Goal: Task Accomplishment & Management: Use online tool/utility

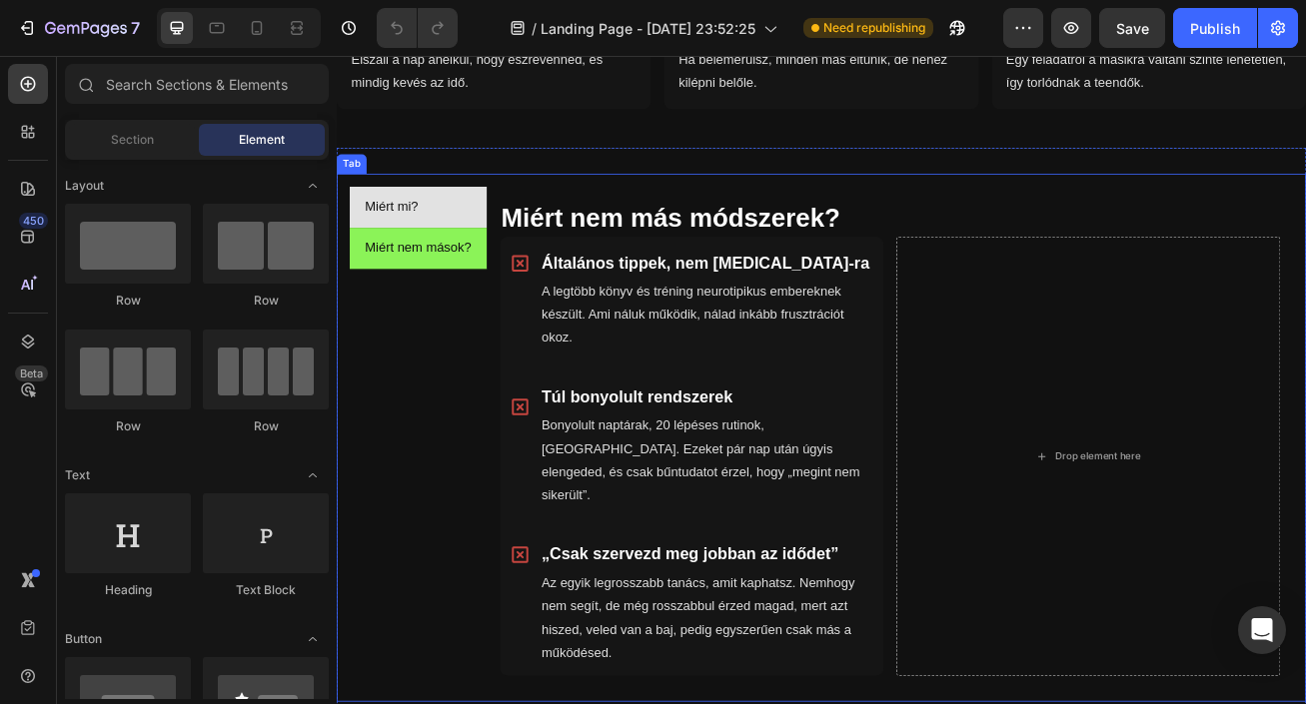
scroll to position [922, 0]
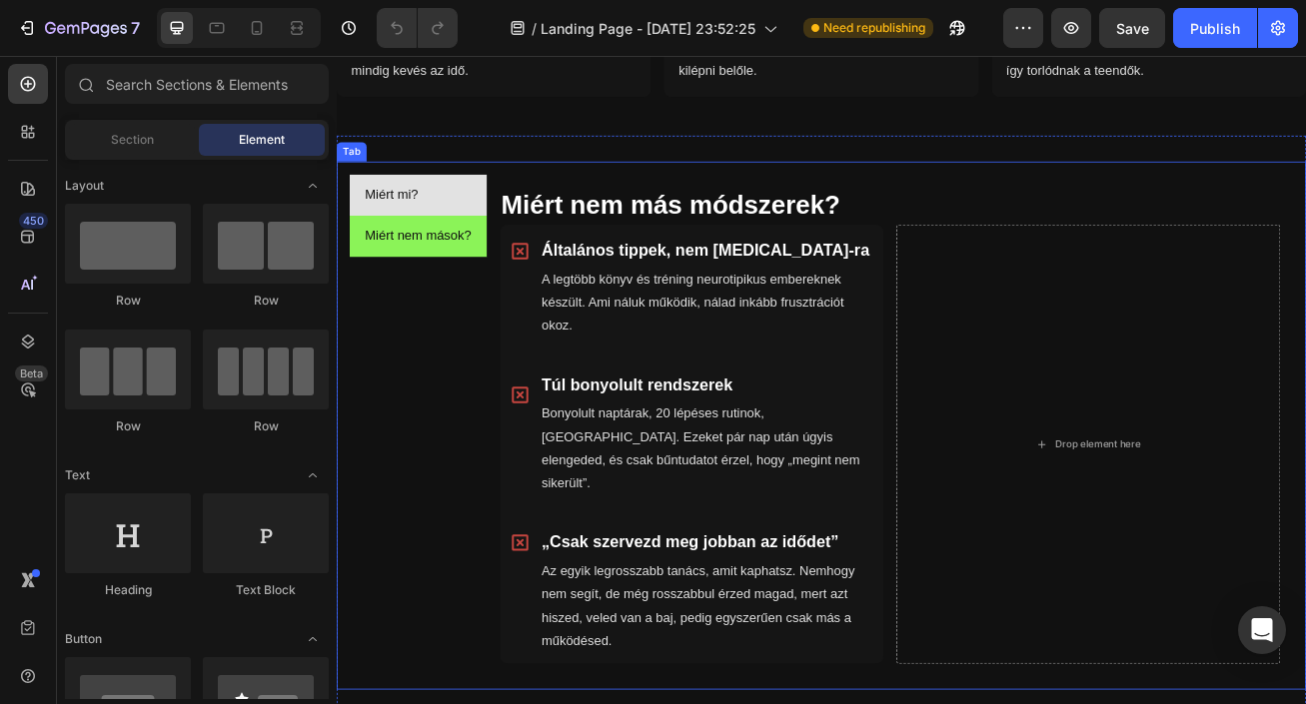
click at [458, 230] on li "Miért mi?" at bounding box center [438, 228] width 170 height 51
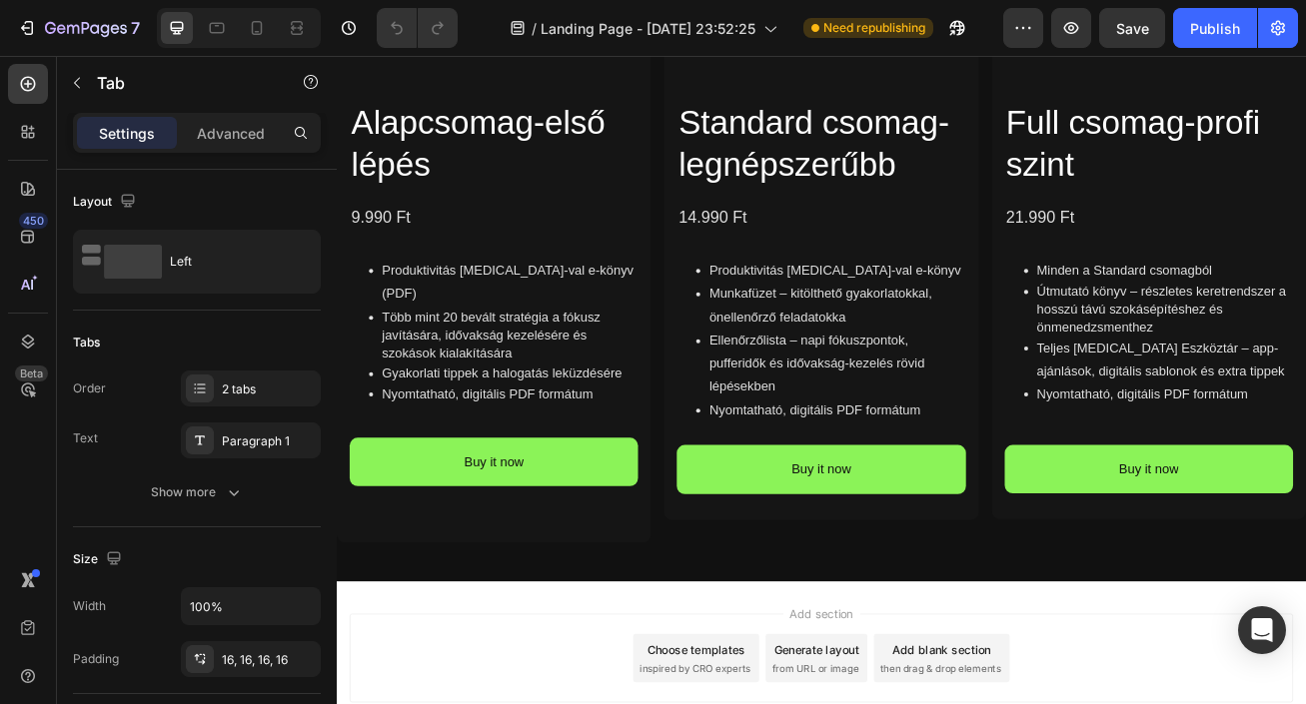
scroll to position [2651, 0]
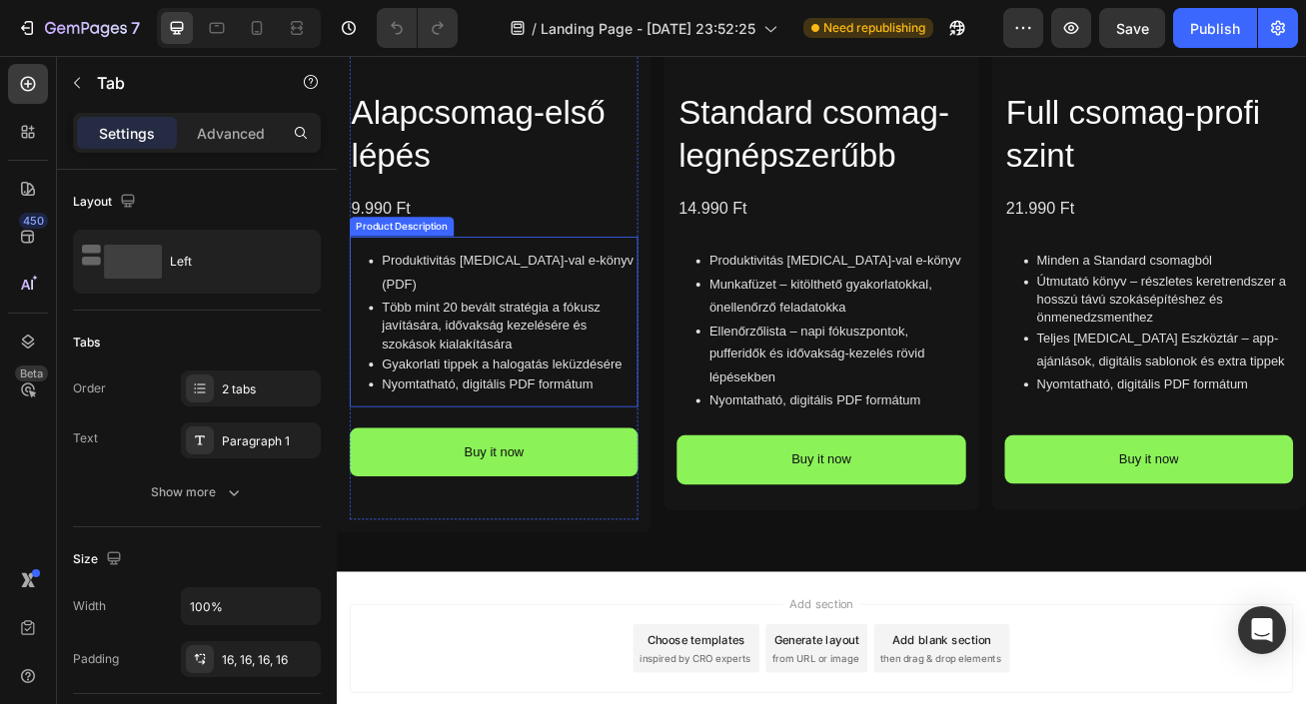
click at [534, 427] on p "Gyakorlati tippek a halogatás leküzdésére" at bounding box center [551, 438] width 317 height 22
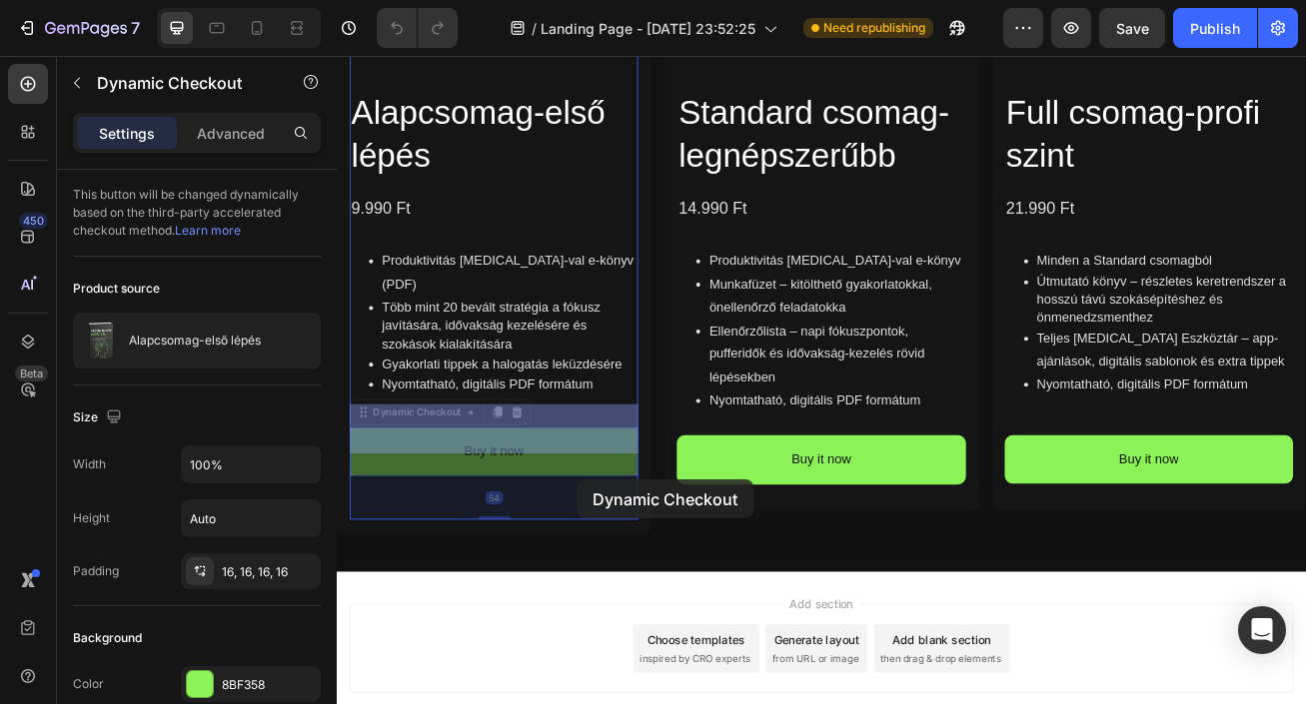
drag, startPoint x: 626, startPoint y: 506, endPoint x: 634, endPoint y: 581, distance: 75.4
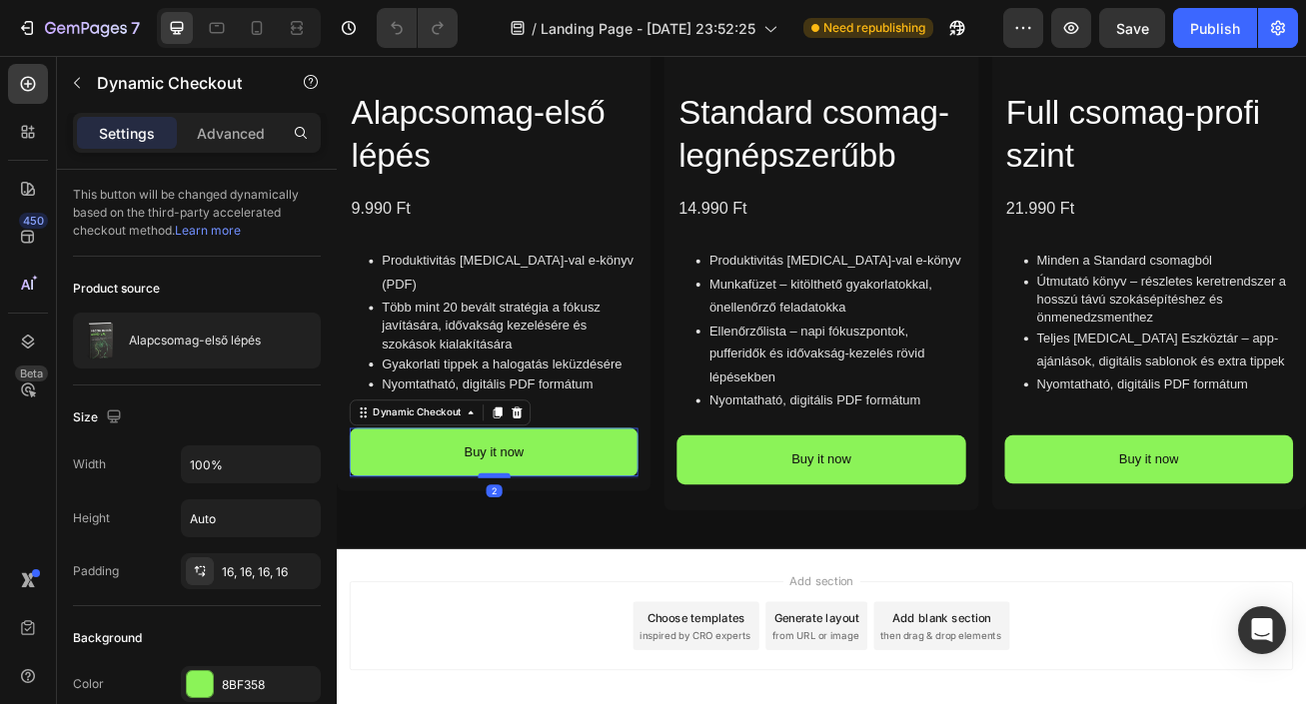
drag, startPoint x: 533, startPoint y: 600, endPoint x: 541, endPoint y: 548, distance: 52.6
click at [541, 573] on div at bounding box center [532, 576] width 40 height 6
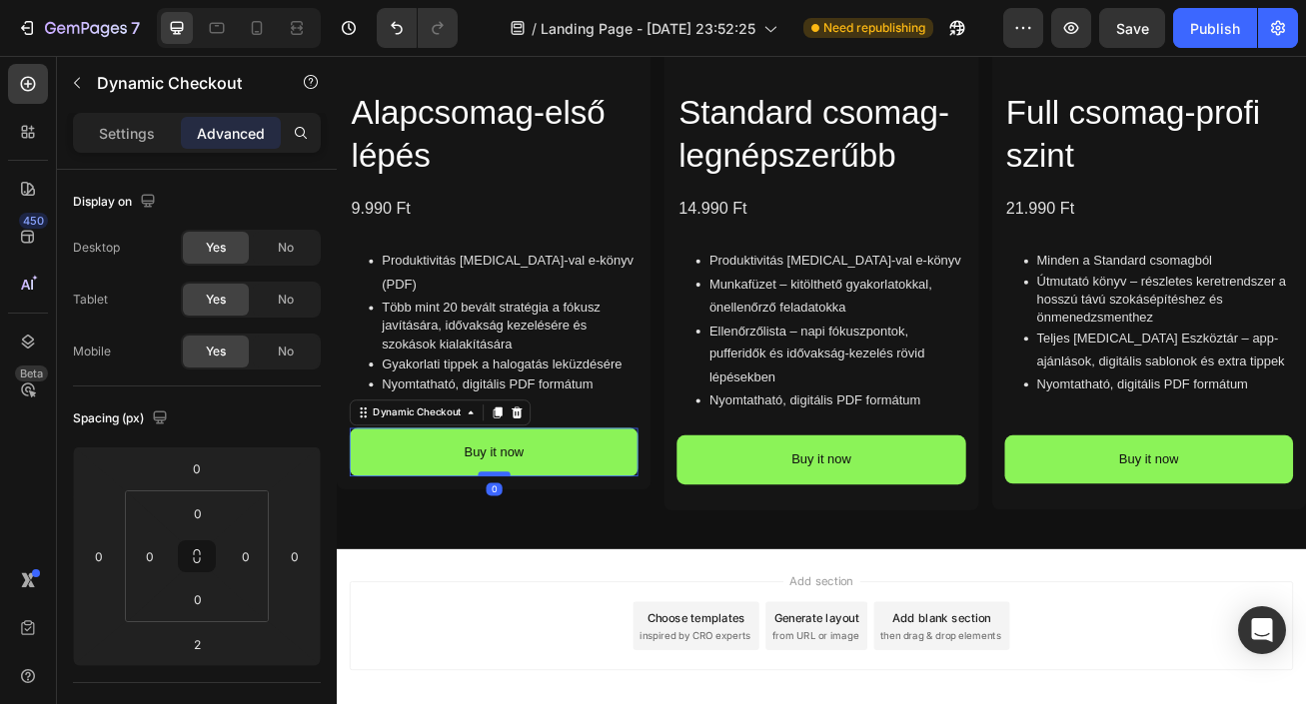
click at [540, 571] on div at bounding box center [532, 574] width 40 height 6
type input "0"
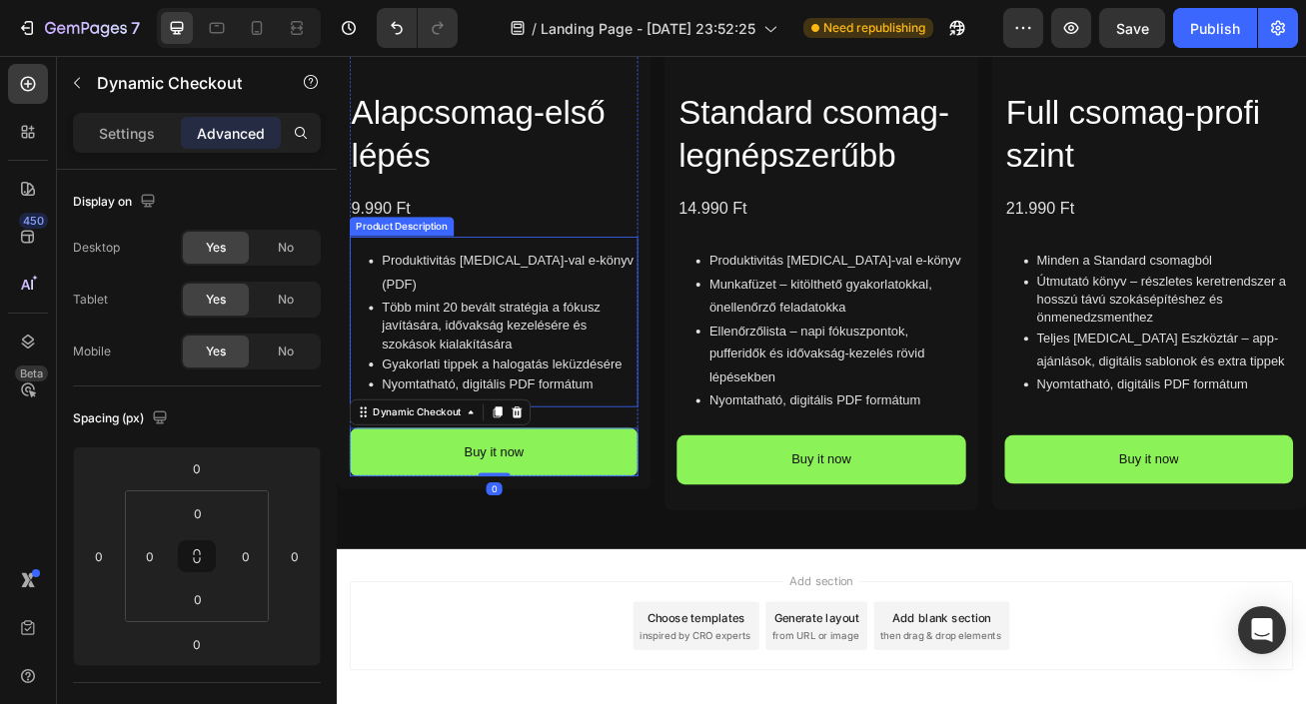
click at [622, 452] on p "Nyomtatható, digitális PDF formátum" at bounding box center [551, 463] width 317 height 22
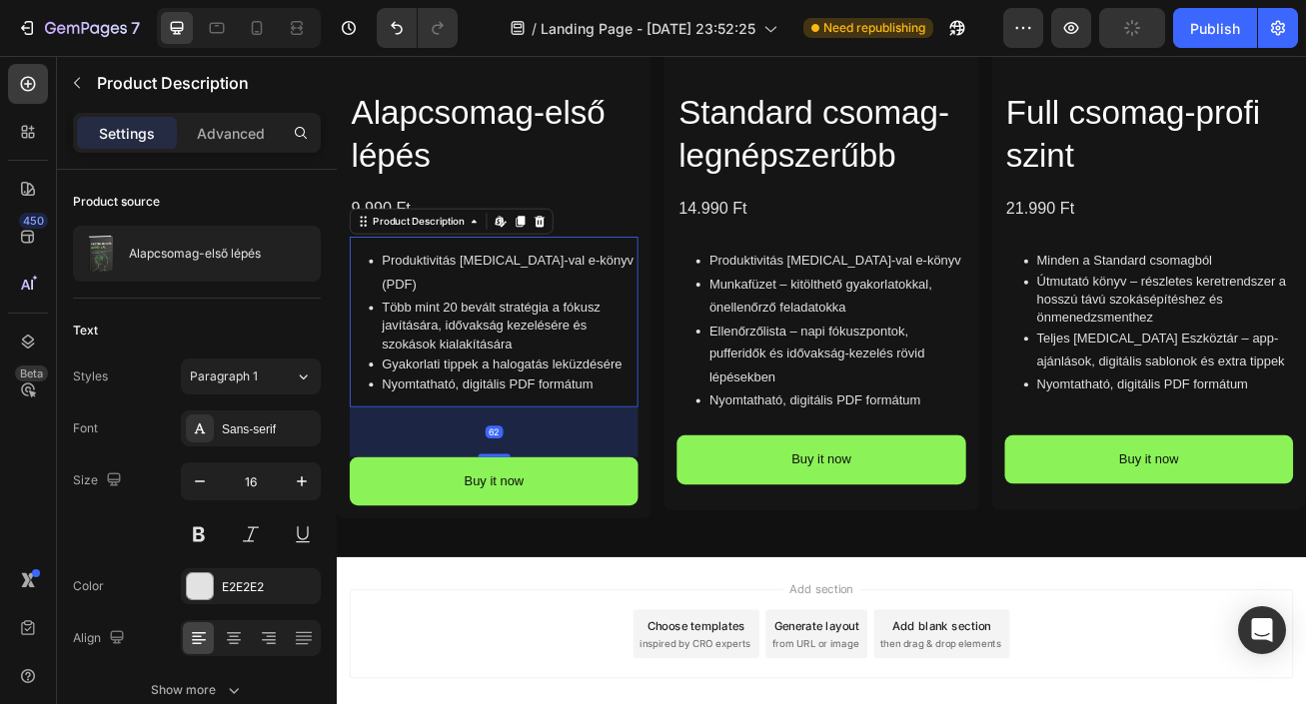
drag, startPoint x: 528, startPoint y: 485, endPoint x: 570, endPoint y: 608, distance: 129.9
click at [534, 549] on div at bounding box center [532, 551] width 40 height 4
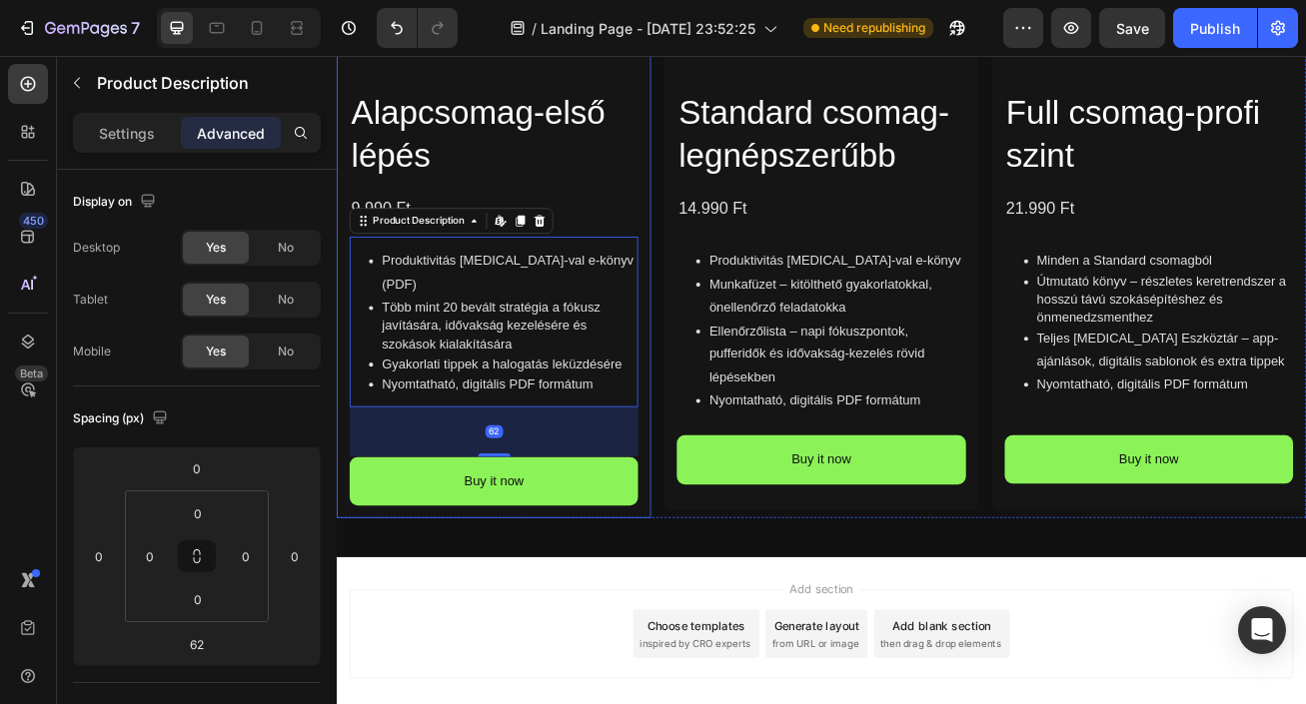
click at [536, 598] on div "Product Images Alapcsomag-első lépés Product Title 9.990 Ft Product Price Produ…" at bounding box center [531, 152] width 389 height 952
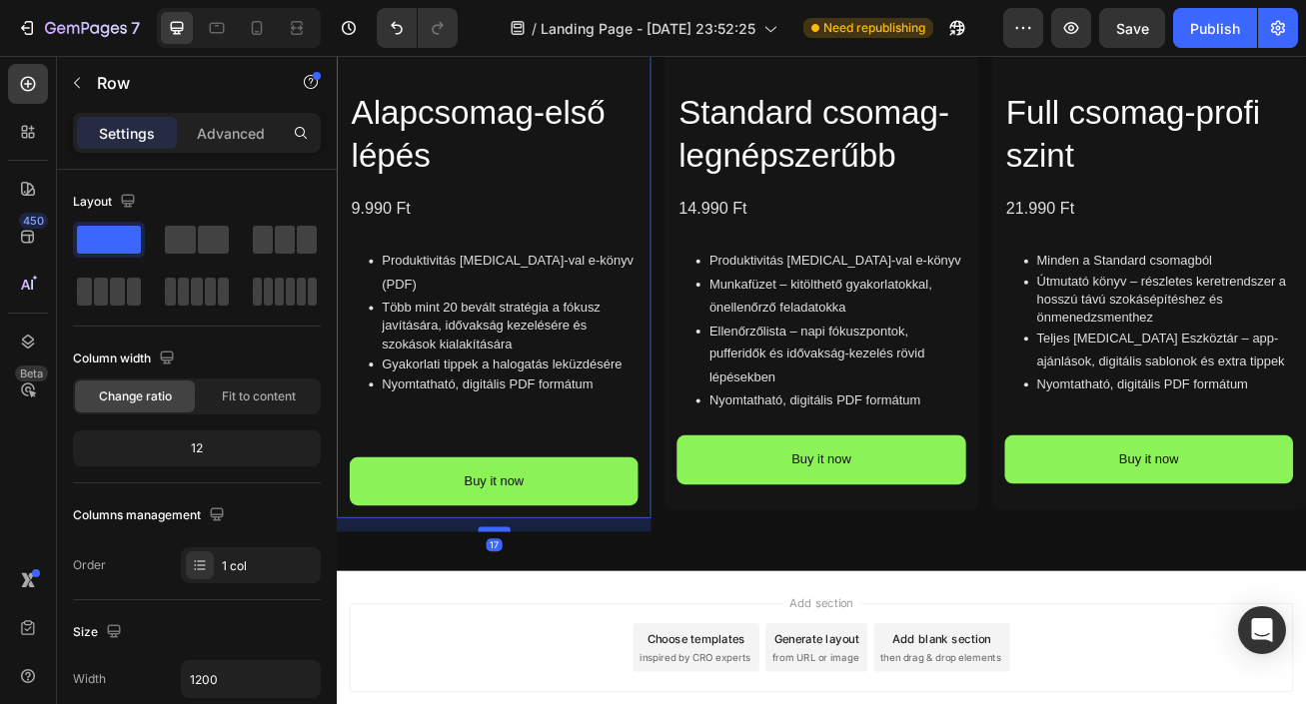
drag, startPoint x: 535, startPoint y: 599, endPoint x: 537, endPoint y: 616, distance: 17.1
click at [537, 640] on div at bounding box center [532, 643] width 40 height 6
click at [789, 649] on div "Product Images Alapcsomag-első lépés Product Title 9.990 Ft Product Price Produ…" at bounding box center [936, 168] width 1199 height 1049
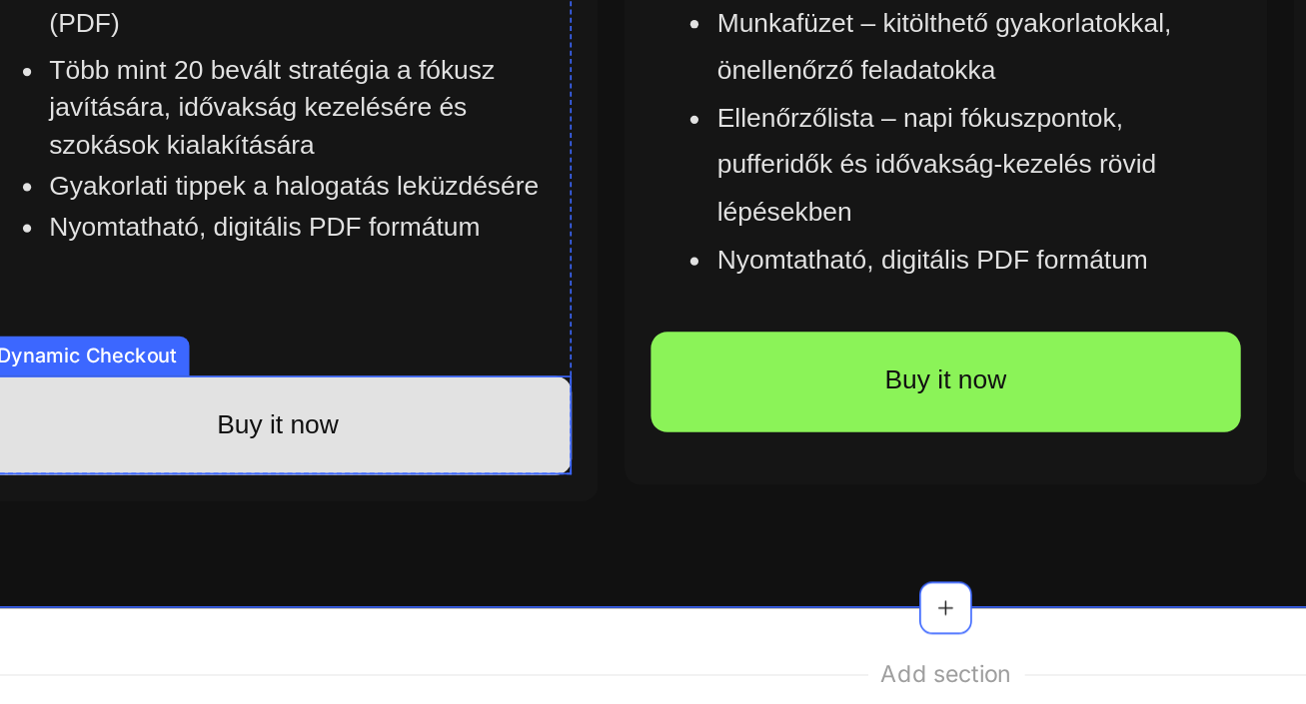
click at [233, 81] on button "Buy it now" at bounding box center [152, 85] width 357 height 61
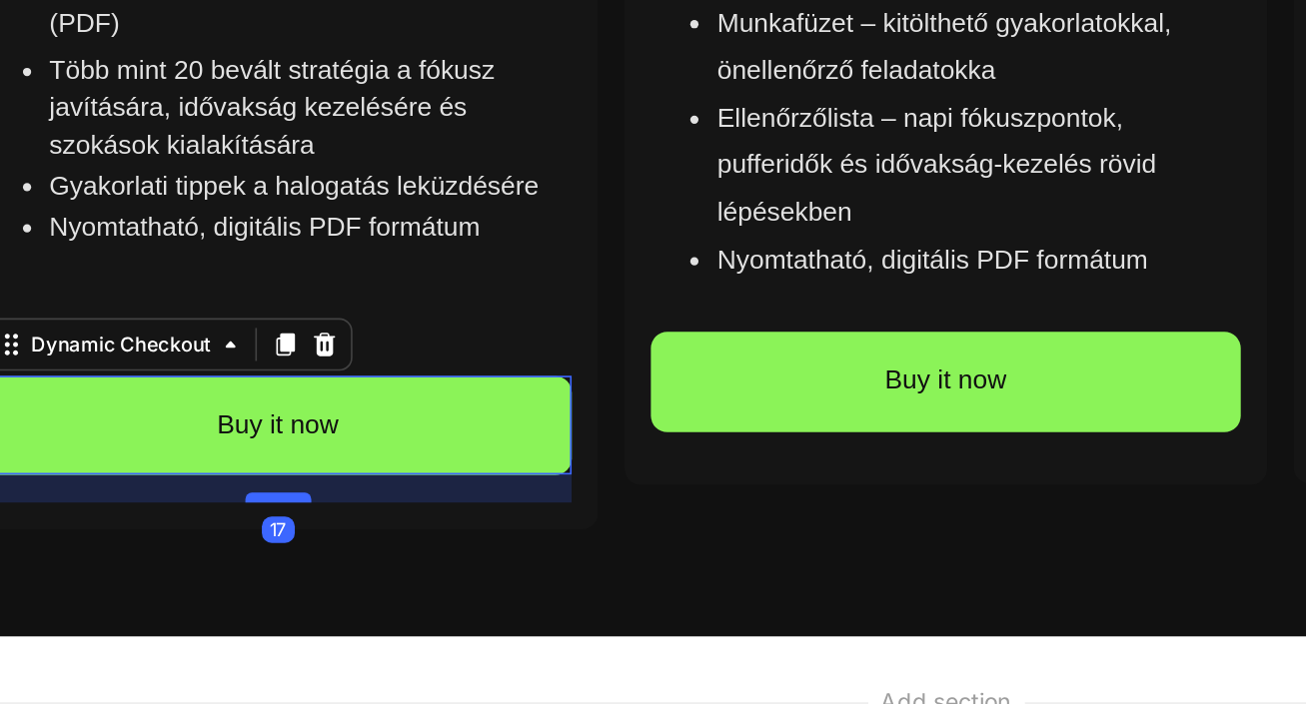
drag, startPoint x: 156, startPoint y: 84, endPoint x: 158, endPoint y: 101, distance: 17.1
click at [158, 126] on div at bounding box center [153, 129] width 40 height 6
type input "17"
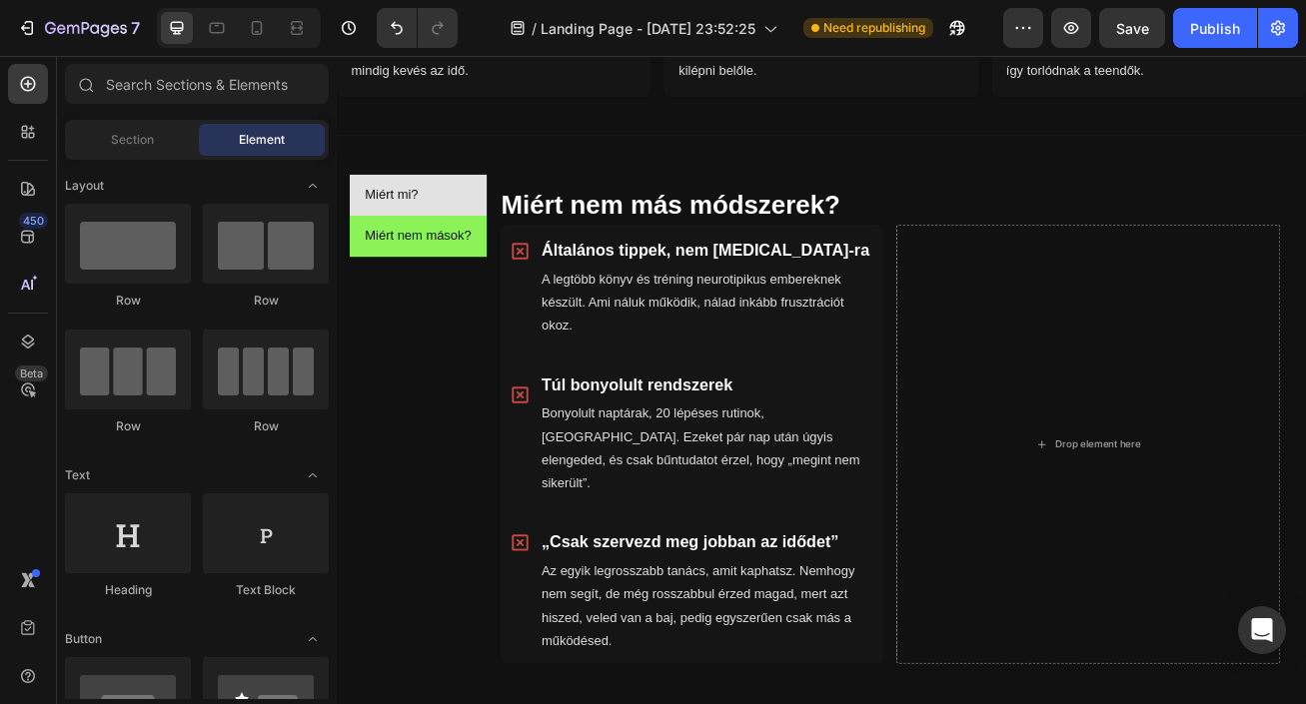
scroll to position [965, 0]
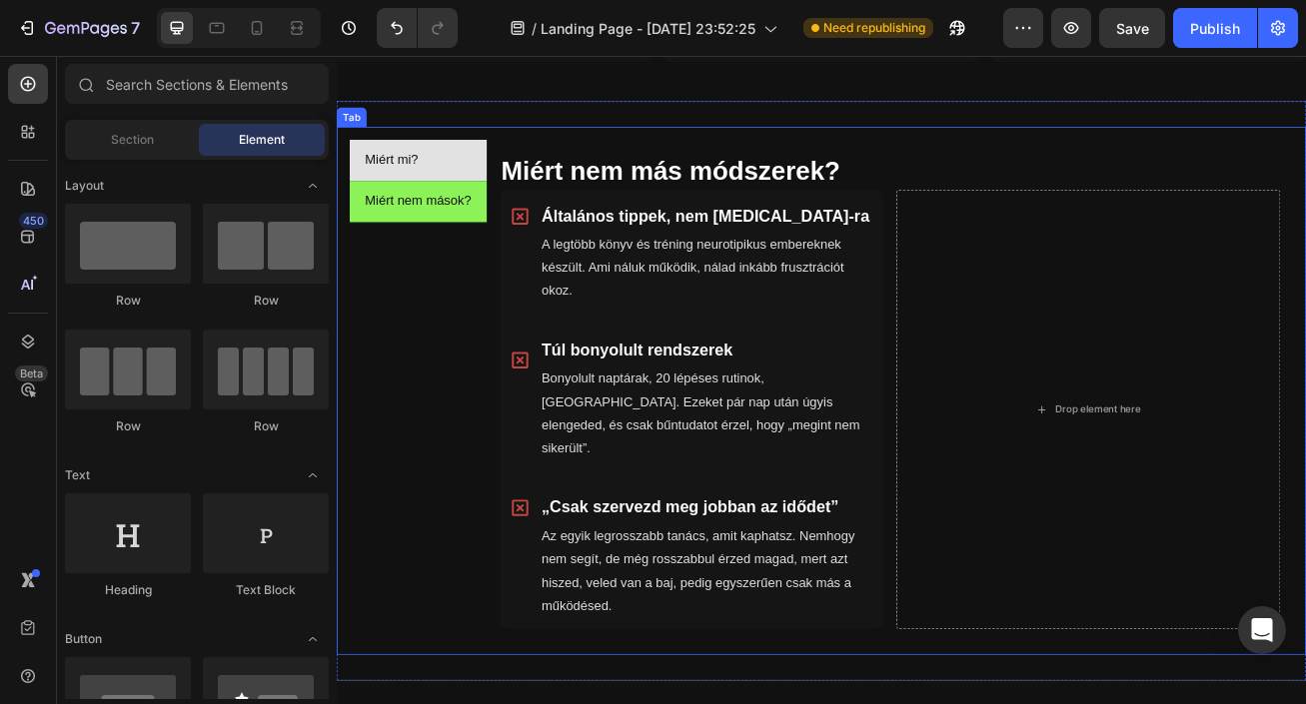
click at [468, 175] on li "Miért mi?" at bounding box center [438, 185] width 170 height 51
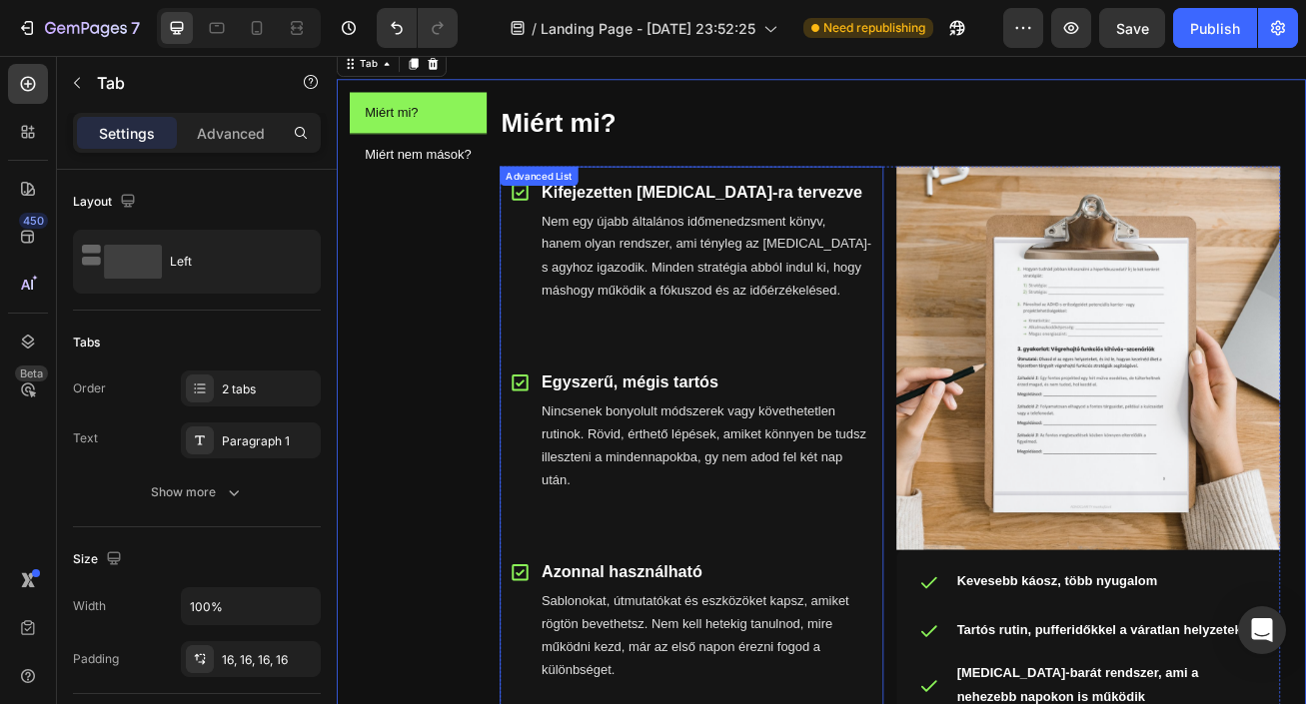
scroll to position [1021, 0]
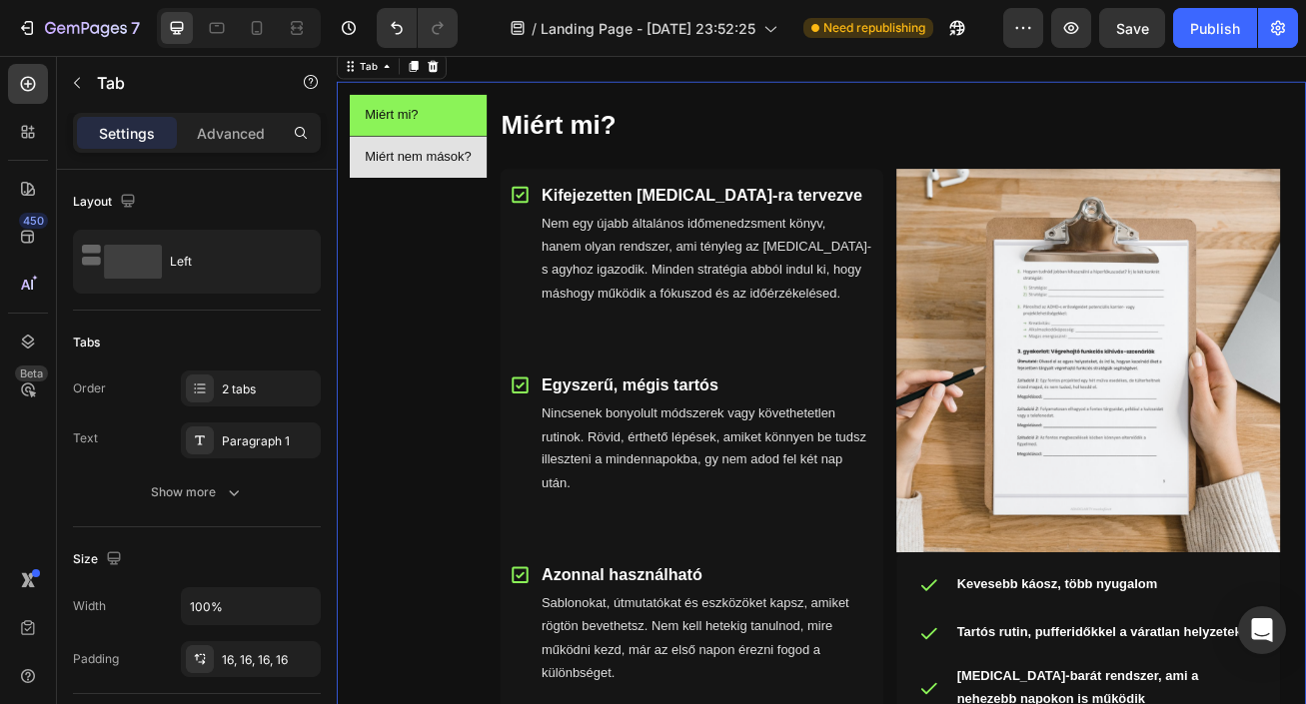
click at [519, 193] on li "Miért nem mások?" at bounding box center [438, 181] width 170 height 51
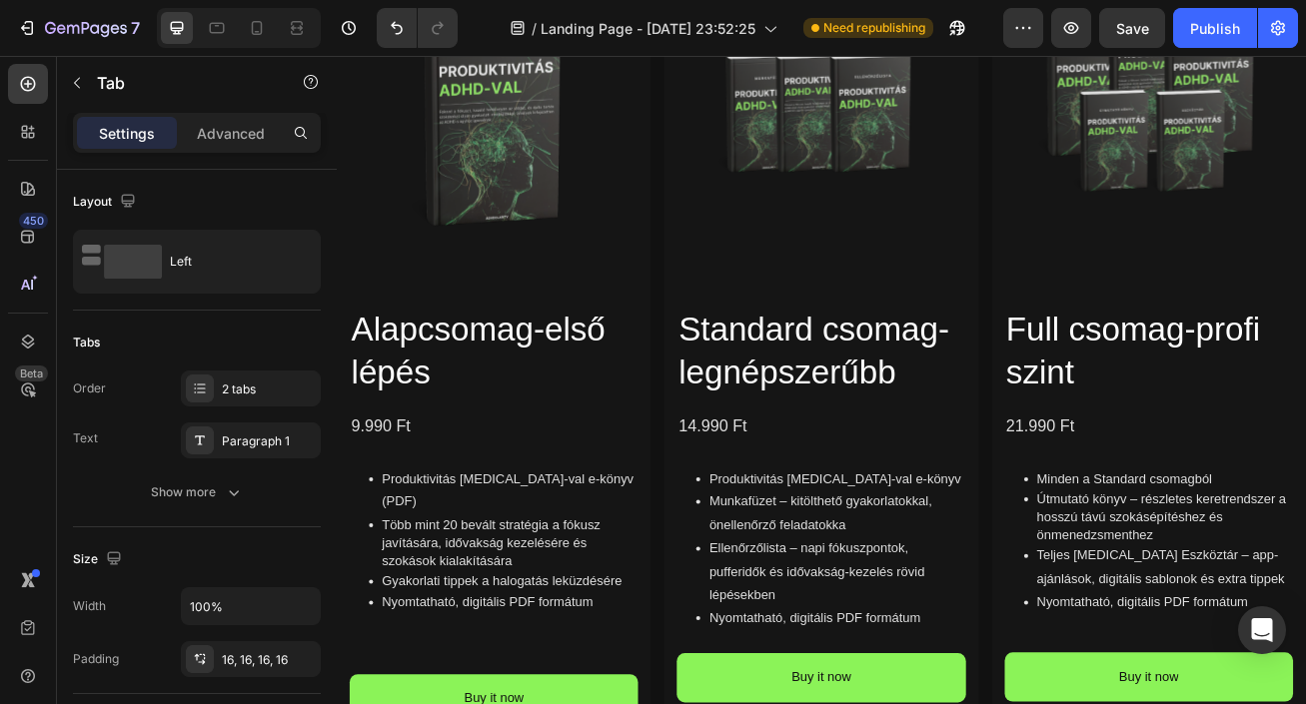
scroll to position [2146, 0]
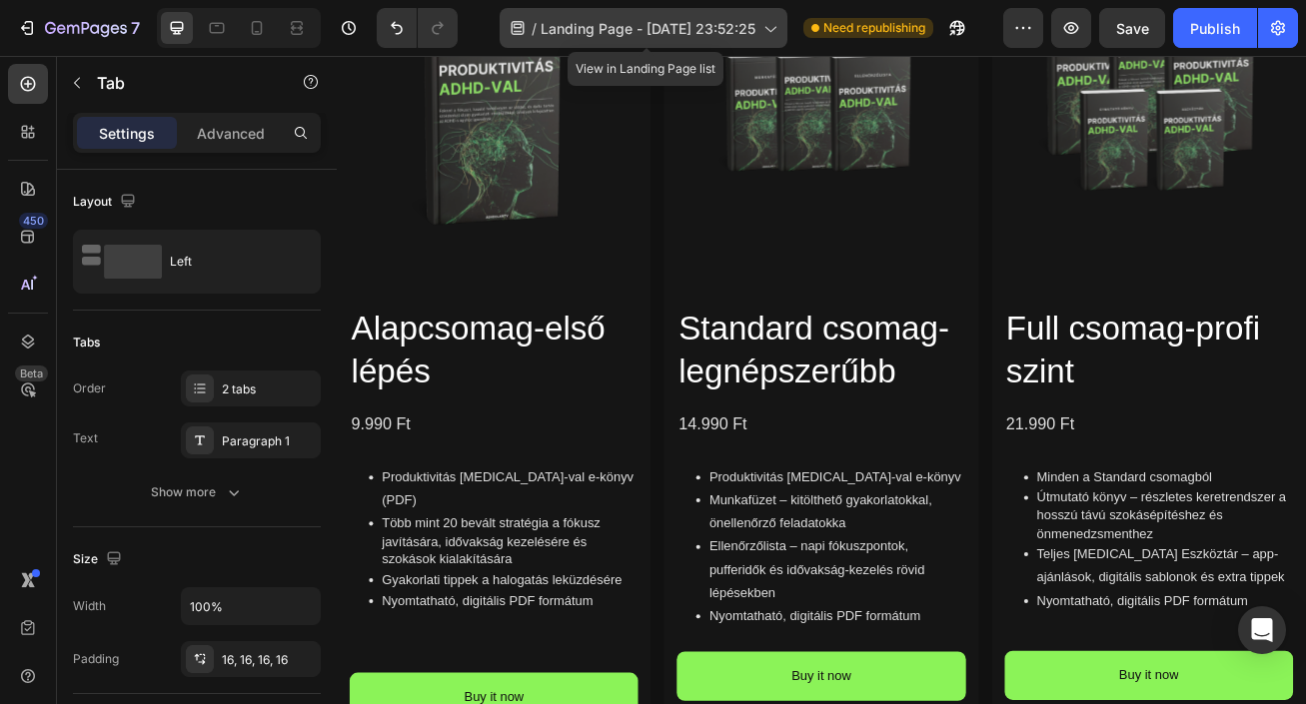
click at [773, 32] on icon at bounding box center [769, 28] width 20 height 20
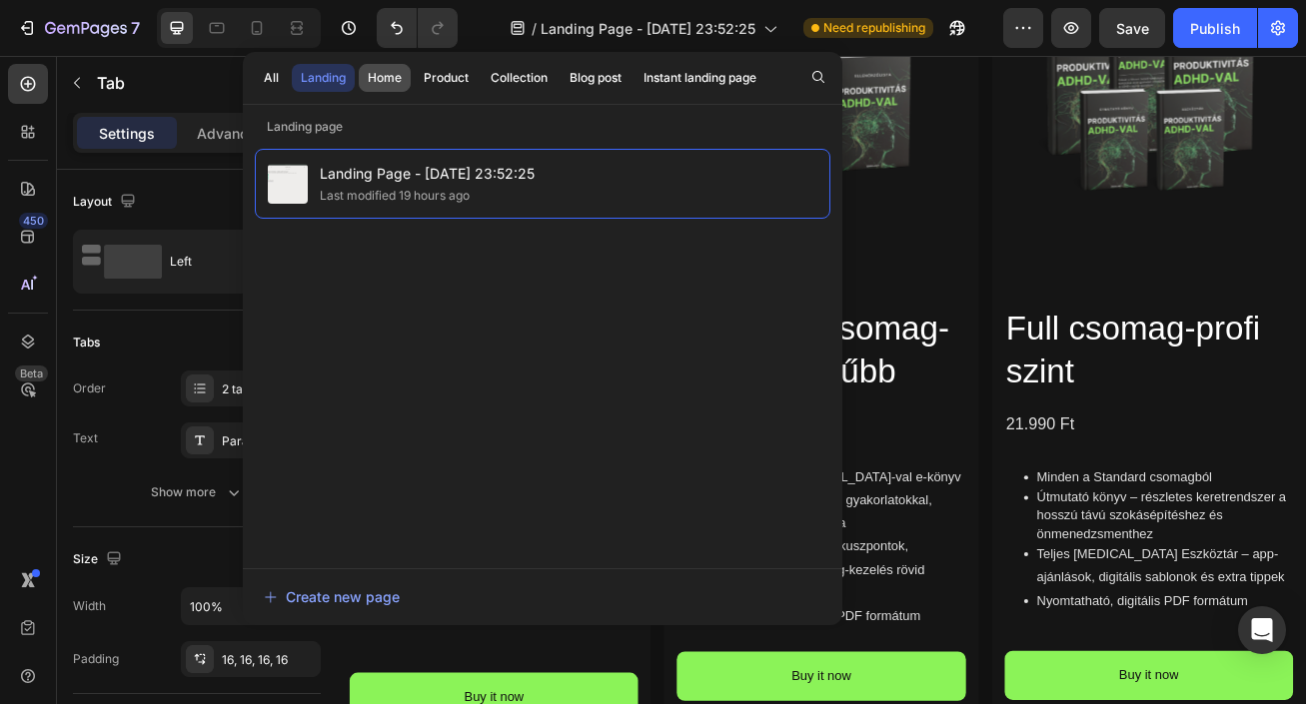
click at [387, 86] on div "Home" at bounding box center [385, 78] width 34 height 18
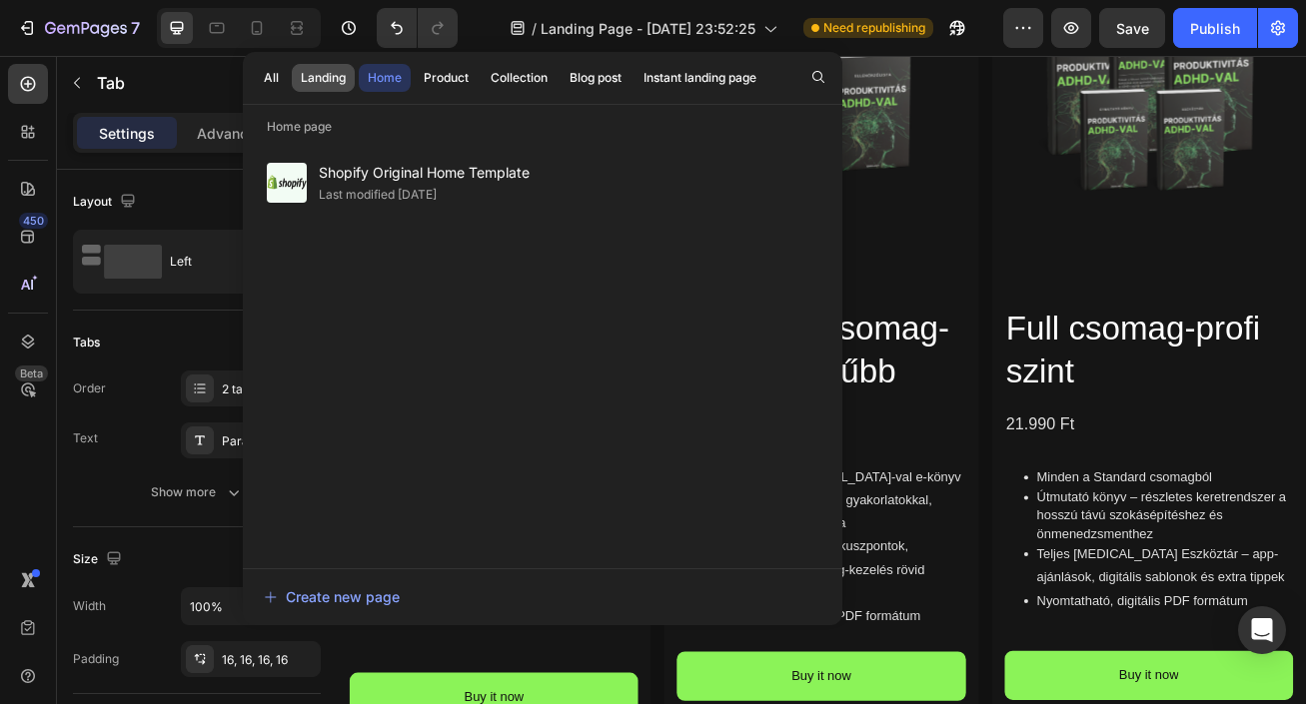
click at [338, 81] on div "Landing" at bounding box center [323, 78] width 45 height 18
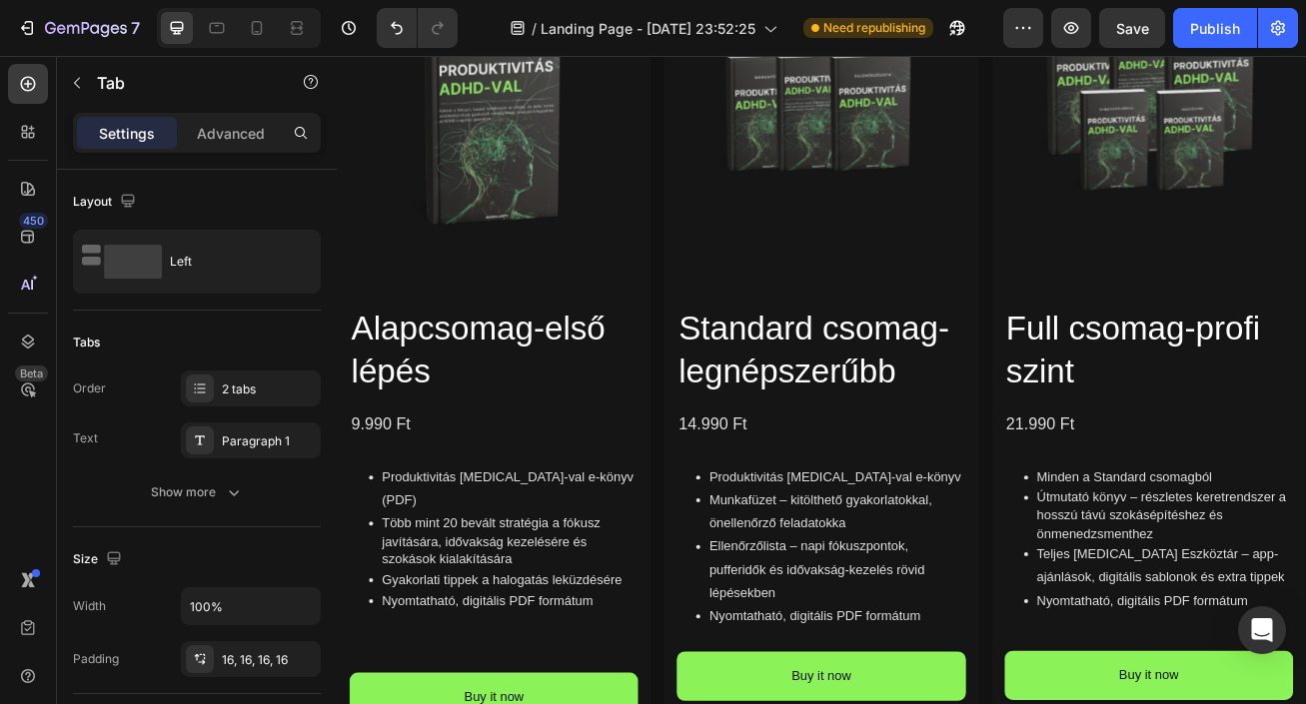
click at [480, 29] on div "/ Landing Page - Aug 23, 23:52:25 Need republishing" at bounding box center [739, 28] width 530 height 40
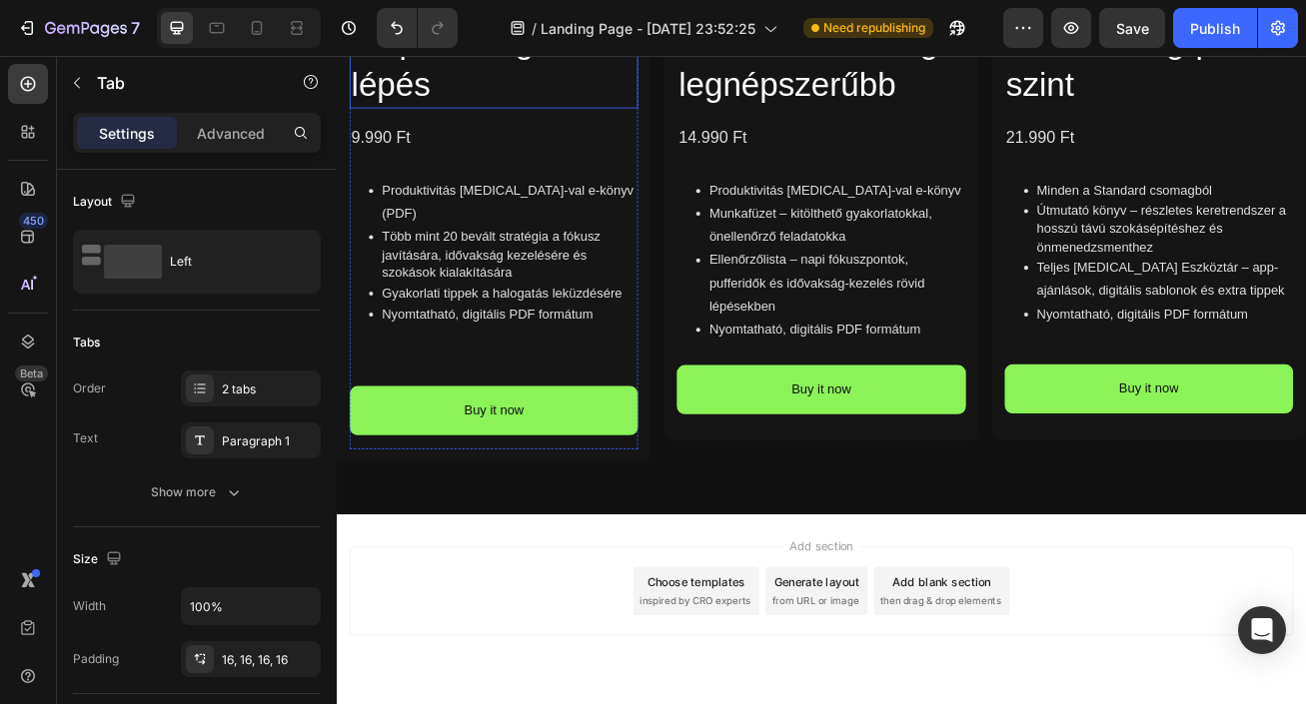
scroll to position [2525, 0]
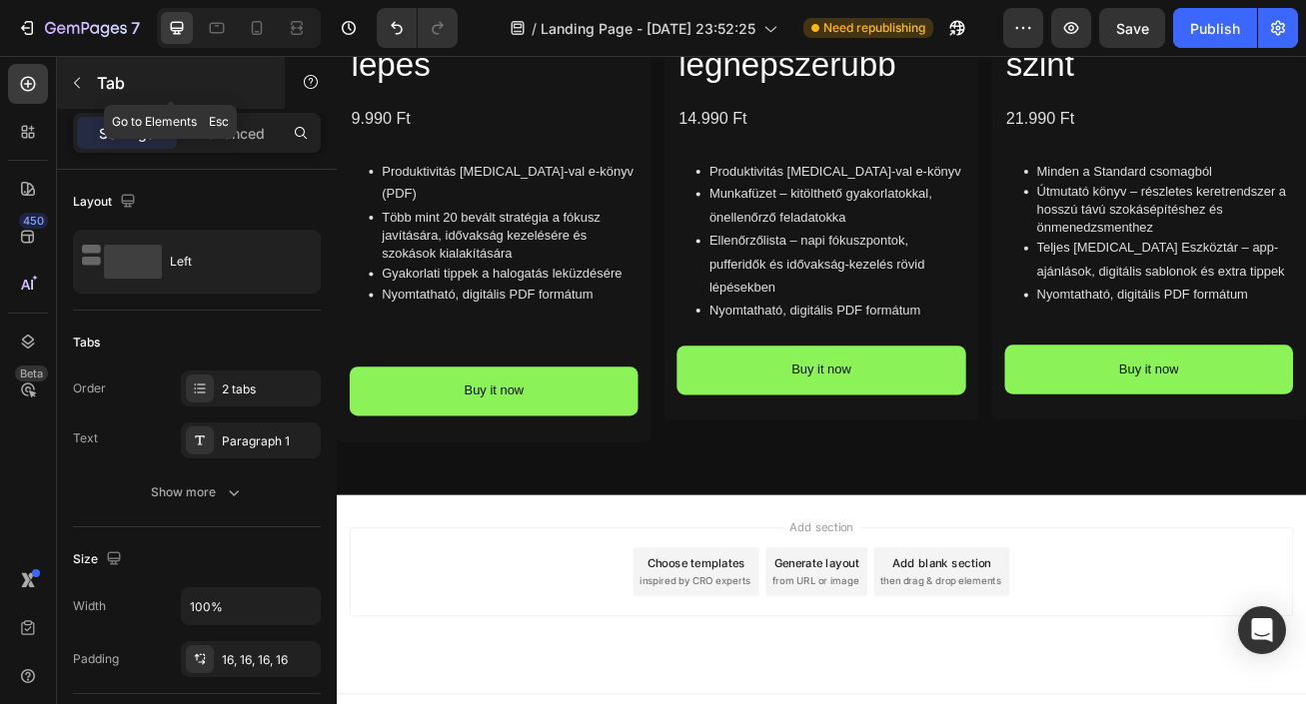
click at [74, 91] on button "button" at bounding box center [77, 83] width 32 height 32
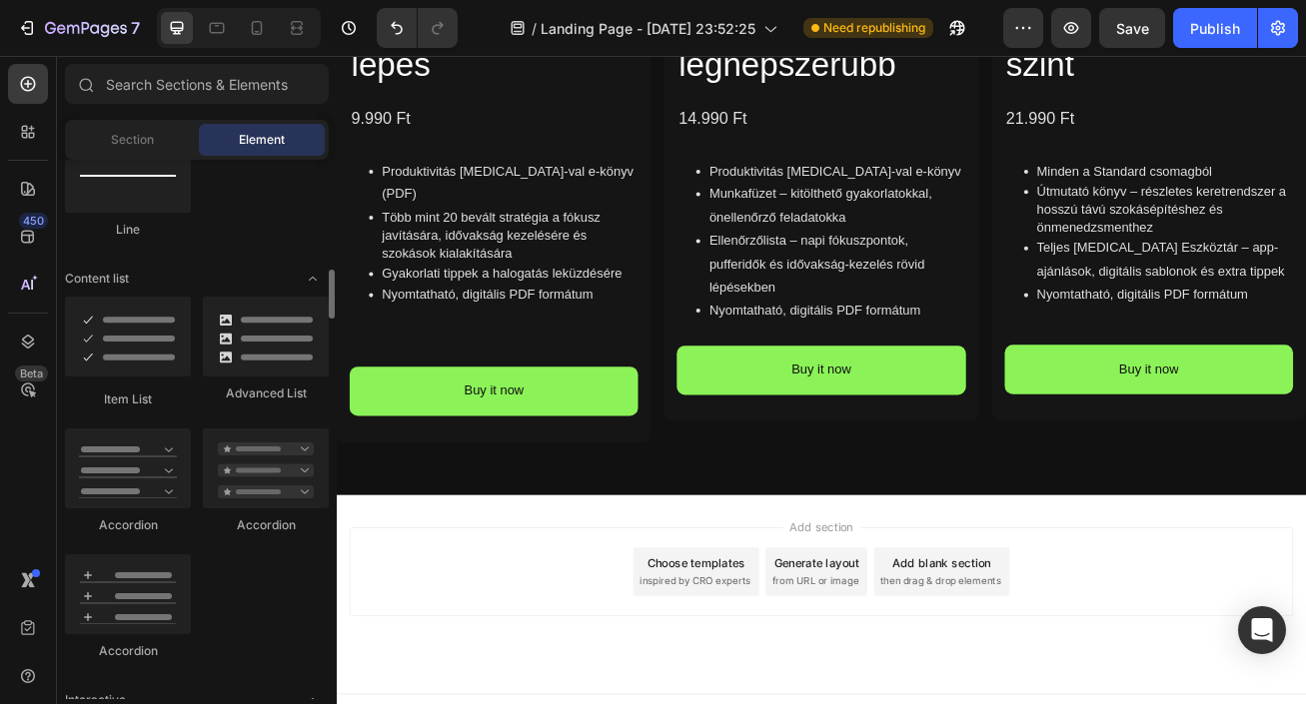
scroll to position [1487, 0]
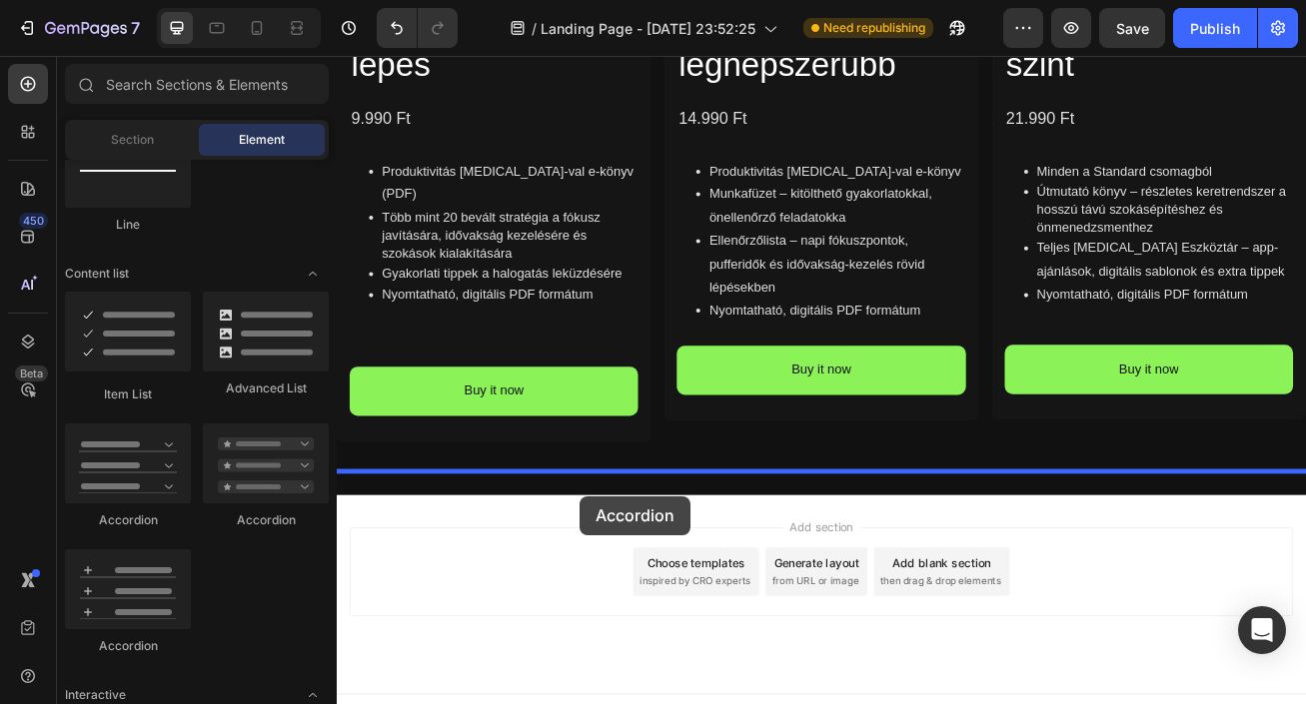
drag, startPoint x: 487, startPoint y: 651, endPoint x: 637, endPoint y: 601, distance: 158.0
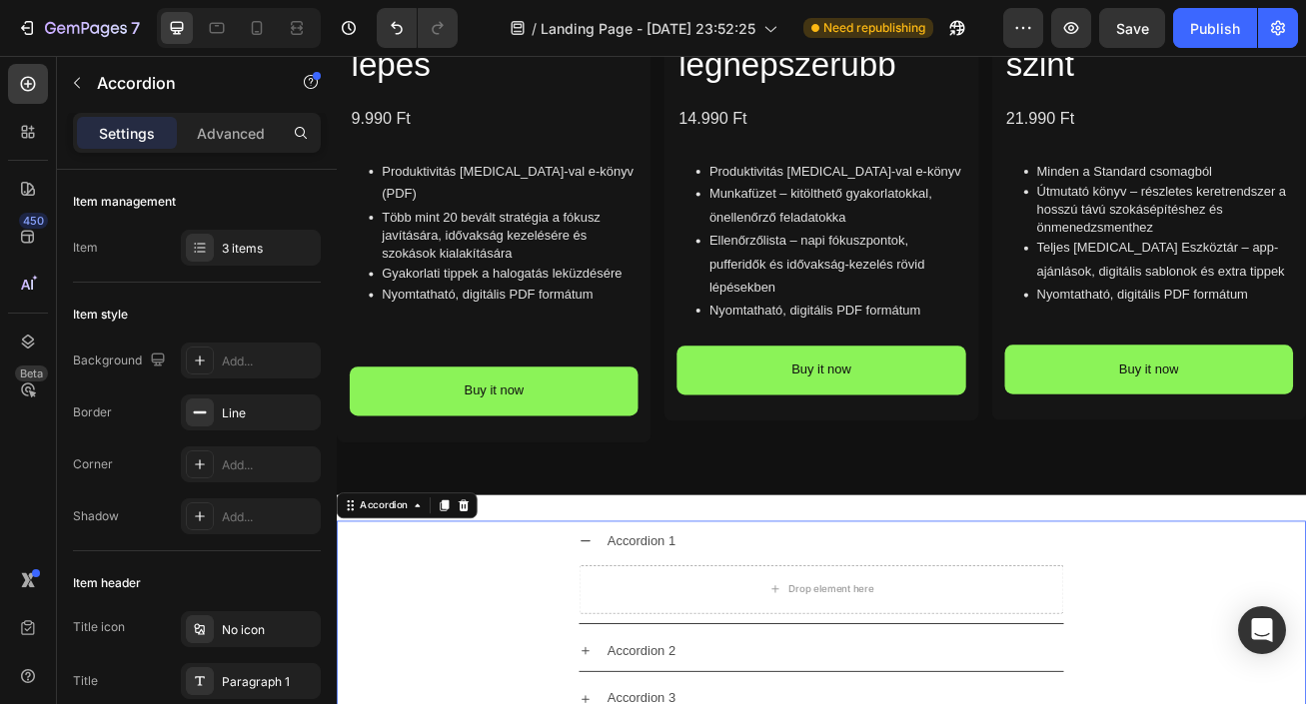
click at [645, 649] on icon at bounding box center [645, 657] width 16 height 16
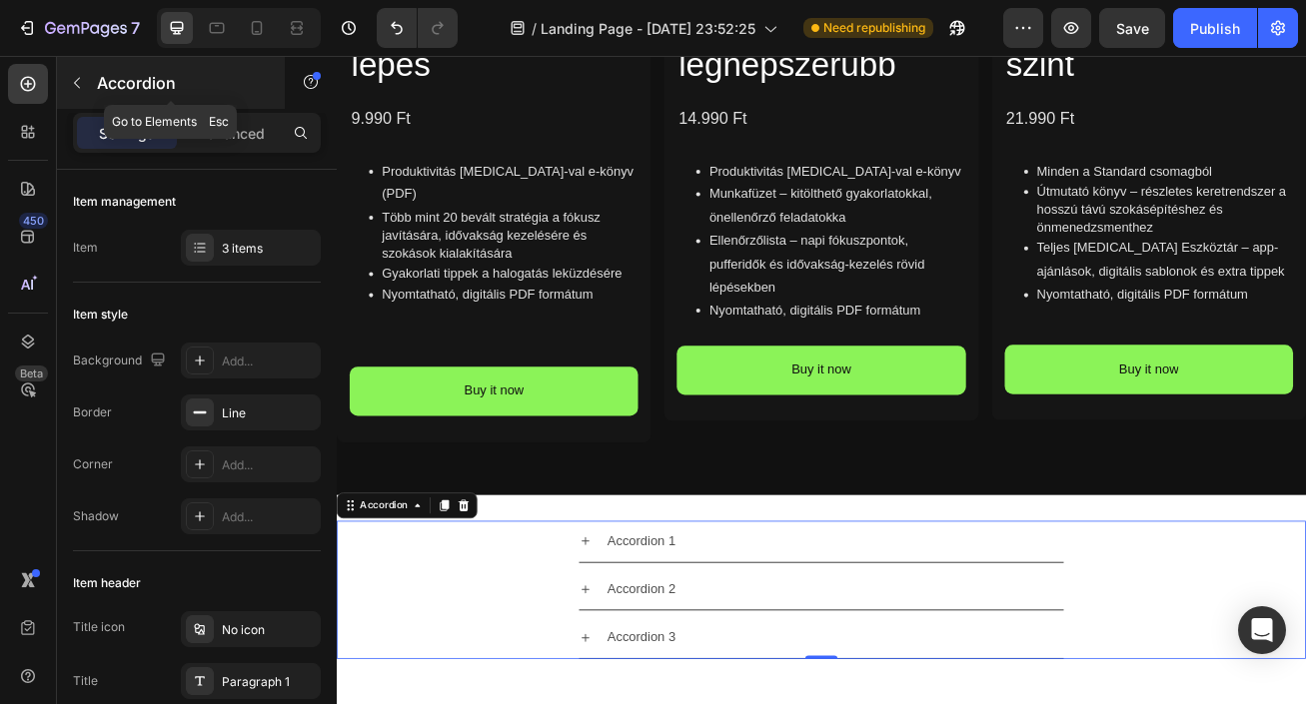
click at [82, 81] on icon "button" at bounding box center [77, 83] width 16 height 16
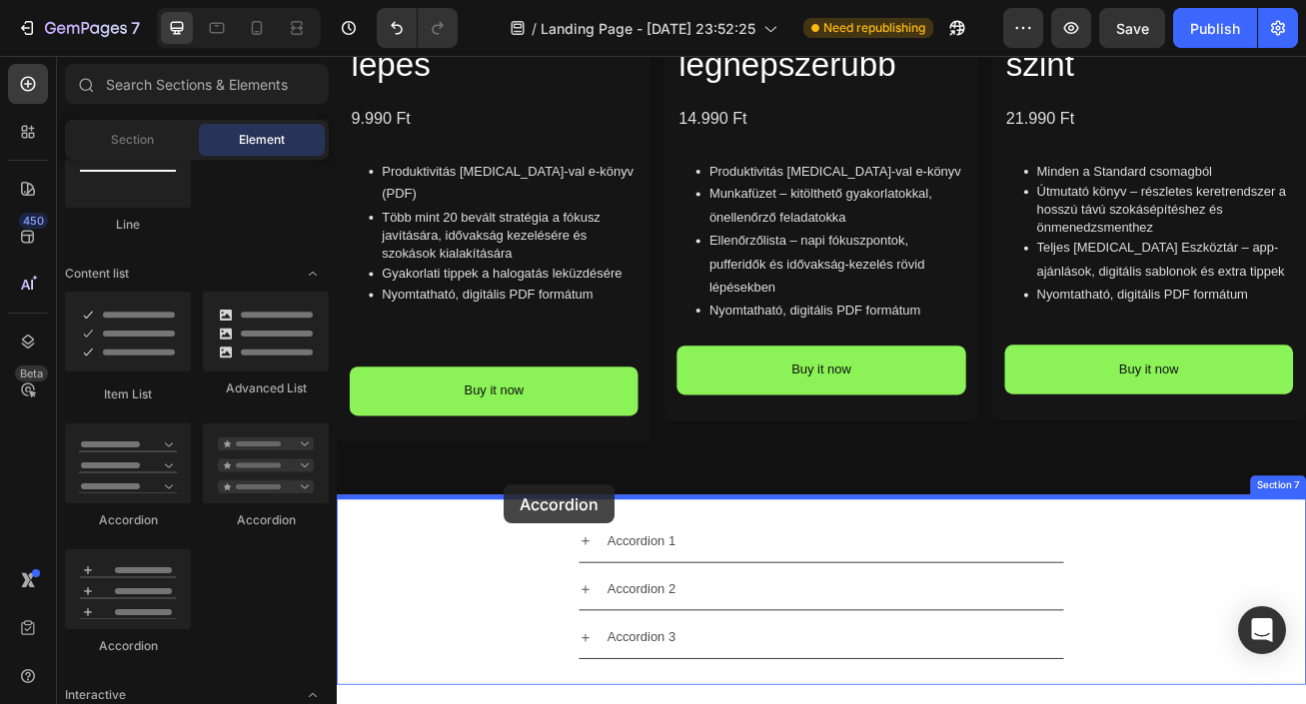
drag, startPoint x: 476, startPoint y: 517, endPoint x: 543, endPoint y: 587, distance: 96.8
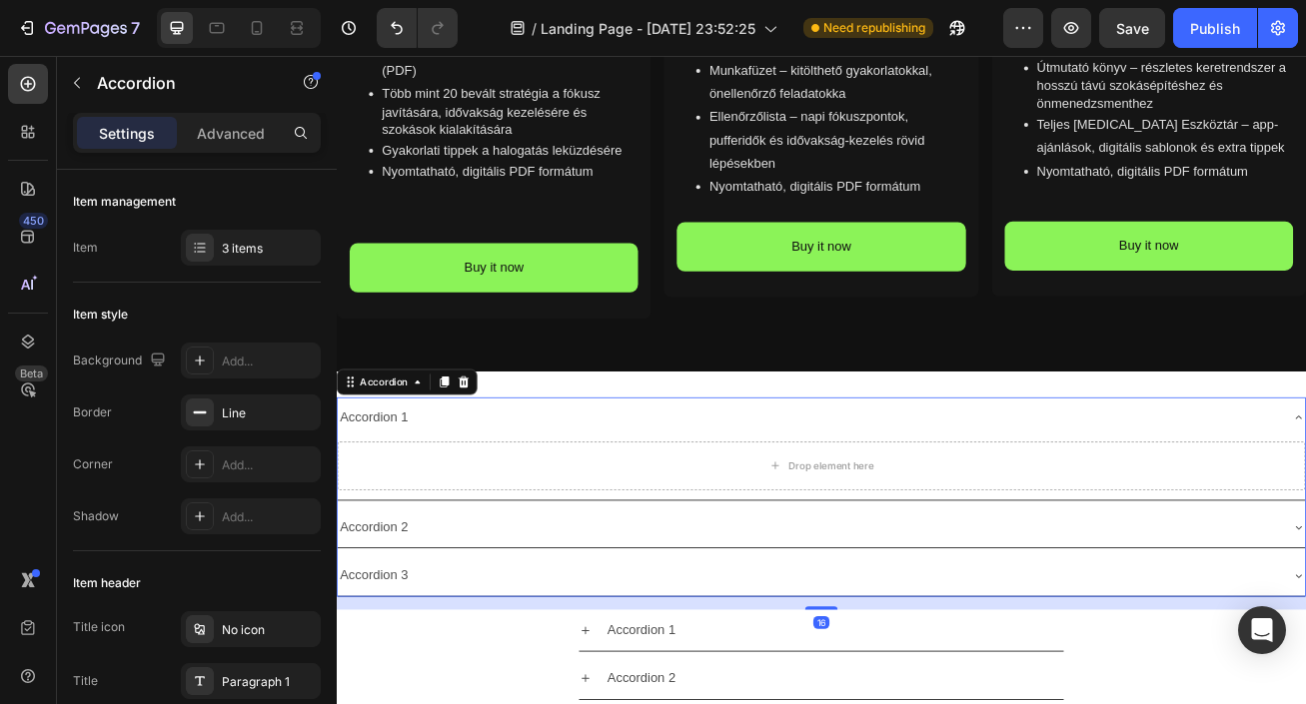
scroll to position [2753, 0]
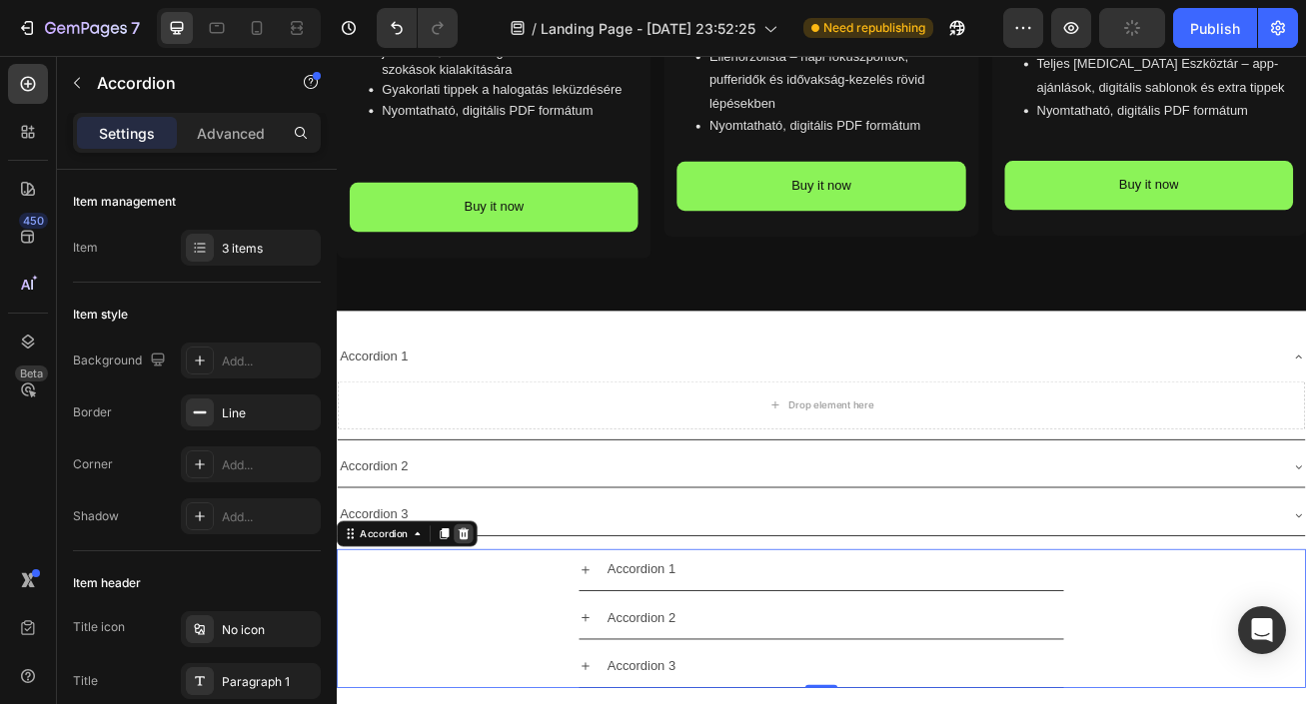
click at [497, 641] on icon at bounding box center [494, 648] width 13 height 14
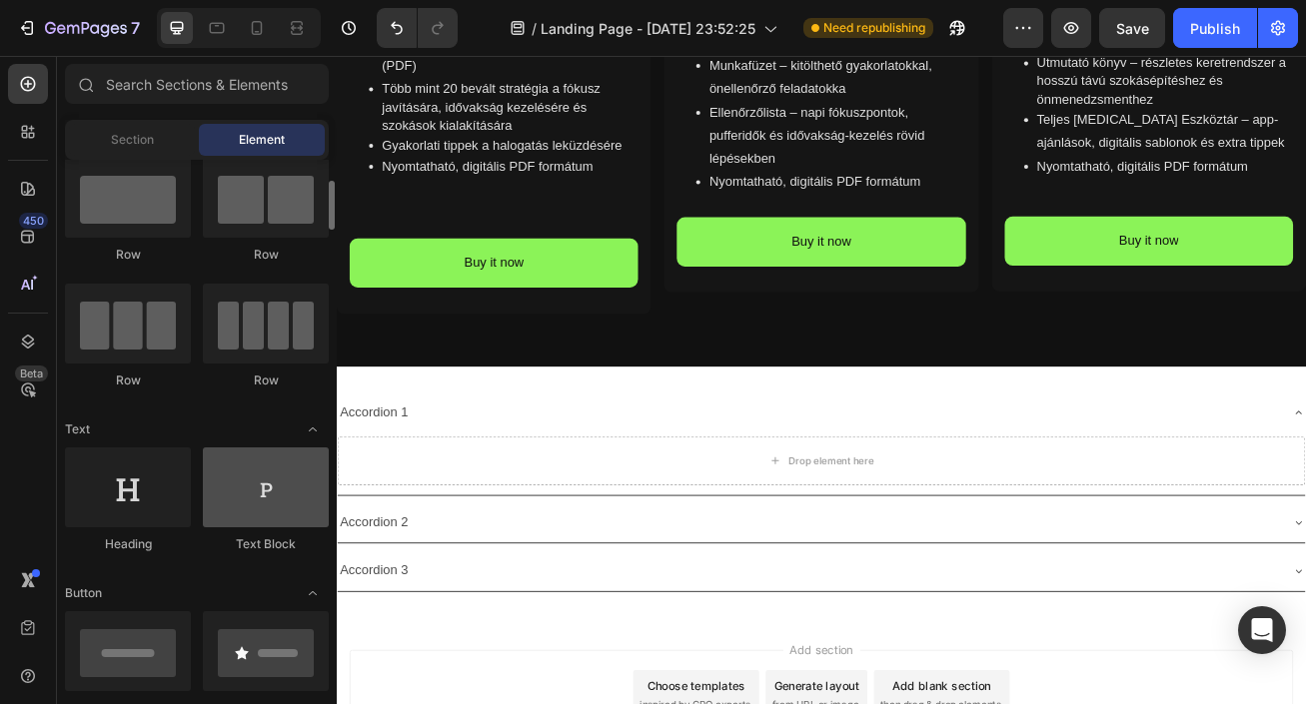
scroll to position [62, 0]
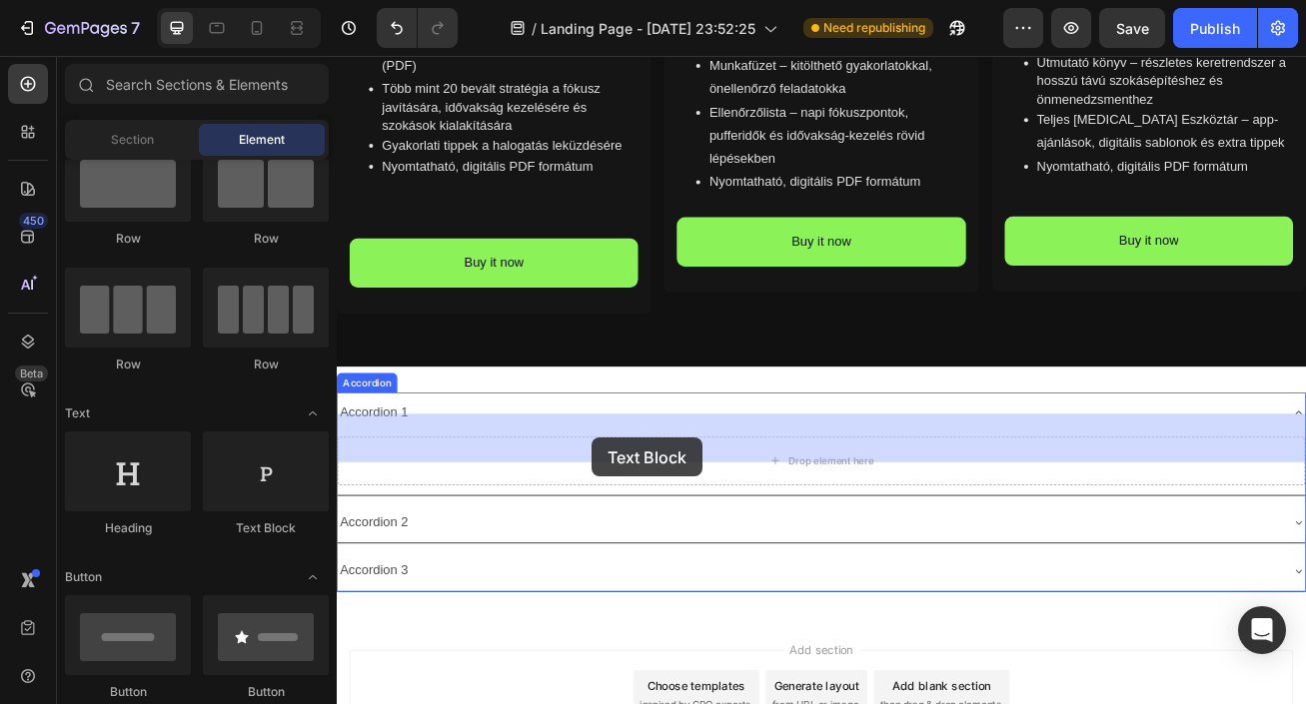
drag, startPoint x: 609, startPoint y: 531, endPoint x: 653, endPoint y: 529, distance: 44.0
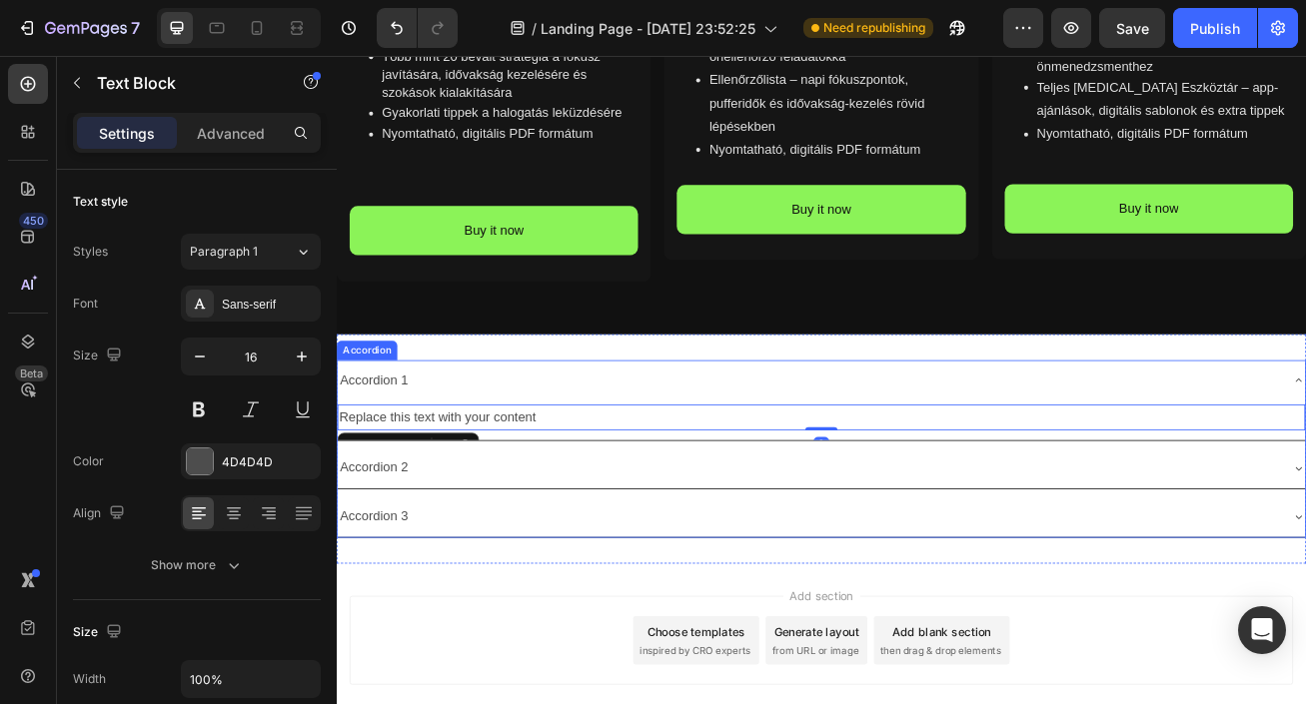
scroll to position [2736, 0]
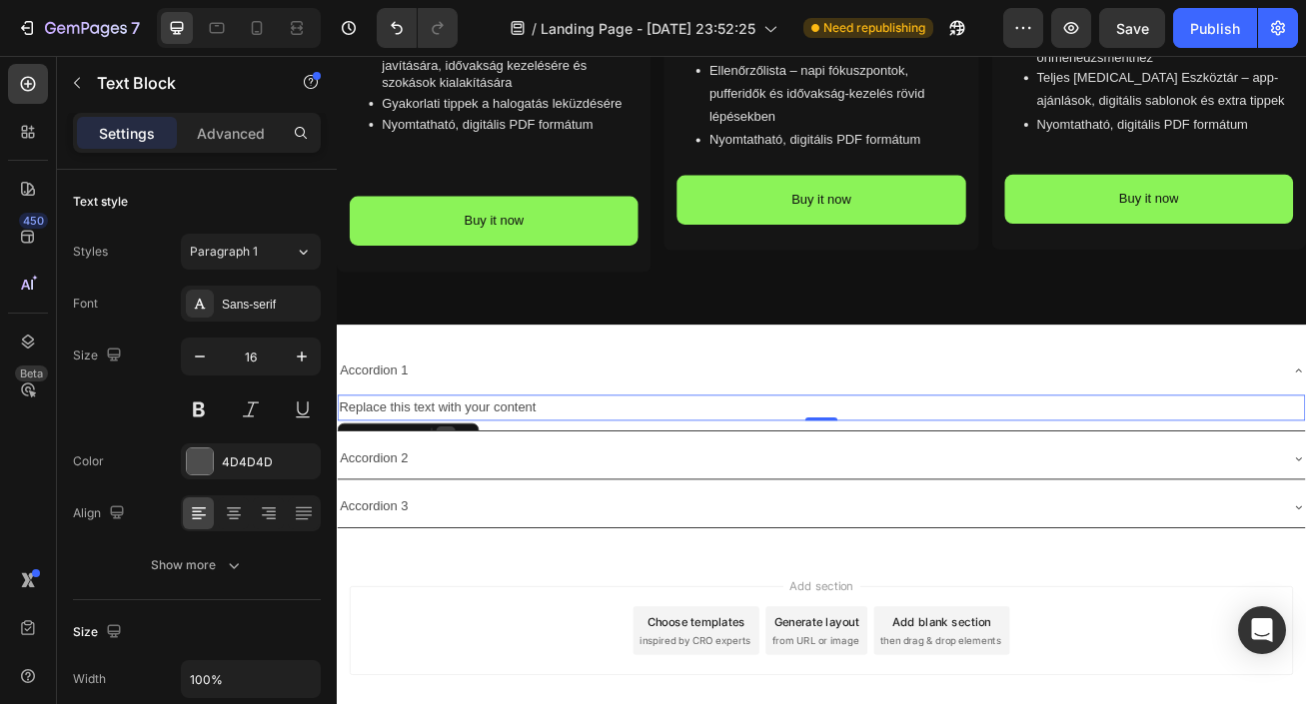
click at [471, 515] on div at bounding box center [472, 527] width 24 height 24
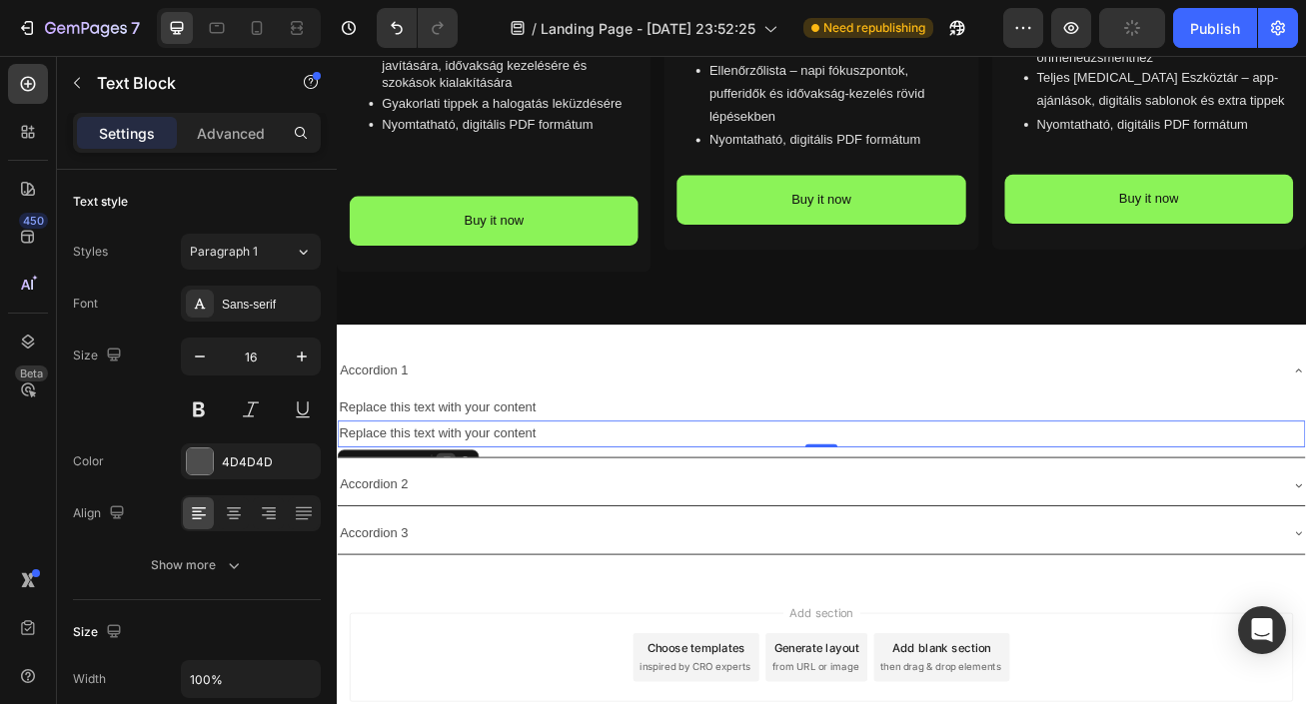
click at [464, 548] on div at bounding box center [472, 560] width 24 height 24
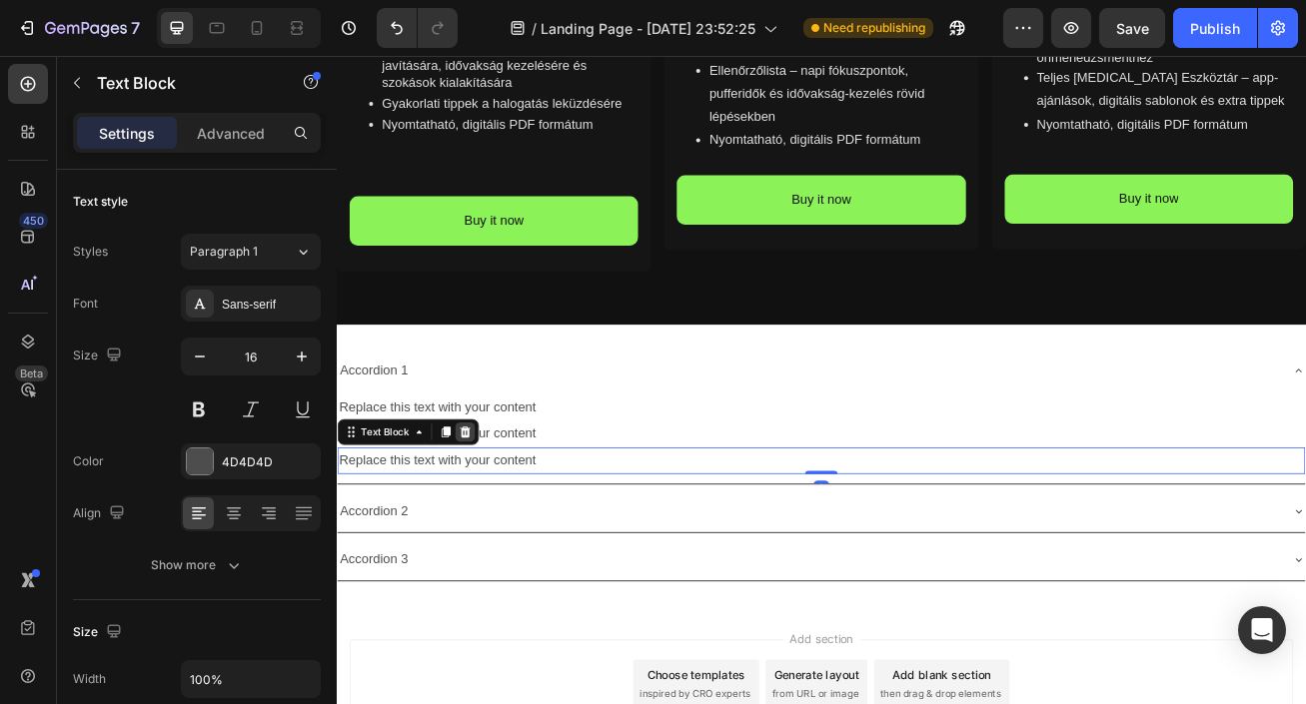
click at [499, 515] on icon at bounding box center [496, 522] width 13 height 14
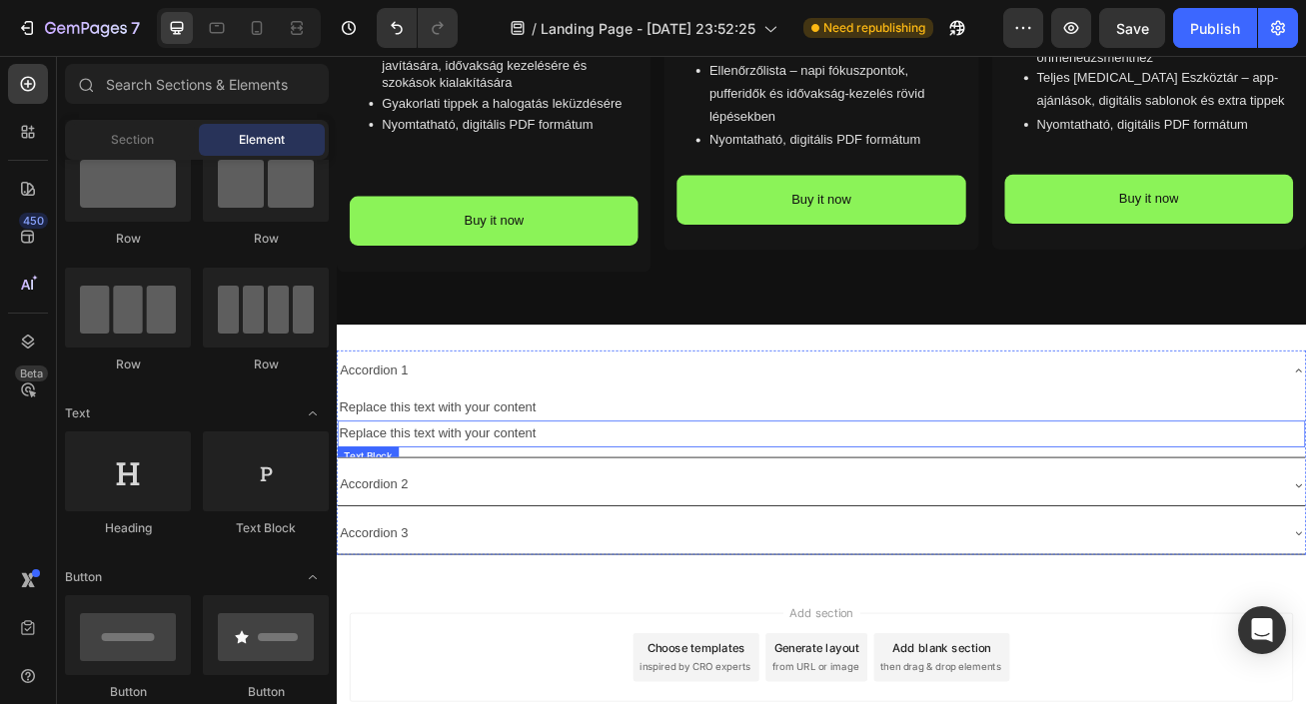
click at [519, 508] on div "Replace this text with your content" at bounding box center [936, 524] width 1197 height 33
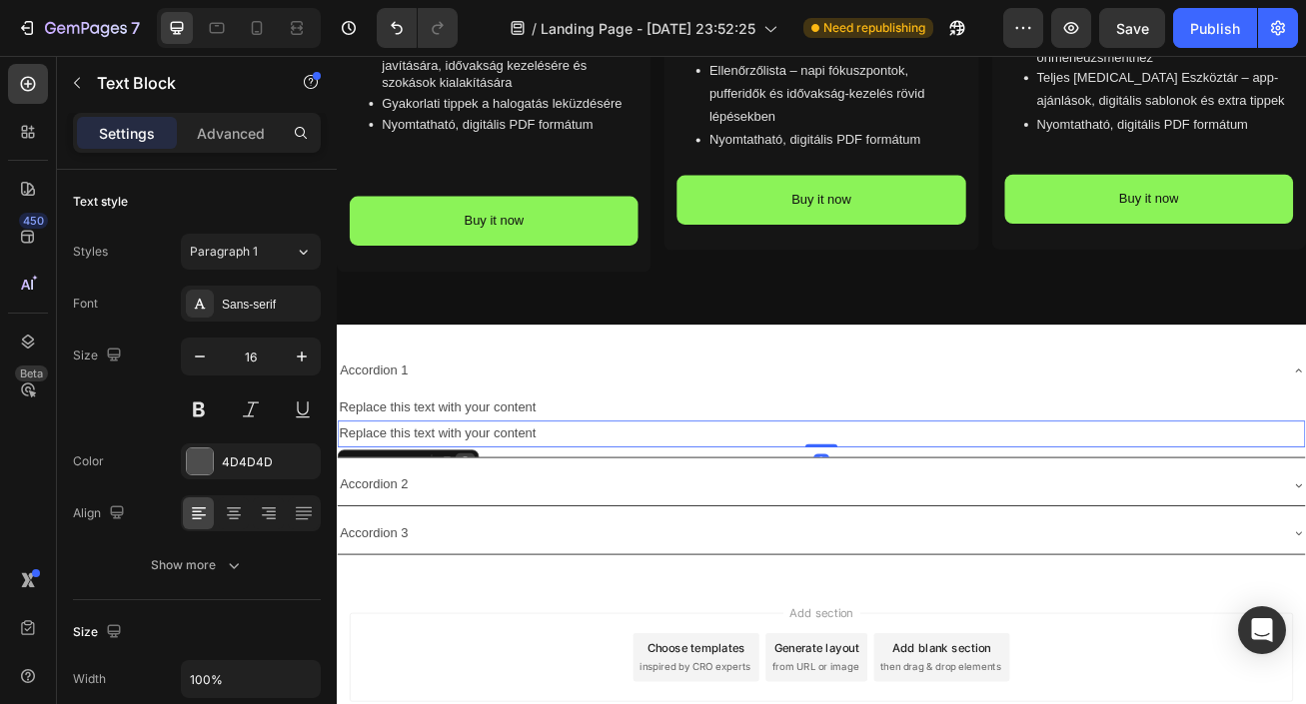
click at [499, 548] on div at bounding box center [496, 560] width 24 height 24
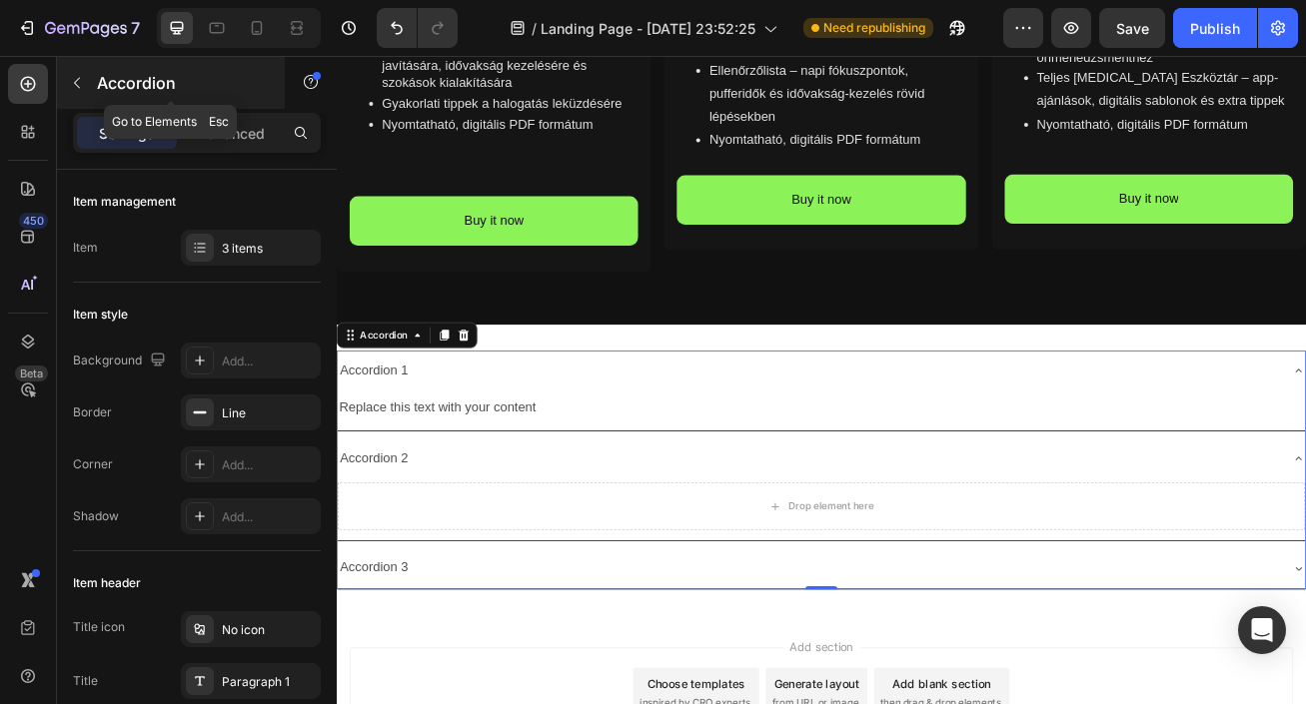
click at [80, 82] on icon "button" at bounding box center [77, 83] width 16 height 16
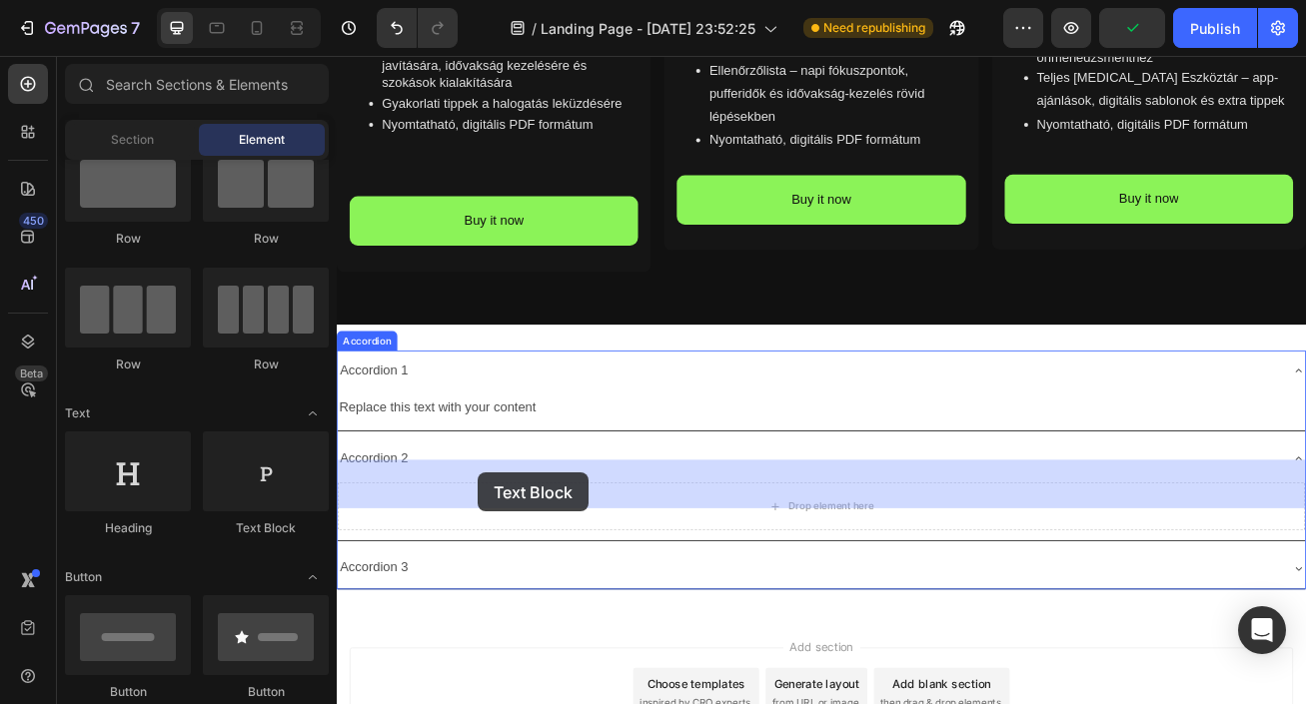
drag, startPoint x: 603, startPoint y: 528, endPoint x: 512, endPoint y: 572, distance: 101.0
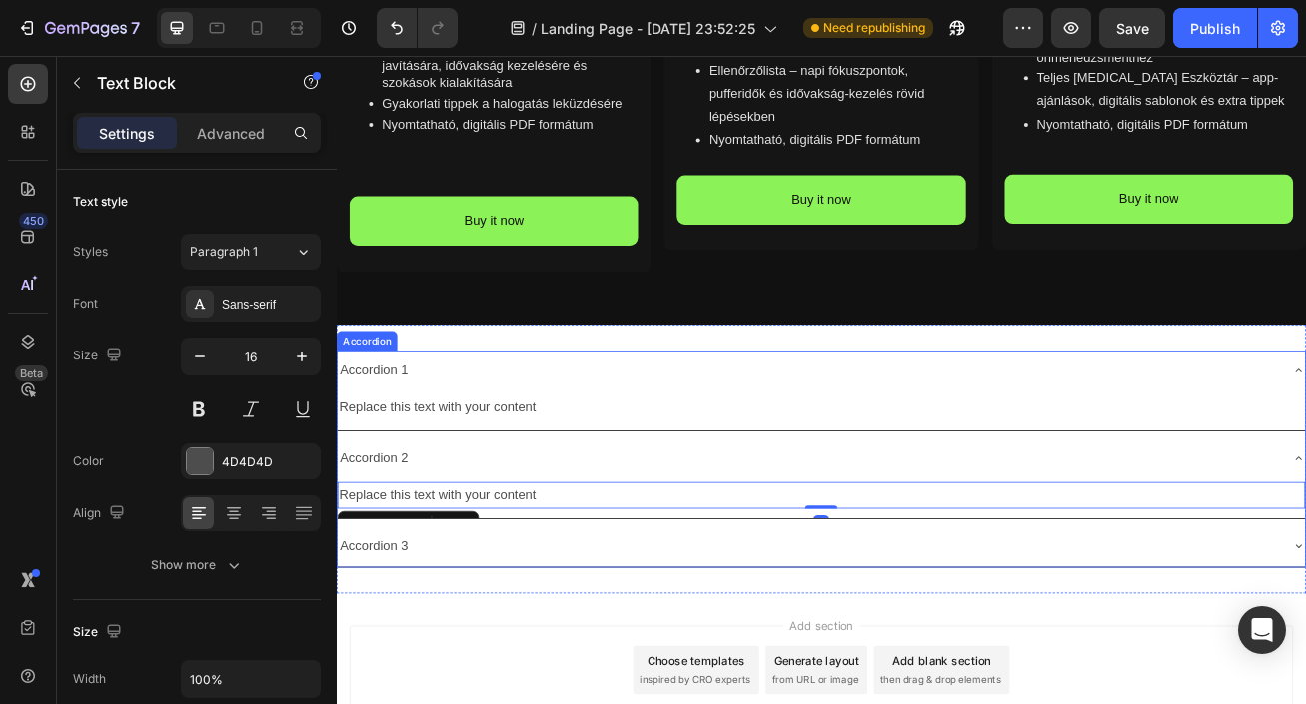
click at [593, 646] on div "Accordion 3" at bounding box center [920, 663] width 1165 height 35
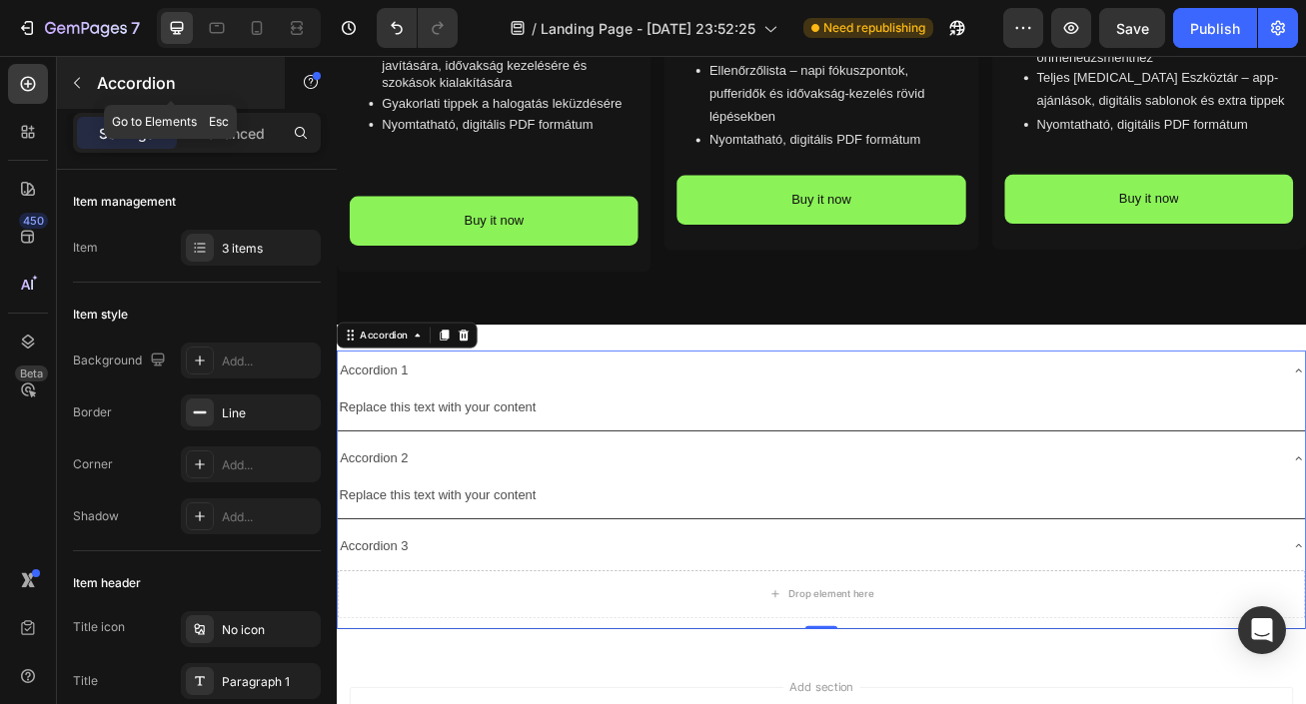
click at [77, 87] on icon "button" at bounding box center [77, 83] width 16 height 16
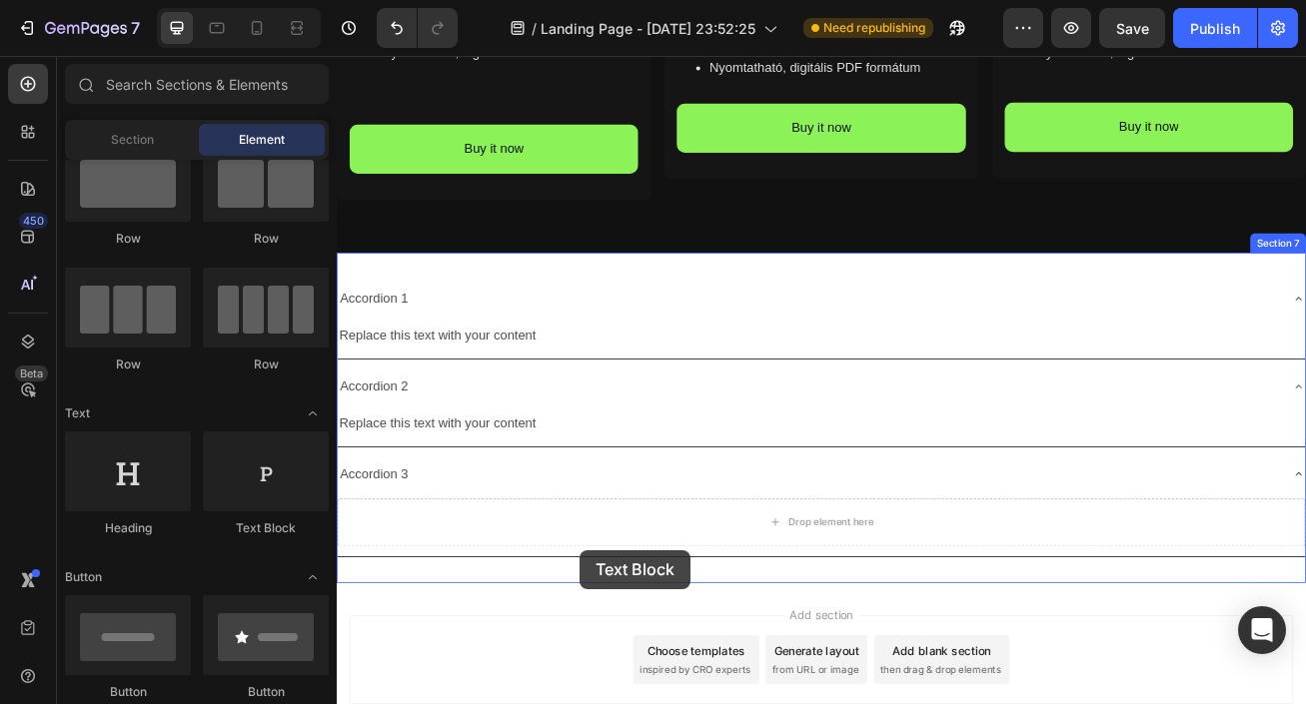
scroll to position [2934, 0]
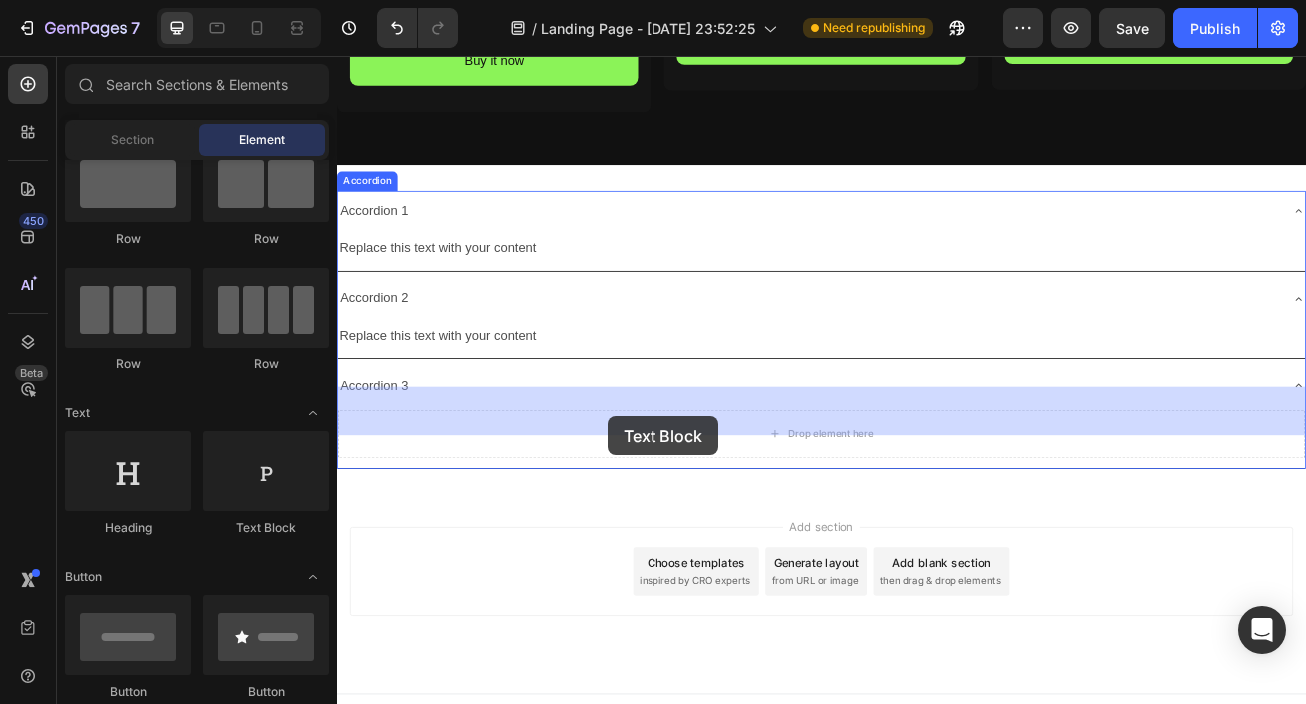
drag, startPoint x: 591, startPoint y: 556, endPoint x: 672, endPoint y: 503, distance: 96.7
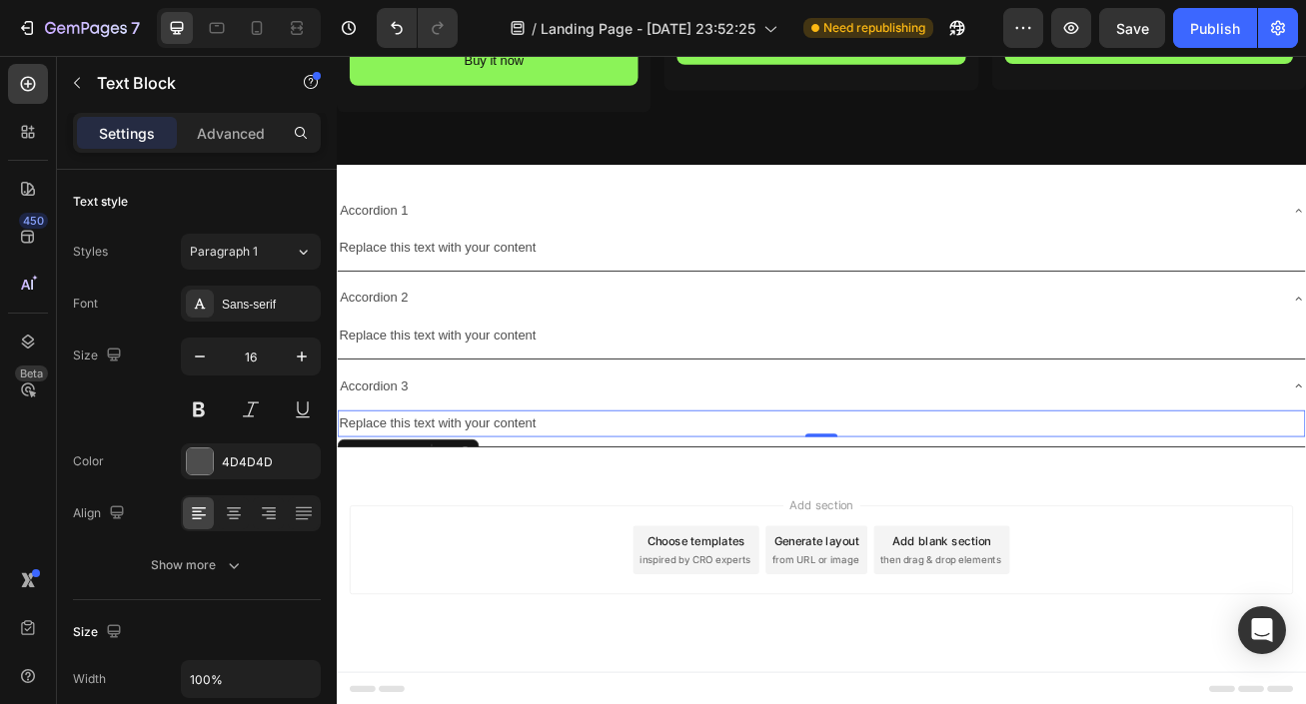
scroll to position [2907, 0]
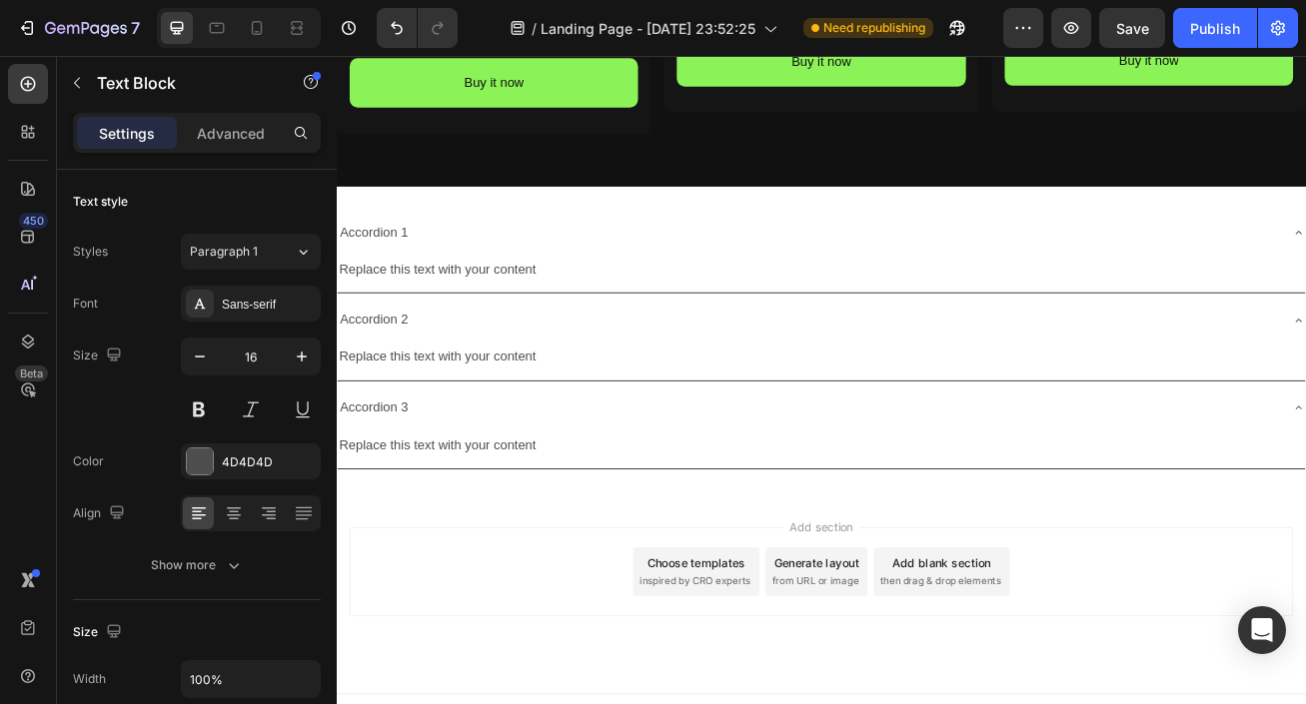
click at [662, 647] on div "Add section Choose templates inspired by CRO experts Generate layout from URL o…" at bounding box center [936, 695] width 1167 height 110
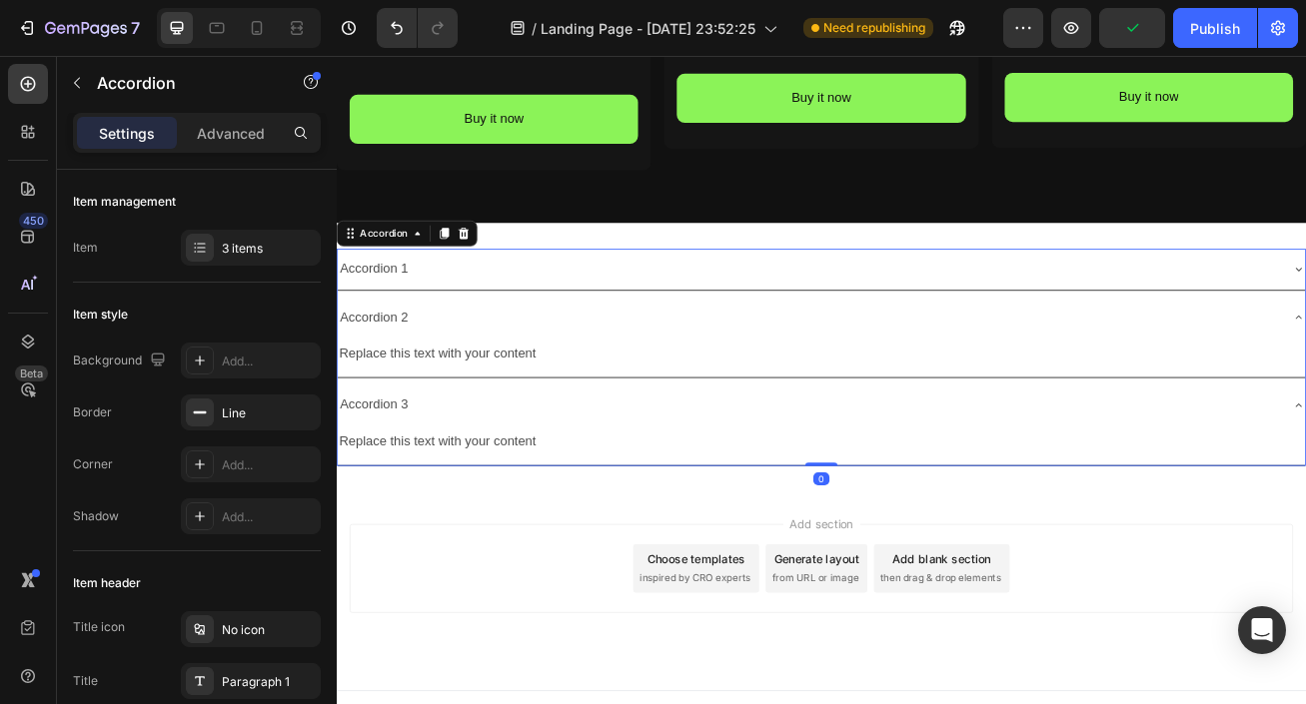
scroll to position [2858, 0]
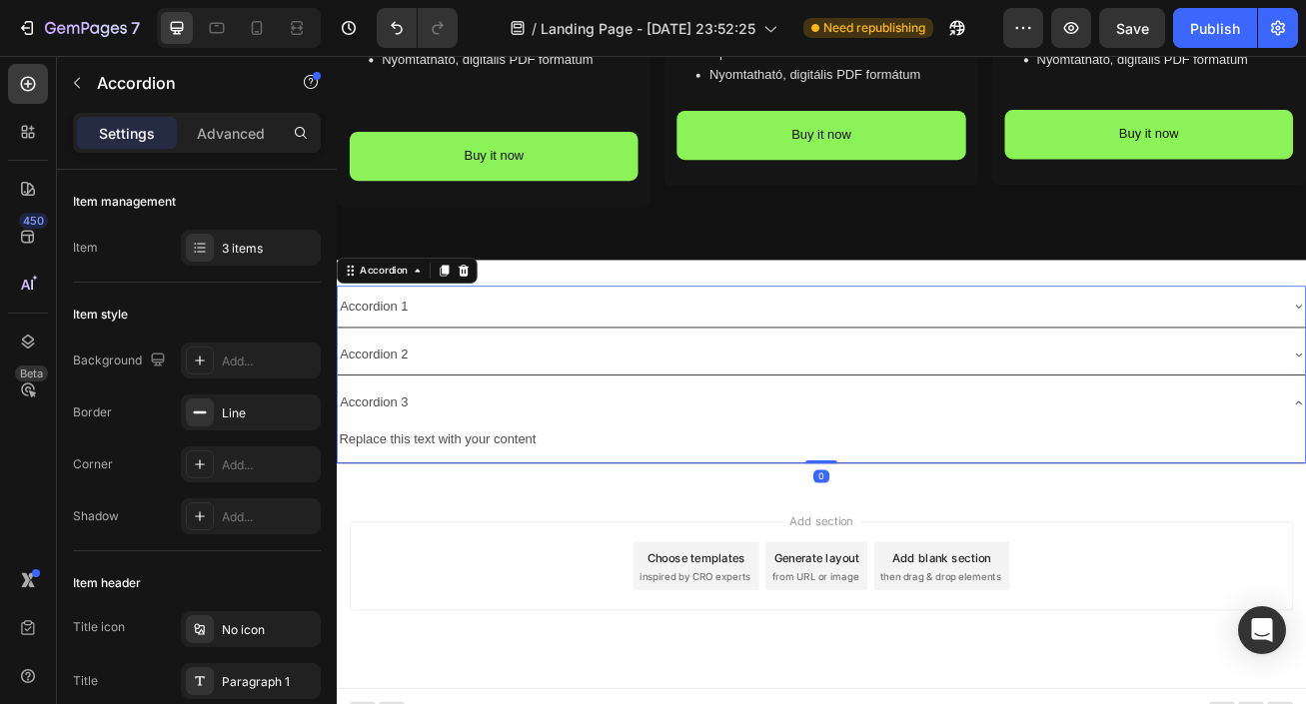
scroll to position [2809, 0]
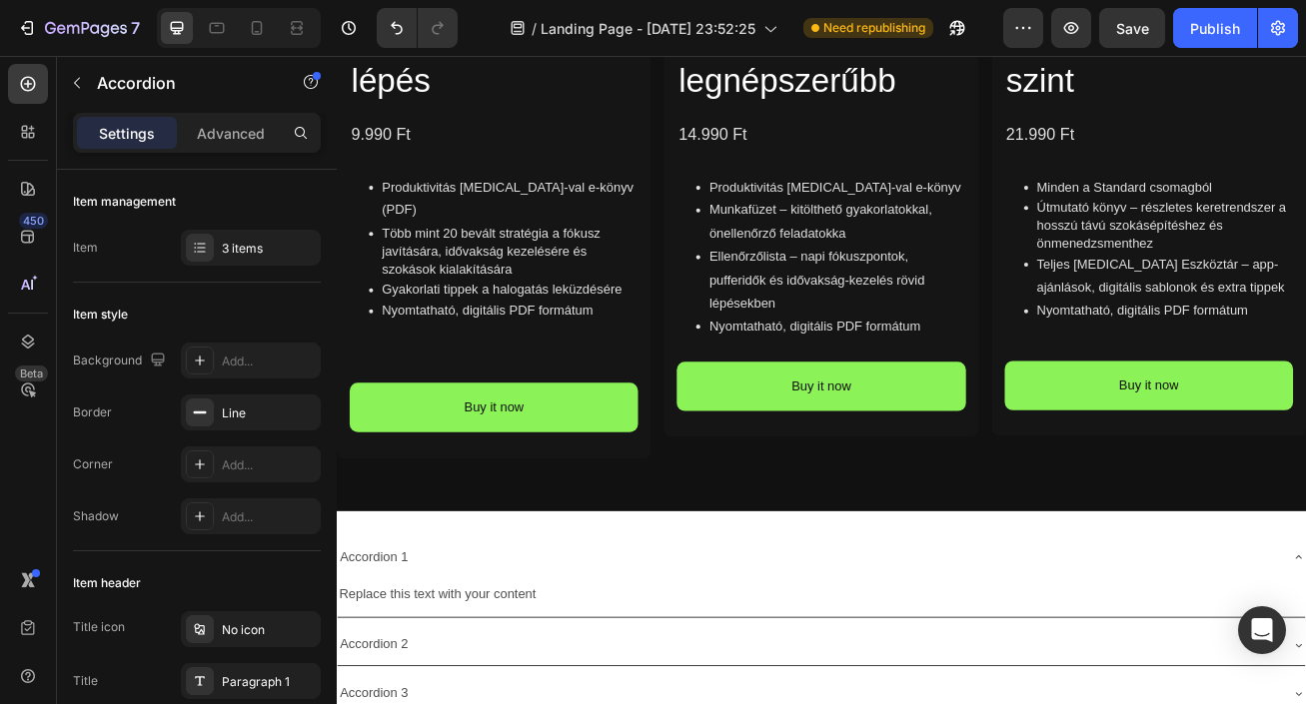
scroll to position [2691, 0]
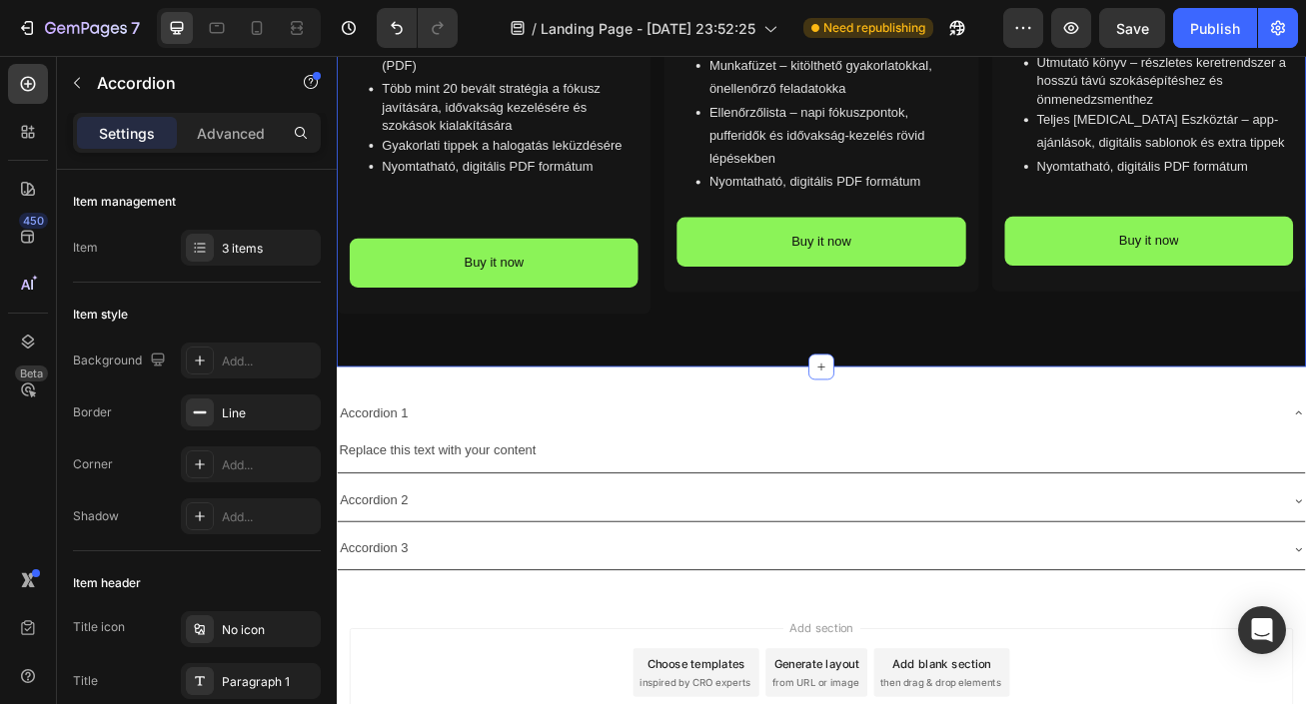
scroll to position [2697, 0]
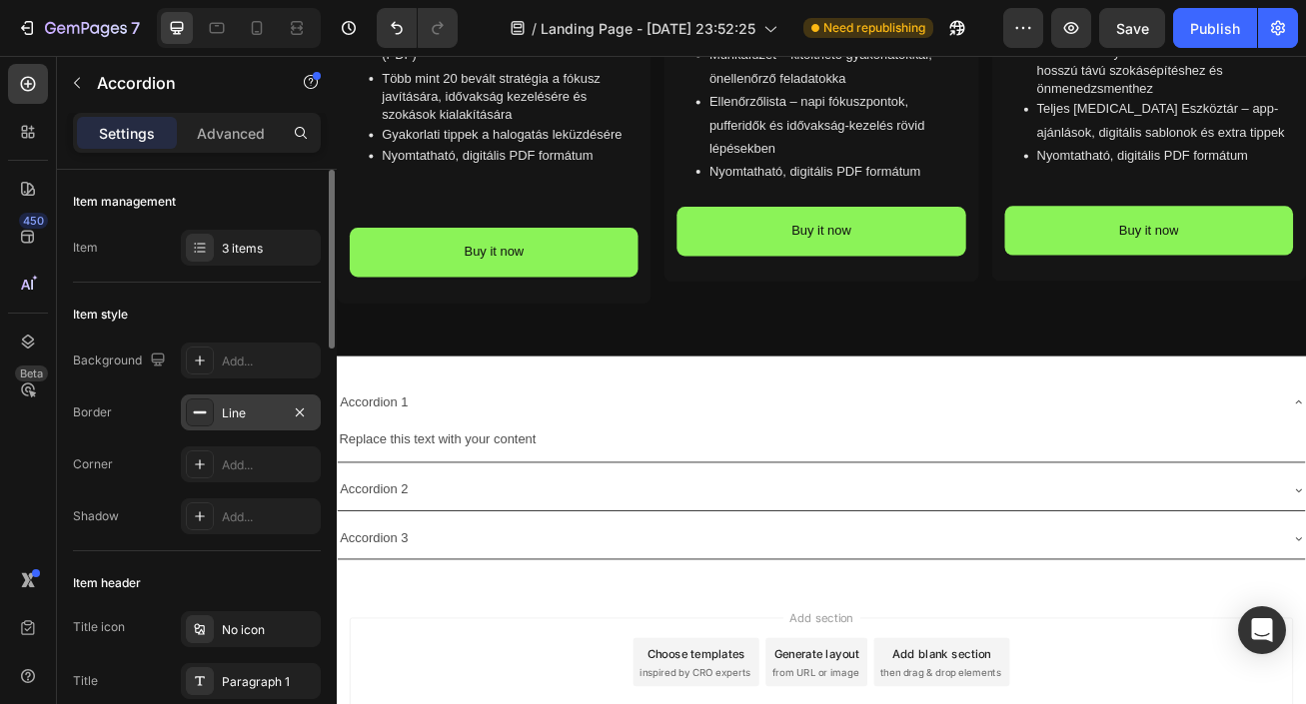
click at [255, 416] on div "Line" at bounding box center [251, 414] width 58 height 18
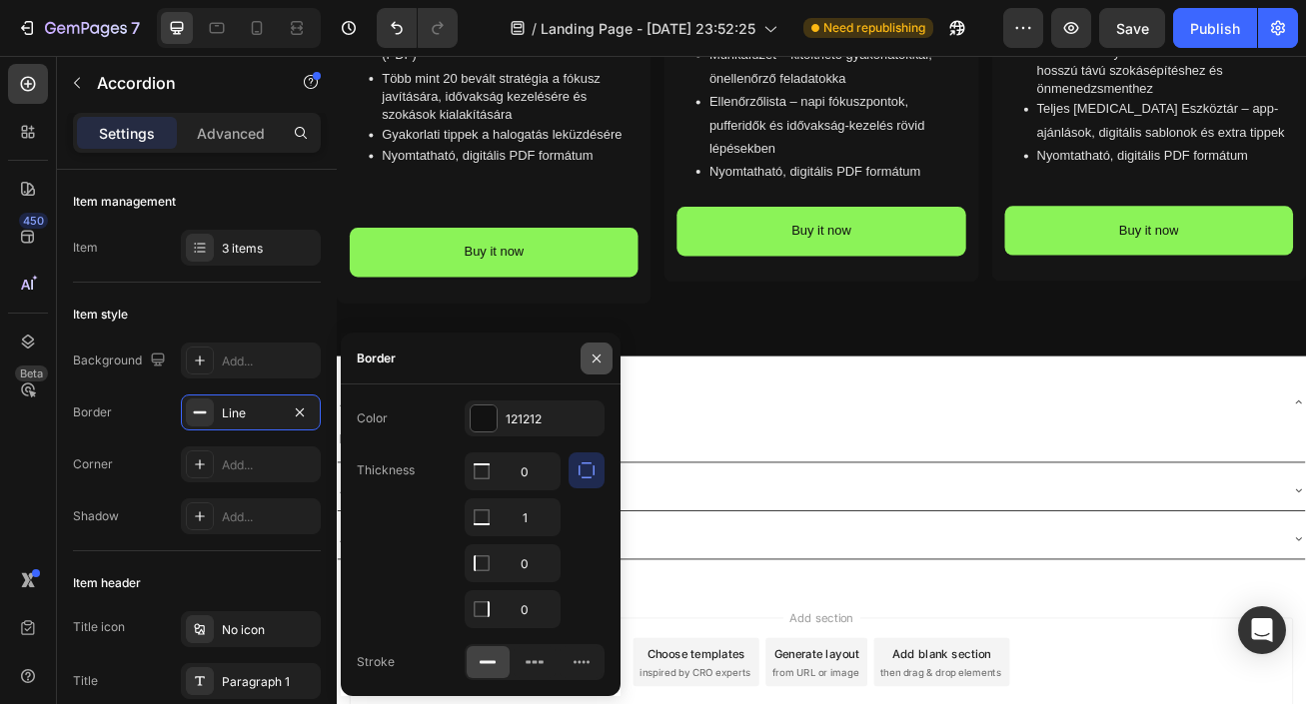
click at [601, 352] on icon "button" at bounding box center [597, 359] width 16 height 16
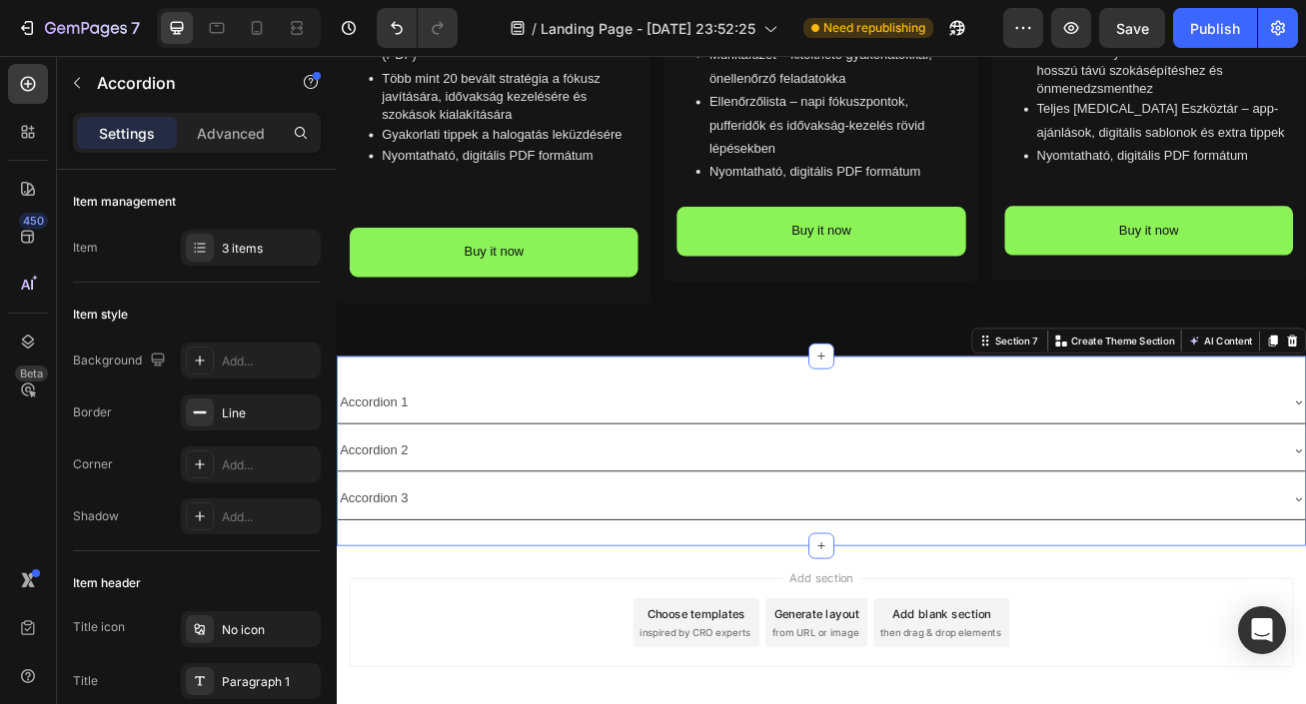
click at [368, 428] on div "Accordion 1 Accordion 2 Accordion 3 Accordion Section 7 You can create reusable…" at bounding box center [936, 545] width 1199 height 235
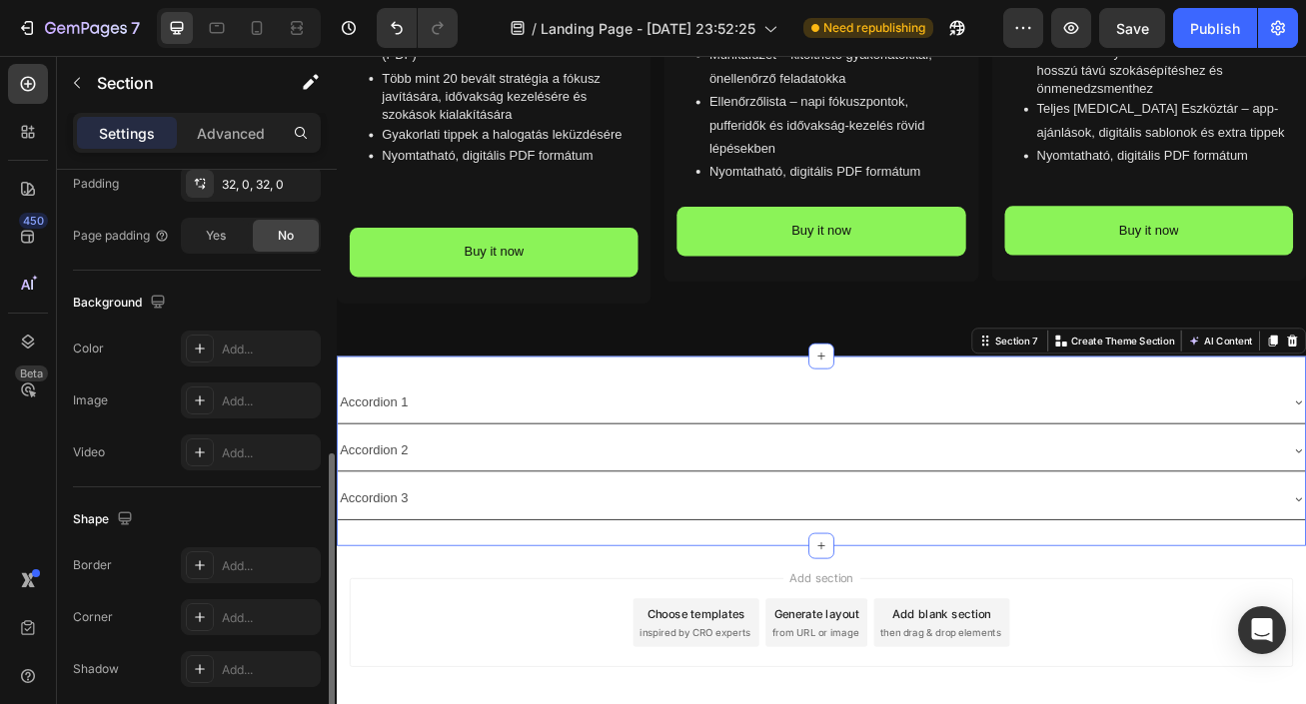
scroll to position [628, 0]
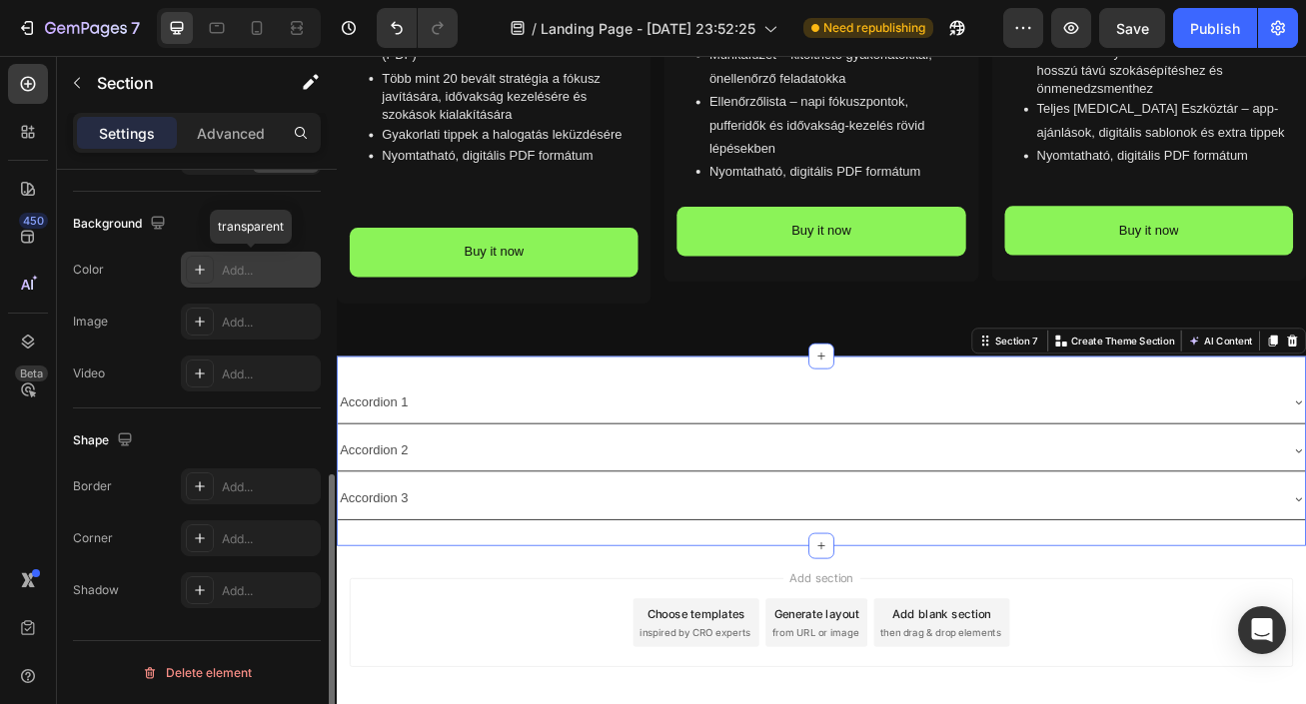
click at [266, 276] on div "Add..." at bounding box center [269, 271] width 94 height 18
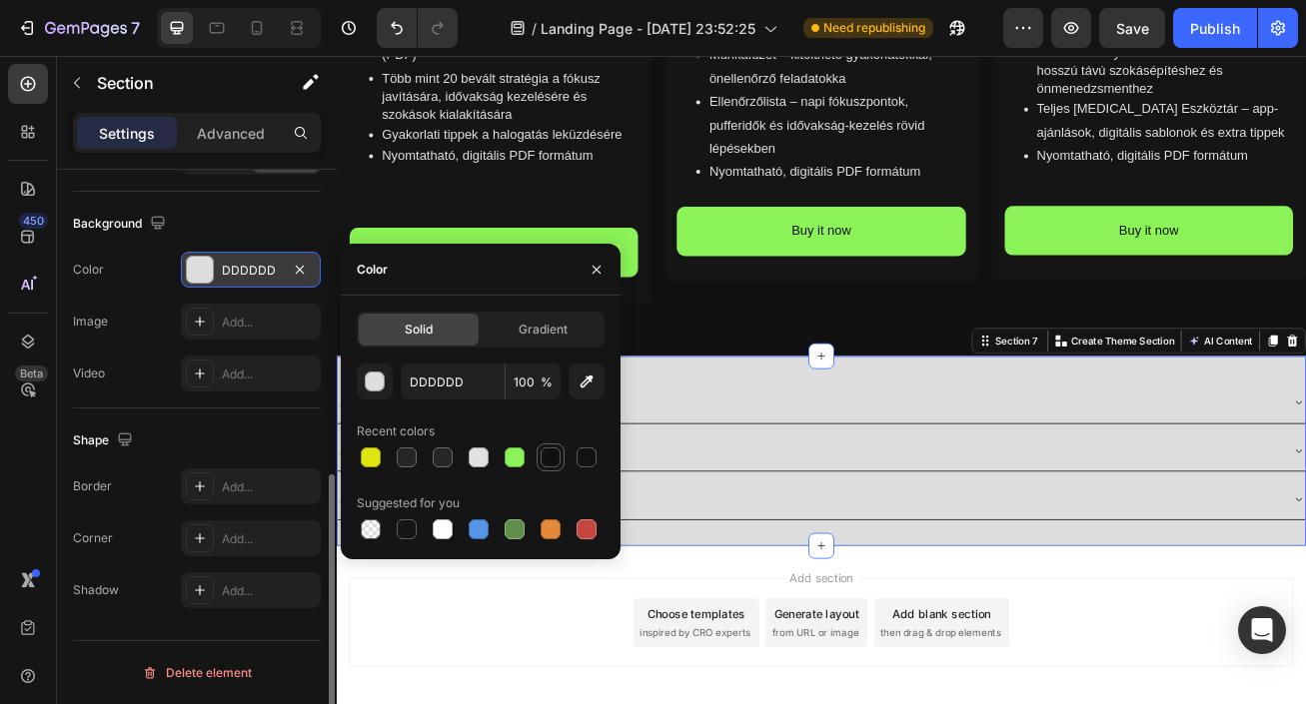
click at [549, 459] on div at bounding box center [551, 458] width 20 height 20
type input "111111"
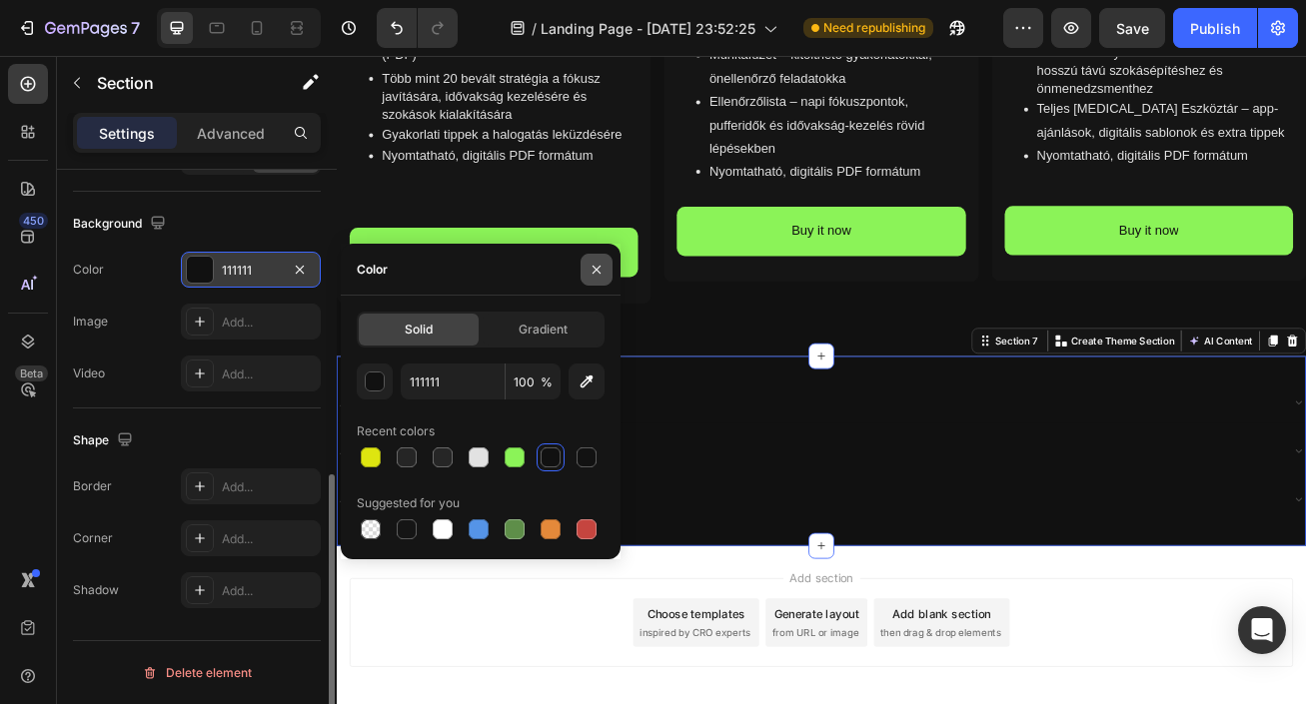
click at [597, 269] on icon "button" at bounding box center [597, 269] width 8 height 8
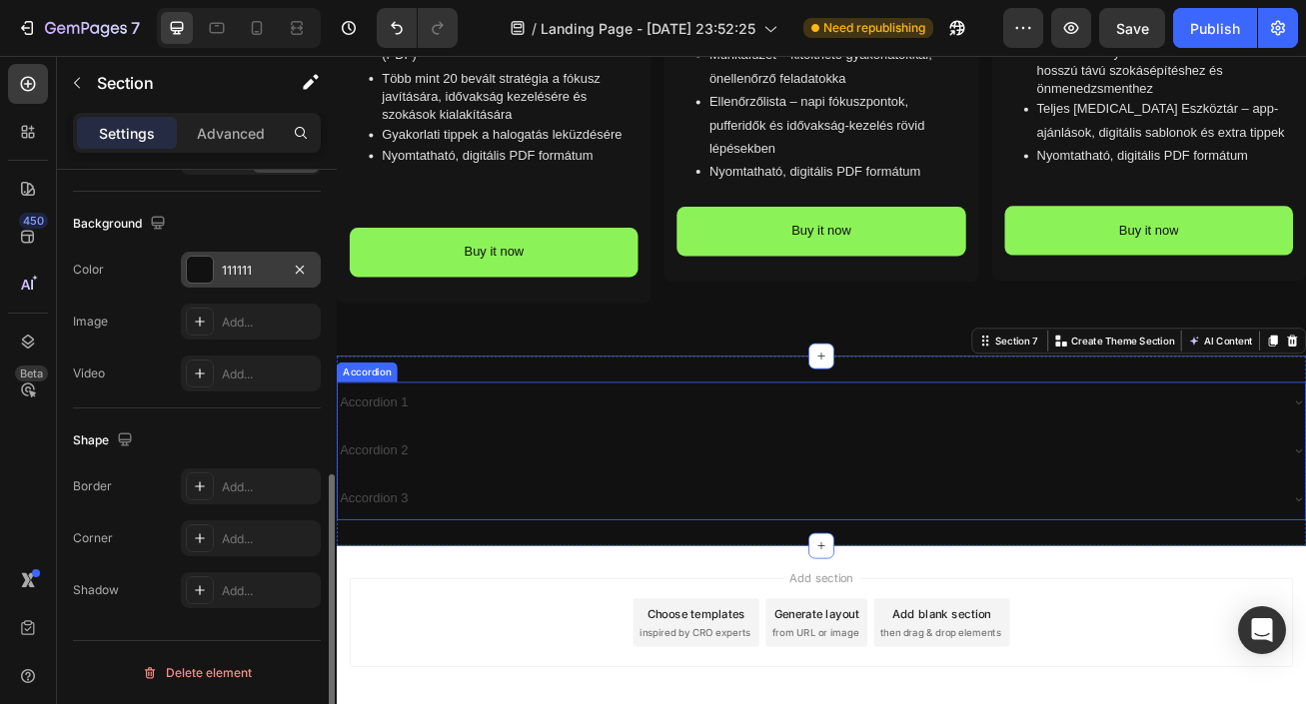
click at [472, 468] on div "Accordion 1" at bounding box center [920, 485] width 1165 height 35
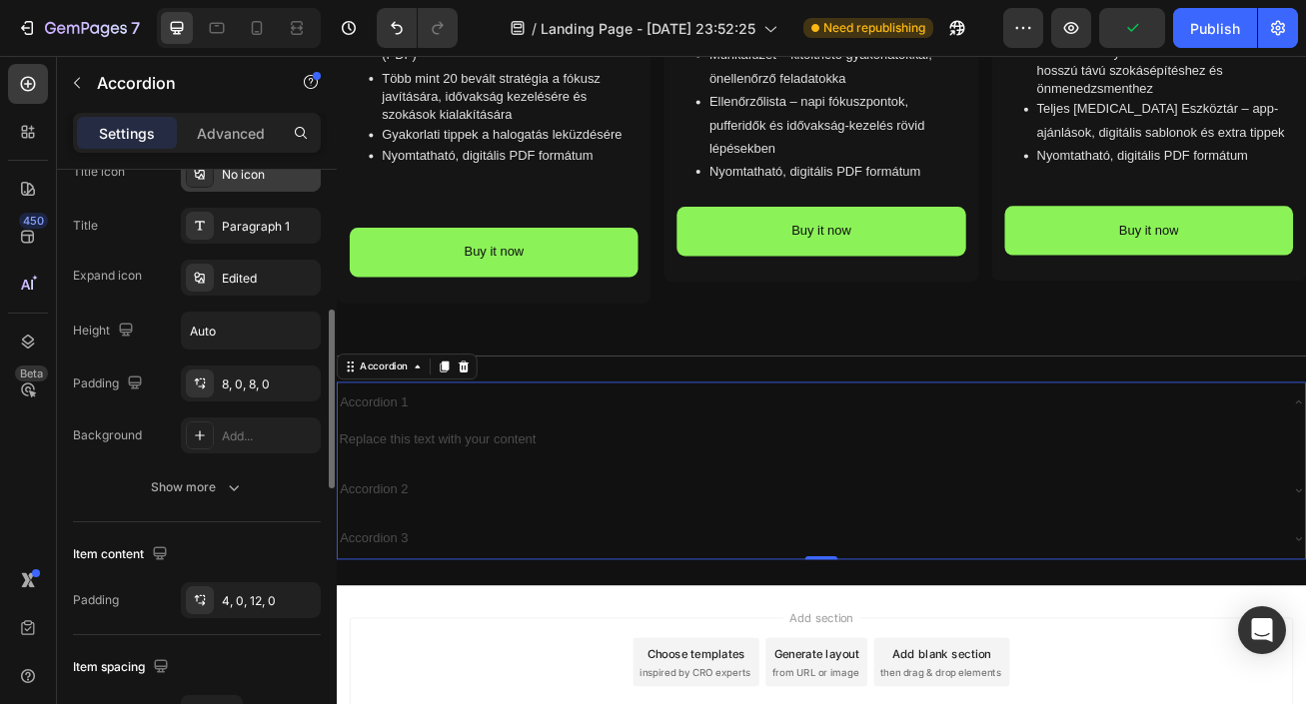
scroll to position [455, 0]
click at [233, 447] on div "Add..." at bounding box center [251, 437] width 140 height 36
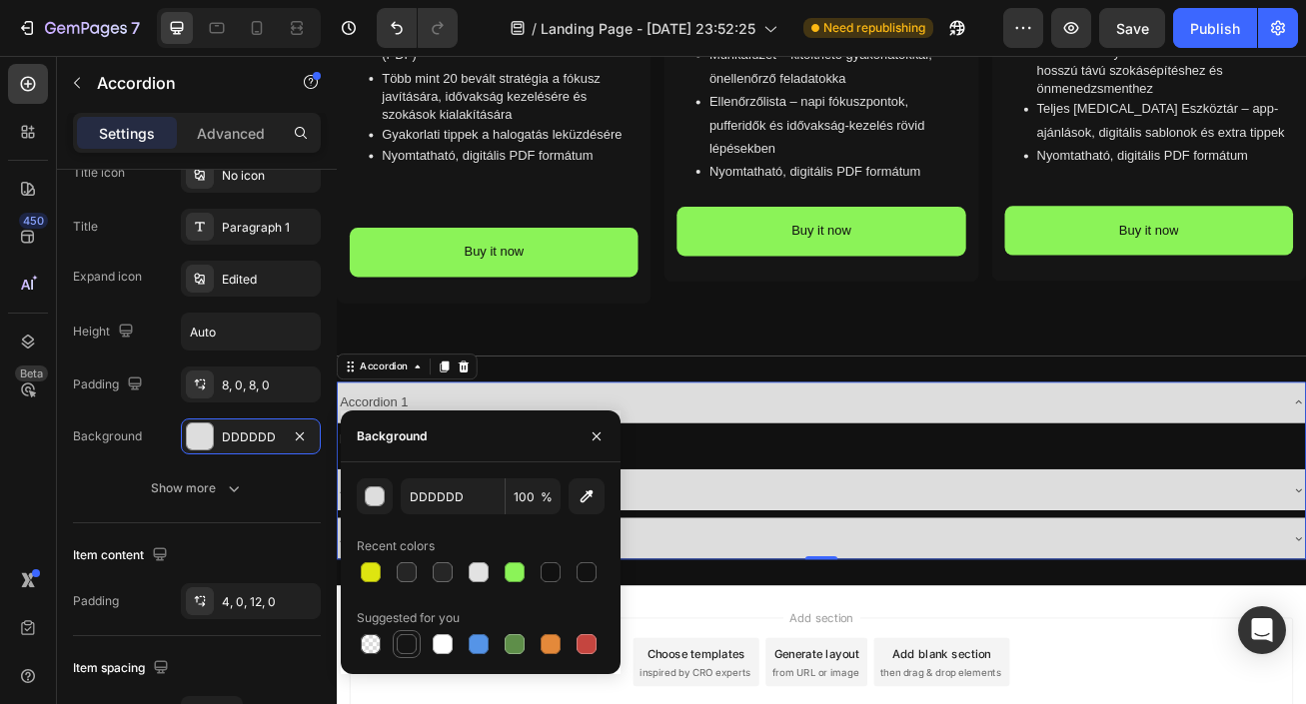
click at [405, 641] on div at bounding box center [407, 645] width 20 height 20
type input "151515"
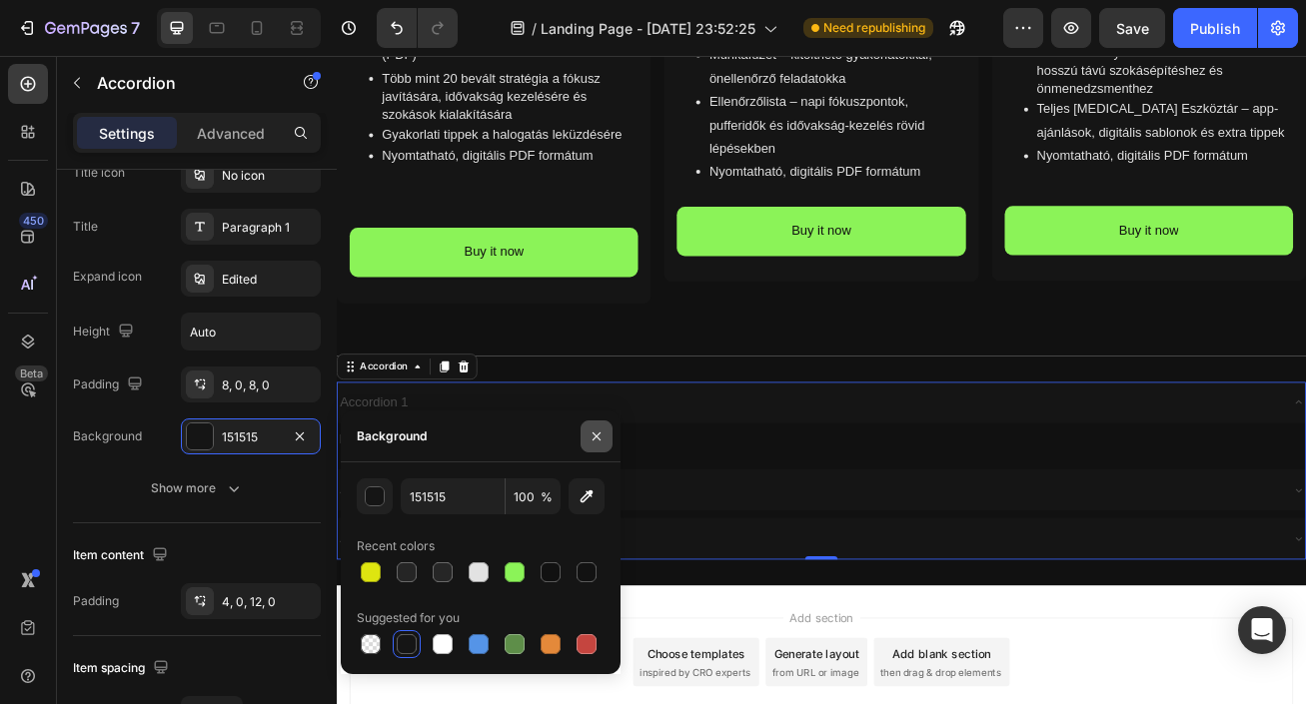
click at [601, 432] on icon "button" at bounding box center [597, 436] width 8 height 8
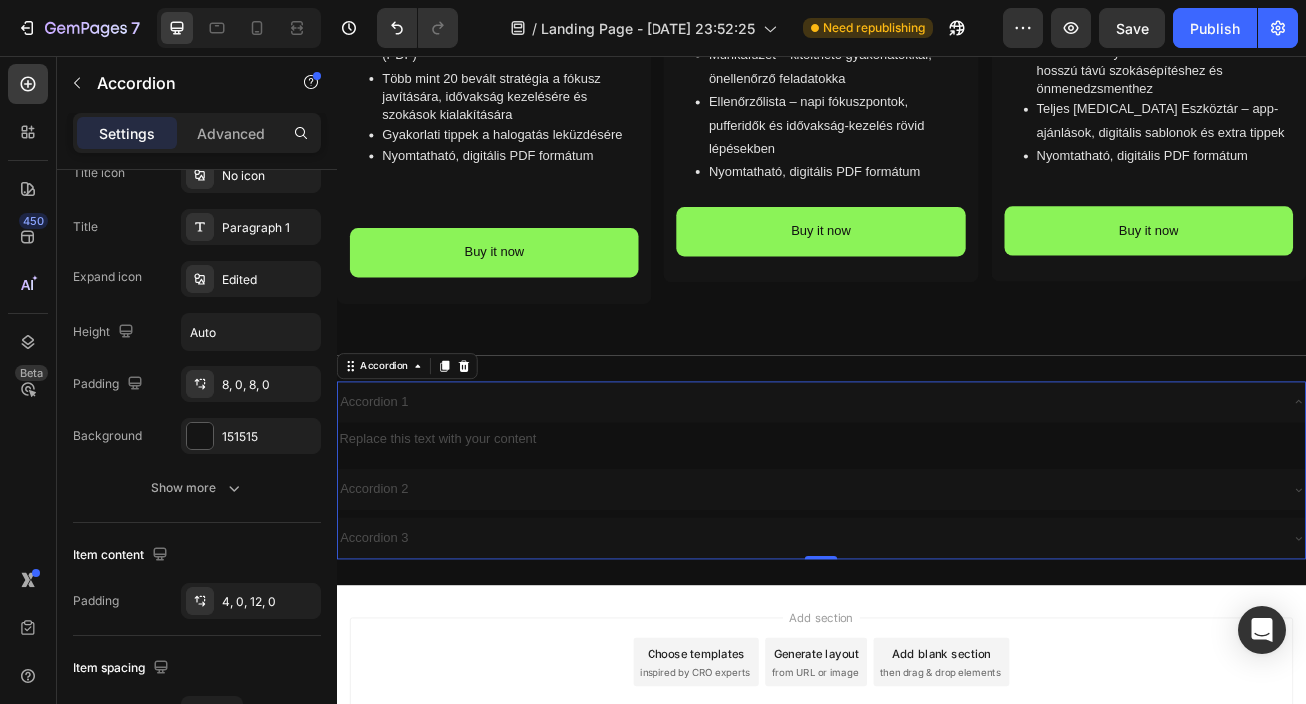
click at [663, 527] on div "Replace this text with your content Text Block" at bounding box center [936, 535] width 1197 height 49
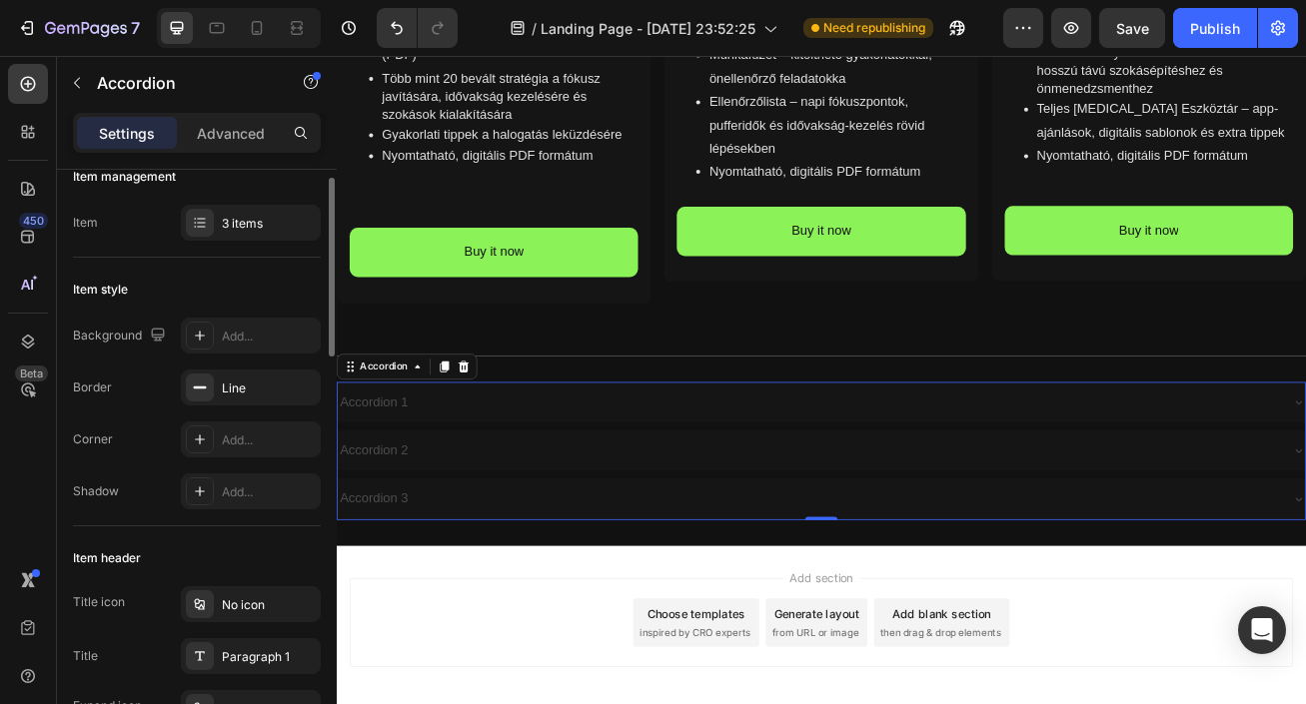
scroll to position [27, 0]
click at [297, 386] on icon "button" at bounding box center [300, 386] width 16 height 16
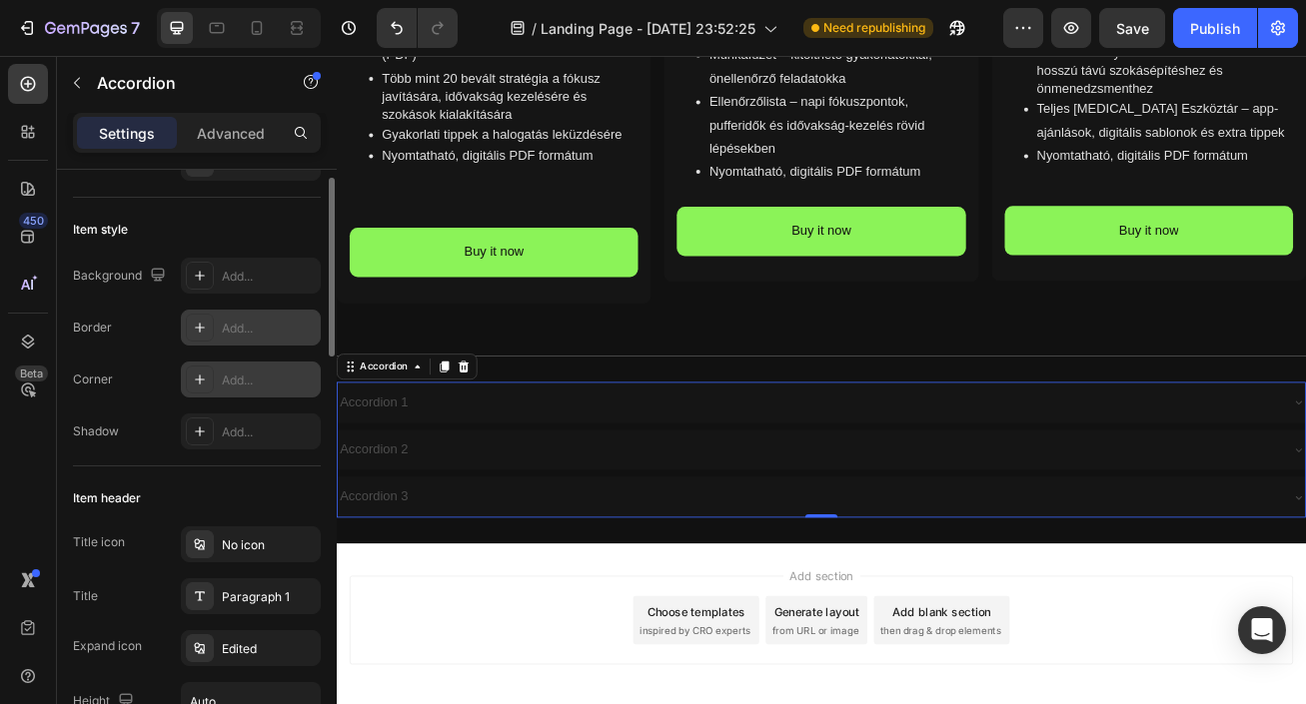
scroll to position [87, 0]
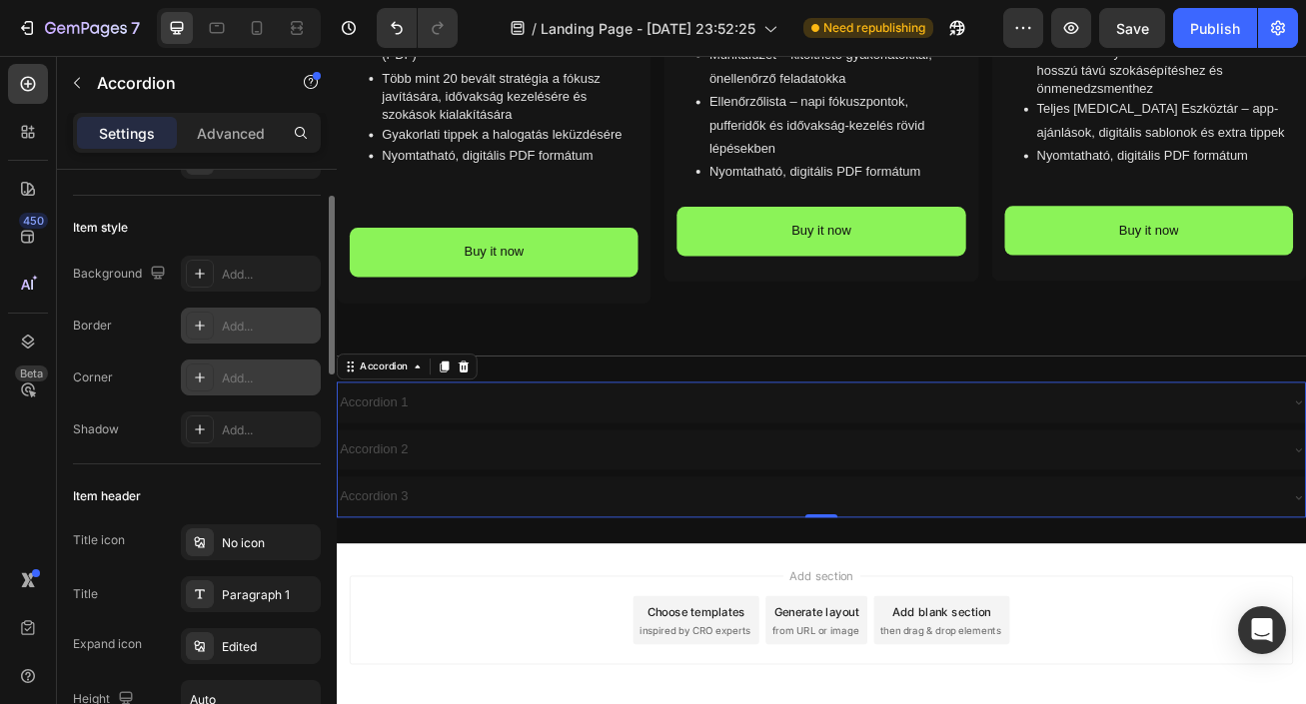
click at [248, 383] on div "Add..." at bounding box center [269, 379] width 94 height 18
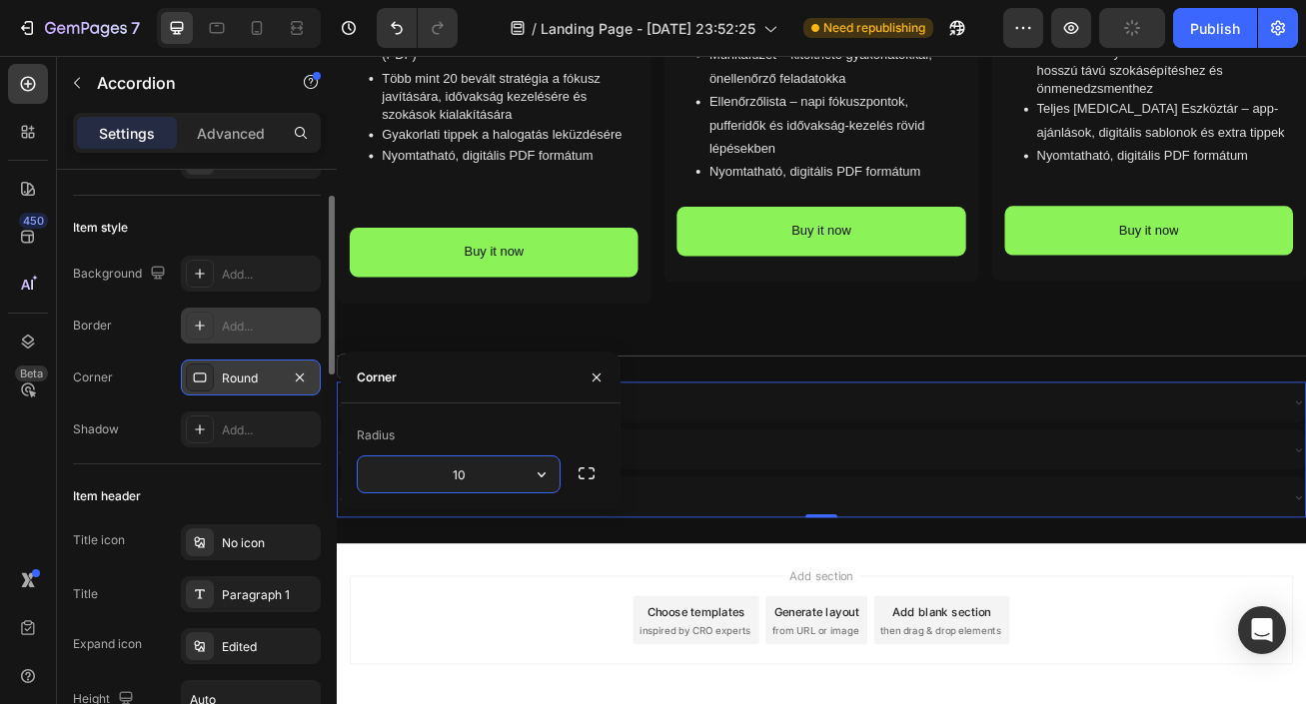
type input "10"
click at [598, 376] on icon "button" at bounding box center [597, 377] width 8 height 8
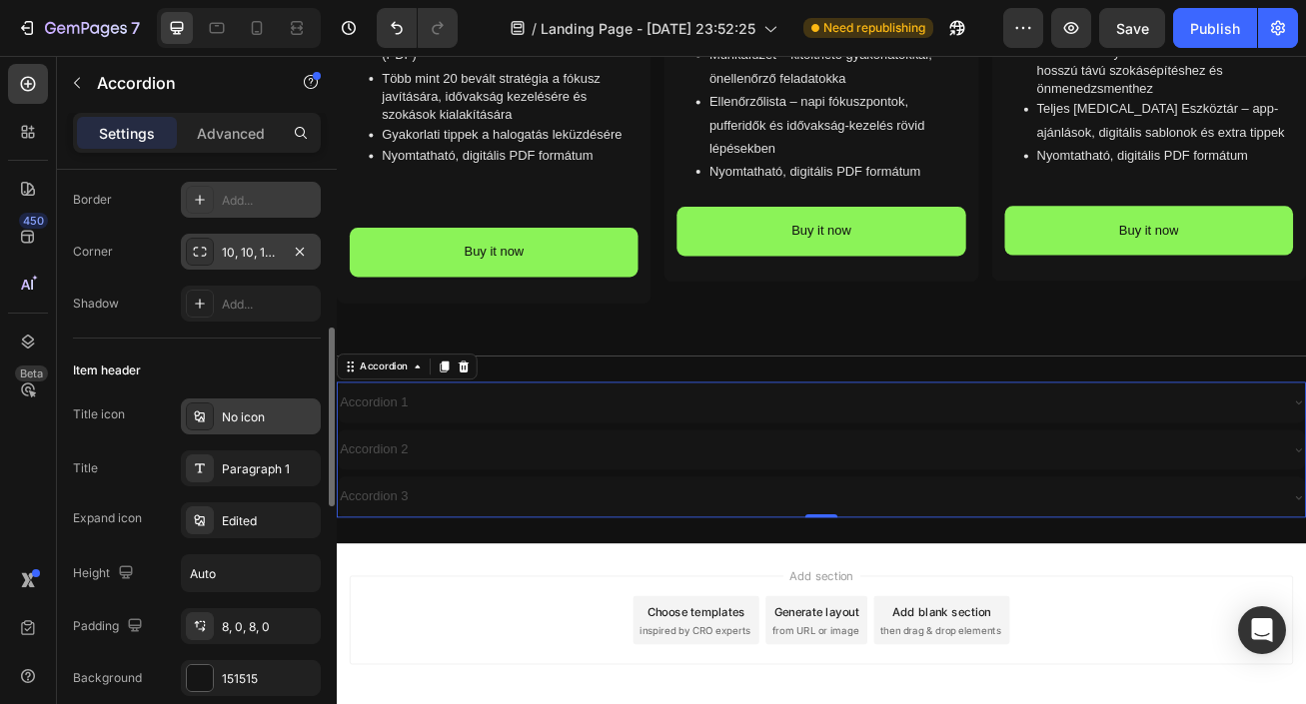
scroll to position [289, 0]
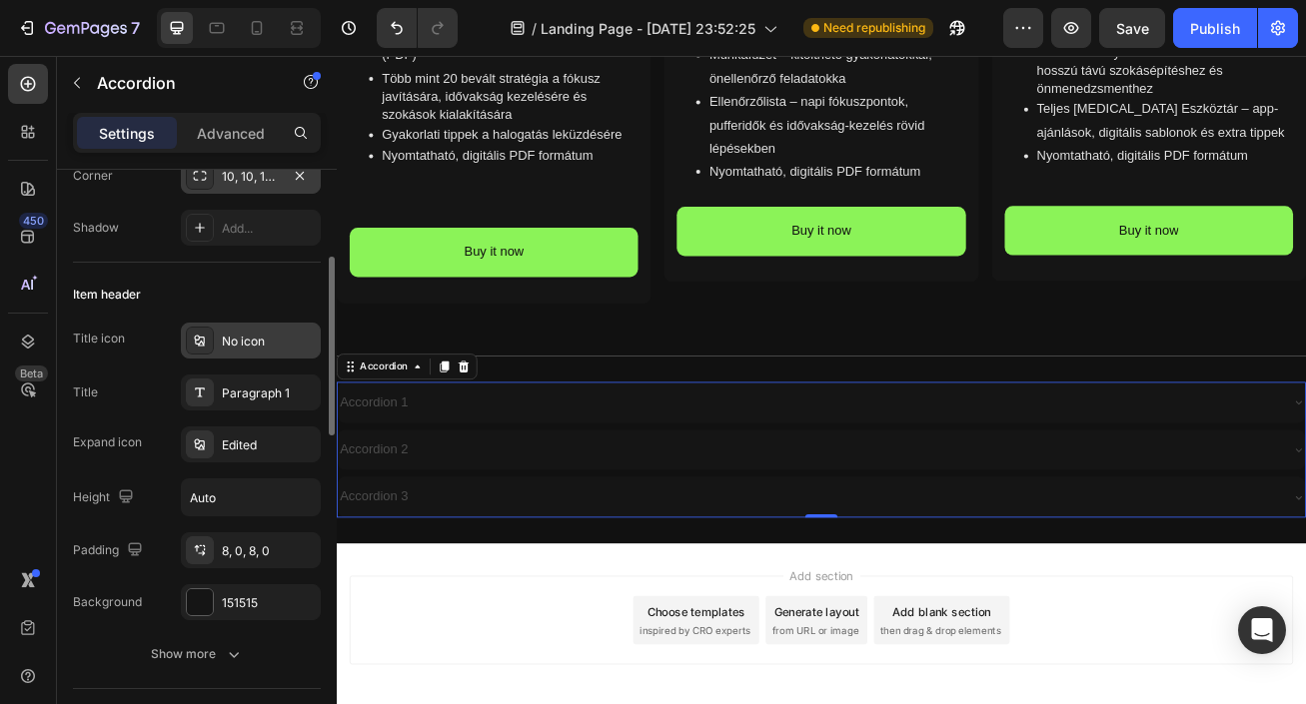
click at [260, 533] on div "8, 0, 8, 0" at bounding box center [251, 551] width 140 height 36
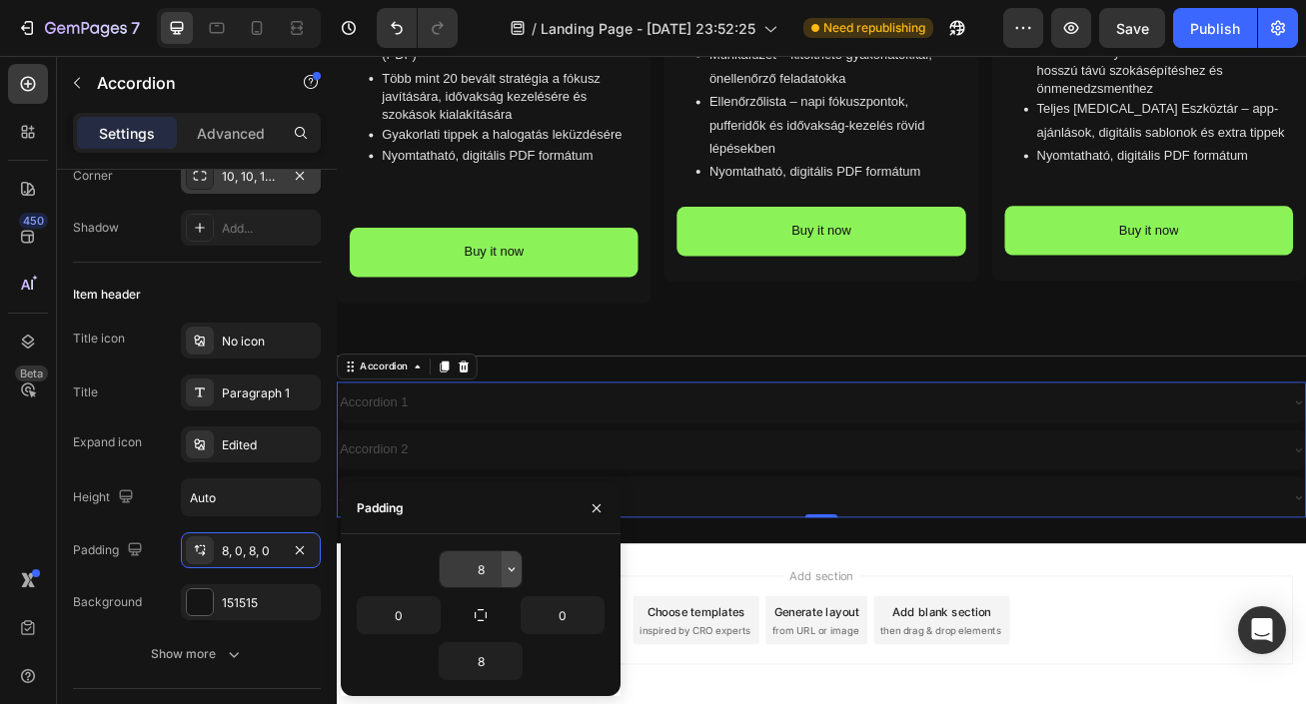
click at [511, 579] on button "button" at bounding box center [512, 570] width 20 height 36
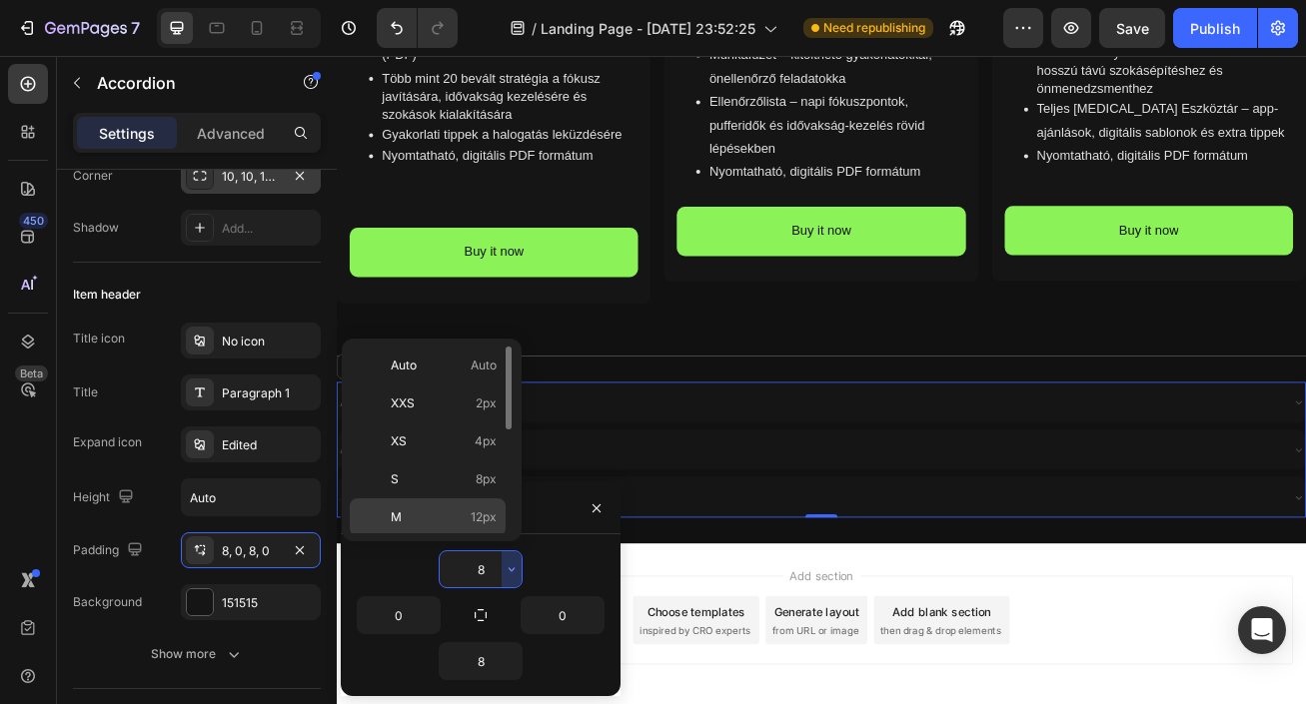
click at [467, 513] on p "M 12px" at bounding box center [444, 518] width 106 height 18
type input "12"
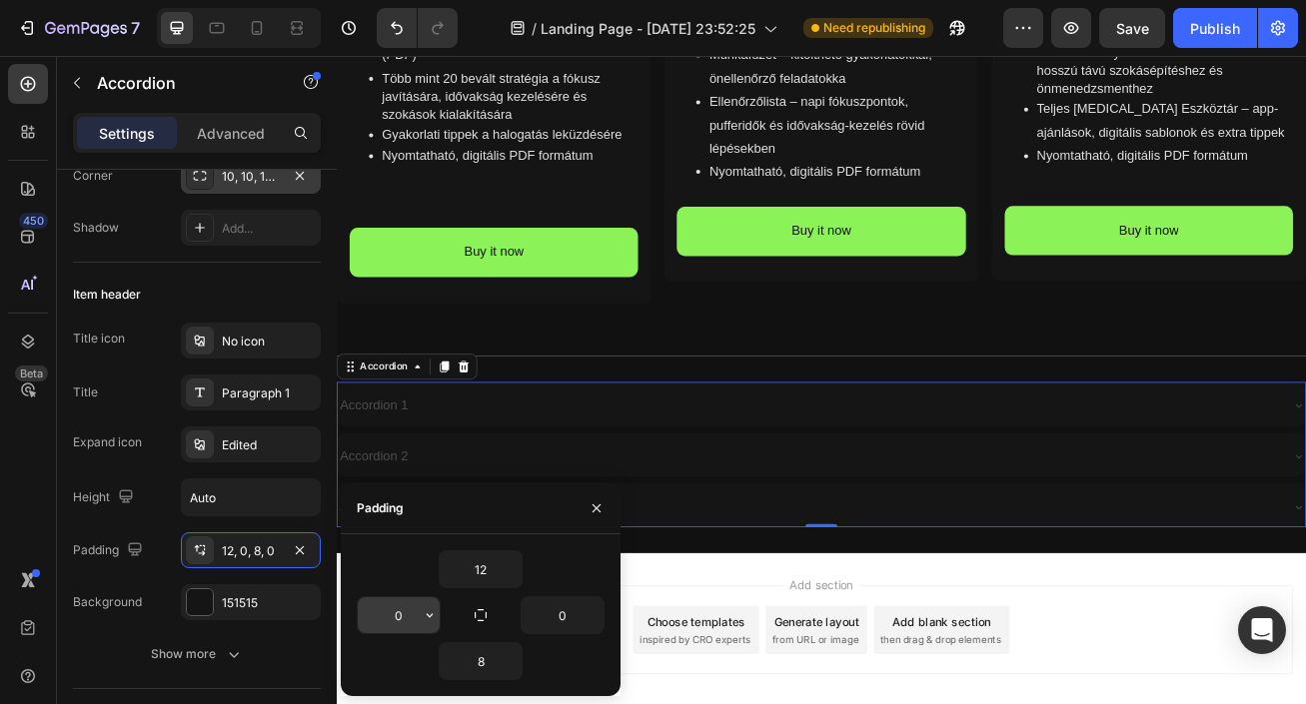
click at [429, 617] on icon "button" at bounding box center [430, 616] width 6 height 4
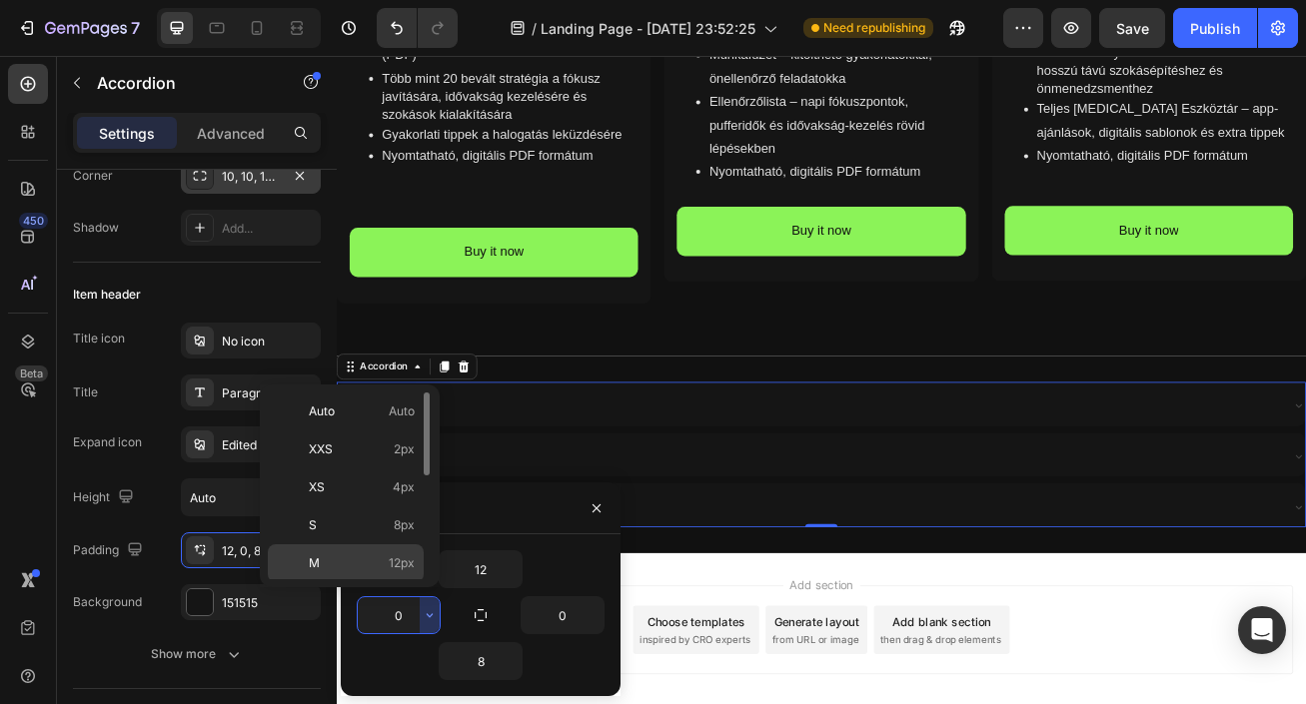
click at [384, 564] on p "M 12px" at bounding box center [362, 564] width 106 height 18
type input "12"
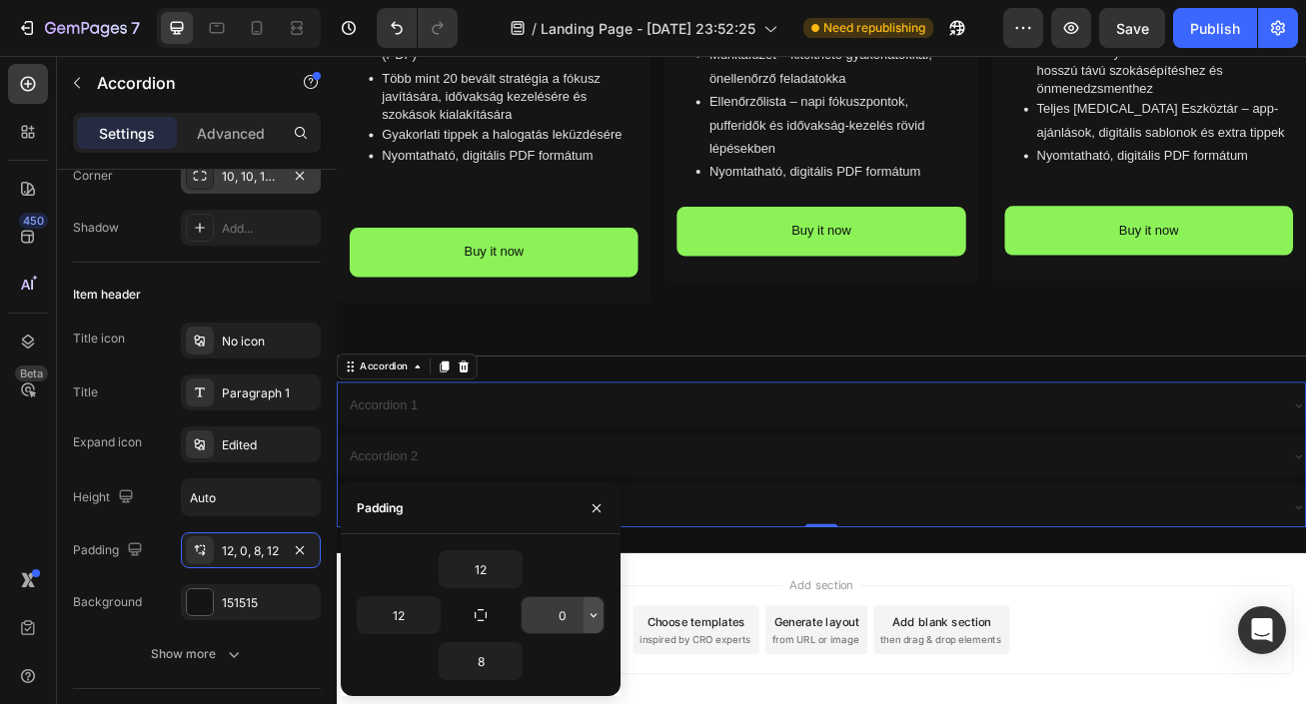
click at [589, 615] on icon "button" at bounding box center [594, 616] width 16 height 16
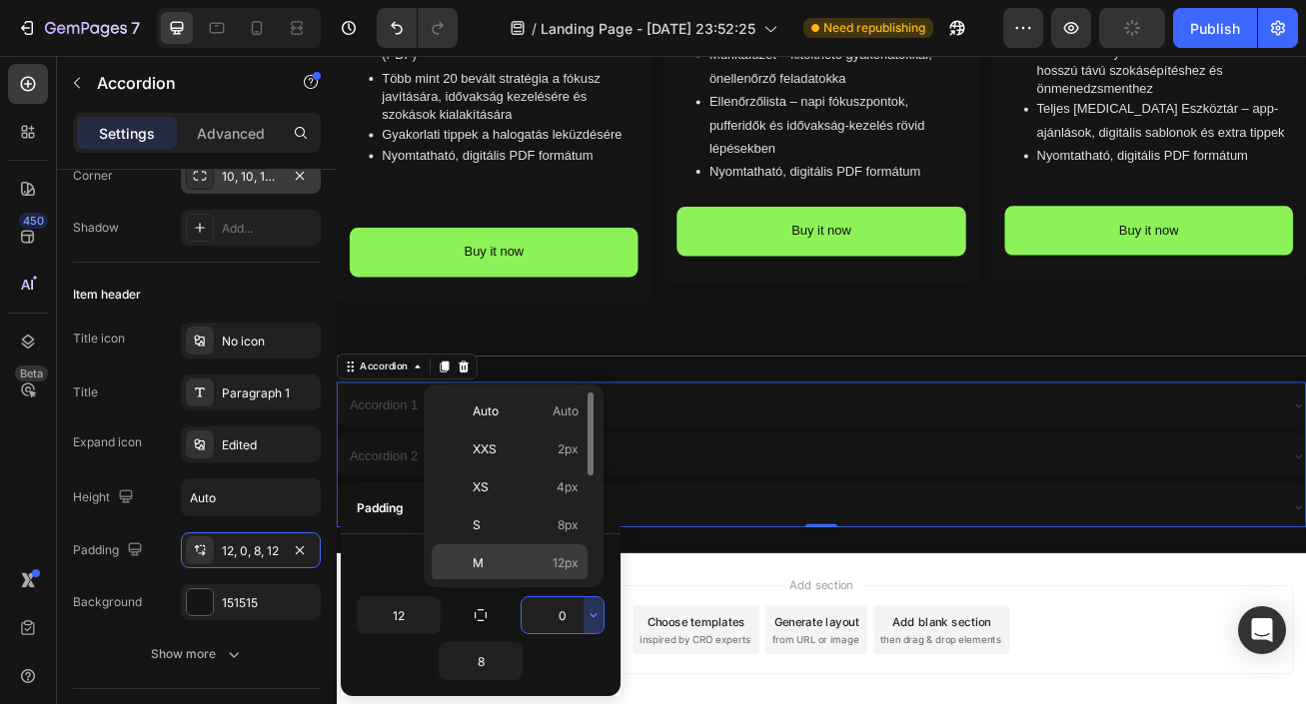
click at [539, 561] on p "M 12px" at bounding box center [526, 564] width 106 height 18
type input "12"
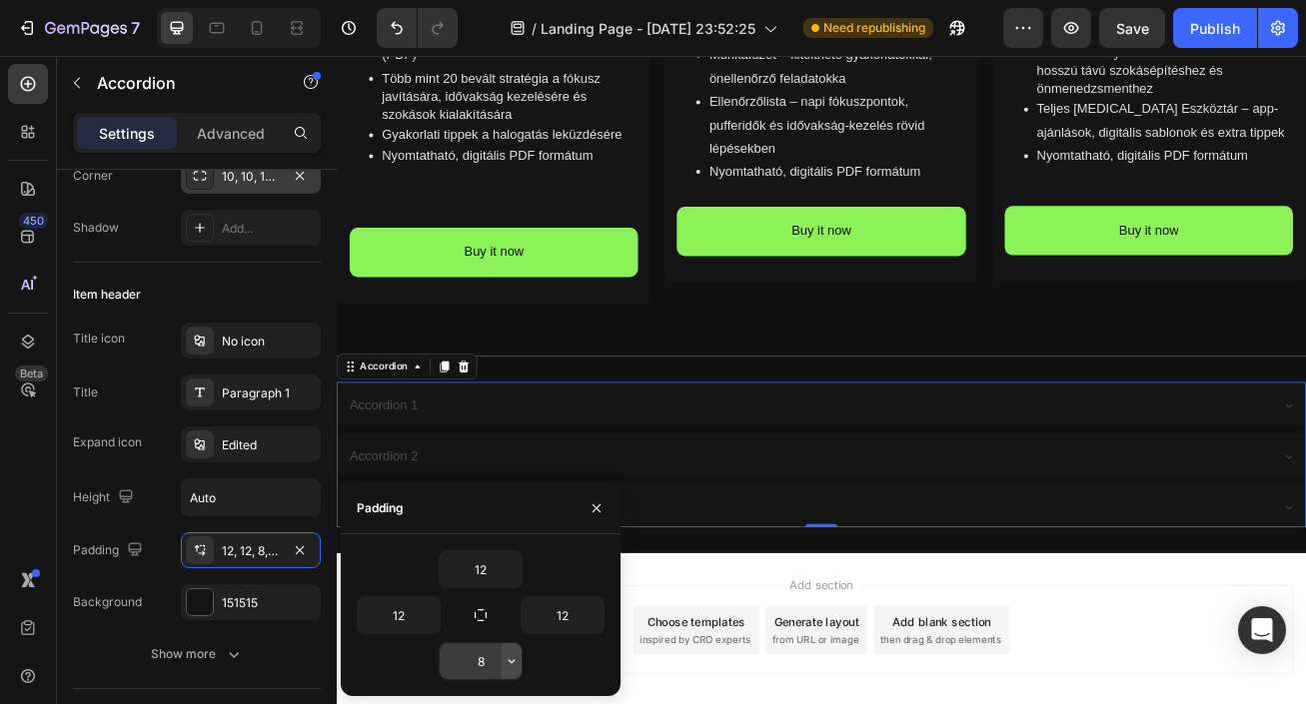
click at [516, 659] on icon "button" at bounding box center [512, 662] width 16 height 16
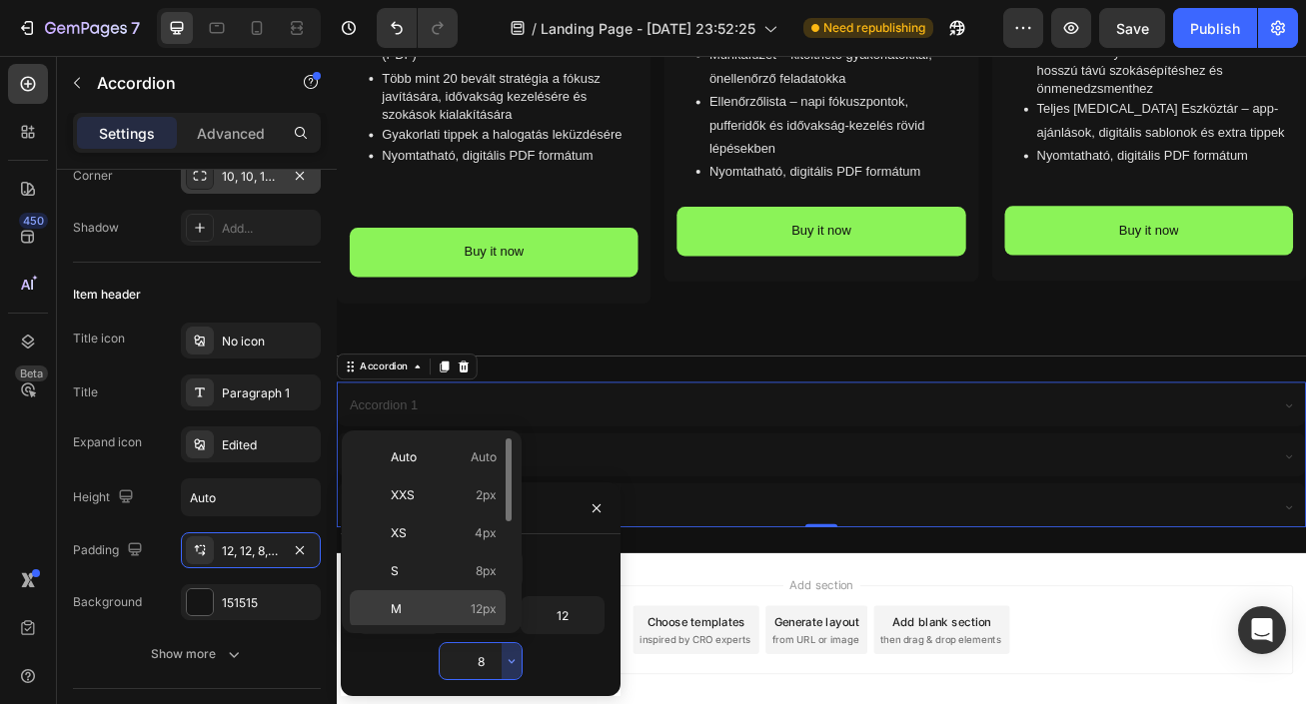
click at [474, 629] on div "M 12px" at bounding box center [428, 648] width 156 height 38
type input "12"
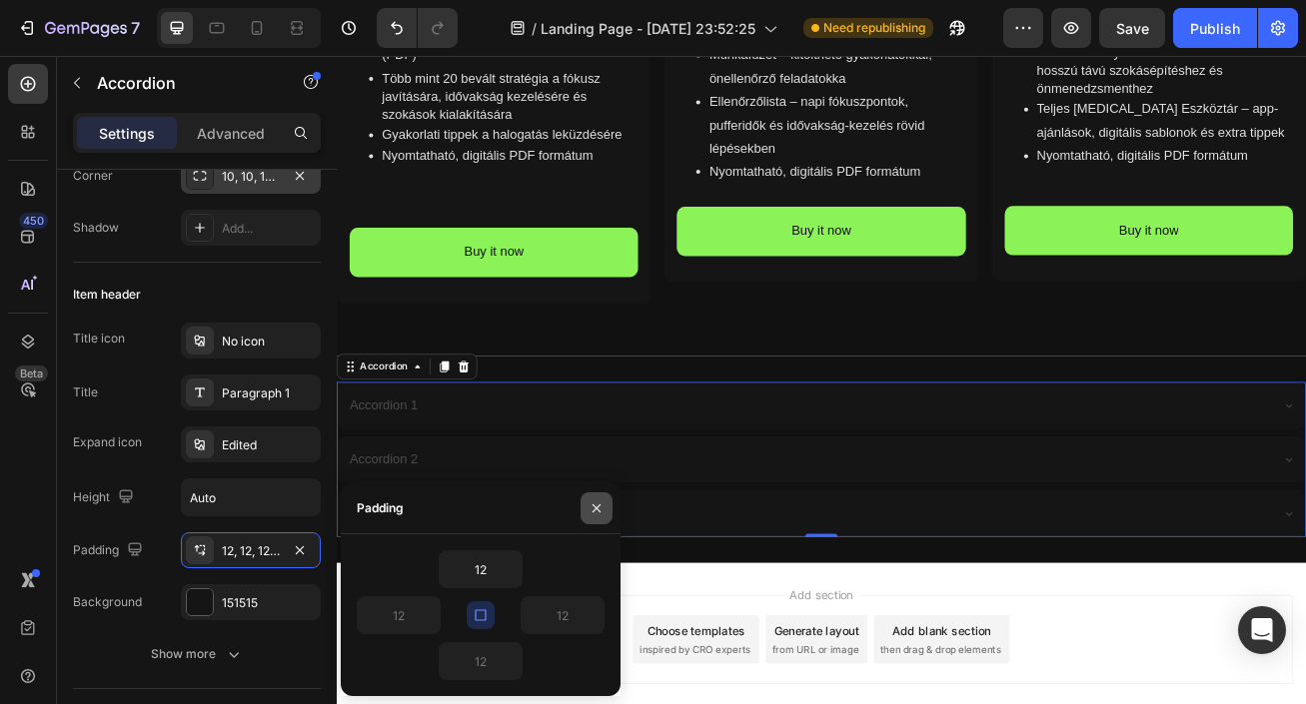
click at [595, 521] on button "button" at bounding box center [597, 509] width 32 height 32
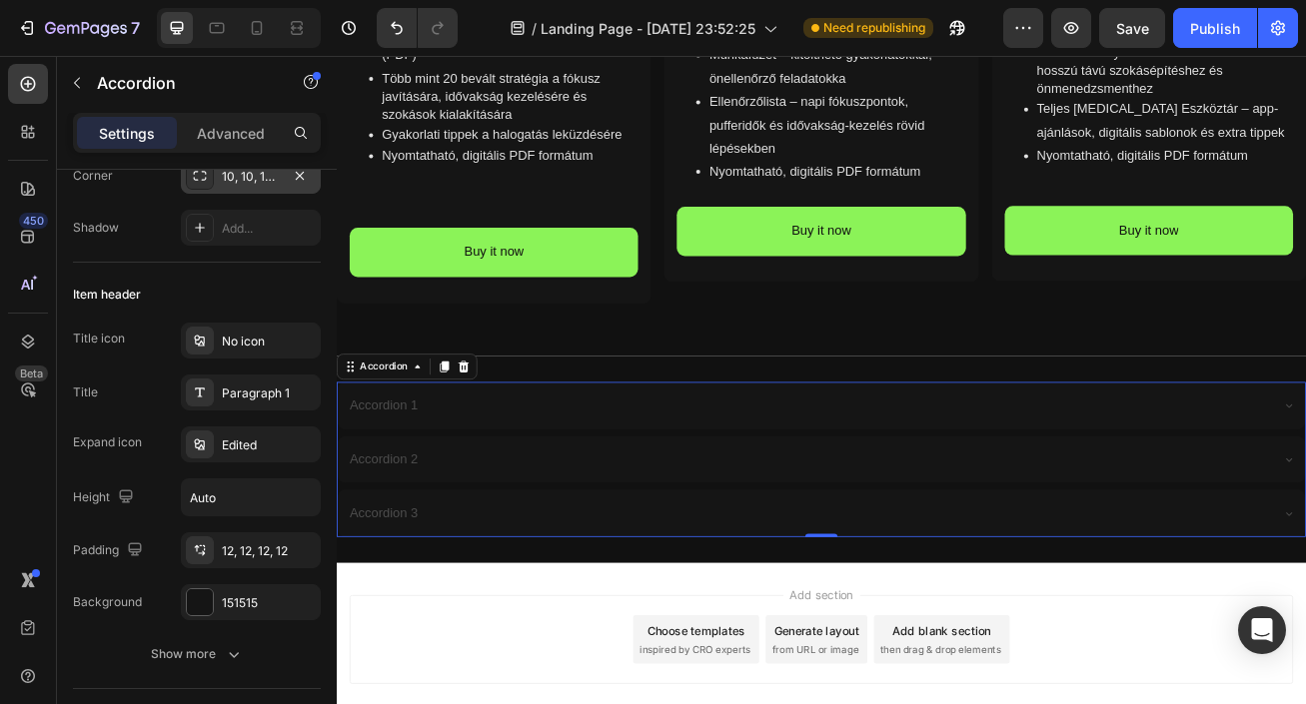
click at [433, 472] on div "Accordion 1" at bounding box center [395, 489] width 91 height 35
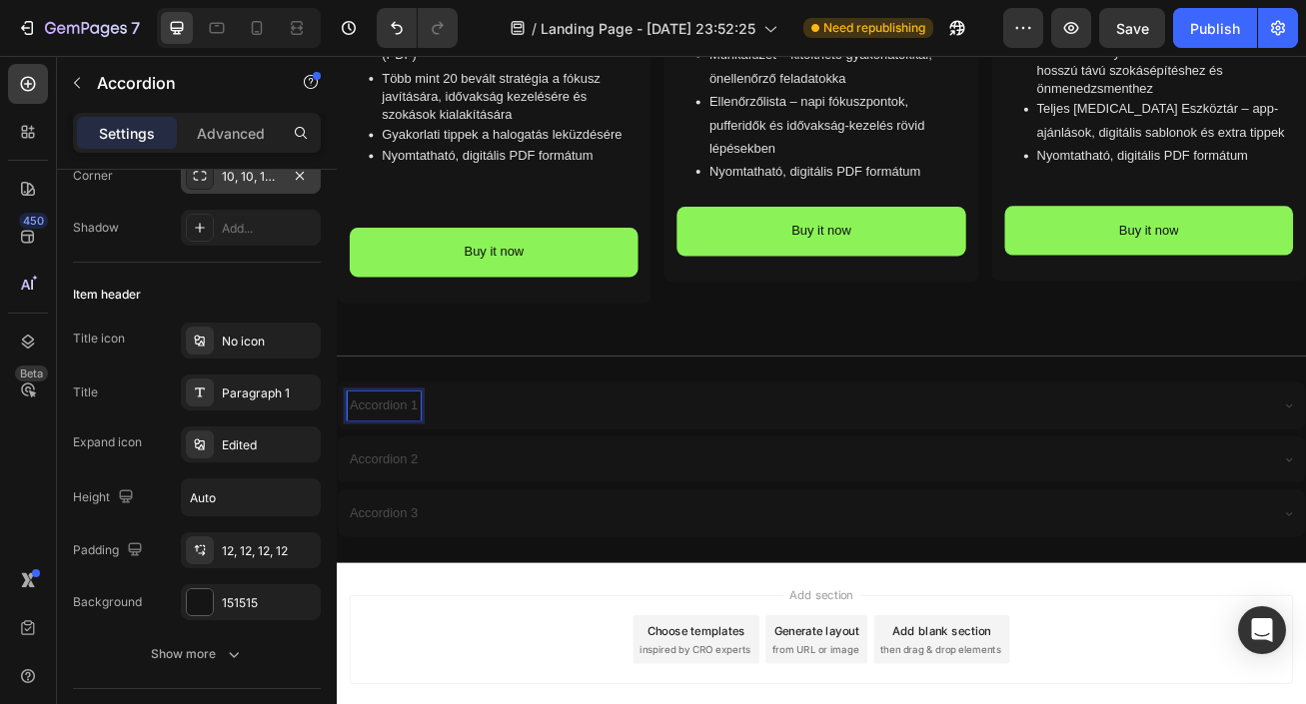
click at [438, 472] on div "Accordion 1" at bounding box center [395, 489] width 91 height 35
click at [436, 475] on p "Accordion 1" at bounding box center [395, 489] width 85 height 29
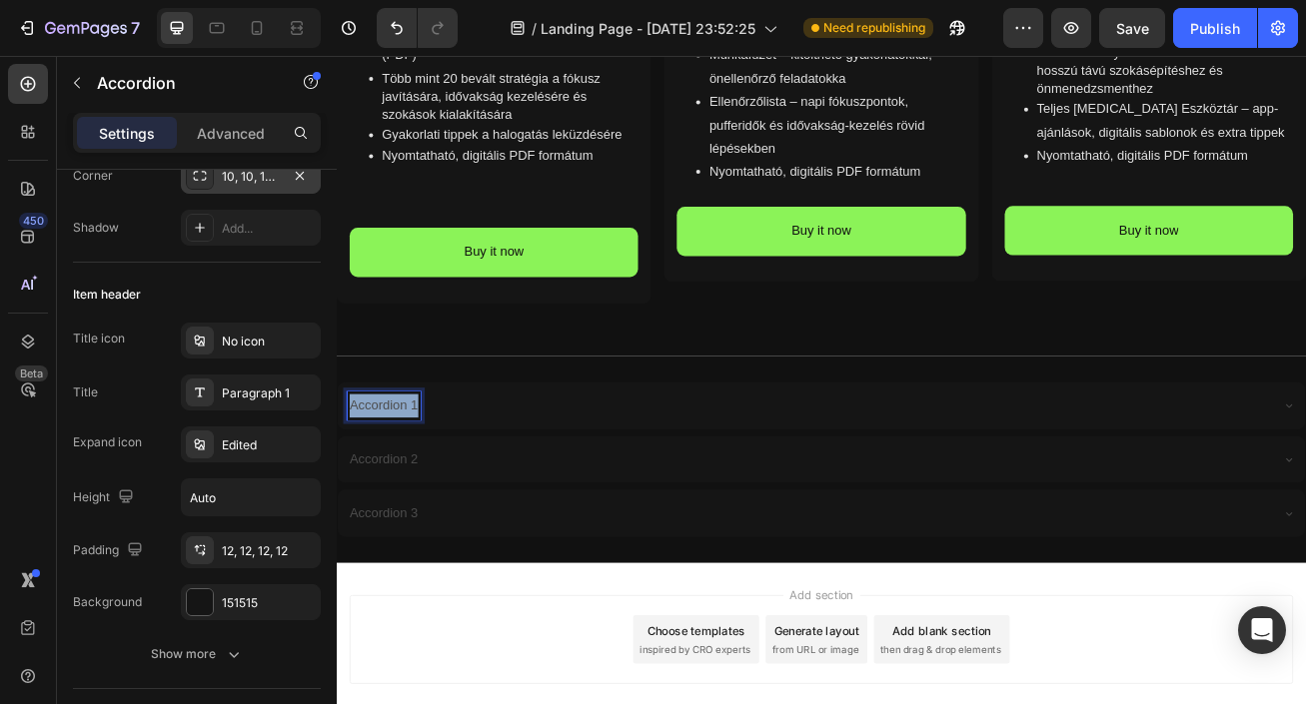
click at [436, 475] on p "Accordion 1" at bounding box center [395, 489] width 85 height 29
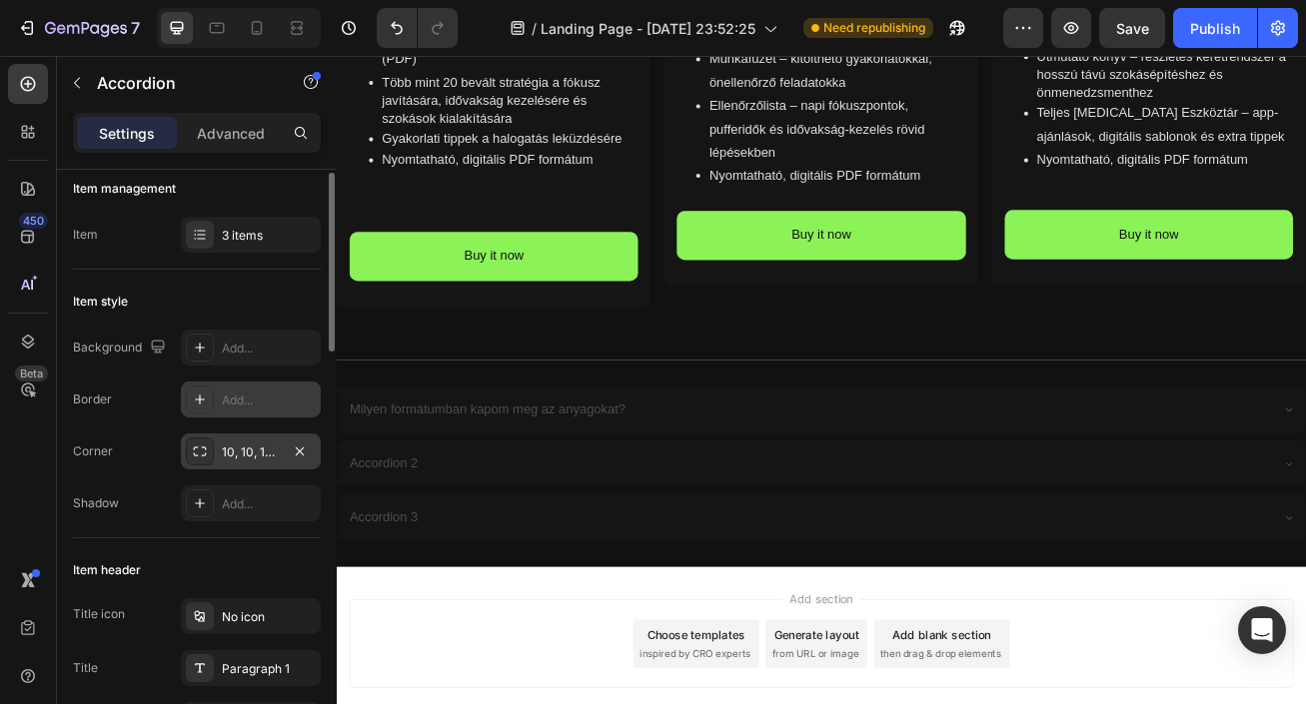
scroll to position [88, 0]
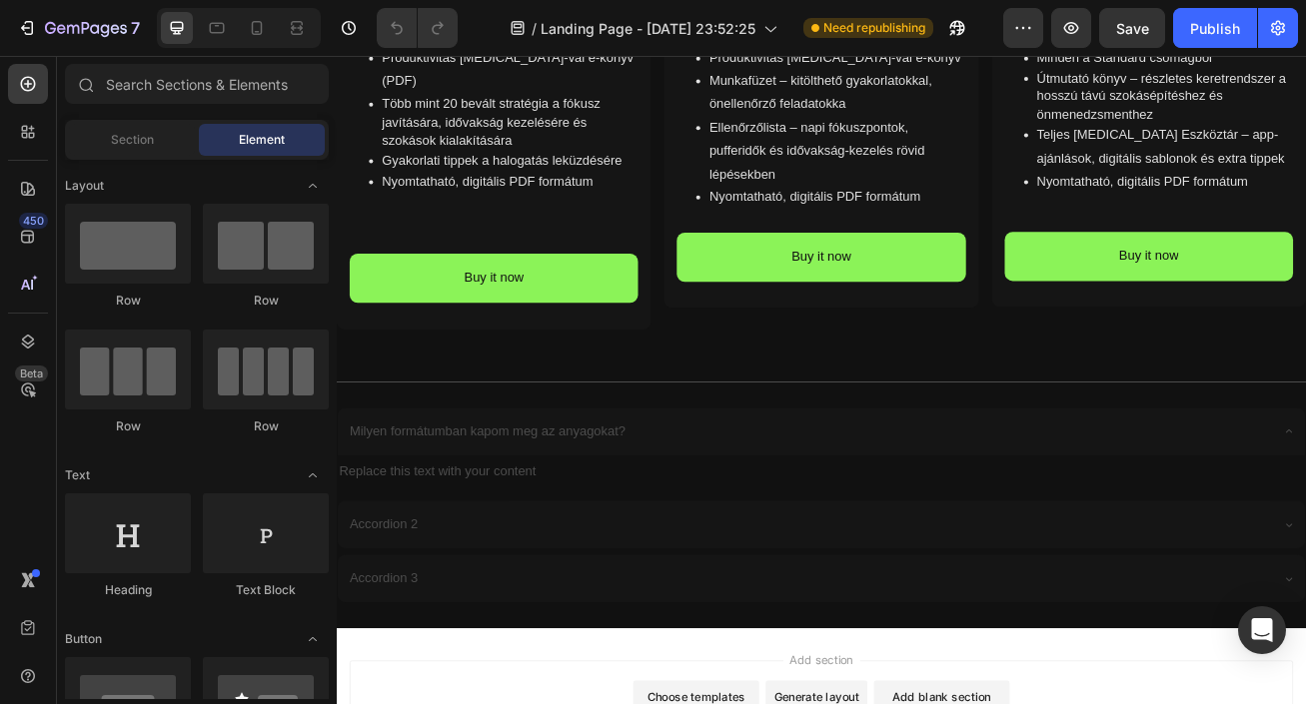
scroll to position [2666, 0]
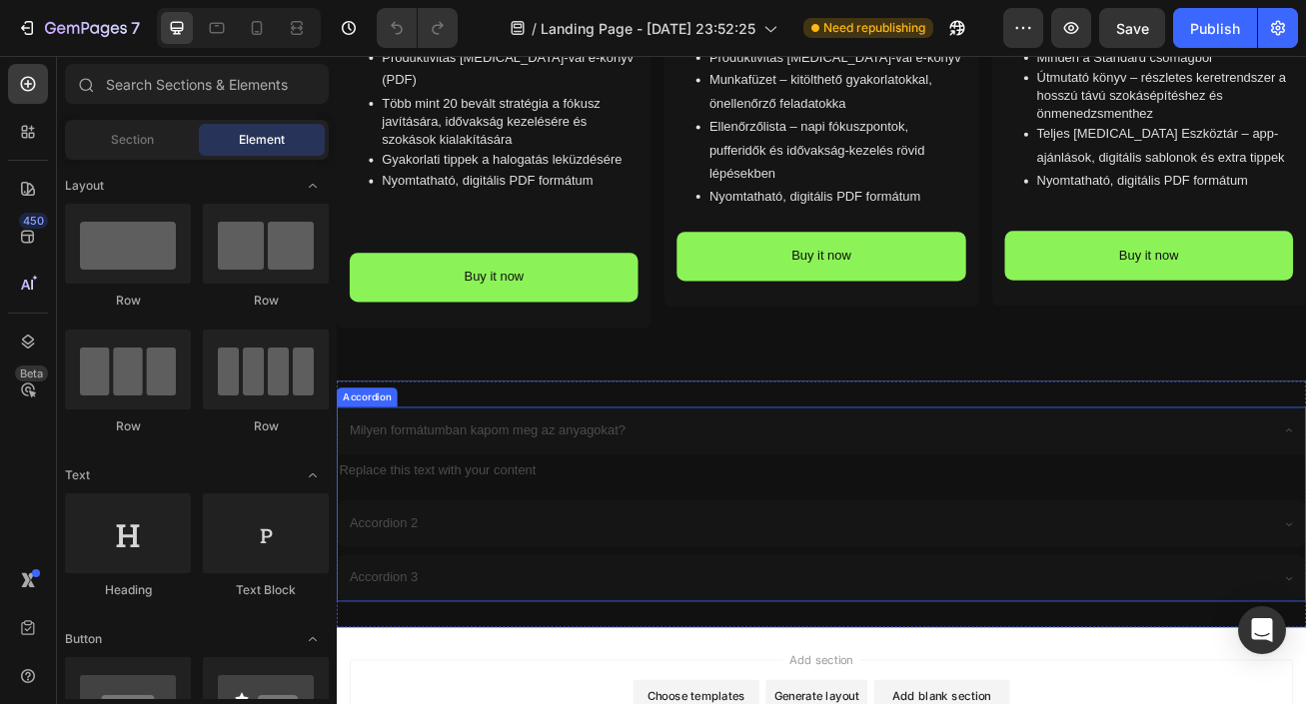
click at [567, 506] on p "Milyen formátumban kapom meg az anyagokat?" at bounding box center [524, 520] width 342 height 29
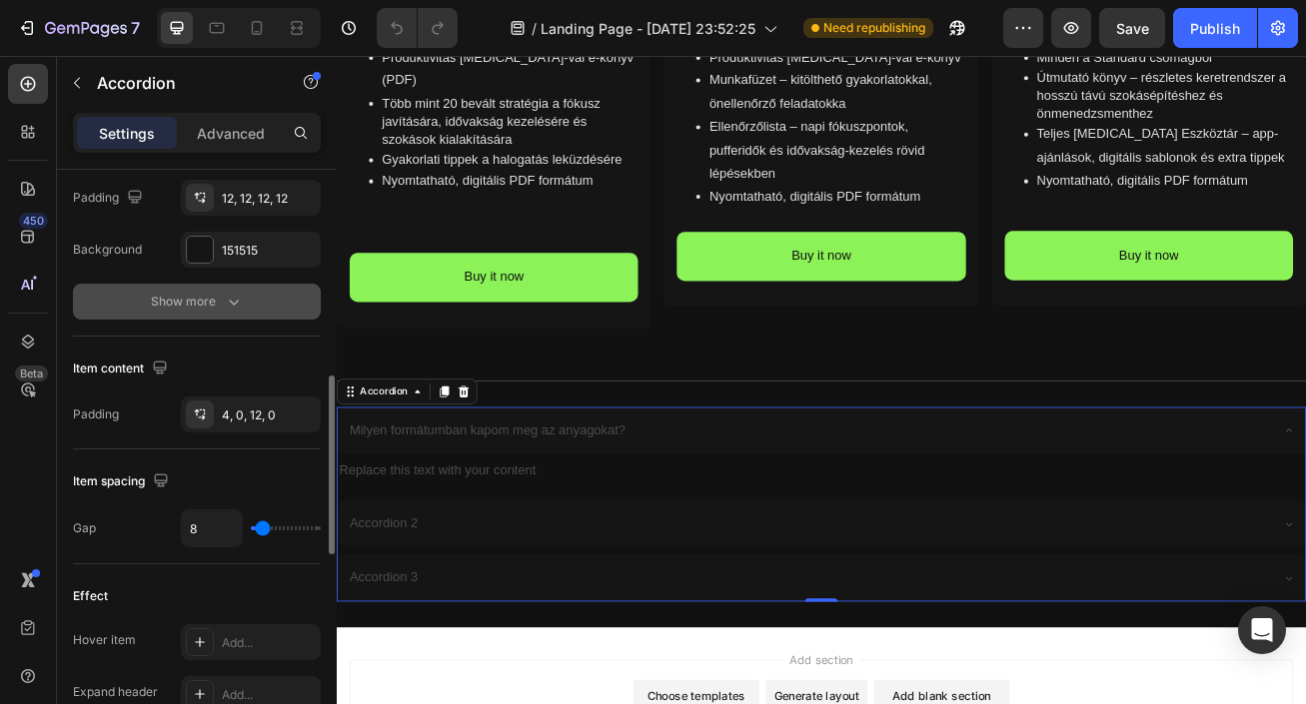
scroll to position [655, 0]
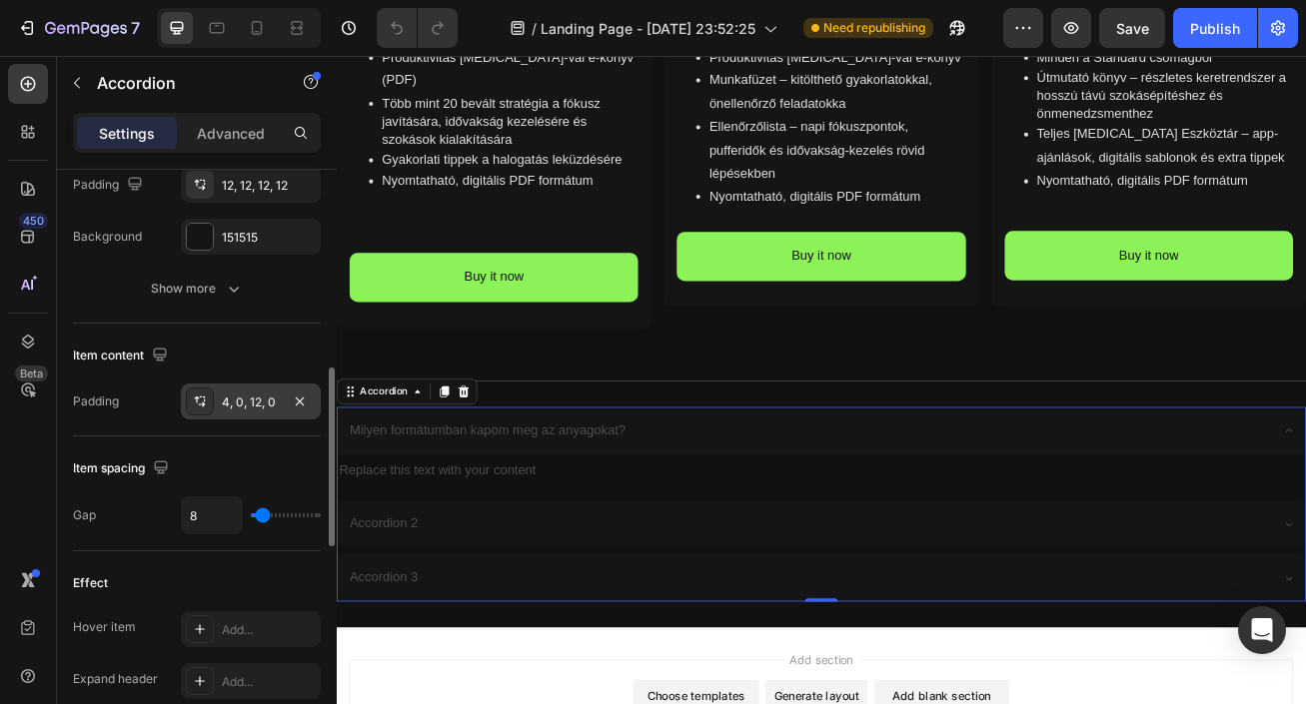
click at [277, 401] on div "4, 0, 12, 0" at bounding box center [251, 403] width 58 height 18
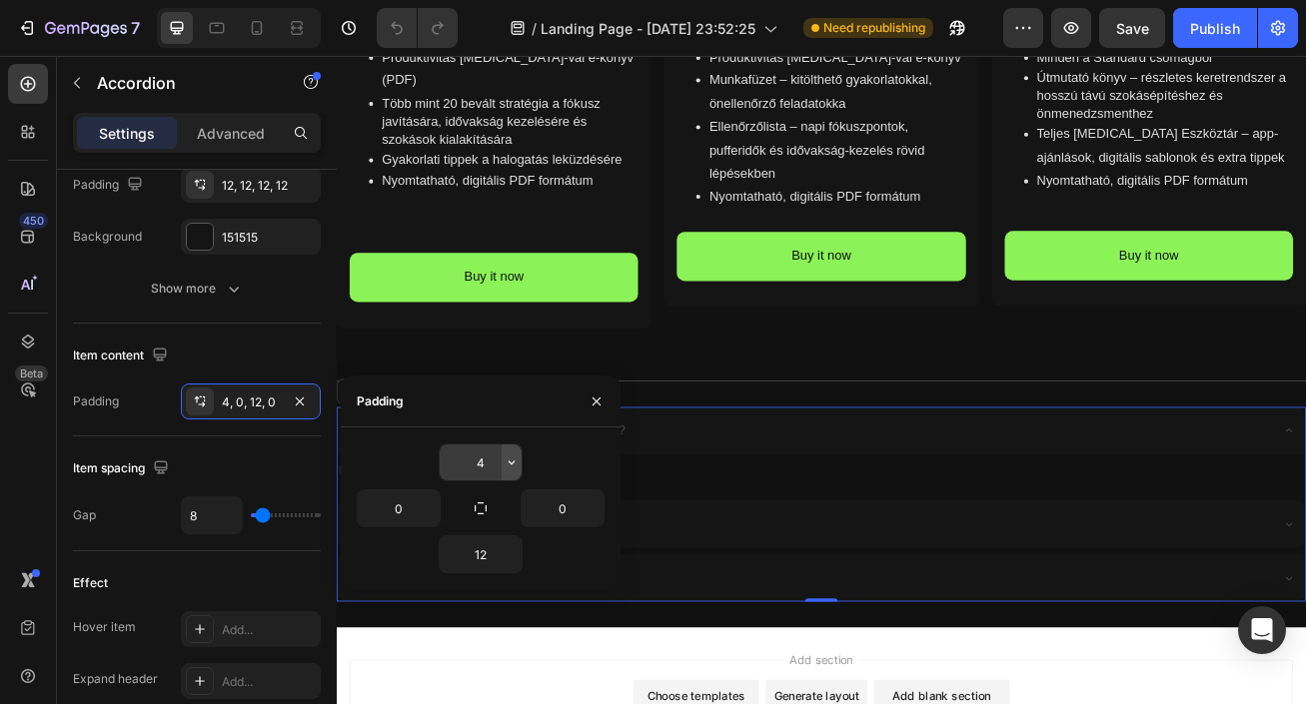
click at [511, 461] on icon "button" at bounding box center [512, 463] width 16 height 16
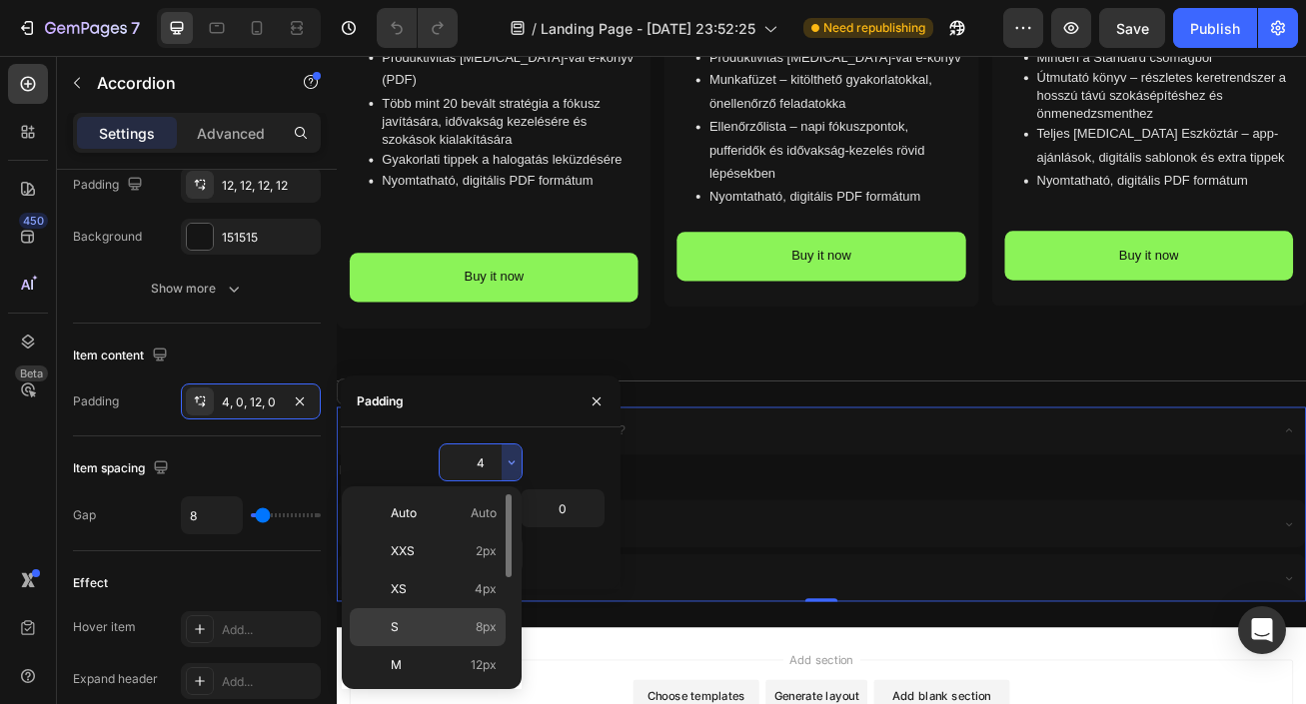
click at [440, 628] on p "S 8px" at bounding box center [444, 628] width 106 height 18
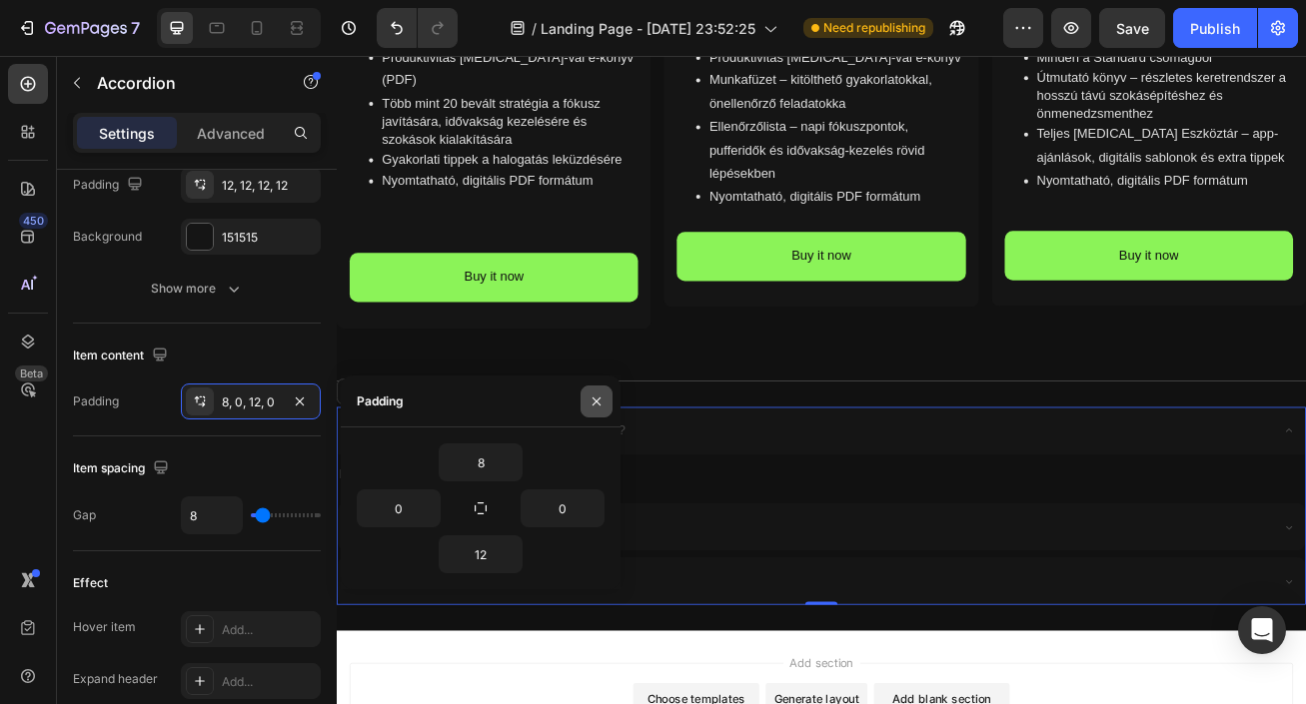
click at [590, 402] on icon "button" at bounding box center [597, 402] width 16 height 16
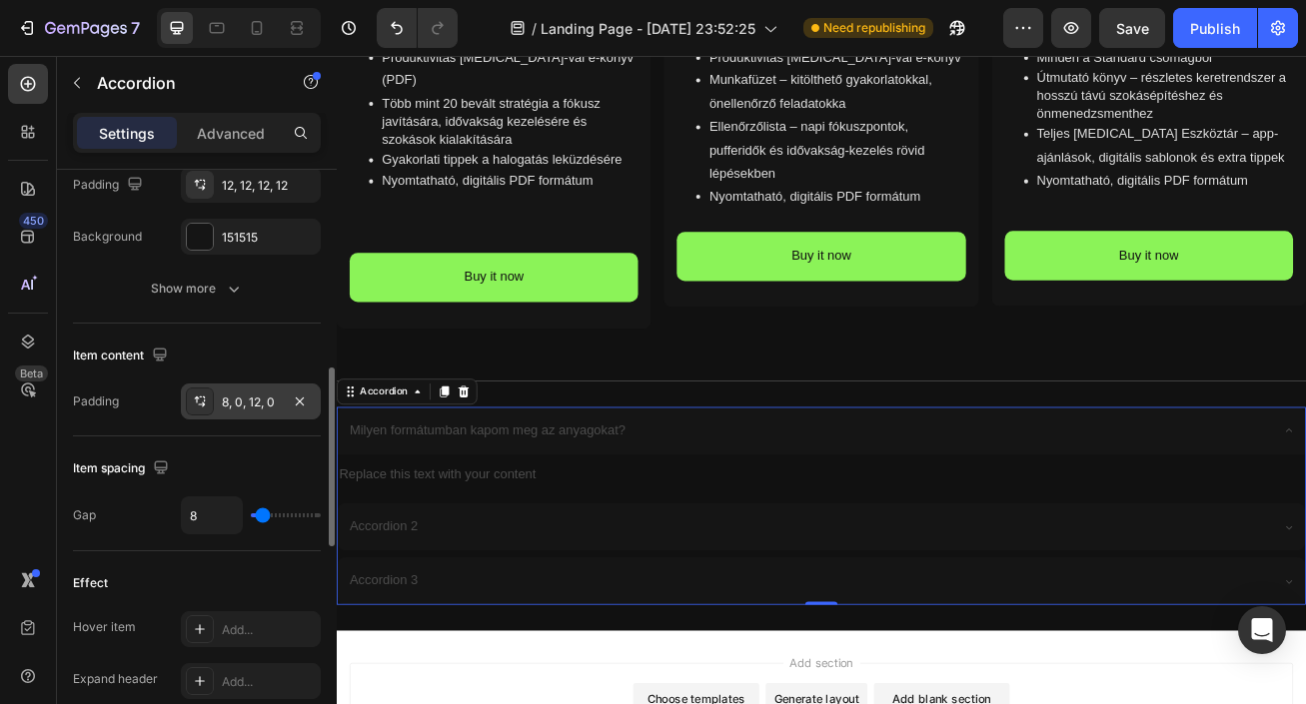
click at [271, 406] on div "8, 0, 12, 0" at bounding box center [251, 403] width 58 height 18
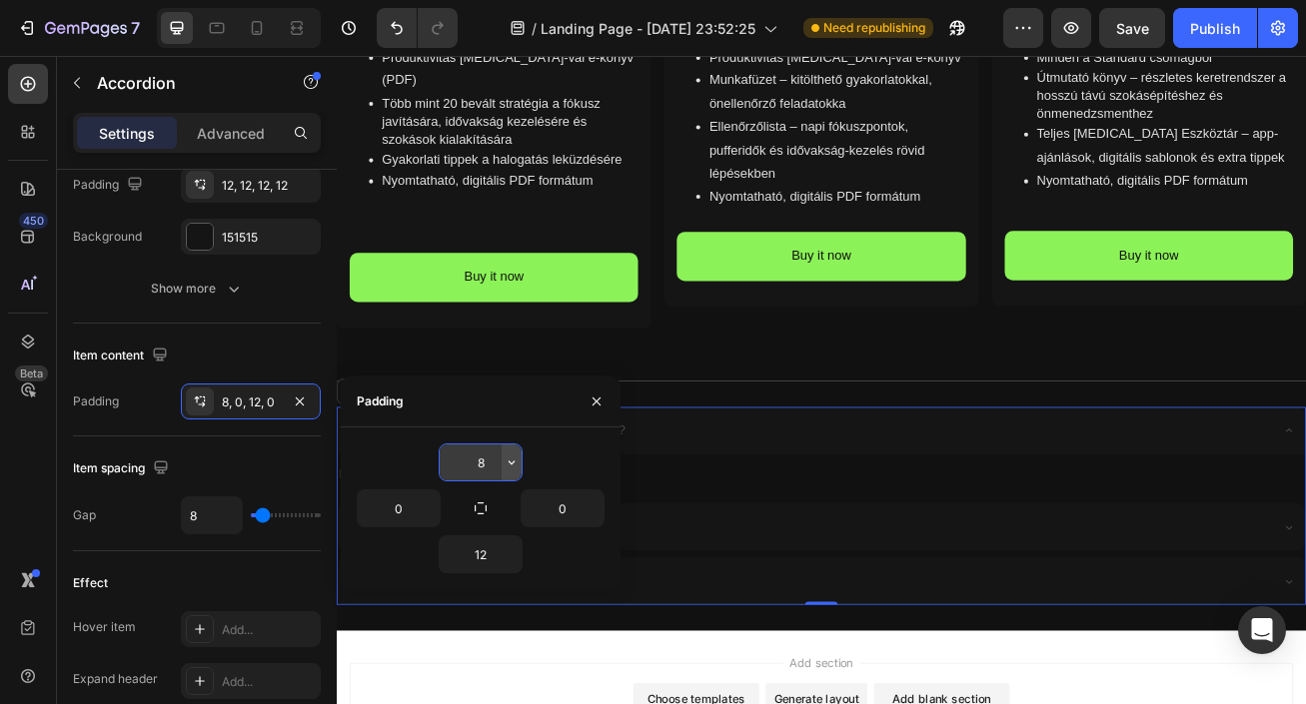
click at [515, 464] on icon "button" at bounding box center [512, 463] width 16 height 16
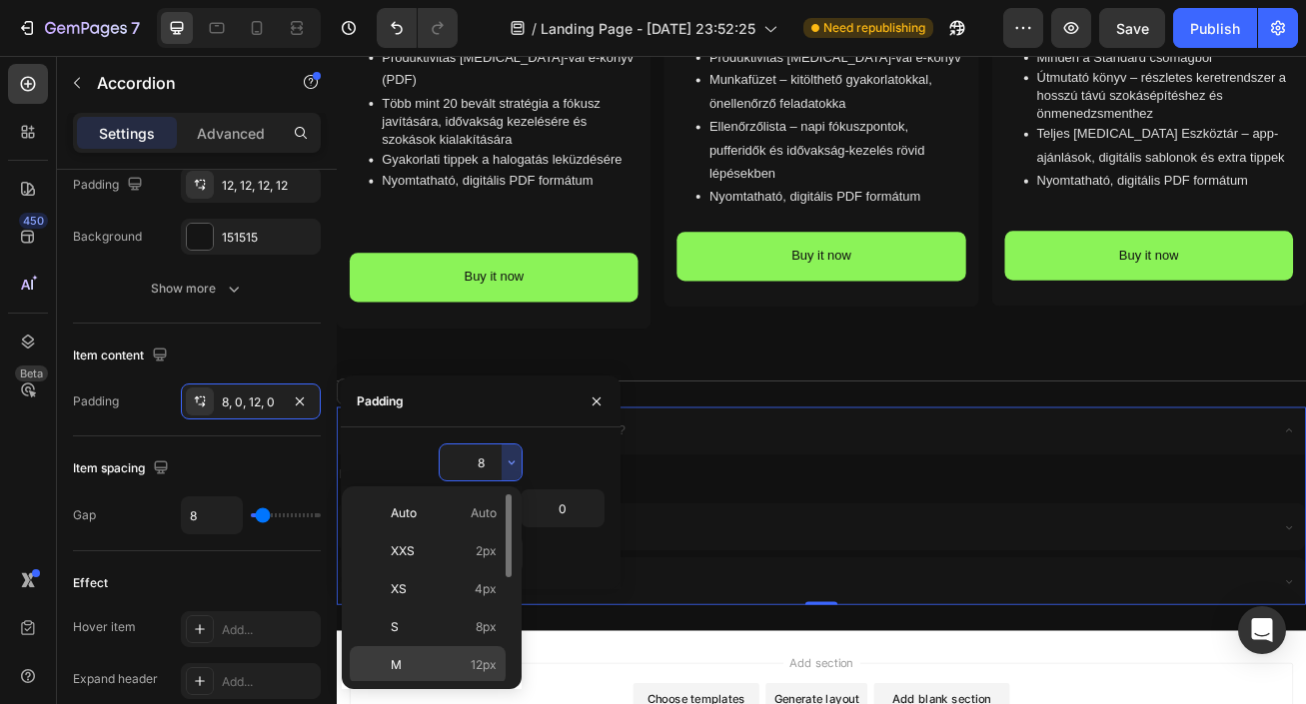
click at [430, 660] on p "M 12px" at bounding box center [444, 666] width 106 height 18
type input "12"
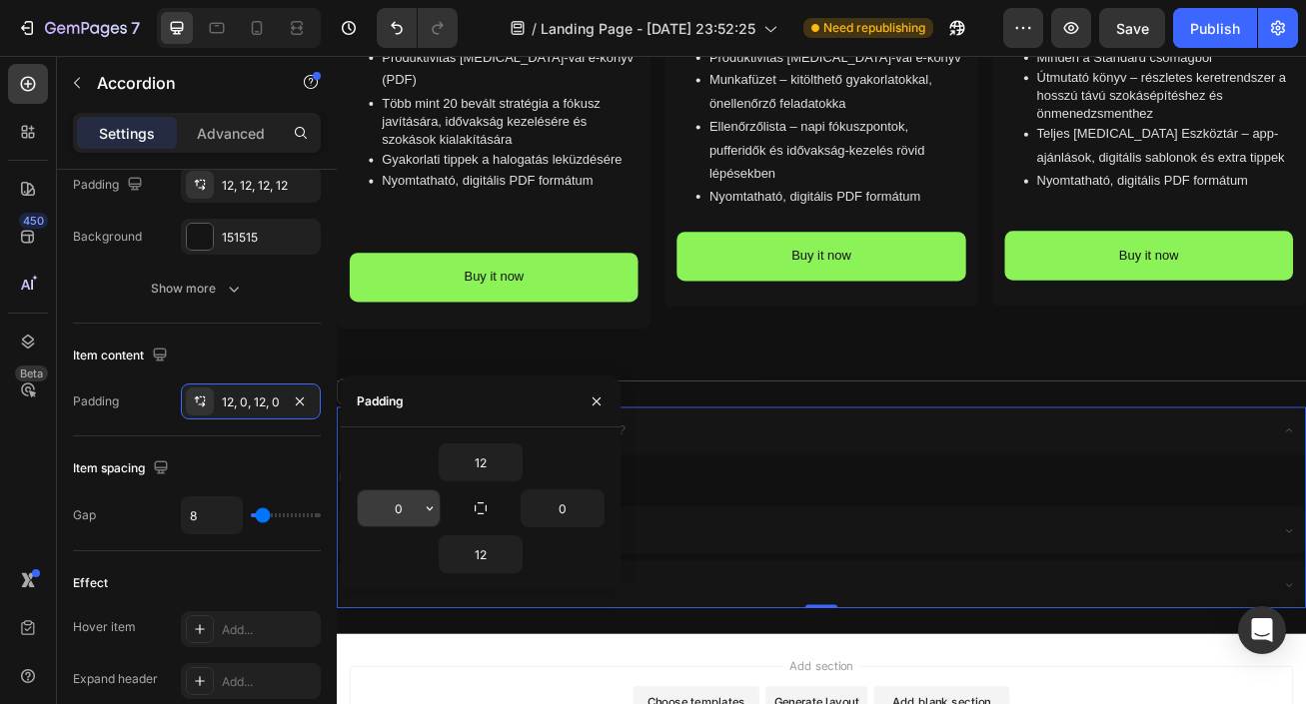
click at [433, 503] on icon "button" at bounding box center [430, 509] width 16 height 16
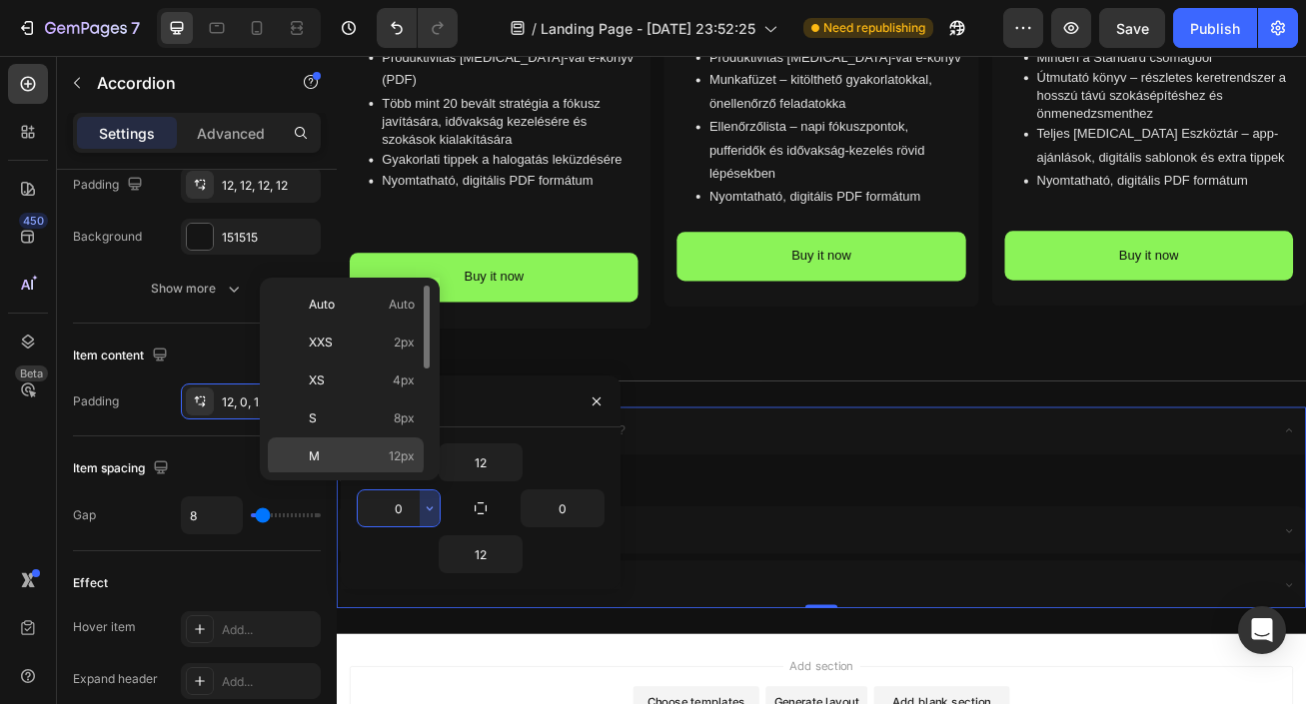
click at [378, 454] on p "M 12px" at bounding box center [362, 457] width 106 height 18
type input "12"
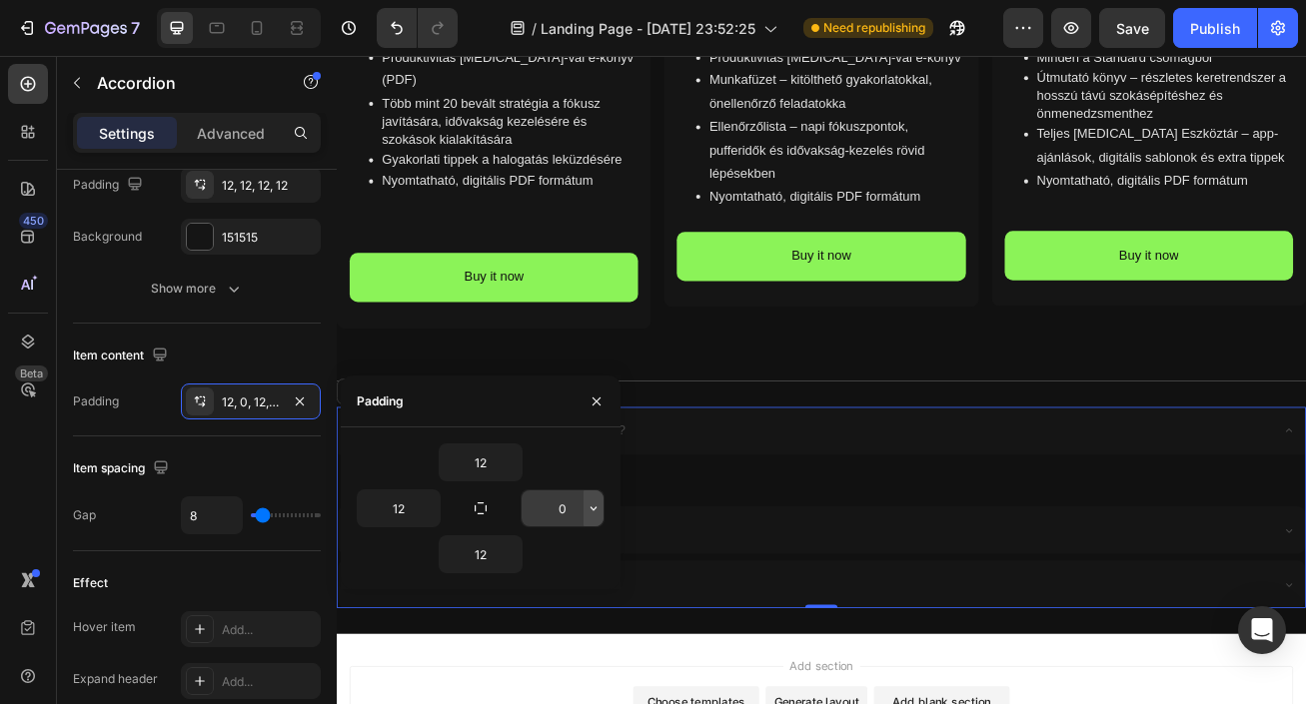
click at [594, 506] on icon "button" at bounding box center [594, 509] width 16 height 16
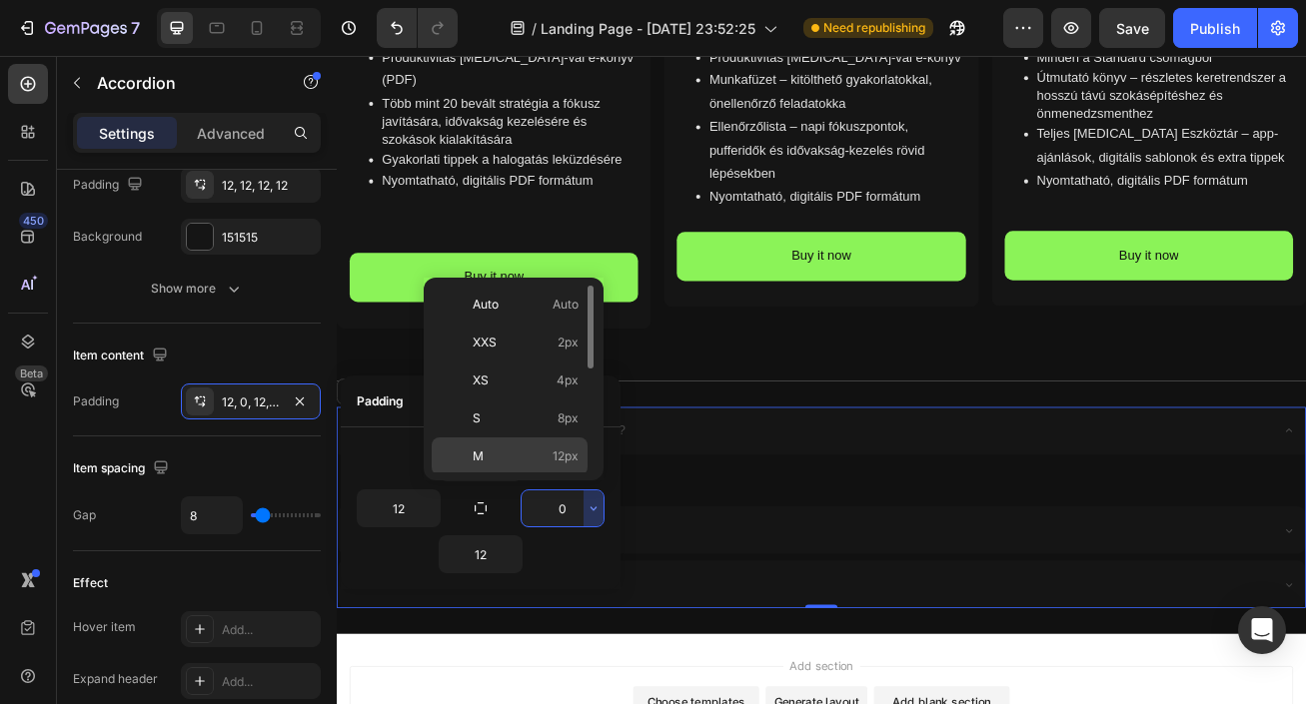
click at [513, 458] on p "M 12px" at bounding box center [526, 457] width 106 height 18
type input "12"
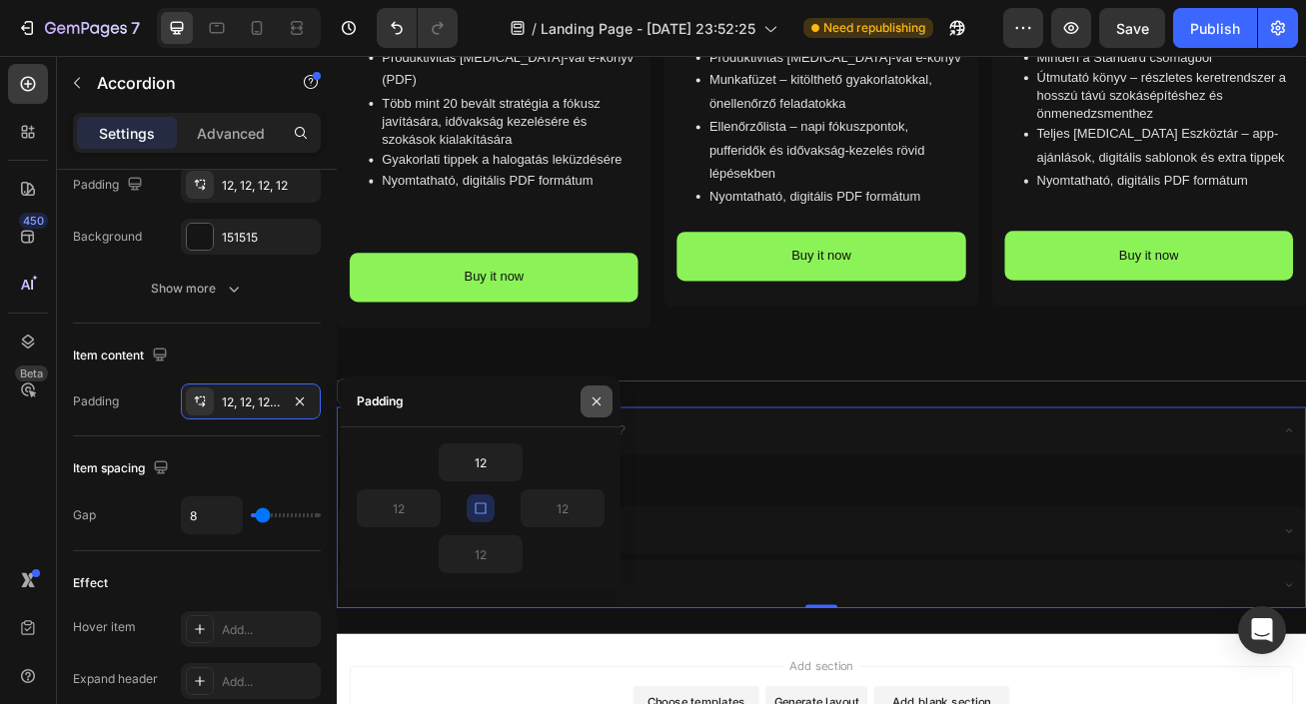
click at [595, 400] on icon "button" at bounding box center [597, 401] width 8 height 8
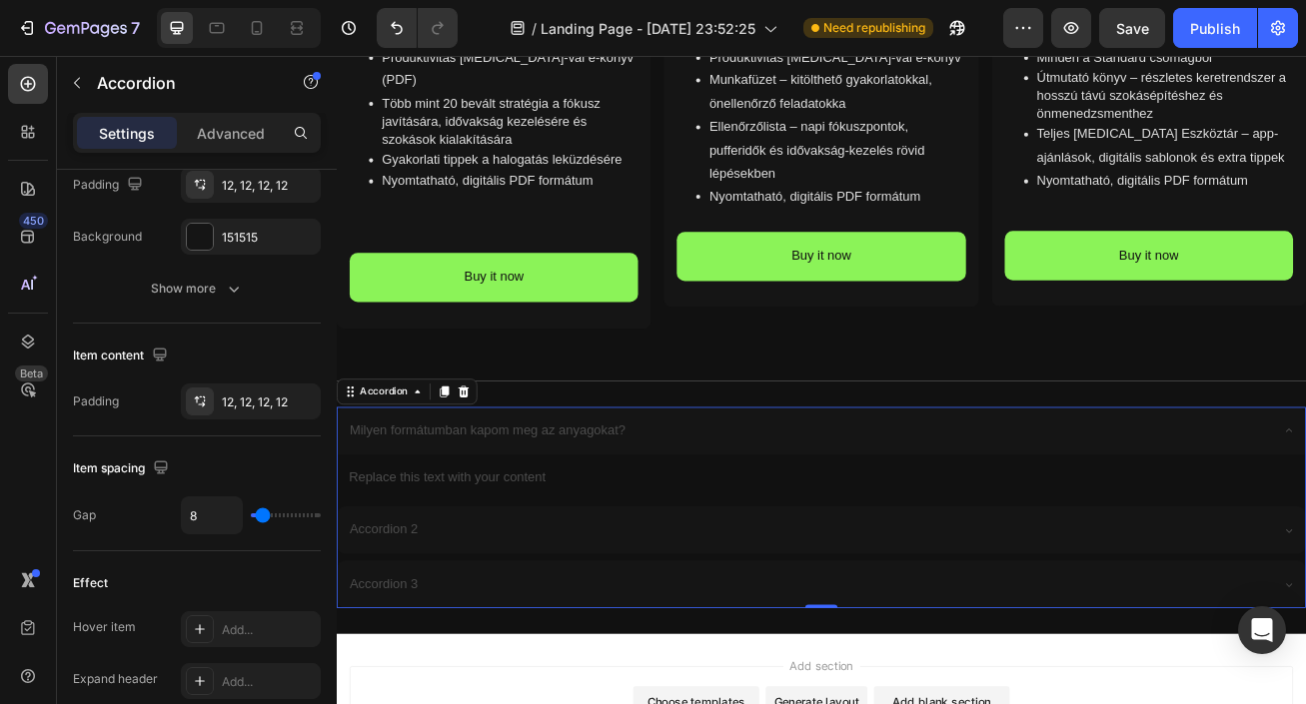
click at [630, 506] on p "Milyen formátumban kapom meg az anyagokat?" at bounding box center [524, 520] width 342 height 29
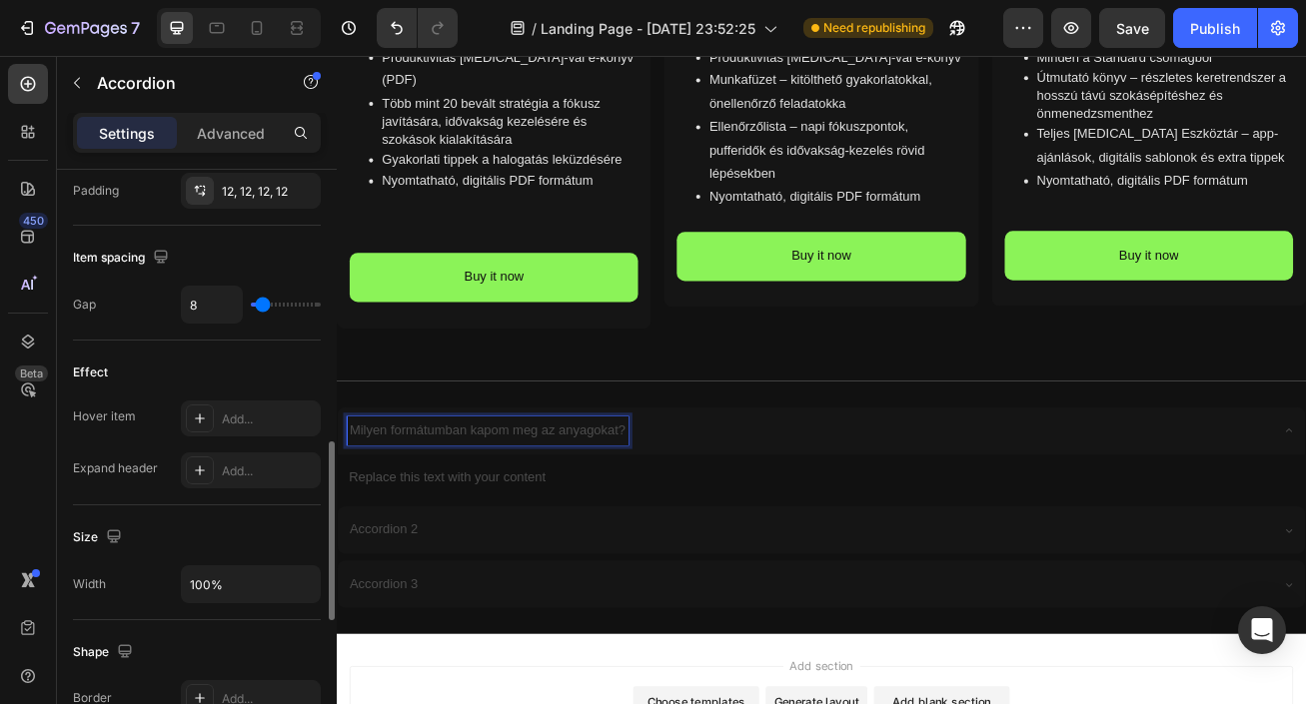
scroll to position [874, 0]
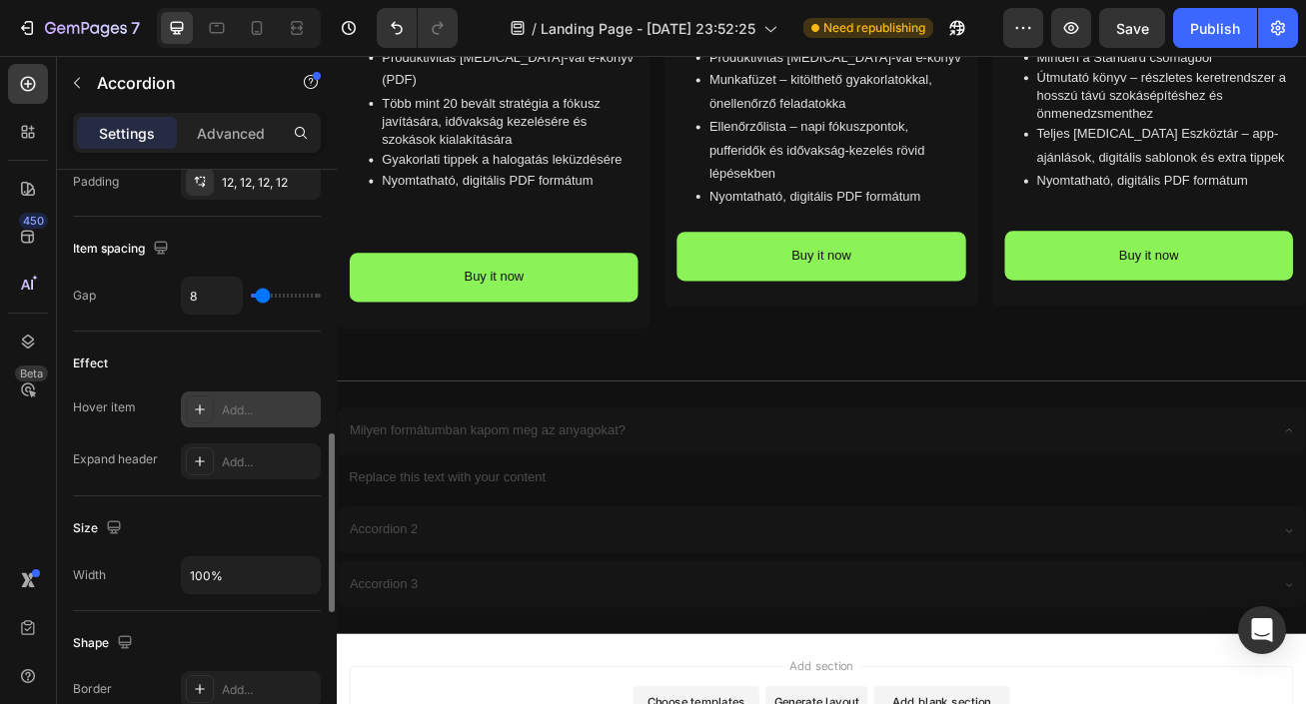
click at [219, 403] on div "Add..." at bounding box center [251, 410] width 140 height 36
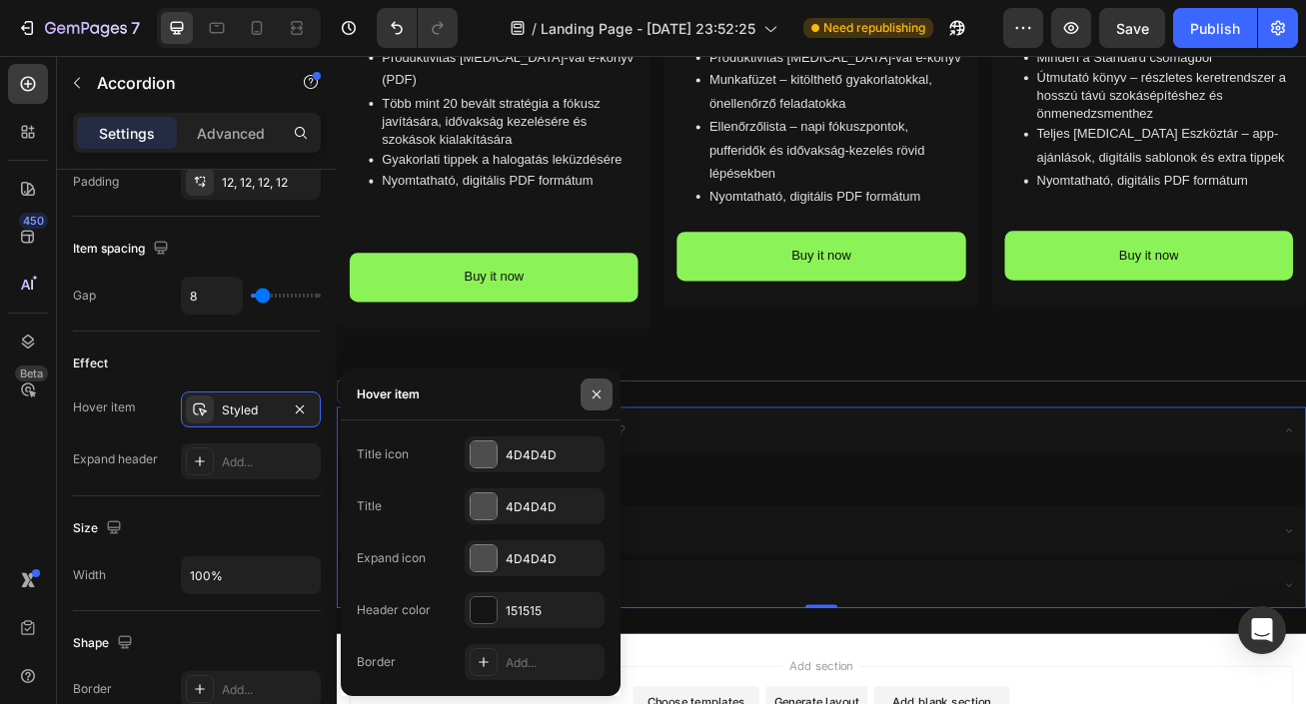
click at [594, 397] on icon "button" at bounding box center [597, 394] width 8 height 8
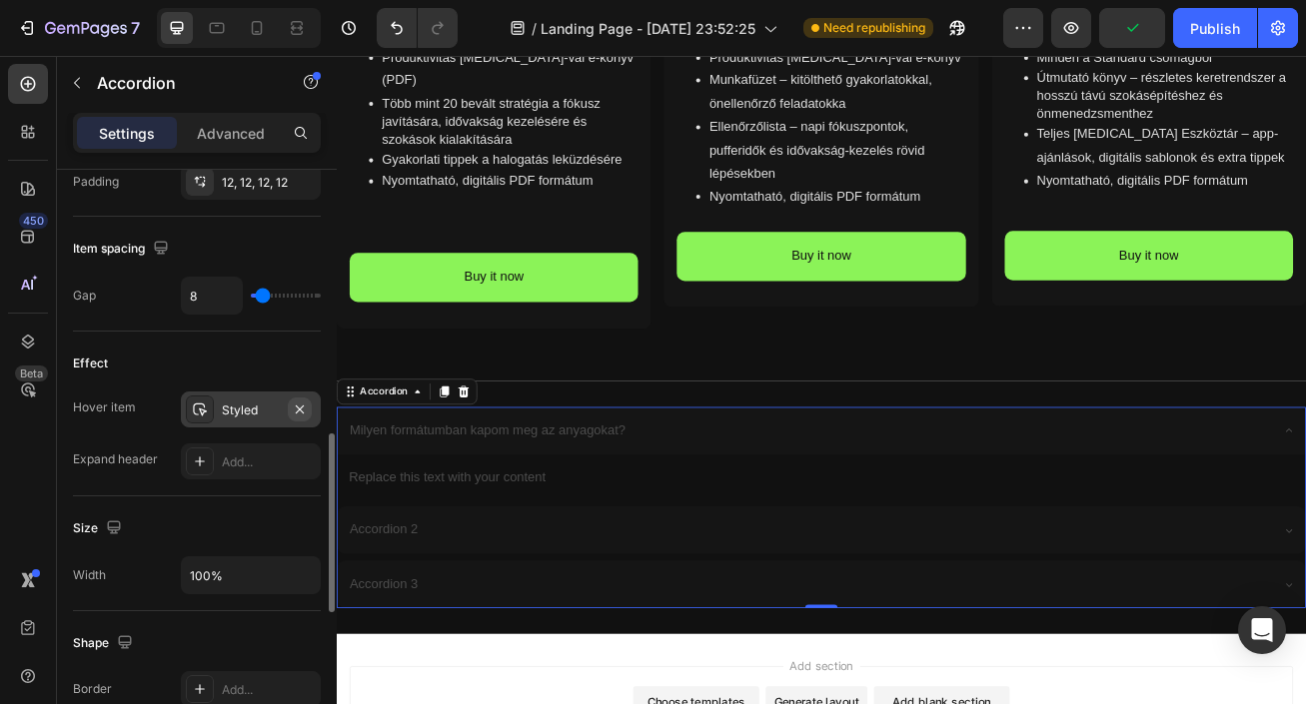
click at [297, 405] on icon "button" at bounding box center [300, 410] width 16 height 16
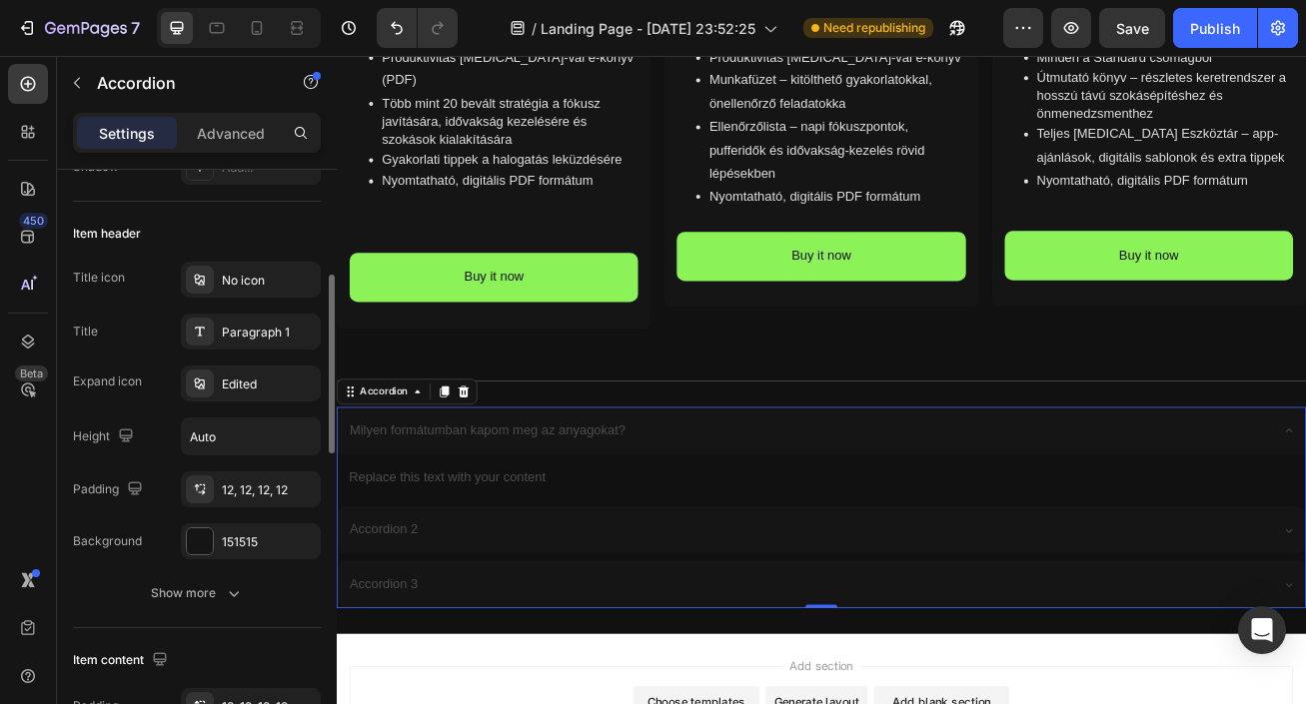
scroll to position [415, 0]
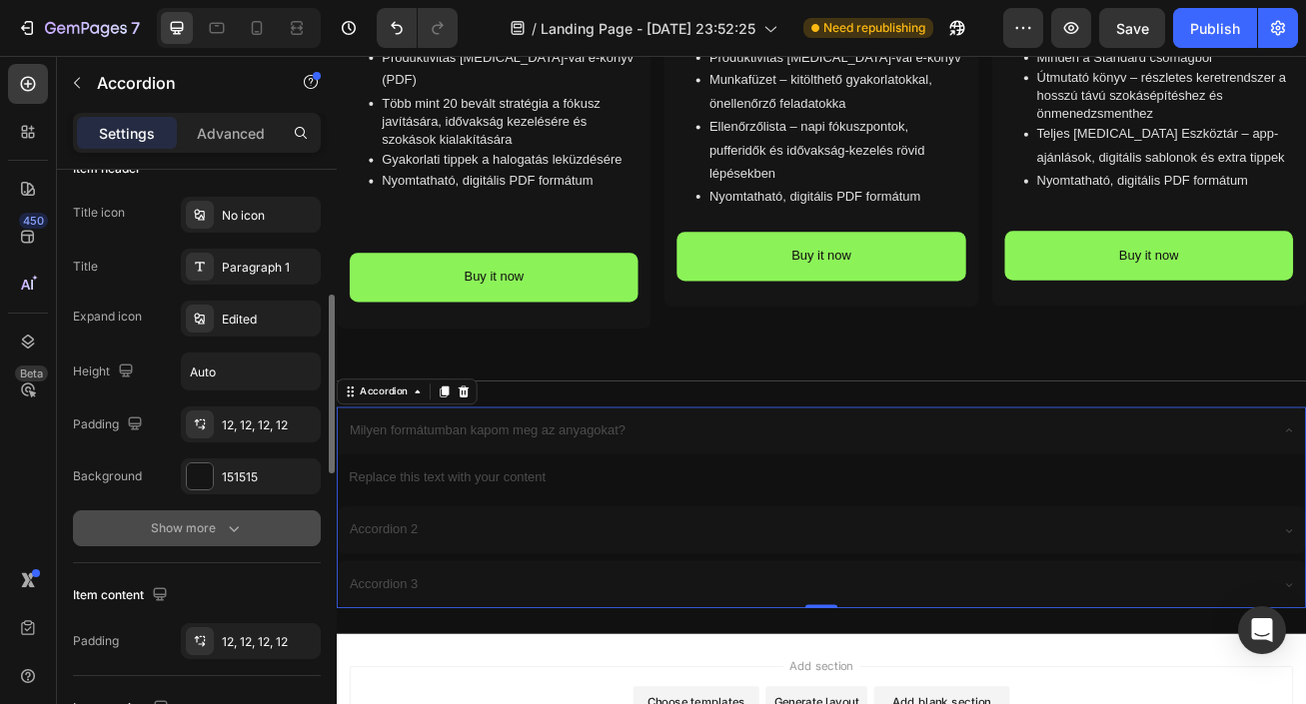
click at [224, 529] on icon "button" at bounding box center [234, 529] width 20 height 20
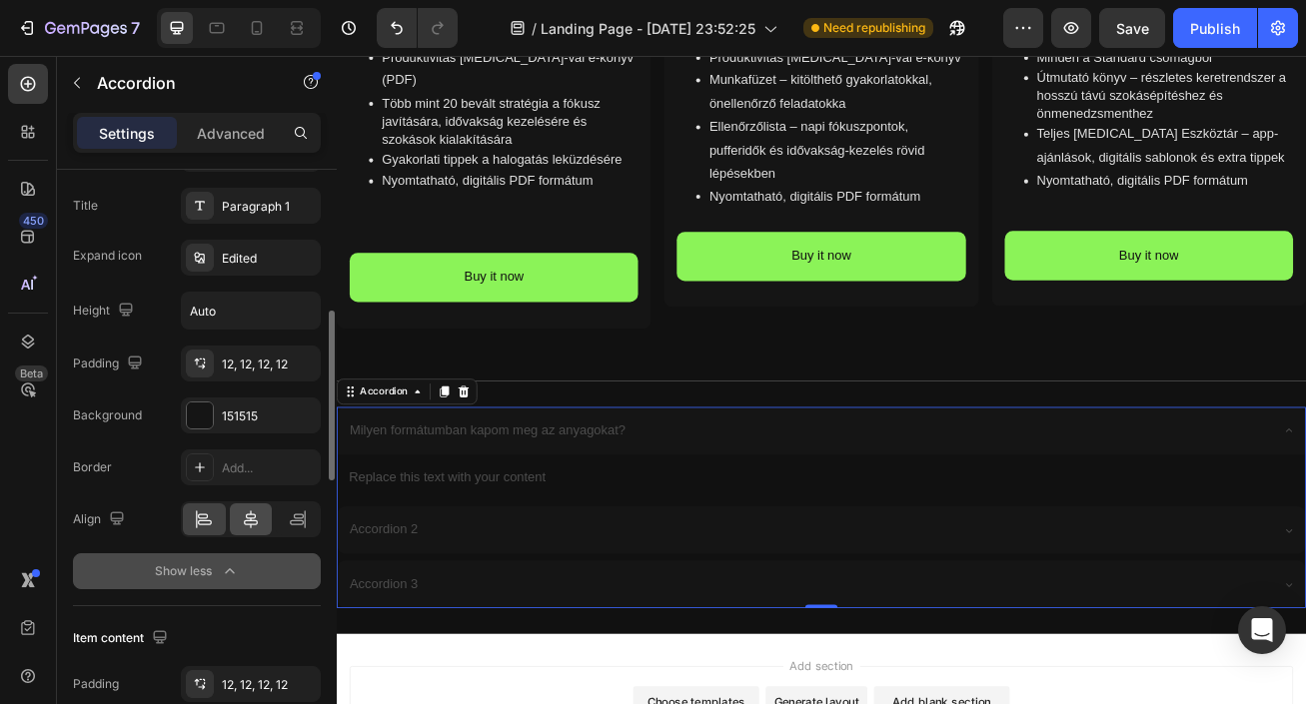
scroll to position [480, 0]
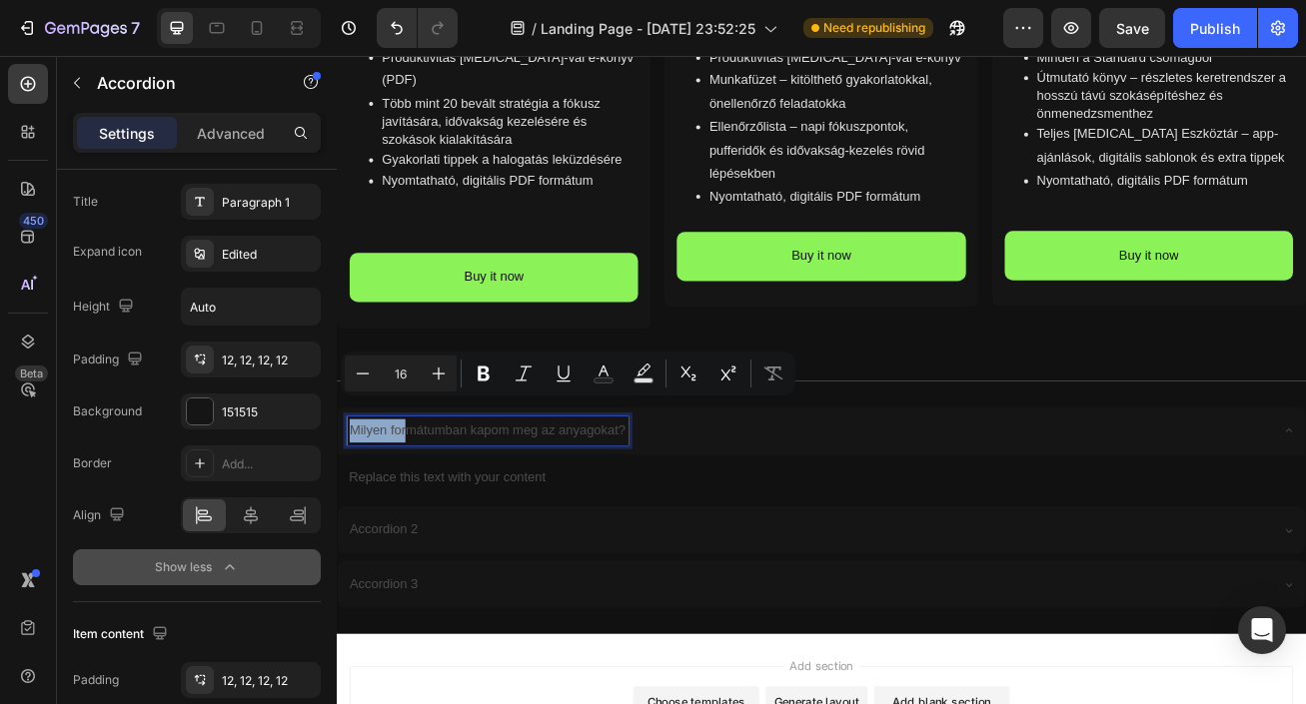
drag, startPoint x: 694, startPoint y: 490, endPoint x: 344, endPoint y: 501, distance: 350.9
click at [344, 501] on div "Milyen formátumban kapom meg az anyagokat?" at bounding box center [936, 520] width 1197 height 59
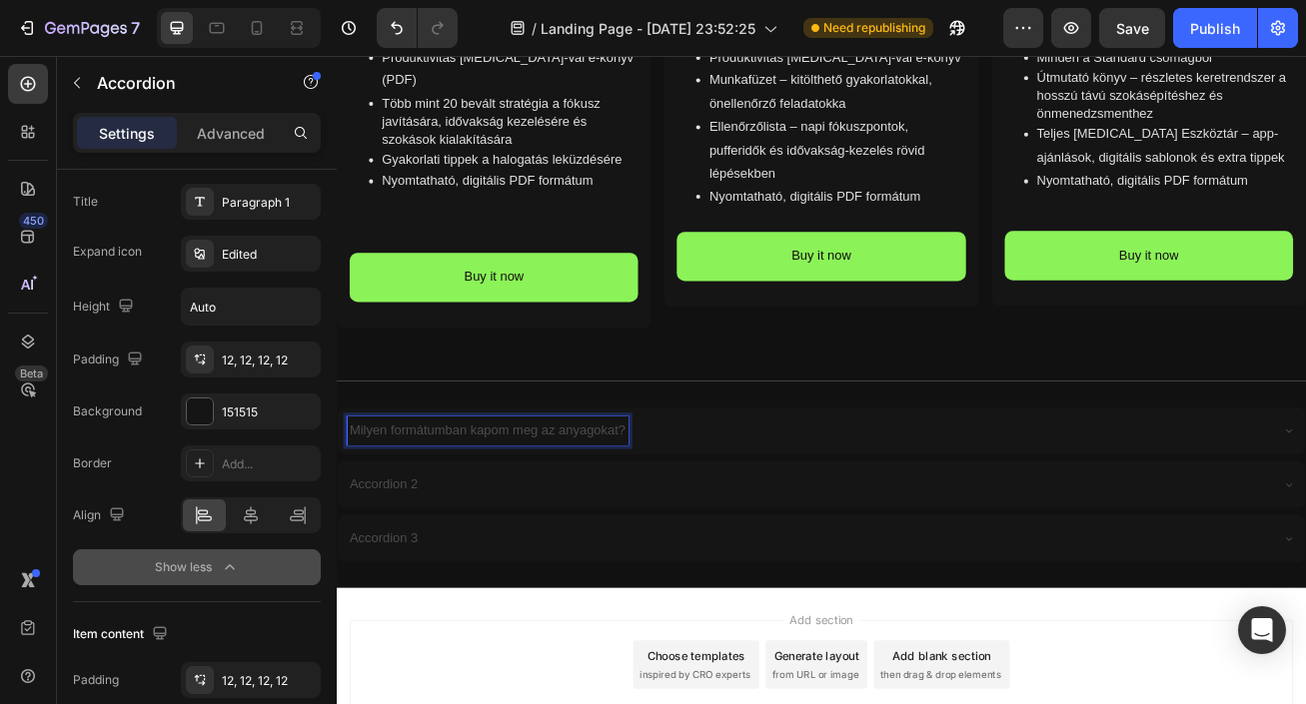
click at [691, 506] on p "Milyen formátumban kapom meg az anyagokat?" at bounding box center [524, 520] width 342 height 29
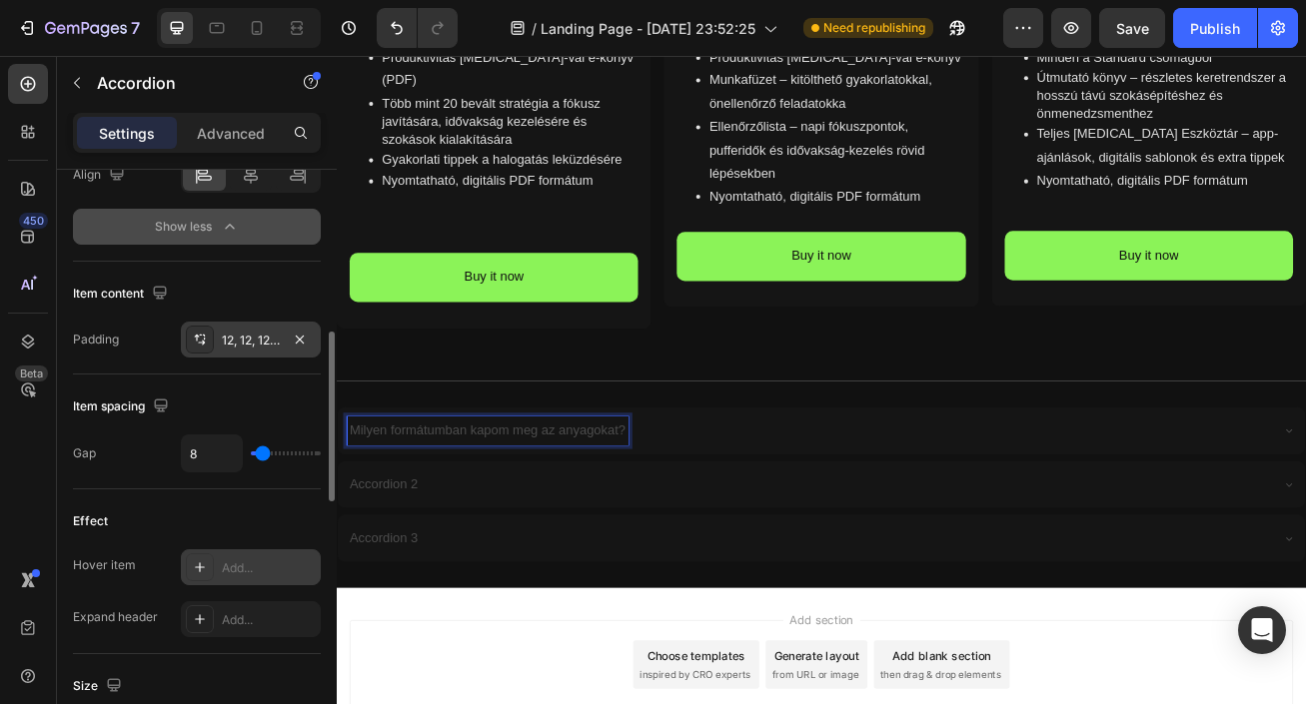
scroll to position [747, 0]
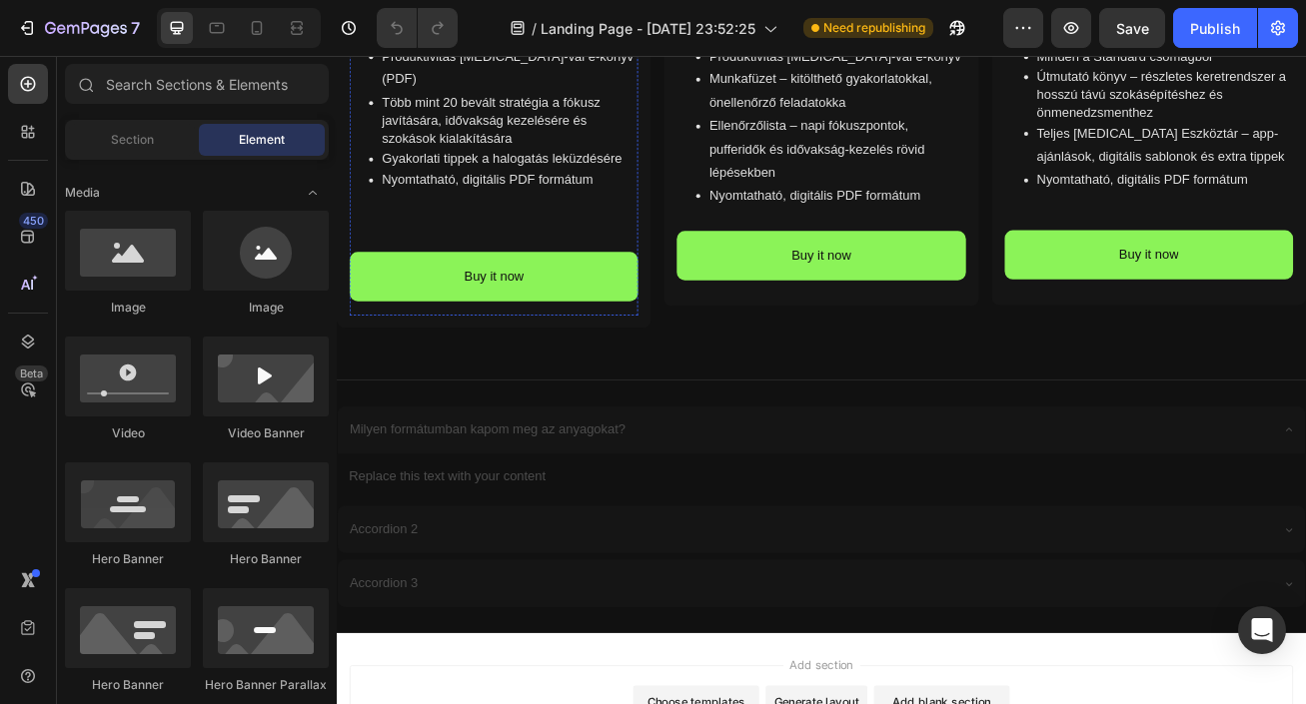
scroll to position [2669, 0]
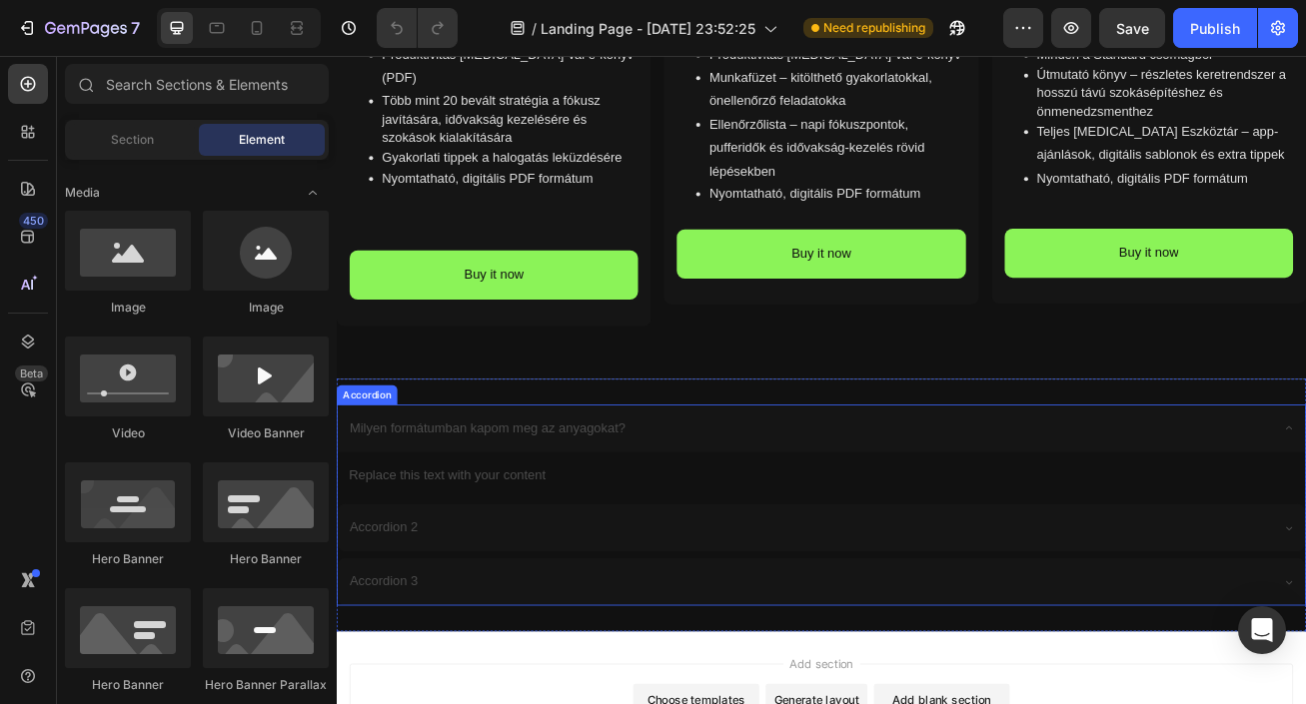
click at [502, 503] on p "Milyen formátumban kapom meg az anyagokat?" at bounding box center [524, 517] width 342 height 29
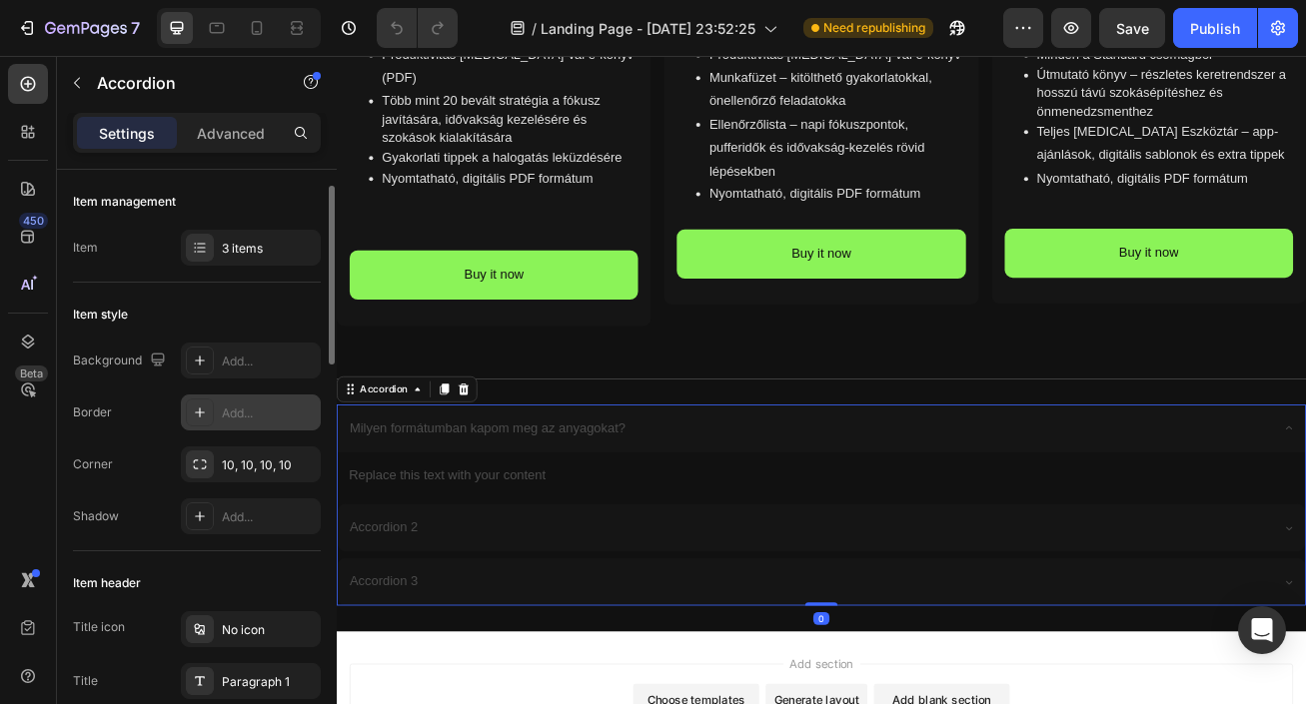
scroll to position [32, 0]
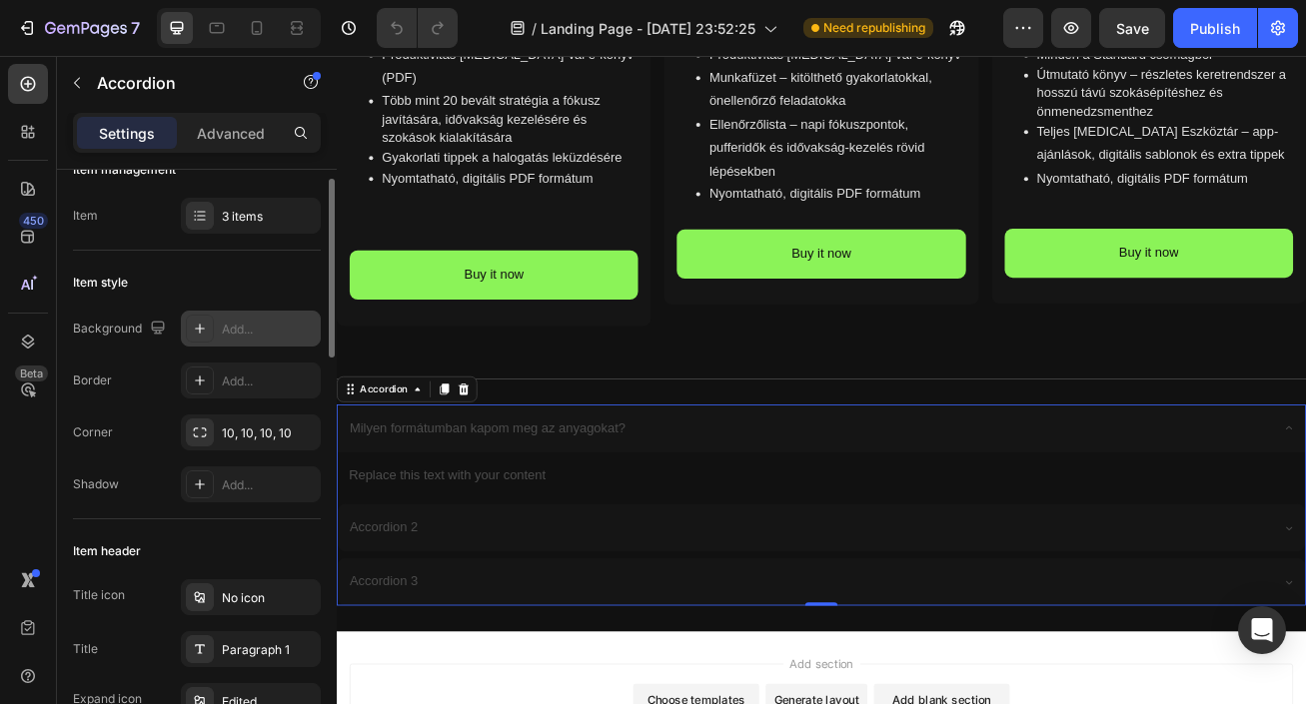
click at [236, 328] on div "Add..." at bounding box center [269, 330] width 94 height 18
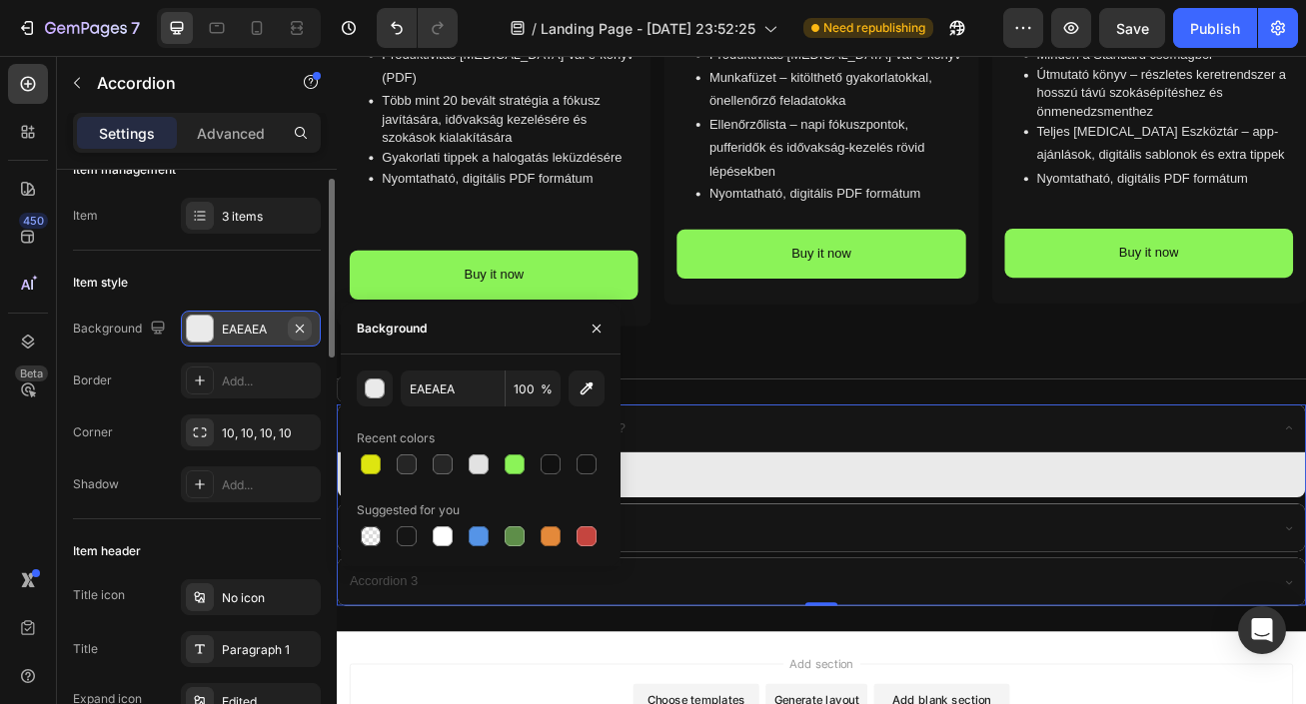
click at [305, 323] on icon "button" at bounding box center [300, 329] width 16 height 16
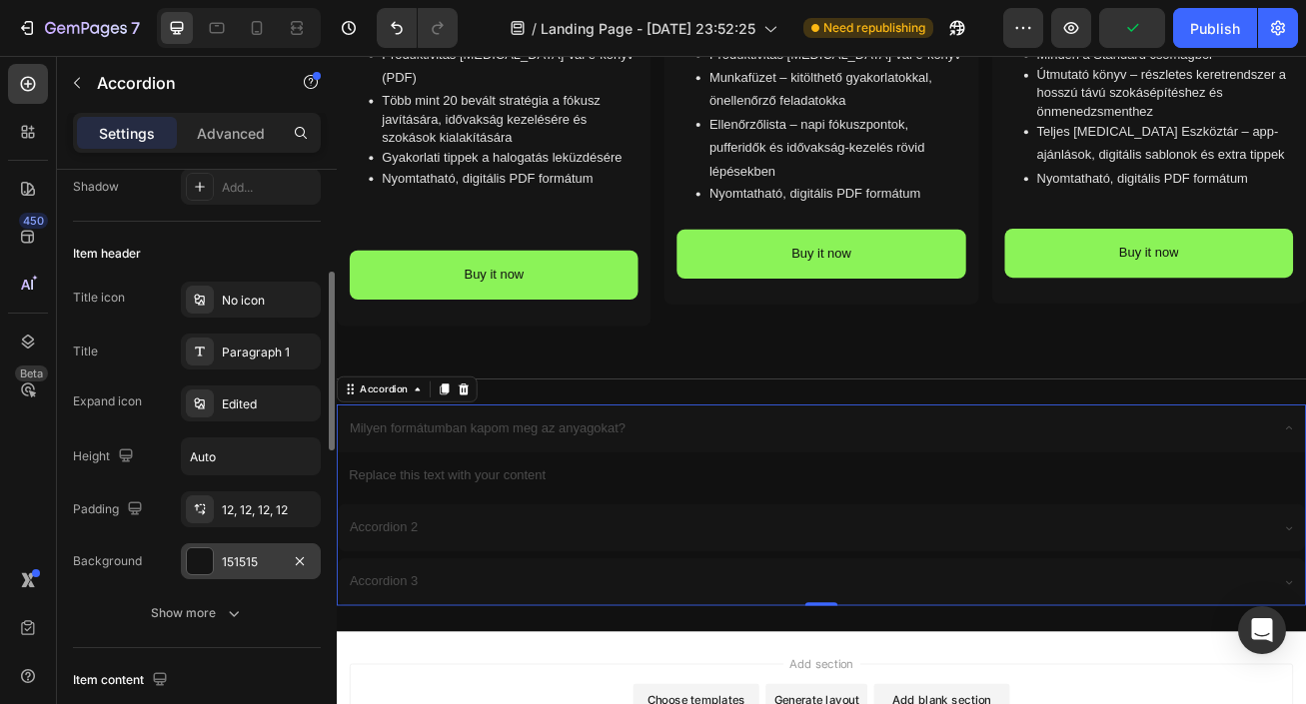
scroll to position [342, 0]
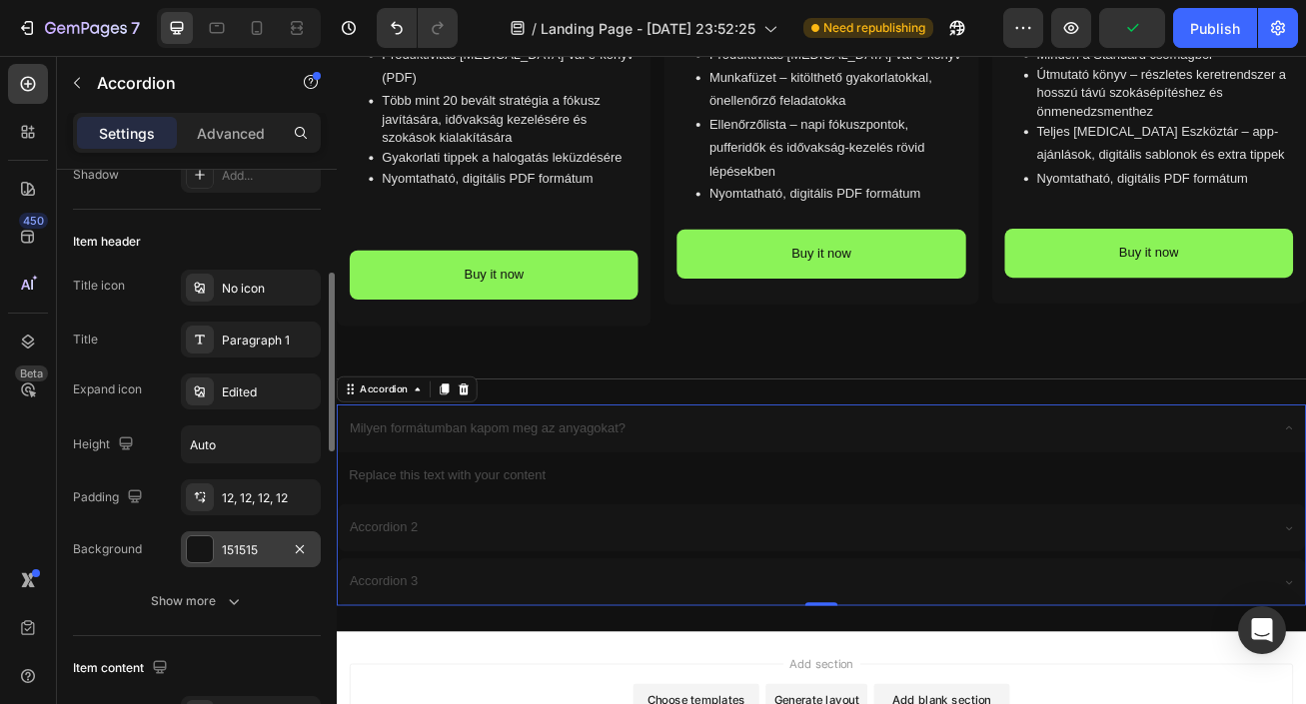
click at [267, 613] on button "Show more" at bounding box center [197, 602] width 248 height 36
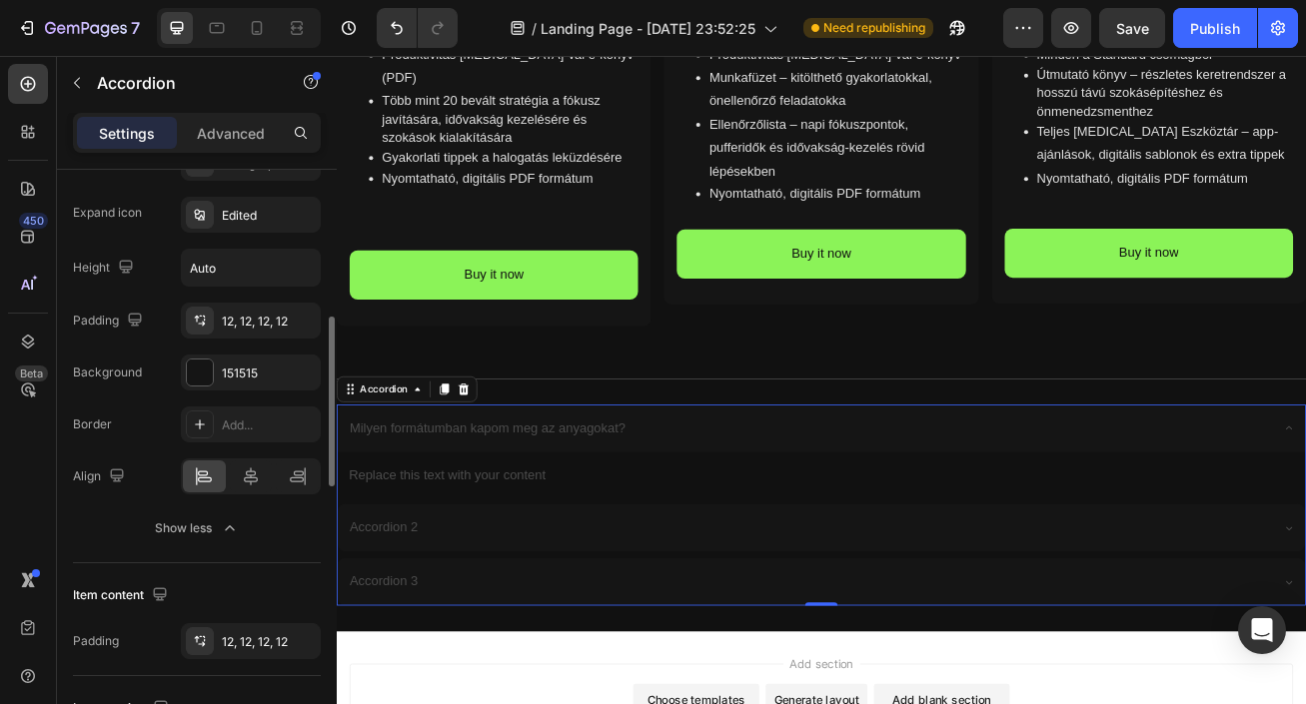
scroll to position [486, 0]
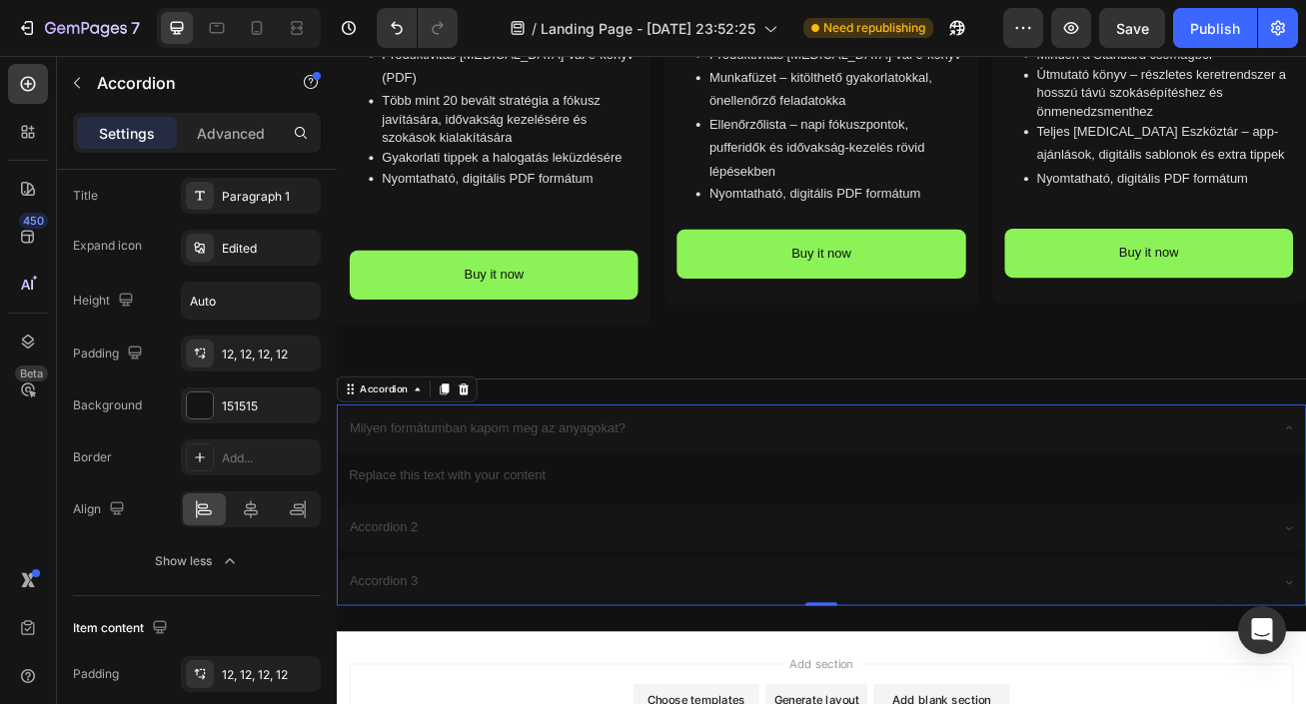
click at [693, 503] on p "Milyen formátumban kapom meg az anyagokat?" at bounding box center [524, 517] width 342 height 29
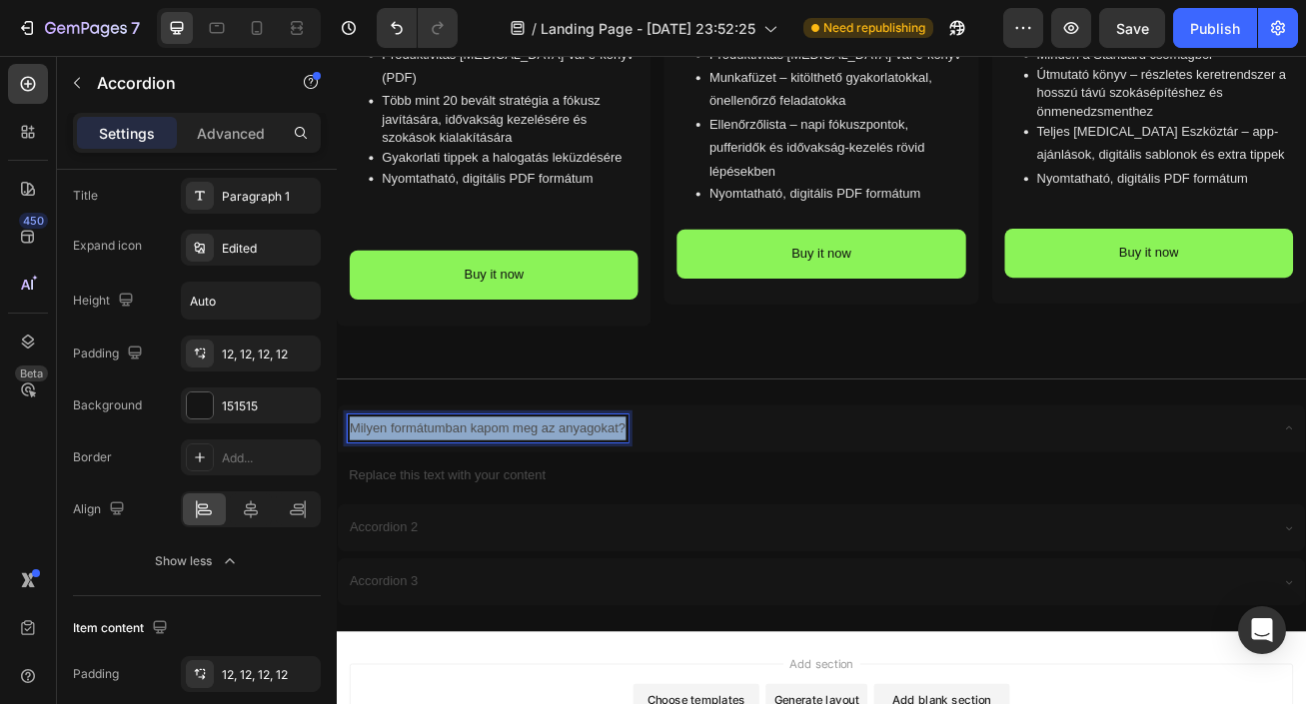
click at [693, 503] on p "Milyen formátumban kapom meg az anyagokat?" at bounding box center [524, 517] width 342 height 29
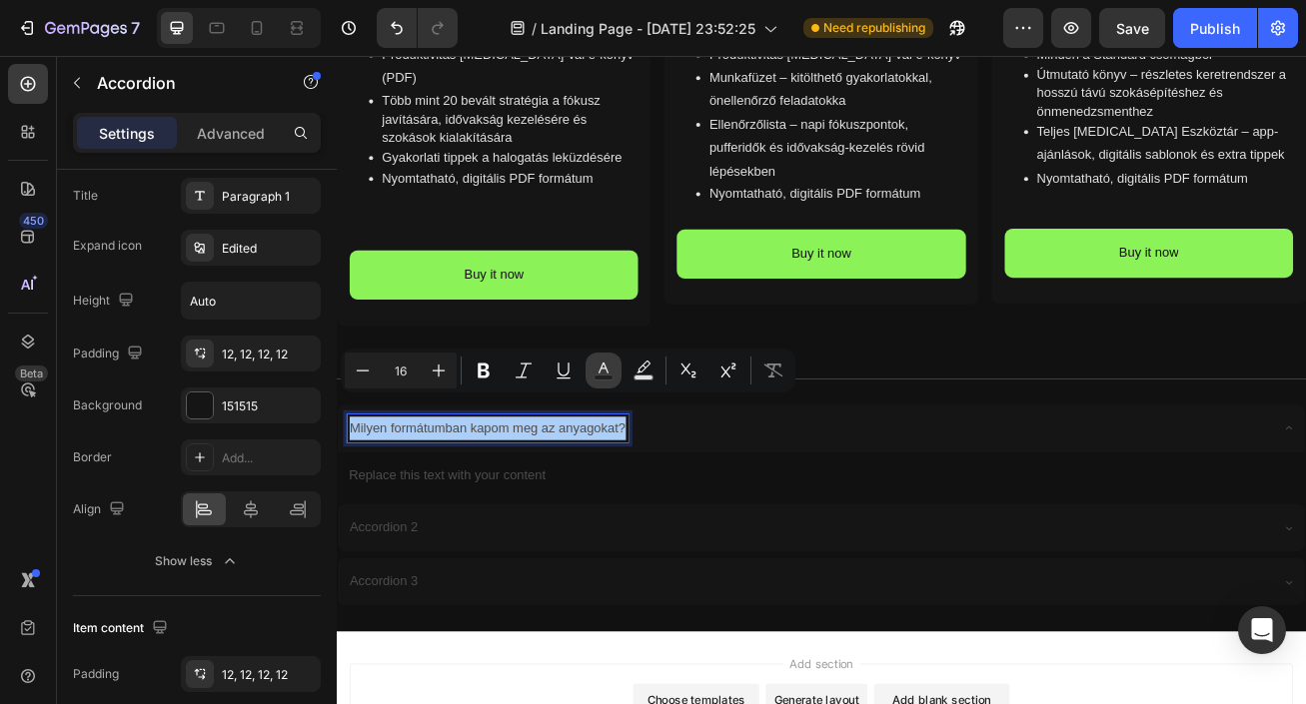
click at [604, 370] on icon "Editor contextual toolbar" at bounding box center [604, 371] width 20 height 20
type input "4D4D4D"
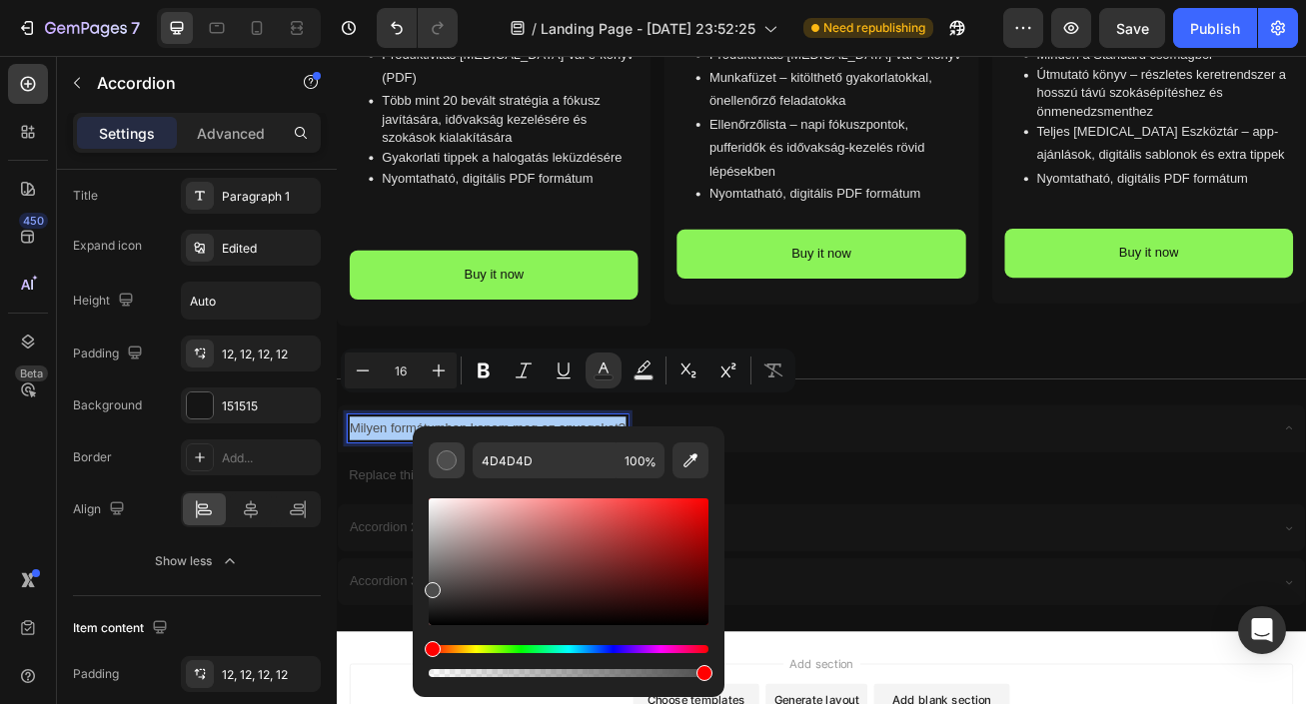
click at [453, 462] on div "Editor contextual toolbar" at bounding box center [447, 461] width 20 height 20
click at [902, 571] on div "Replace this text with your content Text Block" at bounding box center [936, 575] width 1197 height 57
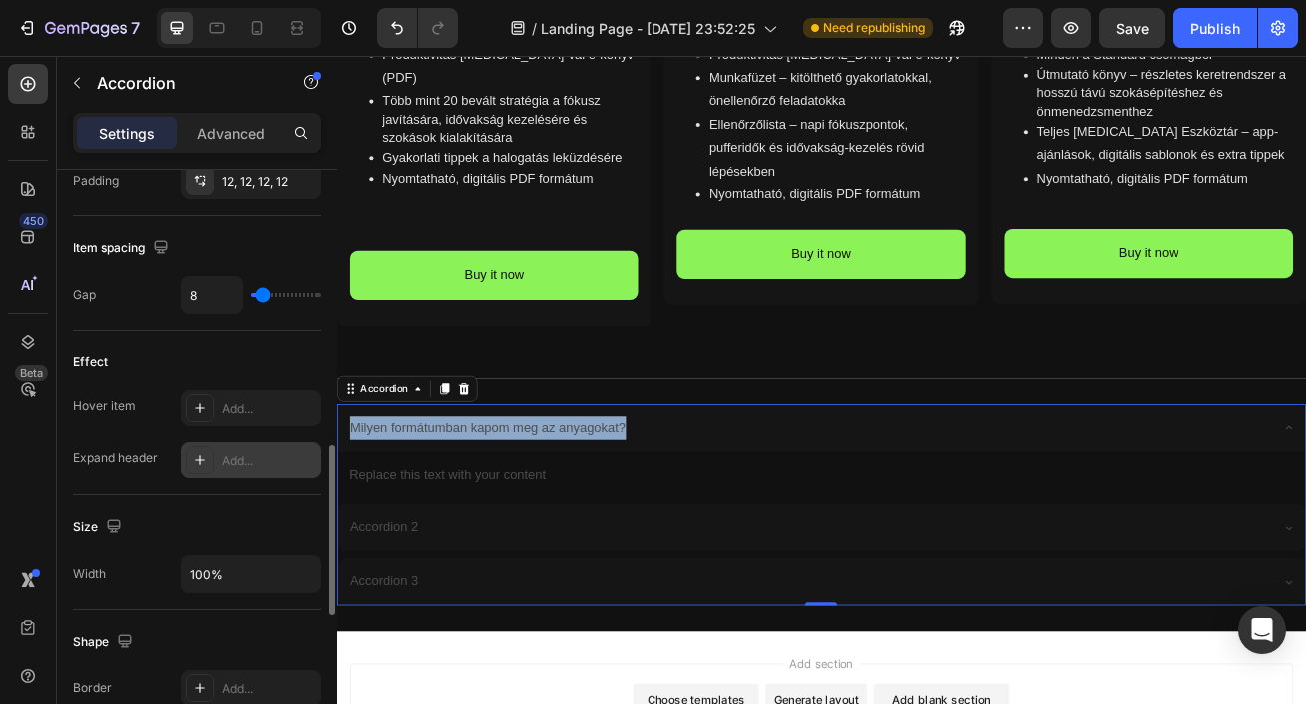
scroll to position [960, 0]
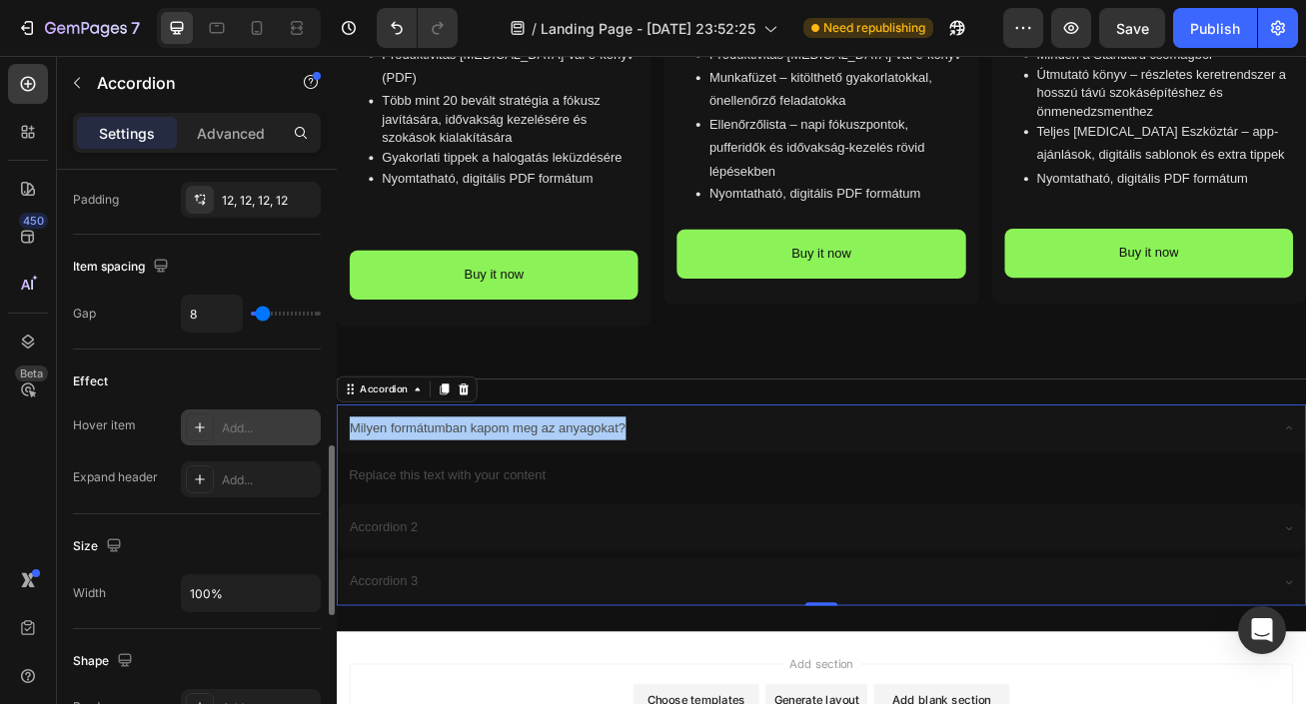
click at [227, 430] on div "Add..." at bounding box center [269, 429] width 94 height 18
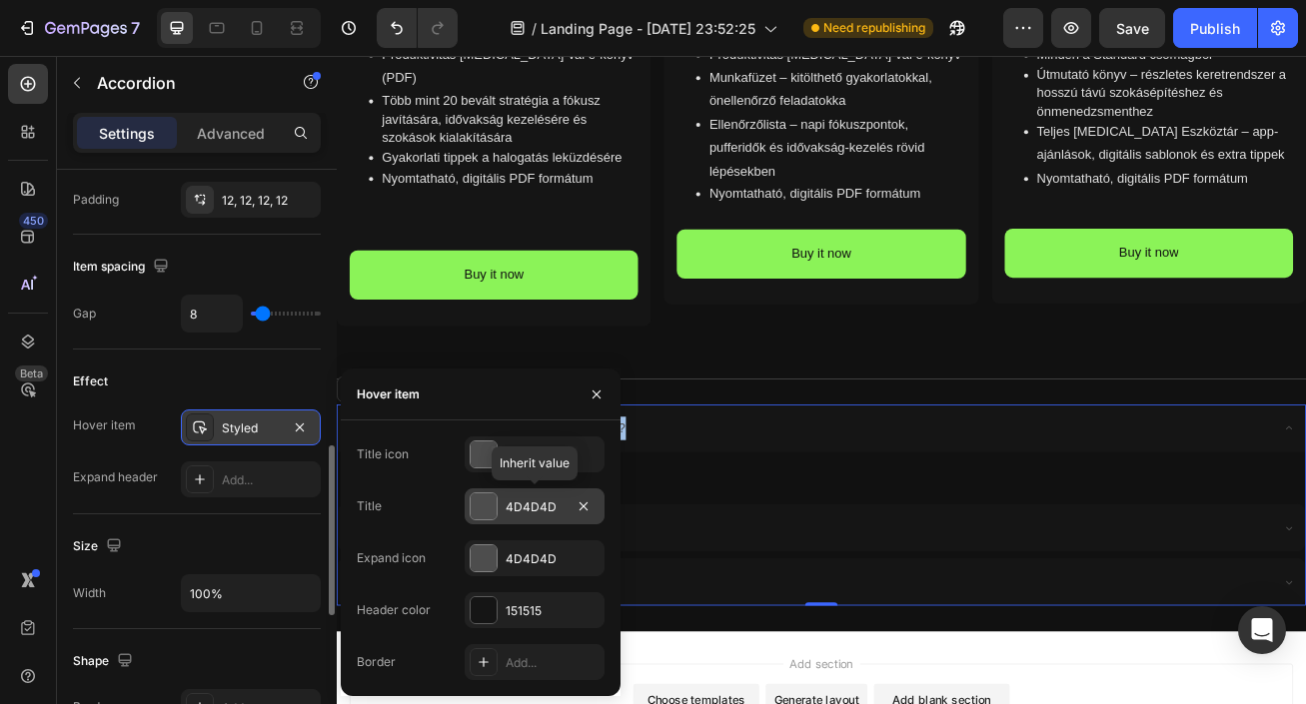
click at [550, 502] on div "4D4D4D" at bounding box center [535, 508] width 58 height 18
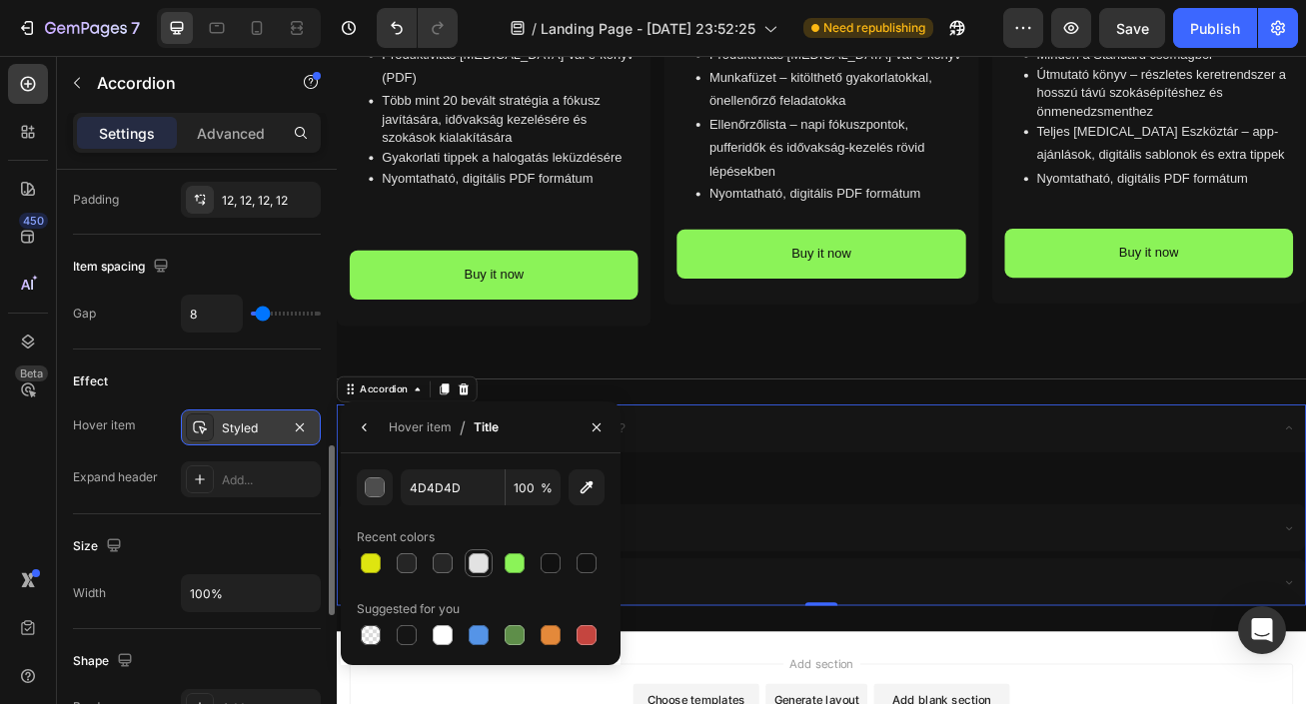
click at [474, 568] on div at bounding box center [479, 564] width 20 height 20
type input "E2E2E2"
click at [367, 434] on icon "button" at bounding box center [365, 428] width 16 height 16
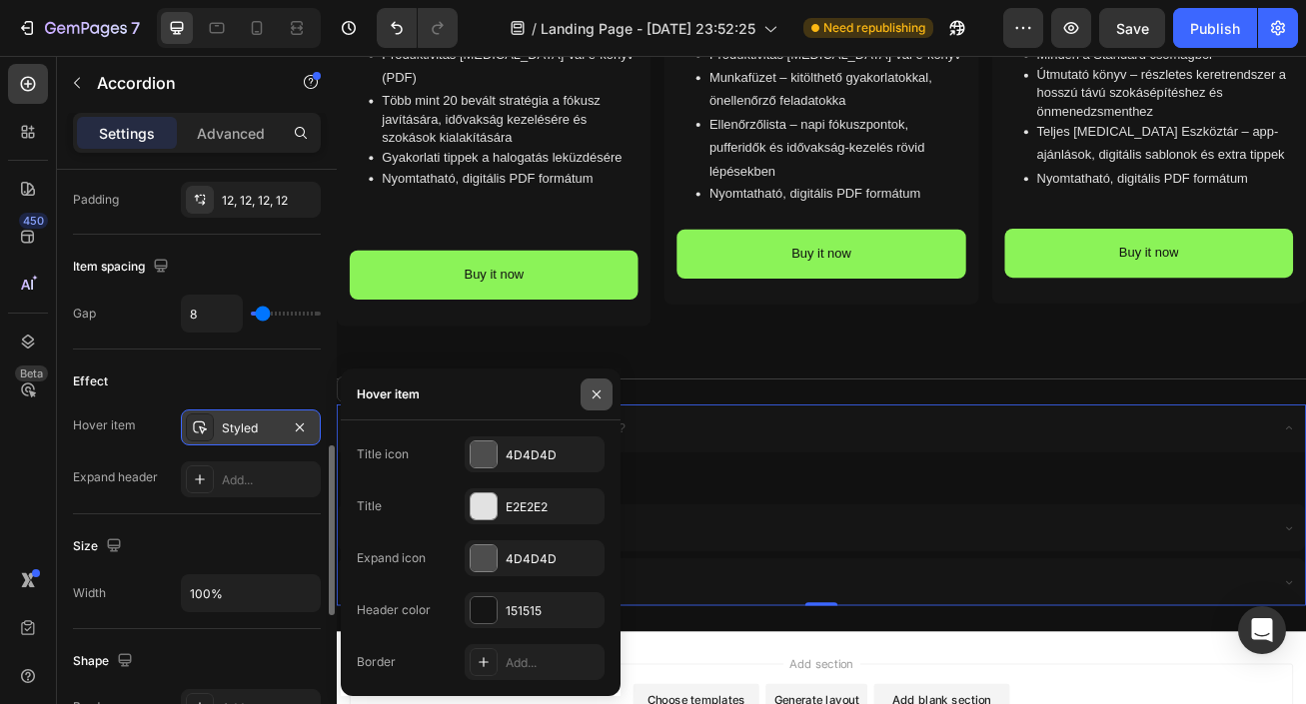
click at [601, 394] on icon "button" at bounding box center [597, 395] width 16 height 16
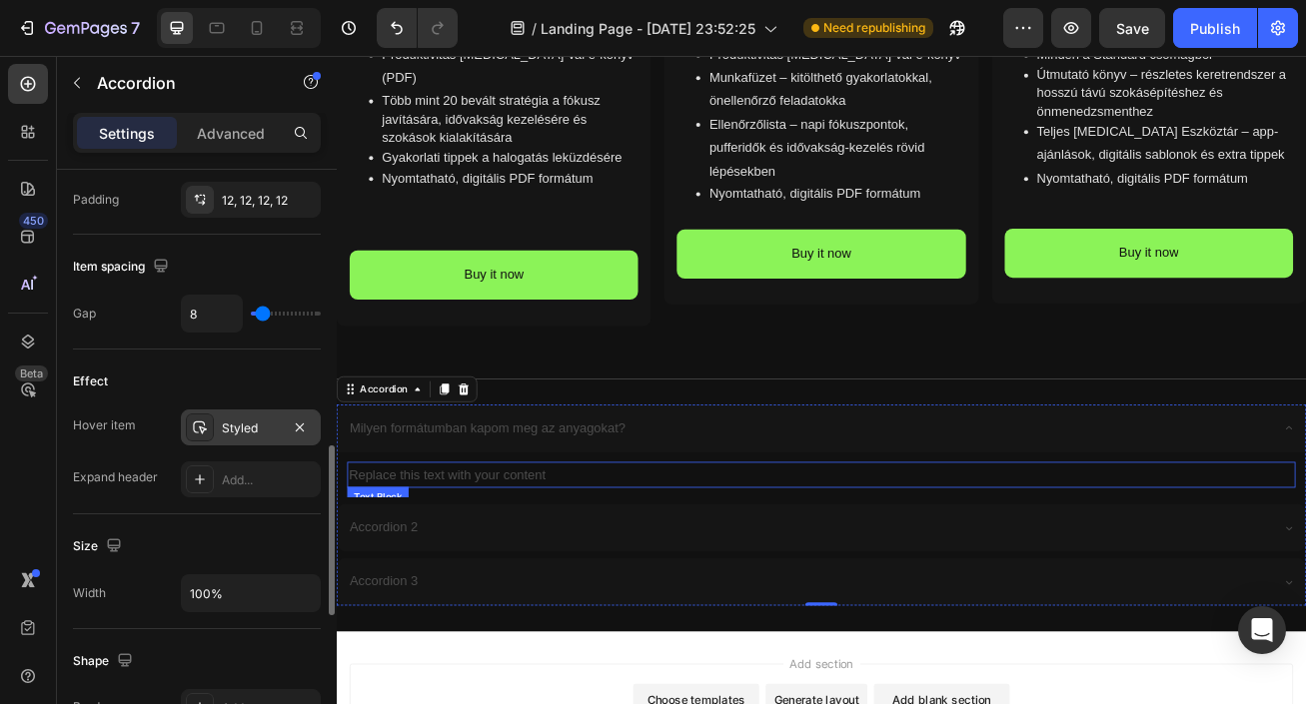
click at [520, 559] on div "Replace this text with your content" at bounding box center [936, 575] width 1173 height 33
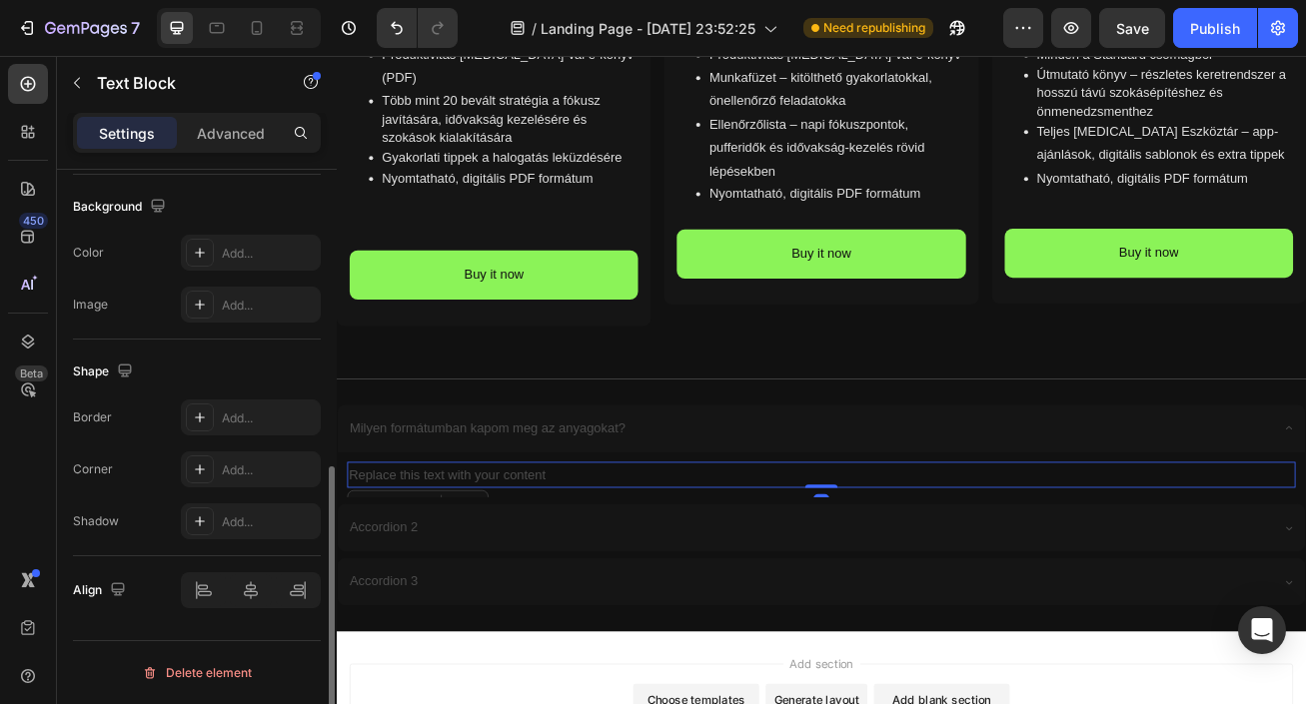
scroll to position [0, 0]
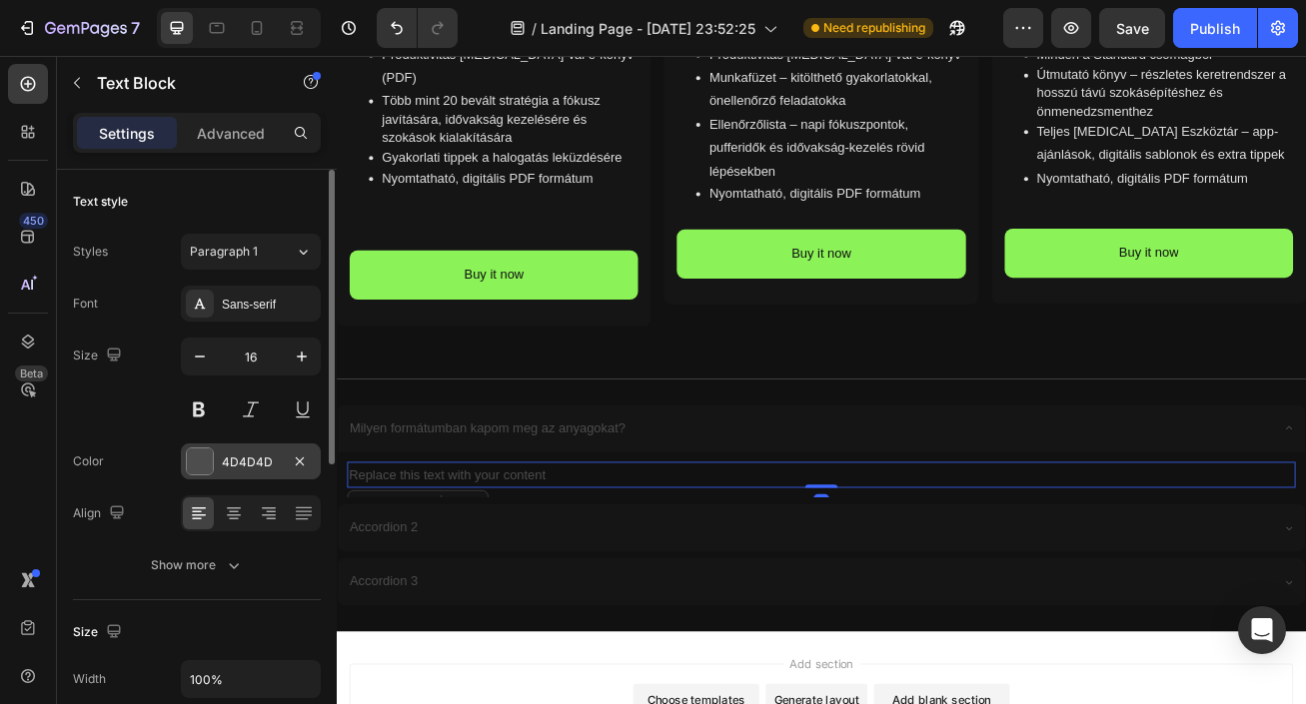
click at [244, 454] on div "4D4D4D" at bounding box center [251, 463] width 58 height 18
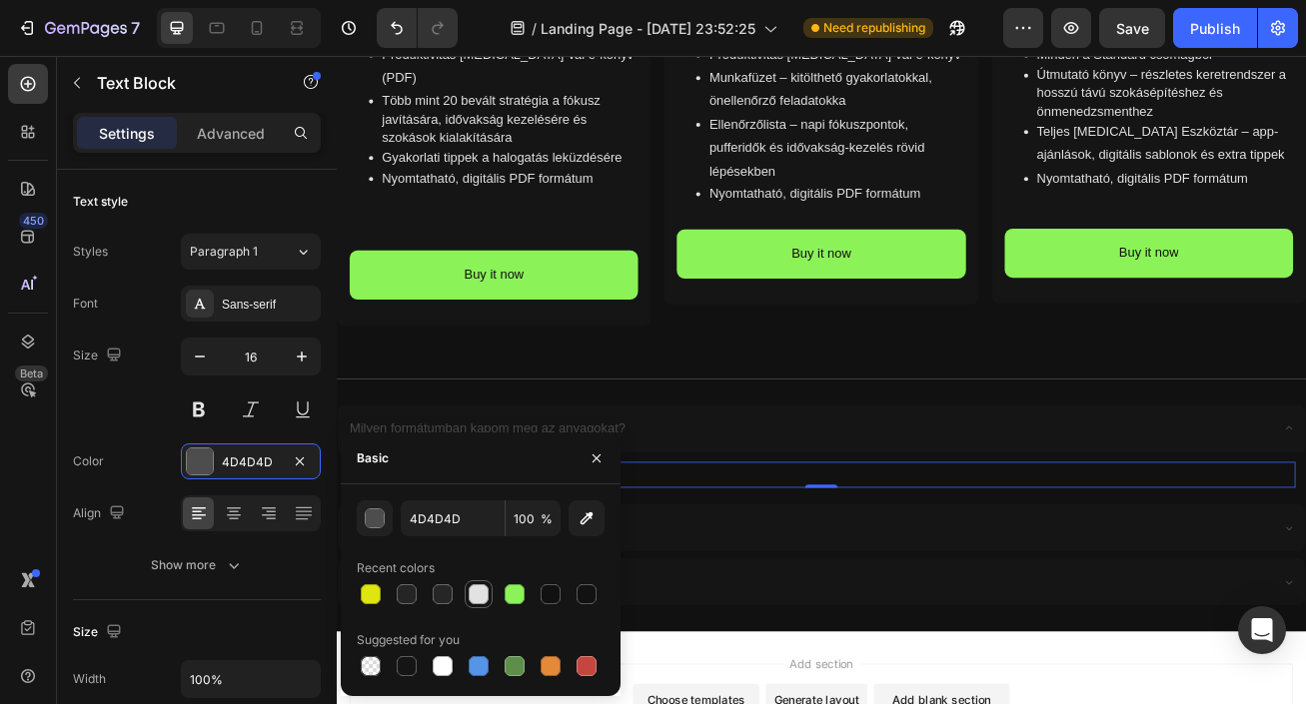
click at [486, 592] on div at bounding box center [479, 595] width 20 height 20
type input "E2E2E2"
click at [590, 455] on icon "button" at bounding box center [597, 459] width 16 height 16
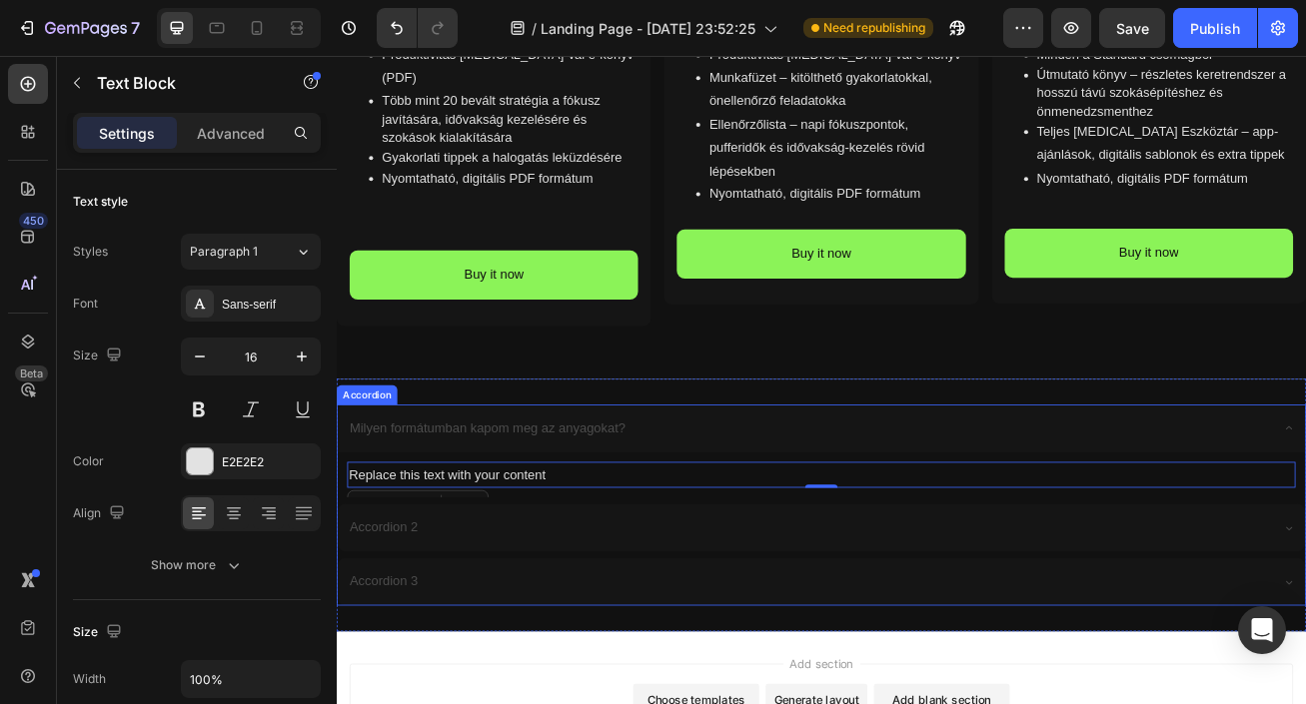
click at [630, 503] on p "Milyen formátumban kapom meg az anyagokat?" at bounding box center [524, 517] width 342 height 29
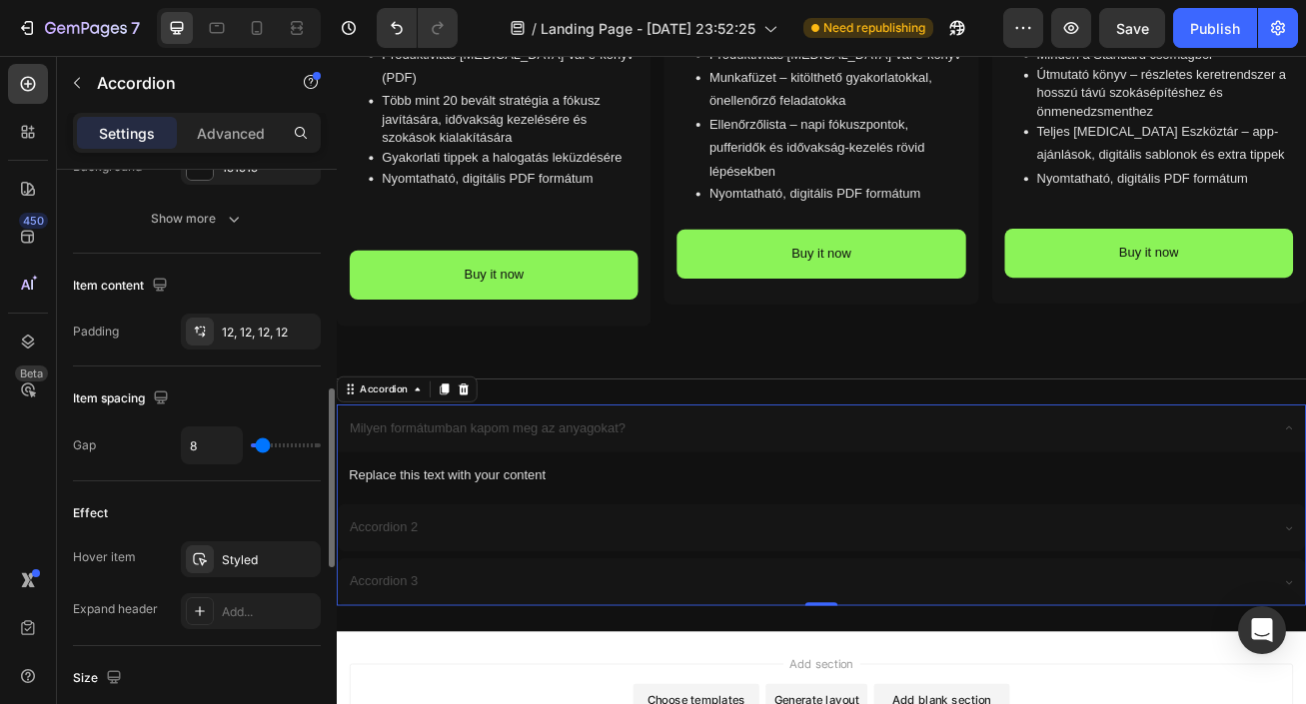
scroll to position [727, 0]
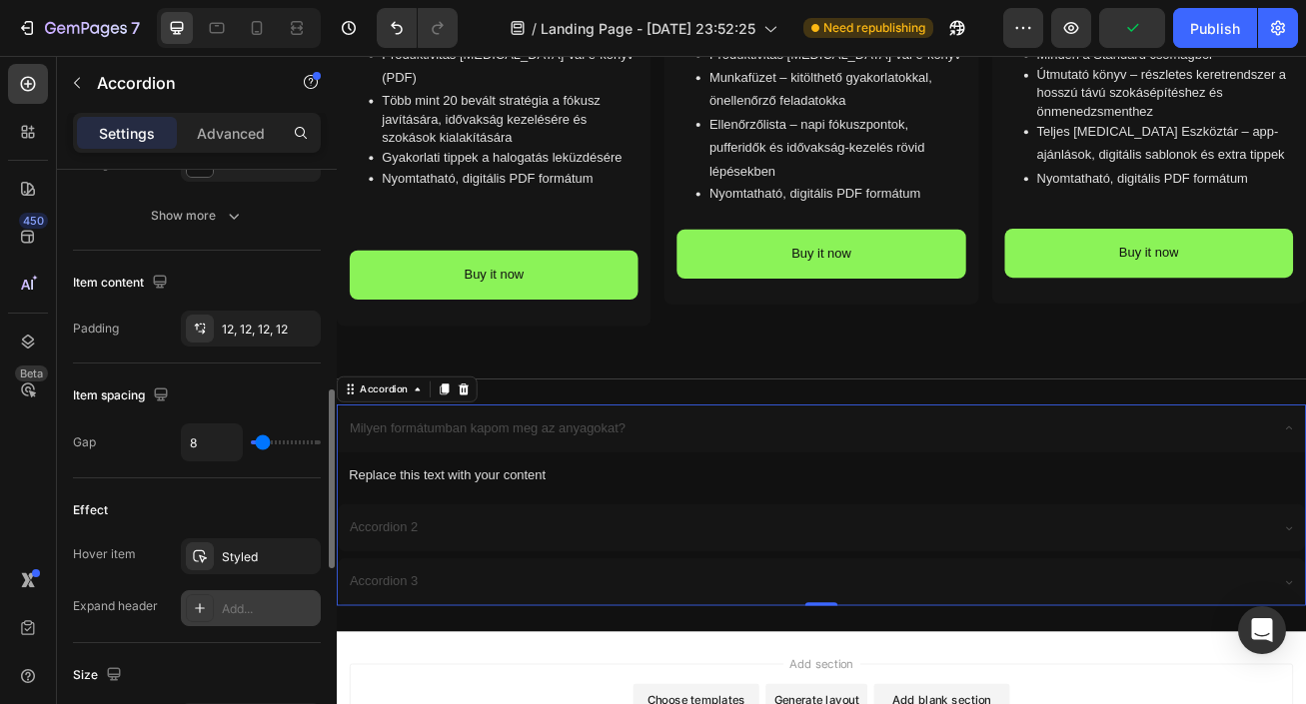
click at [261, 617] on div "Add..." at bounding box center [269, 610] width 94 height 18
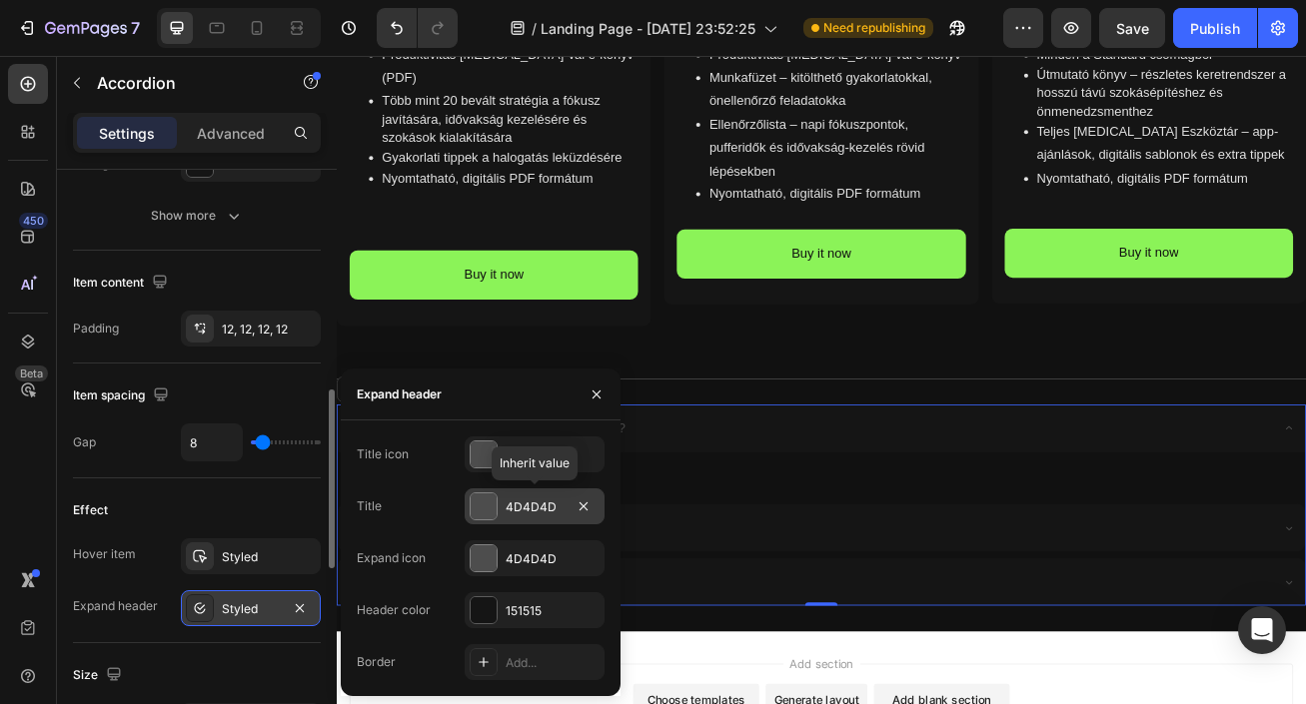
click at [513, 511] on div "4D4D4D" at bounding box center [535, 508] width 58 height 18
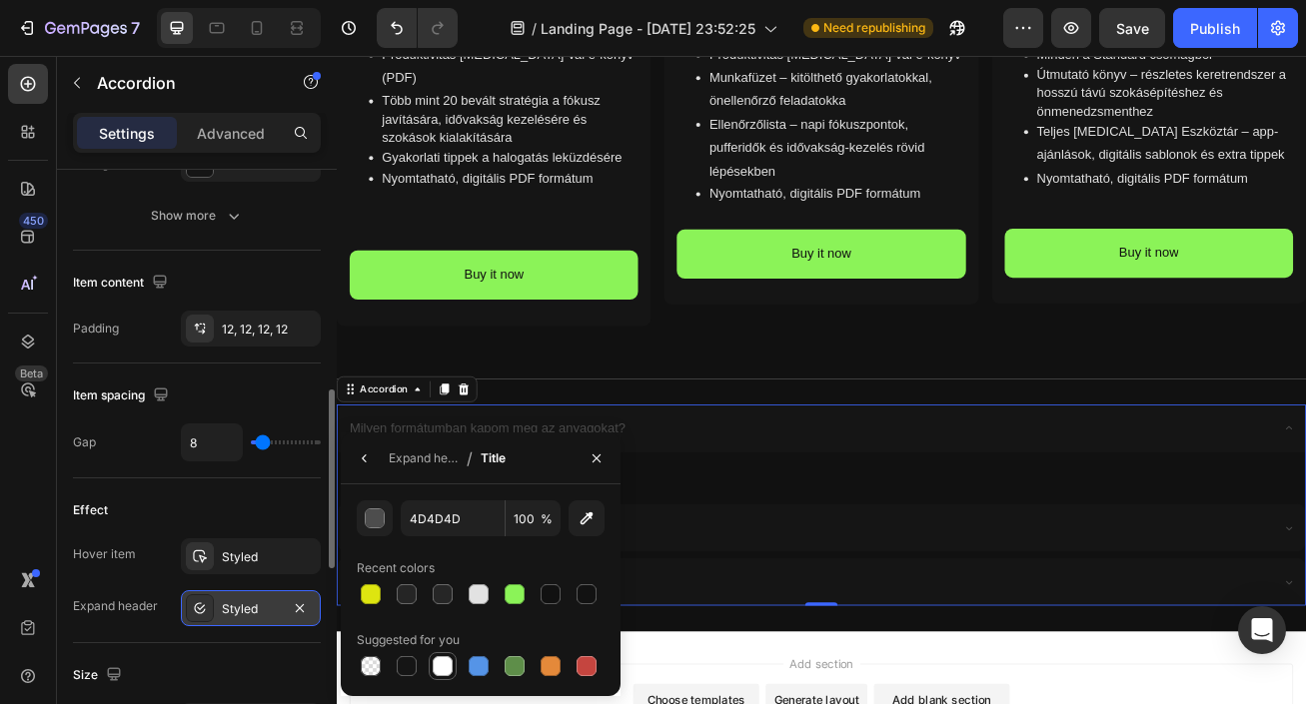
click at [438, 675] on div at bounding box center [443, 667] width 20 height 20
type input "FFFFFF"
click at [603, 445] on button "button" at bounding box center [597, 459] width 32 height 32
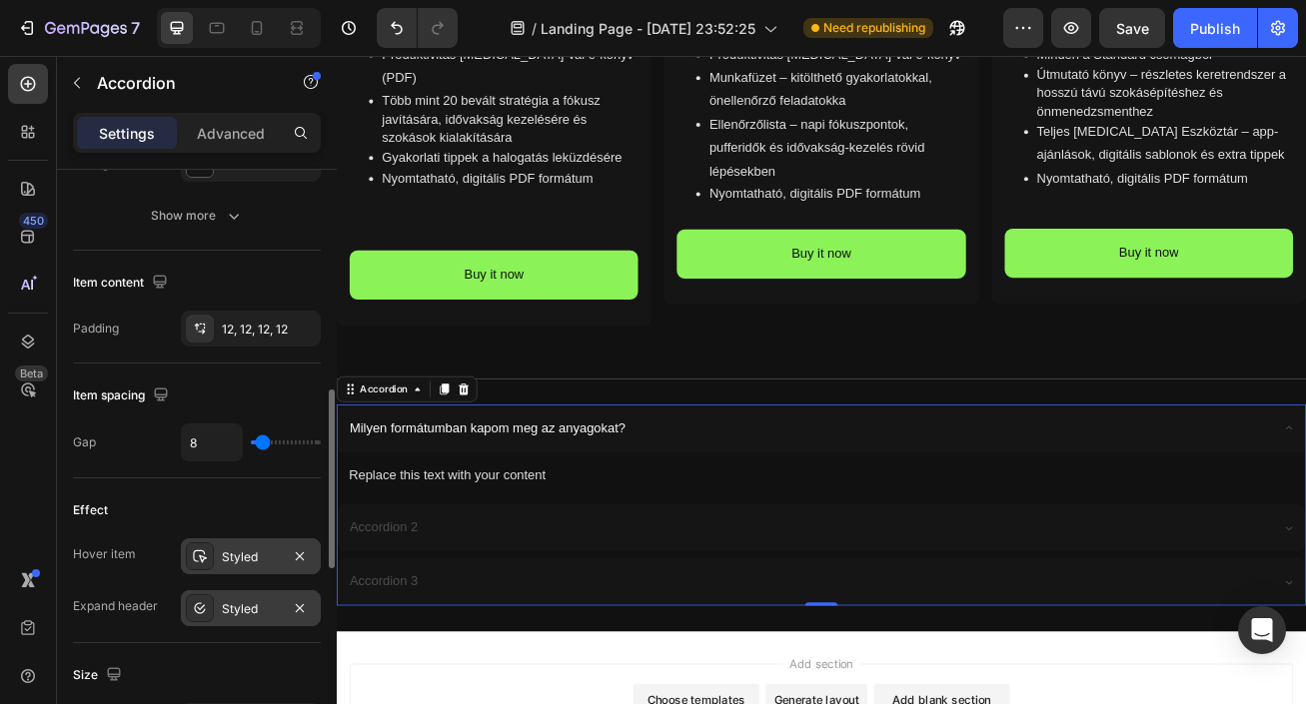
click at [250, 562] on div "Styled" at bounding box center [251, 558] width 58 height 18
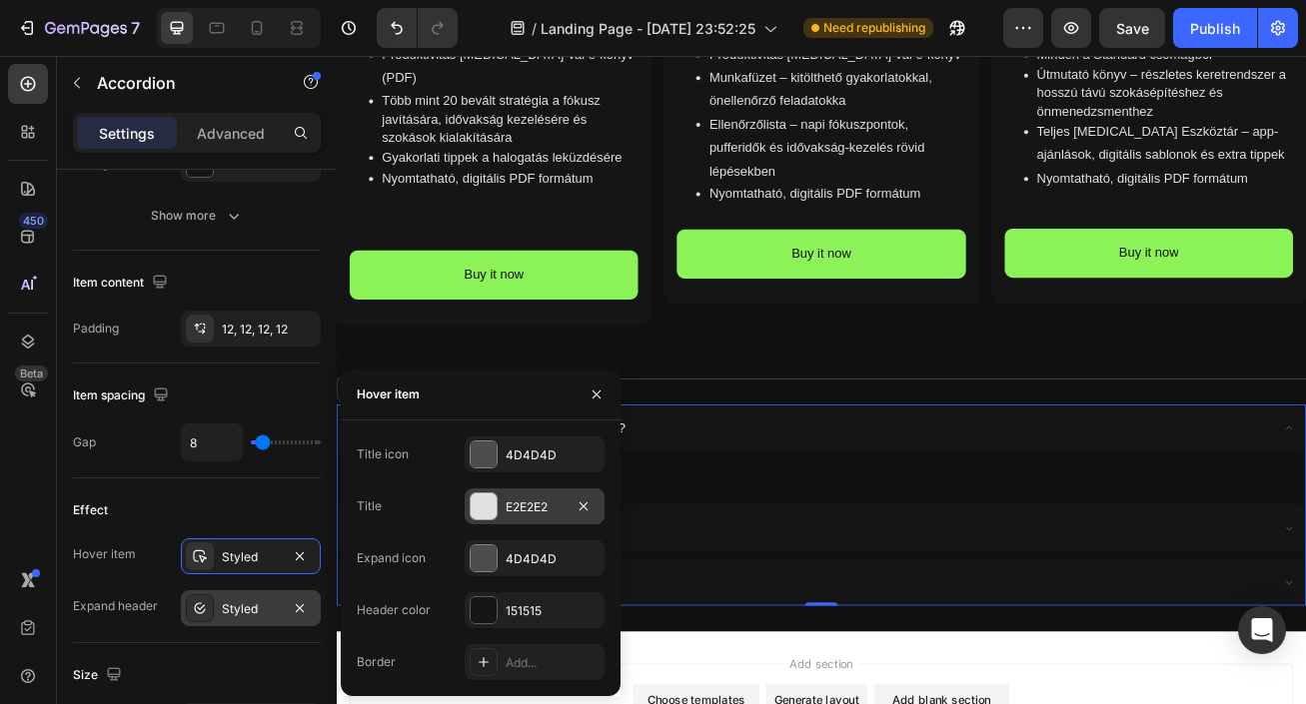
click at [533, 507] on div "E2E2E2" at bounding box center [535, 508] width 58 height 18
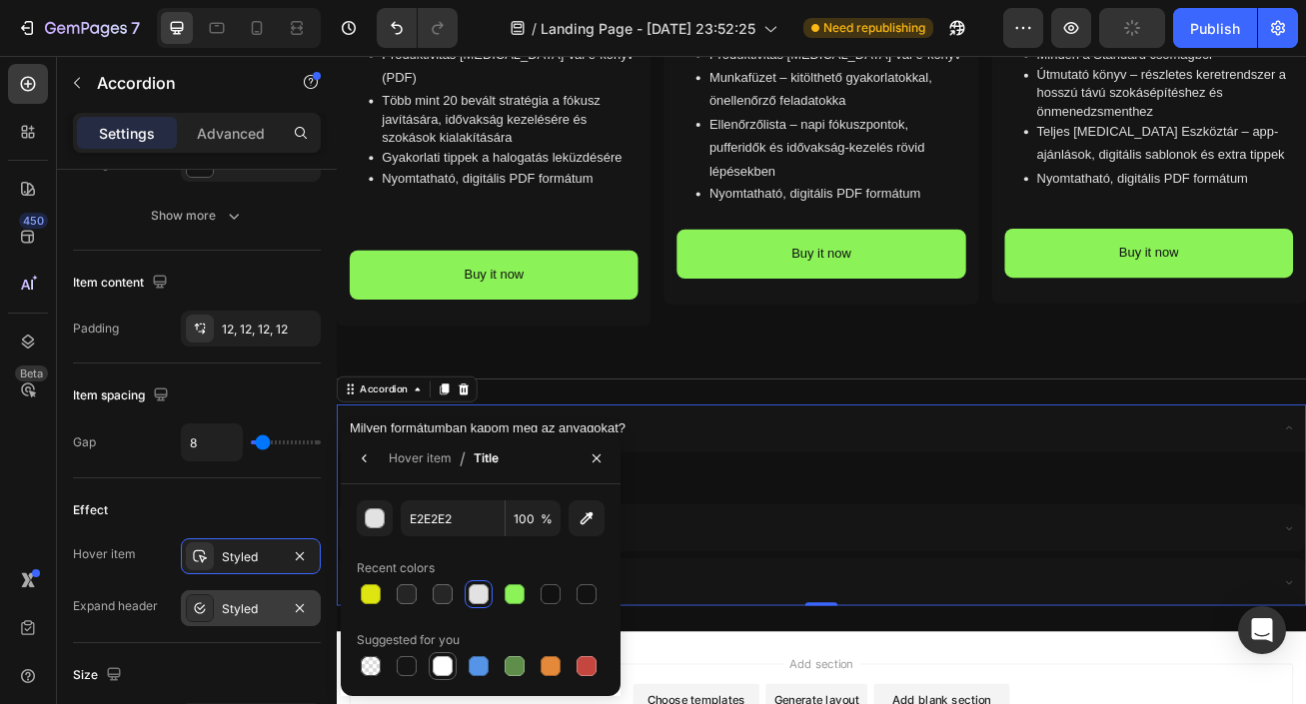
click at [446, 672] on div at bounding box center [443, 667] width 20 height 20
type input "FFFFFF"
click at [598, 458] on icon "button" at bounding box center [597, 459] width 16 height 16
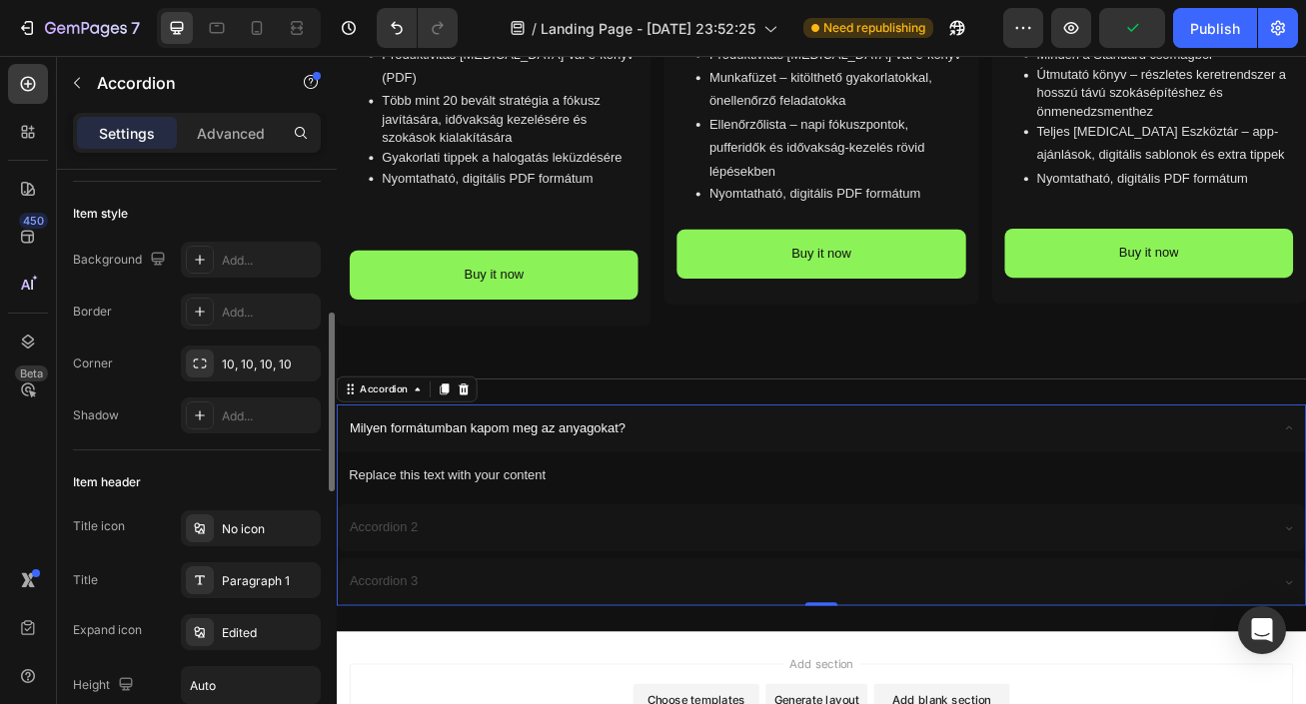
scroll to position [0, 0]
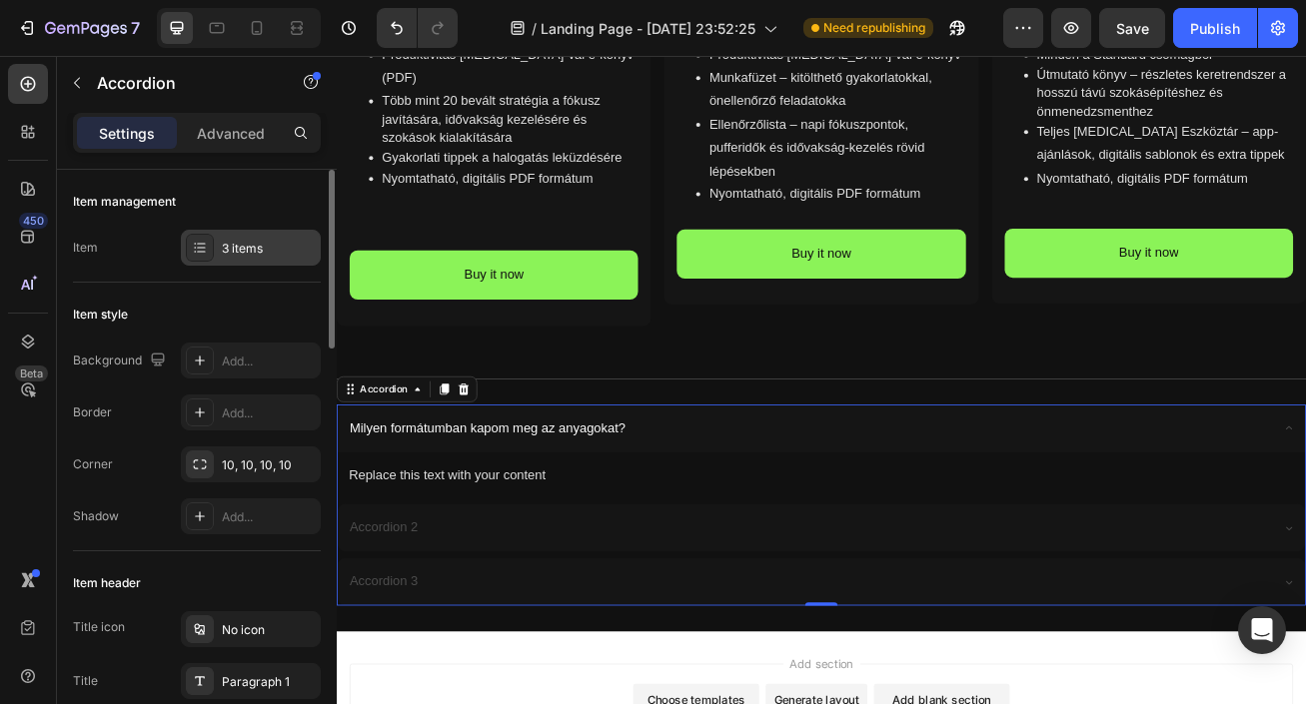
click at [253, 240] on div "3 items" at bounding box center [269, 249] width 94 height 18
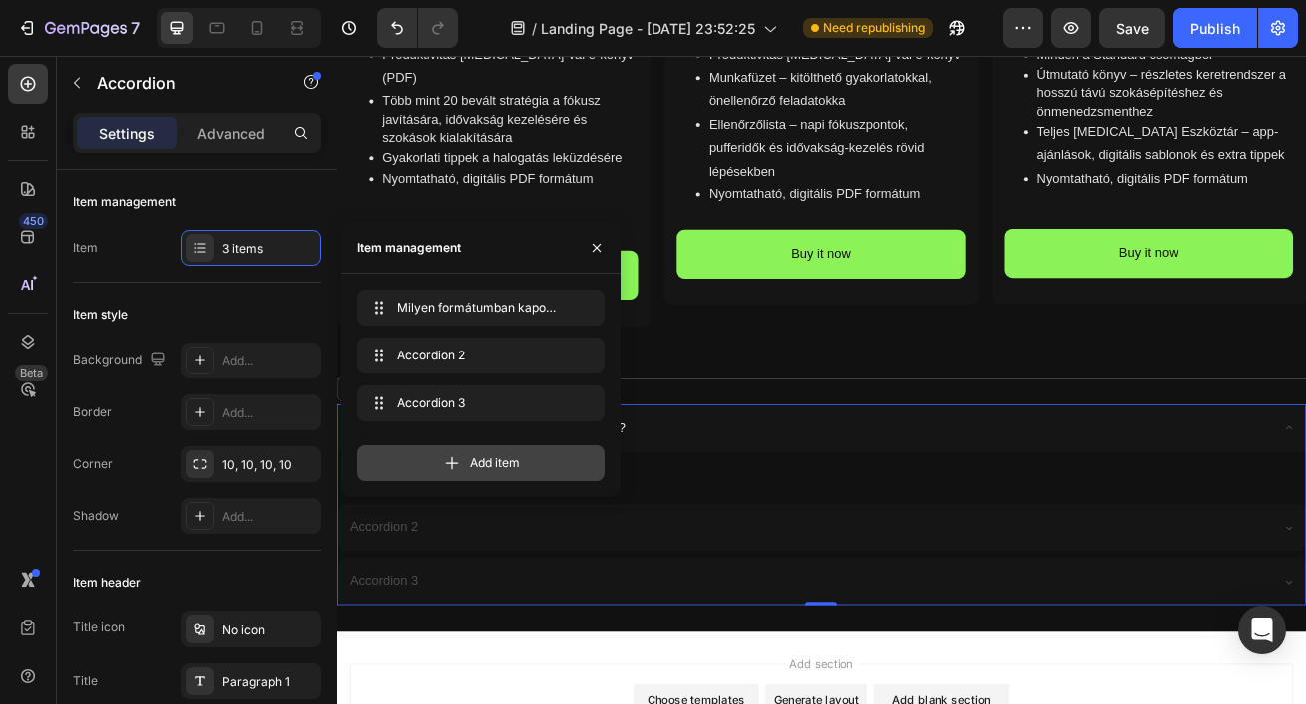
click at [495, 466] on span "Add item" at bounding box center [495, 464] width 50 height 18
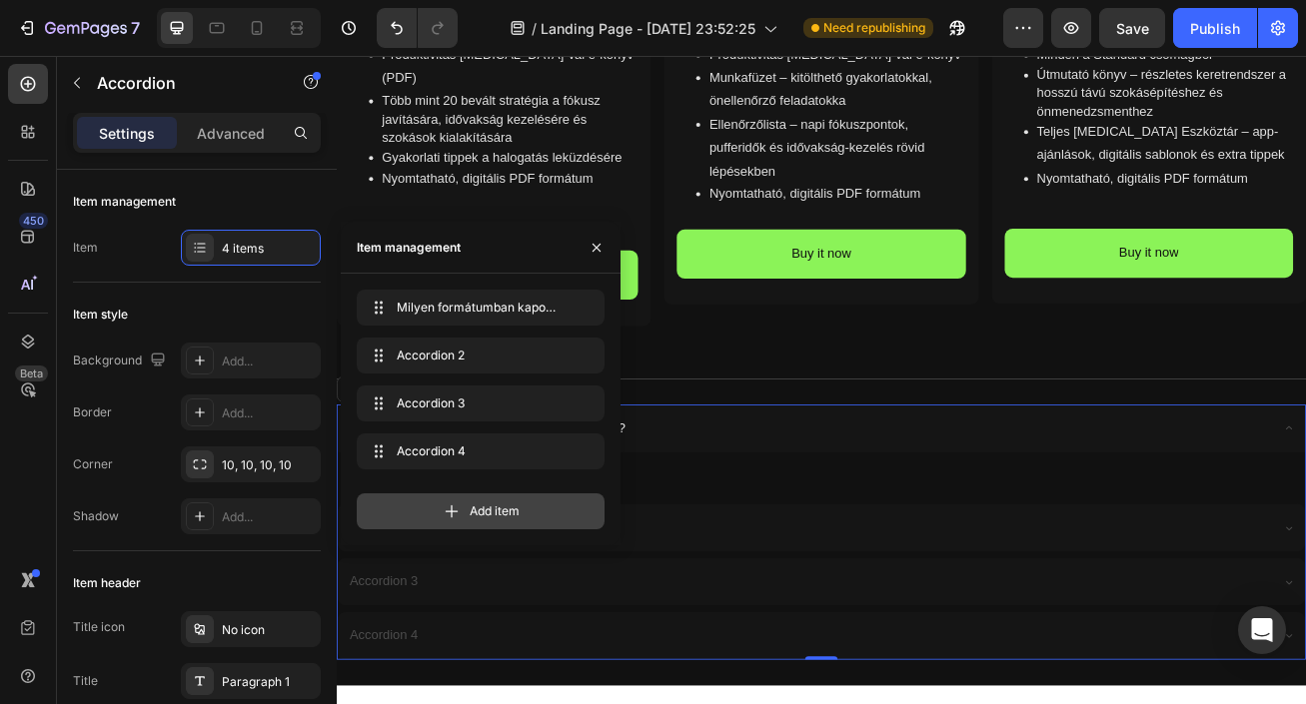
click at [500, 509] on span "Add item" at bounding box center [495, 512] width 50 height 18
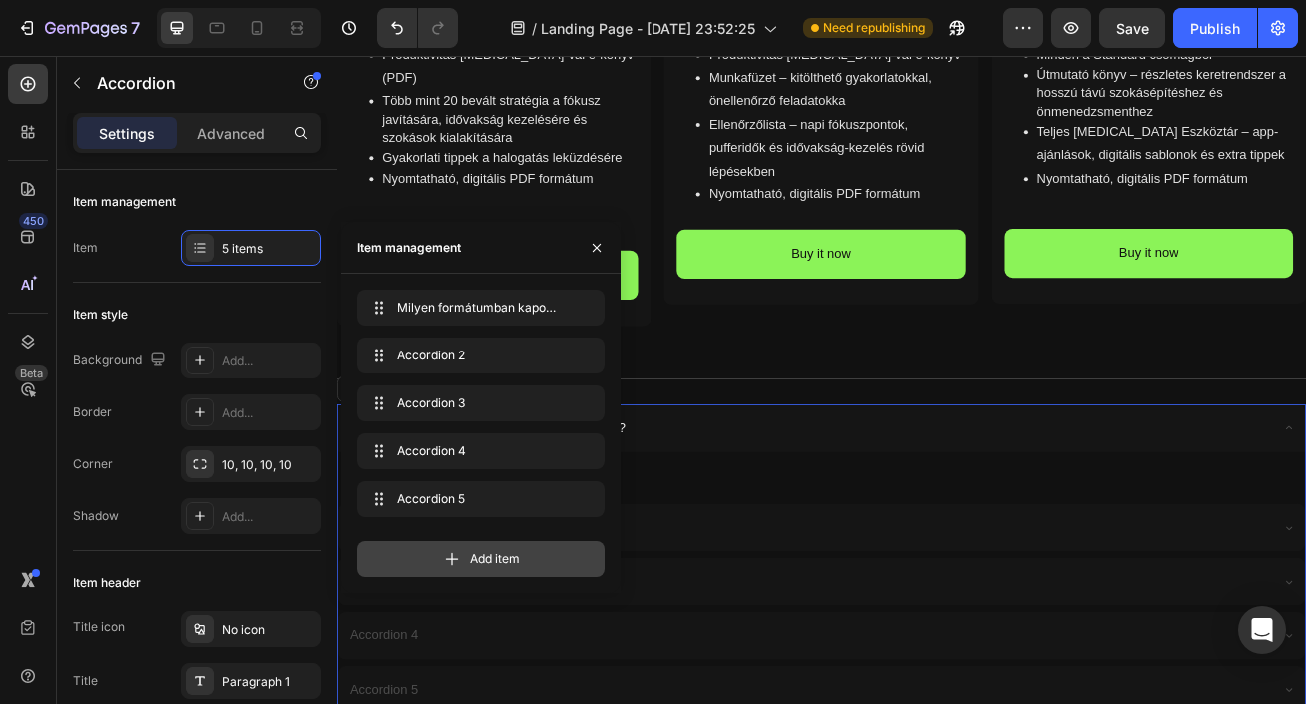
click at [502, 557] on span "Add item" at bounding box center [495, 560] width 50 height 18
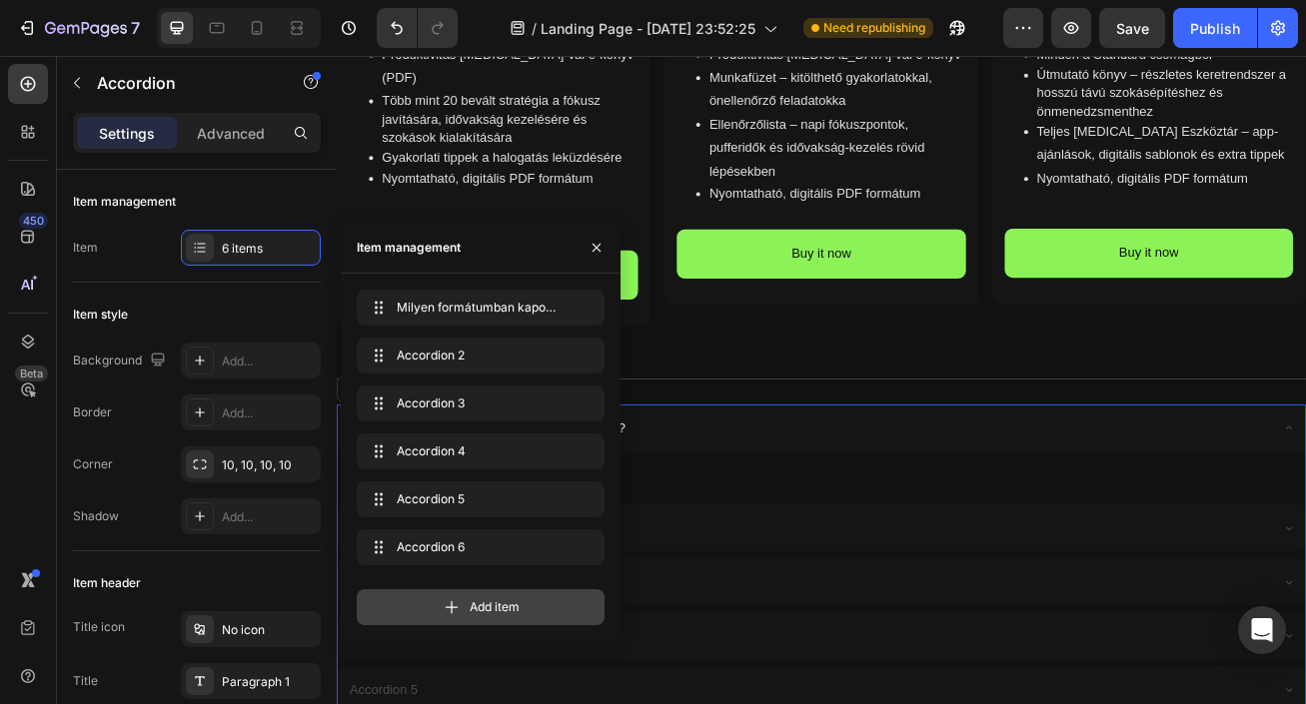
click at [516, 602] on span "Add item" at bounding box center [495, 608] width 50 height 18
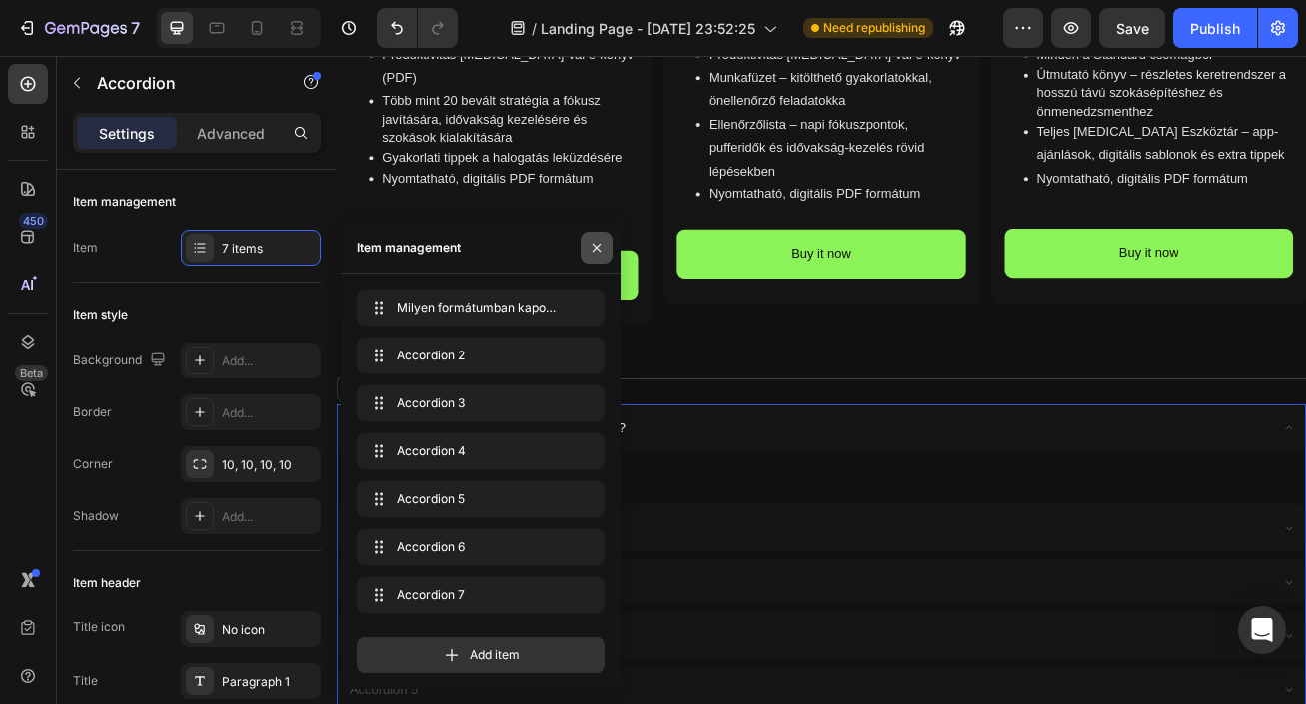
click at [595, 251] on icon "button" at bounding box center [597, 248] width 16 height 16
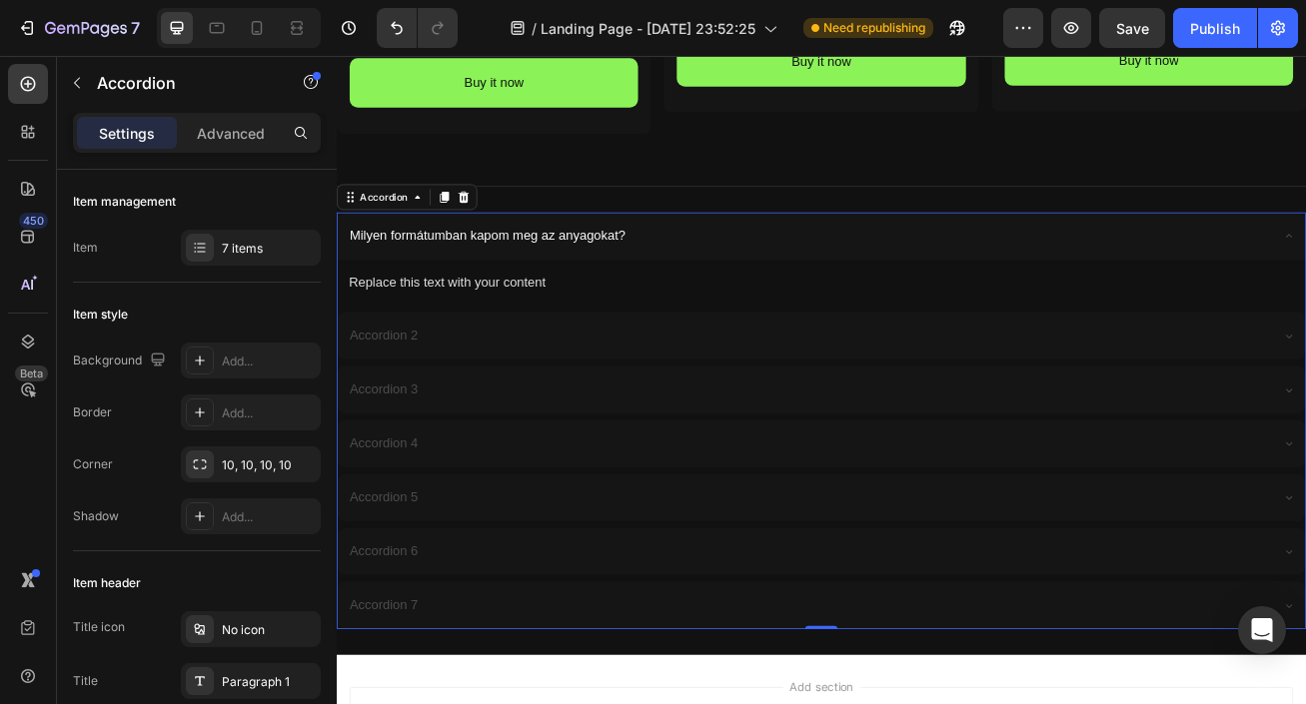
scroll to position [2915, 0]
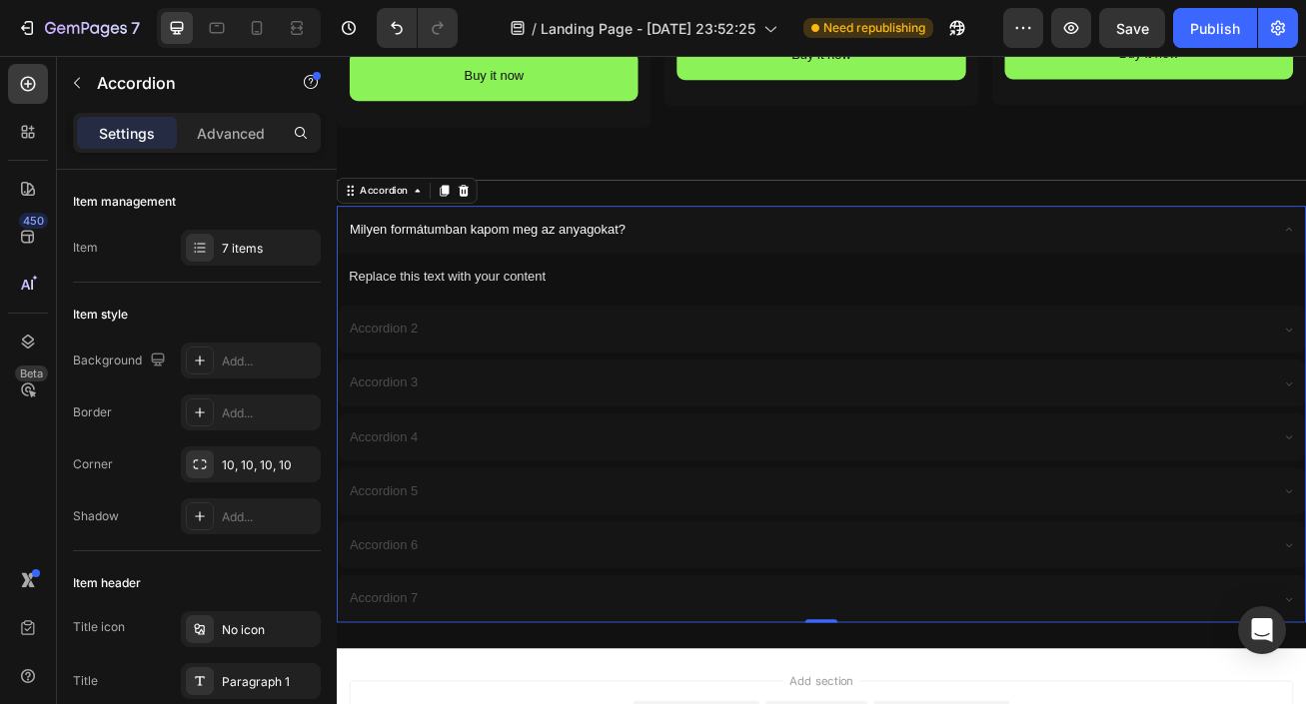
click at [545, 377] on div "Accordion 2" at bounding box center [920, 394] width 1141 height 35
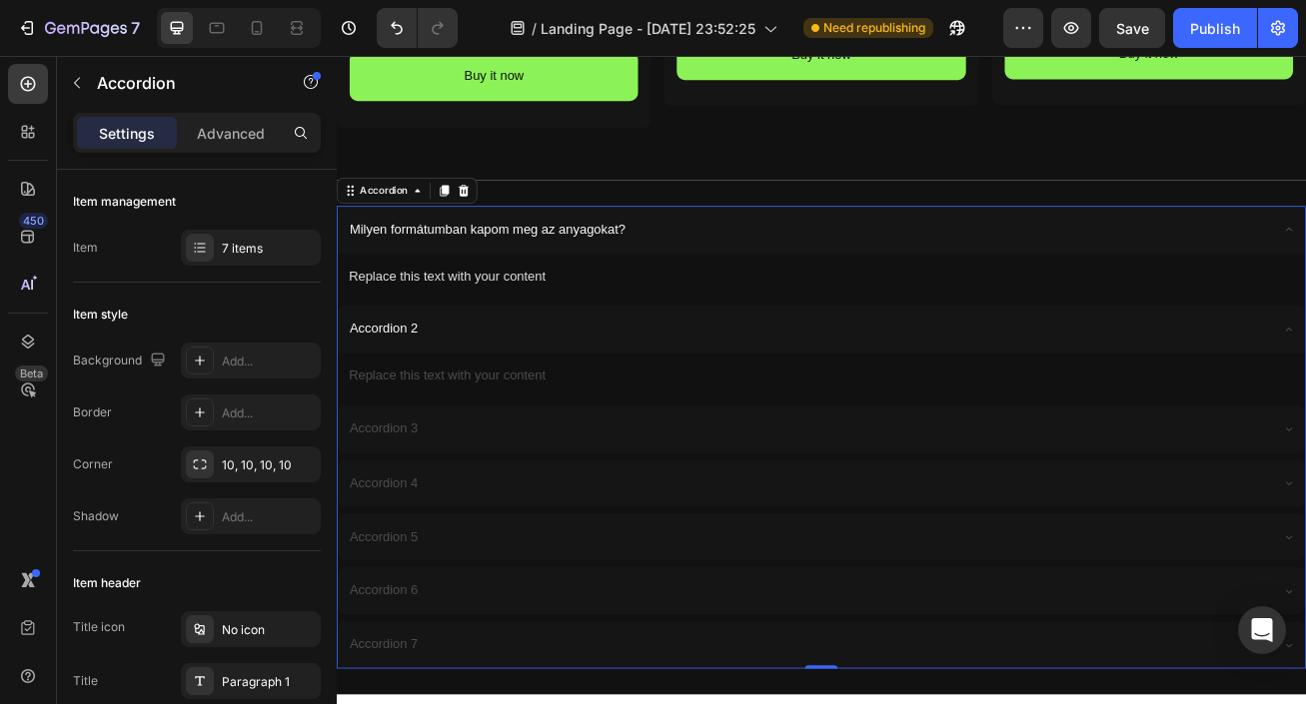
click at [545, 377] on div "Accordion 2" at bounding box center [920, 394] width 1141 height 35
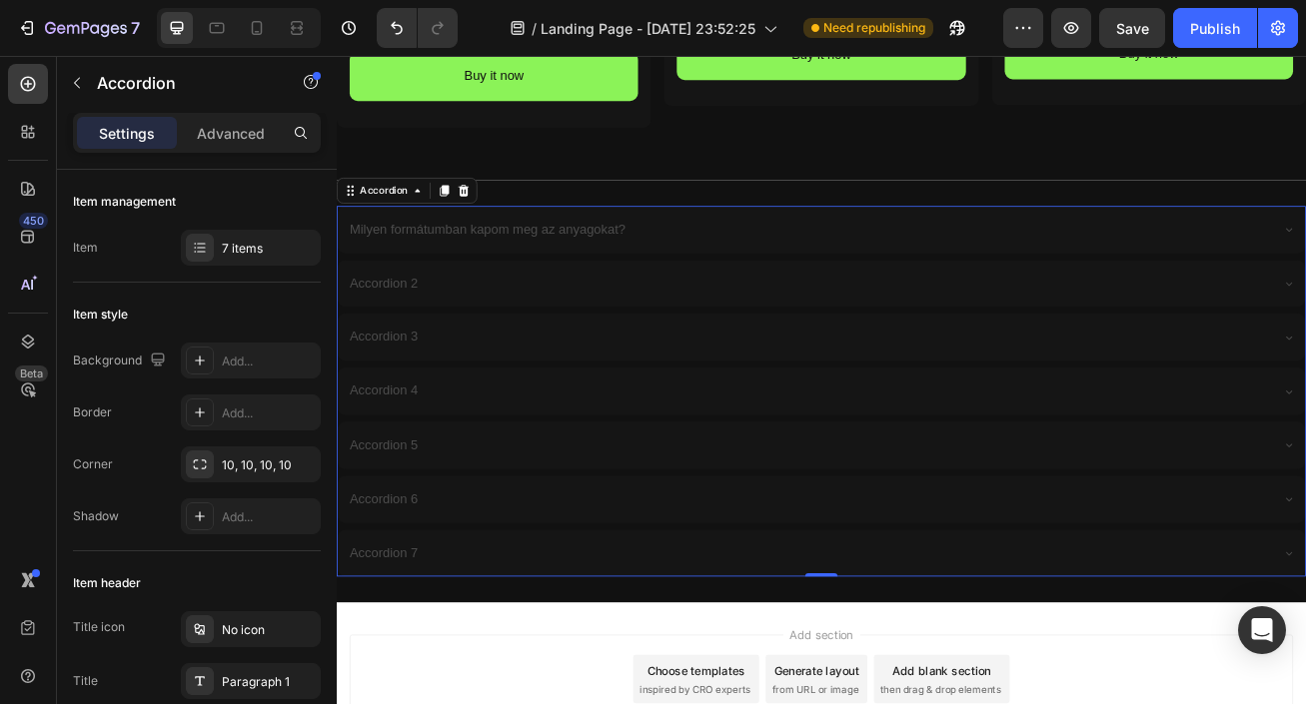
click at [1305, 309] on div "Accordion 2" at bounding box center [936, 338] width 1197 height 59
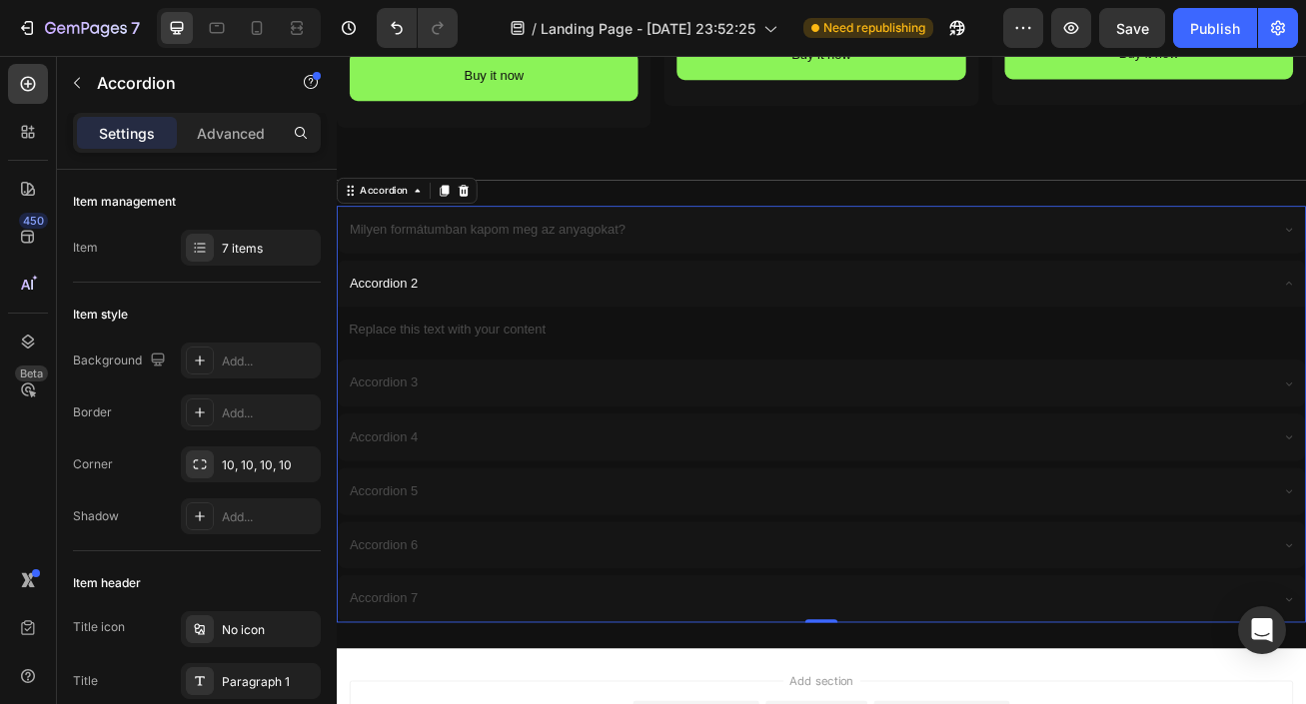
click at [1305, 309] on div "Accordion 2" at bounding box center [936, 338] width 1197 height 59
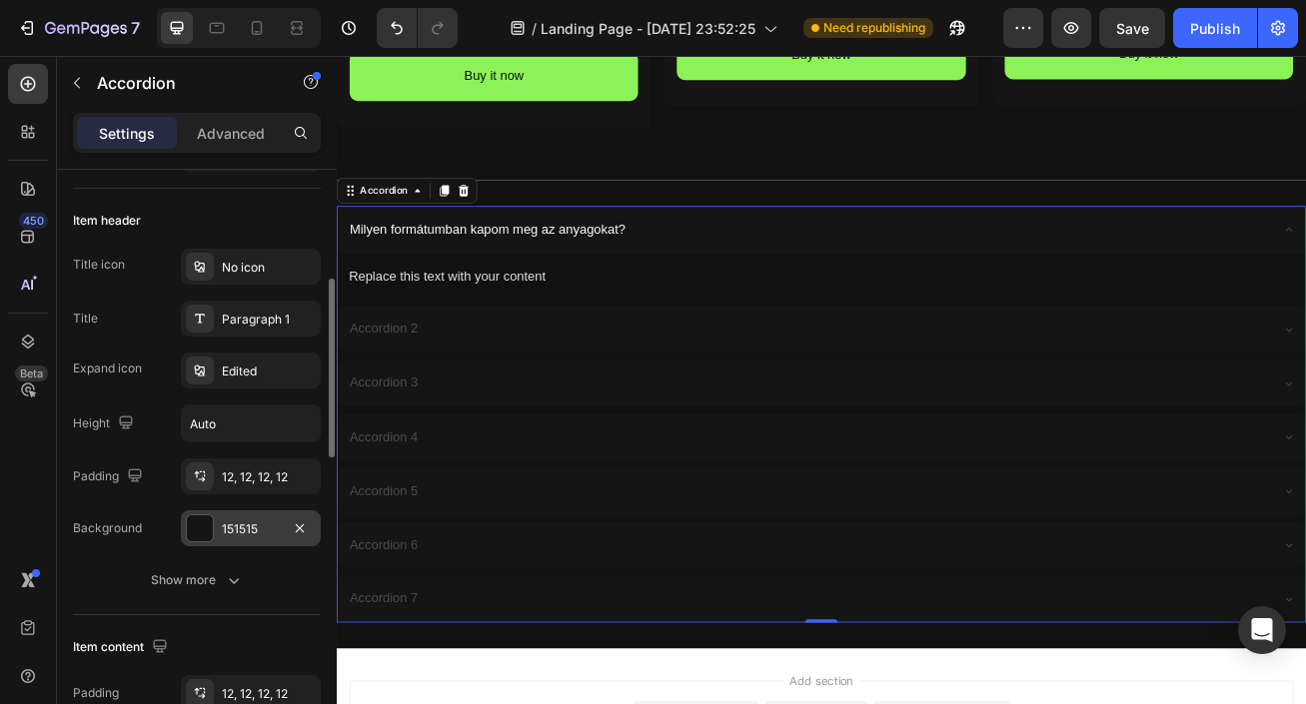
scroll to position [364, 0]
click at [219, 369] on div "Edited" at bounding box center [251, 370] width 140 height 36
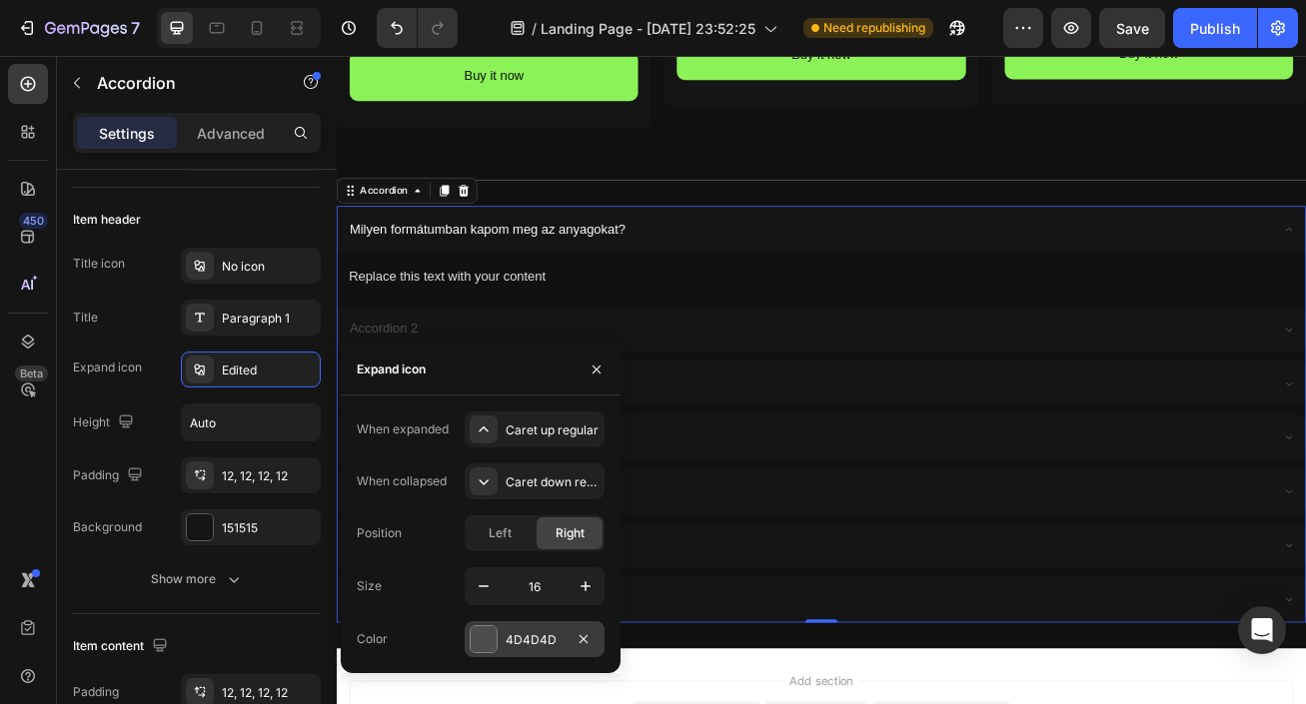
click at [511, 652] on div "4D4D4D" at bounding box center [535, 640] width 140 height 36
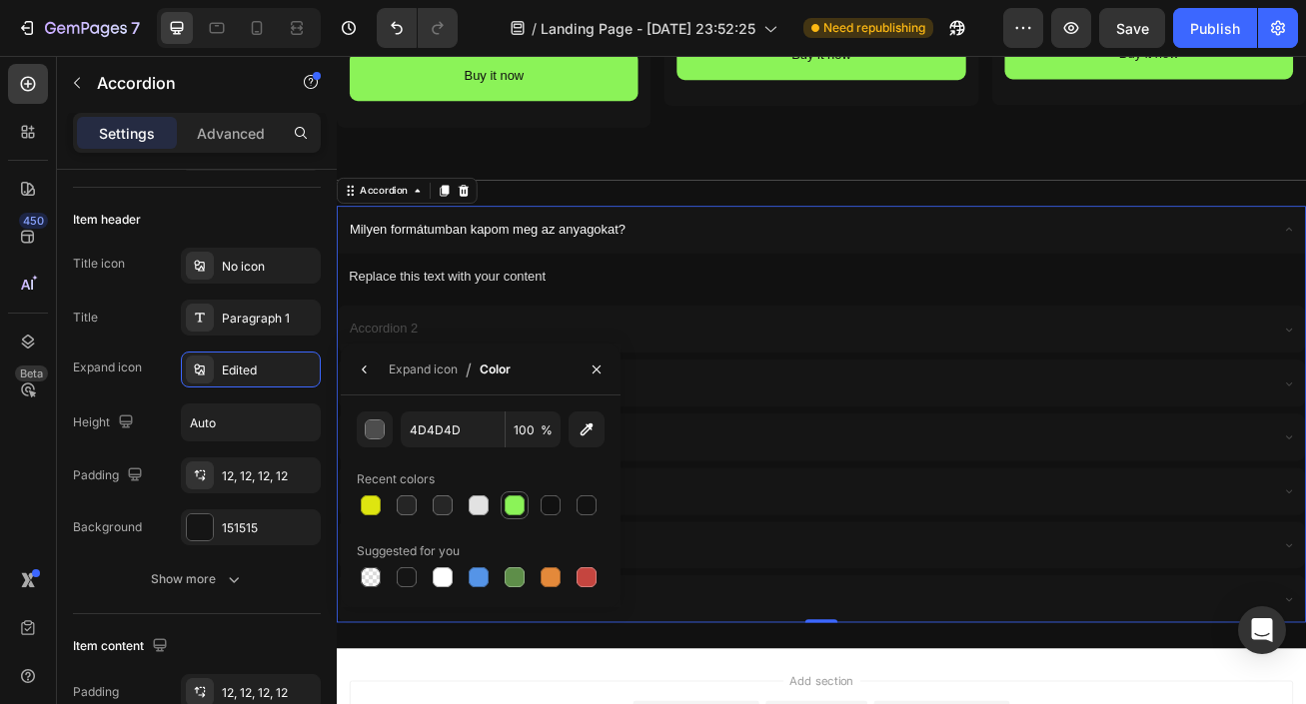
click at [523, 512] on div at bounding box center [515, 506] width 20 height 20
type input "8BF358"
click at [596, 379] on button "button" at bounding box center [597, 370] width 32 height 32
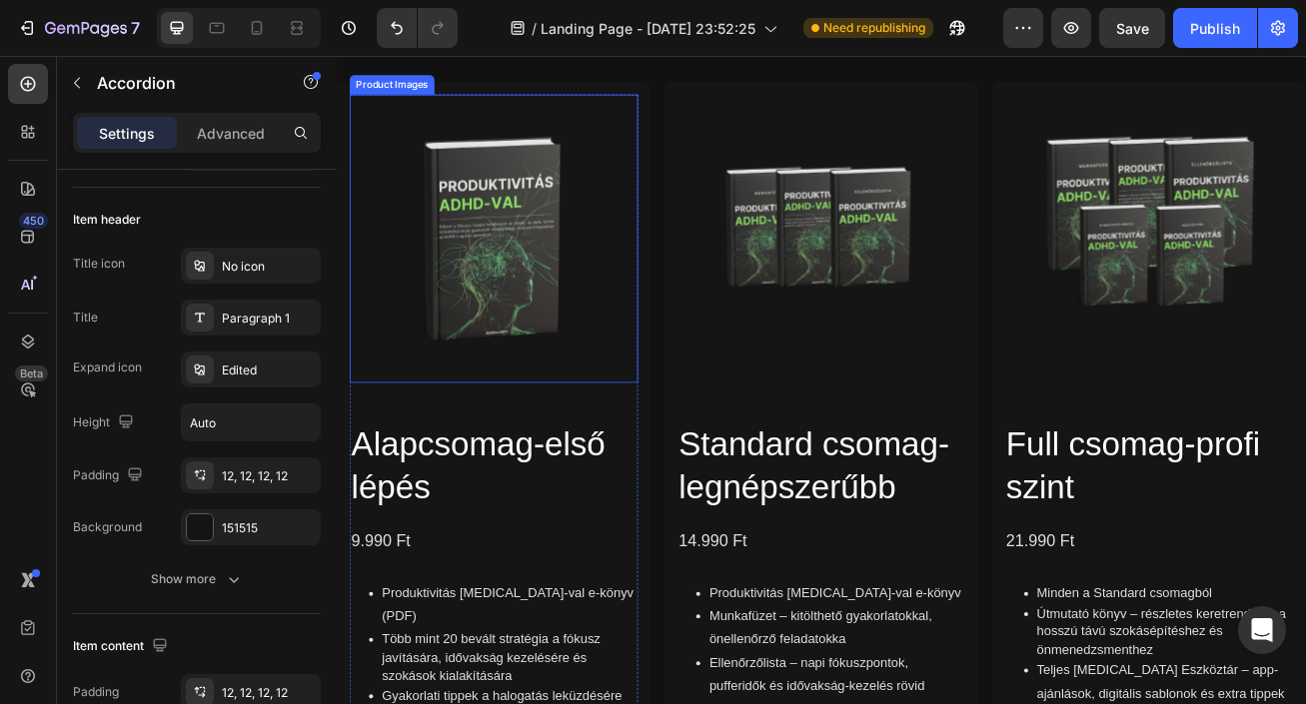
scroll to position [2023, 0]
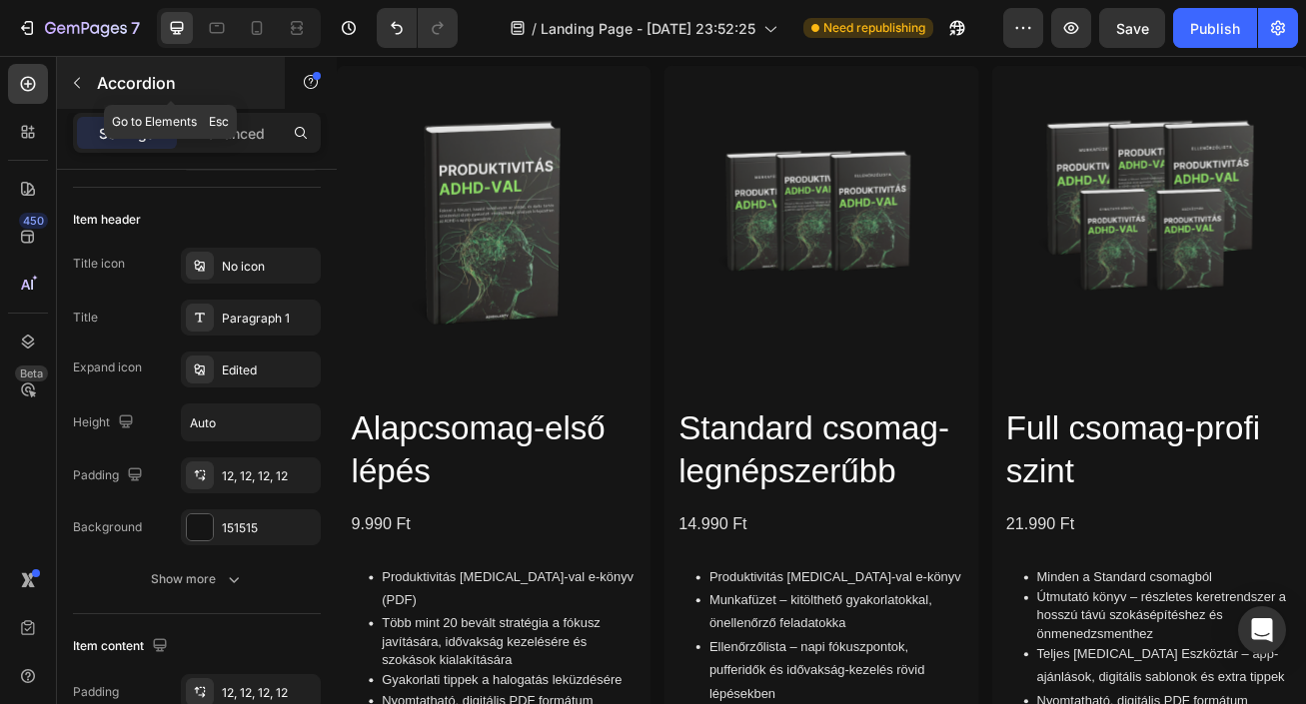
click at [78, 83] on icon "button" at bounding box center [77, 83] width 16 height 16
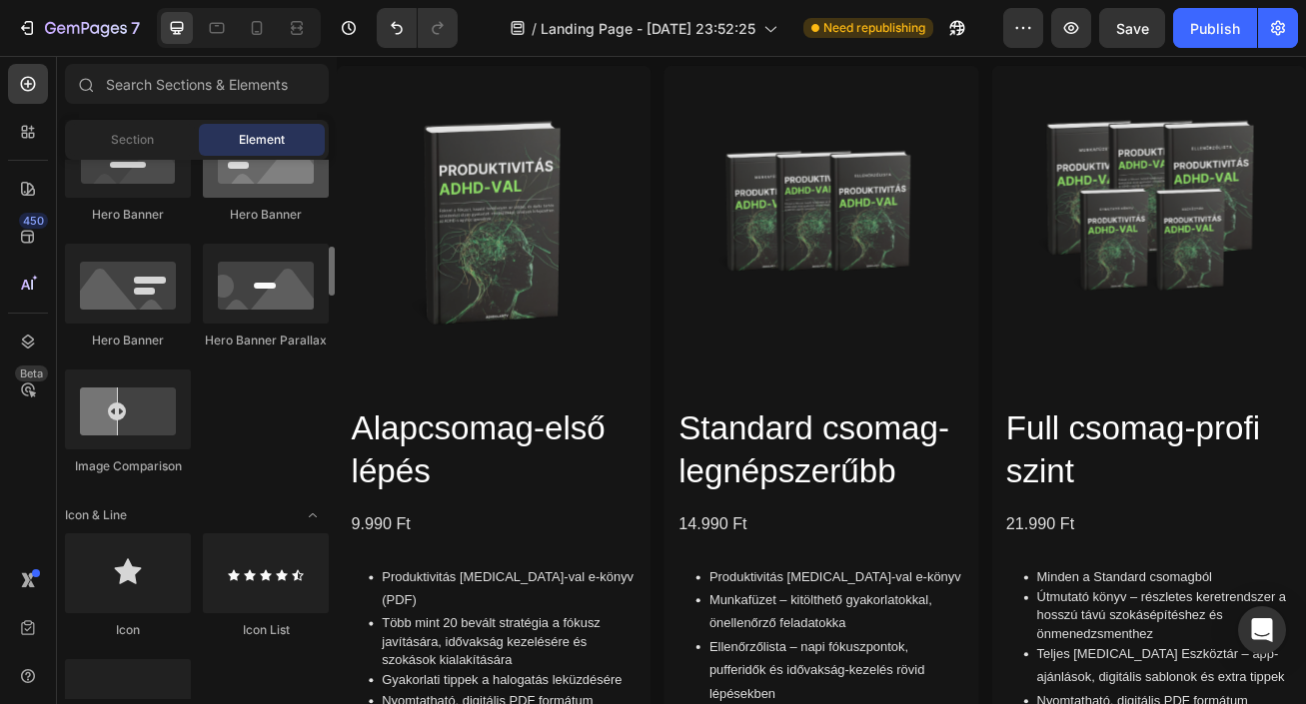
scroll to position [1024, 0]
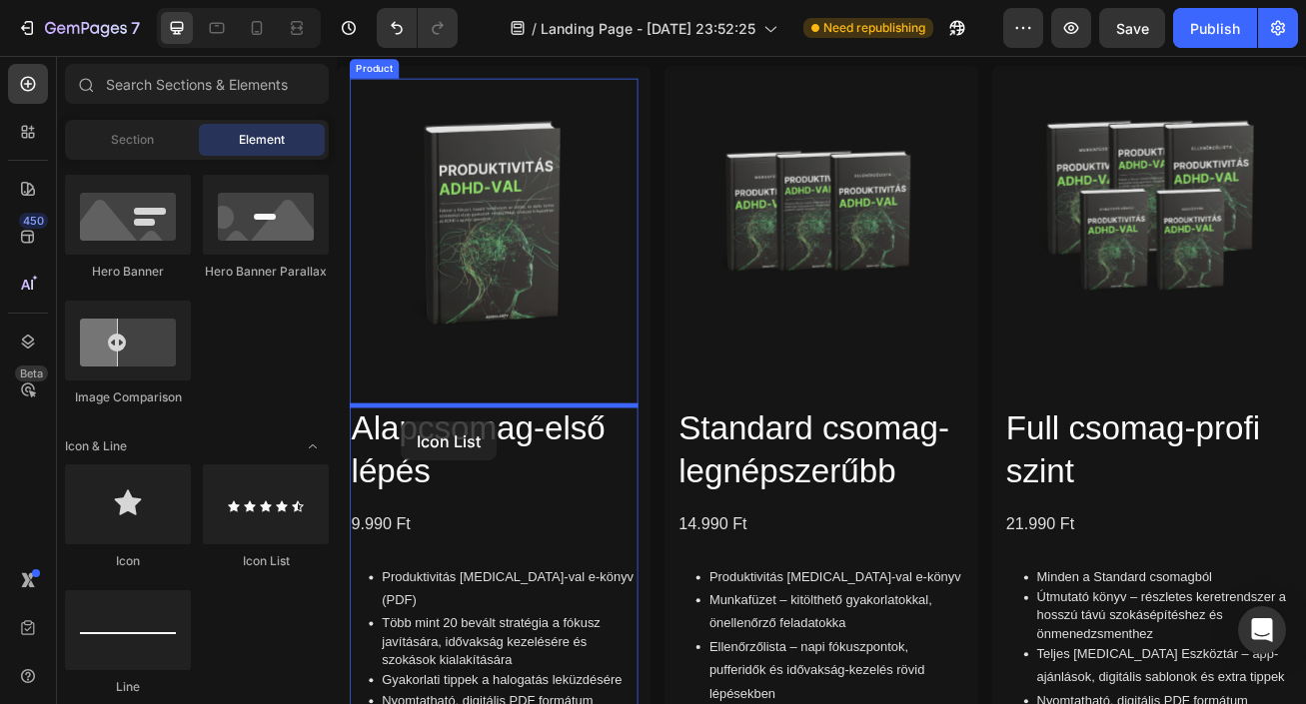
drag, startPoint x: 600, startPoint y: 549, endPoint x: 416, endPoint y: 509, distance: 188.2
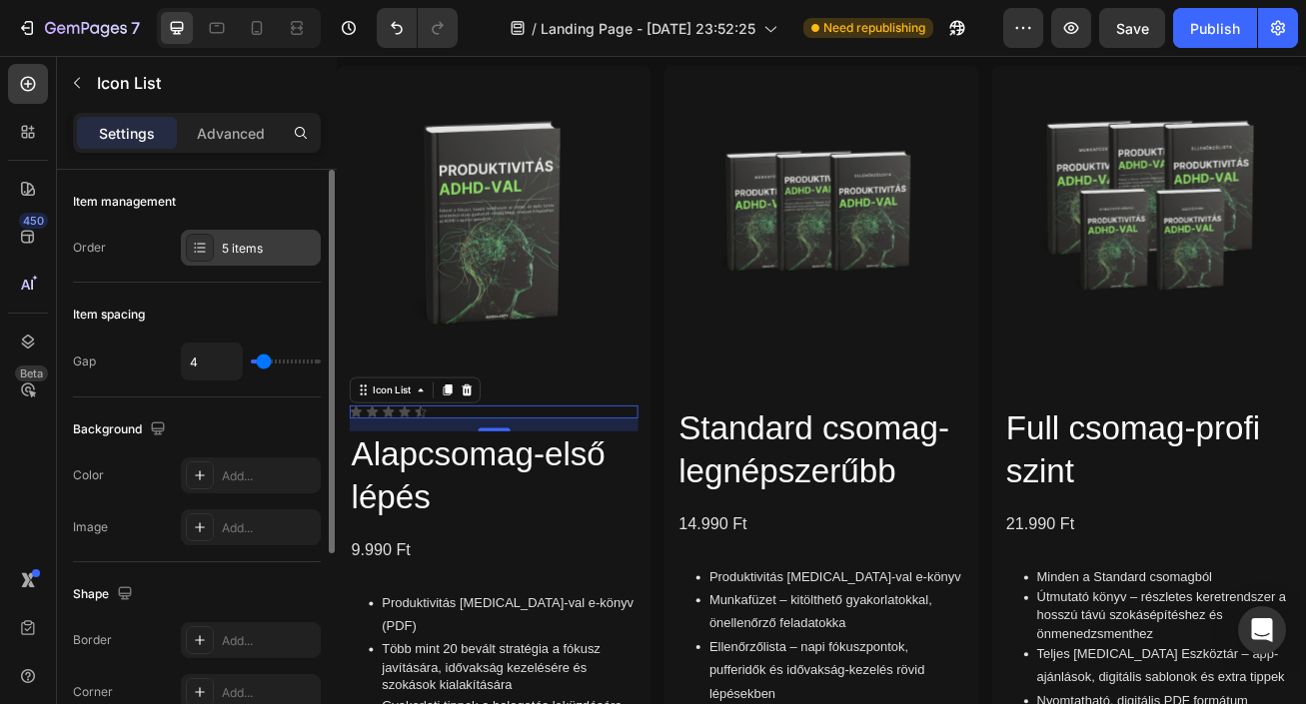
click at [247, 251] on div "5 items" at bounding box center [269, 249] width 94 height 18
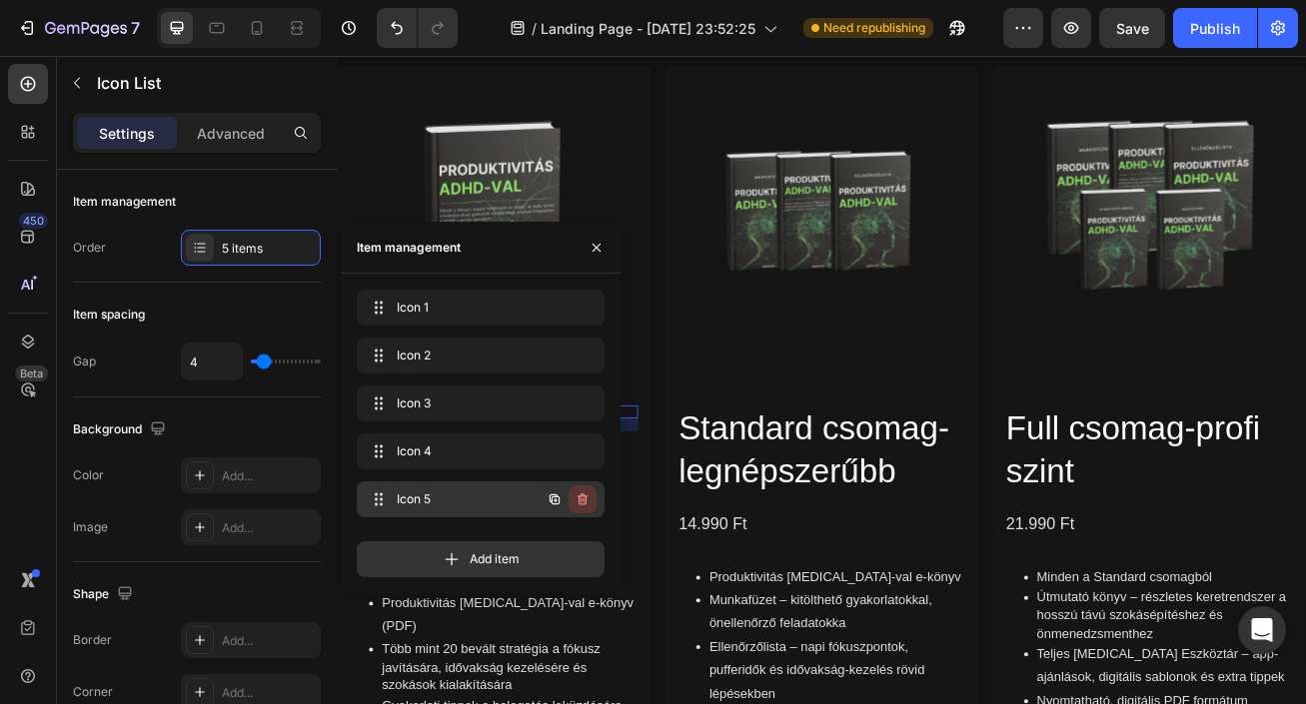
click at [590, 503] on icon "button" at bounding box center [583, 500] width 16 height 16
click at [573, 496] on div "Delete" at bounding box center [569, 500] width 37 height 18
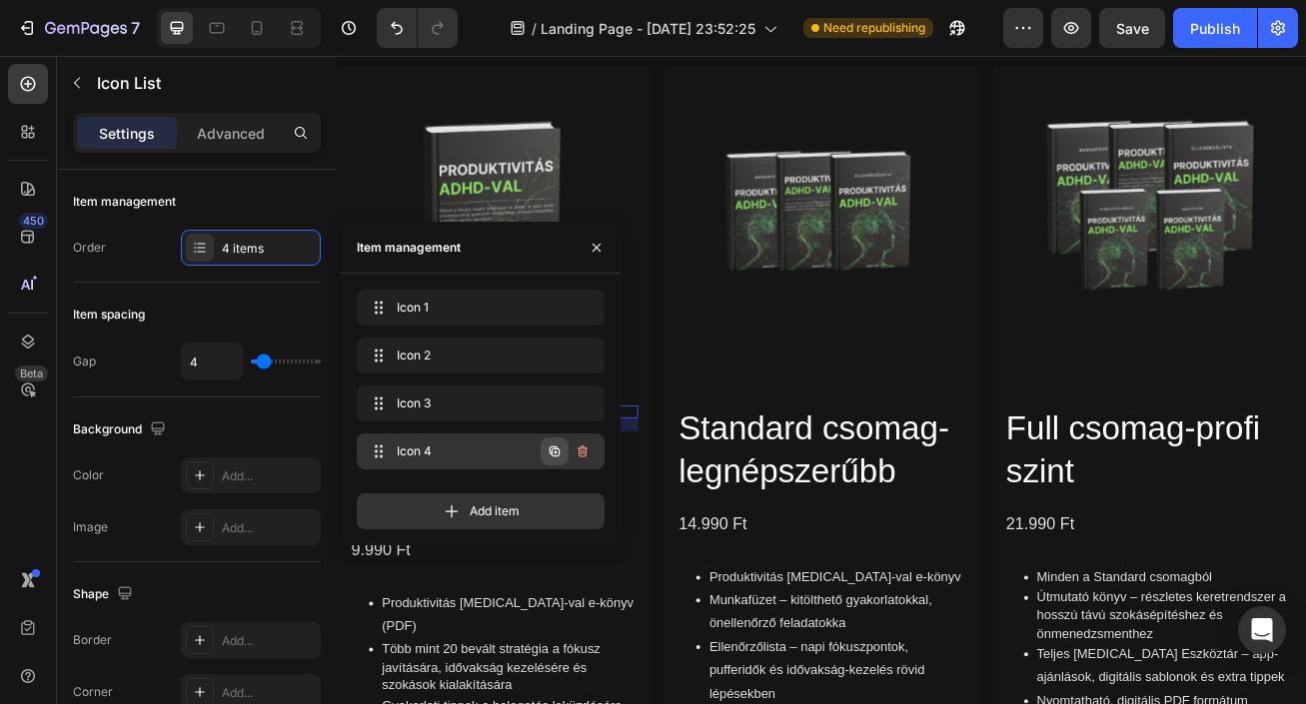
click at [556, 454] on icon "button" at bounding box center [556, 453] width 4 height 4
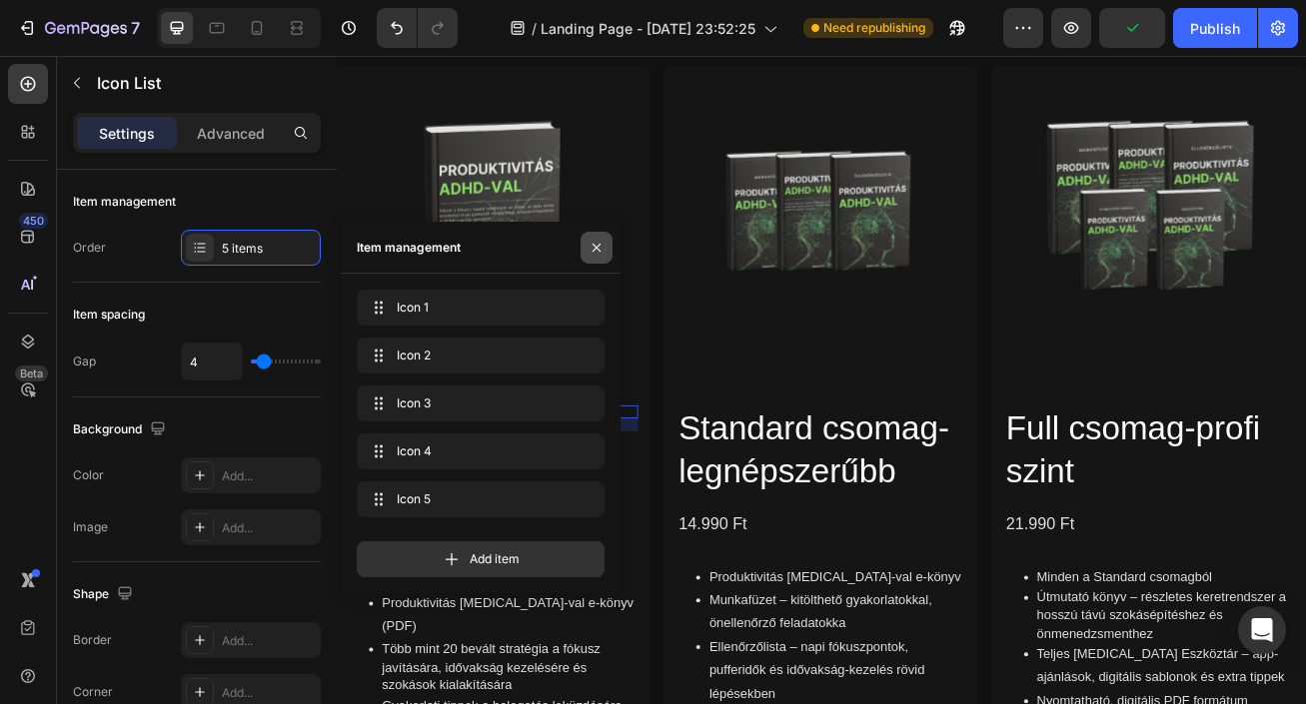
click at [608, 246] on button "button" at bounding box center [597, 248] width 32 height 32
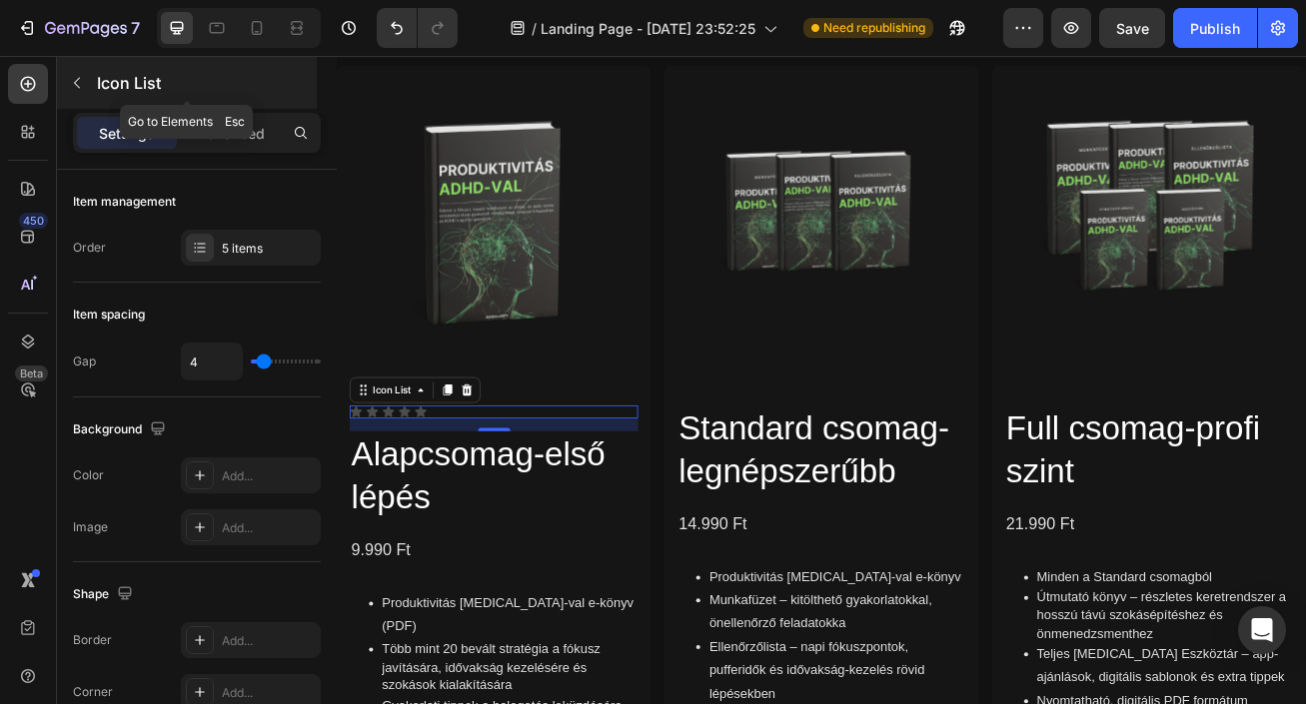
click at [79, 86] on icon "button" at bounding box center [77, 83] width 16 height 16
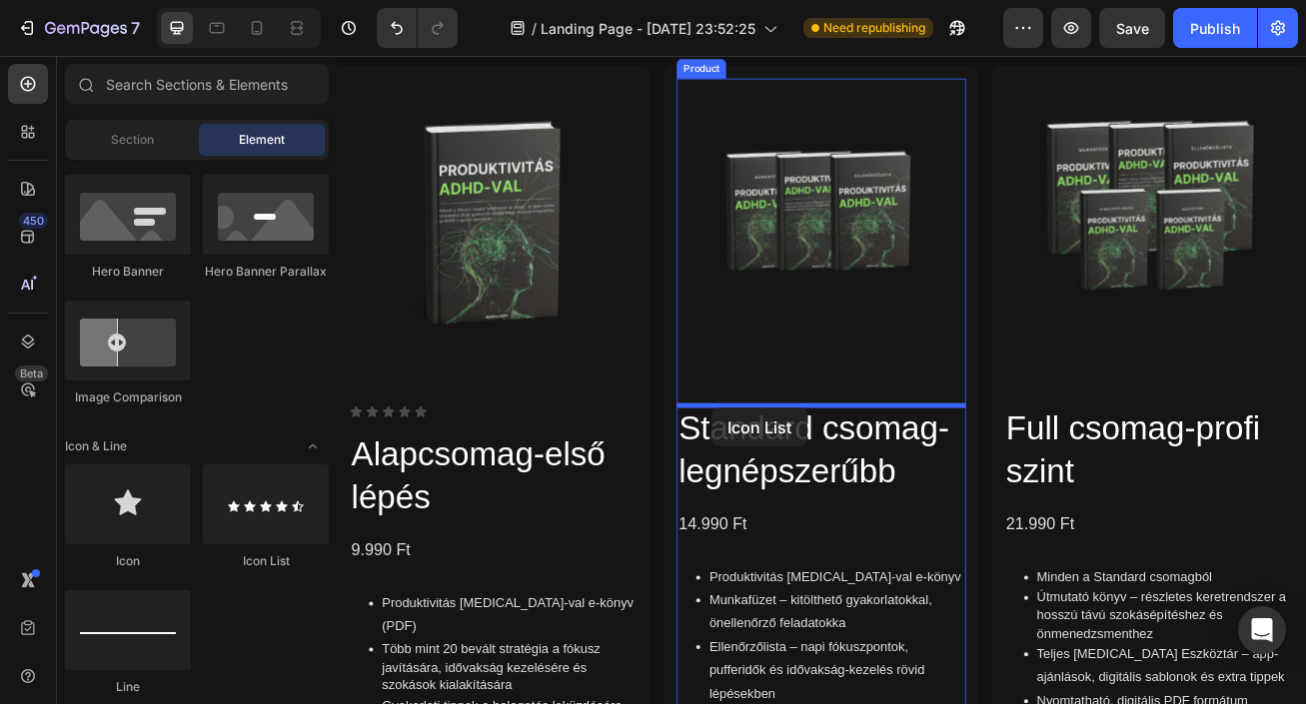
drag, startPoint x: 596, startPoint y: 572, endPoint x: 800, endPoint y: 492, distance: 219.9
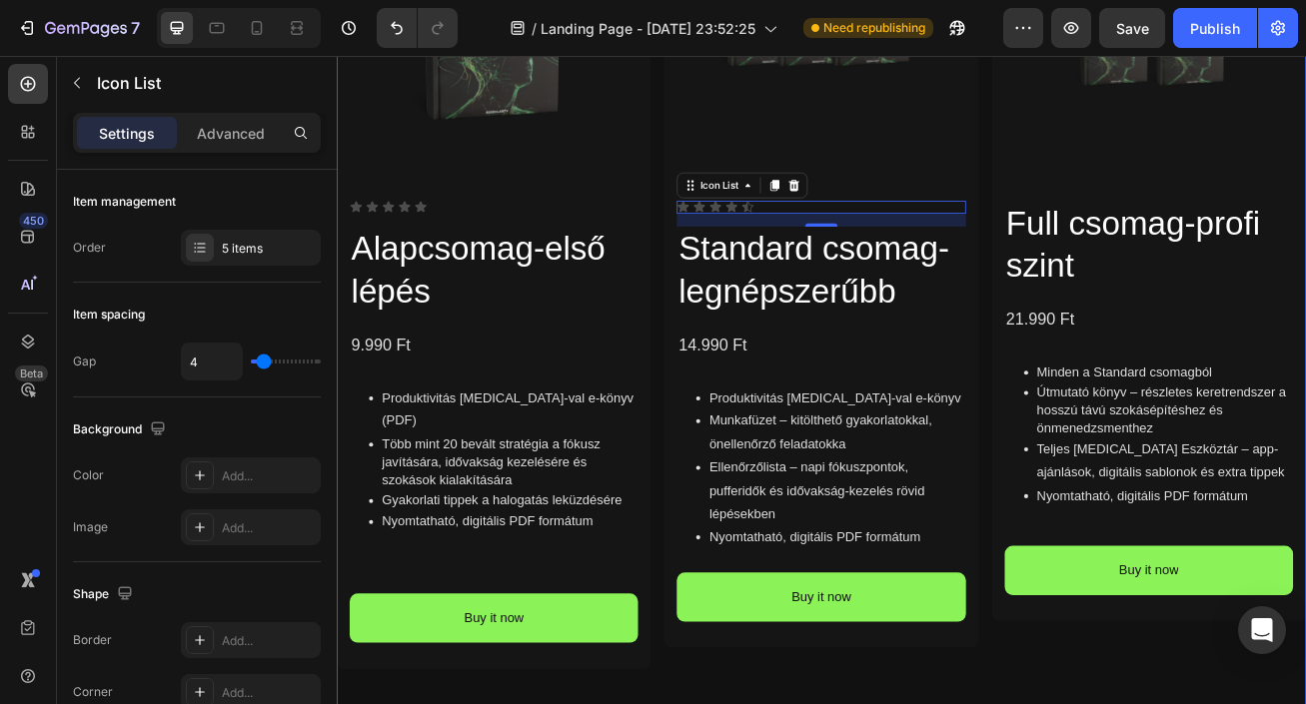
scroll to position [2260, 0]
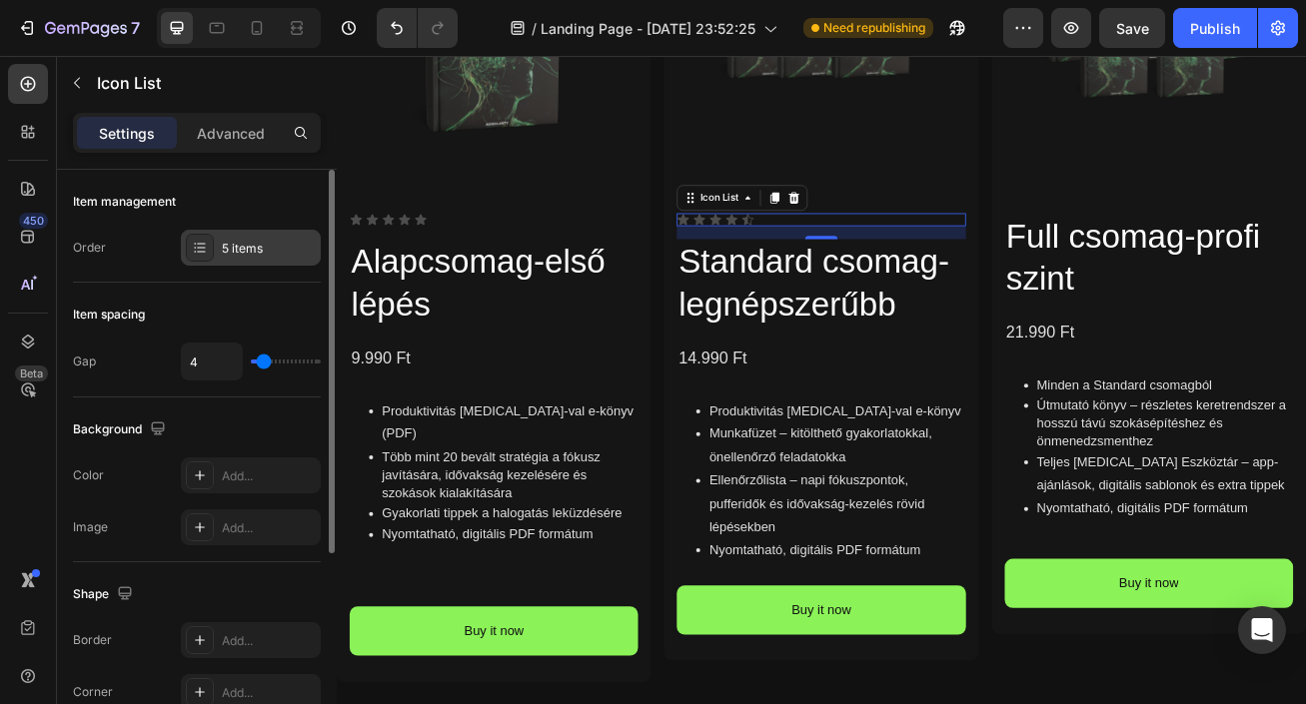
click at [217, 255] on div "5 items" at bounding box center [251, 248] width 140 height 36
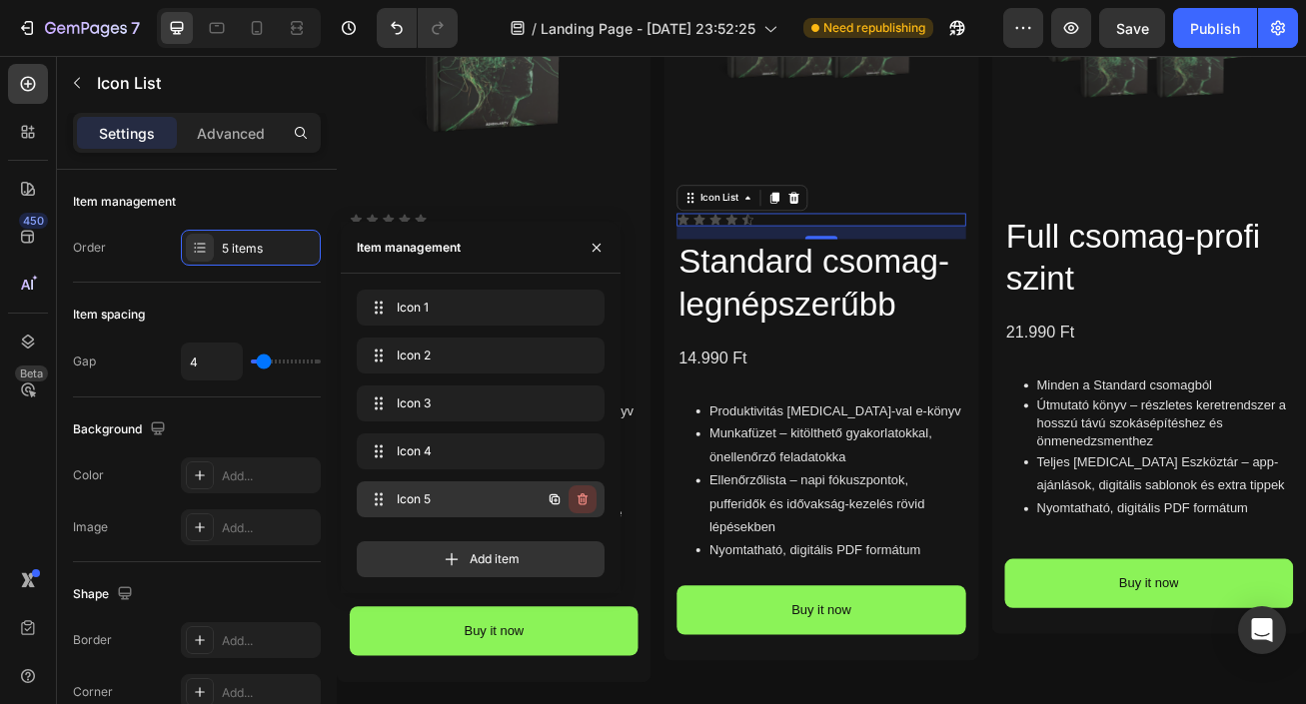
click at [586, 496] on icon "button" at bounding box center [583, 500] width 10 height 12
click at [586, 496] on div "Delete" at bounding box center [569, 500] width 37 height 18
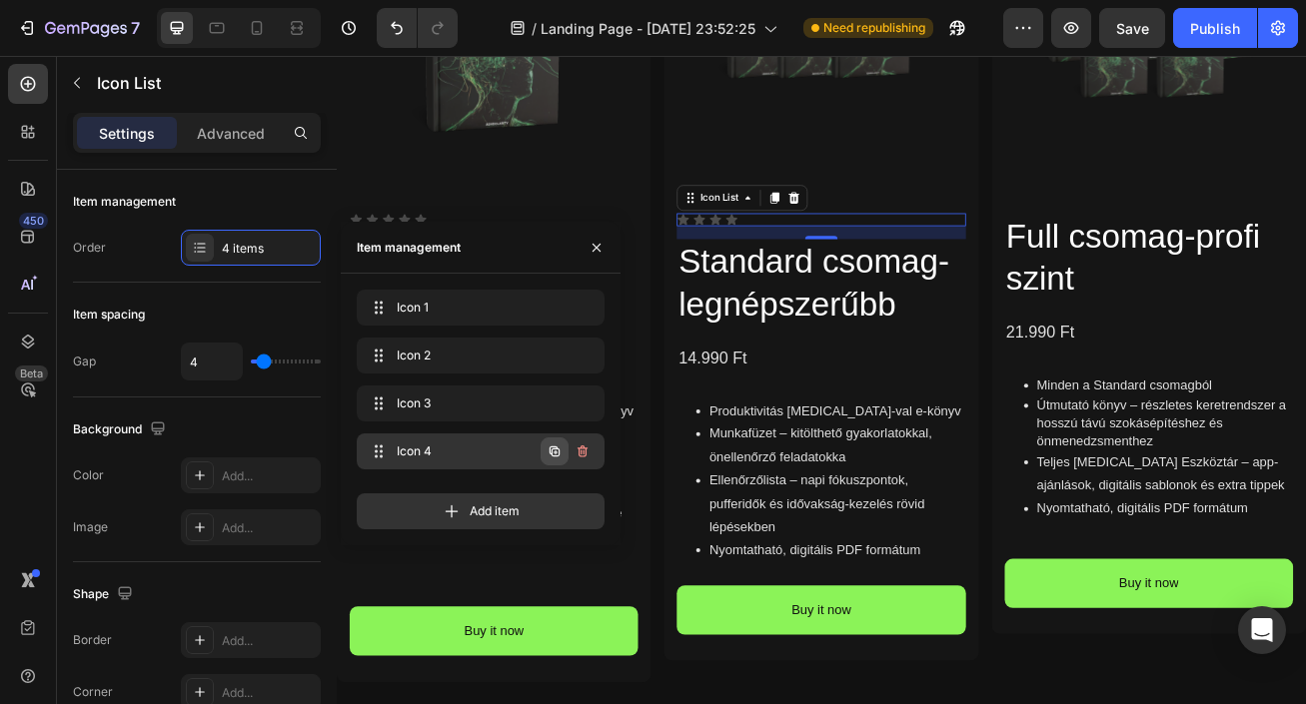
click at [551, 452] on icon "button" at bounding box center [555, 452] width 16 height 16
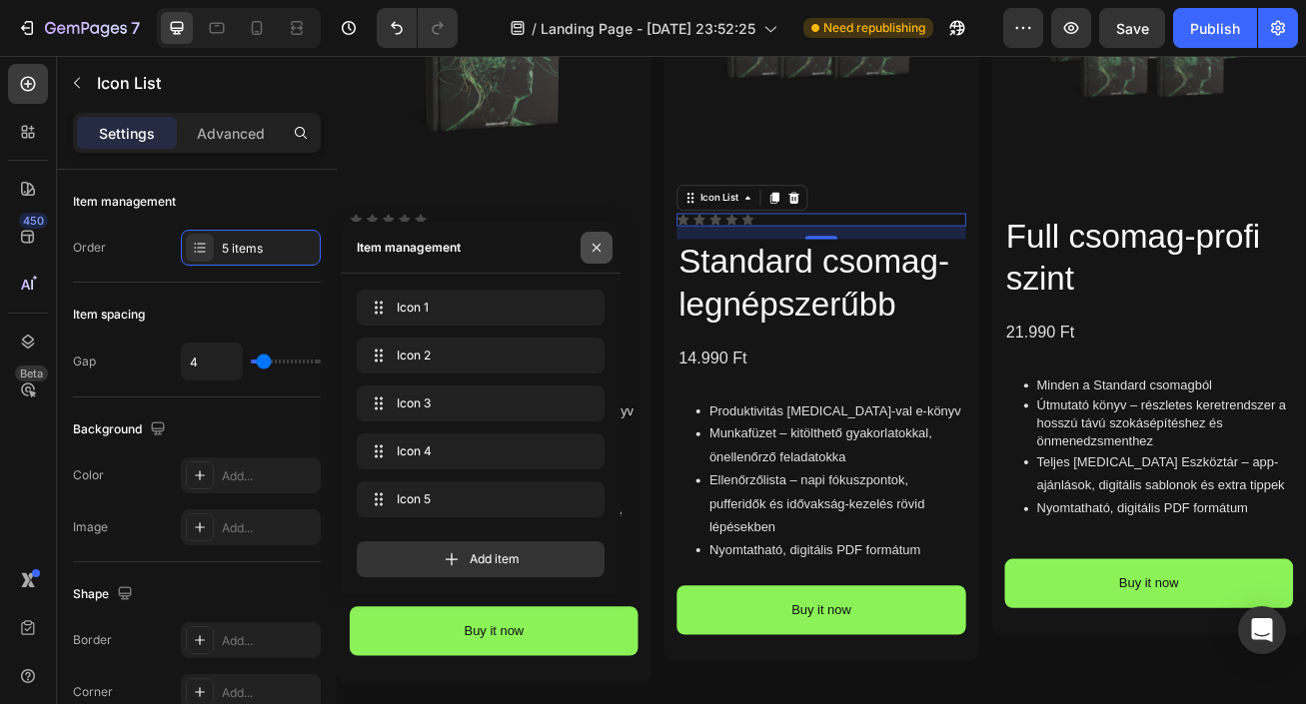
click at [587, 249] on button "button" at bounding box center [597, 248] width 32 height 32
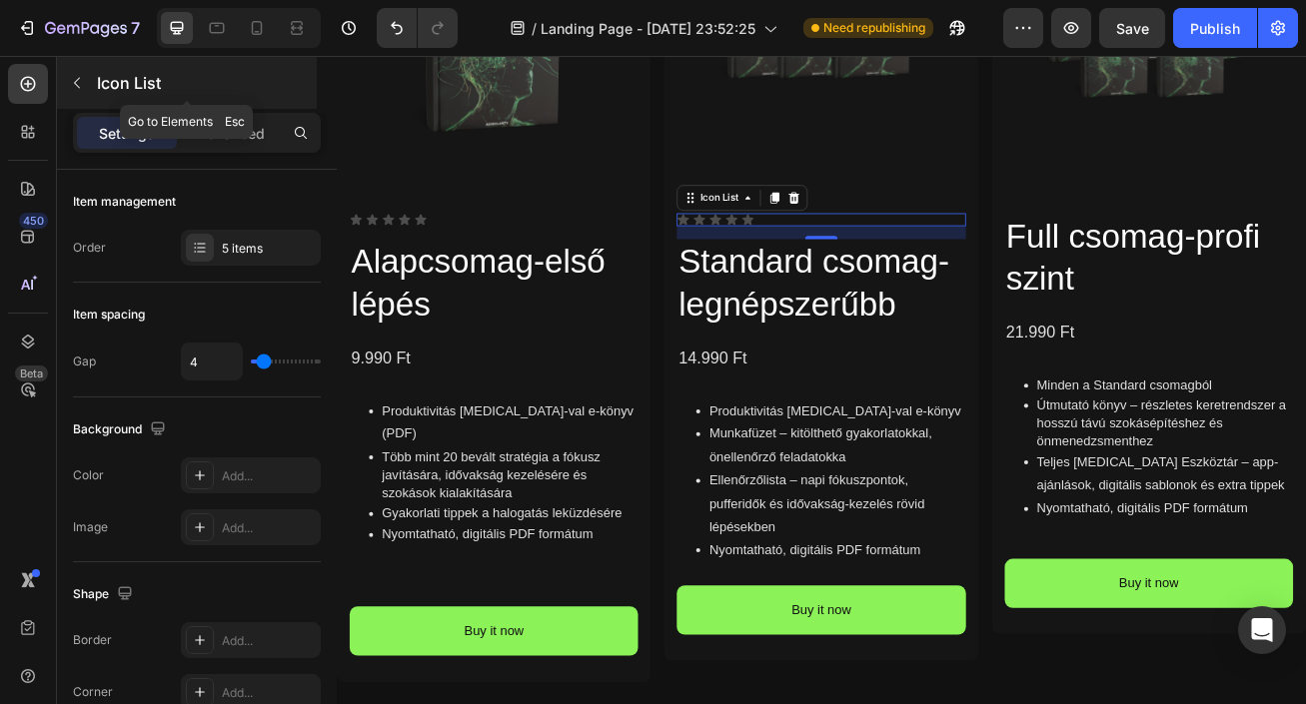
click at [95, 85] on div "Icon List" at bounding box center [187, 83] width 260 height 52
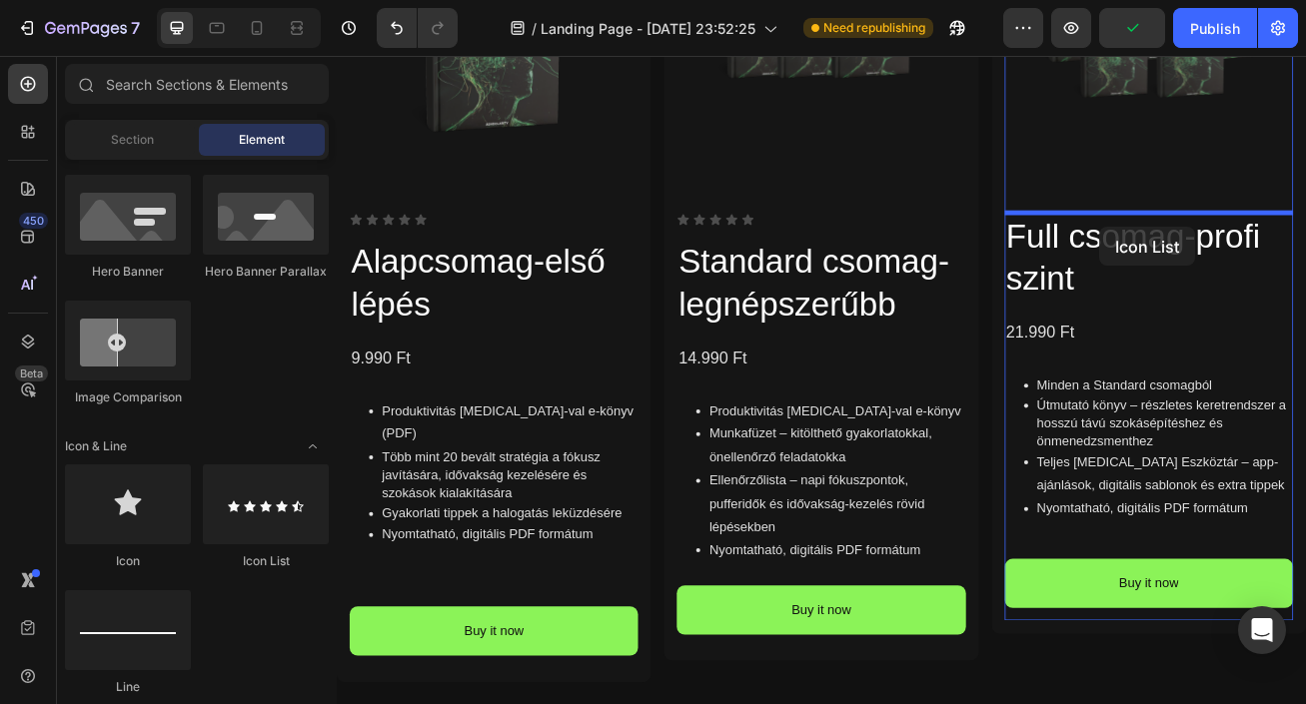
drag, startPoint x: 592, startPoint y: 565, endPoint x: 1280, endPoint y: 268, distance: 749.7
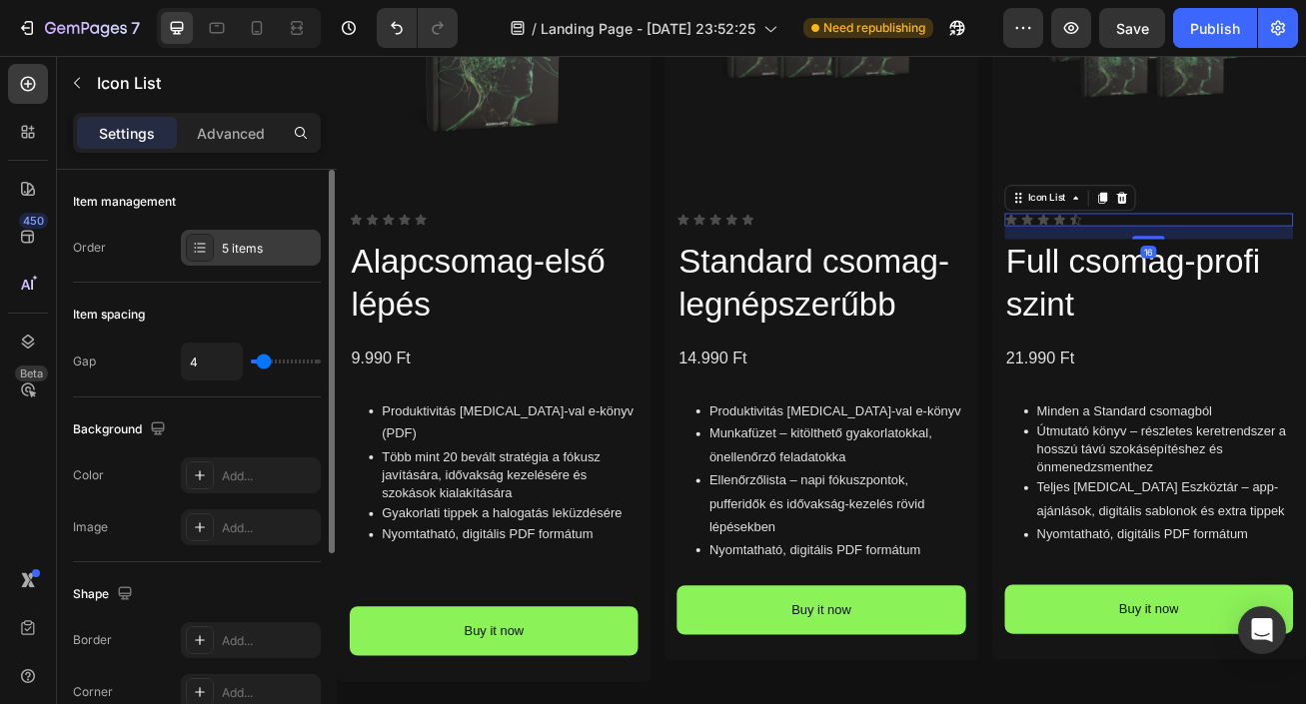
click at [231, 235] on div "5 items" at bounding box center [251, 248] width 140 height 36
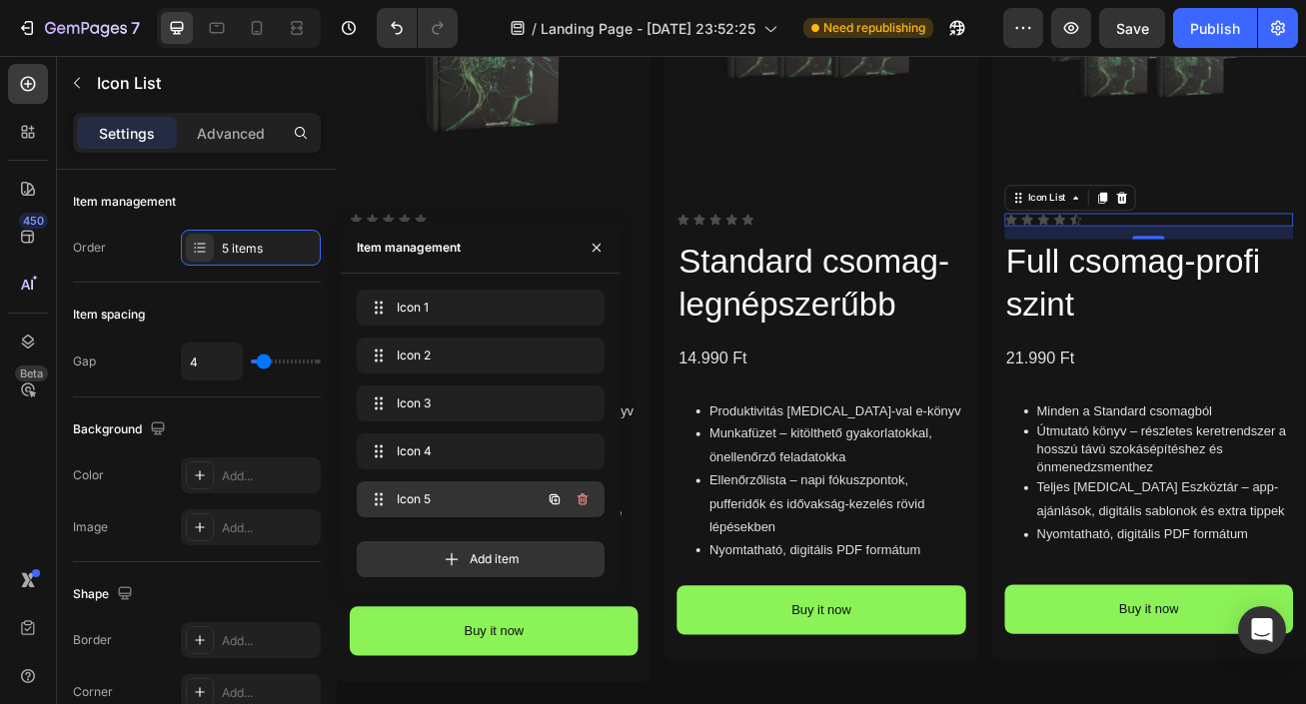
click at [588, 502] on icon "button" at bounding box center [583, 500] width 16 height 16
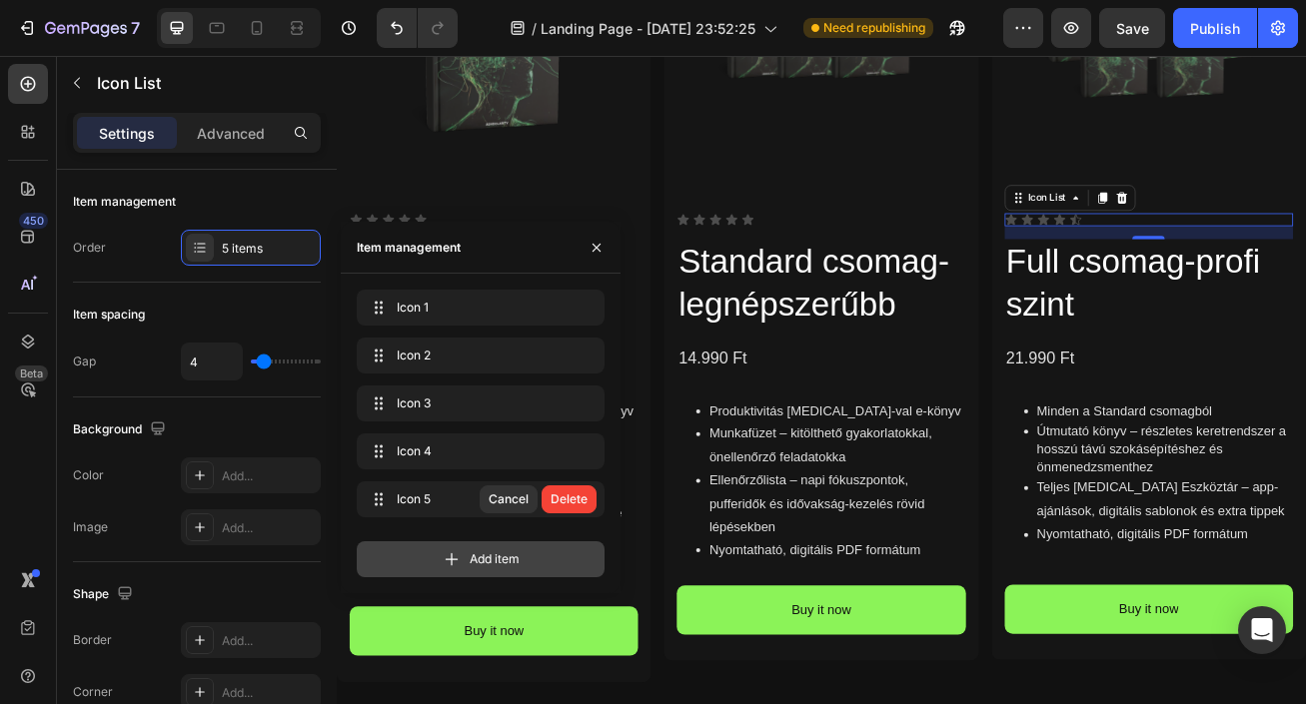
click at [588, 502] on button "Delete" at bounding box center [569, 500] width 55 height 28
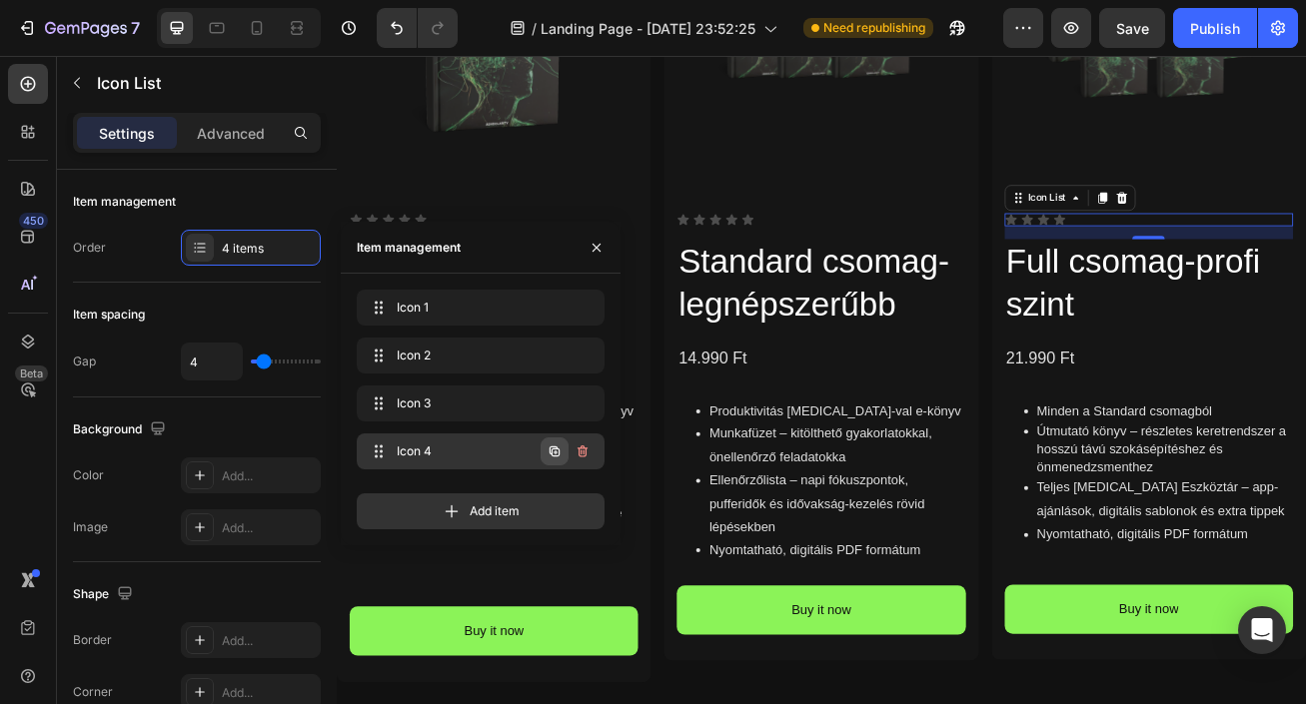
click at [550, 452] on icon "button" at bounding box center [555, 452] width 10 height 10
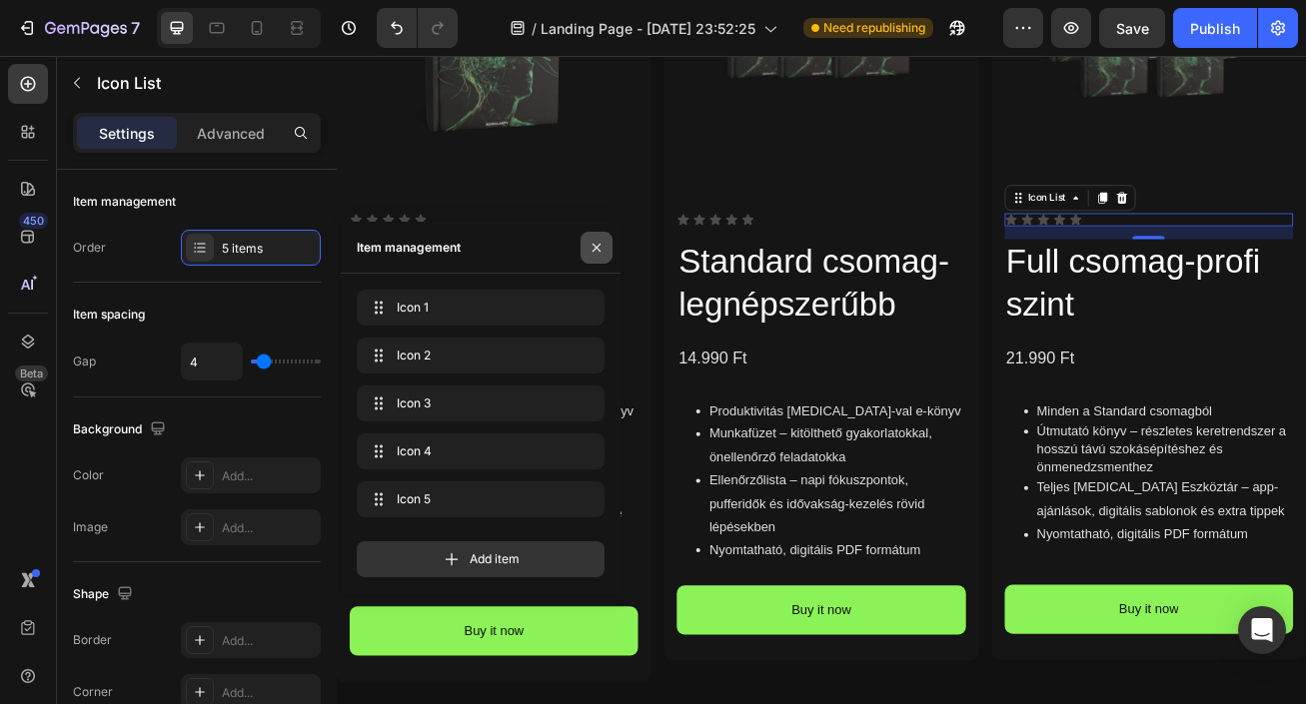
click at [591, 249] on icon "button" at bounding box center [597, 248] width 16 height 16
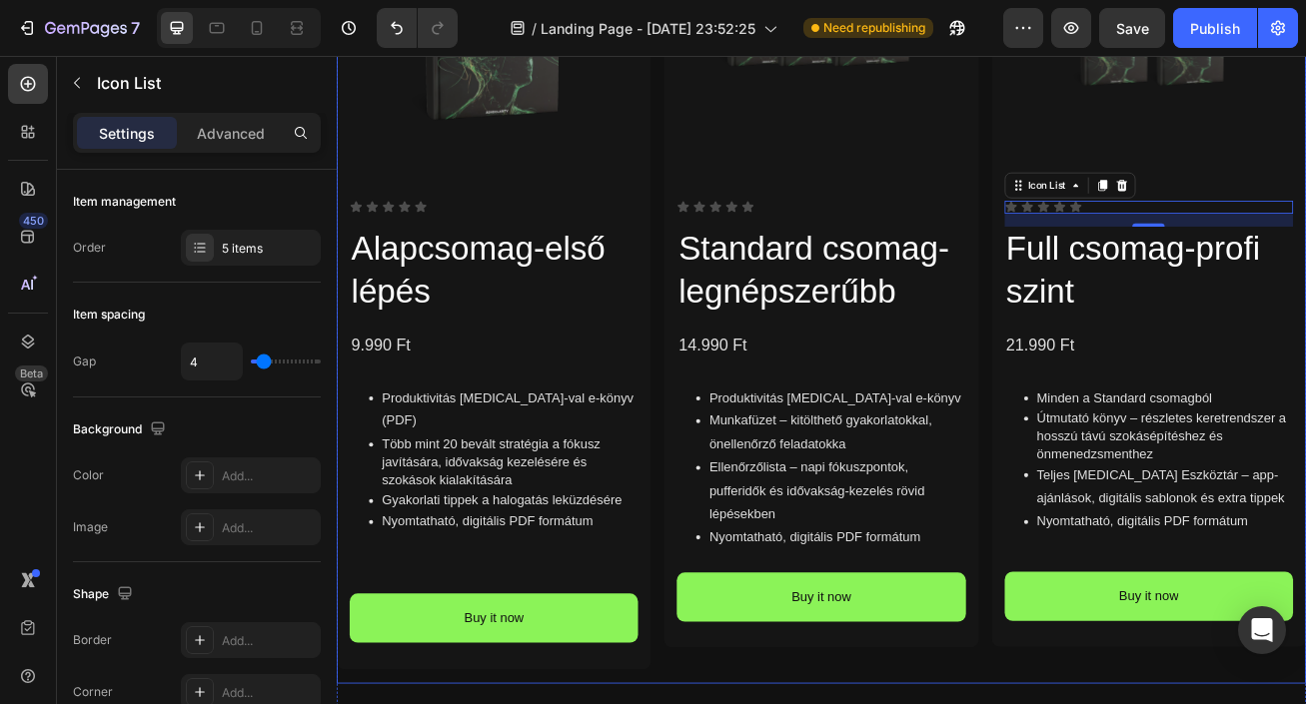
scroll to position [2254, 0]
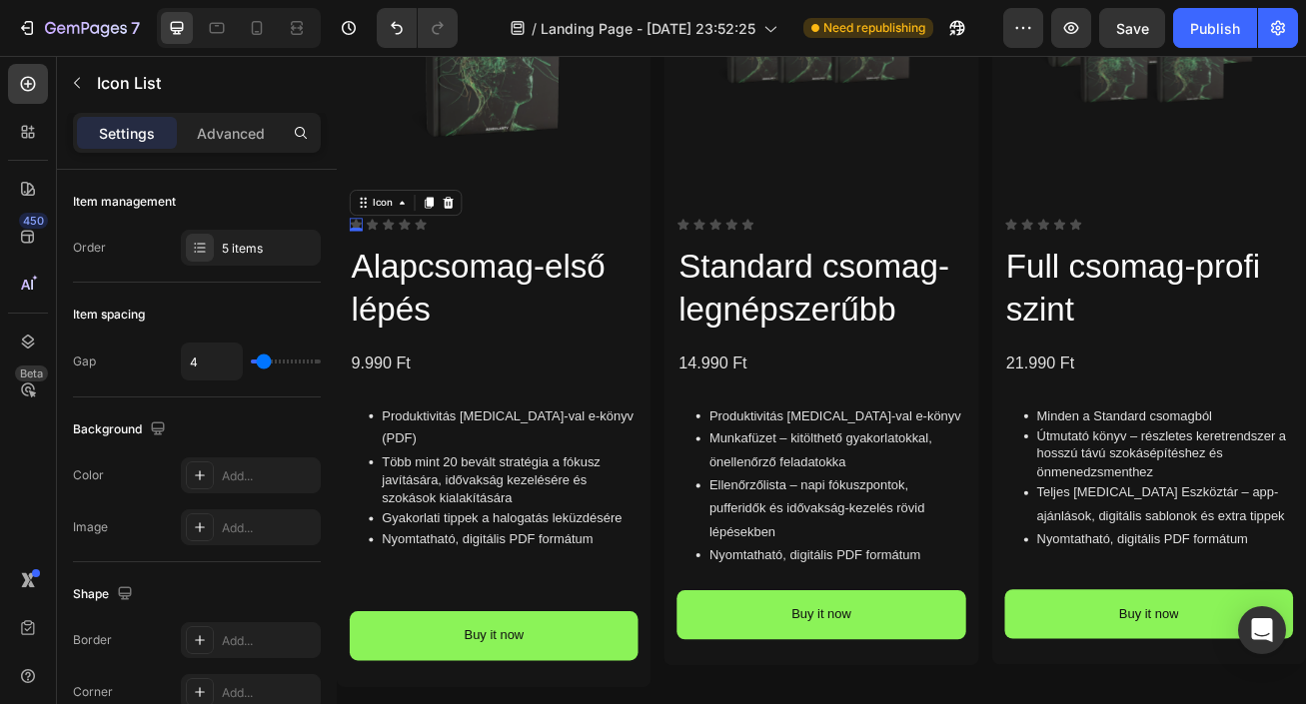
click at [361, 263] on icon at bounding box center [361, 264] width 14 height 13
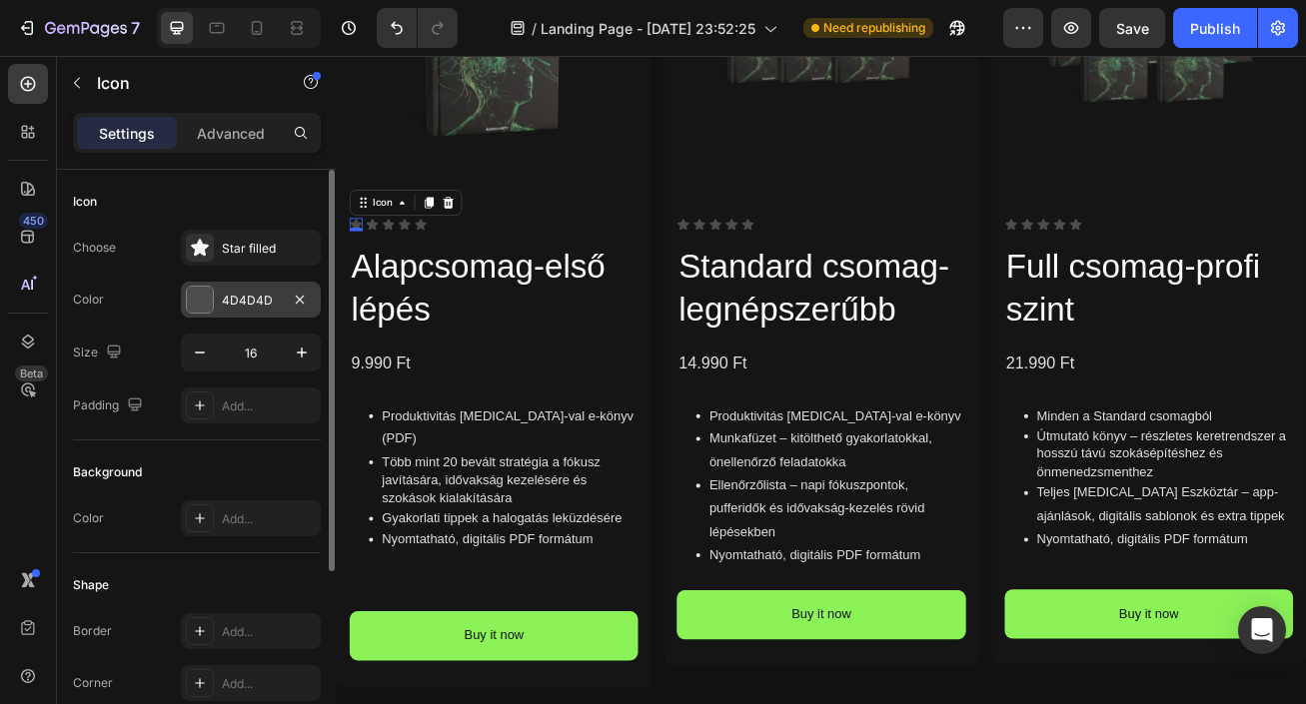
click at [235, 303] on div "4D4D4D" at bounding box center [251, 301] width 58 height 18
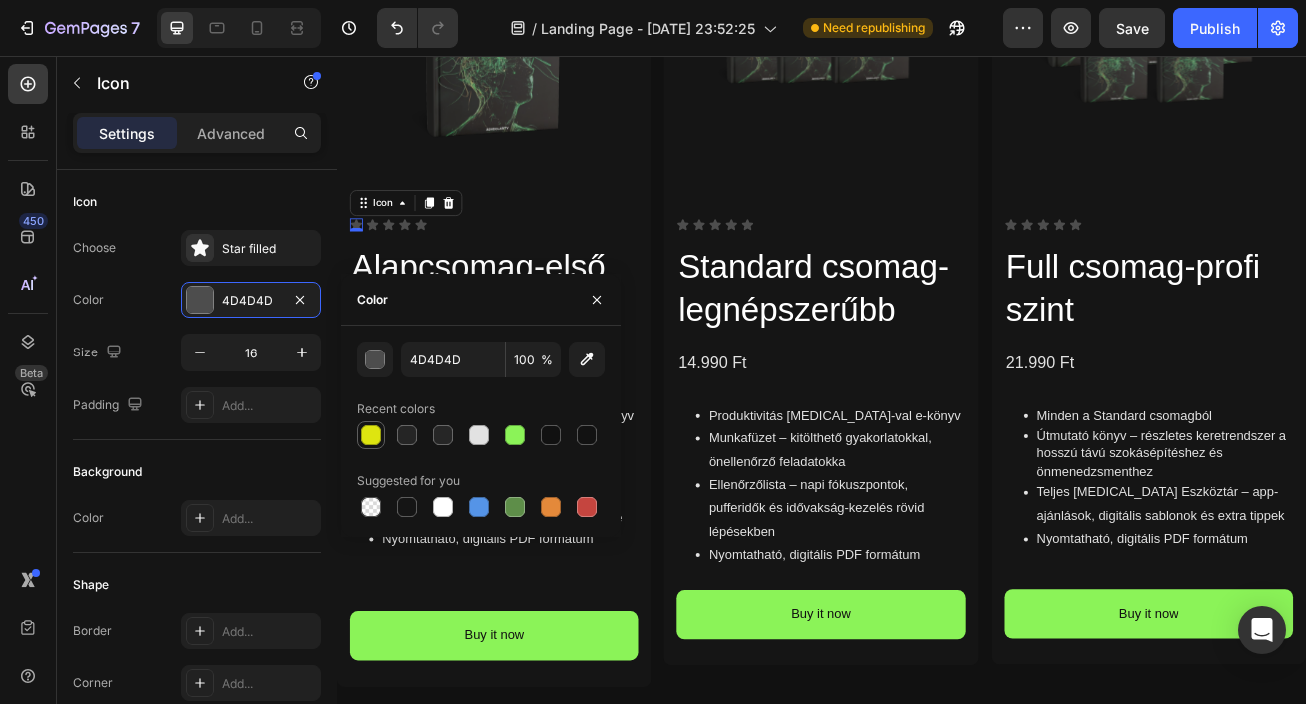
click at [378, 436] on div at bounding box center [371, 436] width 20 height 20
type input "DEE510"
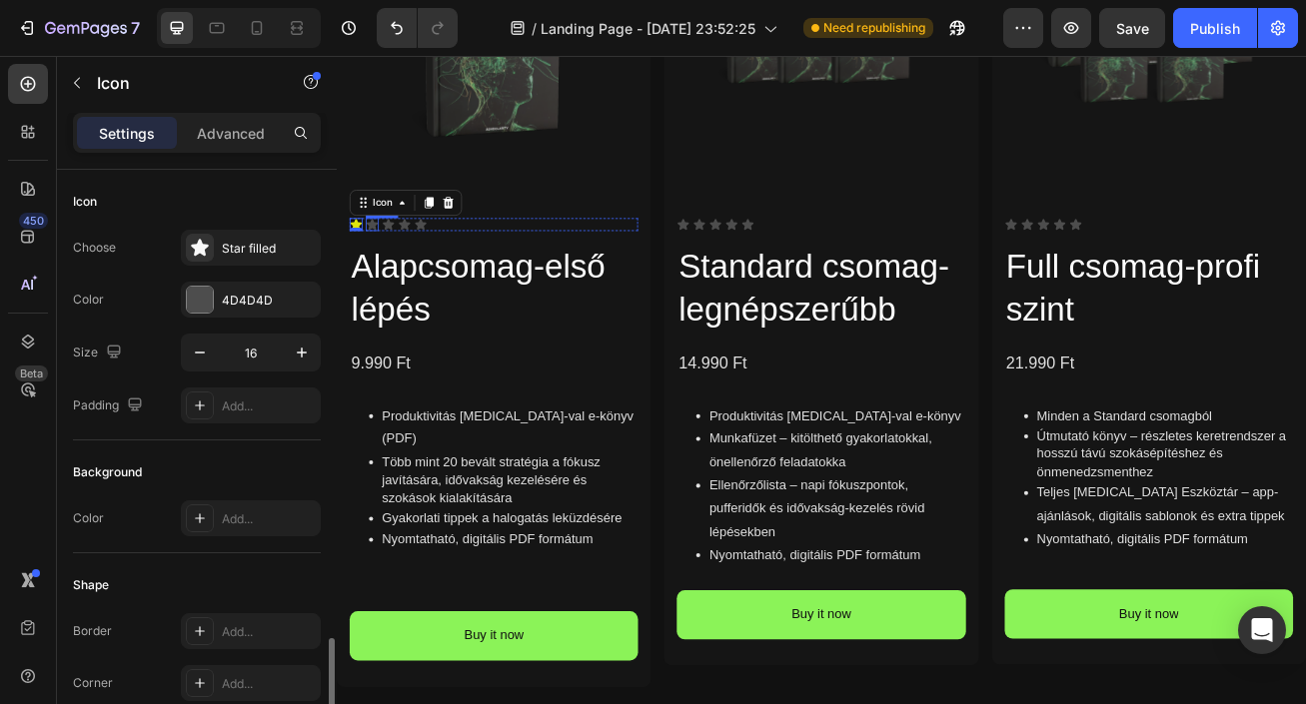
click at [381, 264] on div "Icon" at bounding box center [381, 265] width 16 height 16
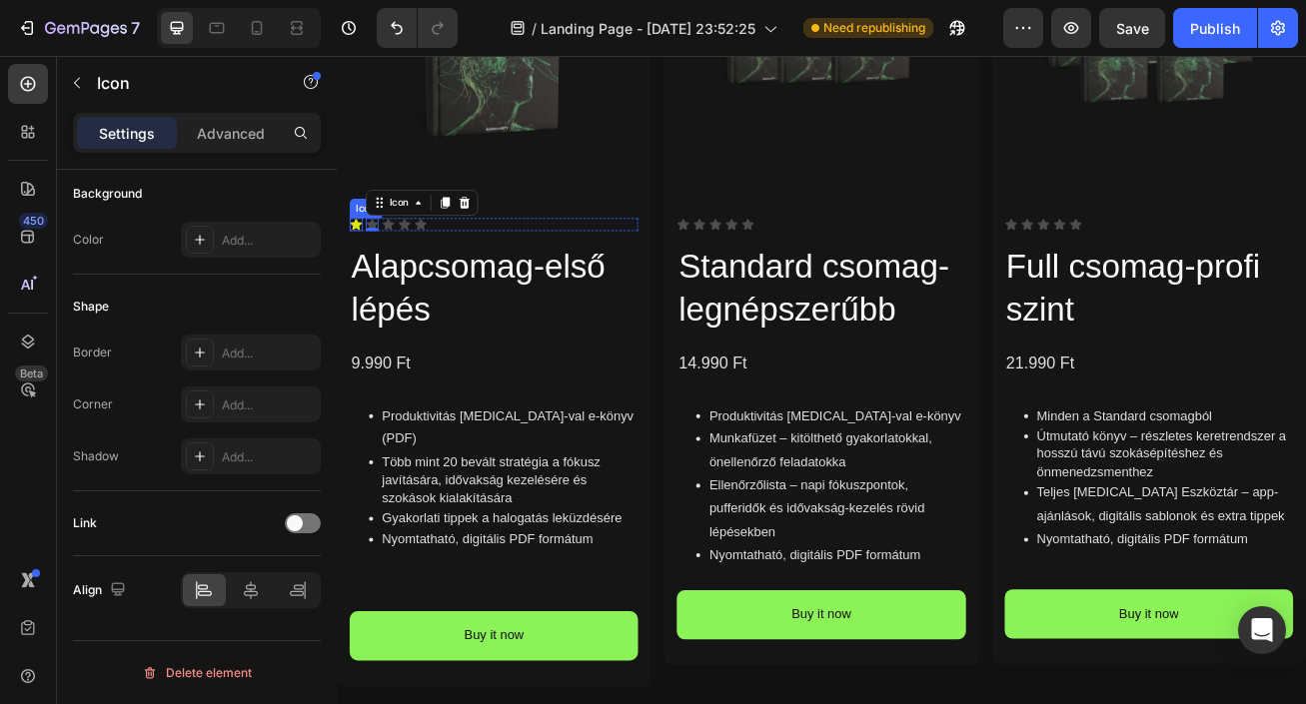
click at [363, 272] on div "Icon" at bounding box center [361, 265] width 16 height 16
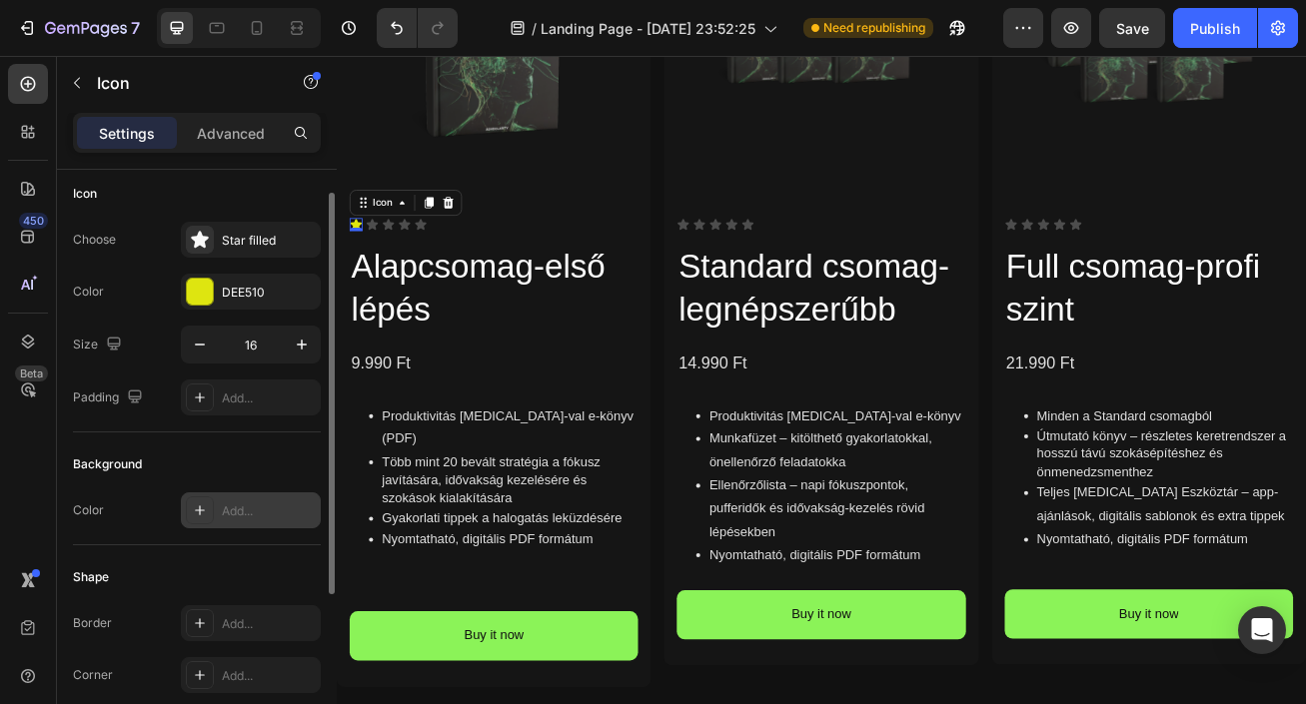
scroll to position [0, 0]
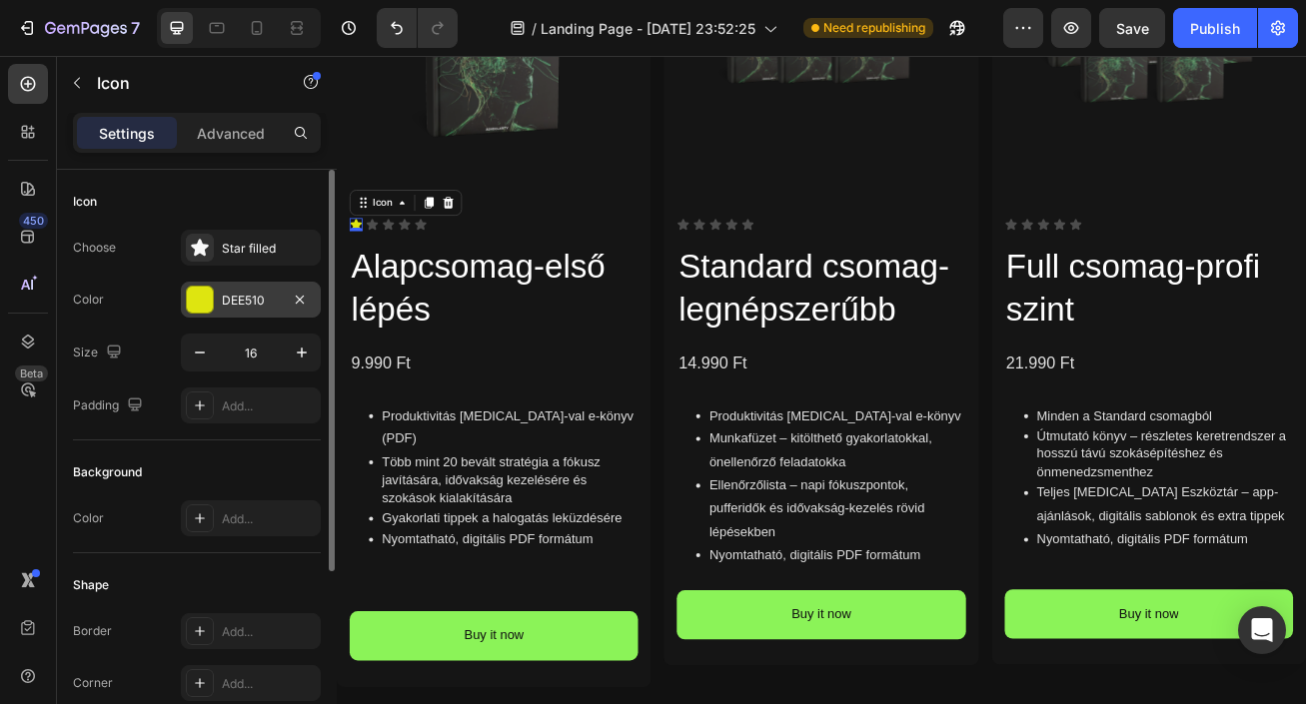
click at [250, 292] on div "DEE510" at bounding box center [251, 301] width 58 height 18
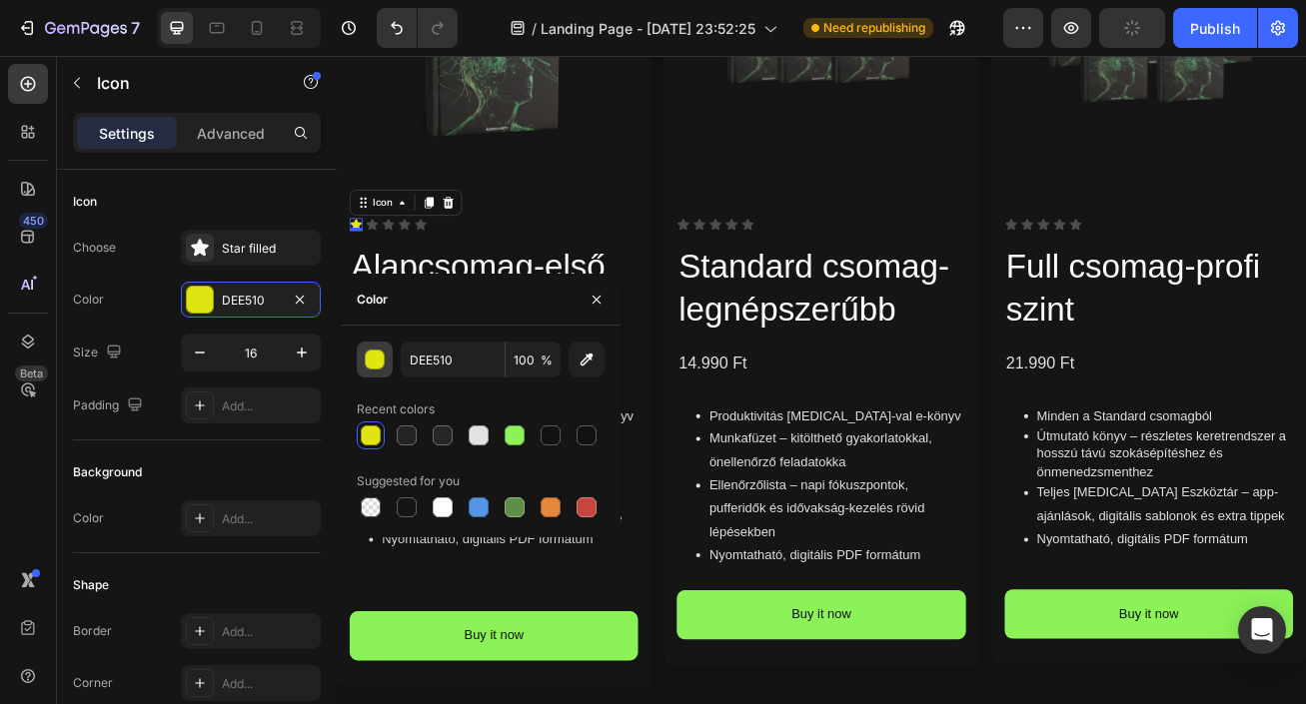
click at [376, 365] on div "button" at bounding box center [376, 361] width 20 height 20
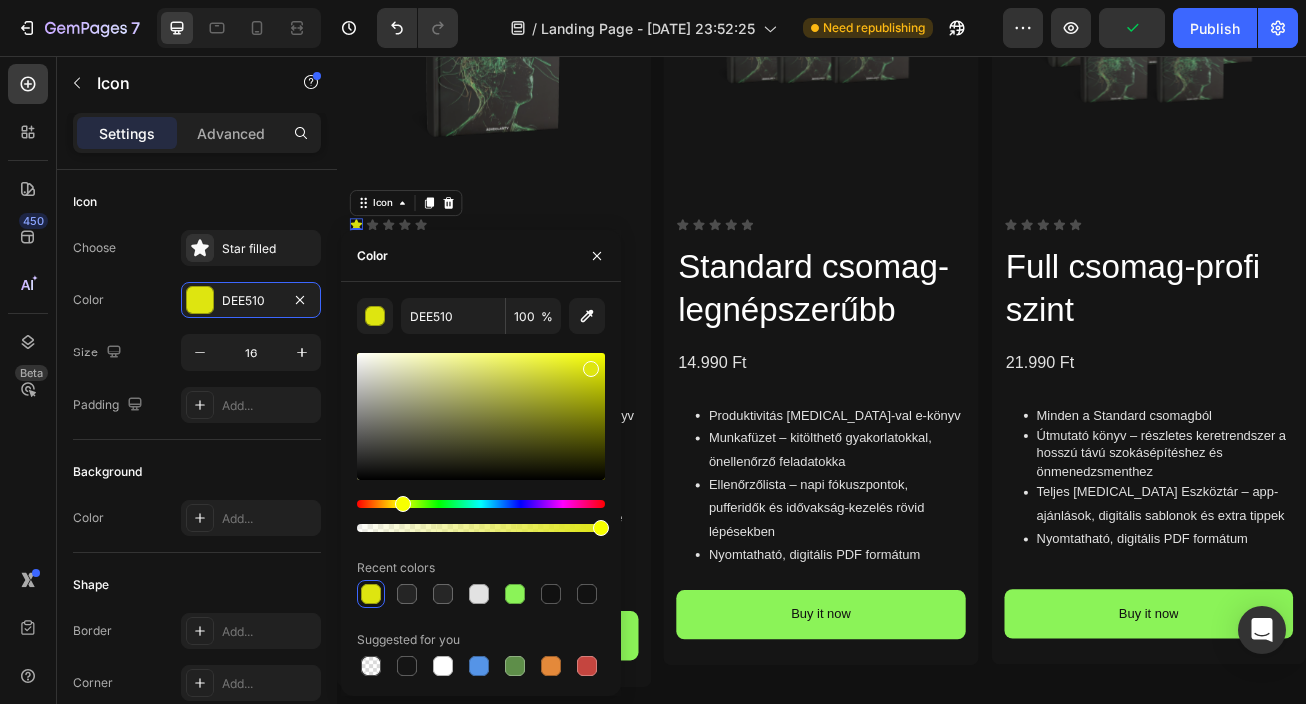
click at [598, 389] on div at bounding box center [481, 417] width 248 height 127
click at [590, 369] on div at bounding box center [481, 417] width 248 height 127
click at [566, 364] on div at bounding box center [481, 417] width 248 height 127
click at [598, 363] on div at bounding box center [481, 417] width 248 height 127
click at [596, 252] on icon "button" at bounding box center [597, 256] width 16 height 16
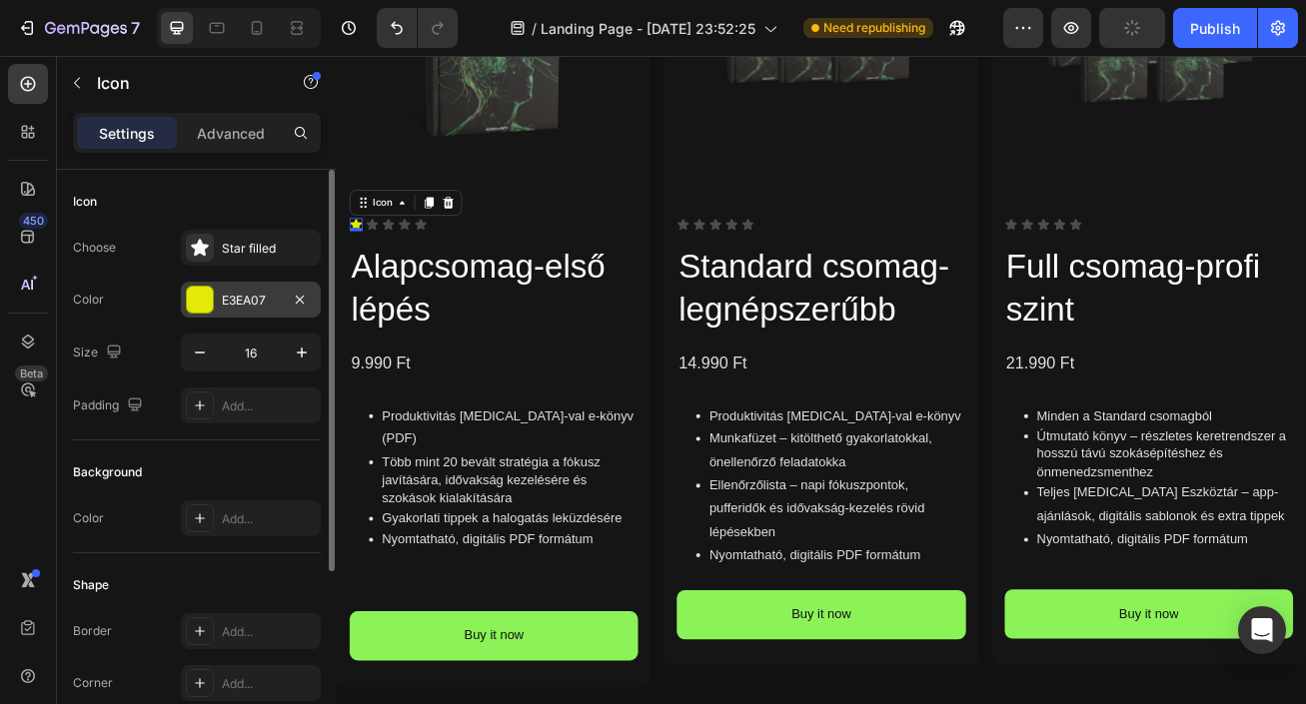
click at [252, 299] on div "E3EA07" at bounding box center [251, 301] width 58 height 18
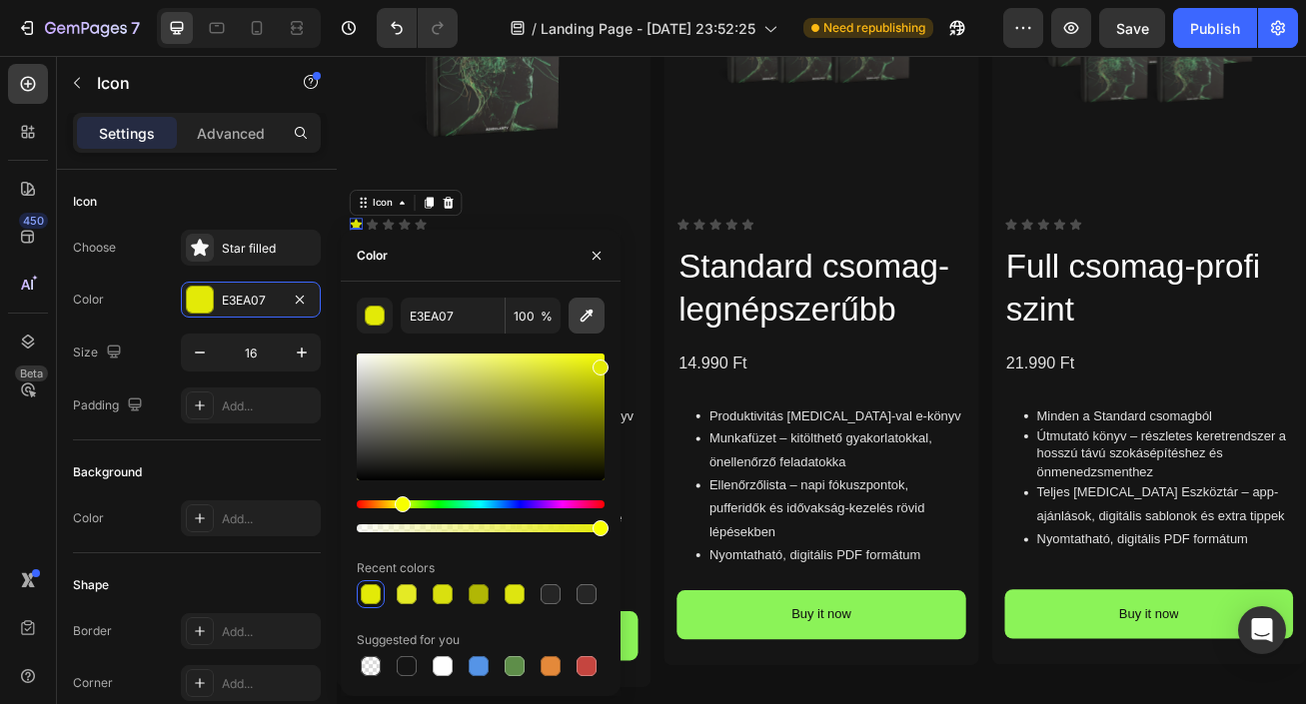
click at [582, 317] on icon "button" at bounding box center [587, 316] width 13 height 13
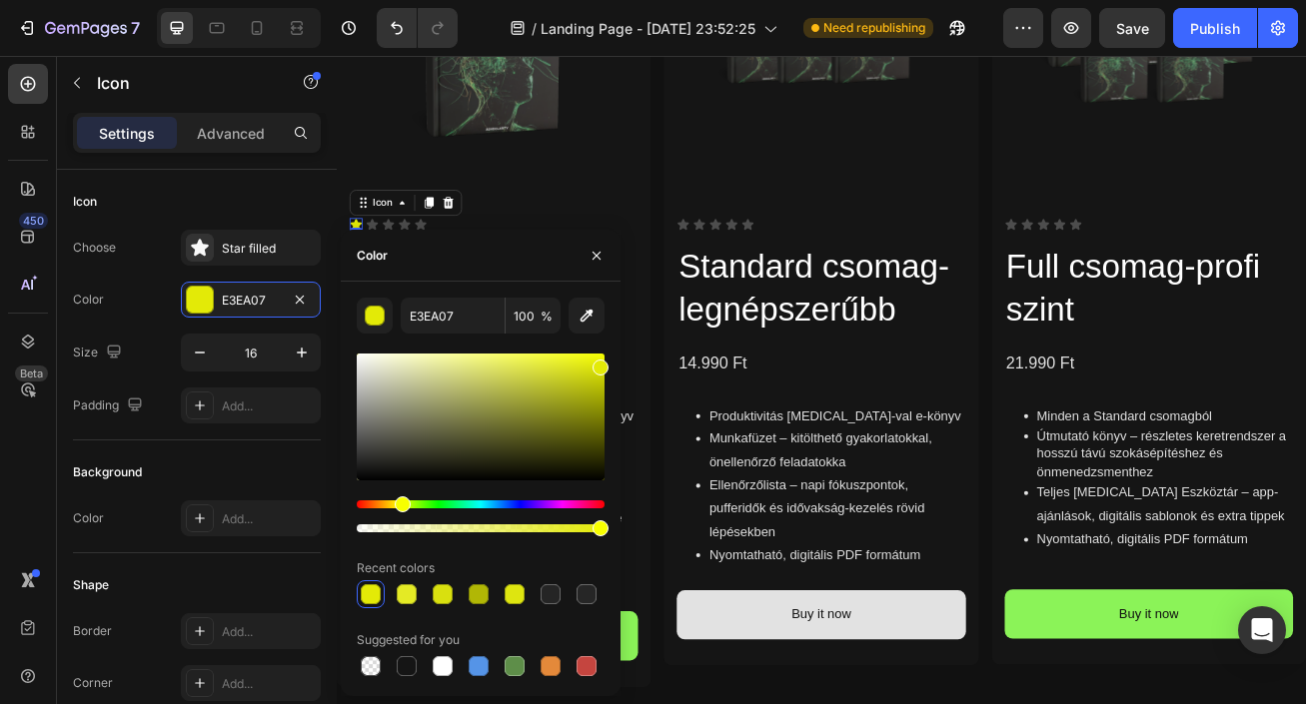
type input "8CF458"
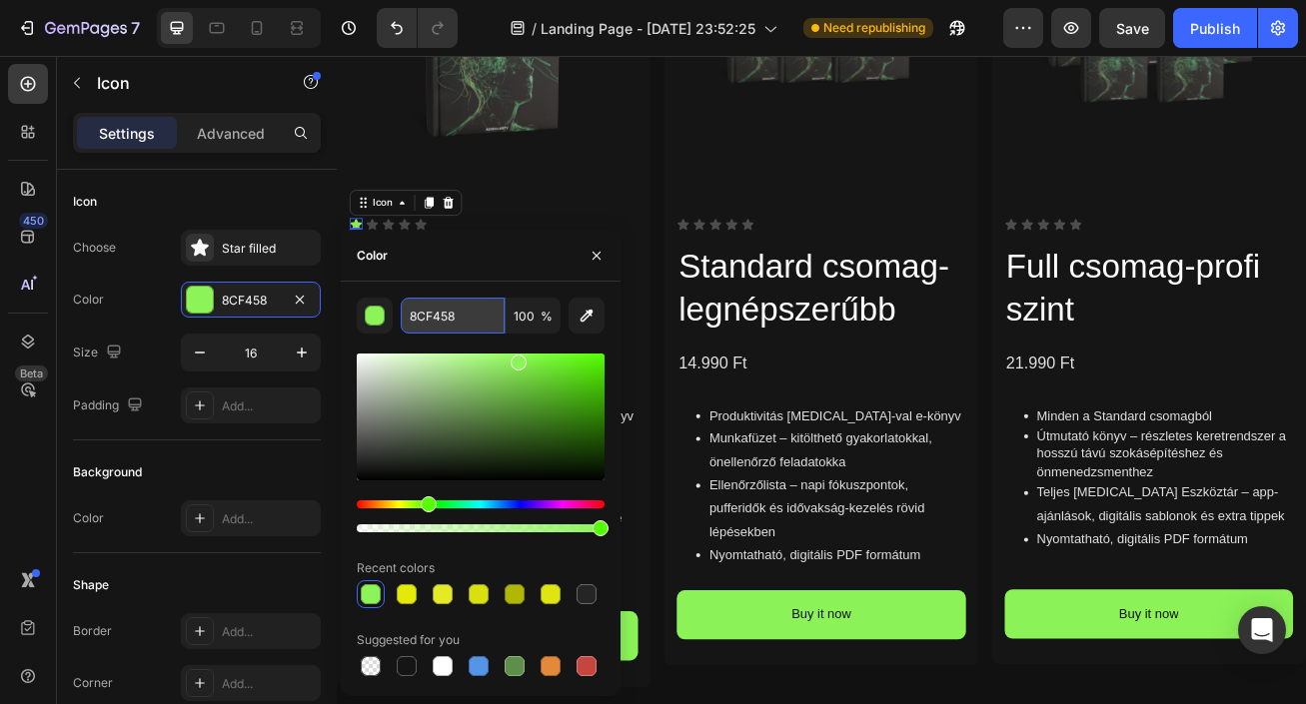
click at [467, 322] on input "8CF458" at bounding box center [453, 316] width 104 height 36
type input "8CF458"
type input "8FBF26"
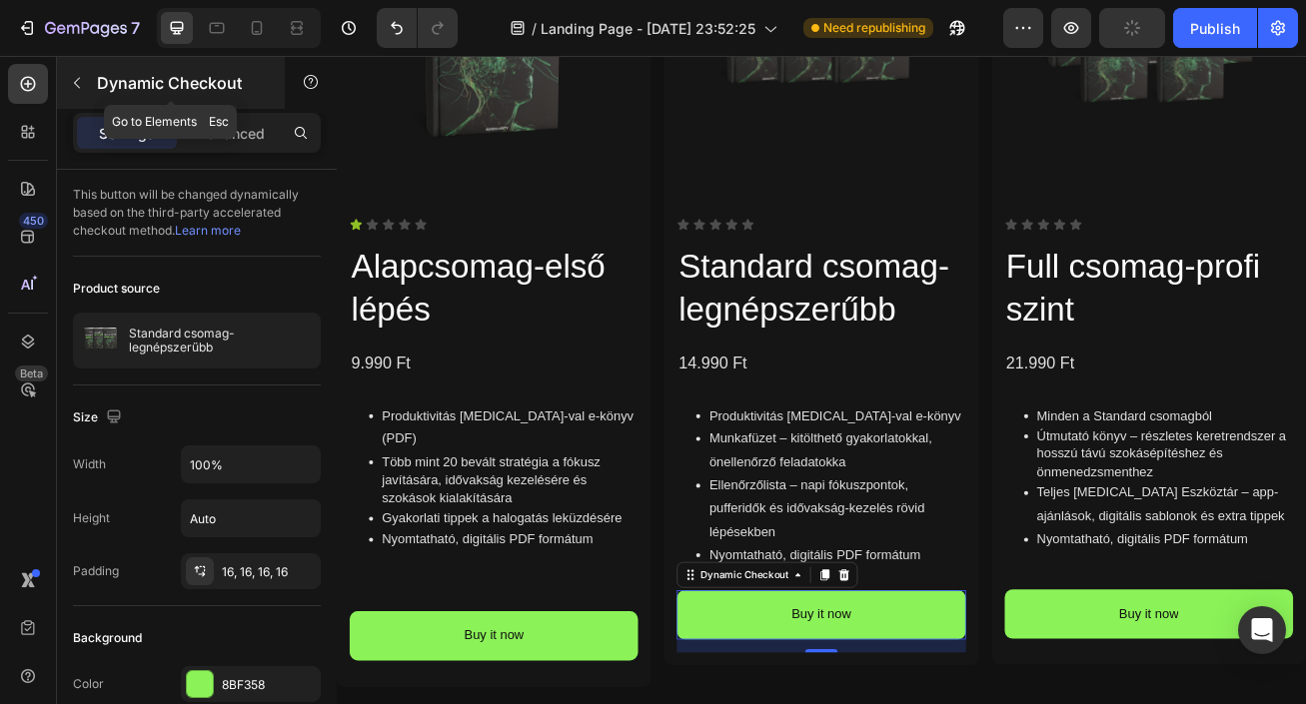
click at [78, 85] on icon "button" at bounding box center [77, 83] width 16 height 16
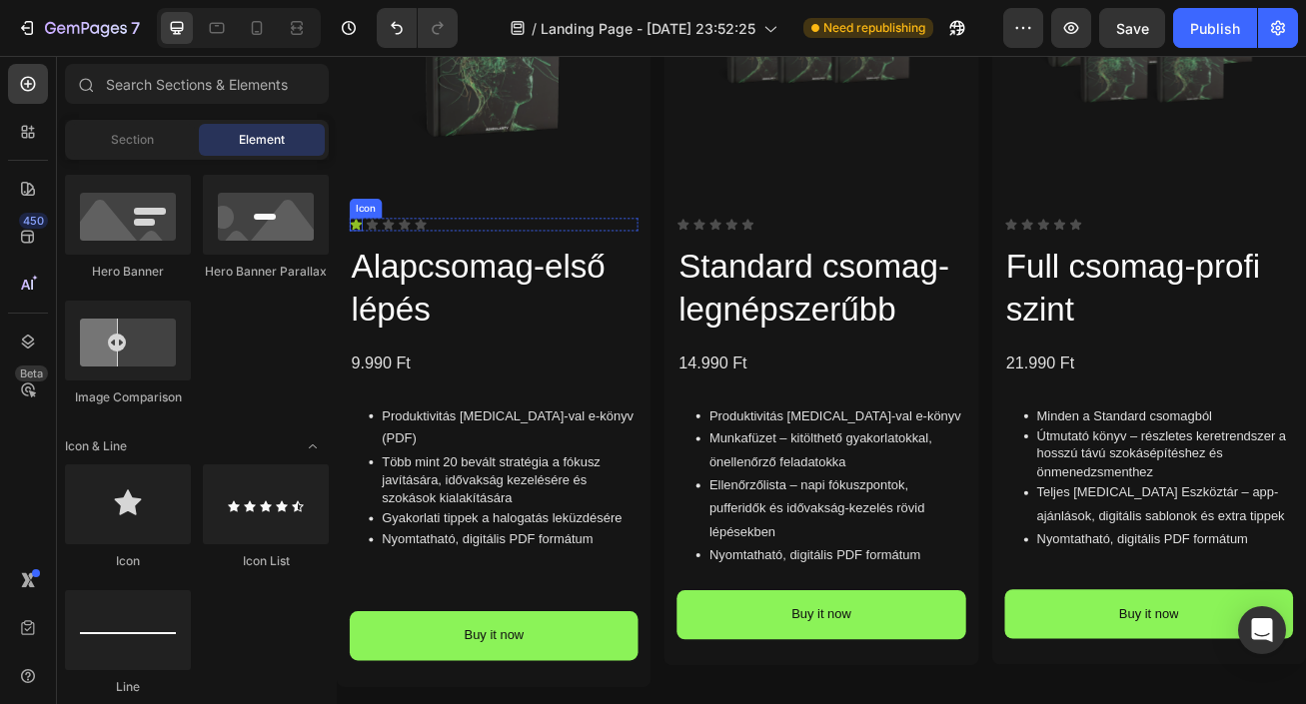
click at [359, 266] on div "Icon" at bounding box center [361, 265] width 16 height 16
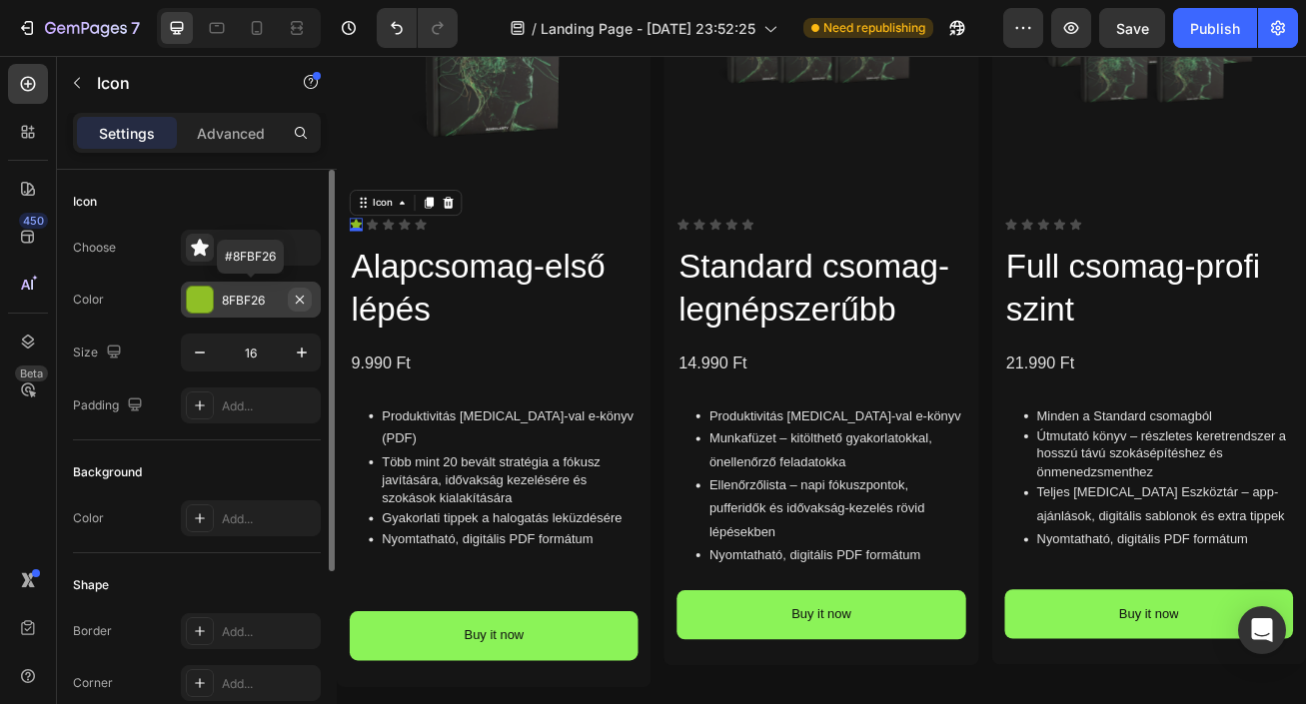
click at [295, 300] on icon "button" at bounding box center [300, 300] width 16 height 16
click at [249, 304] on div "Add..." at bounding box center [269, 301] width 94 height 18
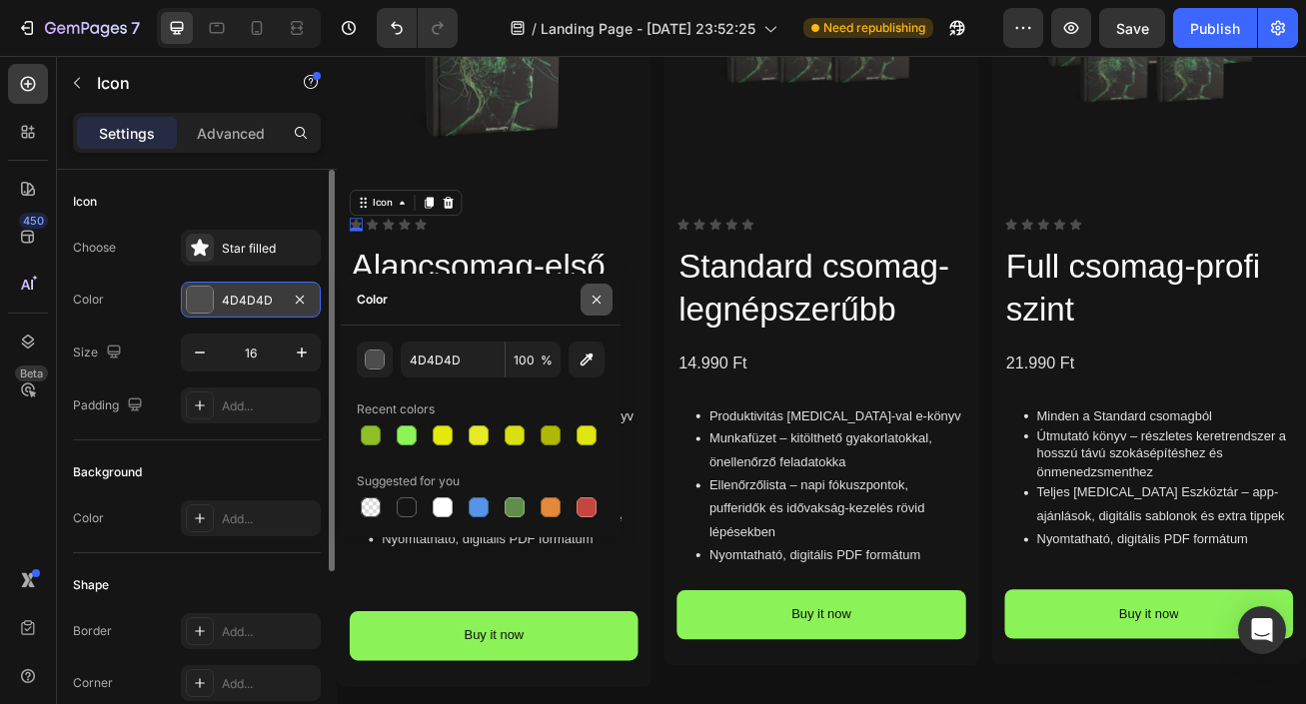
click at [593, 300] on icon "button" at bounding box center [597, 300] width 16 height 16
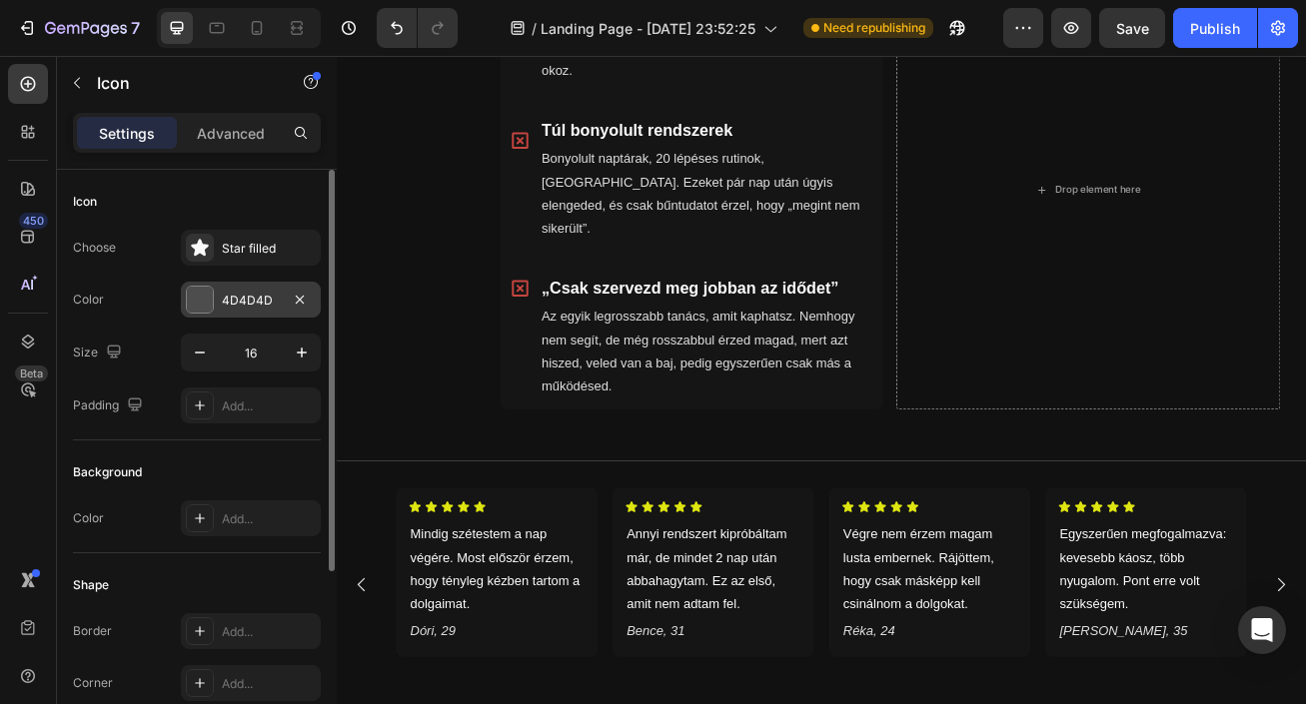
scroll to position [1283, 0]
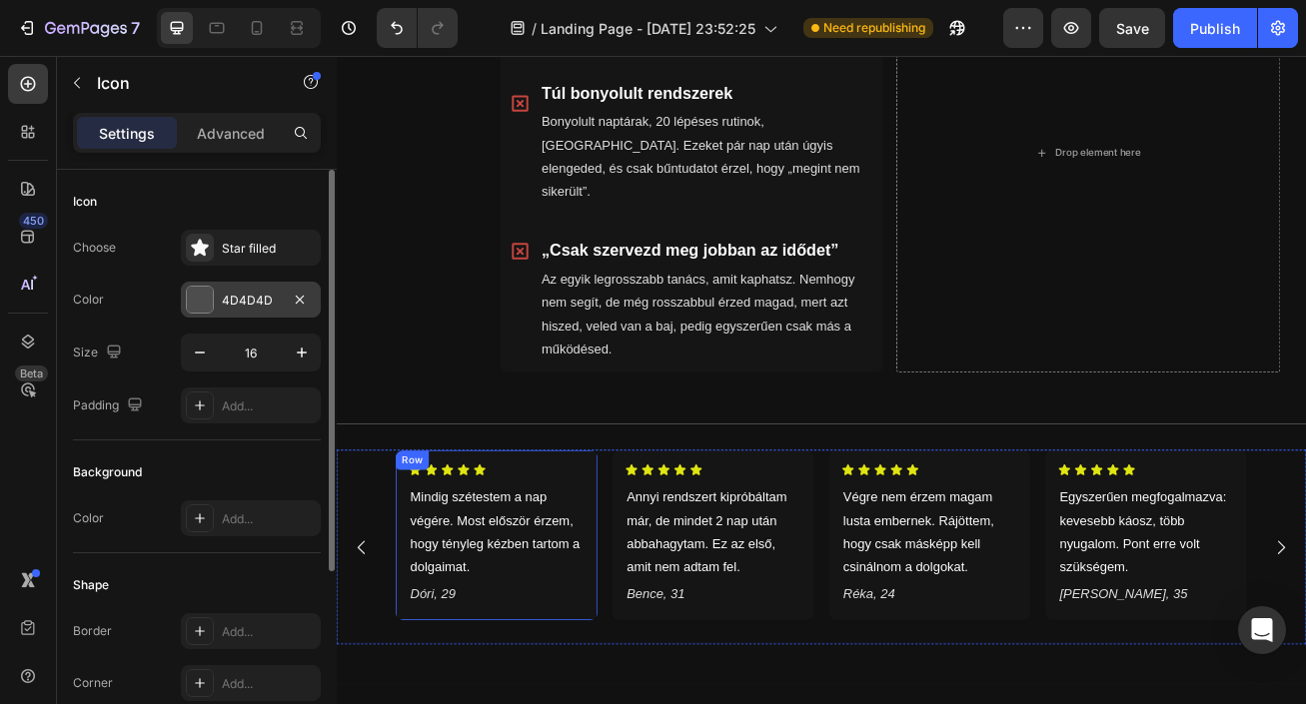
click at [434, 545] on div "Row" at bounding box center [430, 557] width 41 height 24
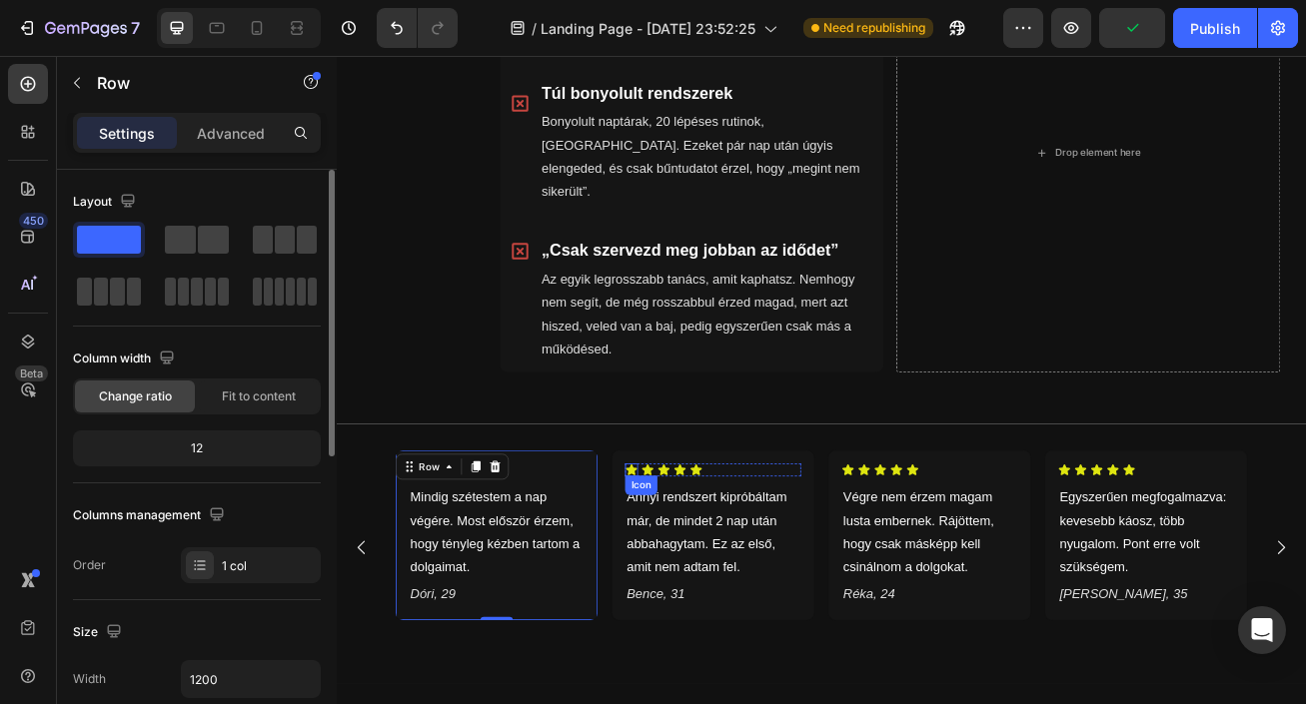
click at [702, 576] on div "Icon" at bounding box center [713, 588] width 40 height 24
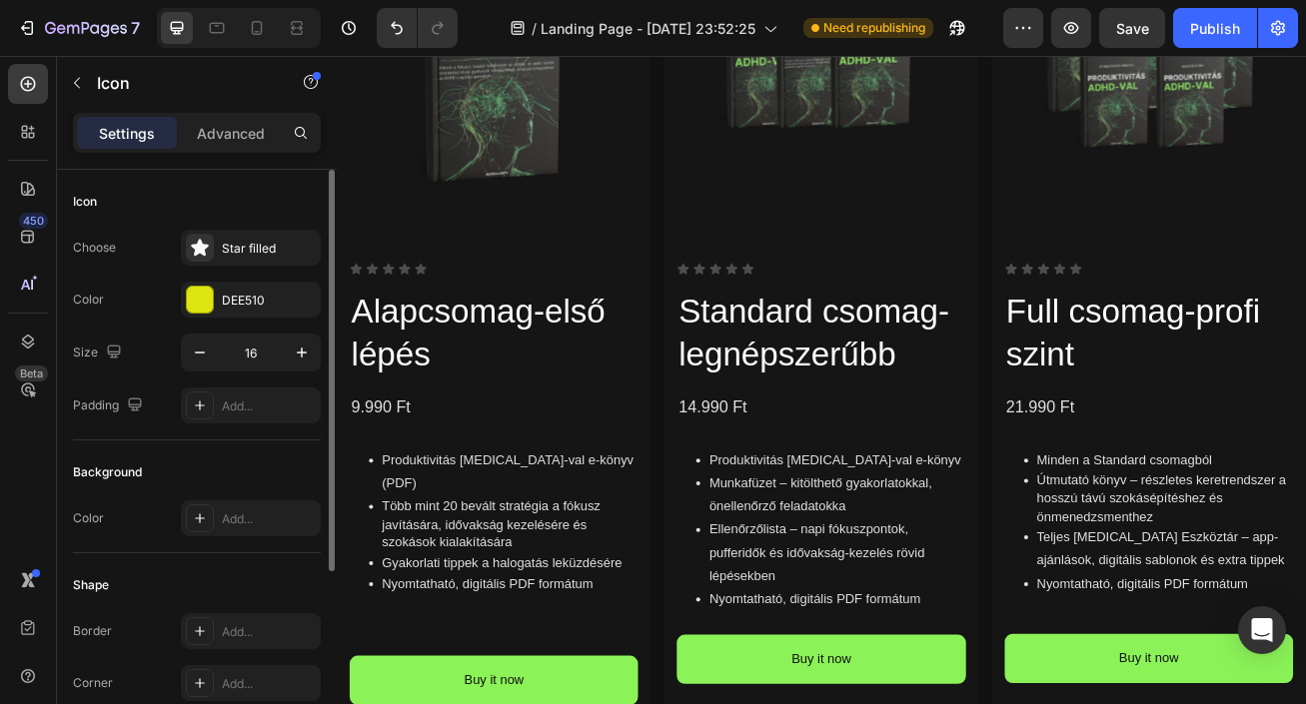
scroll to position [2195, 0]
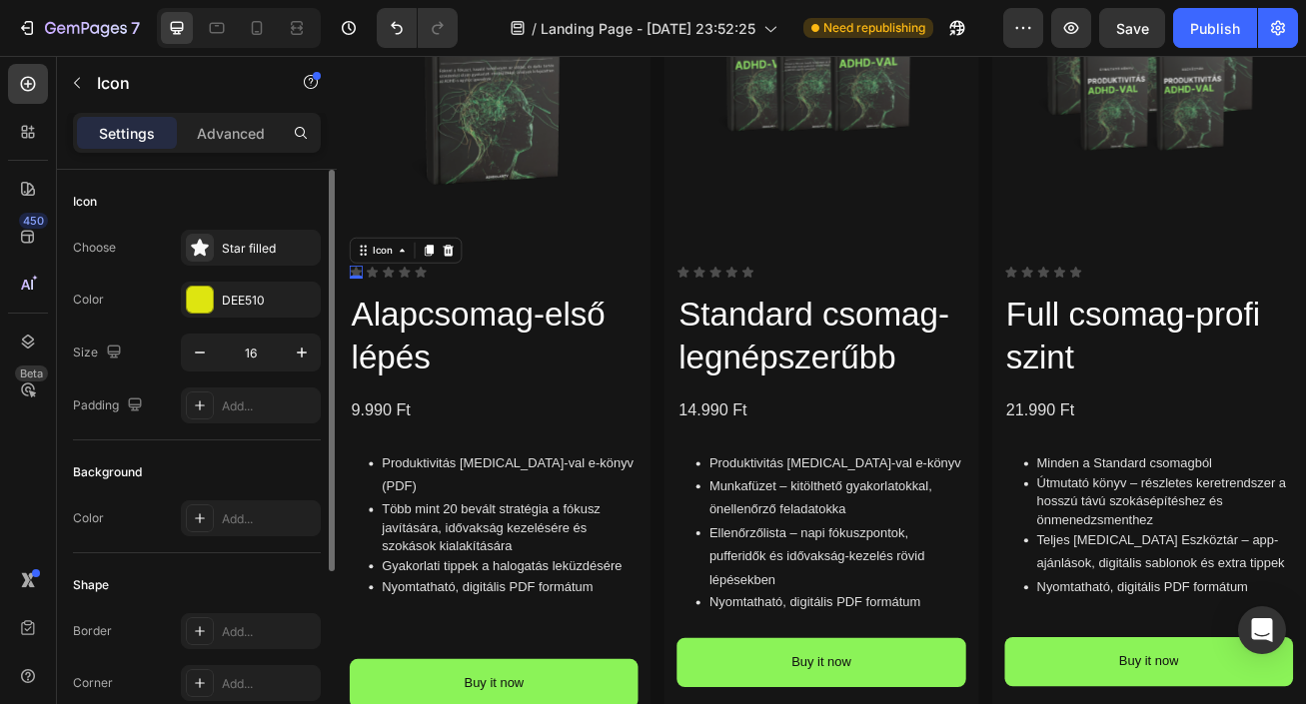
click at [362, 326] on div "Icon 0" at bounding box center [361, 324] width 16 height 16
click at [253, 303] on div "4D4D4D" at bounding box center [251, 301] width 58 height 18
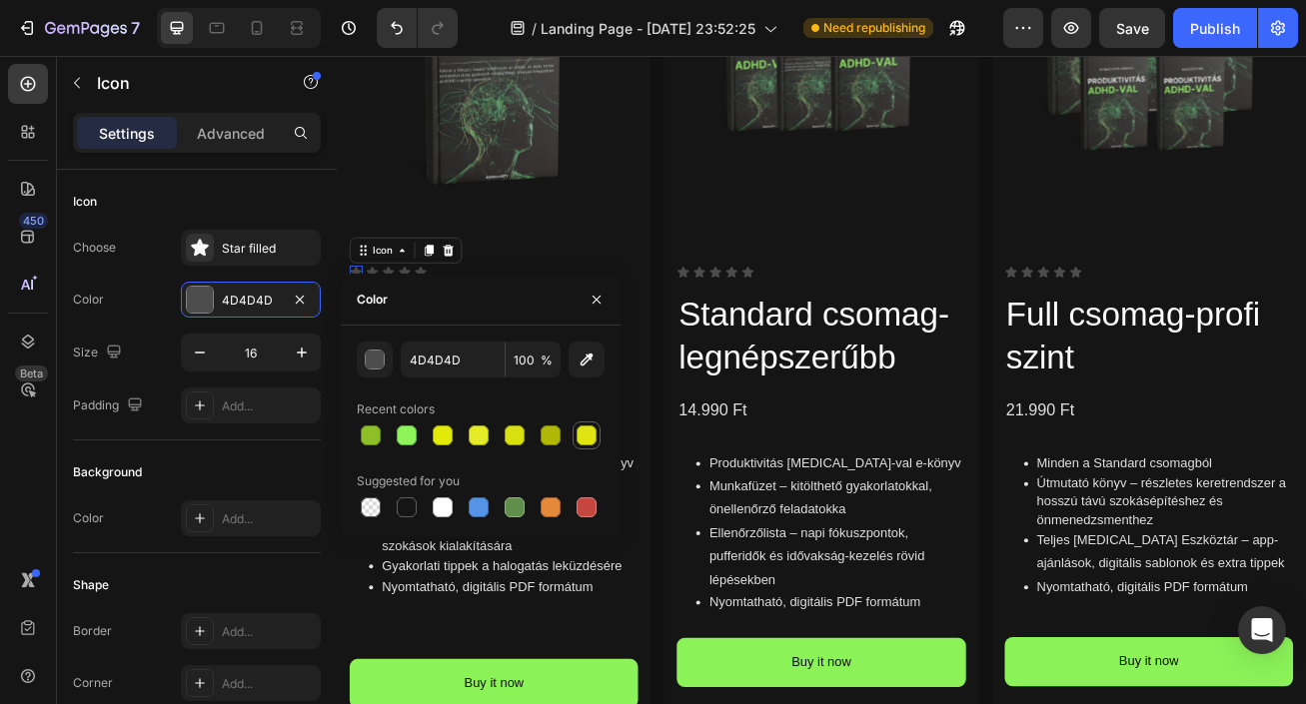
click at [582, 439] on div at bounding box center [587, 436] width 20 height 20
type input "DEE510"
click at [596, 294] on icon "button" at bounding box center [597, 300] width 16 height 16
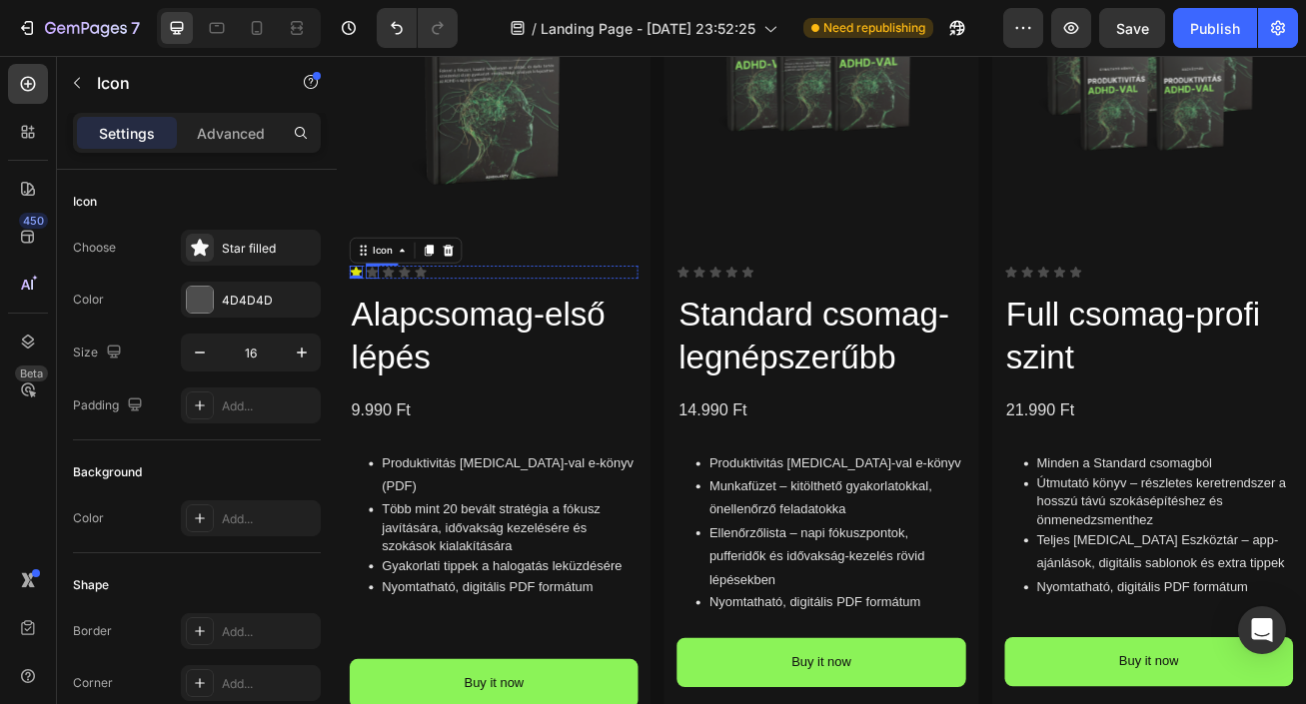
click at [379, 325] on div "Icon" at bounding box center [381, 324] width 16 height 16
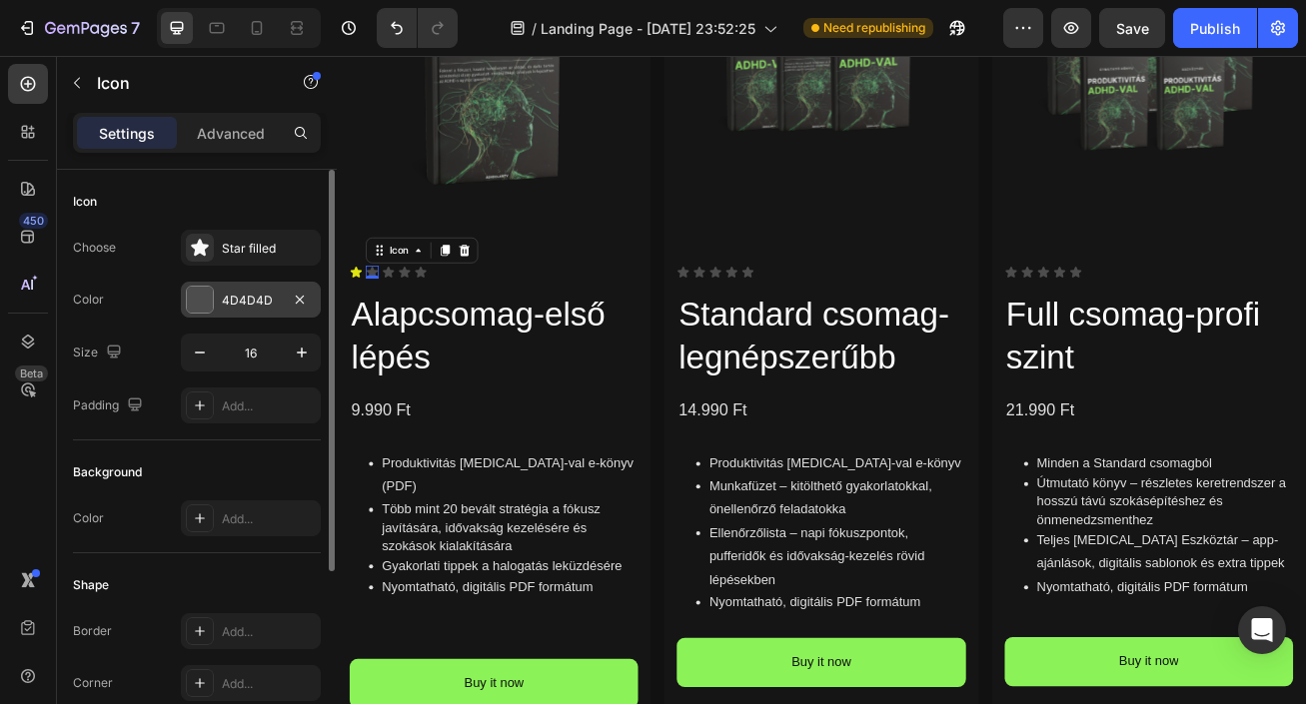
click at [239, 299] on div "4D4D4D" at bounding box center [251, 301] width 58 height 18
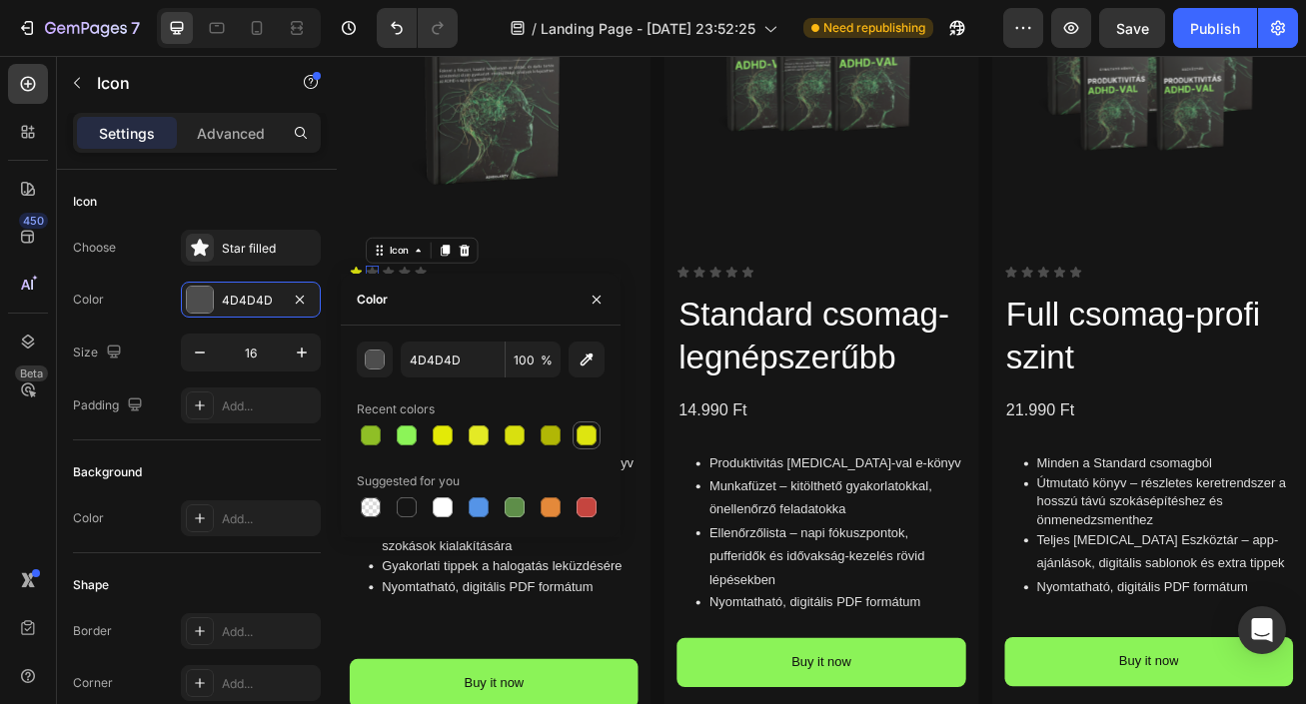
click at [590, 434] on div at bounding box center [587, 436] width 20 height 20
type input "DEE510"
click at [397, 323] on div "Icon" at bounding box center [401, 324] width 16 height 16
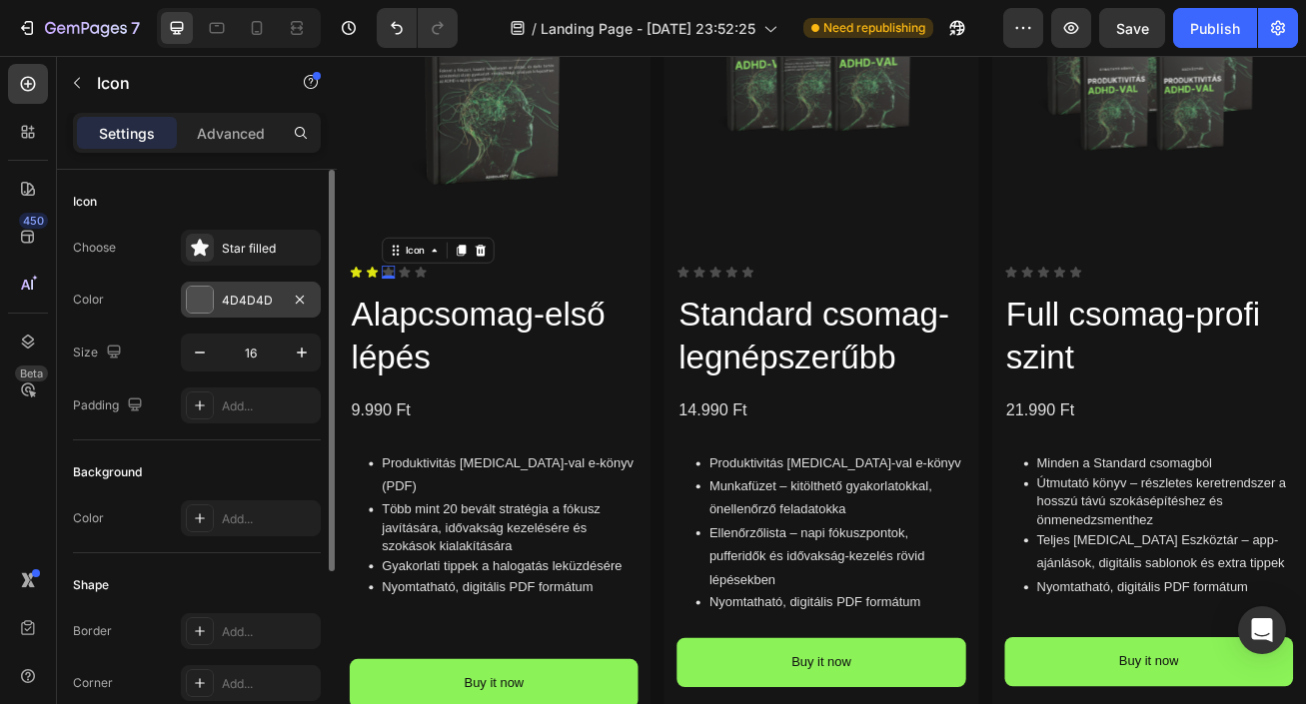
click at [249, 292] on div "4D4D4D" at bounding box center [251, 301] width 58 height 18
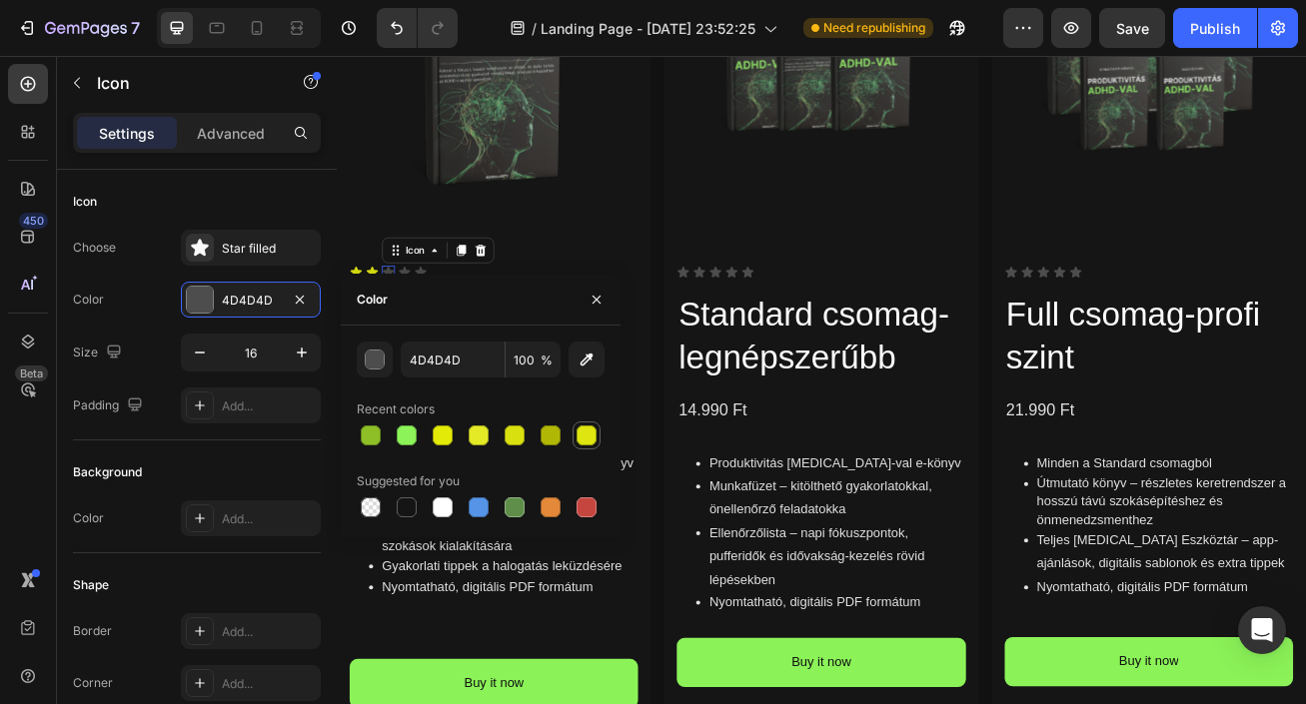
click at [596, 426] on div at bounding box center [587, 436] width 24 height 24
type input "DEE510"
click at [404, 274] on div "Color" at bounding box center [481, 300] width 280 height 52
click at [423, 321] on icon at bounding box center [421, 323] width 14 height 13
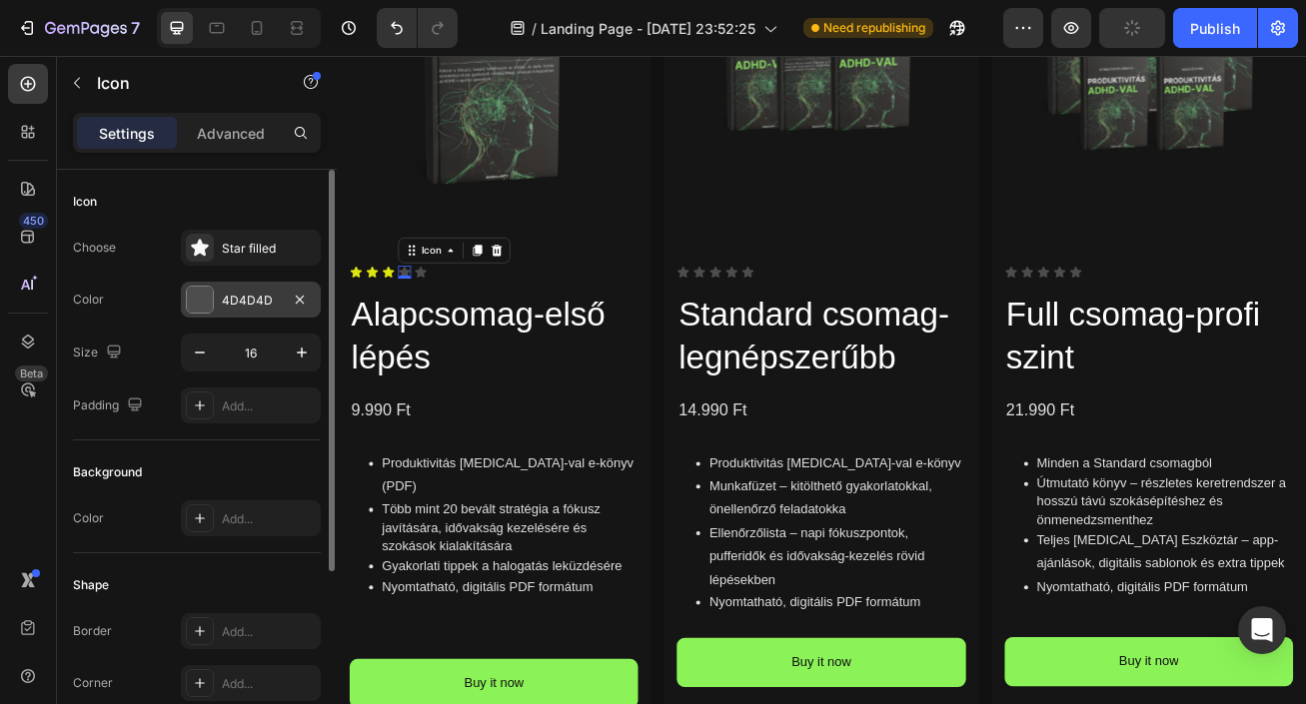
click at [245, 305] on div "4D4D4D" at bounding box center [251, 301] width 58 height 18
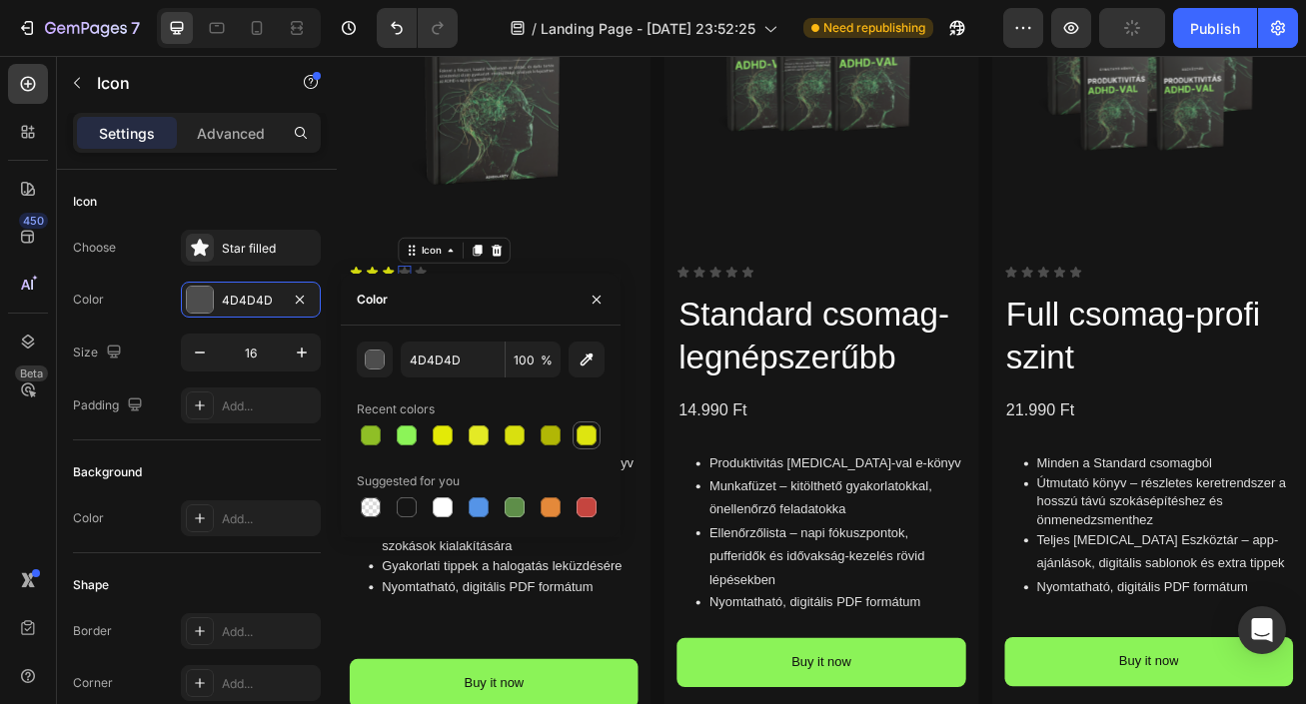
click at [587, 429] on div at bounding box center [587, 436] width 20 height 20
type input "DEE510"
click at [441, 322] on icon at bounding box center [441, 323] width 14 height 13
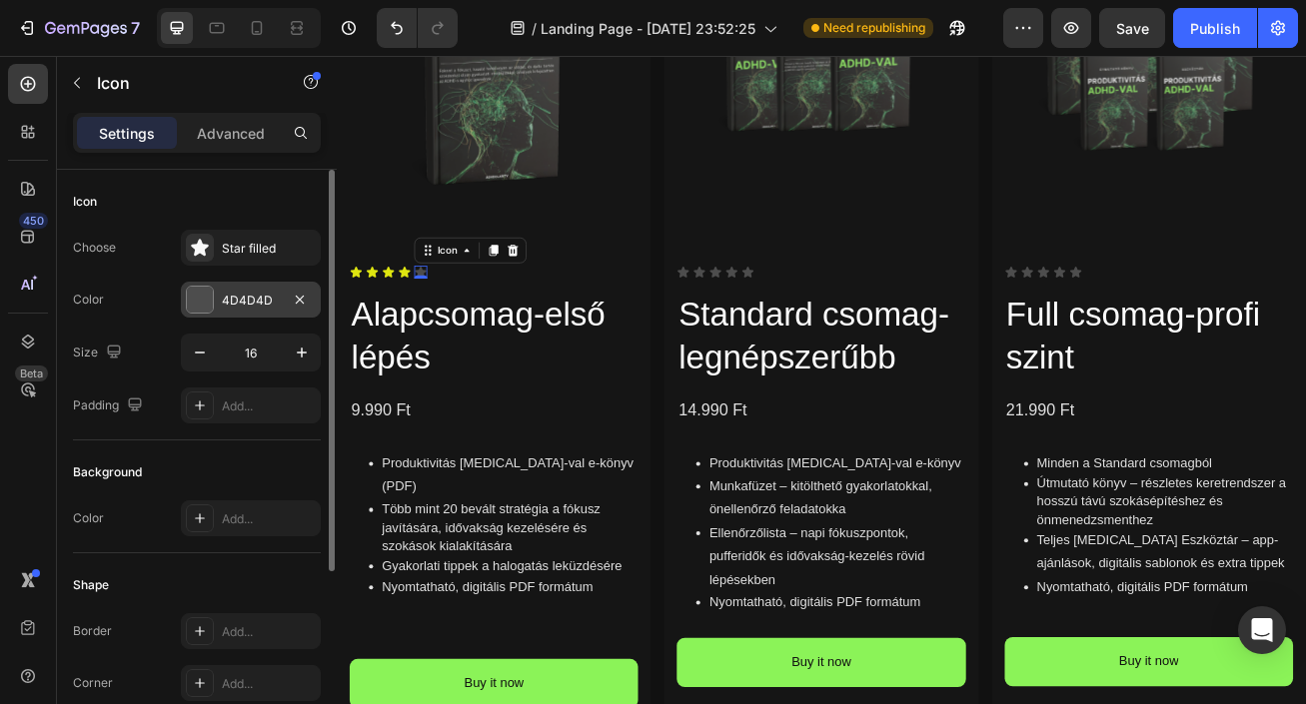
click at [229, 306] on div "4D4D4D" at bounding box center [251, 301] width 58 height 18
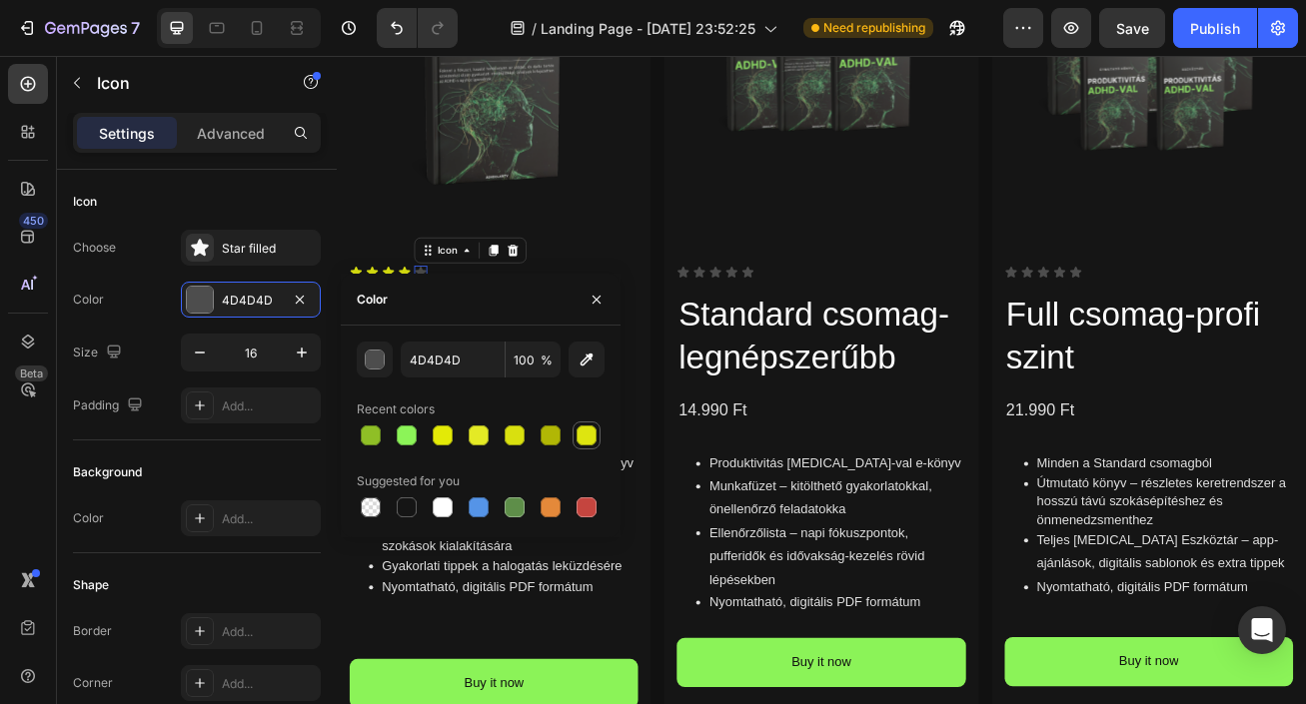
click at [593, 438] on div at bounding box center [587, 436] width 20 height 20
type input "DEE510"
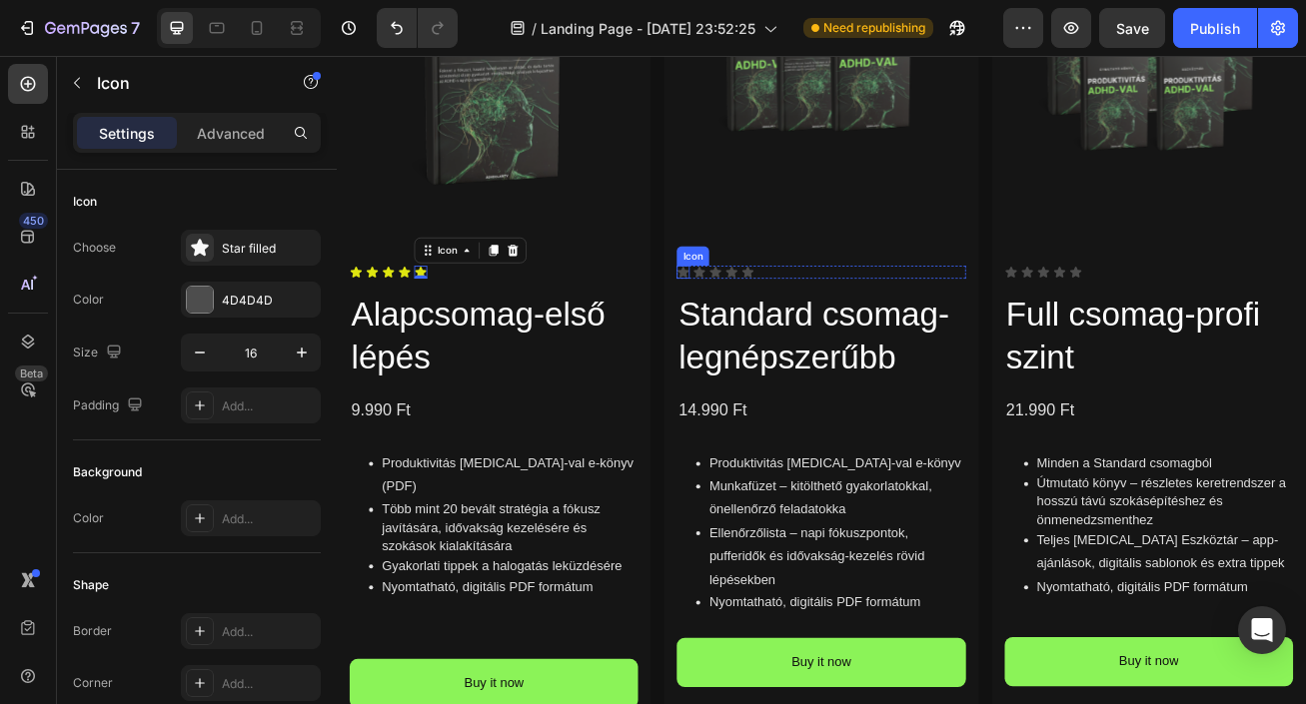
click at [768, 329] on div "Icon" at bounding box center [765, 324] width 16 height 16
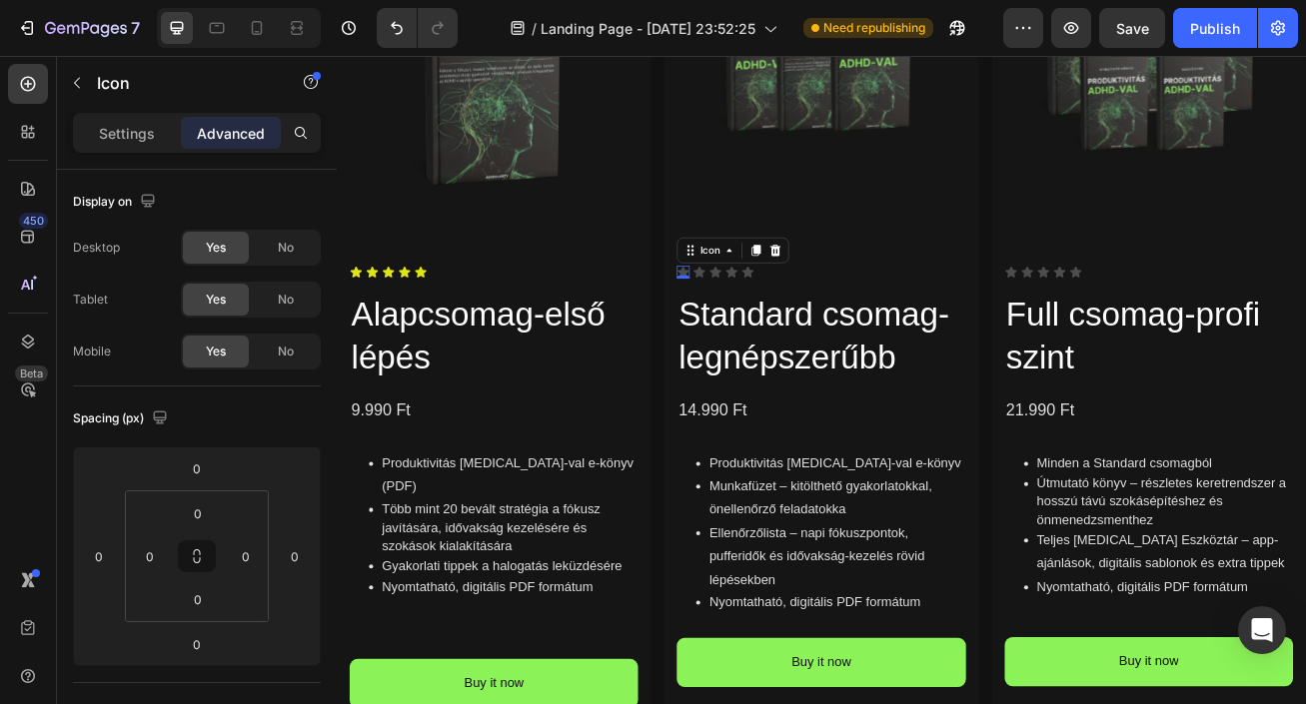
click at [765, 322] on icon at bounding box center [765, 323] width 14 height 13
click at [119, 134] on p "Settings" at bounding box center [127, 133] width 56 height 21
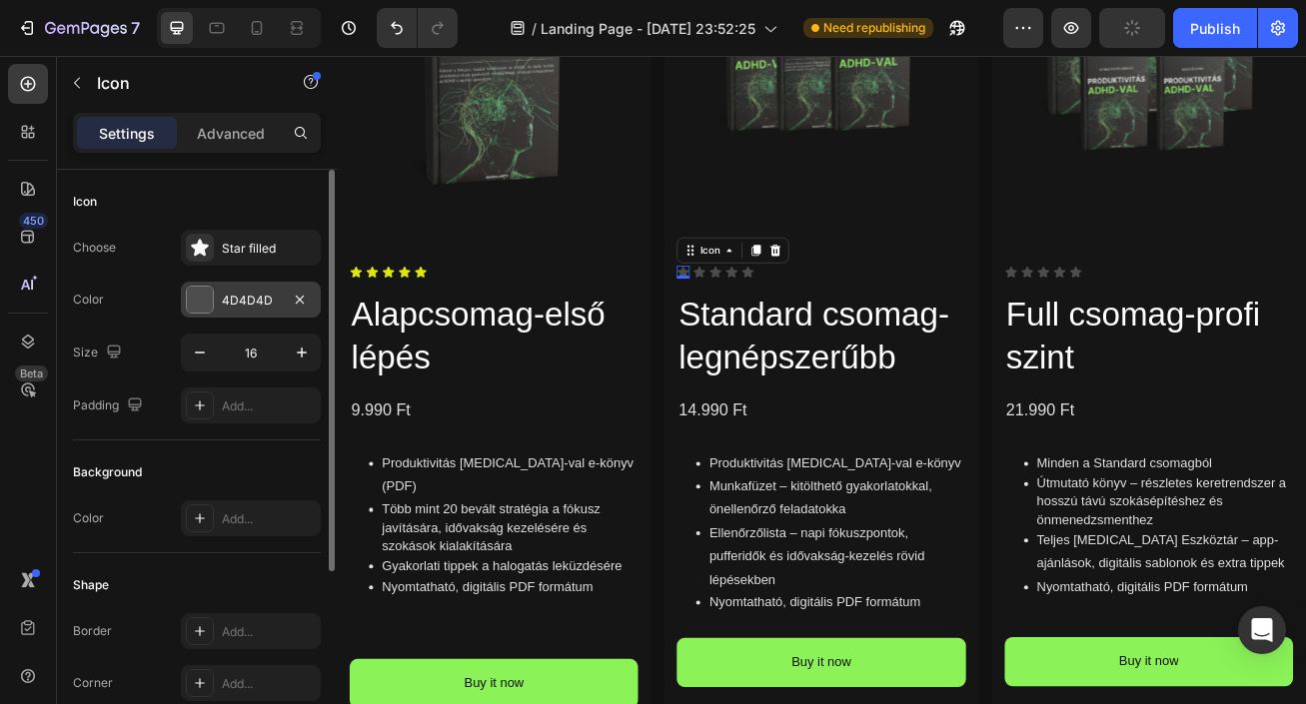
click at [251, 288] on div "4D4D4D" at bounding box center [251, 300] width 140 height 36
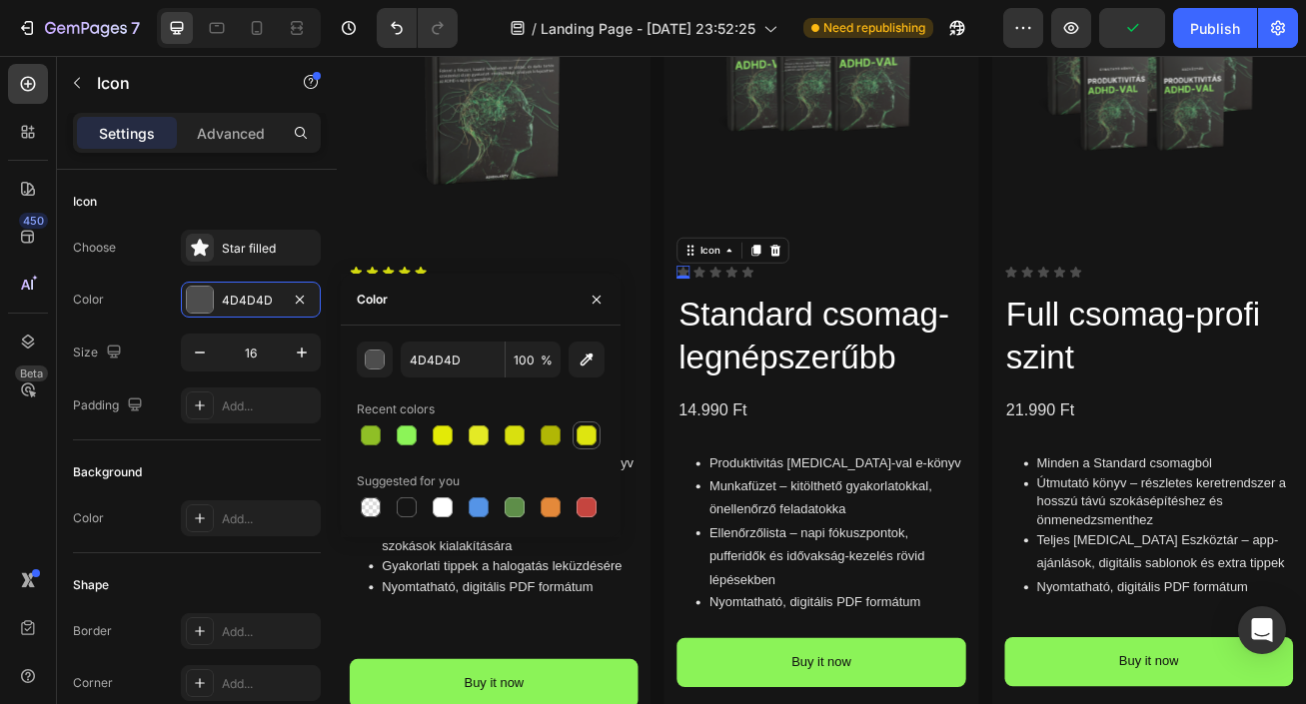
click at [586, 431] on div at bounding box center [587, 436] width 20 height 20
type input "DEE510"
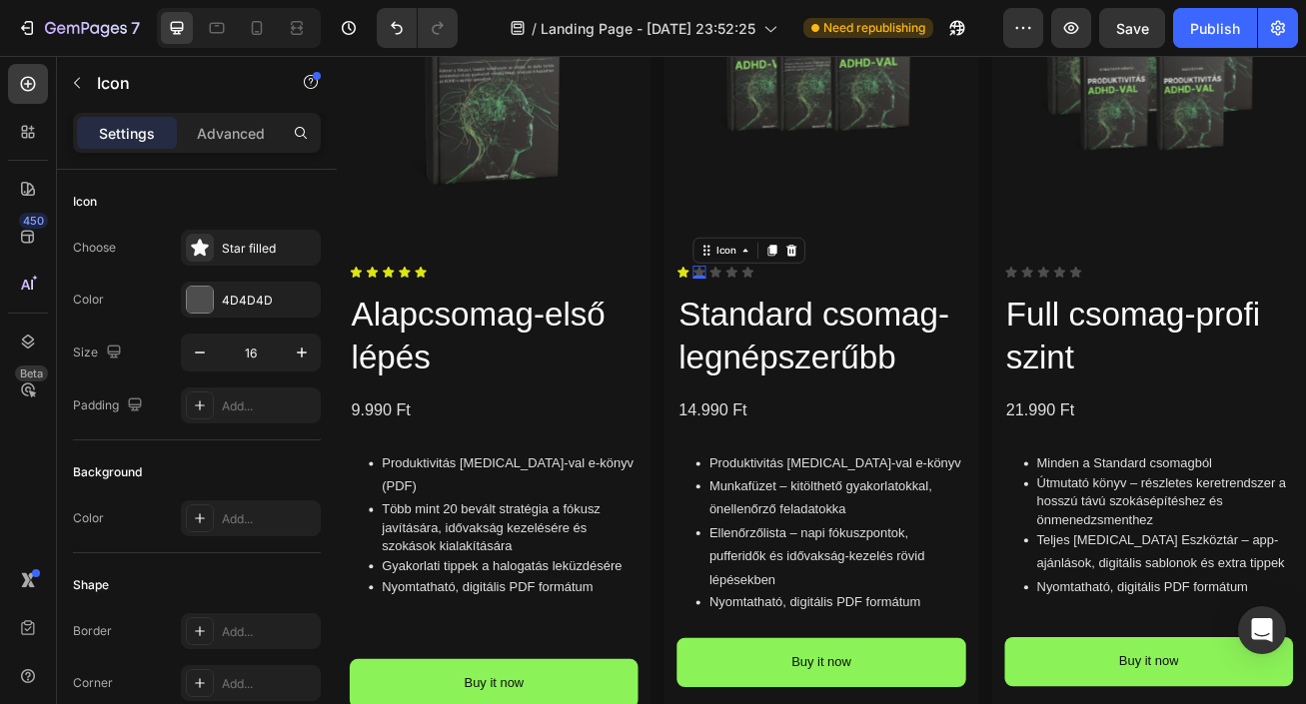
click at [786, 329] on div "Icon 0" at bounding box center [785, 324] width 16 height 16
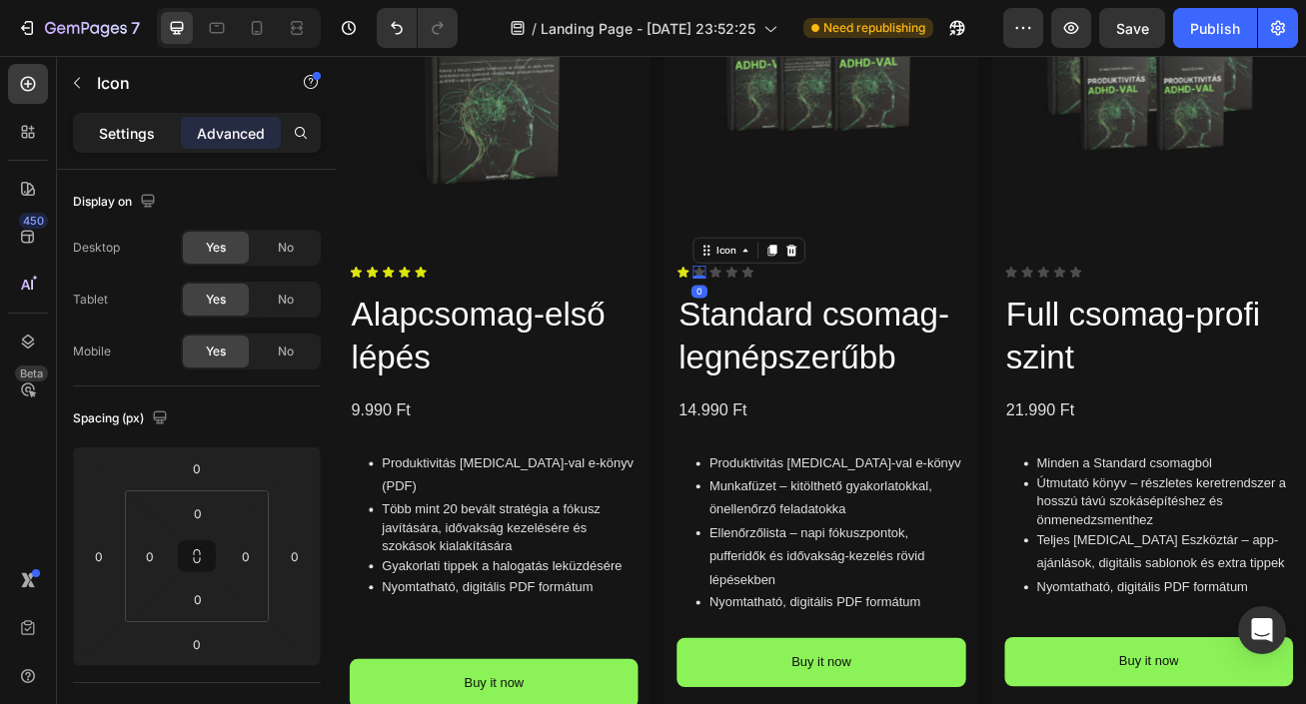
click at [140, 128] on p "Settings" at bounding box center [127, 133] width 56 height 21
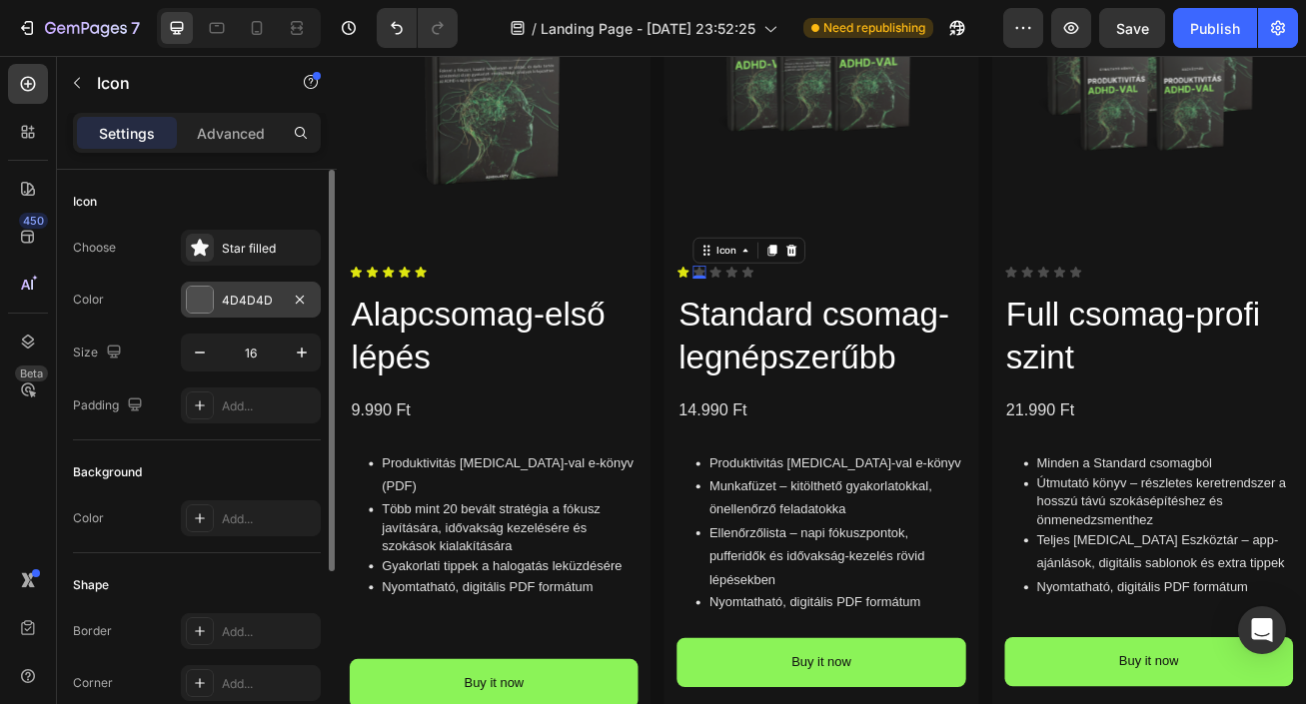
click at [267, 297] on div "4D4D4D" at bounding box center [251, 301] width 58 height 18
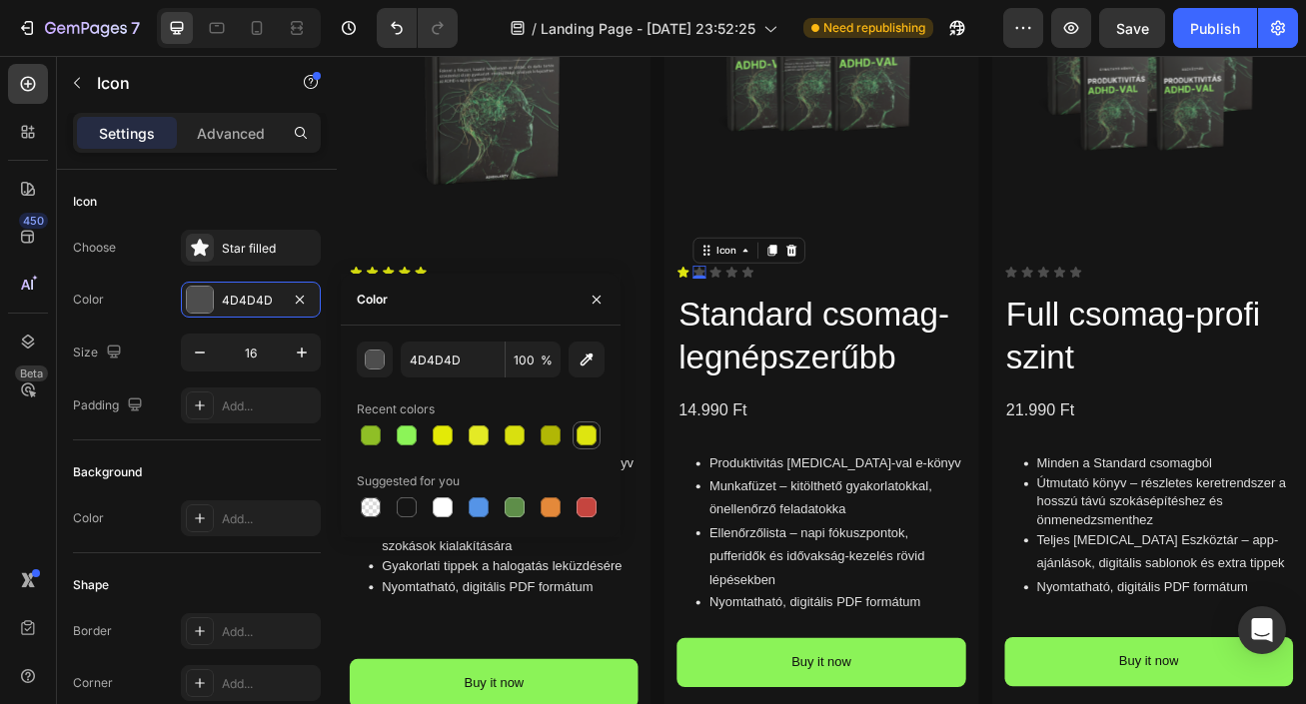
click at [589, 430] on div at bounding box center [587, 436] width 20 height 20
type input "DEE510"
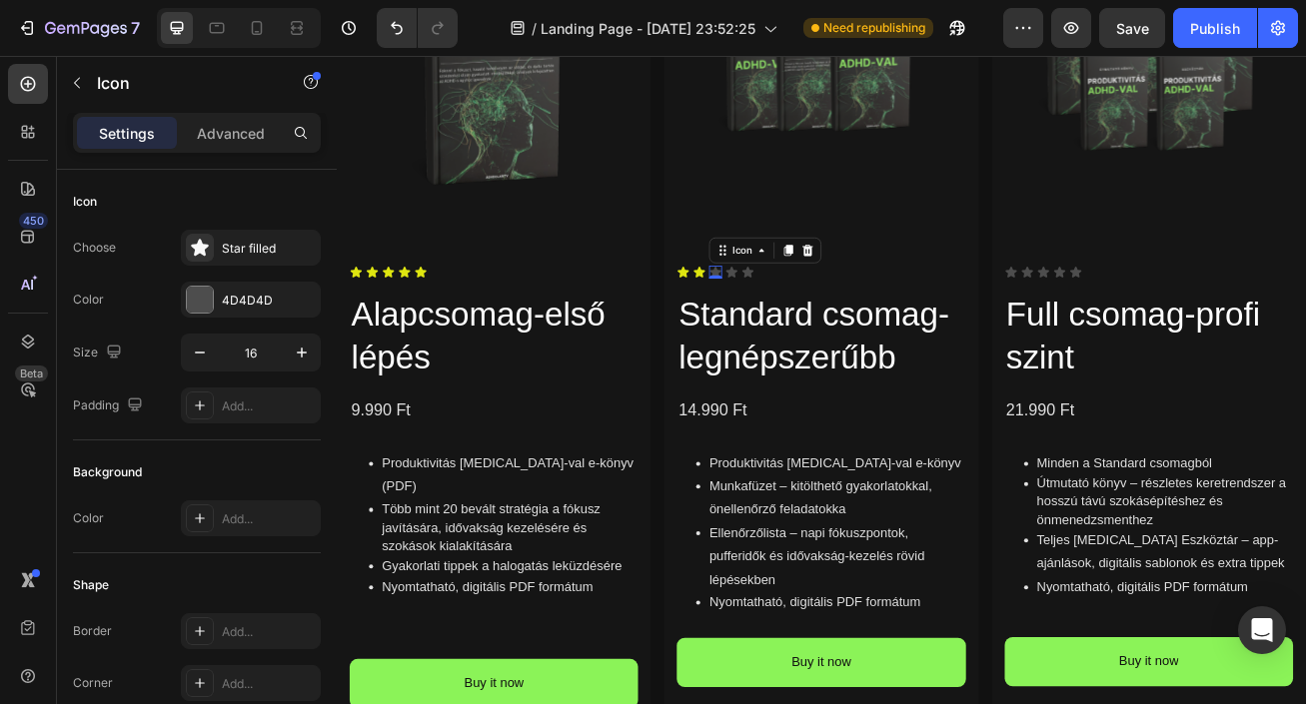
click at [805, 321] on icon at bounding box center [805, 323] width 14 height 13
click at [255, 294] on div "4D4D4D" at bounding box center [251, 301] width 58 height 18
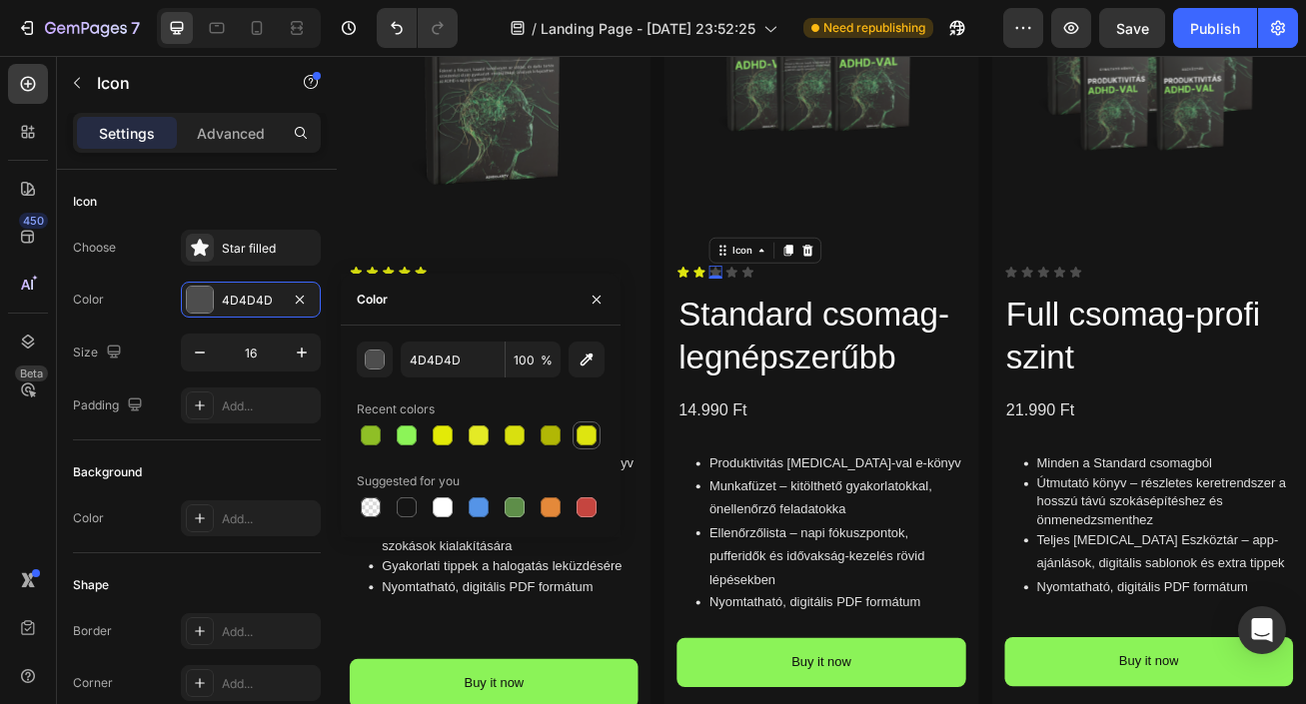
click at [575, 431] on div at bounding box center [587, 436] width 24 height 24
type input "DEE510"
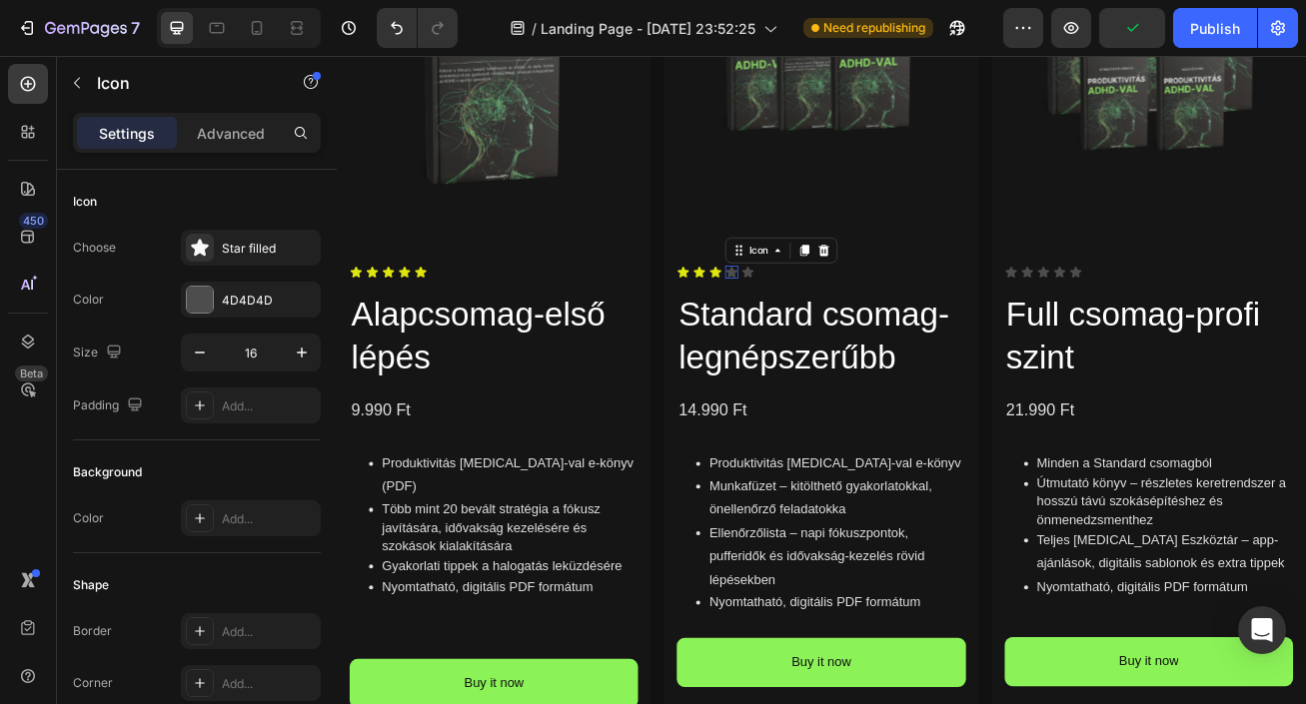
click at [826, 323] on div "Icon 0" at bounding box center [825, 324] width 16 height 16
click at [256, 313] on div "4D4D4D" at bounding box center [251, 300] width 140 height 36
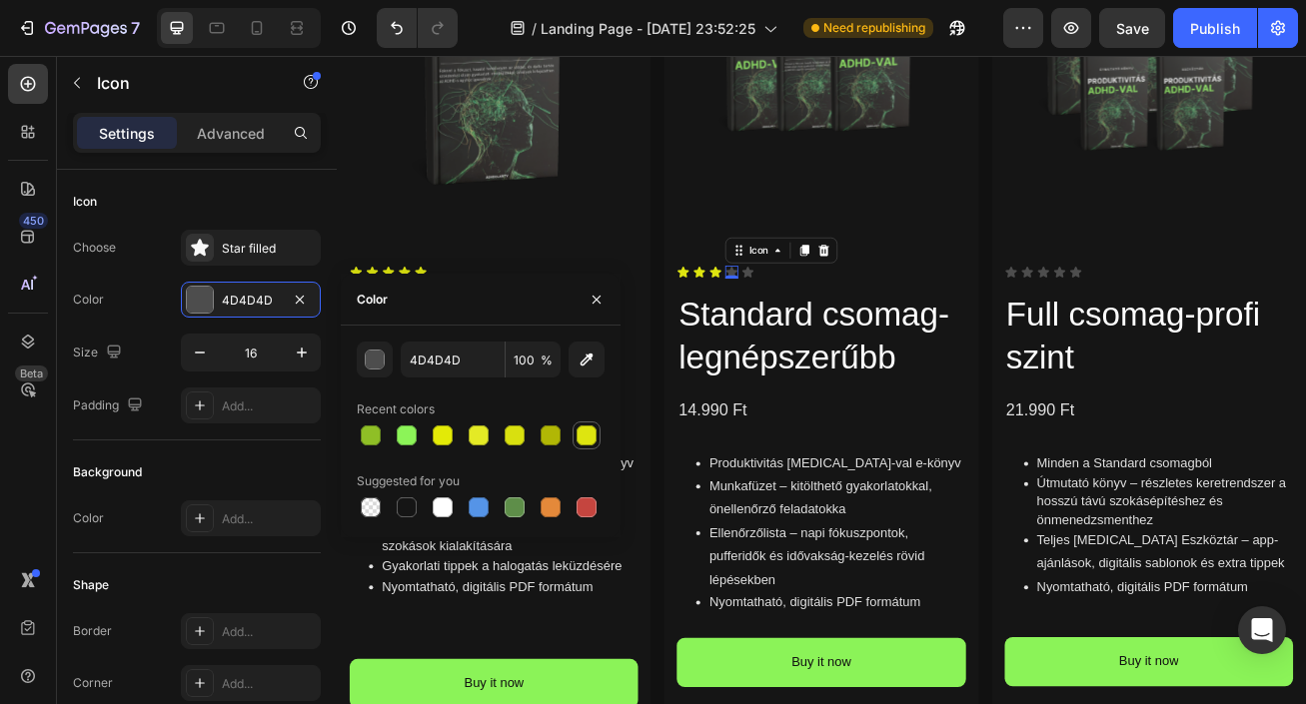
click at [587, 433] on div at bounding box center [587, 436] width 20 height 20
type input "DEE510"
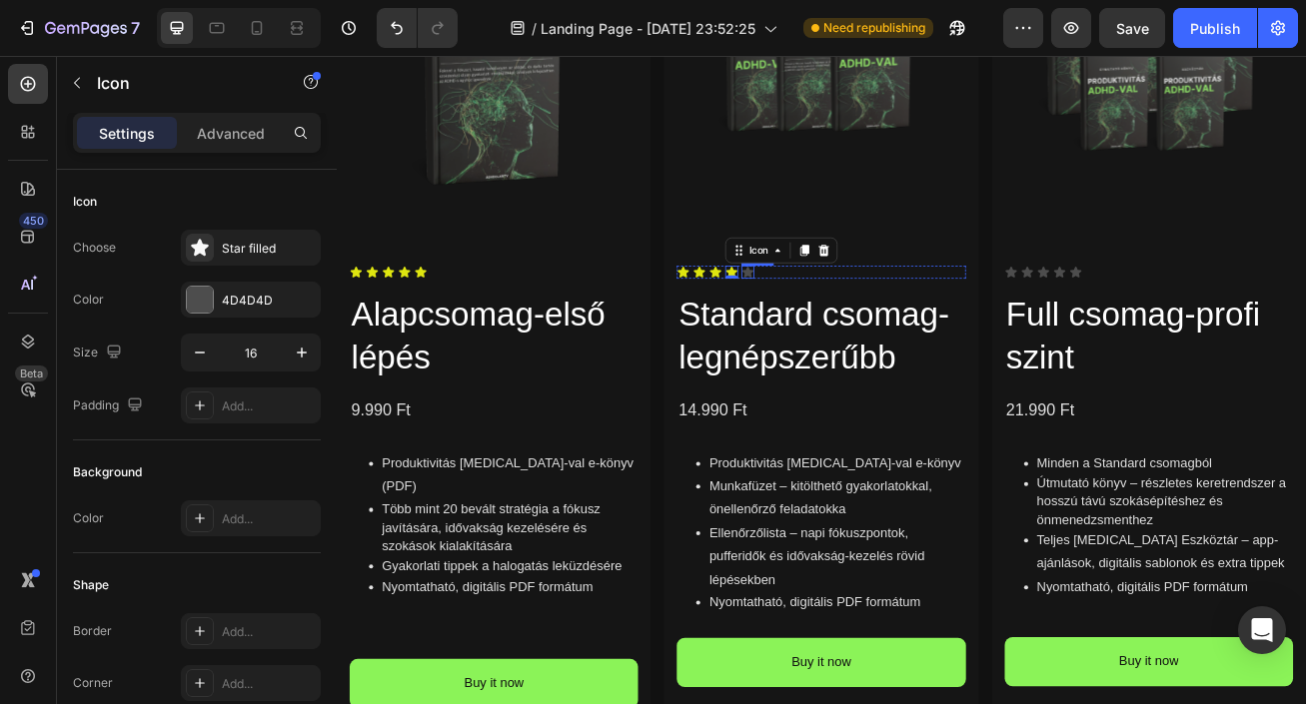
click at [846, 325] on div "Icon" at bounding box center [845, 324] width 16 height 16
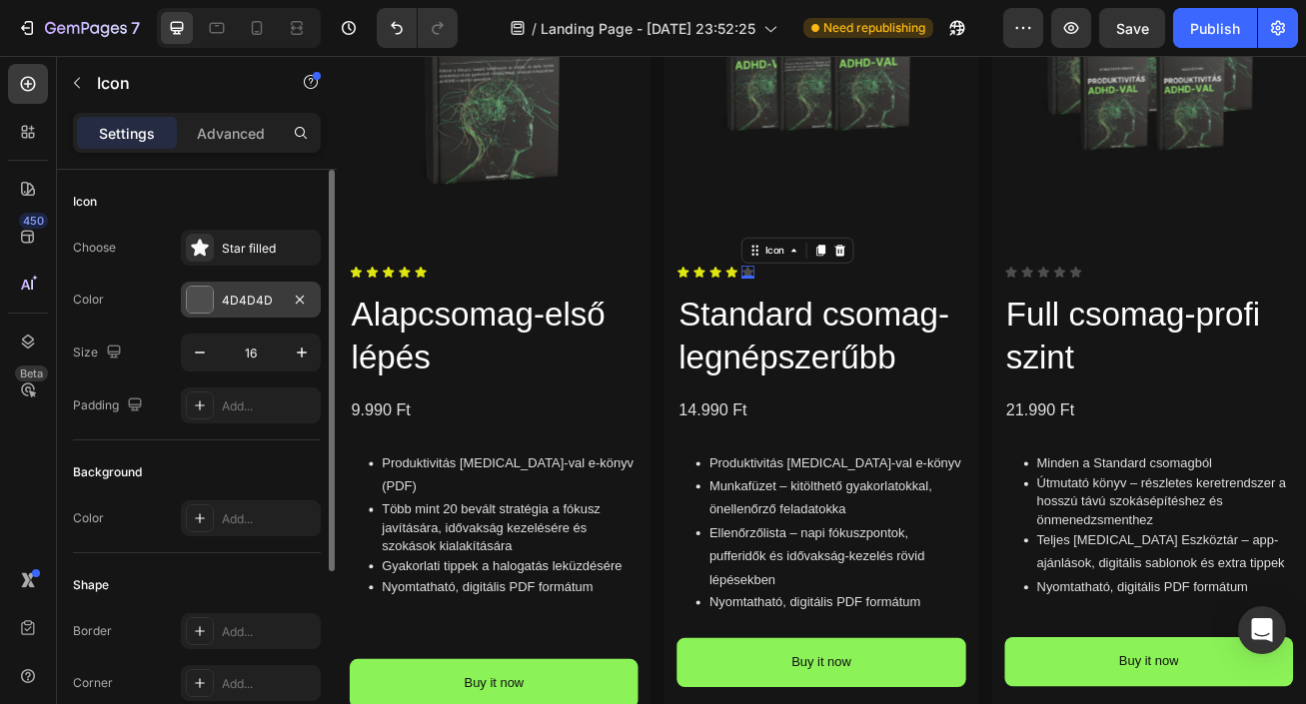
click at [255, 300] on div "4D4D4D" at bounding box center [251, 301] width 58 height 18
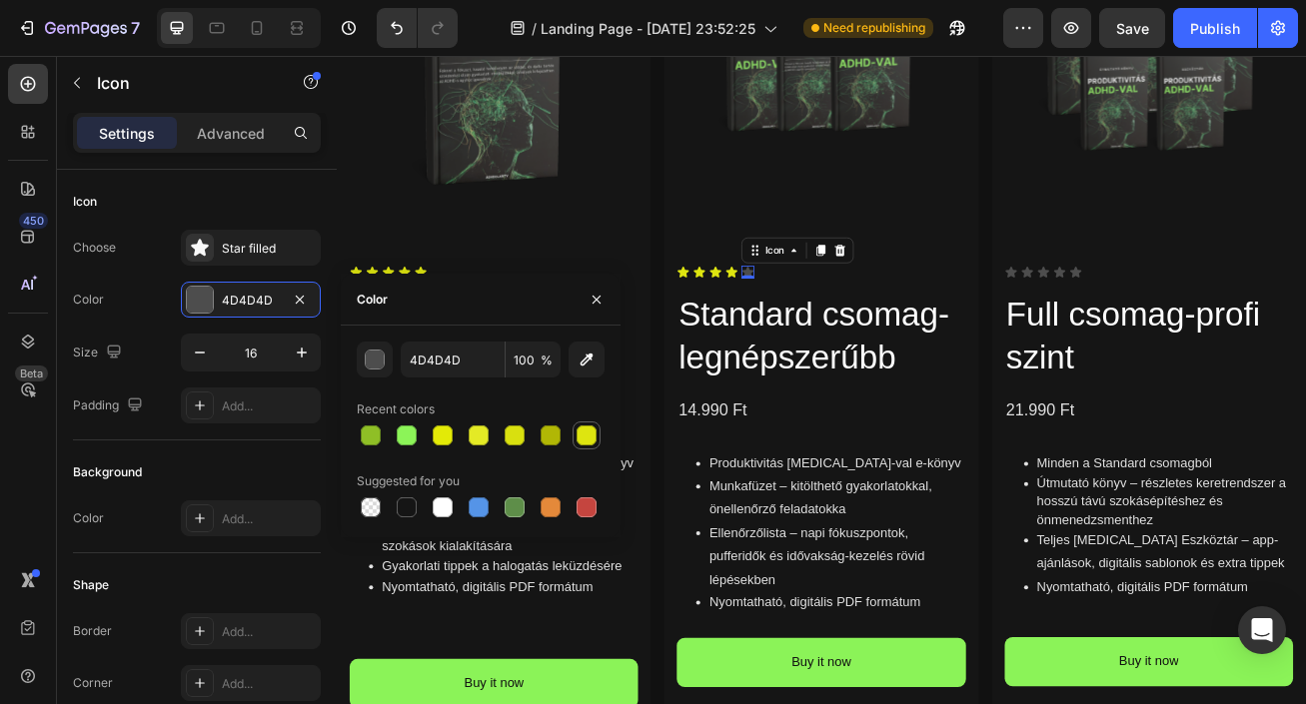
click at [587, 430] on div at bounding box center [587, 436] width 20 height 20
type input "DEE510"
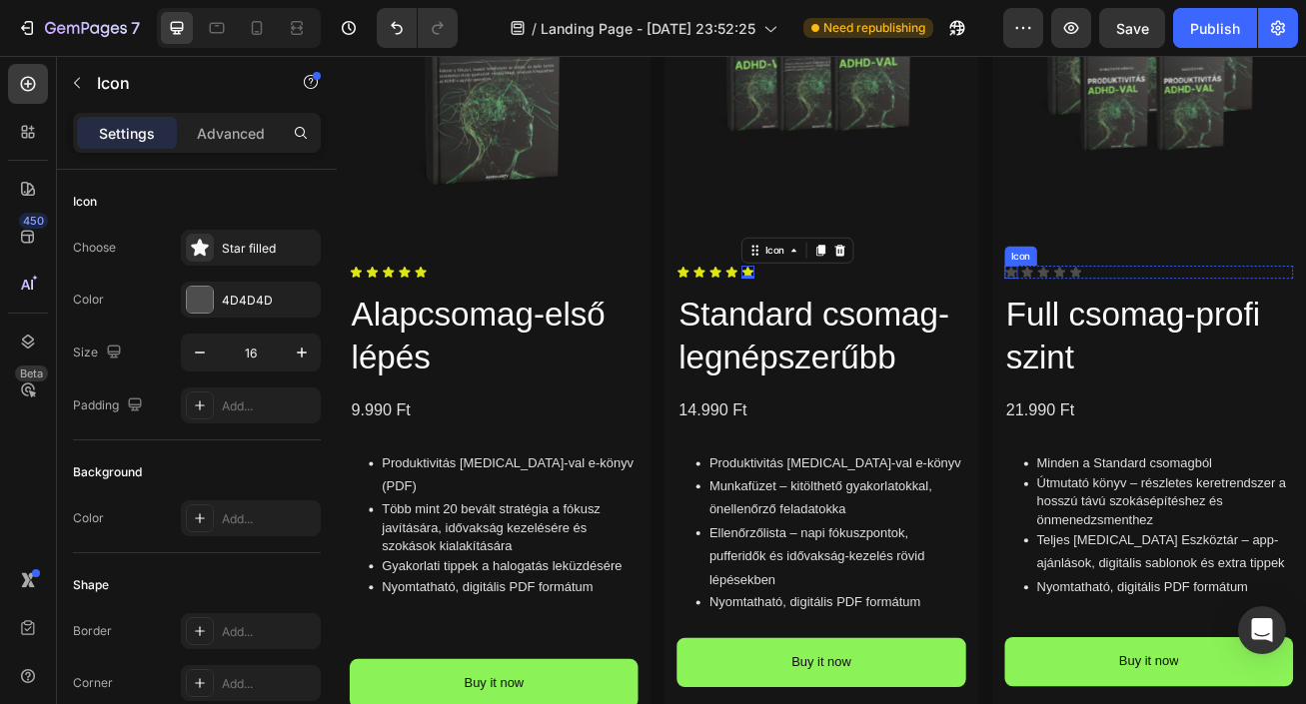
click at [1173, 321] on icon at bounding box center [1171, 323] width 14 height 13
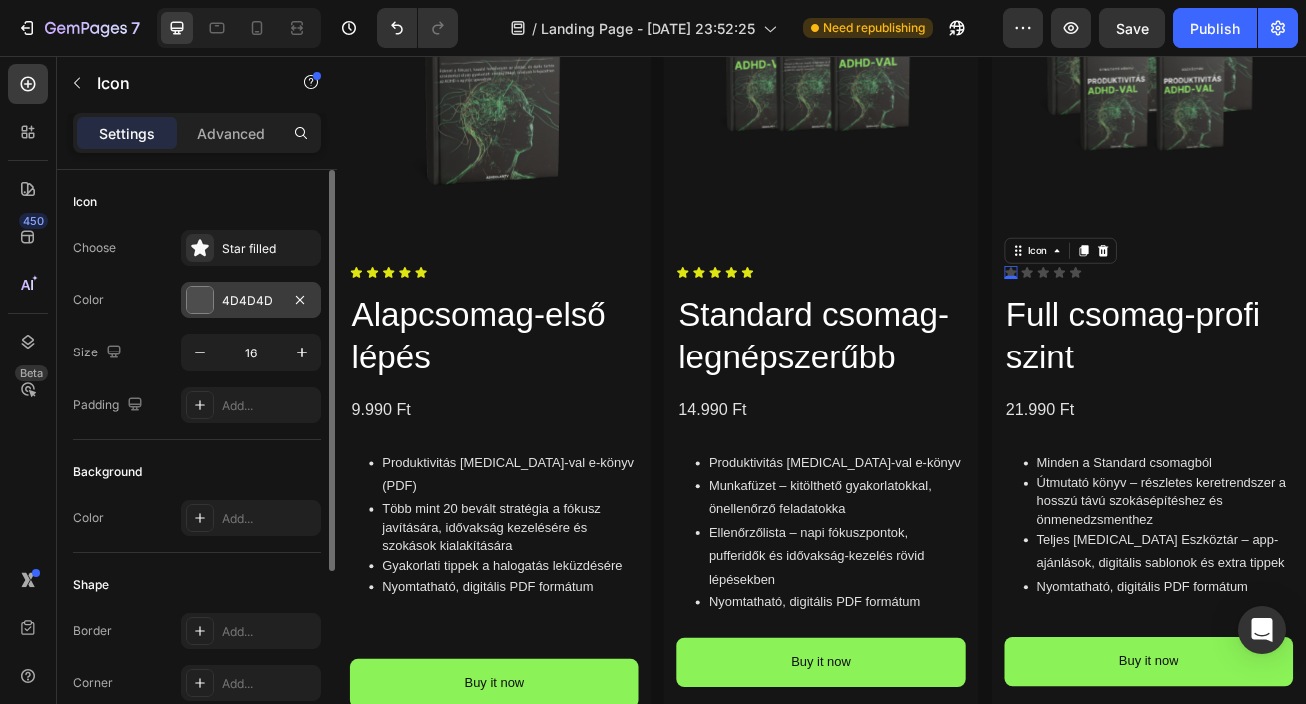
click at [275, 293] on div "4D4D4D" at bounding box center [251, 301] width 58 height 18
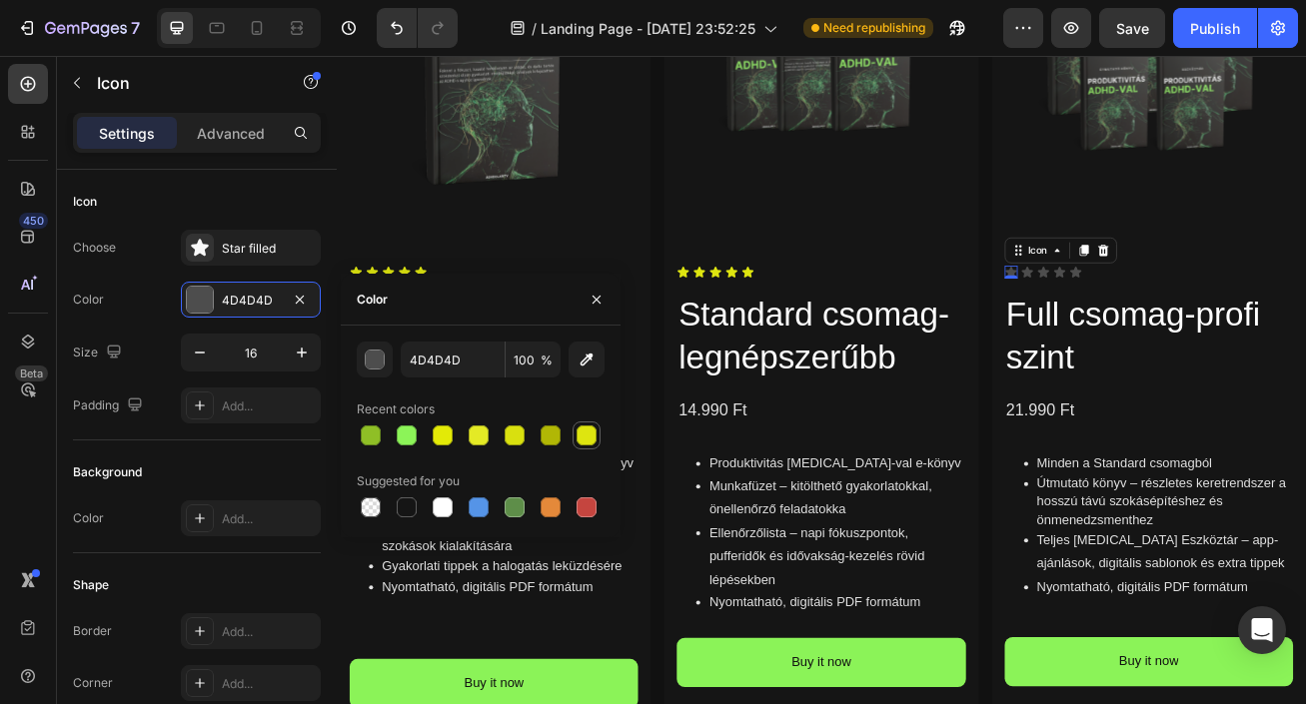
click at [583, 436] on div at bounding box center [587, 436] width 20 height 20
type input "DEE510"
click at [1188, 326] on div "Icon 0" at bounding box center [1191, 324] width 16 height 16
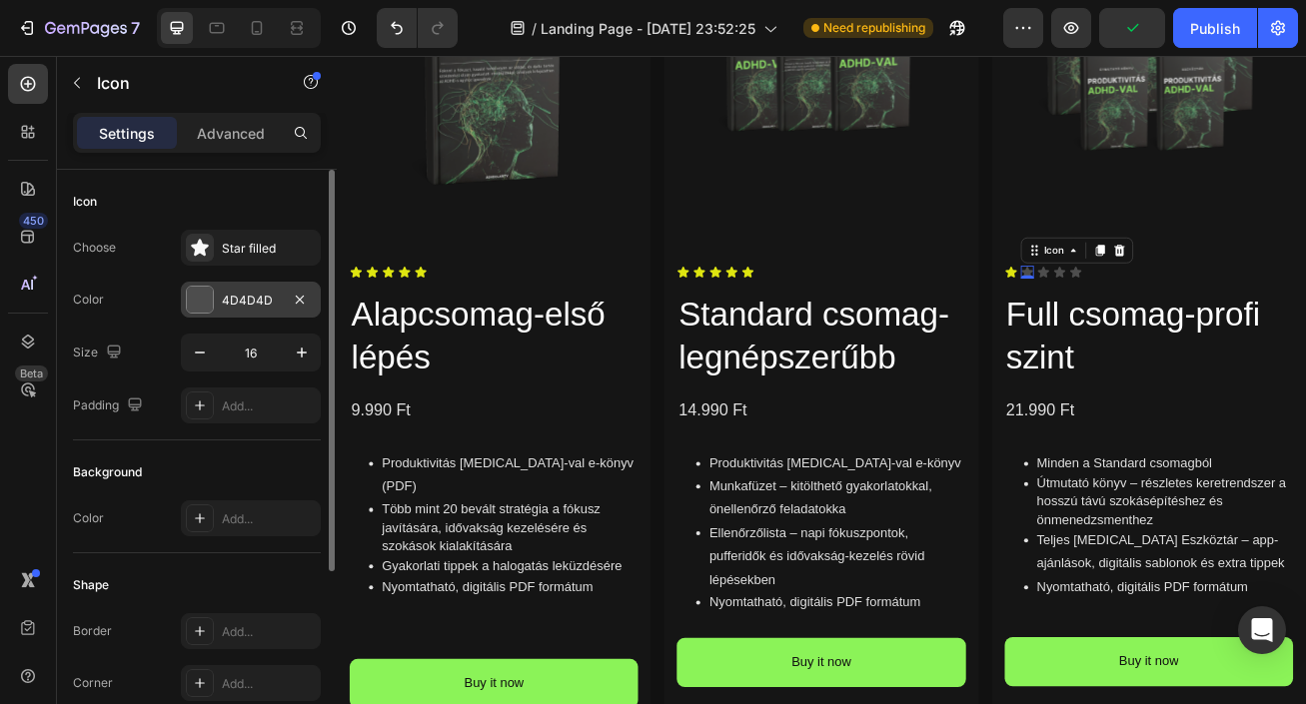
click at [261, 297] on div "4D4D4D" at bounding box center [251, 301] width 58 height 18
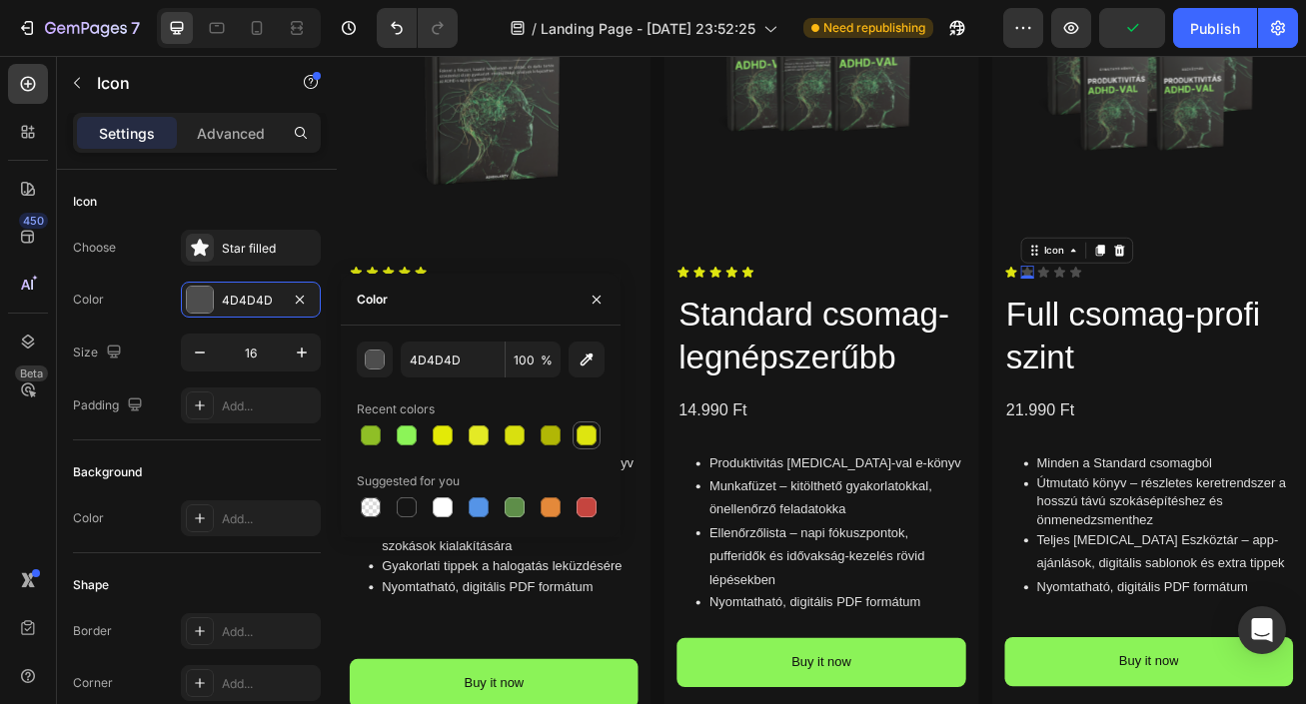
click at [591, 429] on div at bounding box center [587, 436] width 20 height 20
type input "DEE510"
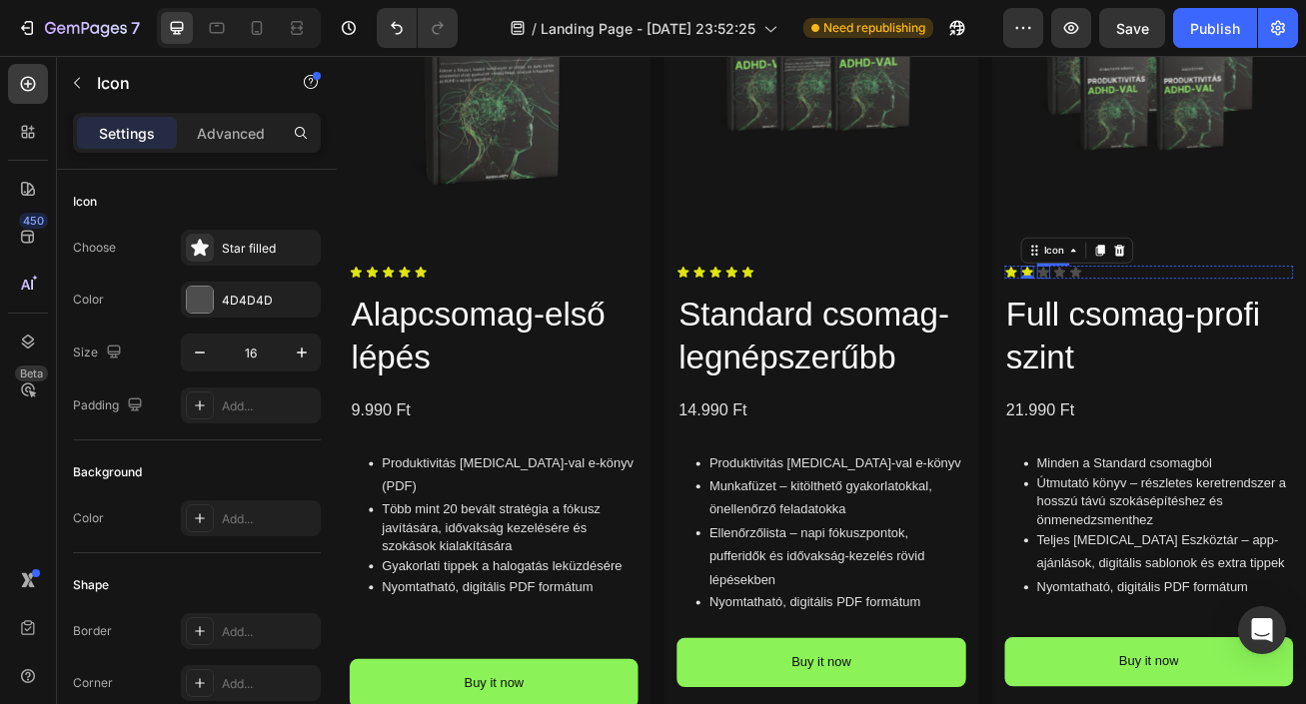
click at [1210, 324] on div "Icon" at bounding box center [1211, 324] width 16 height 16
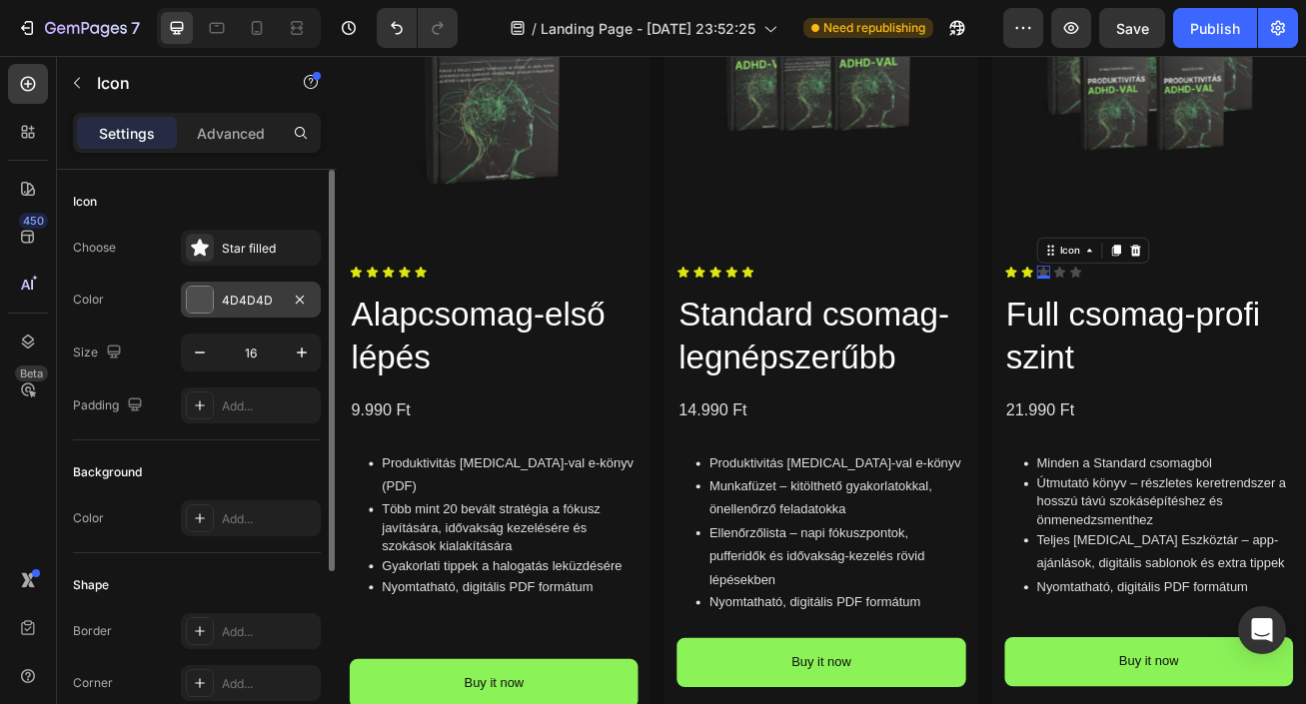
click at [241, 292] on div "4D4D4D" at bounding box center [251, 301] width 58 height 18
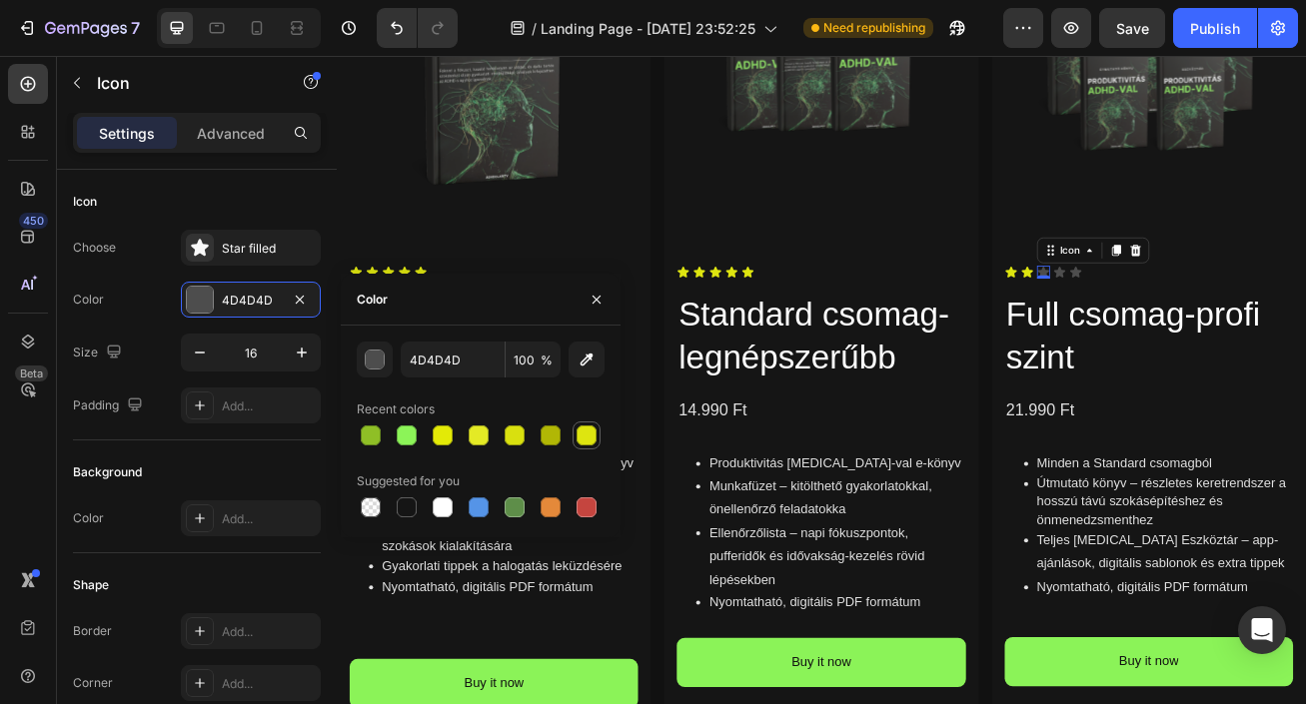
click at [582, 426] on div at bounding box center [587, 436] width 20 height 20
type input "DEE510"
click at [1232, 328] on div "Icon" at bounding box center [1231, 324] width 16 height 16
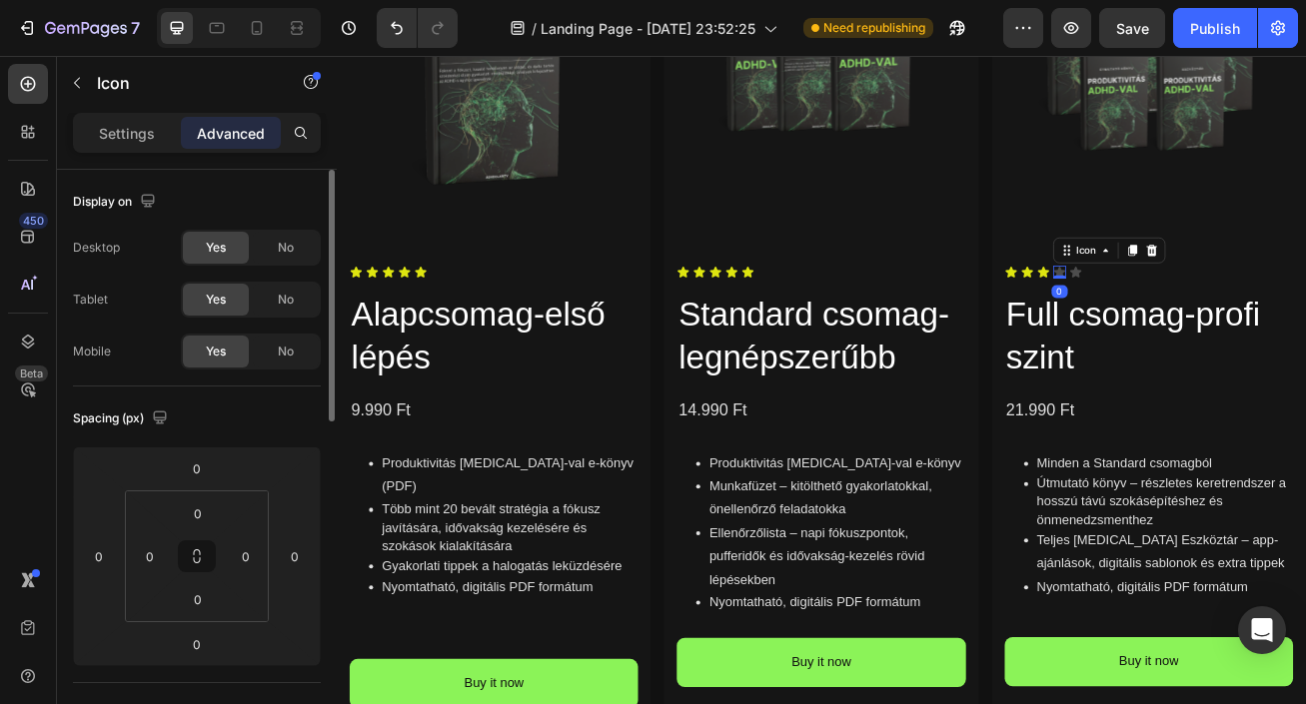
click at [134, 123] on p "Settings" at bounding box center [127, 133] width 56 height 21
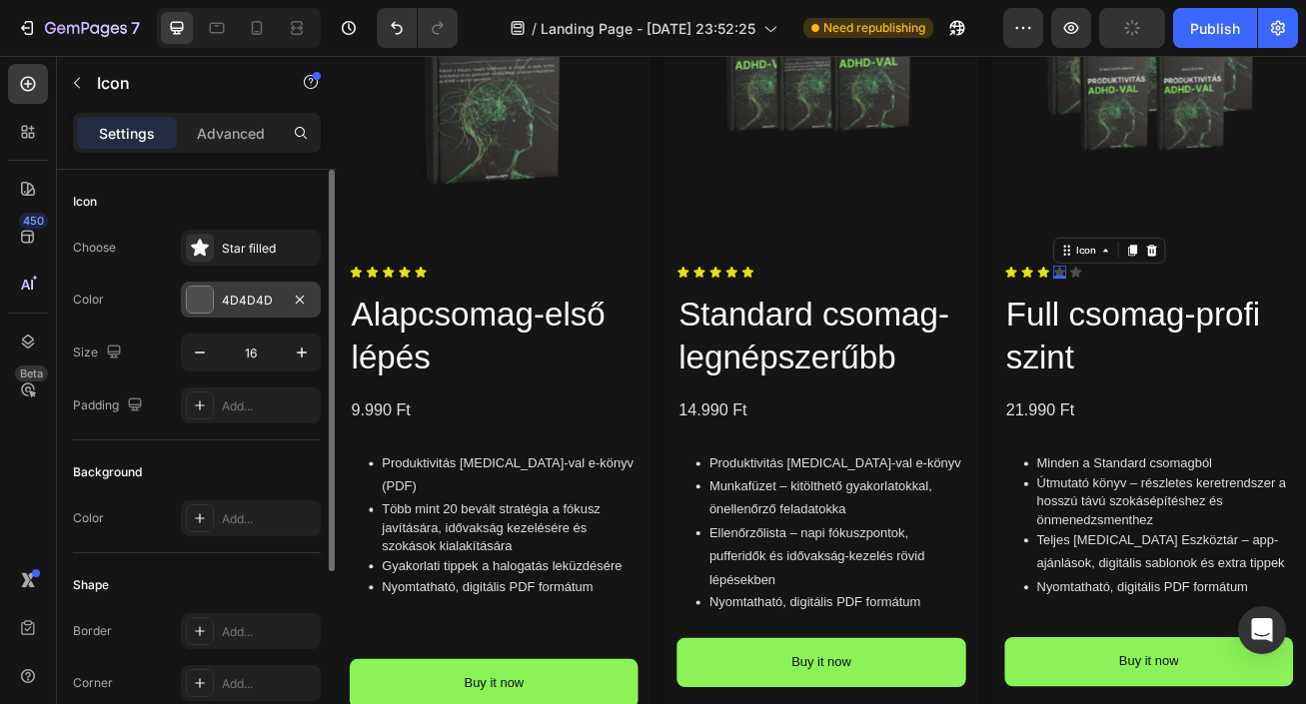
click at [265, 305] on div "4D4D4D" at bounding box center [251, 301] width 58 height 18
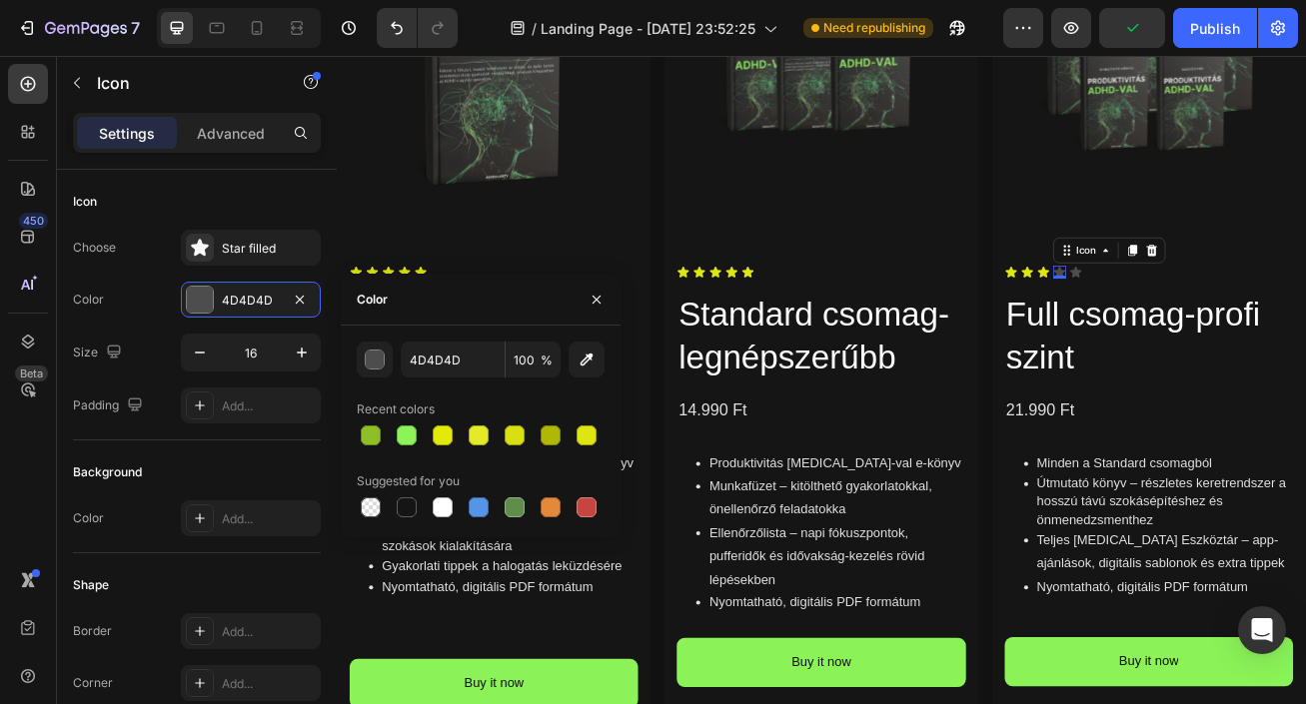
click at [606, 435] on div "4D4D4D 100 % Recent colors Suggested for you" at bounding box center [481, 432] width 280 height 180
click at [583, 430] on div at bounding box center [587, 436] width 20 height 20
type input "DEE510"
click at [1254, 322] on icon at bounding box center [1251, 323] width 14 height 13
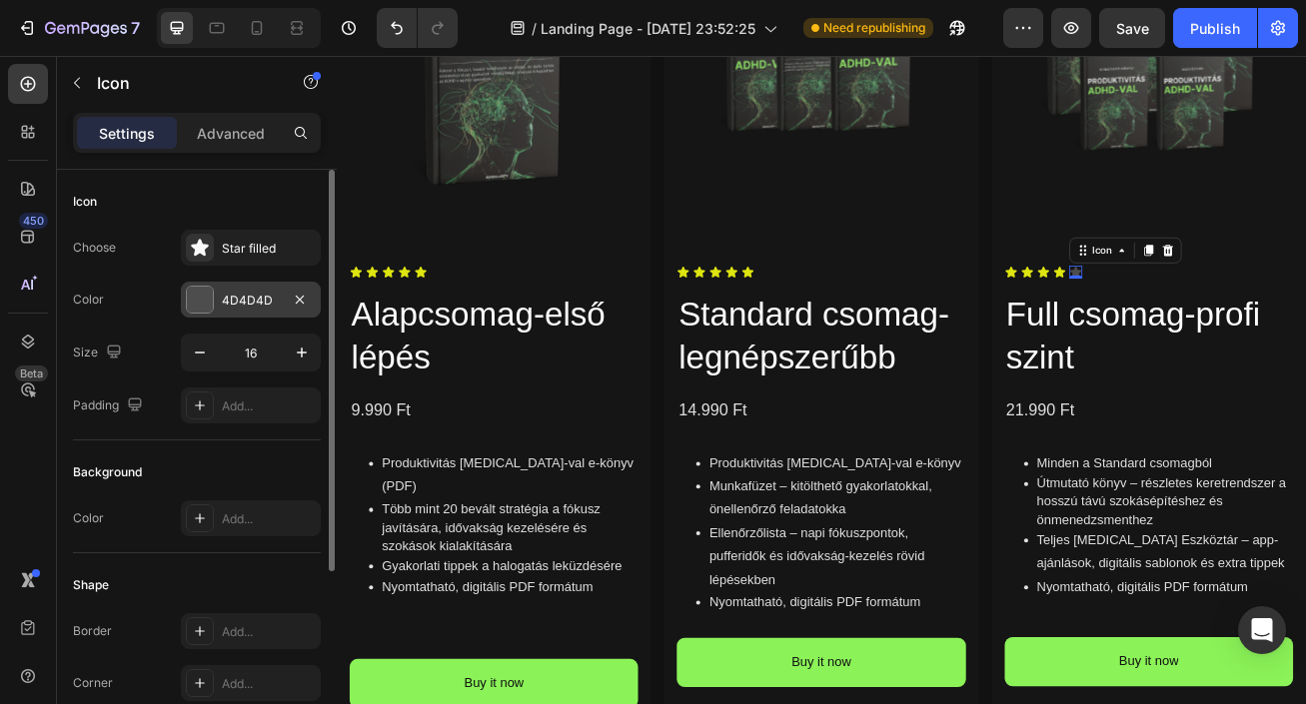
click at [240, 302] on div "4D4D4D" at bounding box center [251, 301] width 58 height 18
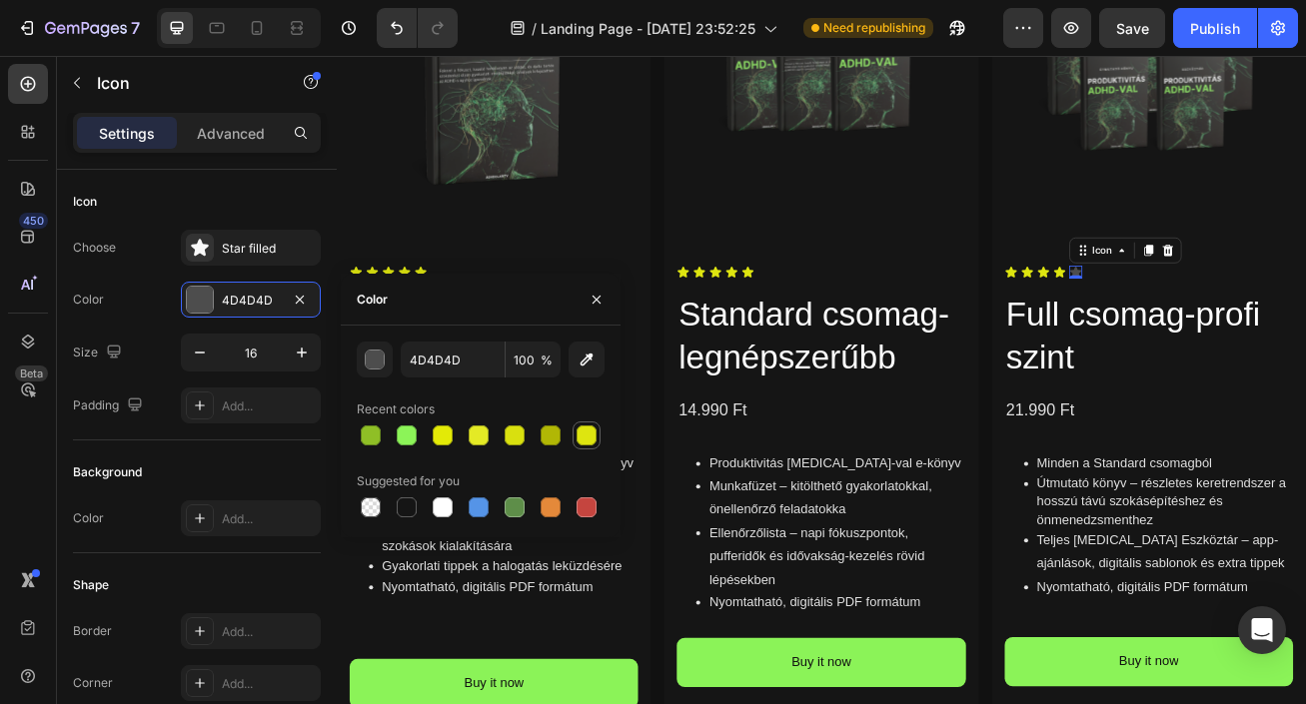
click at [582, 443] on div at bounding box center [587, 436] width 20 height 20
type input "DEE510"
click at [598, 302] on icon "button" at bounding box center [597, 300] width 16 height 16
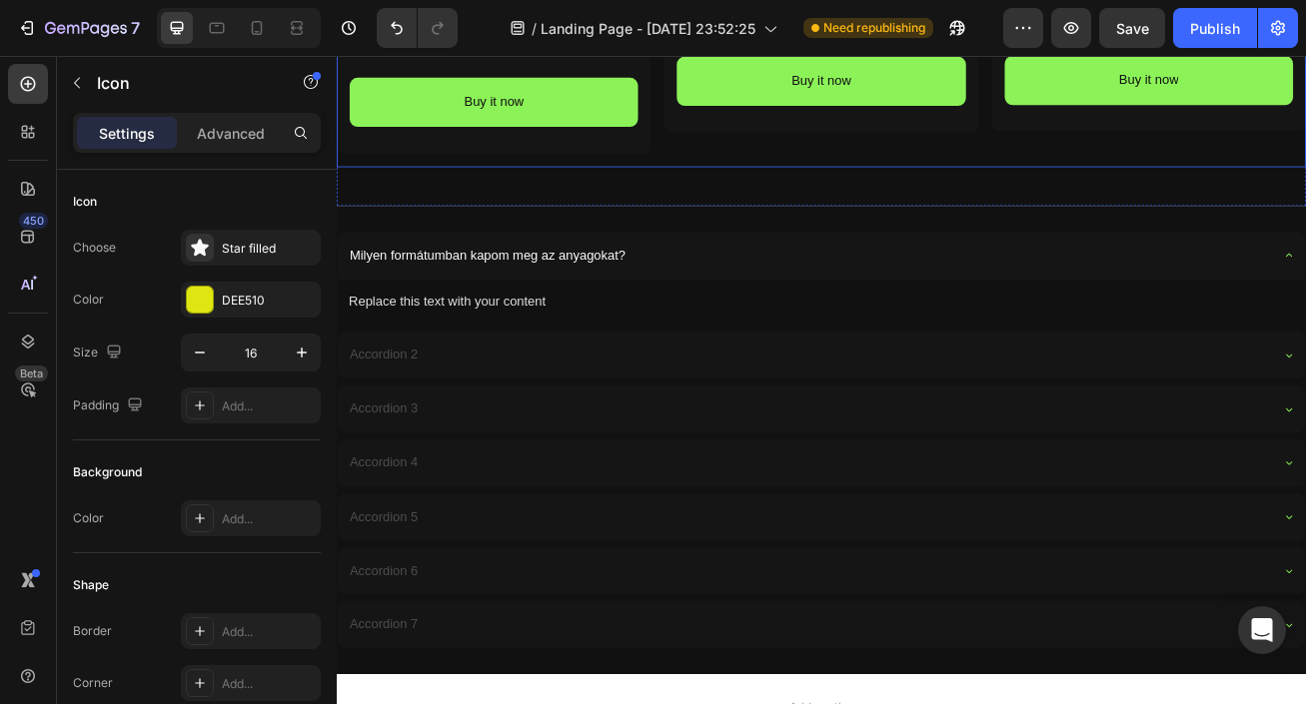
scroll to position [2917, 0]
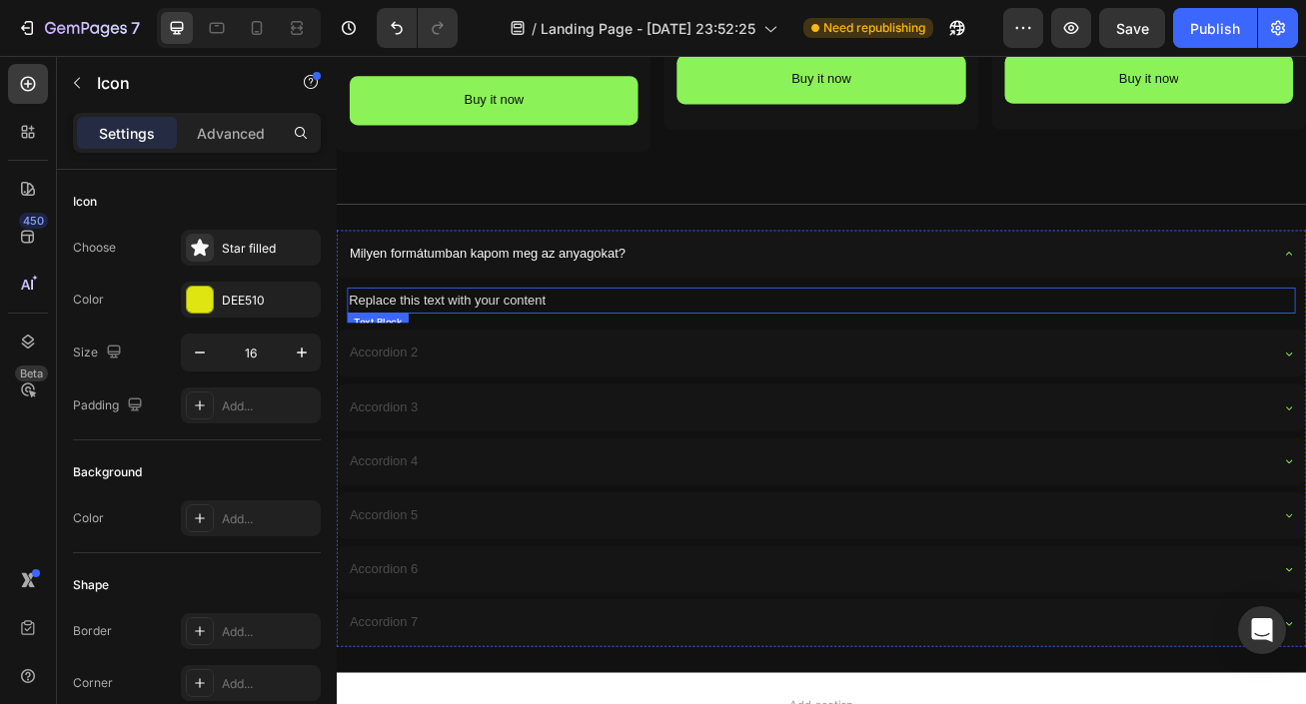
click at [469, 343] on div "Replace this text with your content" at bounding box center [936, 359] width 1173 height 33
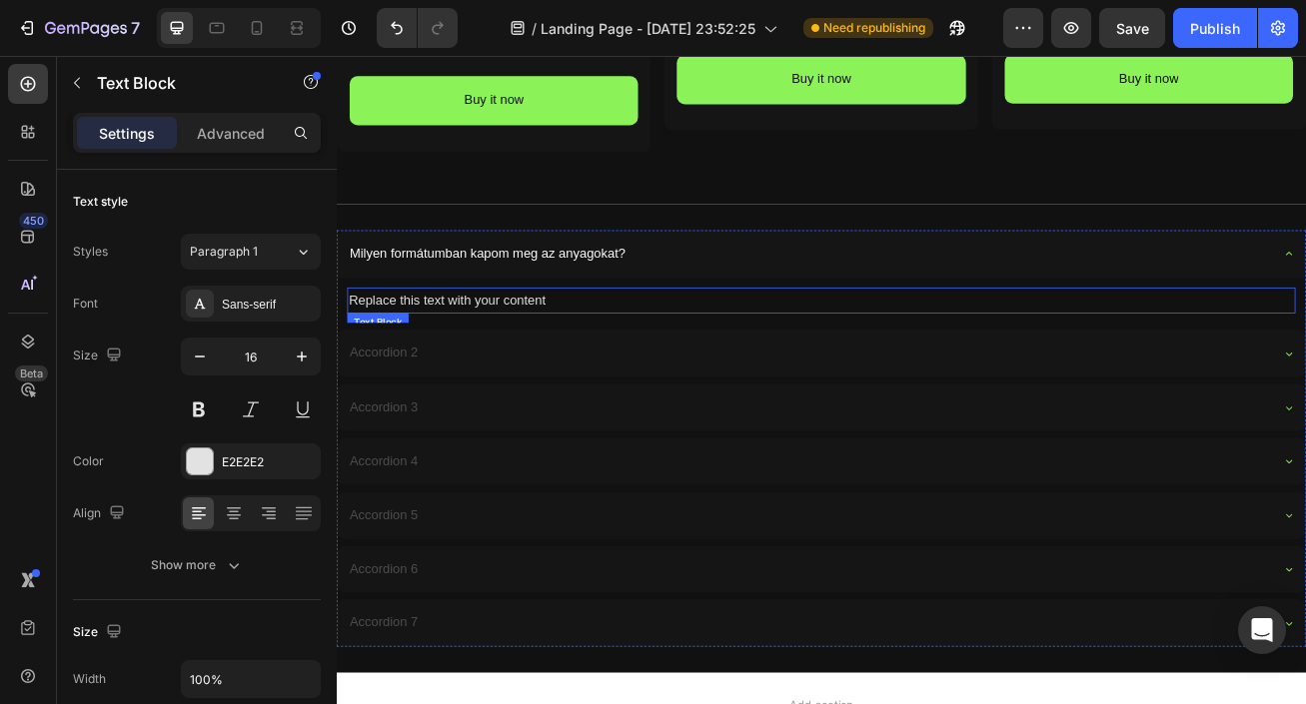
click at [469, 343] on div "Replace this text with your content" at bounding box center [936, 359] width 1173 height 33
click at [469, 345] on p "Replace this text with your content" at bounding box center [936, 359] width 1169 height 29
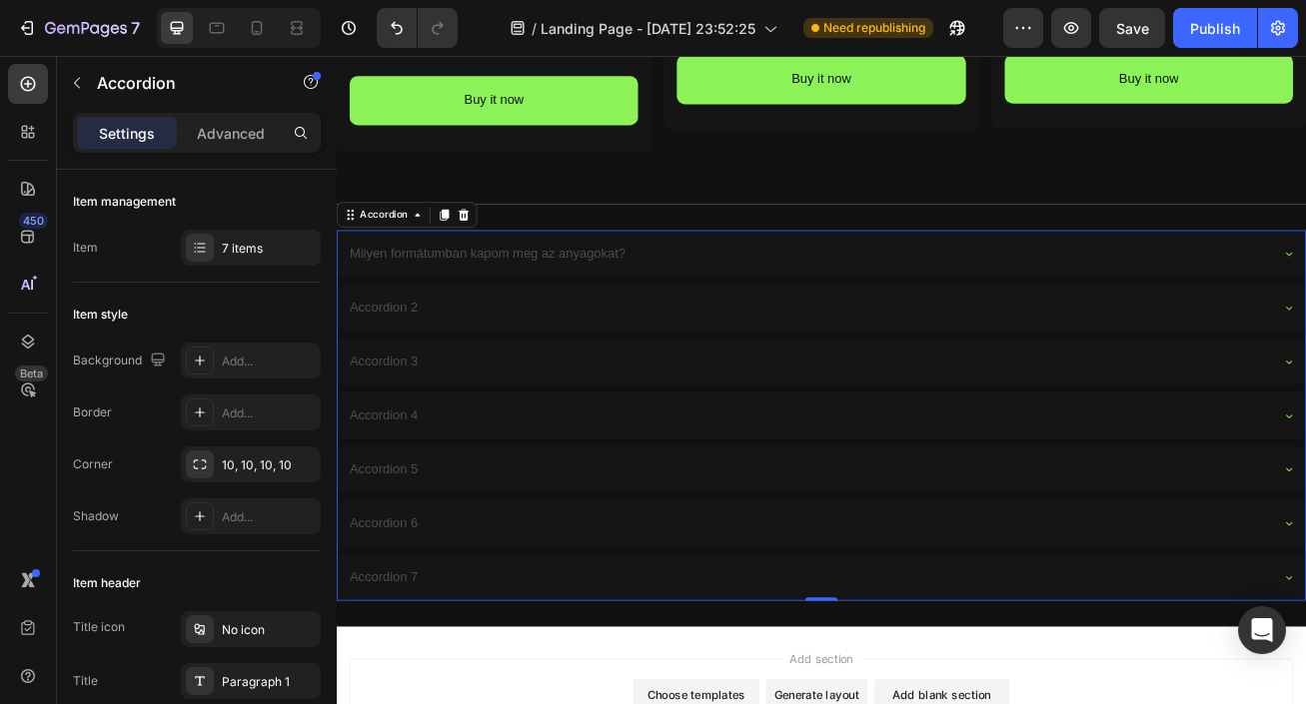
click at [485, 351] on div "Accordion 2" at bounding box center [920, 368] width 1141 height 35
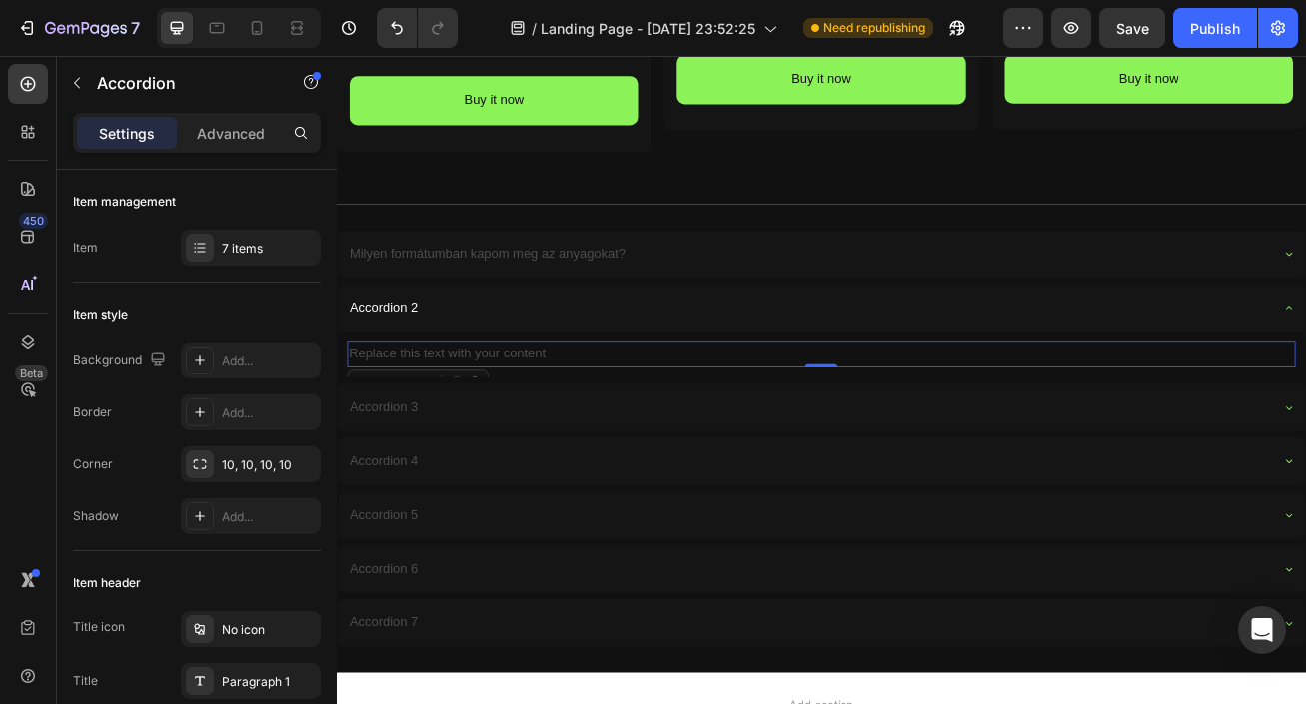
click at [474, 409] on div "Replace this text with your content" at bounding box center [936, 425] width 1173 height 33
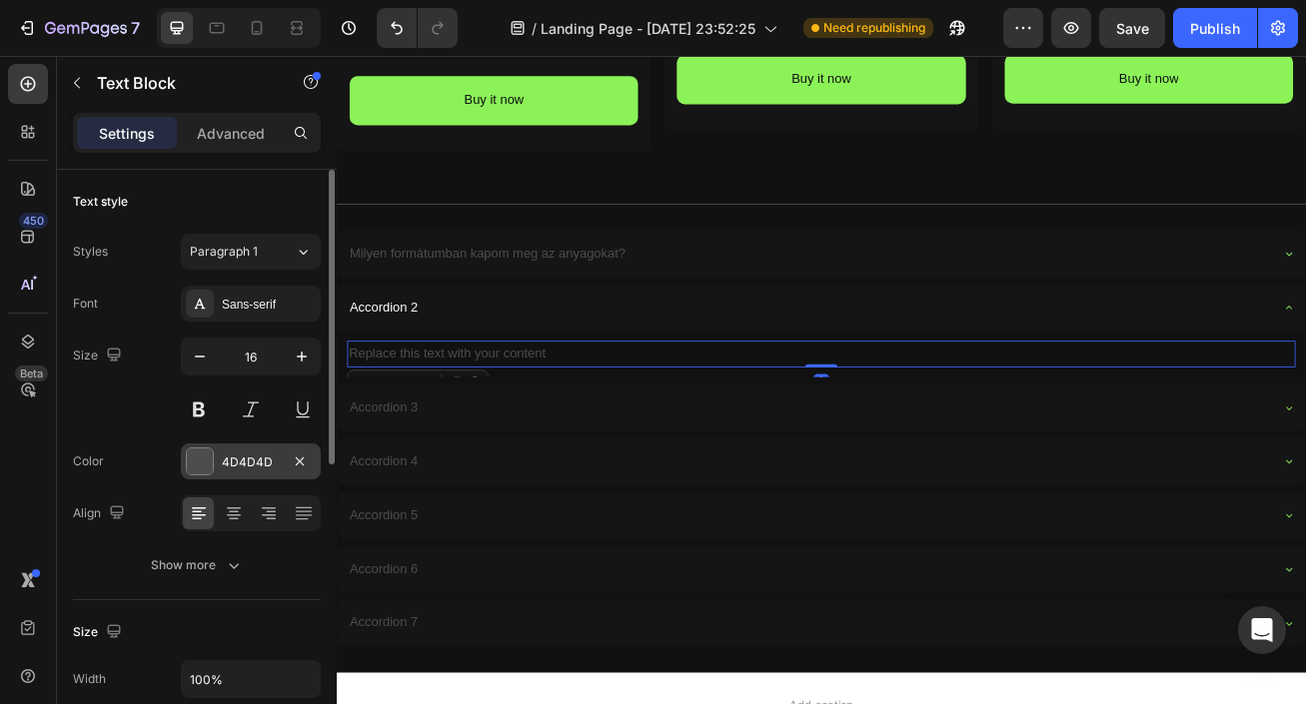
click at [229, 468] on div "4D4D4D" at bounding box center [251, 463] width 58 height 18
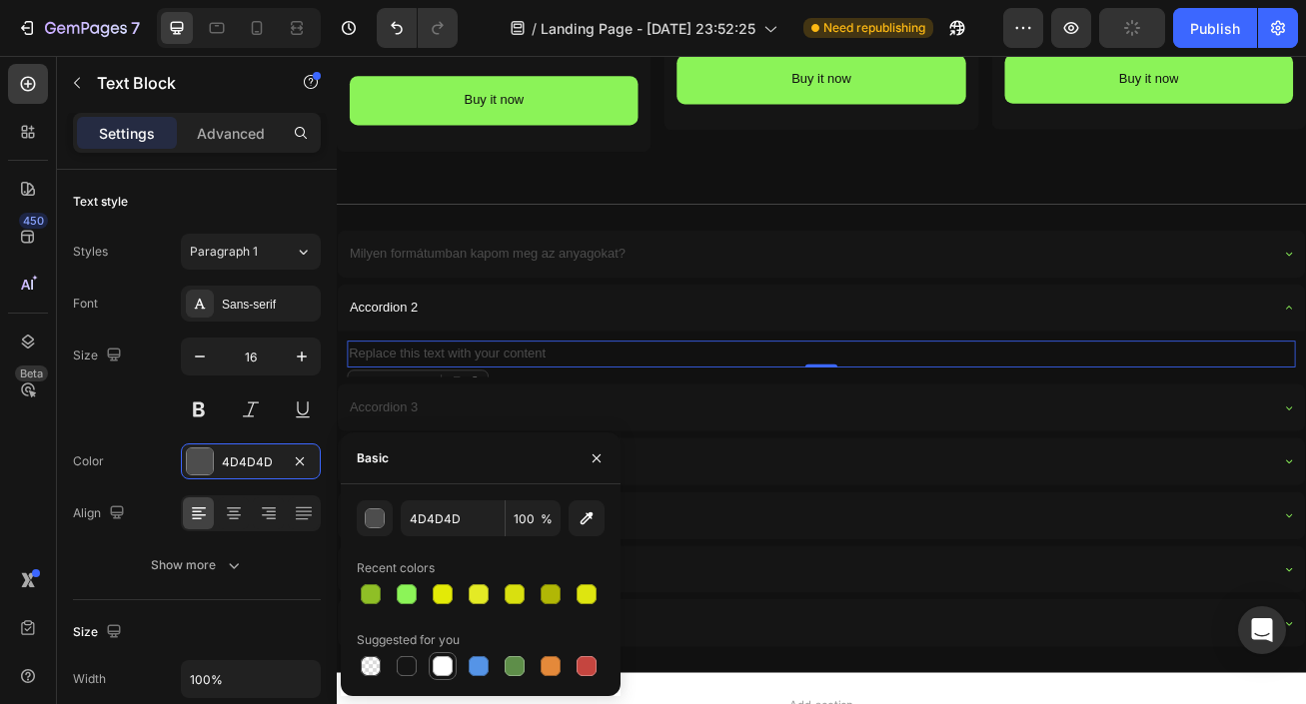
click at [450, 664] on div at bounding box center [443, 667] width 20 height 20
type input "FFFFFF"
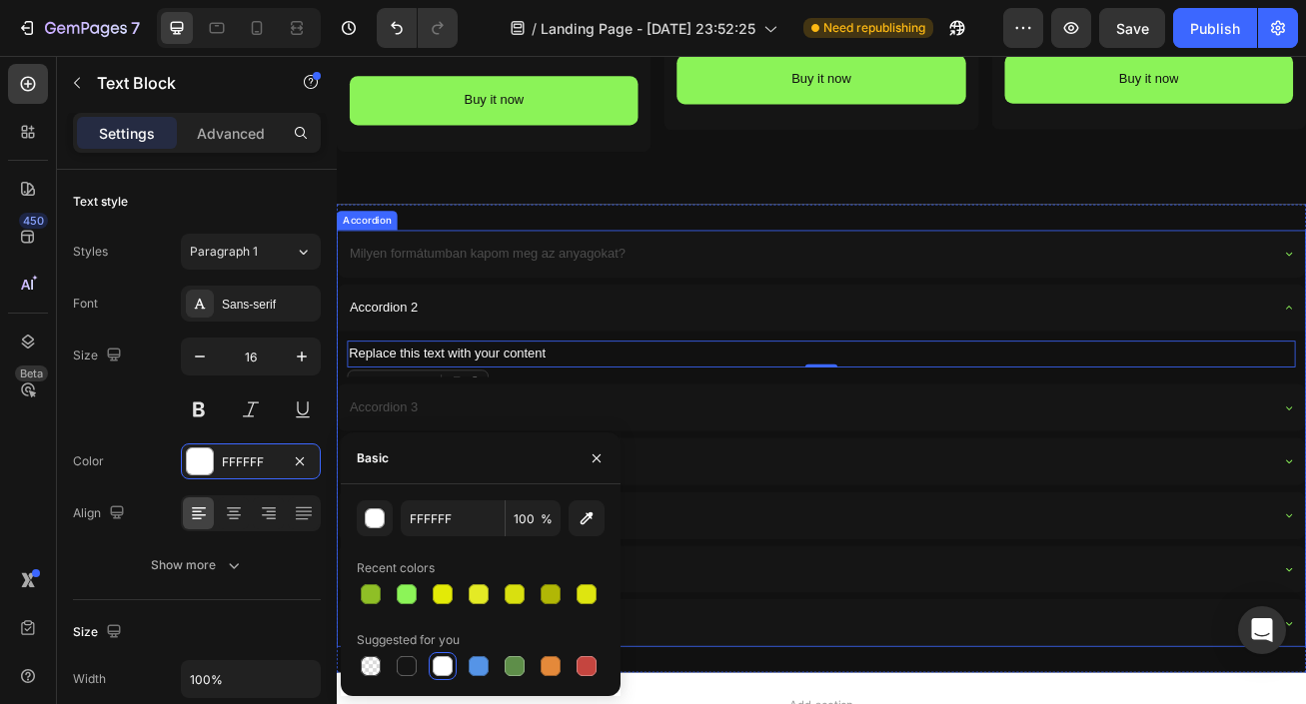
click at [646, 351] on div "Accordion 2" at bounding box center [920, 368] width 1141 height 35
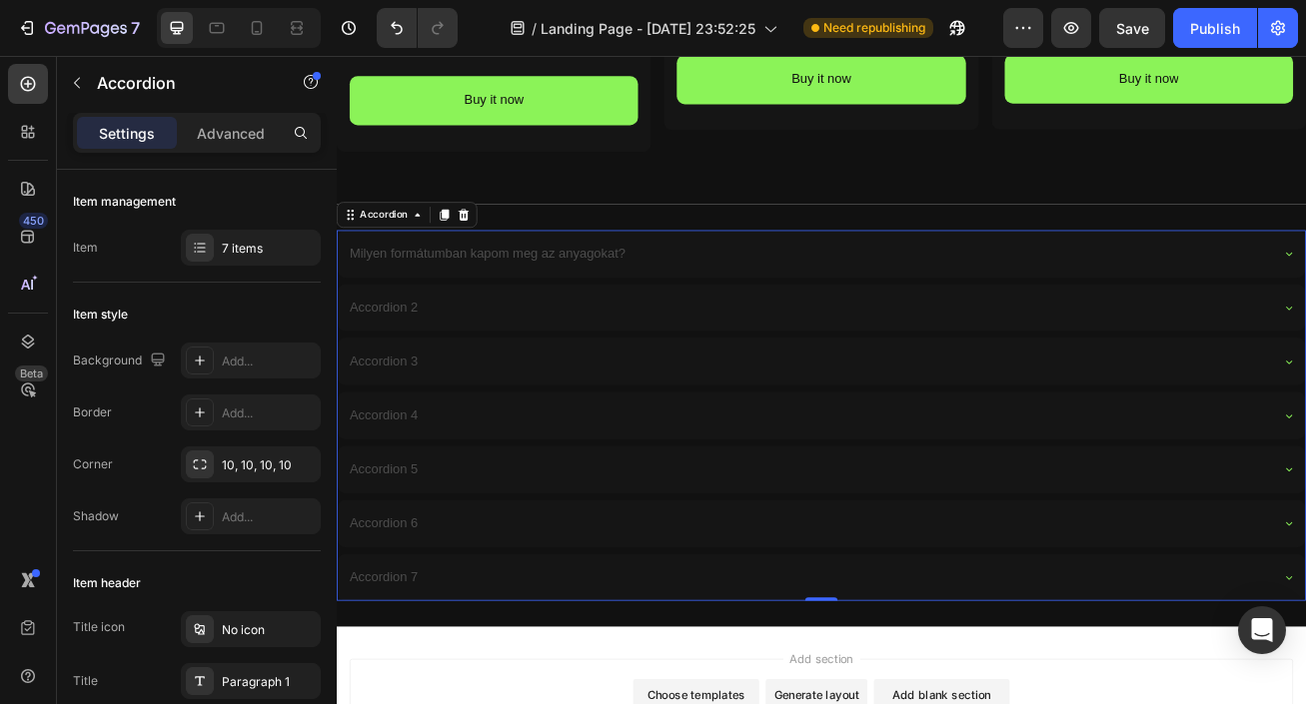
click at [747, 284] on div "Milyen formátumban kapom meg az anyagokat?" at bounding box center [920, 301] width 1141 height 35
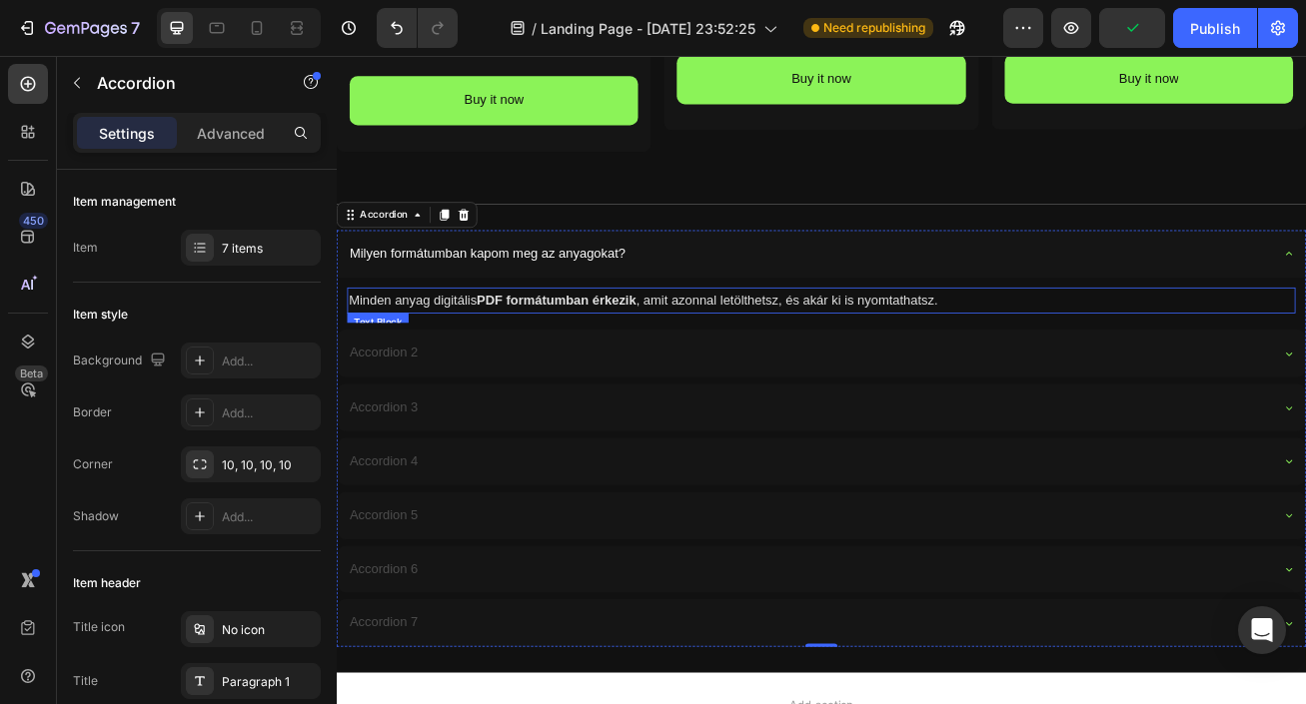
click at [711, 345] on p "Minden anyag digitális PDF formátumban érkezik , amit azonnal letölthetsz, és a…" at bounding box center [936, 359] width 1169 height 29
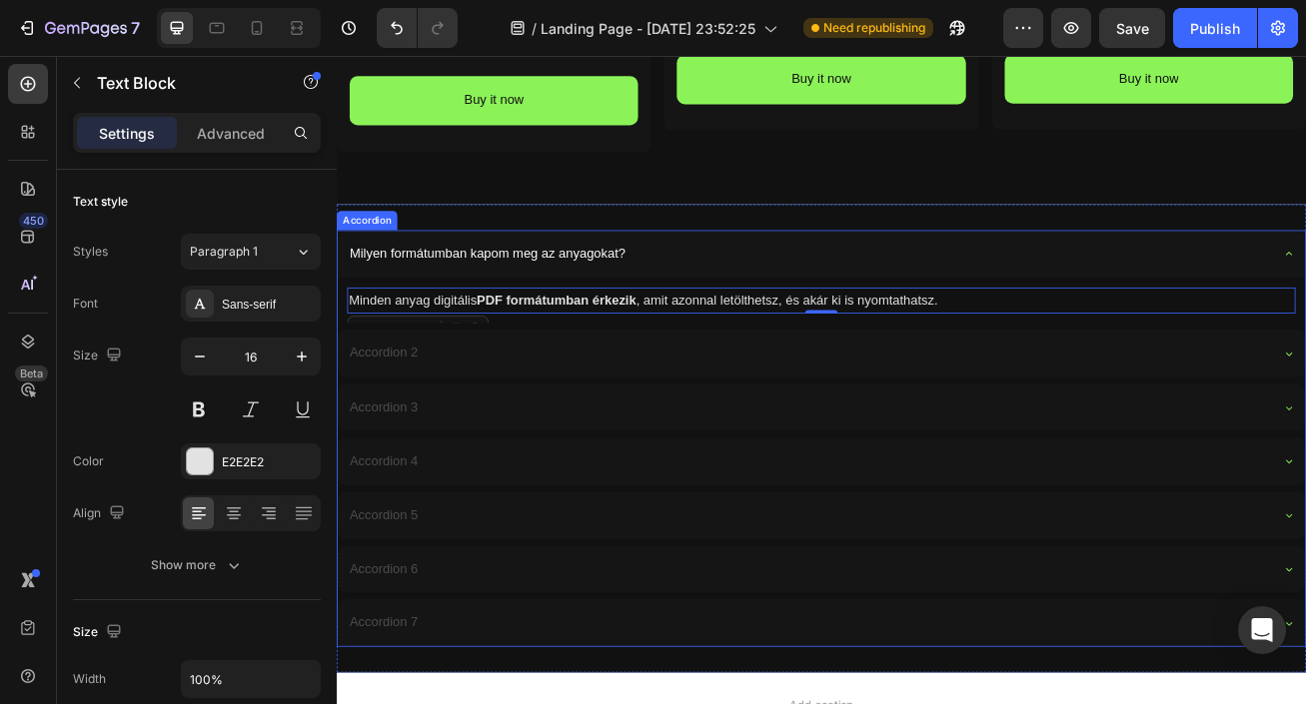
click at [501, 407] on div "Accordion 2" at bounding box center [920, 424] width 1141 height 35
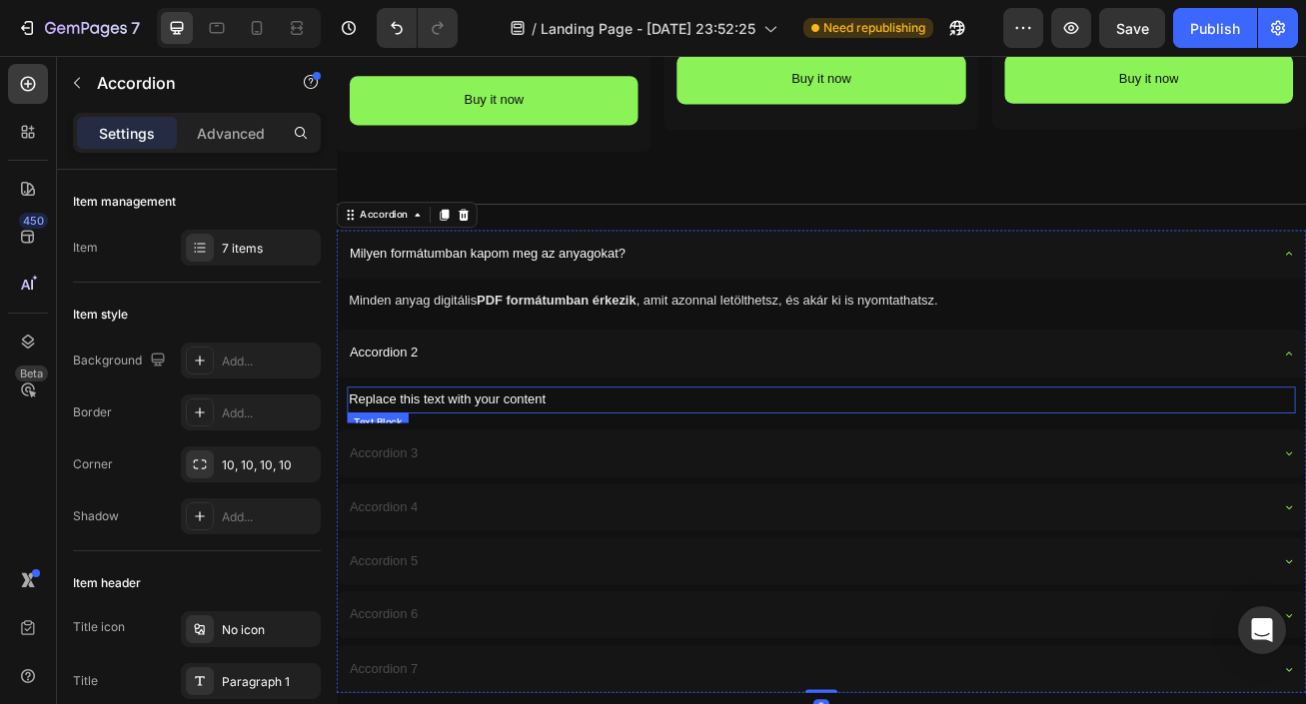
click at [455, 466] on div "Replace this text with your content" at bounding box center [936, 482] width 1173 height 33
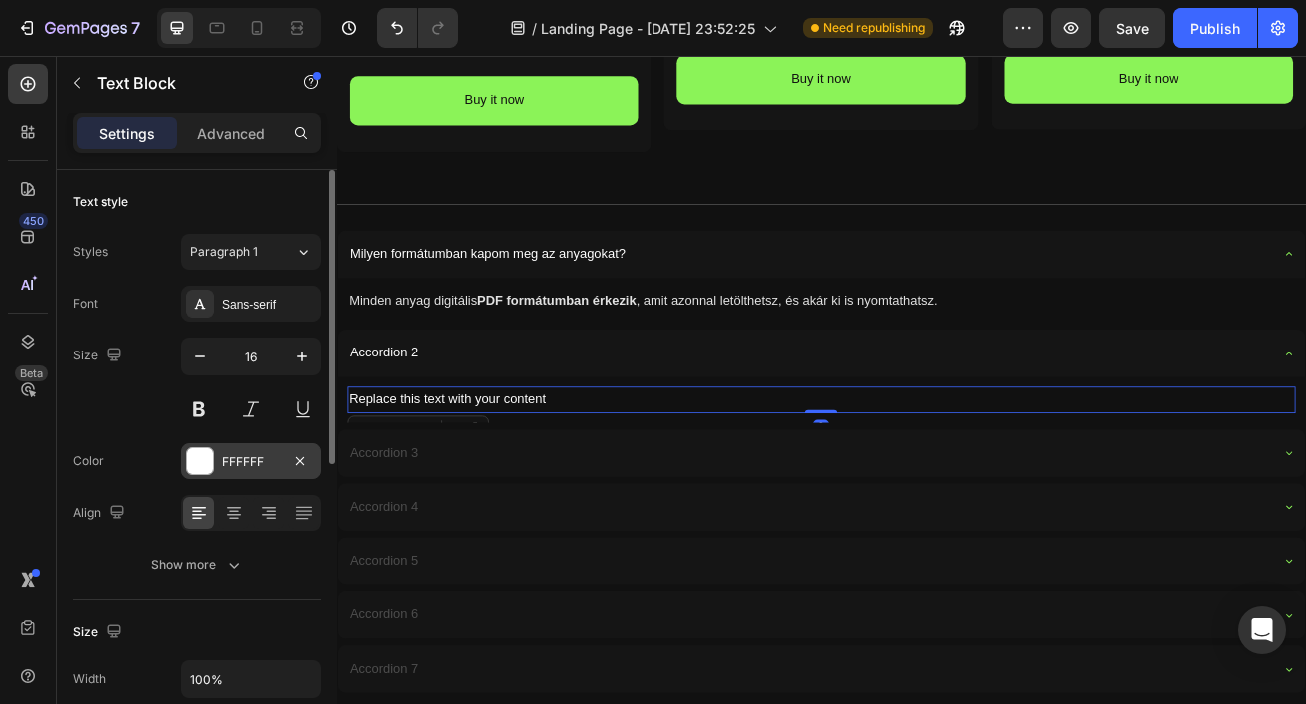
click at [267, 459] on div "FFFFFF" at bounding box center [251, 463] width 58 height 18
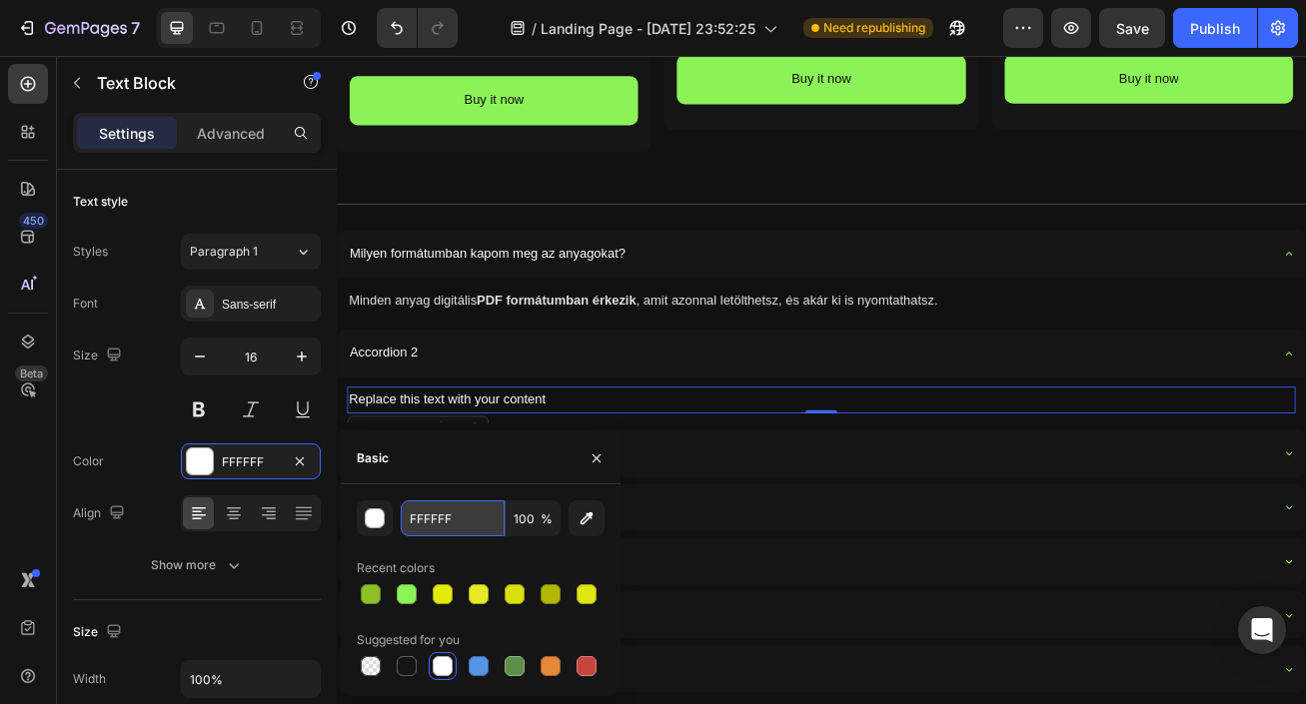
click at [465, 515] on input "FFFFFF" at bounding box center [453, 519] width 104 height 36
type input "e"
type input "E2E2E2"
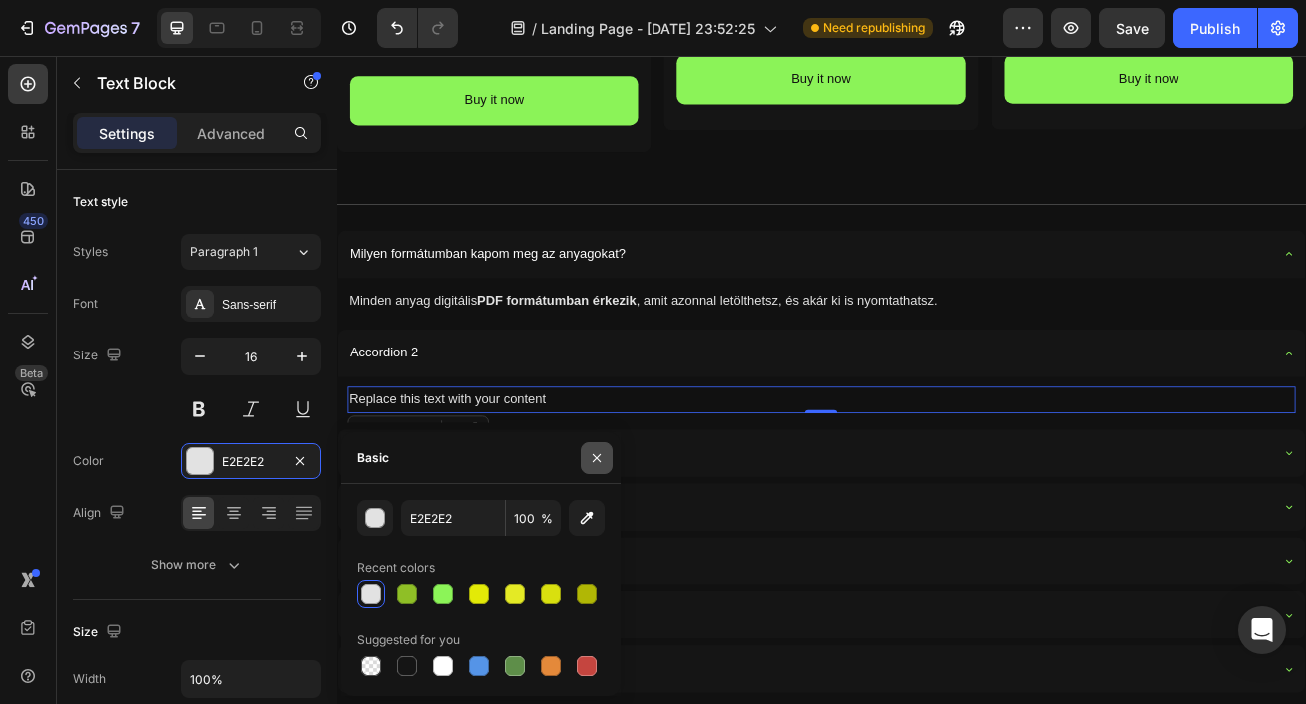
click at [597, 464] on icon "button" at bounding box center [597, 459] width 16 height 16
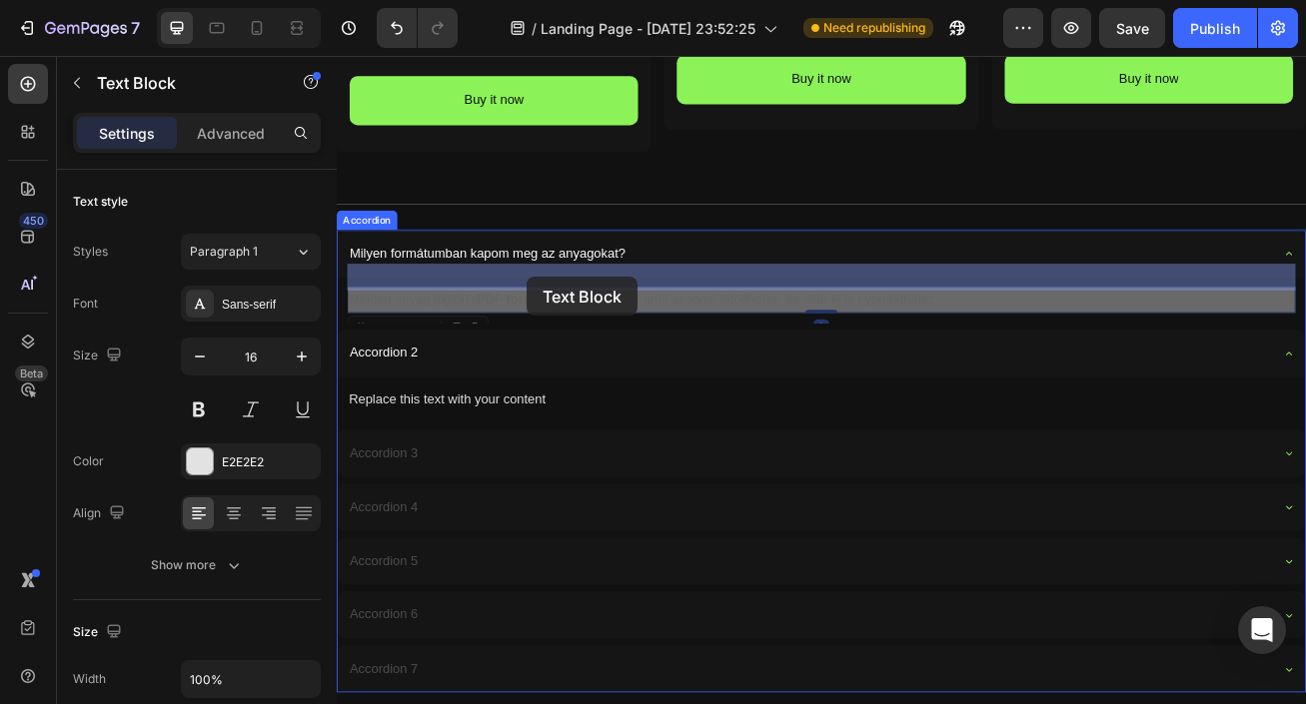
drag, startPoint x: 513, startPoint y: 322, endPoint x: 566, endPoint y: 330, distance: 53.6
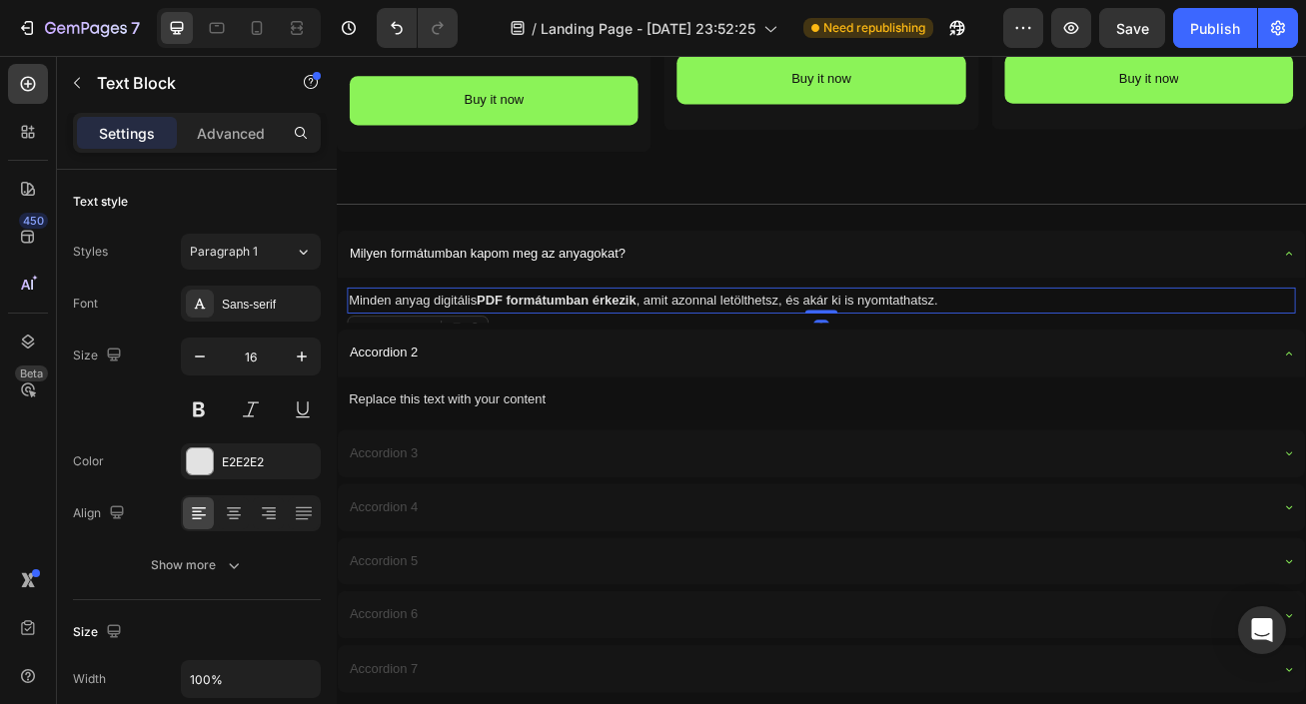
click at [529, 350] on strong "PDF formátumban érkezik" at bounding box center [608, 358] width 197 height 17
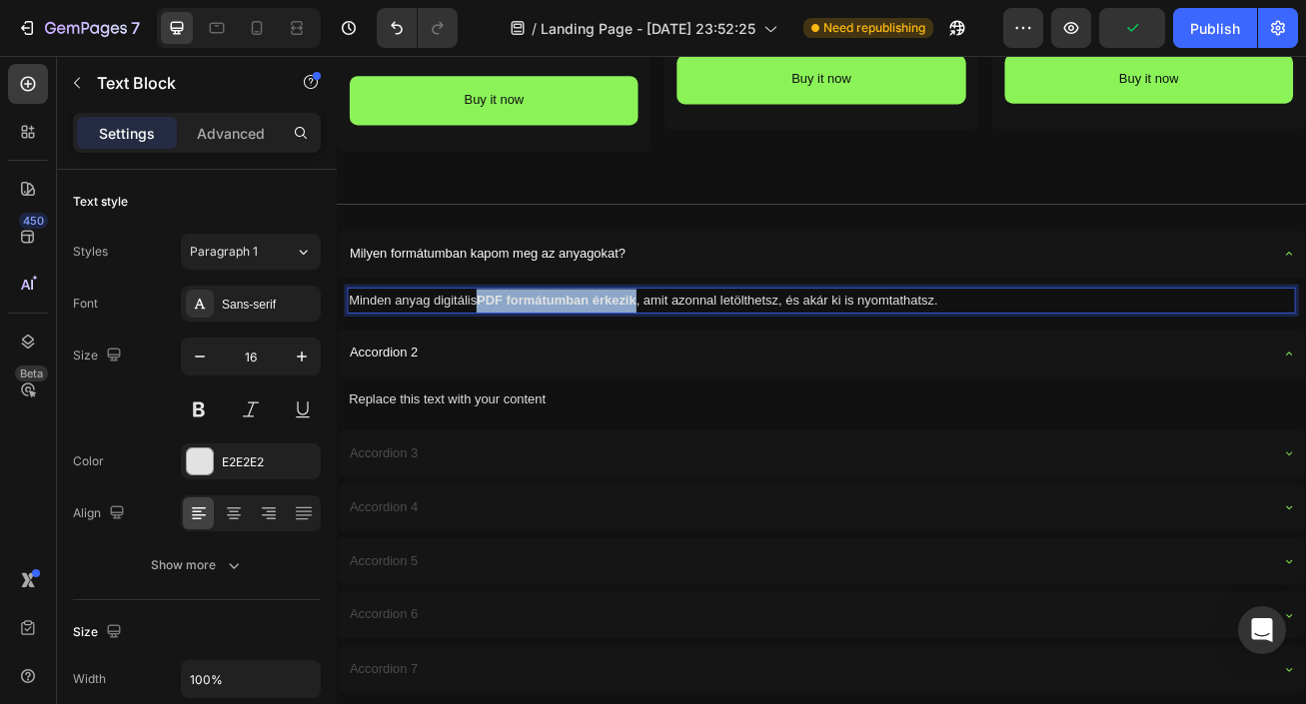
drag, startPoint x: 513, startPoint y: 330, endPoint x: 708, endPoint y: 323, distance: 196.0
click at [706, 350] on strong "PDF formátumban érkezik" at bounding box center [608, 358] width 197 height 17
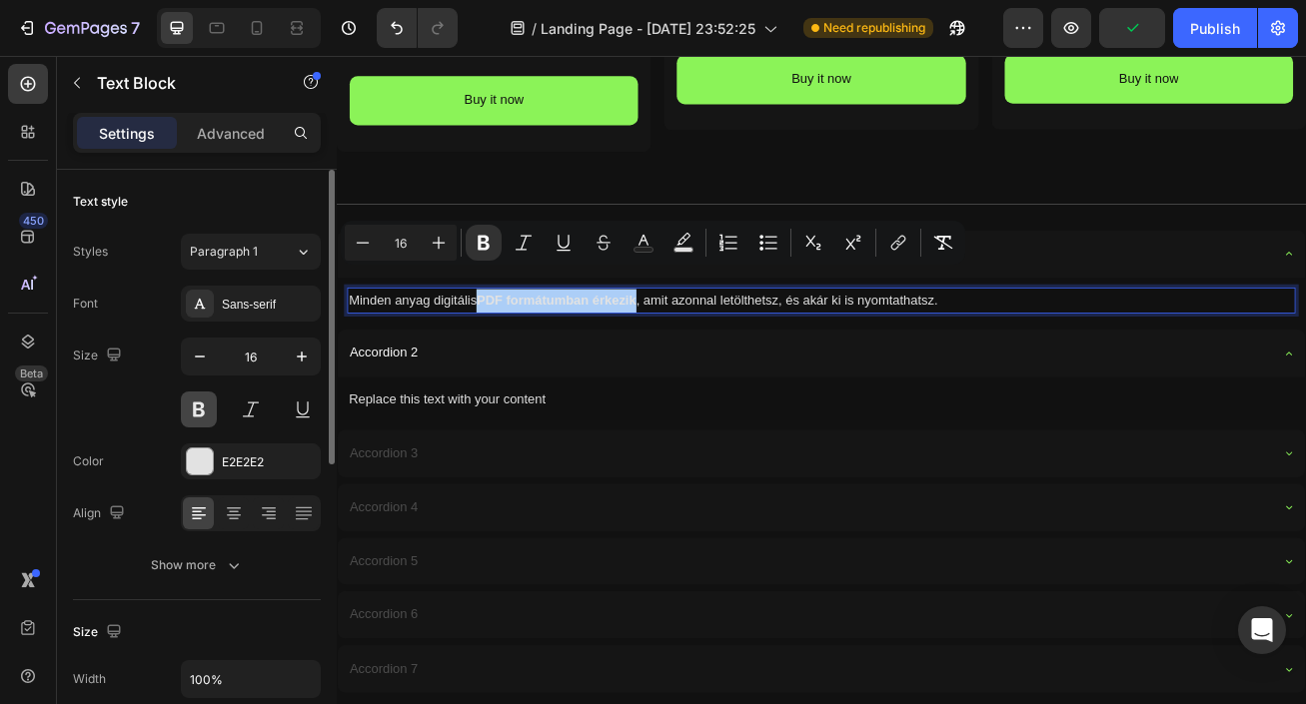
click at [208, 419] on button at bounding box center [199, 410] width 36 height 36
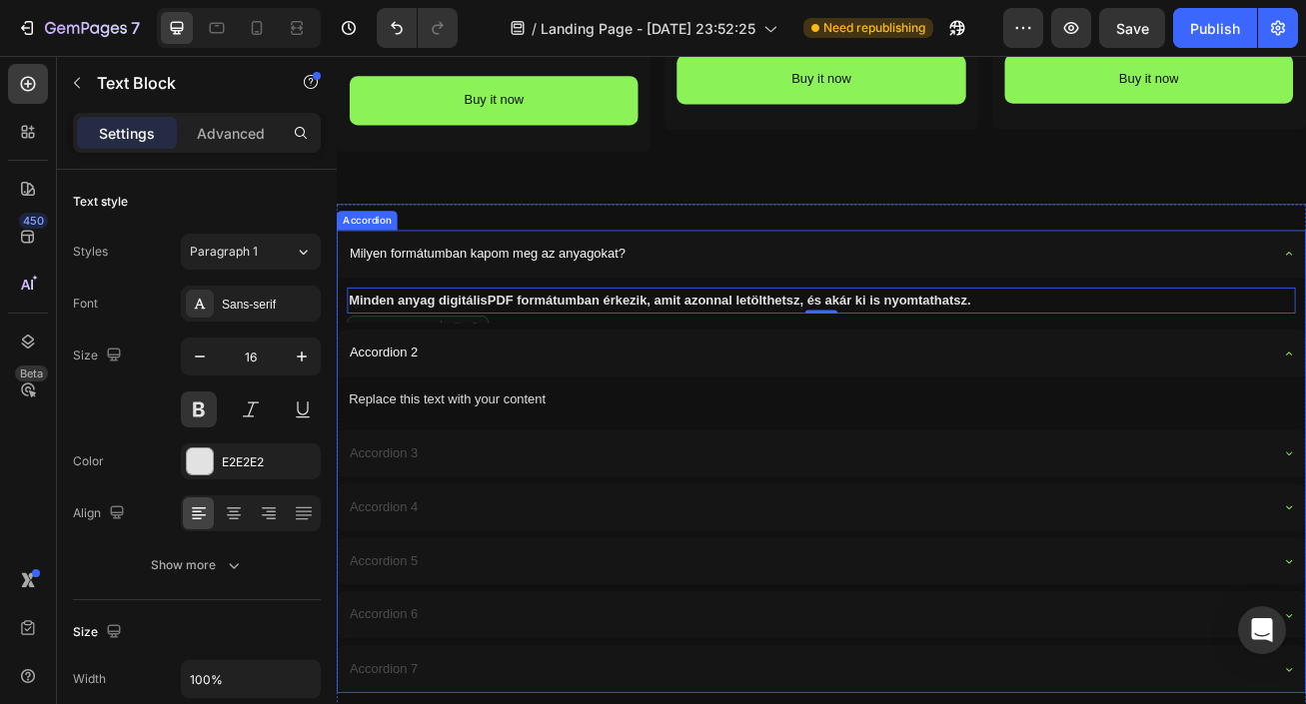
click at [781, 407] on div "Accordion 2" at bounding box center [920, 424] width 1141 height 35
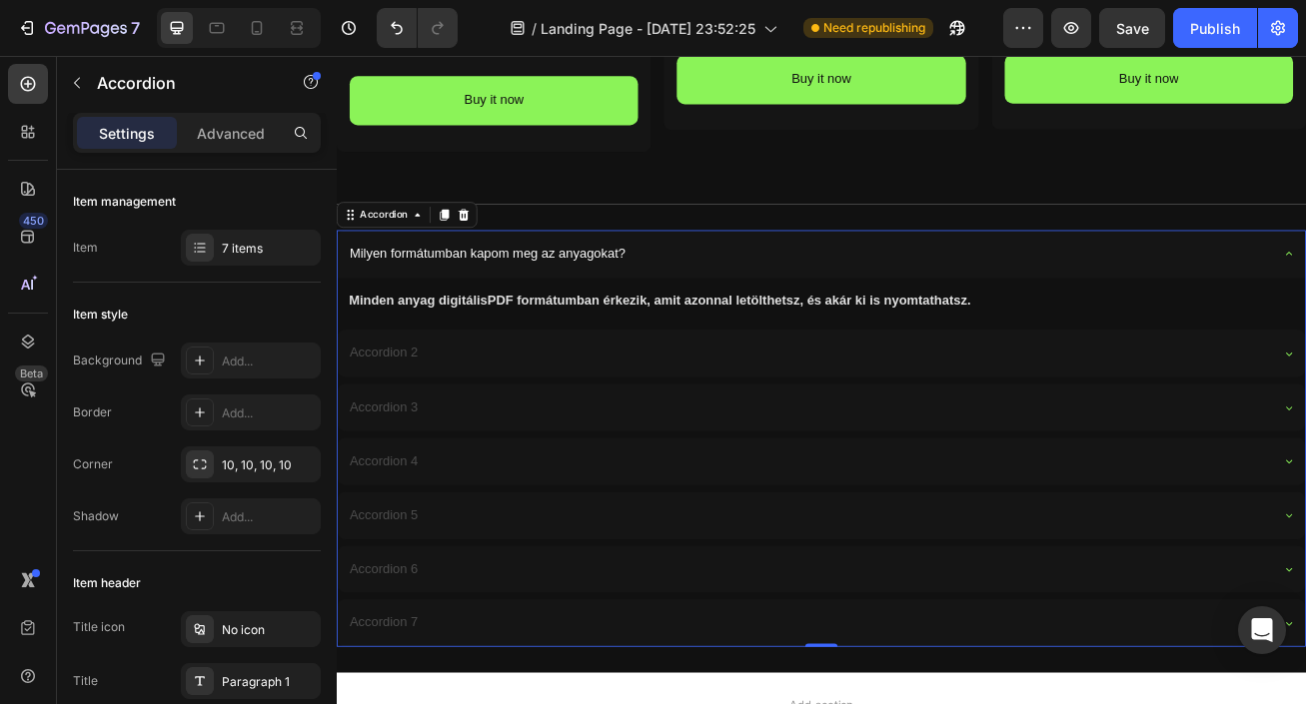
click at [486, 407] on div "Accordion 2" at bounding box center [920, 424] width 1141 height 35
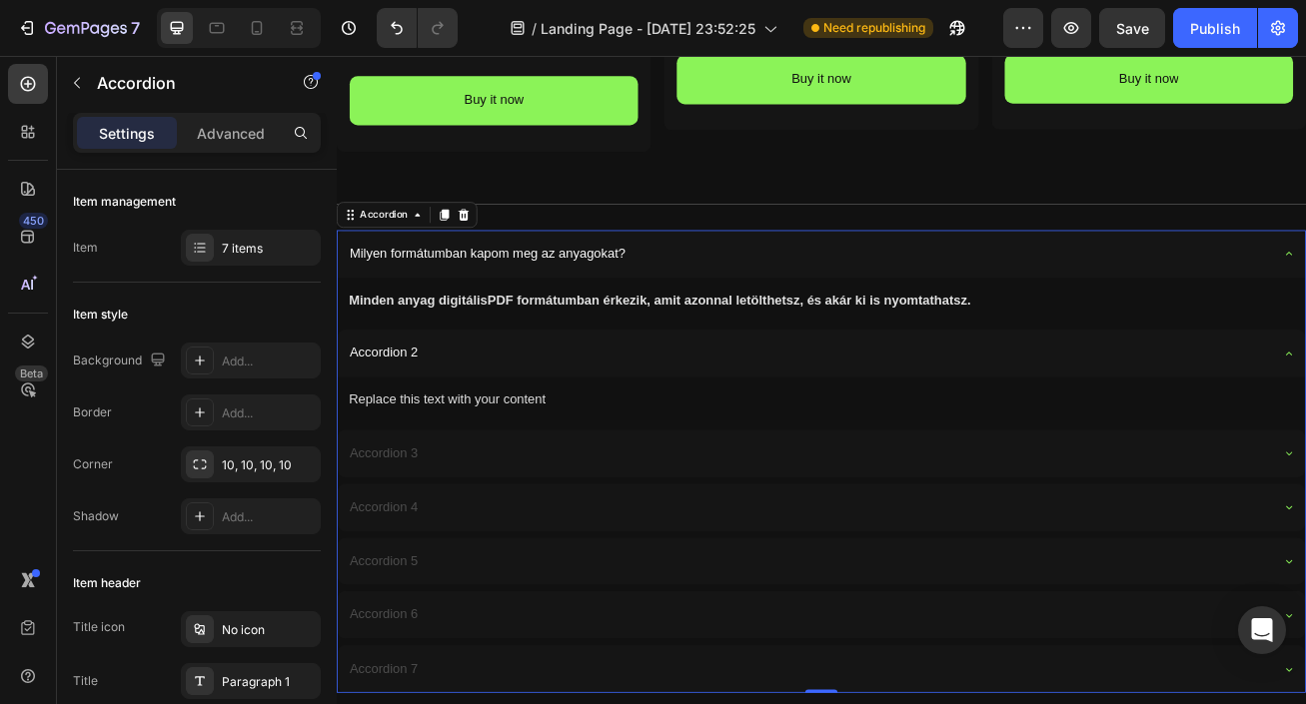
click at [382, 410] on p "Accordion 2" at bounding box center [395, 424] width 85 height 29
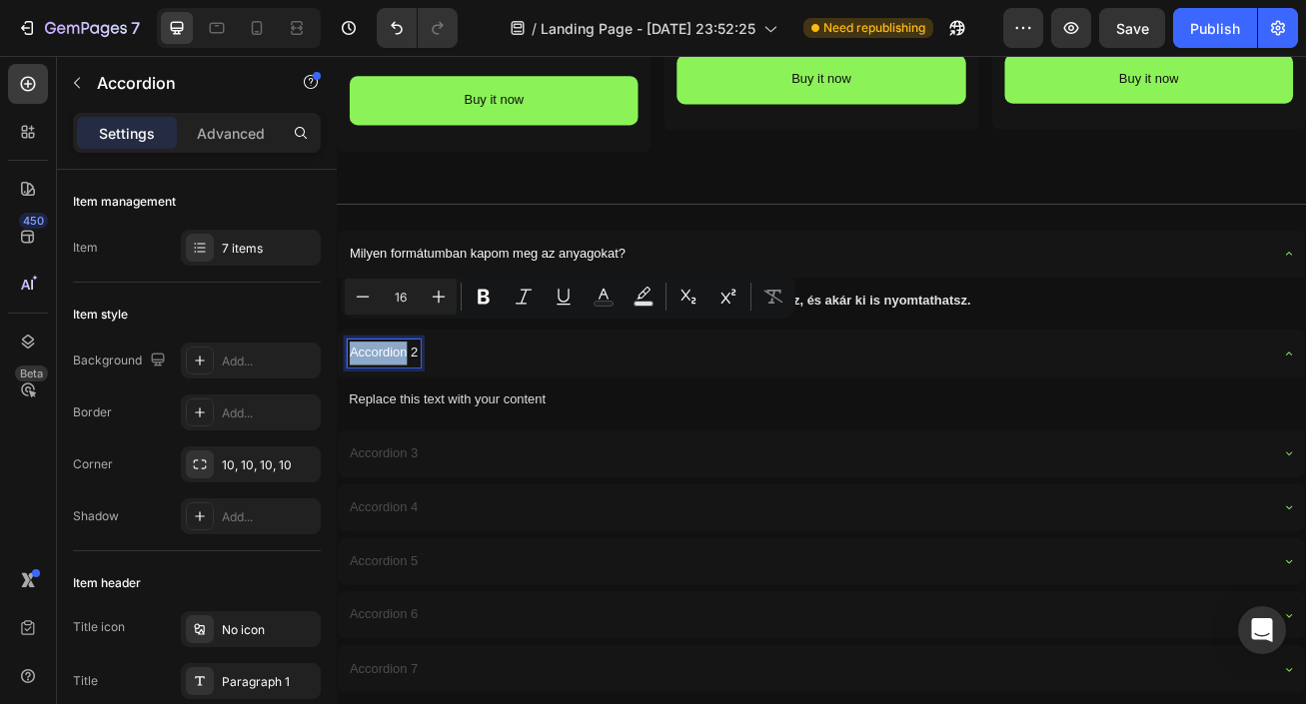
click at [382, 410] on p "Accordion 2" at bounding box center [395, 424] width 85 height 29
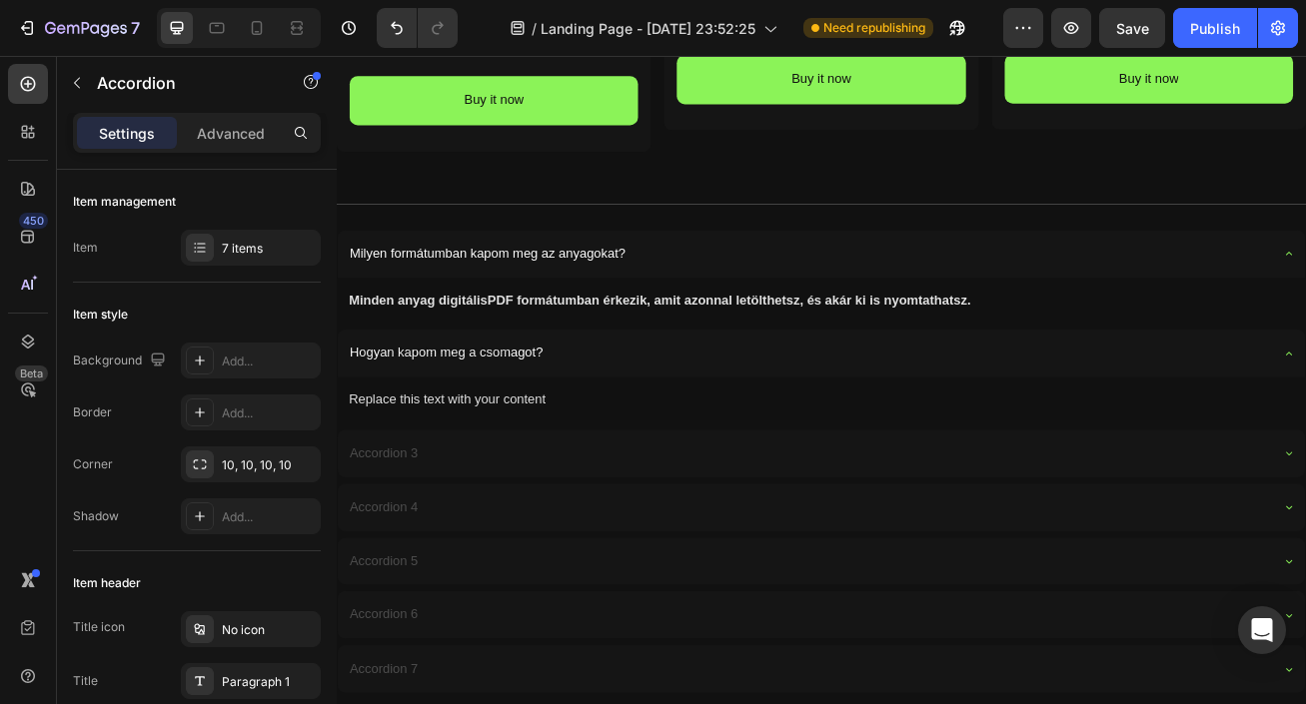
scroll to position [2912, 0]
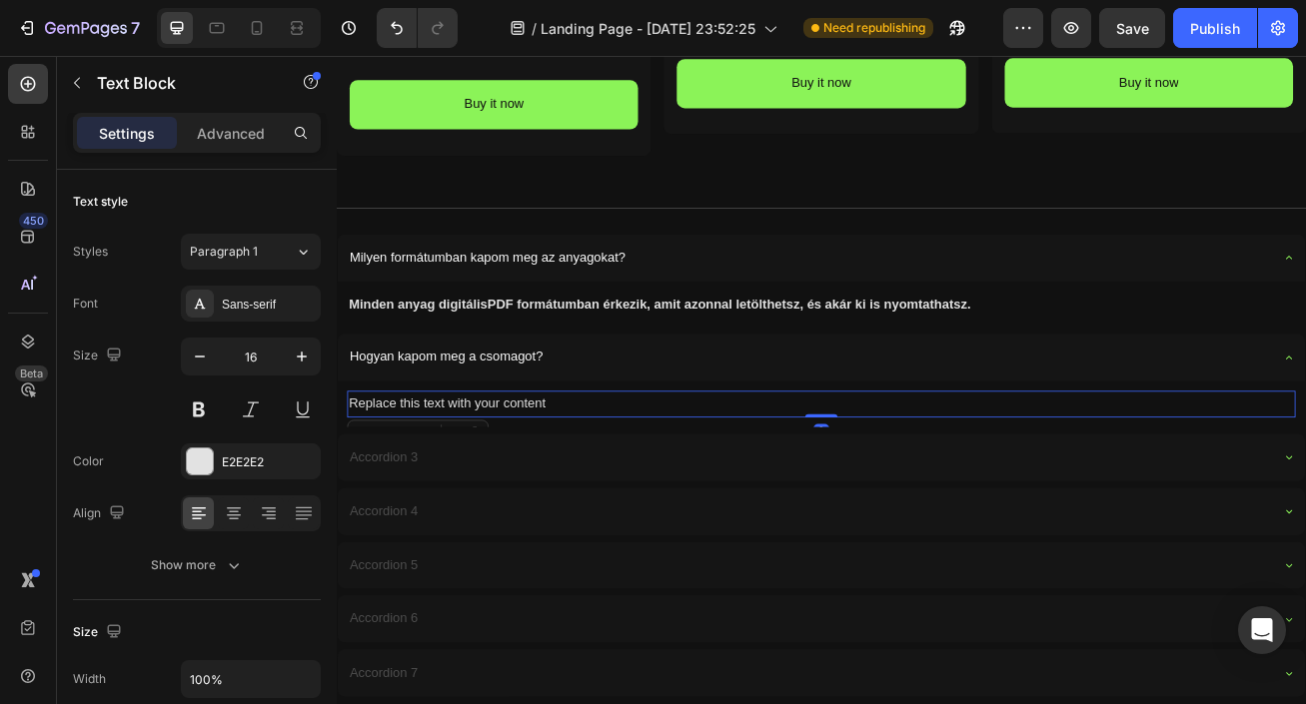
click at [534, 471] on div "Replace this text with your content" at bounding box center [936, 487] width 1173 height 33
click at [534, 473] on p "Replace this text with your content" at bounding box center [936, 487] width 1169 height 29
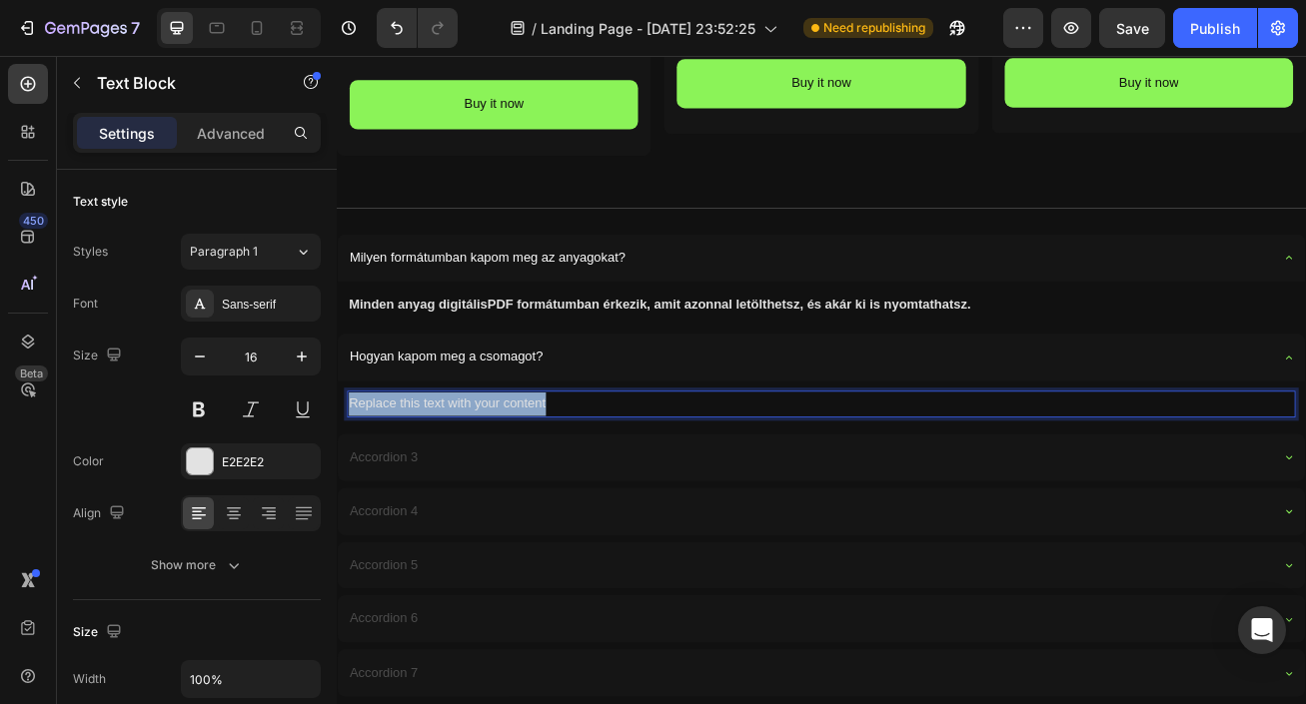
click at [534, 473] on p "Replace this text with your content" at bounding box center [936, 487] width 1169 height 29
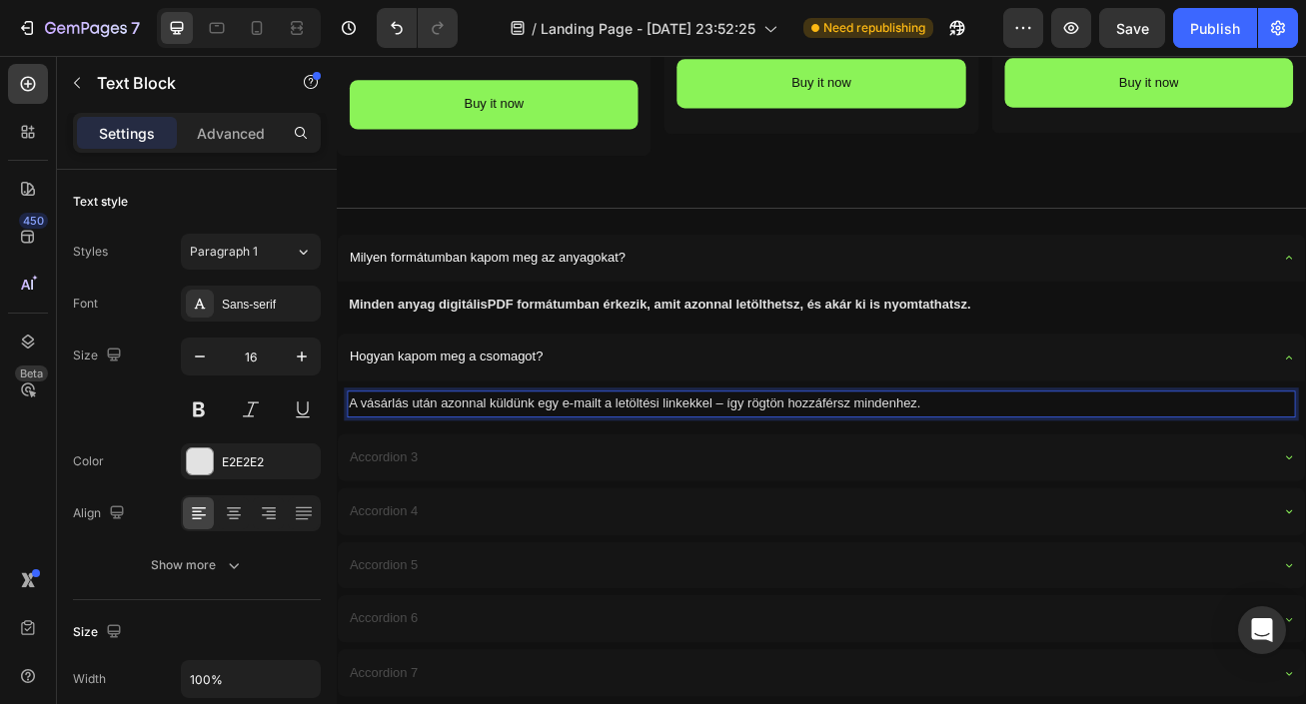
click at [817, 473] on p "A vásárlás után azonnal küldünk egy e-mailt a letöltési linkekkel – így rögtön …" at bounding box center [936, 487] width 1169 height 29
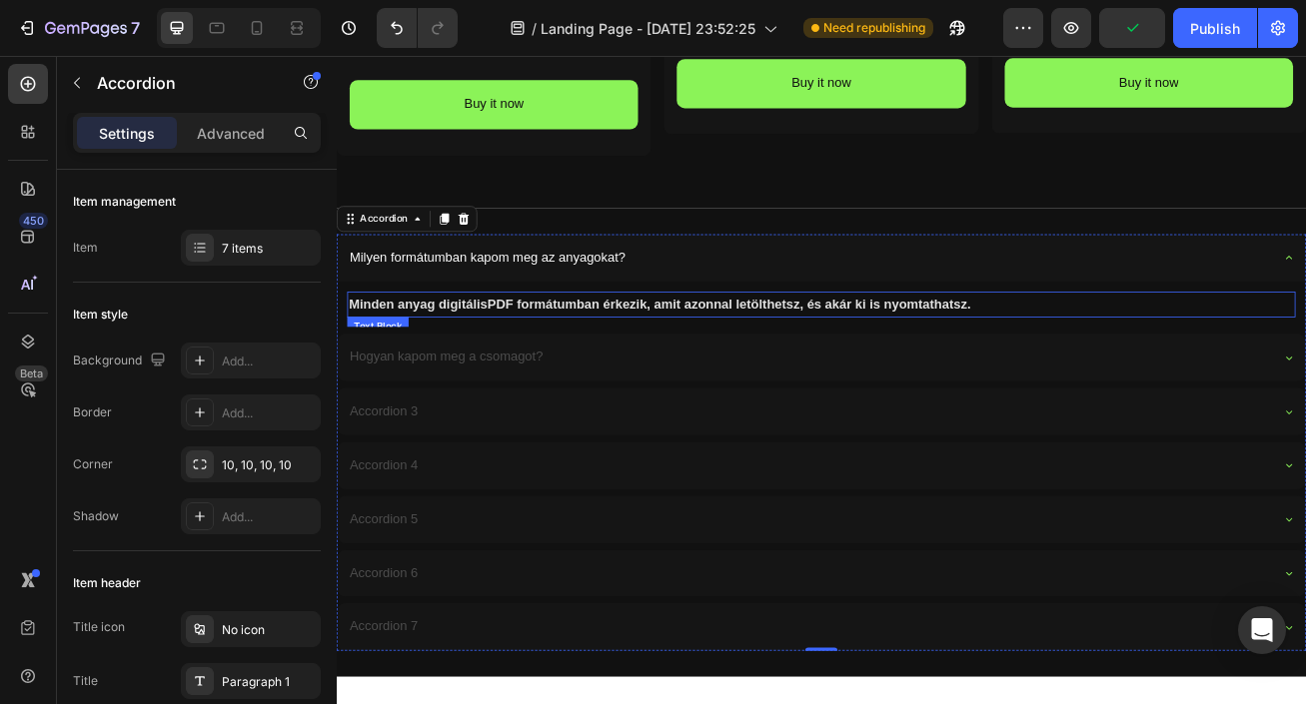
click at [387, 350] on p "Minden anyag digitális PDF formátumban érkezik , amit azonnal letölthetsz, és a…" at bounding box center [936, 364] width 1169 height 29
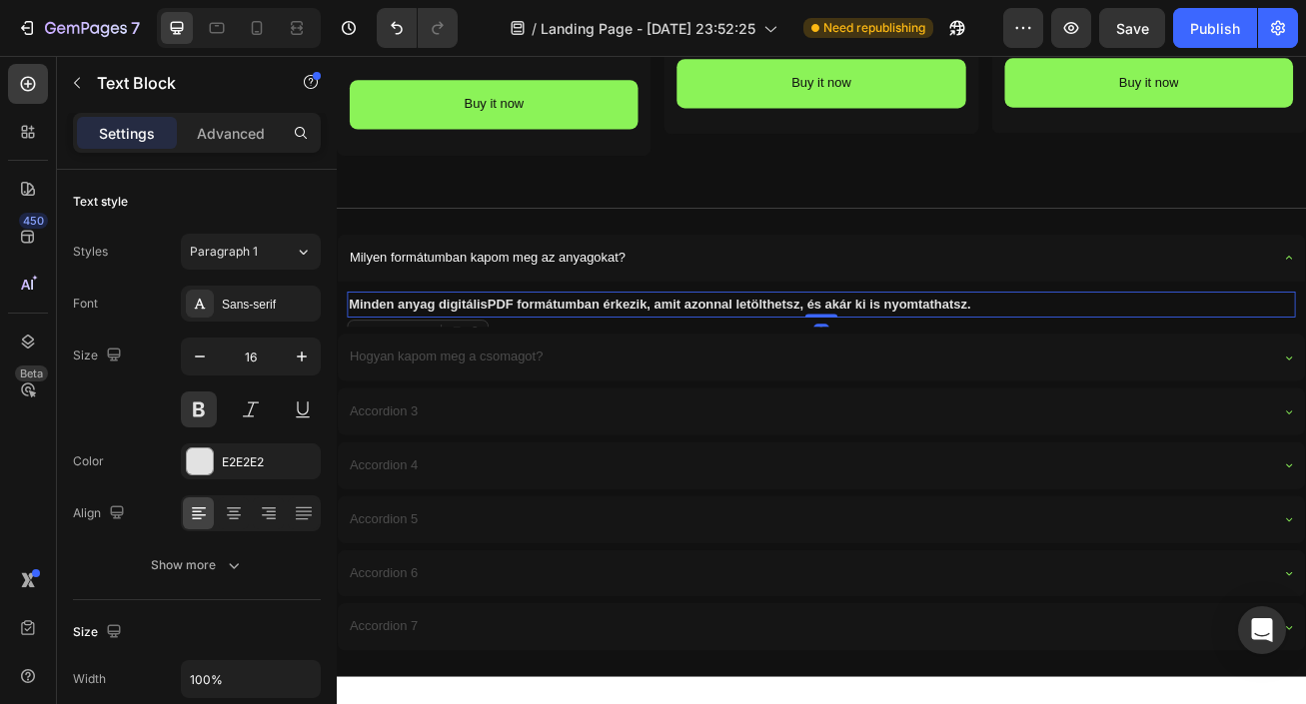
click at [371, 350] on p "Minden anyag digitális PDF formátumban érkezik , amit azonnal letölthetsz, és a…" at bounding box center [936, 364] width 1169 height 29
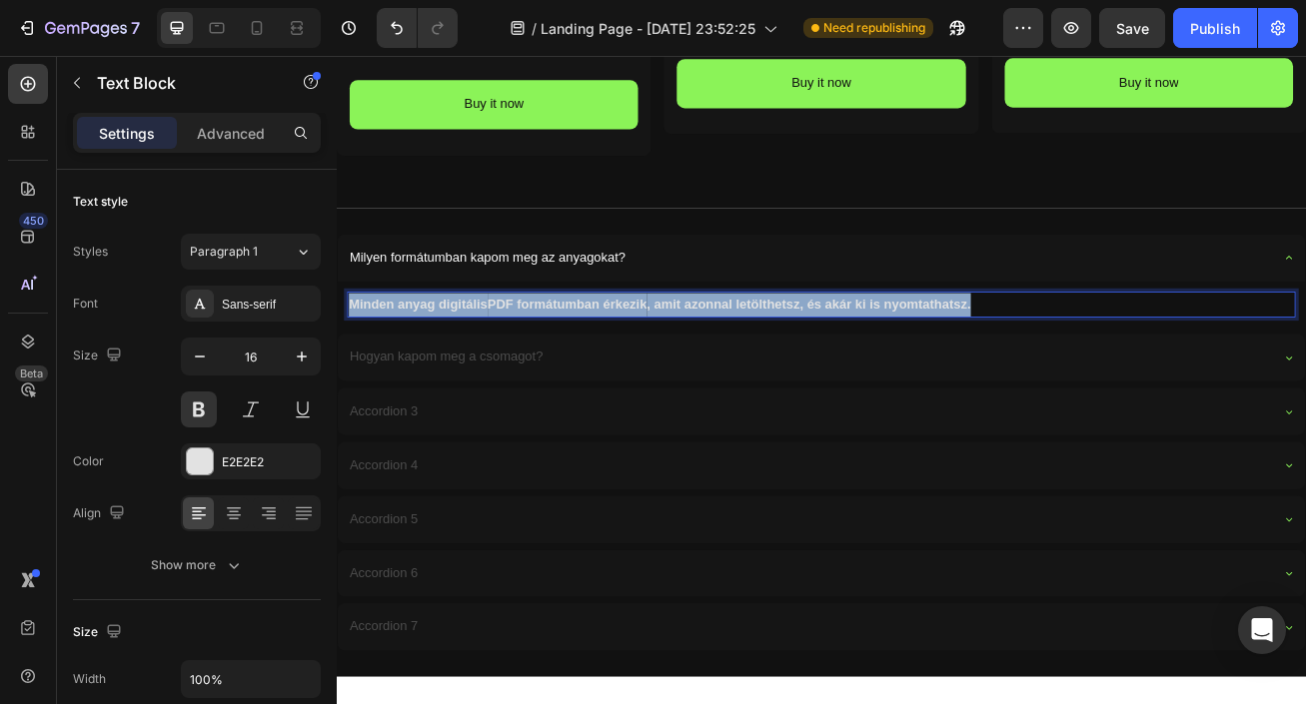
click at [371, 350] on p "Minden anyag digitális PDF formátumban érkezik , amit azonnal letölthetsz, és a…" at bounding box center [936, 364] width 1169 height 29
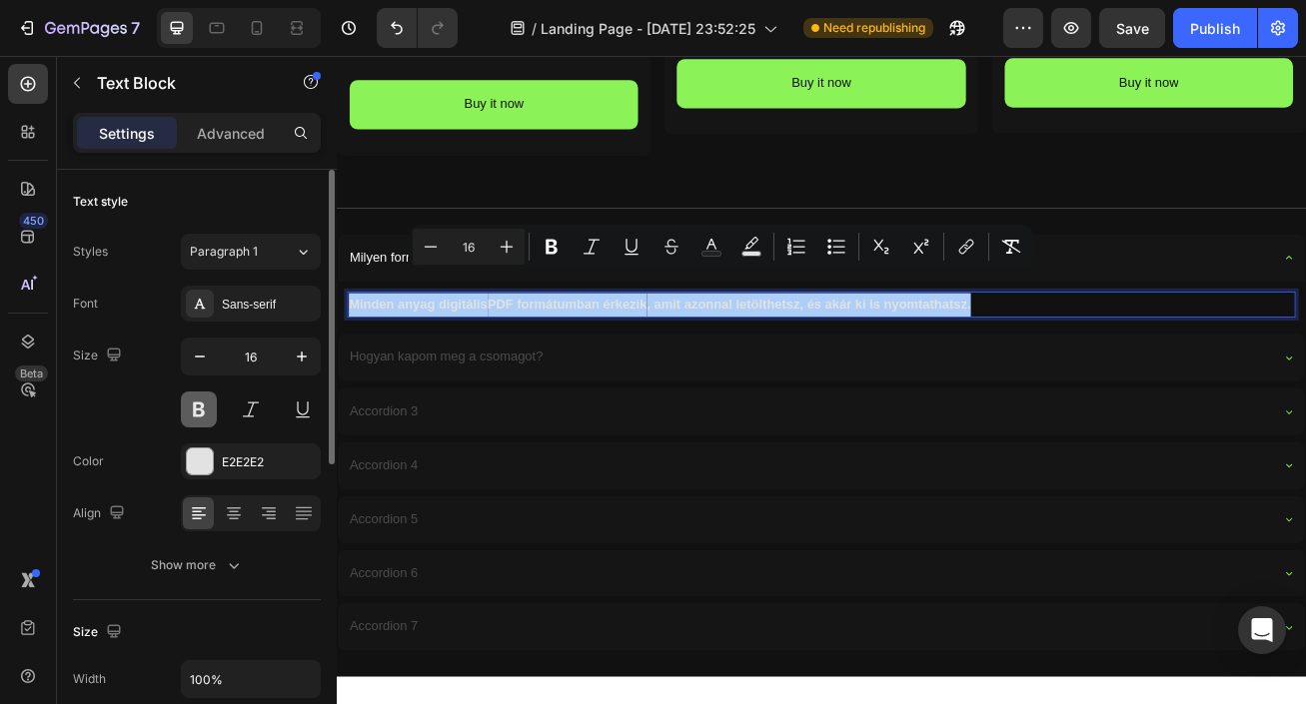
click at [188, 413] on button at bounding box center [199, 410] width 36 height 36
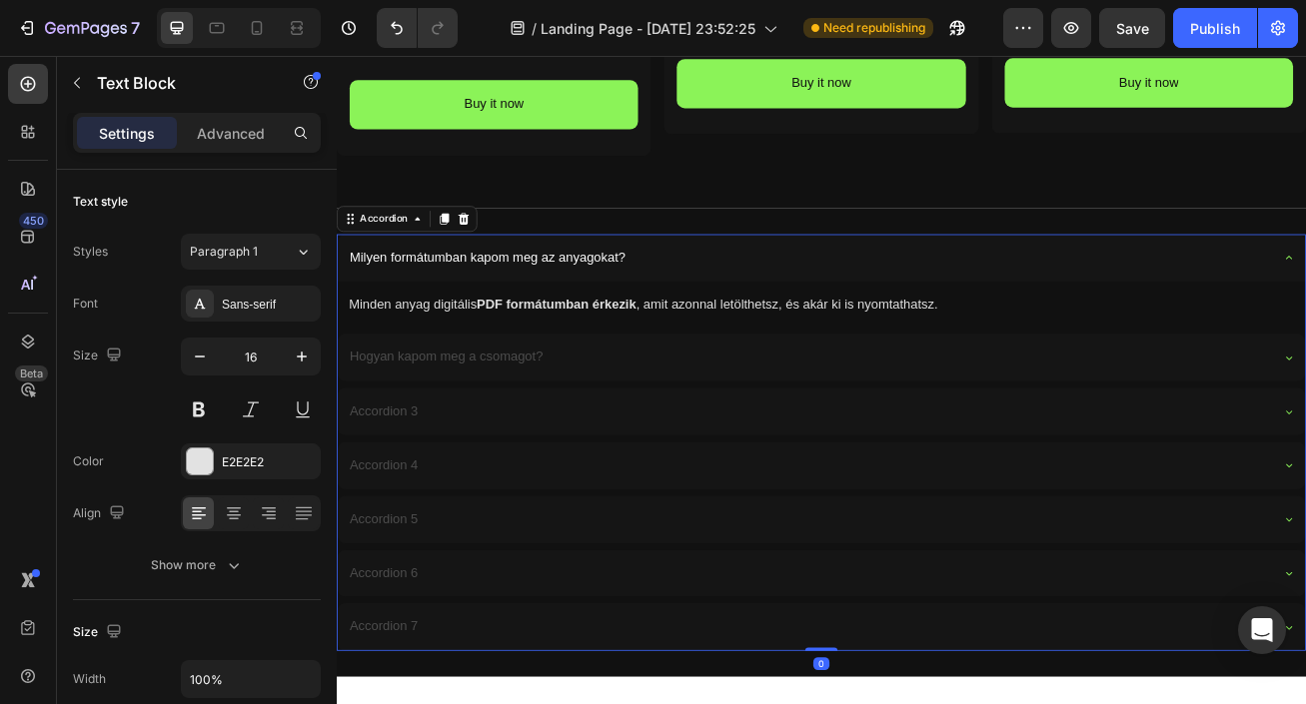
click at [819, 289] on div "Milyen formátumban kapom meg az anyagokat?" at bounding box center [920, 306] width 1141 height 35
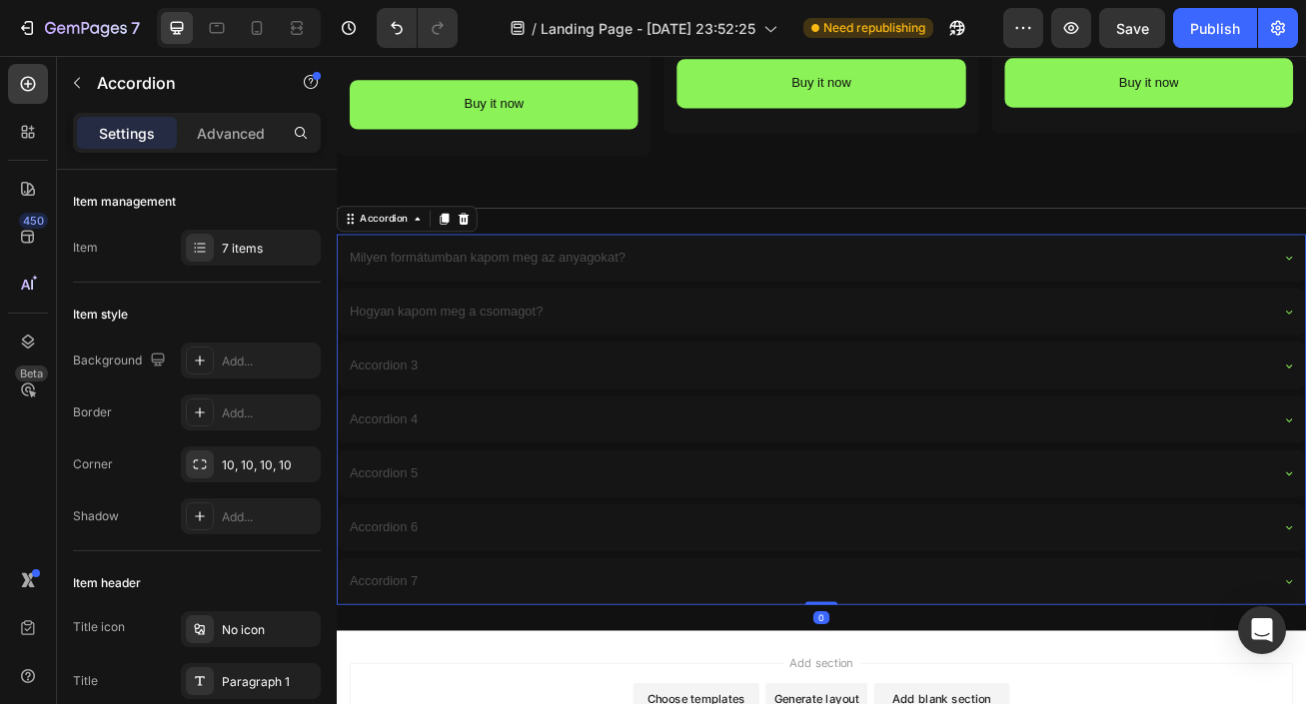
click at [758, 356] on div "Hogyan kapom meg a csomagot?" at bounding box center [920, 373] width 1141 height 35
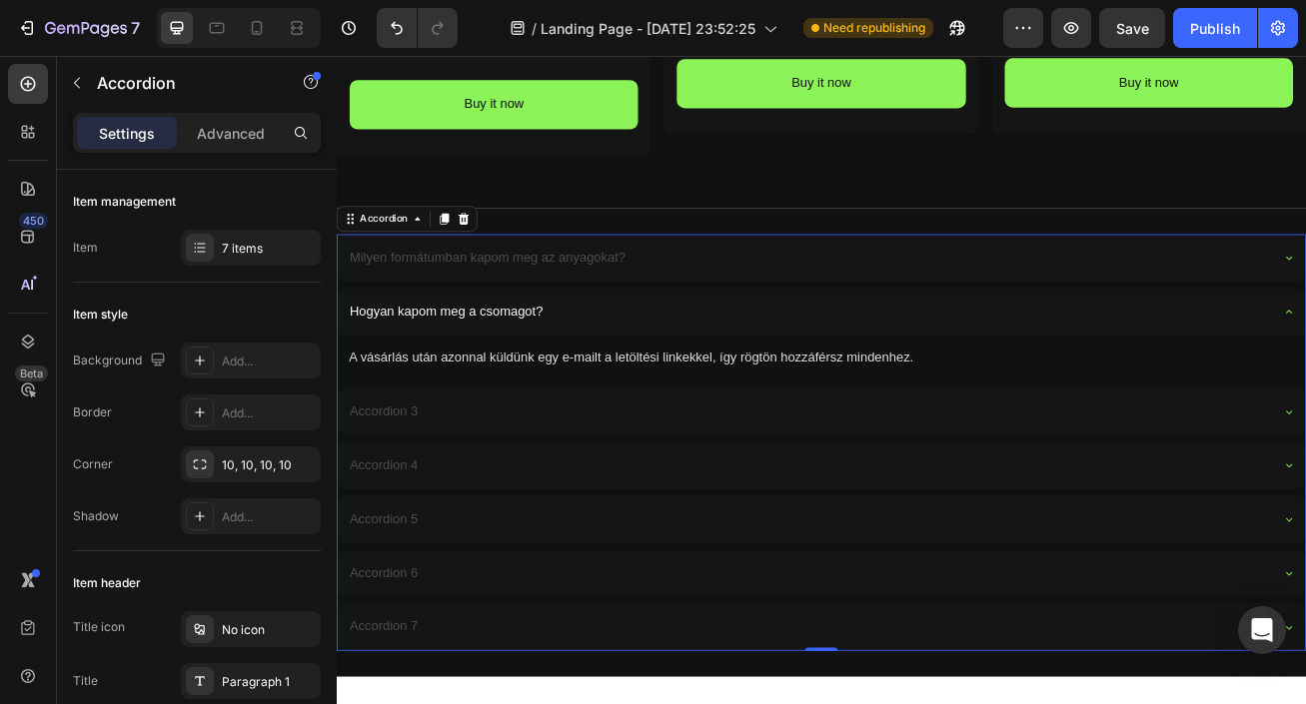
click at [758, 356] on div "Hogyan kapom meg a csomagot?" at bounding box center [920, 373] width 1141 height 35
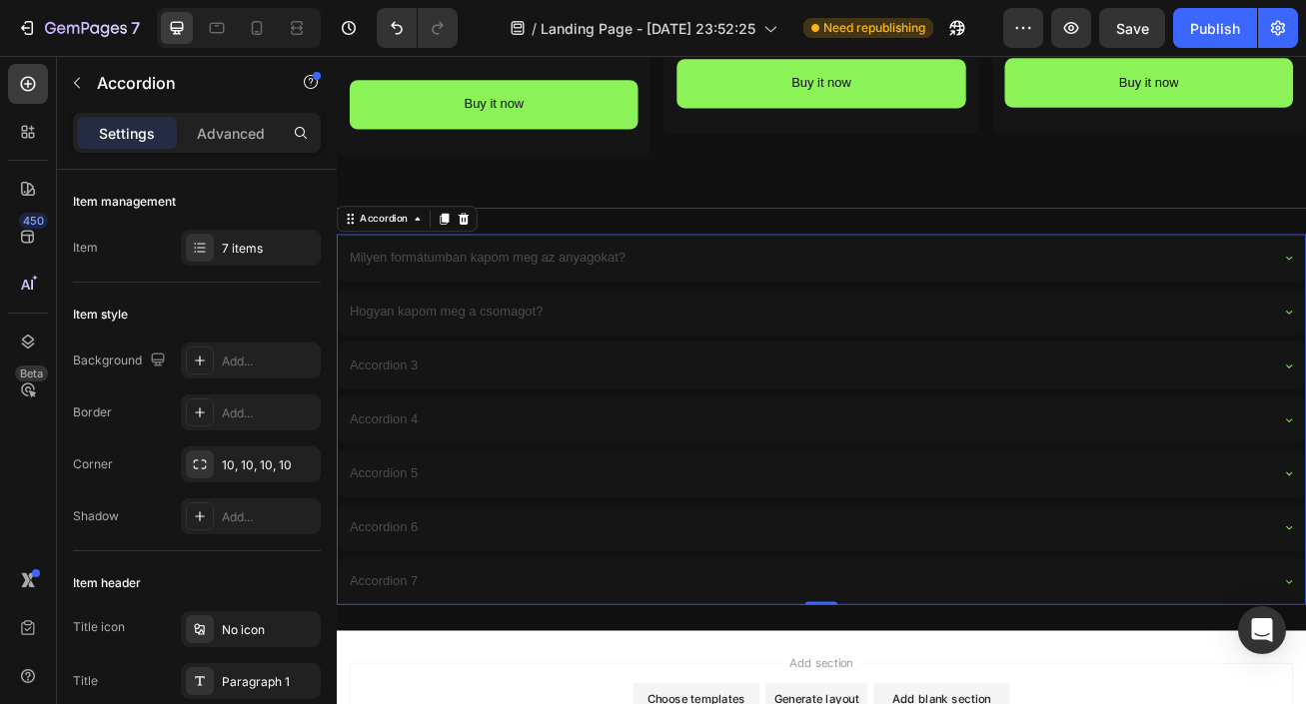
click at [698, 422] on div "Accordion 3" at bounding box center [920, 439] width 1141 height 35
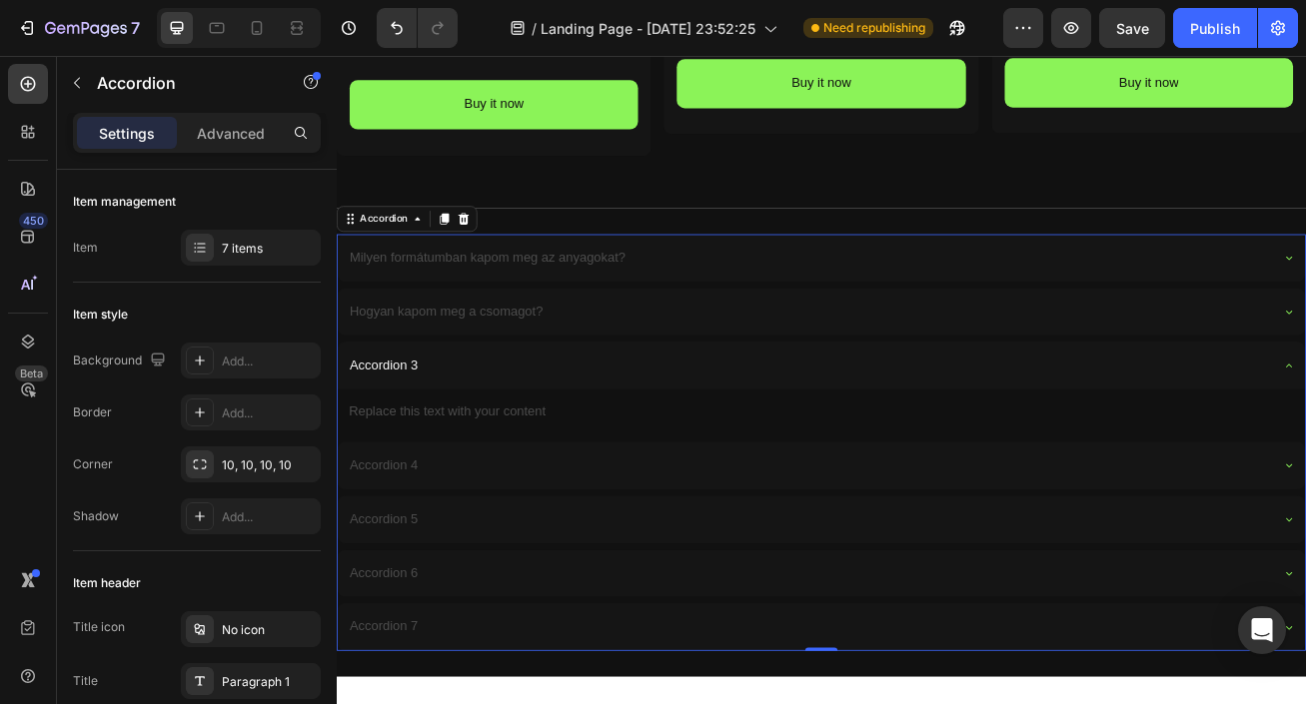
click at [698, 422] on div "Accordion 3" at bounding box center [920, 439] width 1141 height 35
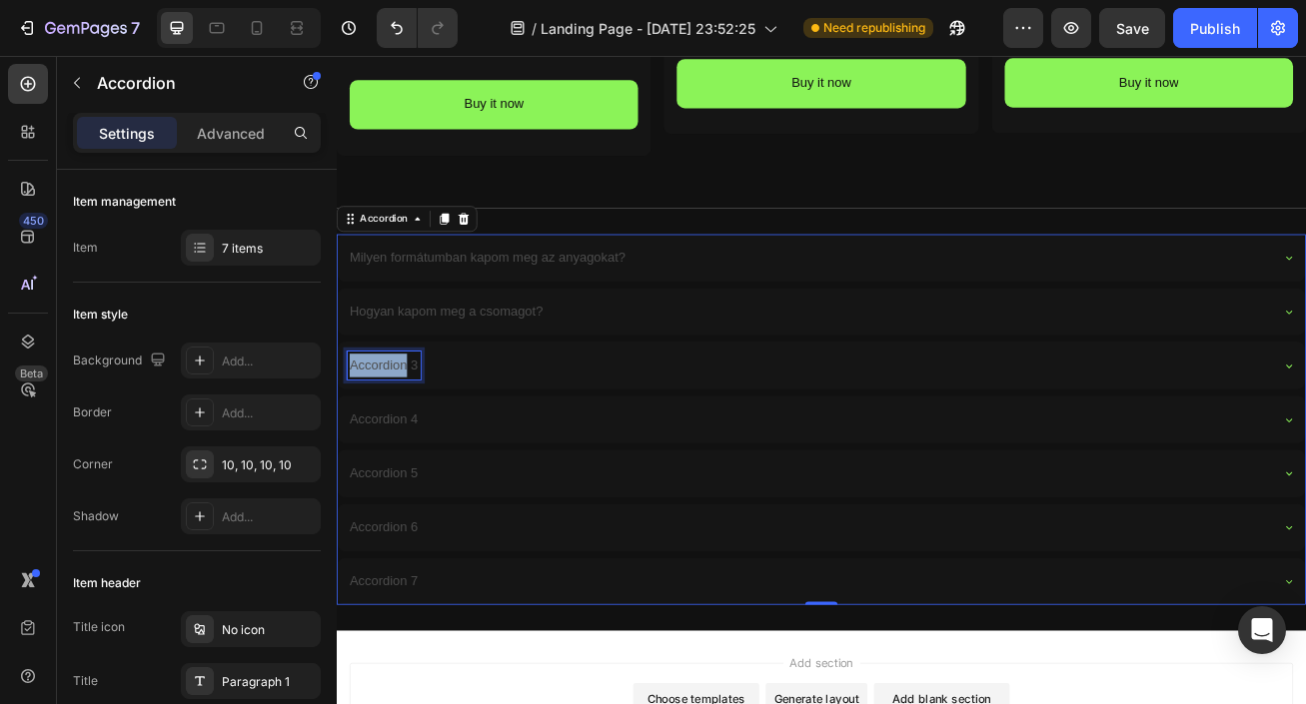
click at [394, 425] on p "Accordion 3" at bounding box center [395, 439] width 85 height 29
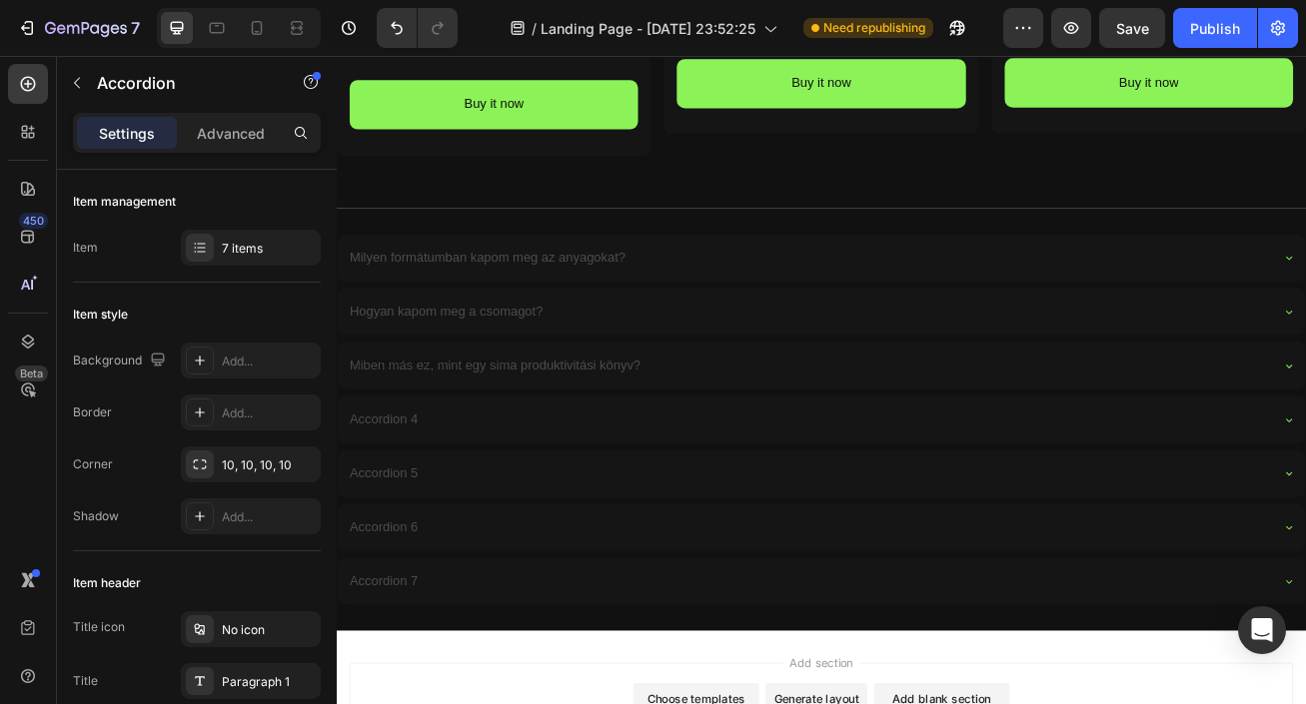
scroll to position [2907, 0]
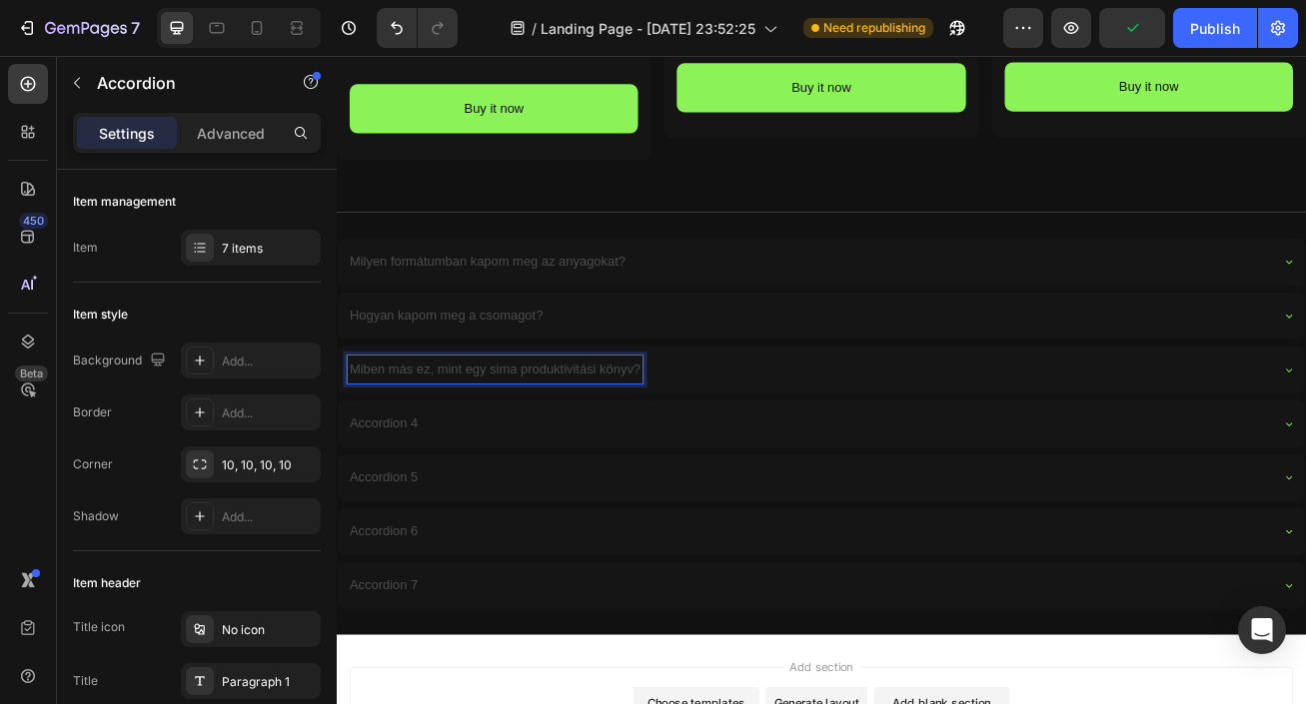
click at [1035, 427] on div "Miben más ez, mint egy sima produktivitási könyv?" at bounding box center [920, 444] width 1141 height 35
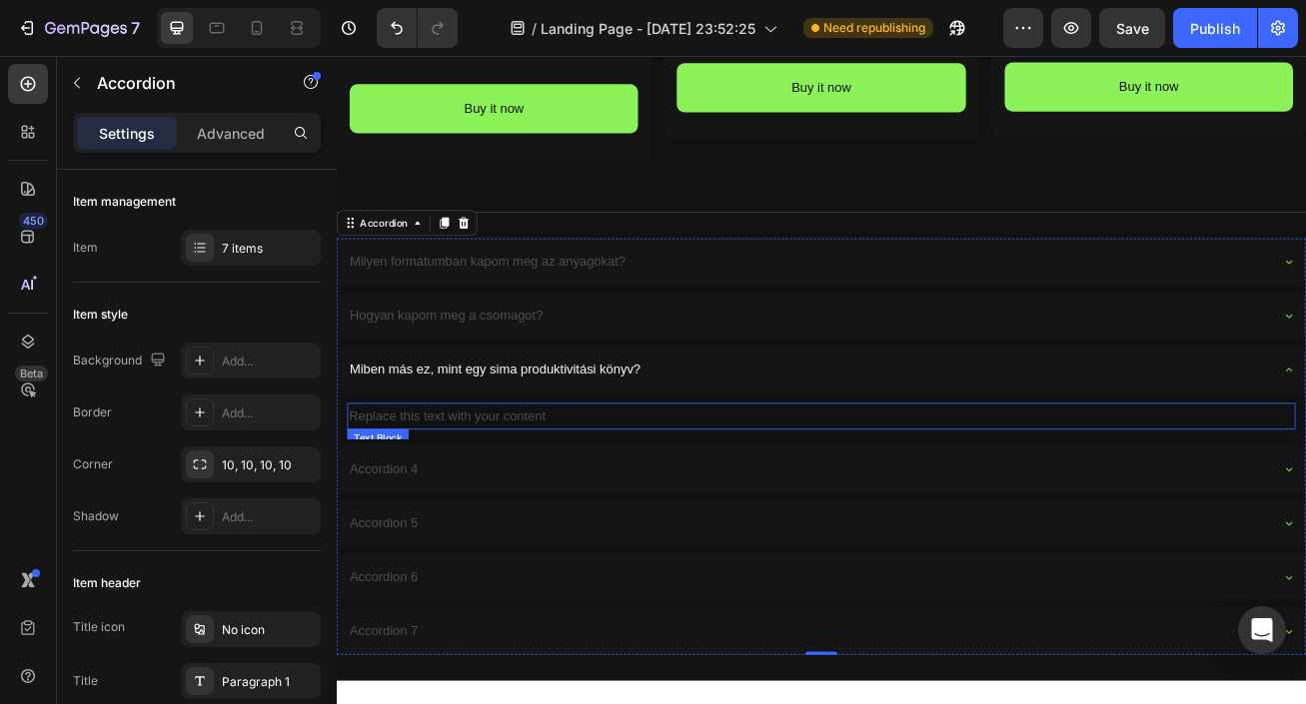
click at [421, 486] on div "Replace this text with your content" at bounding box center [936, 502] width 1173 height 33
click at [421, 488] on p "Replace this text with your content" at bounding box center [936, 502] width 1169 height 29
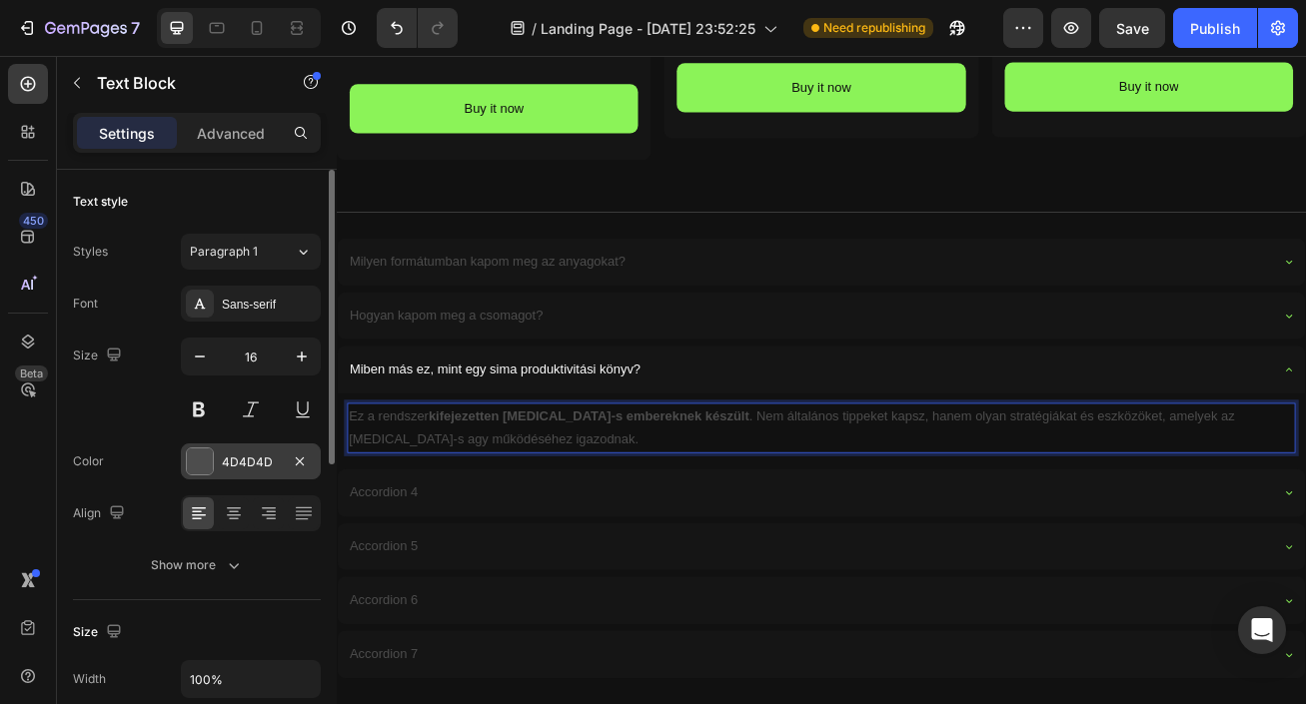
click at [212, 457] on div at bounding box center [200, 462] width 26 height 26
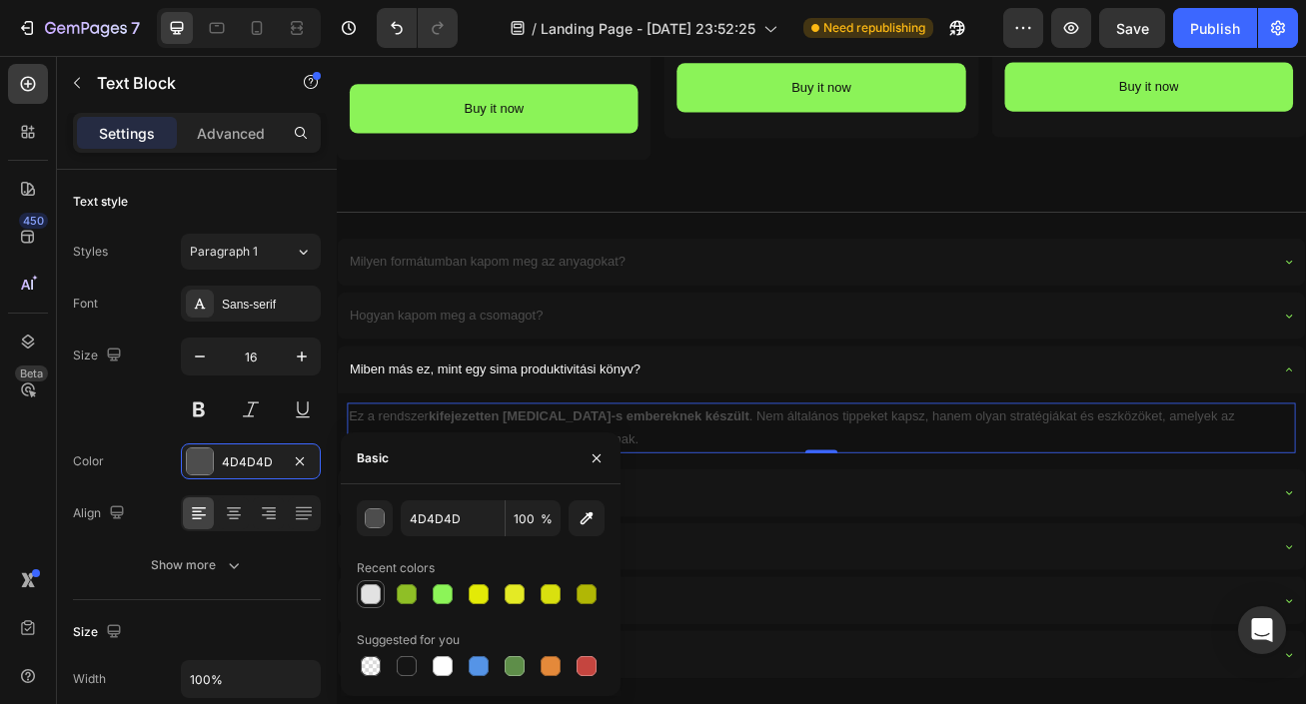
click at [371, 595] on div at bounding box center [371, 595] width 20 height 20
type input "E2E2E2"
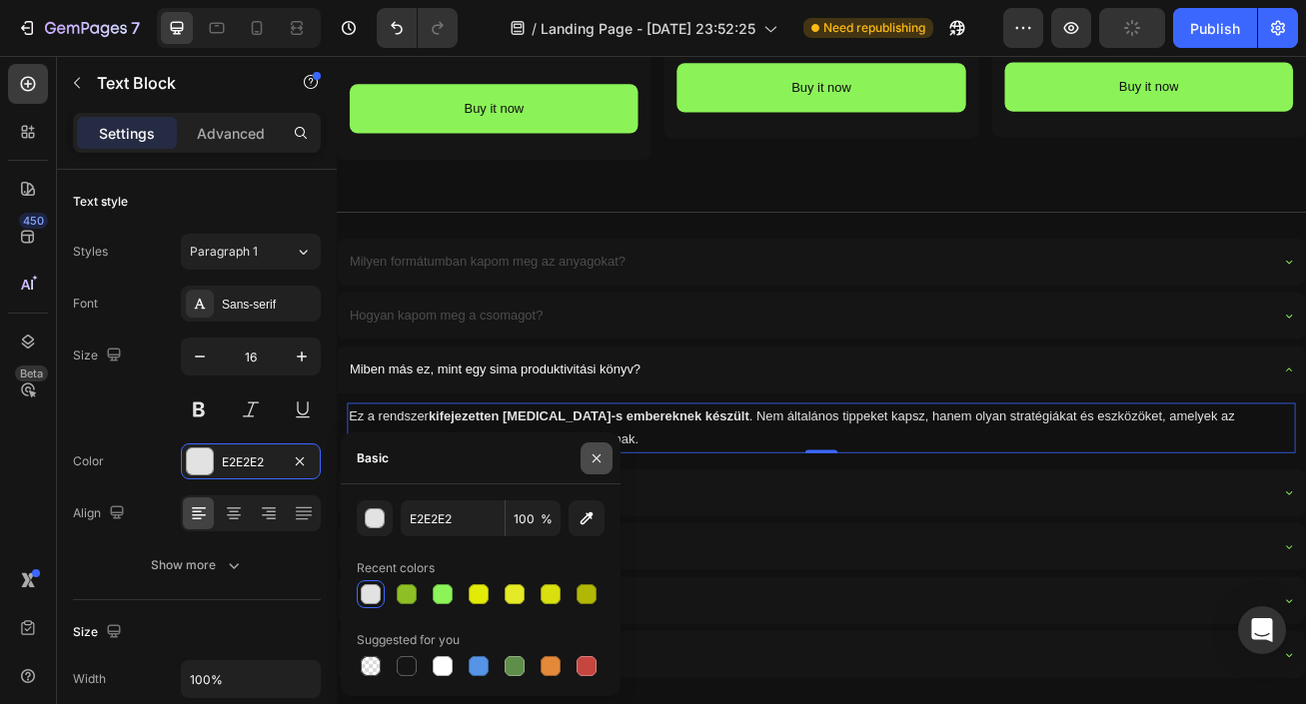
click at [592, 460] on icon "button" at bounding box center [597, 459] width 16 height 16
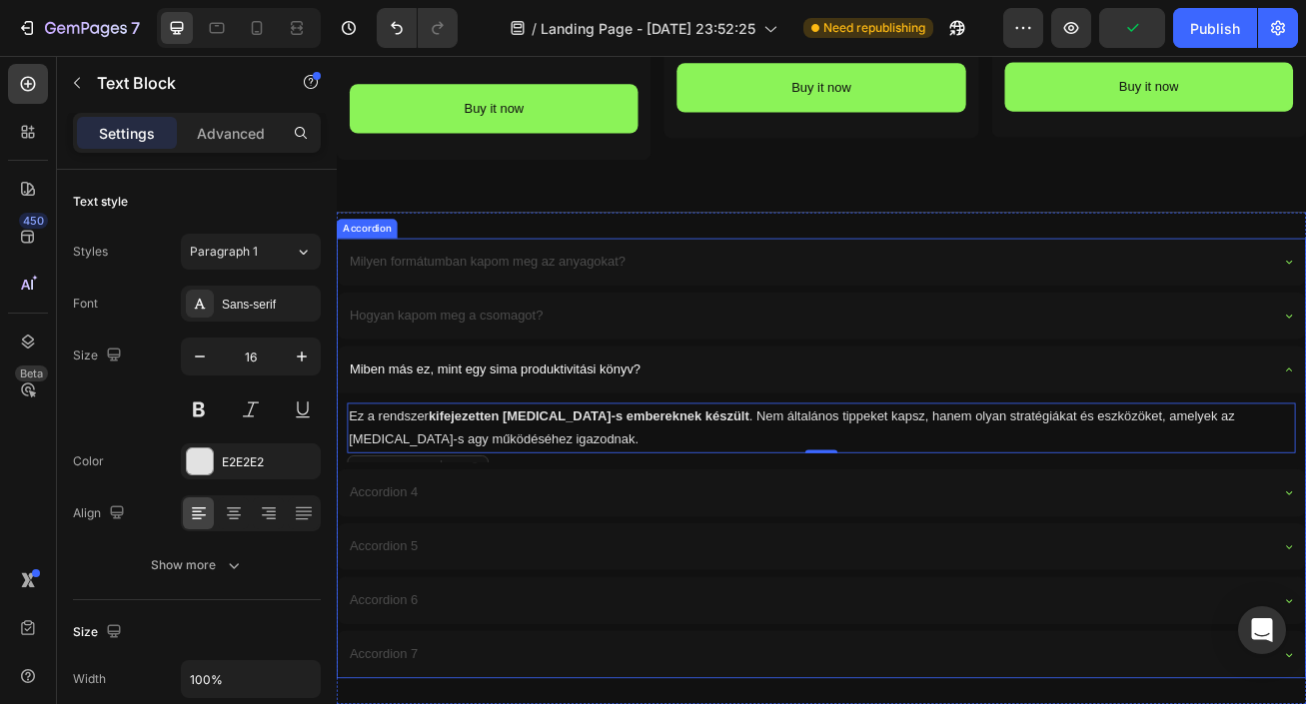
click at [405, 583] on p "Accordion 4" at bounding box center [395, 597] width 85 height 29
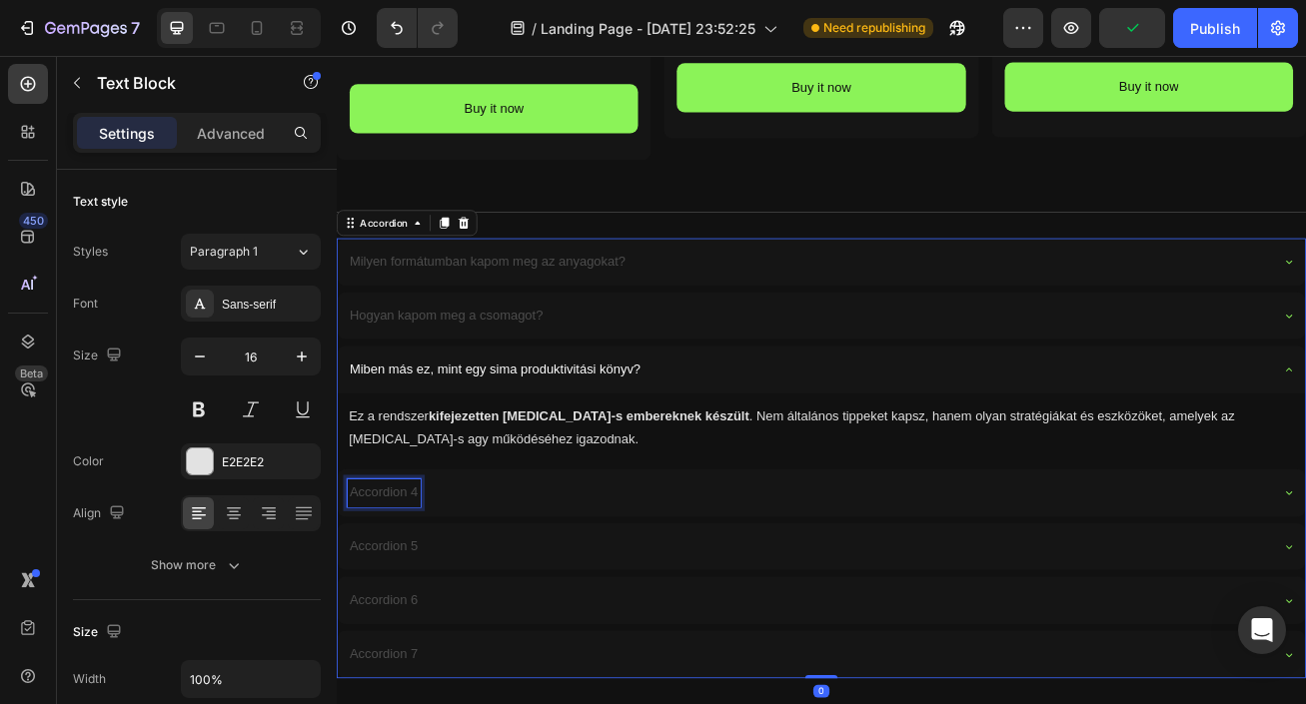
click at [405, 583] on p "Accordion 4" at bounding box center [395, 597] width 85 height 29
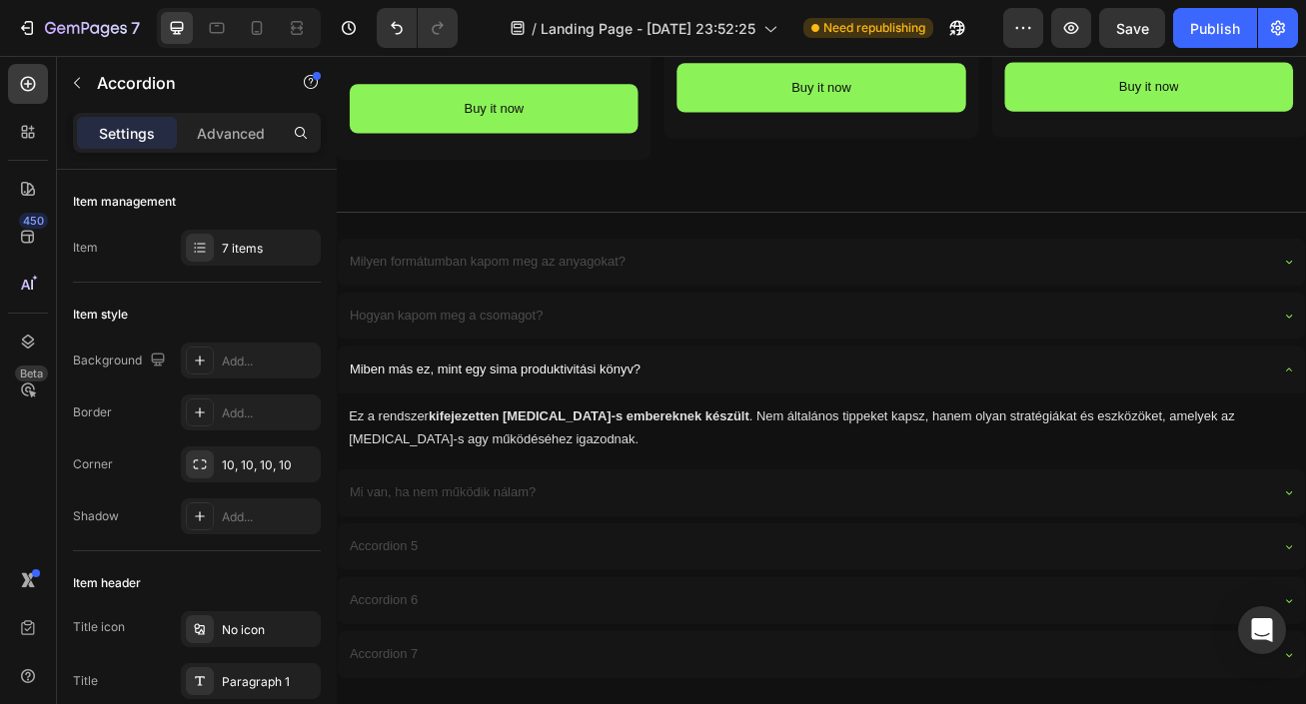
scroll to position [2902, 0]
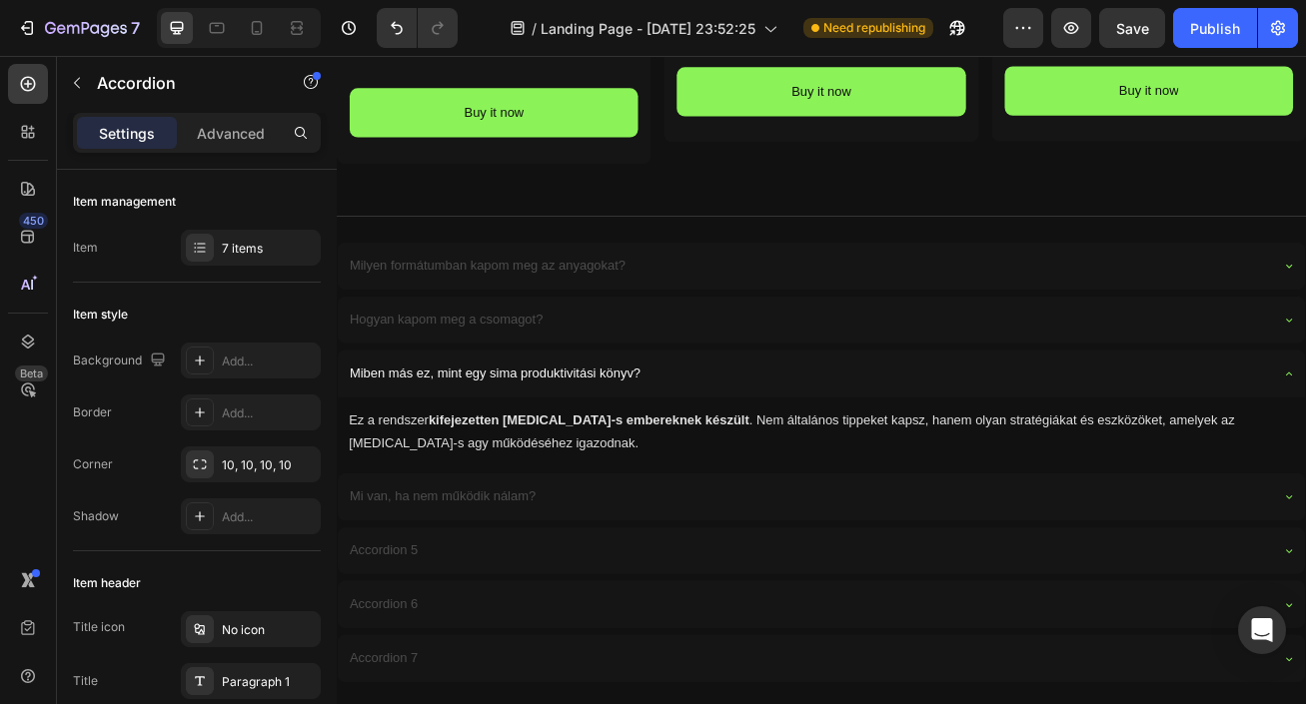
click at [625, 585] on div "Mi van, ha nem működik nálam?" at bounding box center [920, 602] width 1141 height 35
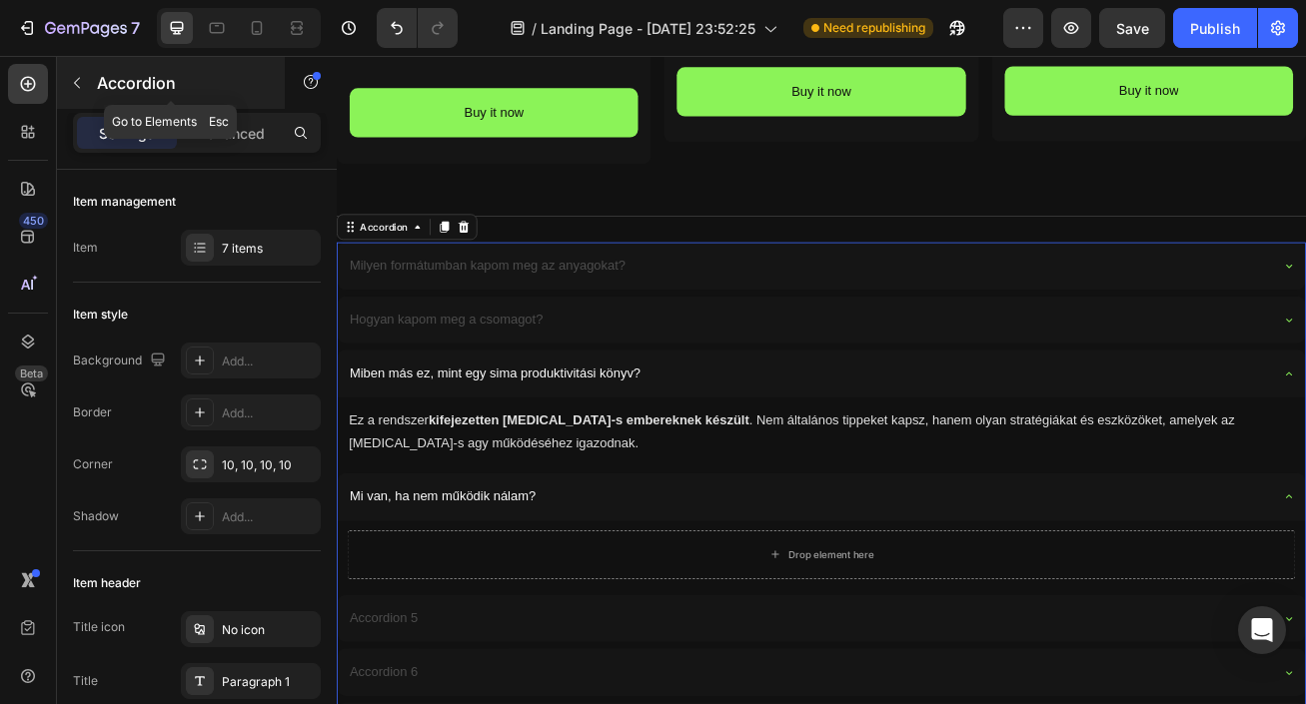
click at [79, 85] on icon "button" at bounding box center [77, 83] width 16 height 16
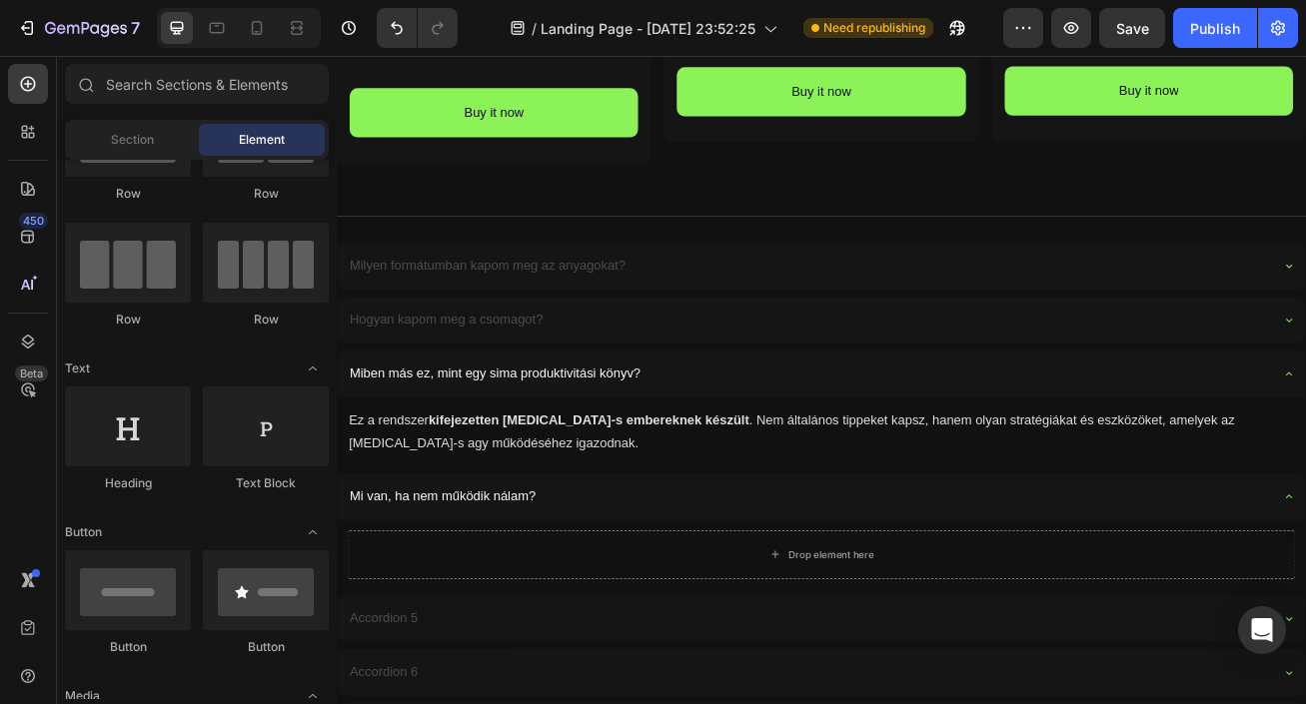
scroll to position [0, 0]
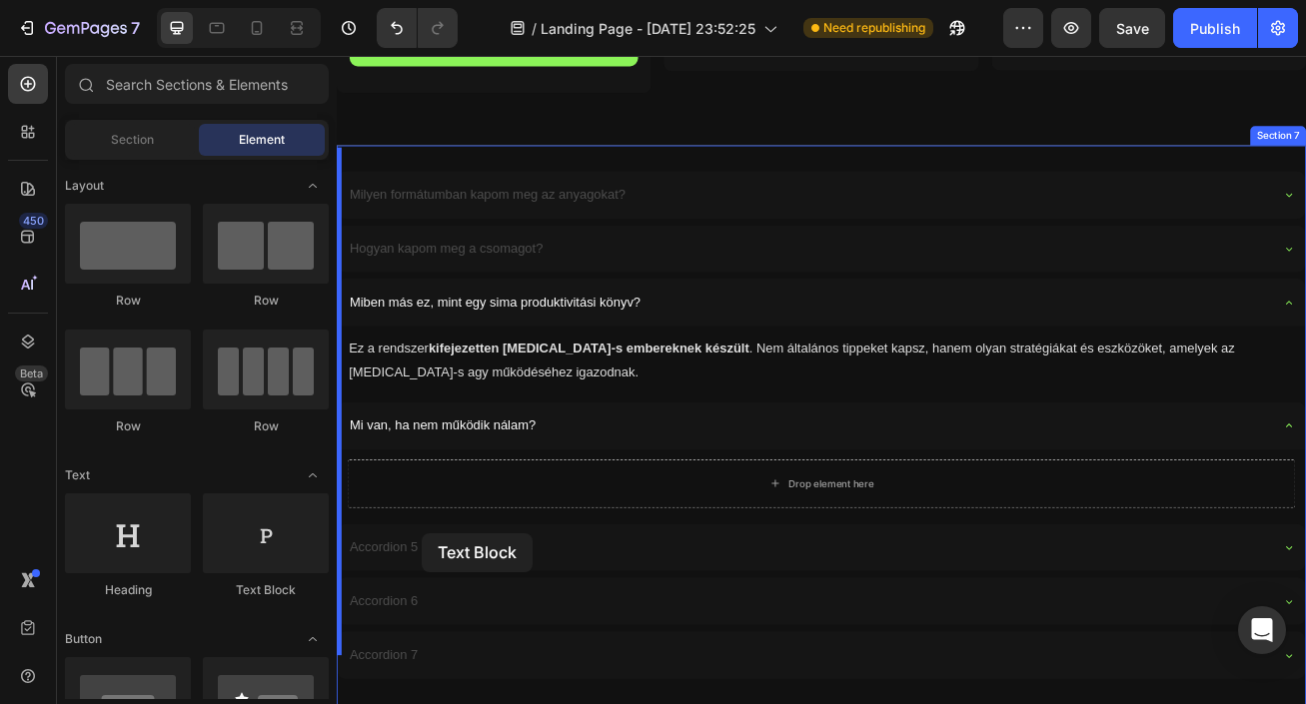
drag, startPoint x: 585, startPoint y: 590, endPoint x: 451, endPoint y: 643, distance: 144.0
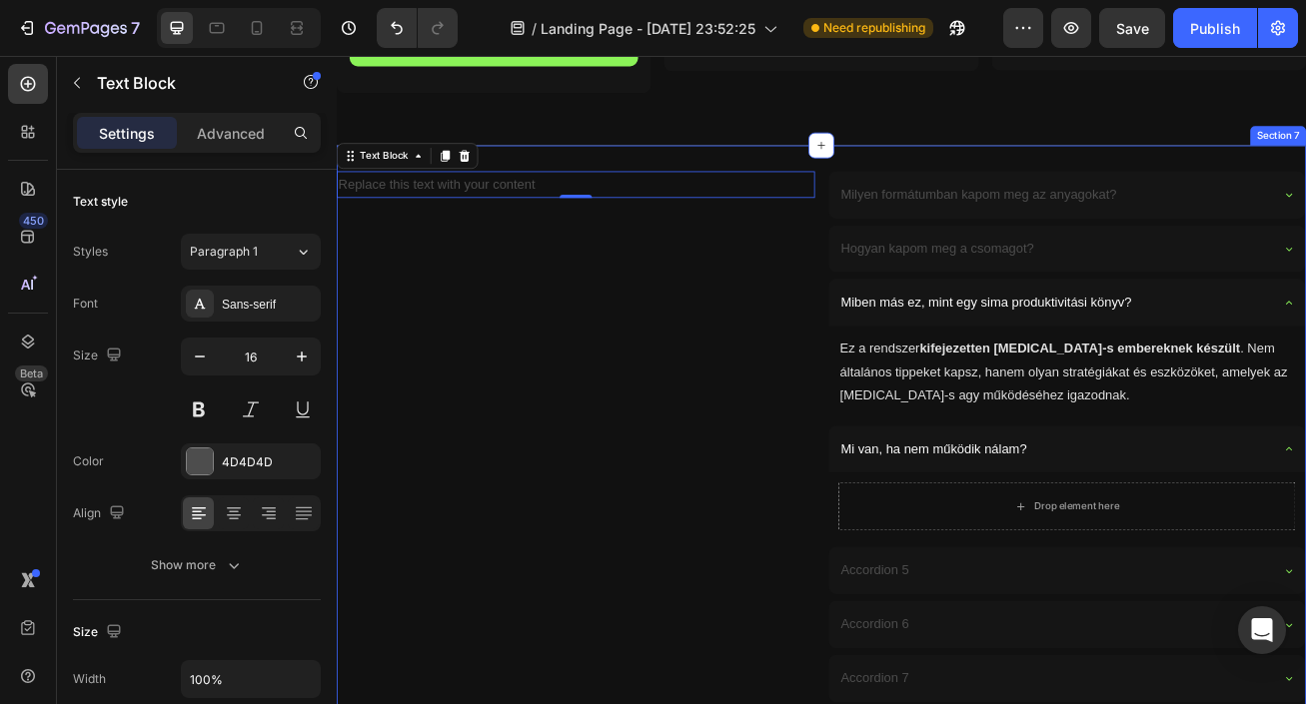
scroll to position [3002, 0]
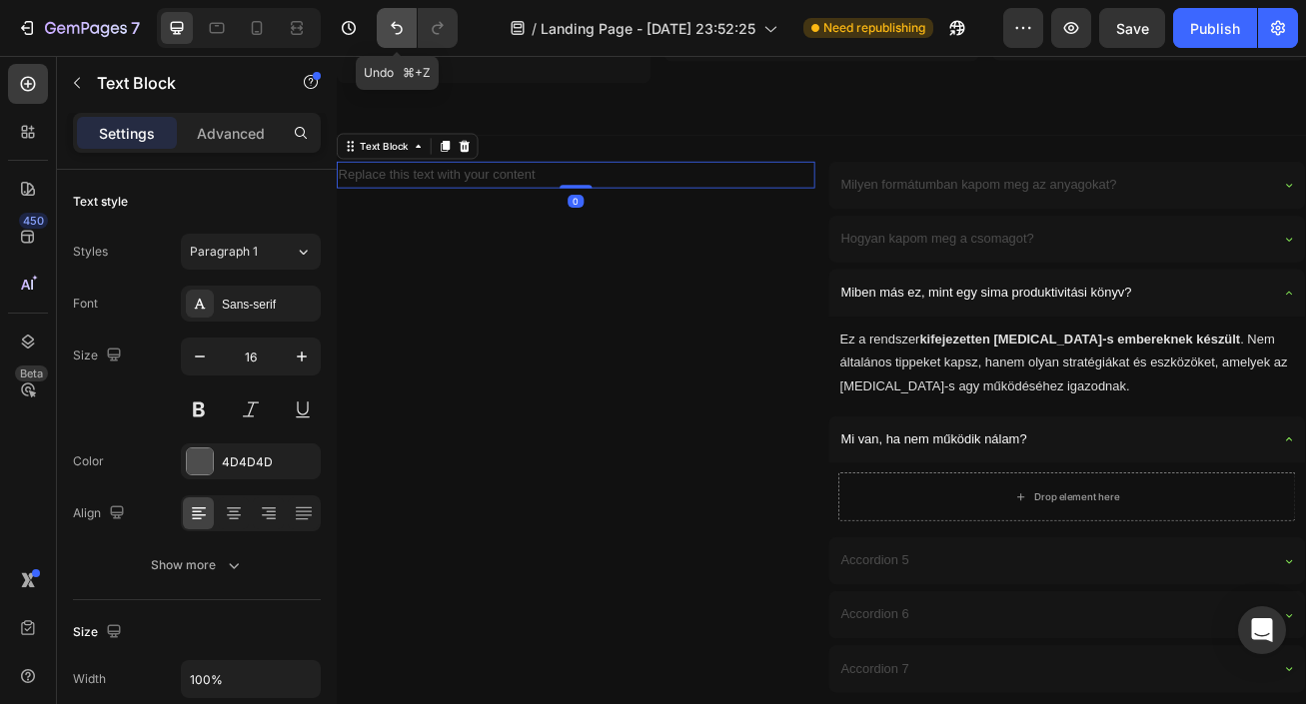
click at [389, 26] on icon "Undo/Redo" at bounding box center [397, 28] width 20 height 20
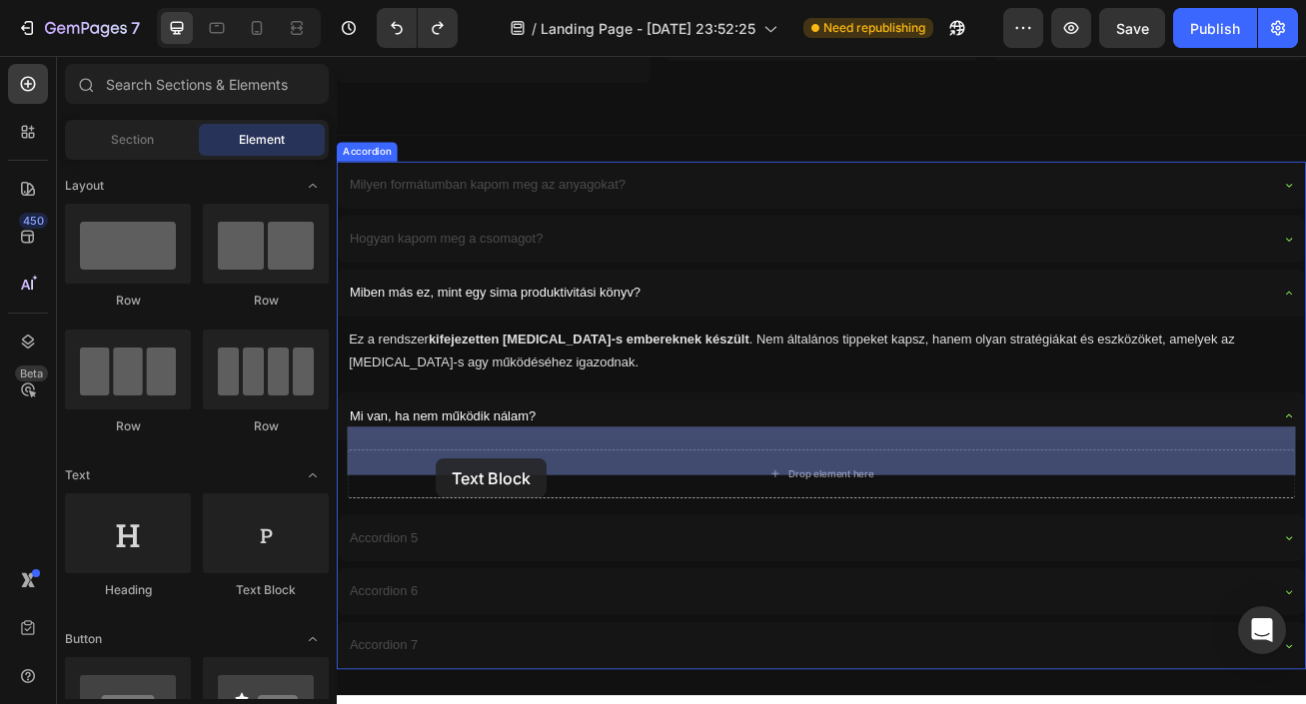
drag, startPoint x: 614, startPoint y: 588, endPoint x: 460, endPoint y: 555, distance: 157.4
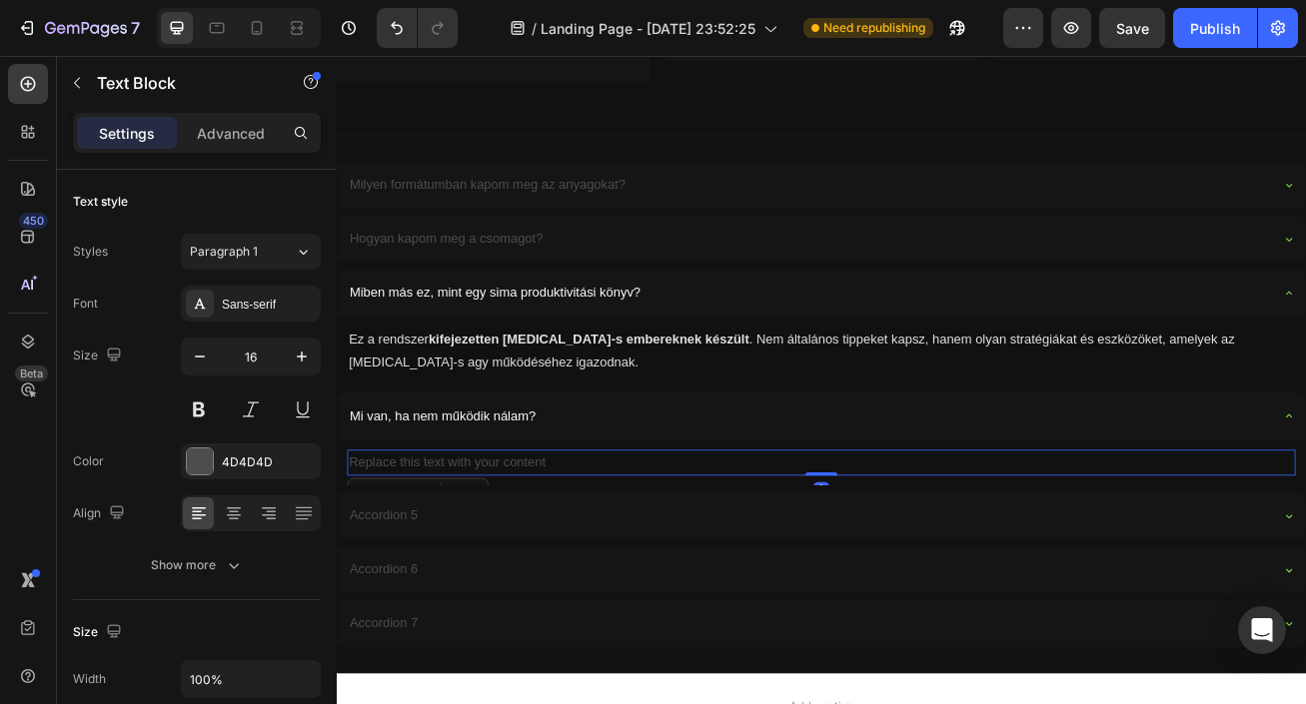
click at [545, 544] on div "Replace this text with your content" at bounding box center [936, 560] width 1173 height 33
click at [545, 546] on p "Replace this text with your content" at bounding box center [936, 560] width 1169 height 29
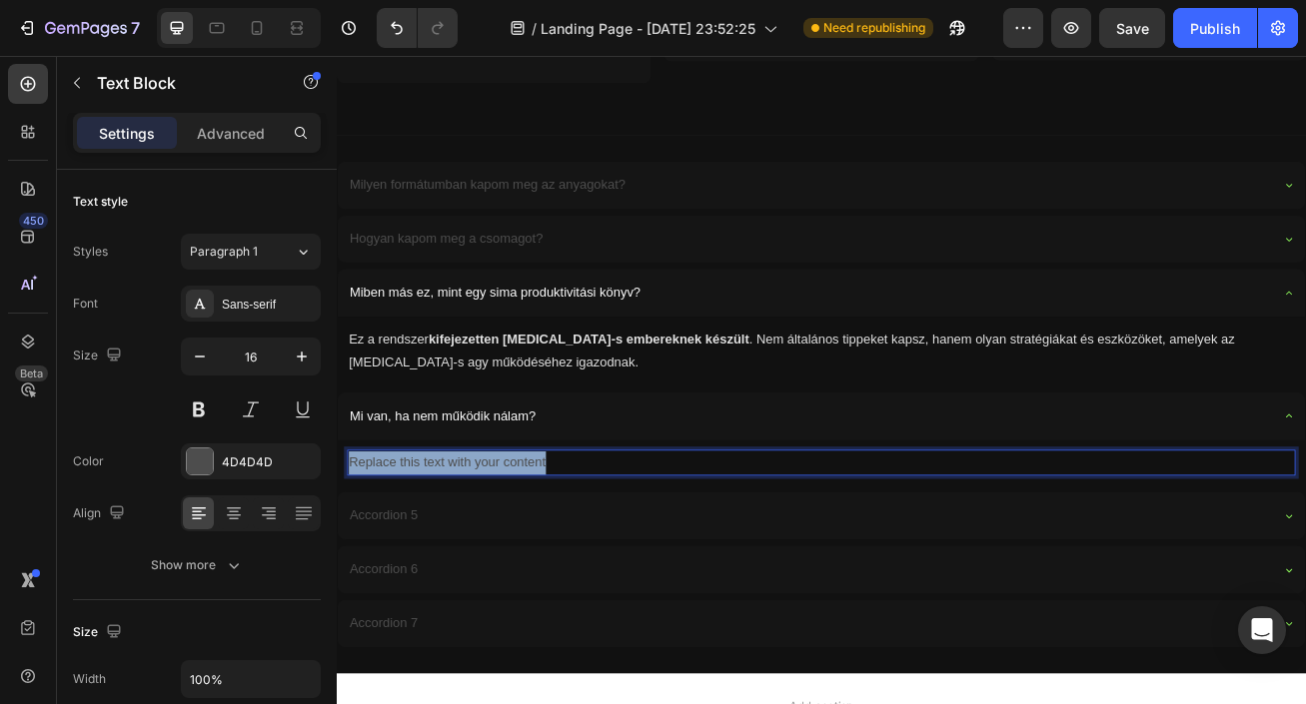
click at [545, 546] on p "Replace this text with your content" at bounding box center [936, 560] width 1169 height 29
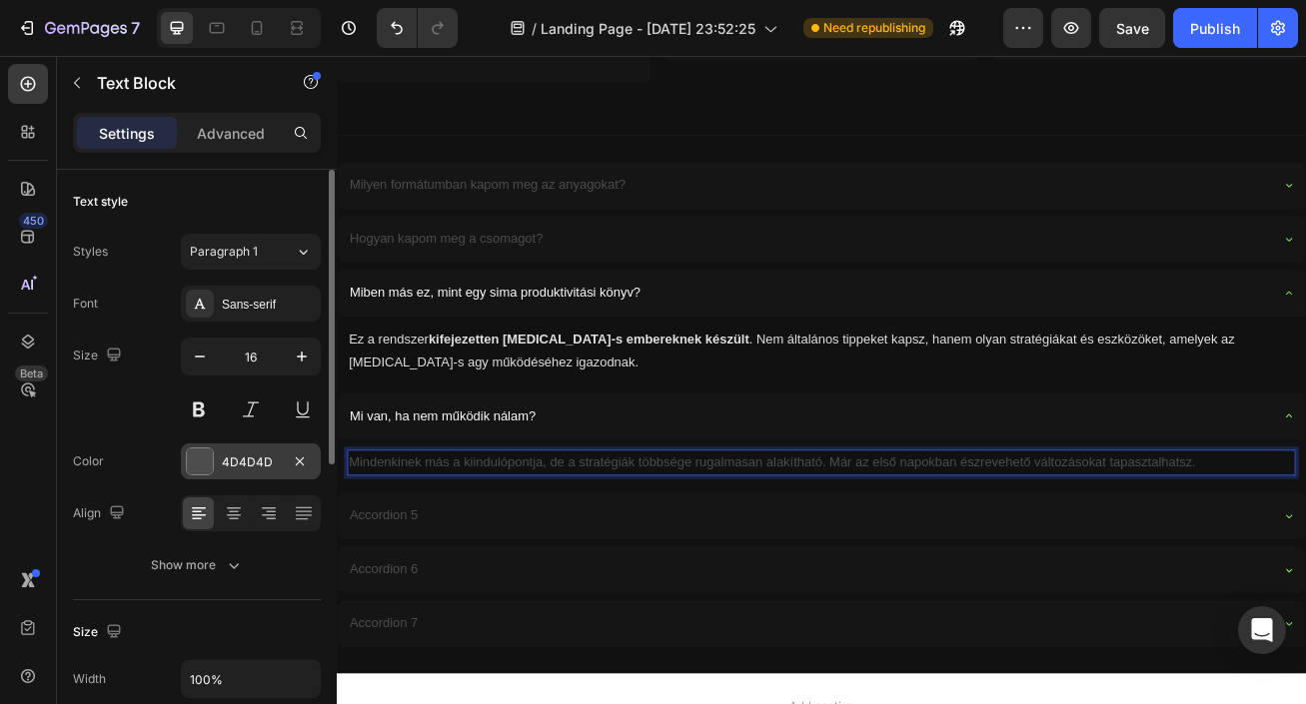
click at [243, 454] on div "4D4D4D" at bounding box center [251, 463] width 58 height 18
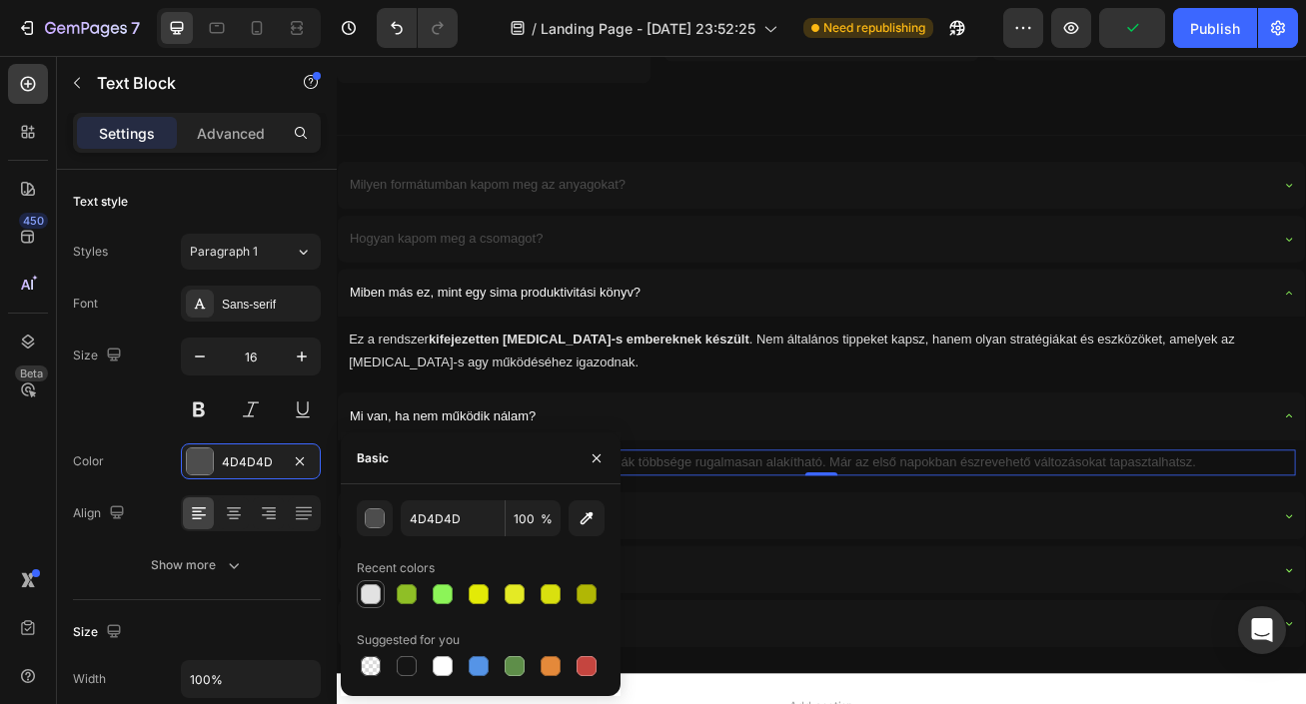
click at [367, 586] on div at bounding box center [371, 595] width 20 height 20
type input "E2E2E2"
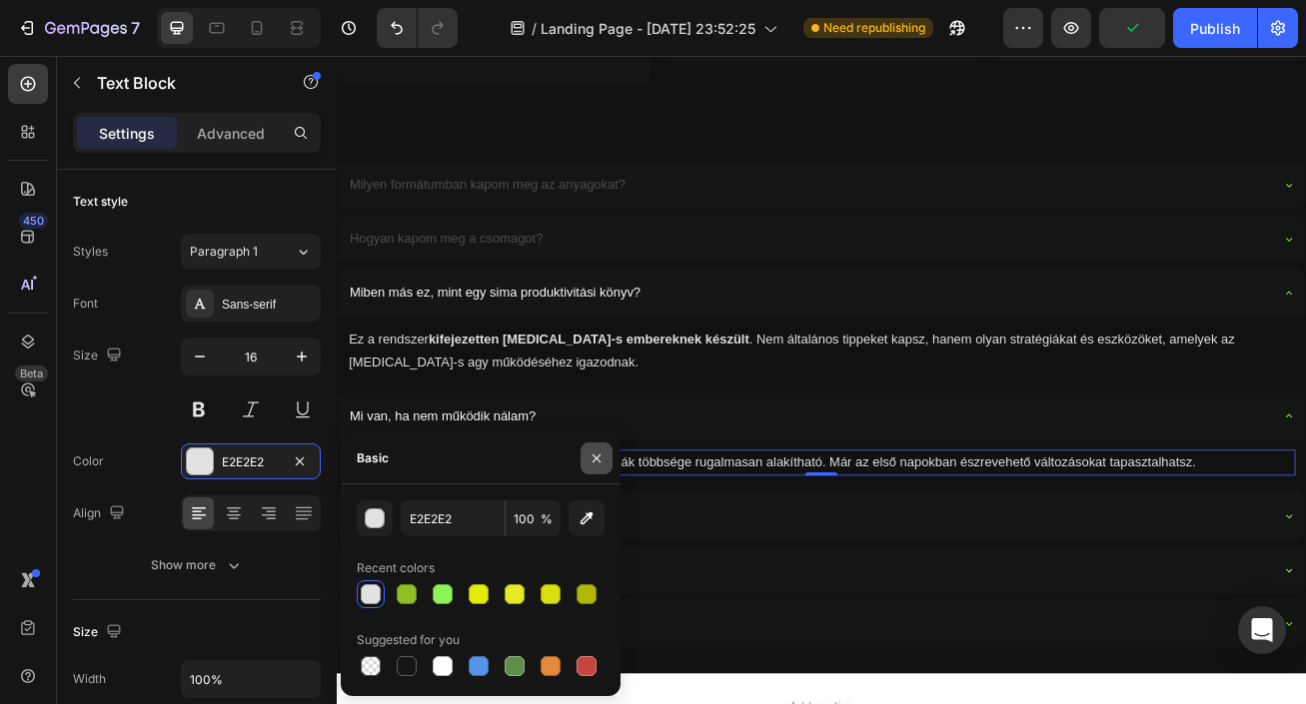
click at [600, 457] on icon "button" at bounding box center [597, 459] width 16 height 16
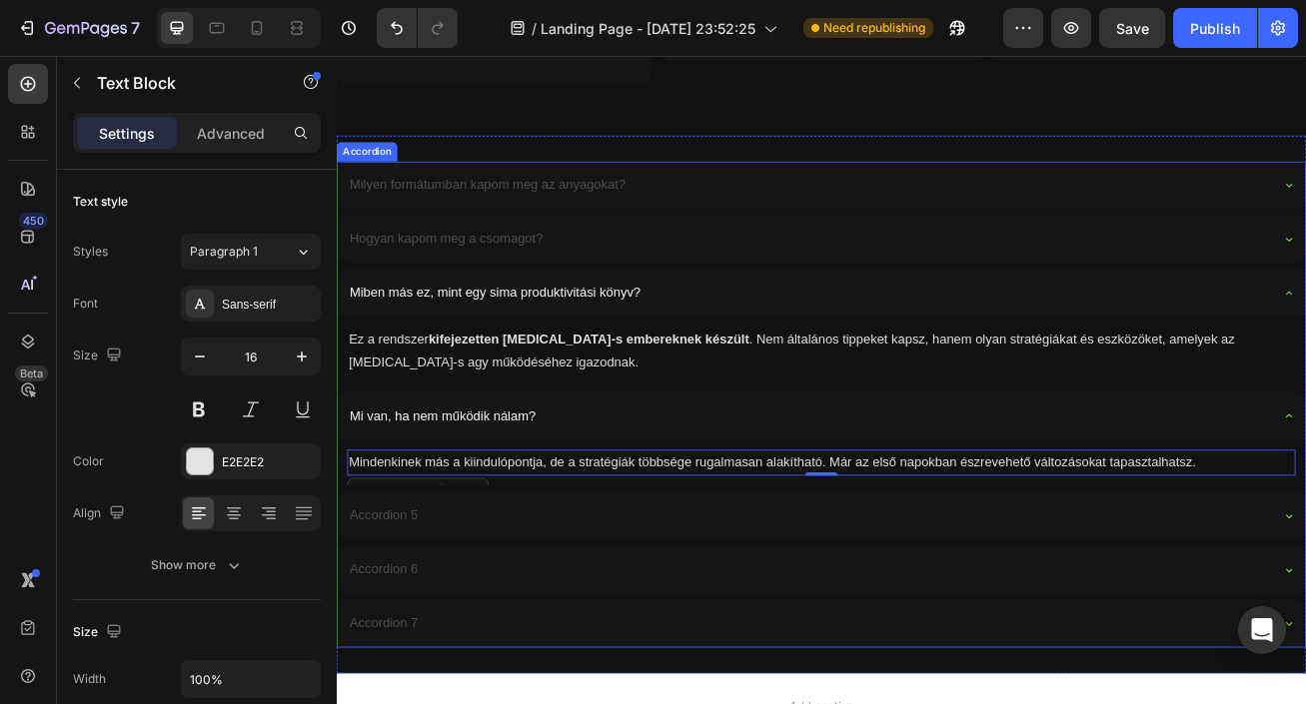
click at [655, 485] on div "Mi van, ha nem működik nálam?" at bounding box center [920, 502] width 1141 height 35
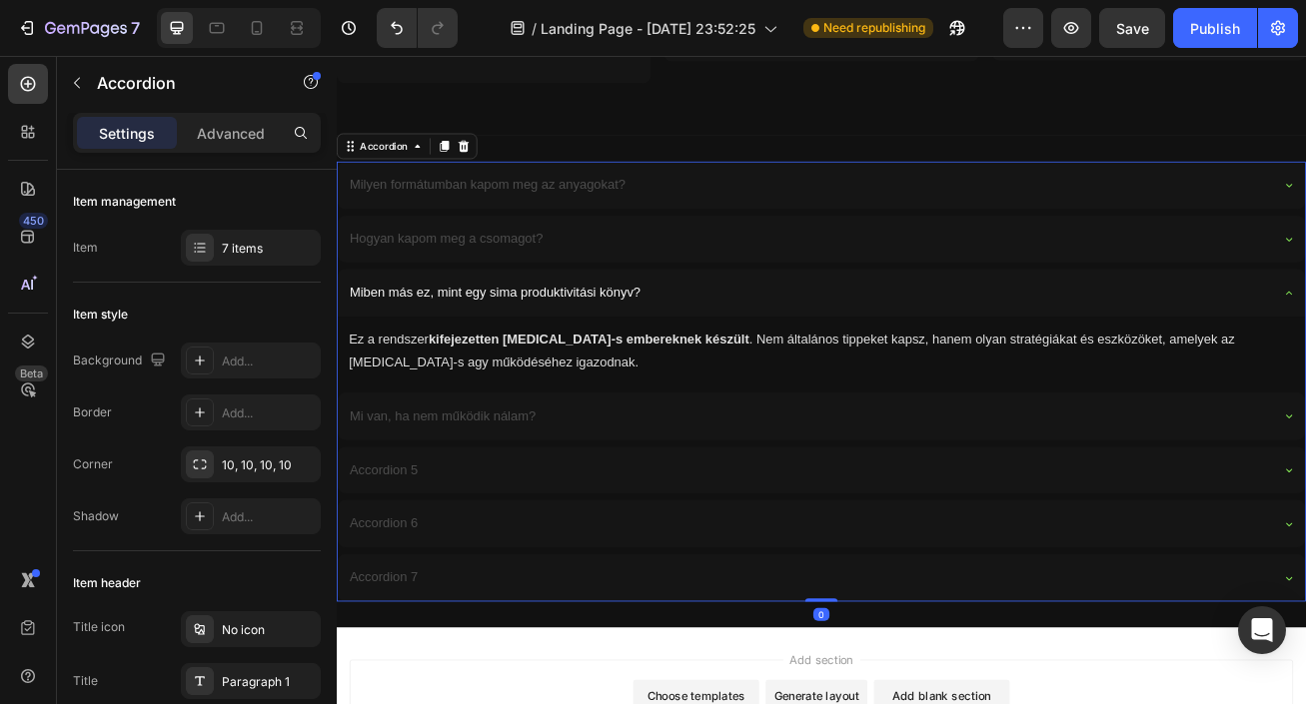
click at [743, 332] on div "Miben más ez, mint egy sima produktivitási könyv?" at bounding box center [920, 349] width 1141 height 35
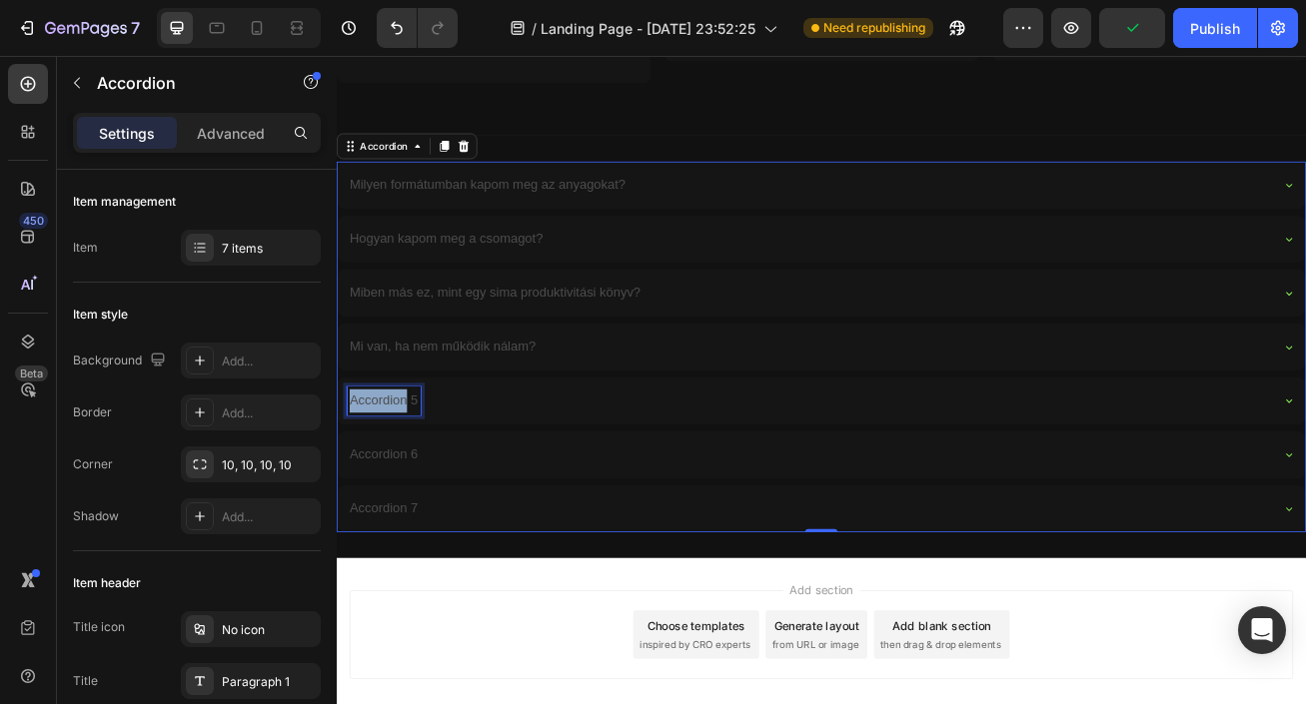
click at [414, 469] on p "Accordion 5" at bounding box center [395, 483] width 85 height 29
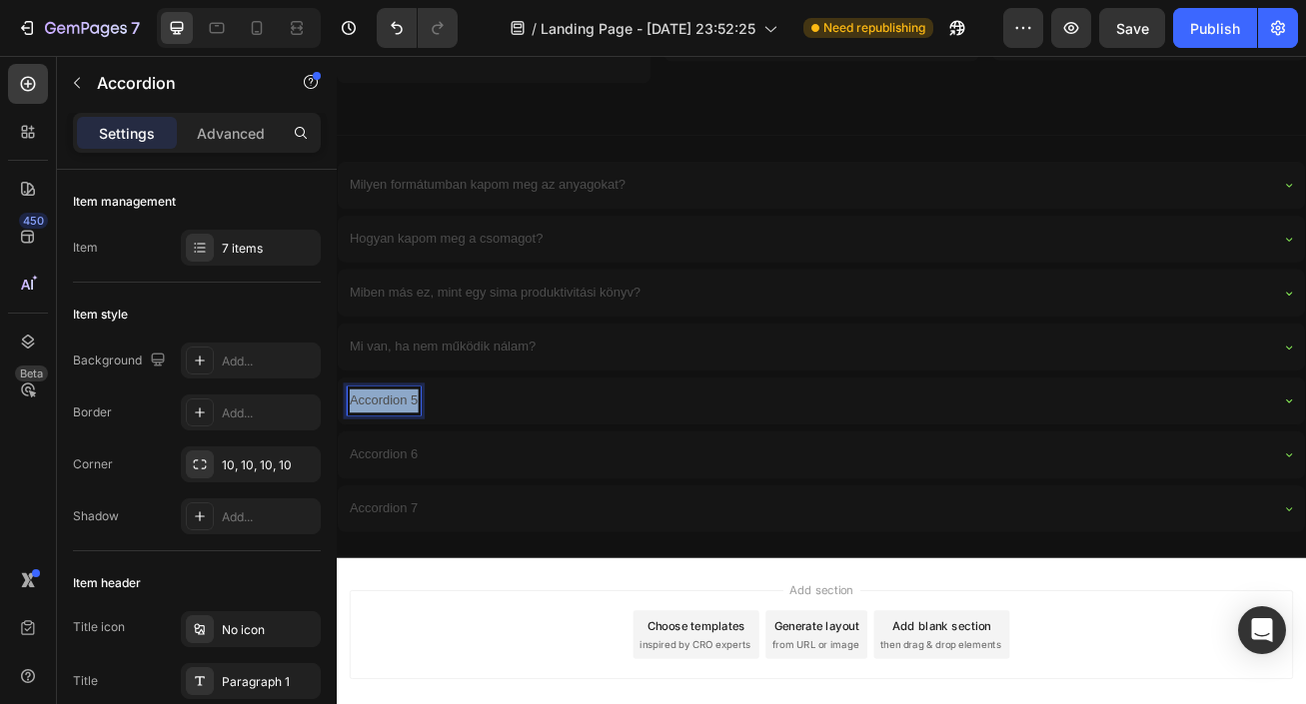
click at [414, 469] on p "Accordion 5" at bounding box center [395, 483] width 85 height 29
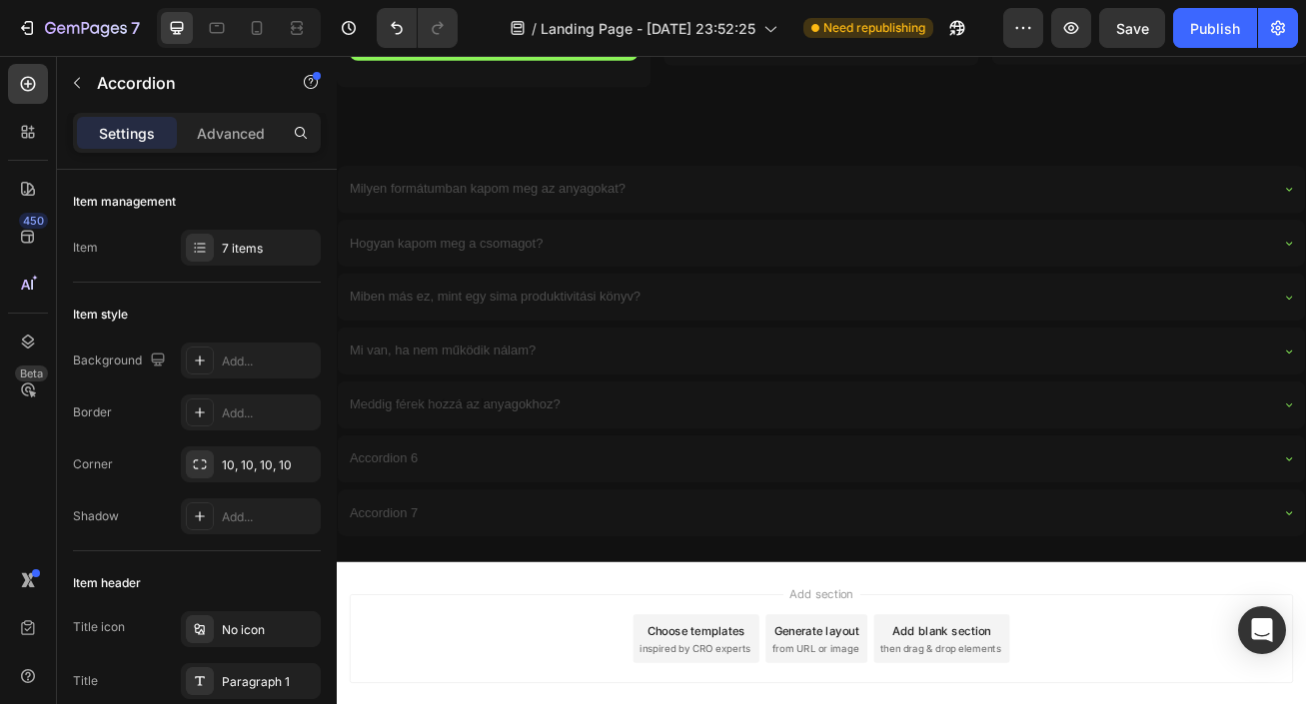
click at [653, 471] on div "Meddig férek hozzá az anyagokhoz?" at bounding box center [920, 488] width 1141 height 35
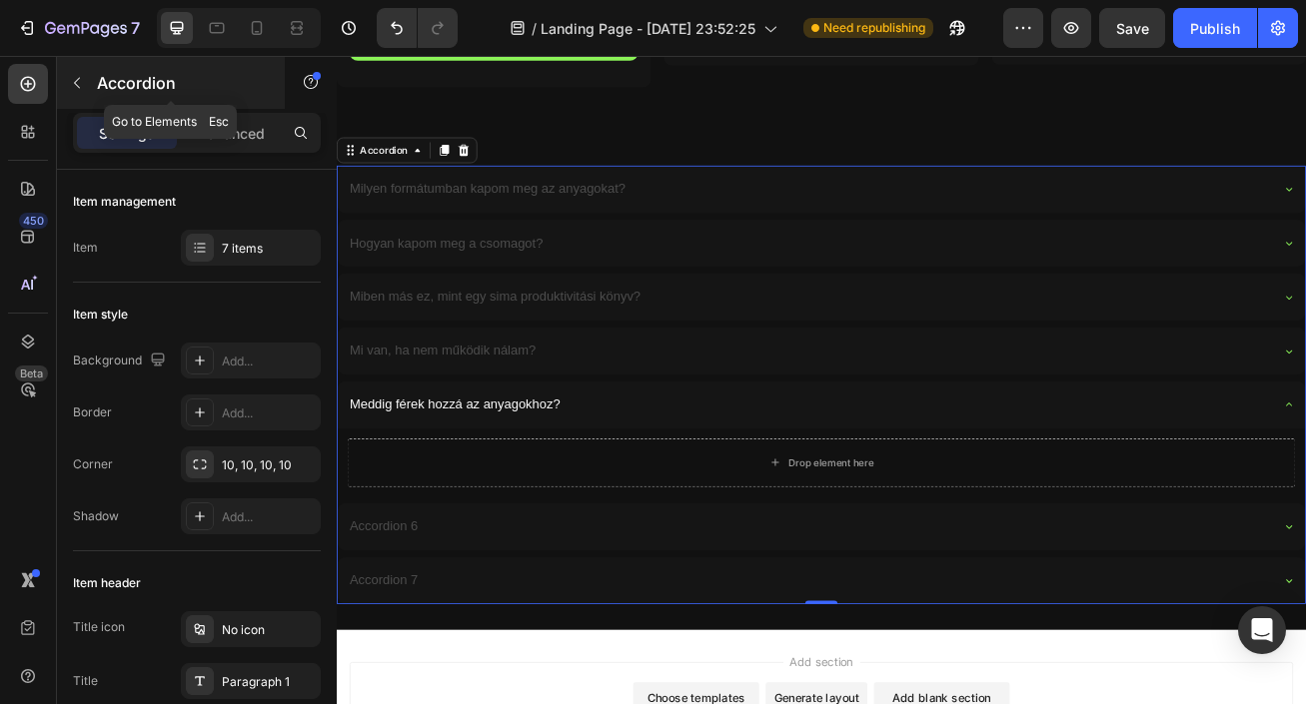
click at [71, 77] on icon "button" at bounding box center [77, 83] width 16 height 16
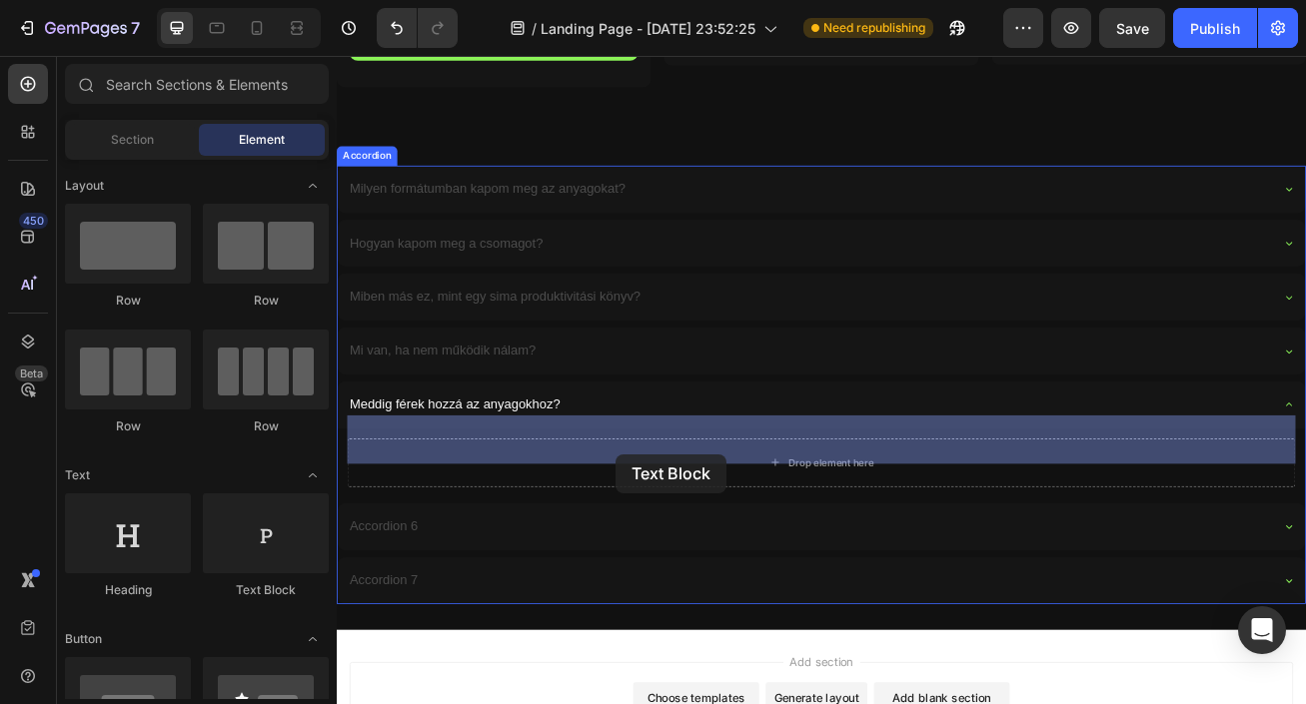
drag, startPoint x: 591, startPoint y: 628, endPoint x: 677, endPoint y: 547, distance: 118.1
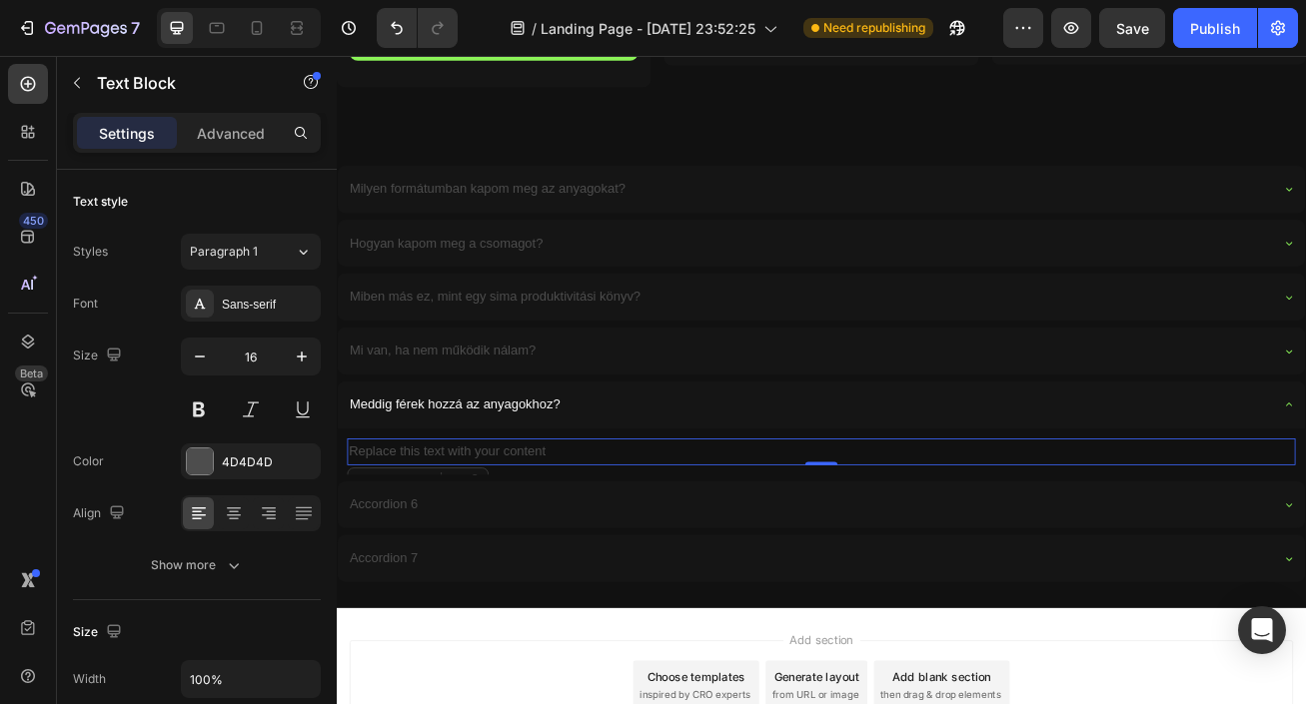
click at [505, 530] on div "Replace this text with your content" at bounding box center [936, 546] width 1173 height 33
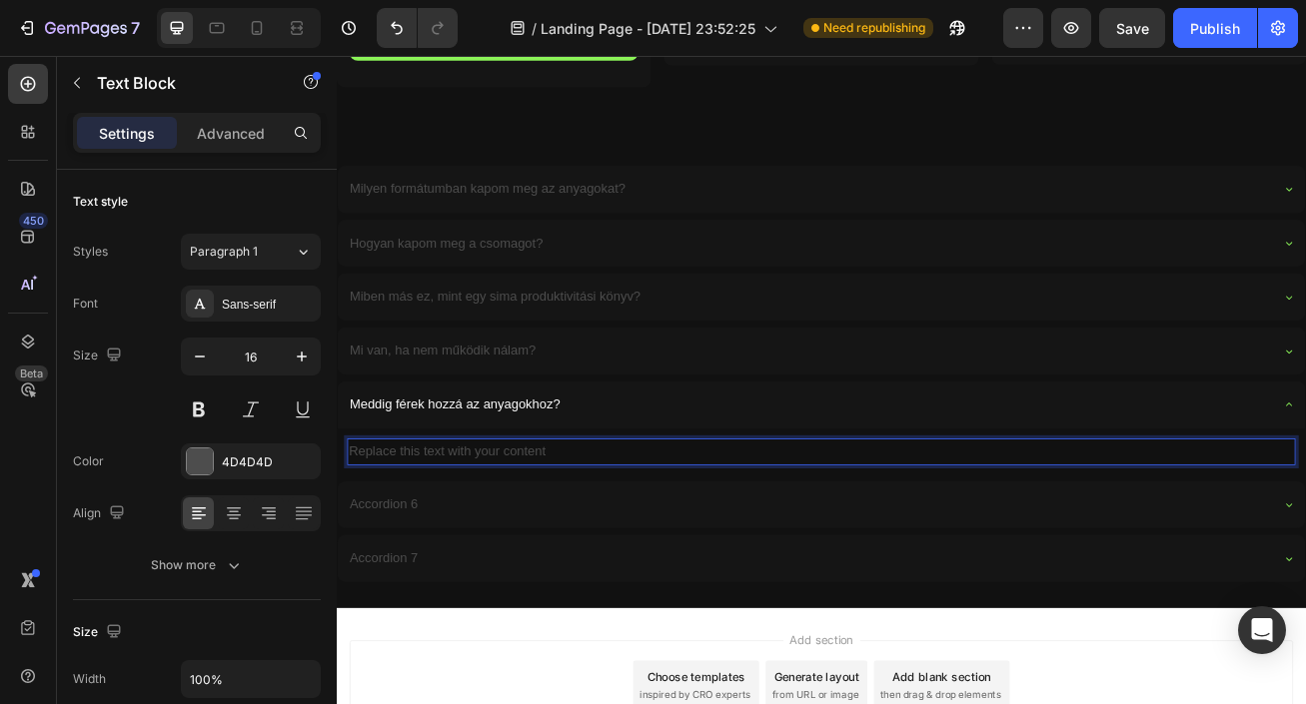
click at [505, 532] on p "Replace this text with your content" at bounding box center [936, 546] width 1169 height 29
click at [254, 462] on div "4D4D4D" at bounding box center [251, 463] width 58 height 18
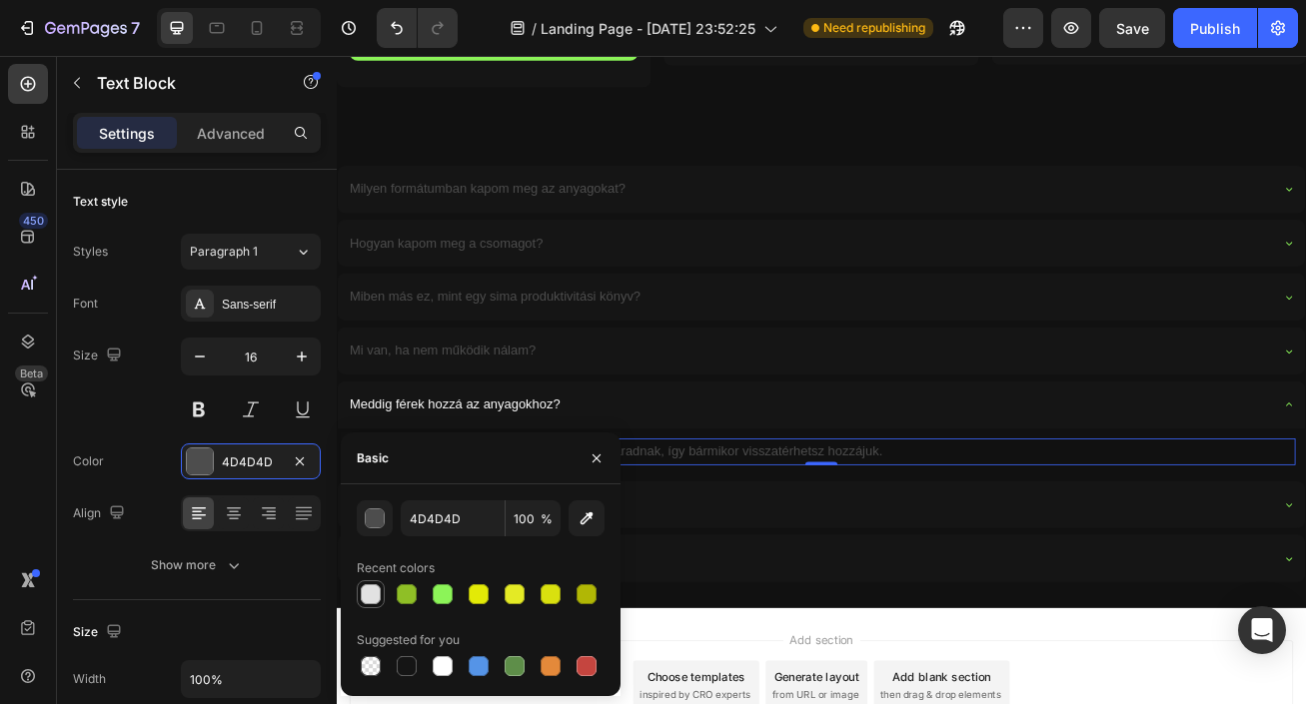
click at [368, 597] on div at bounding box center [371, 595] width 20 height 20
type input "E2E2E2"
click at [604, 461] on icon "button" at bounding box center [597, 459] width 16 height 16
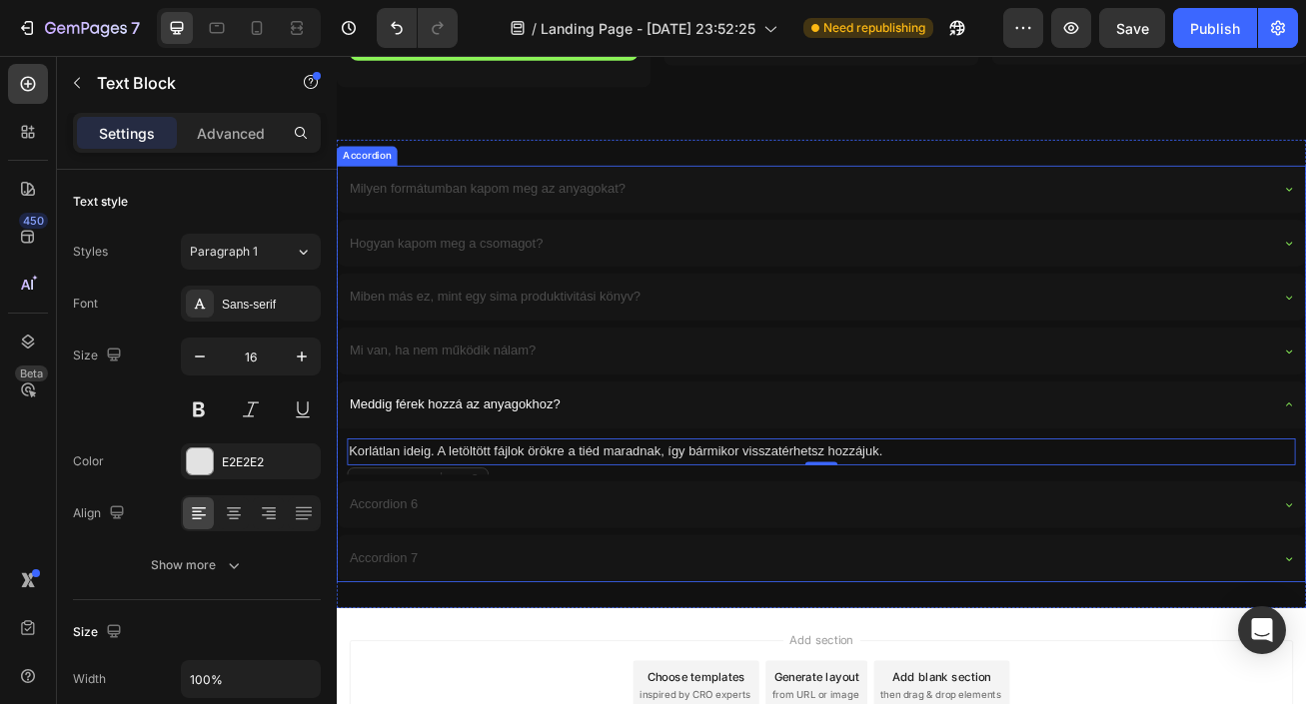
click at [698, 471] on div "Meddig férek hozzá az anyagokhoz?" at bounding box center [920, 488] width 1141 height 35
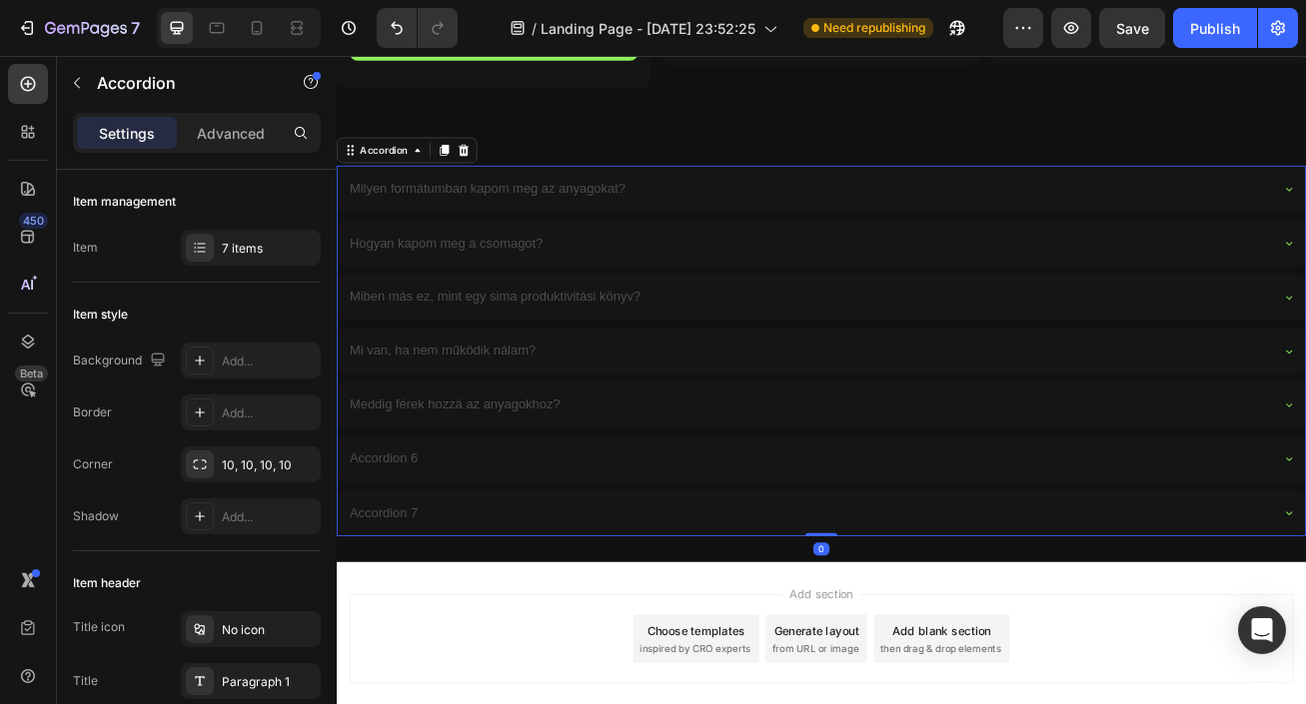
click at [568, 538] on div "Accordion 6" at bounding box center [920, 555] width 1141 height 35
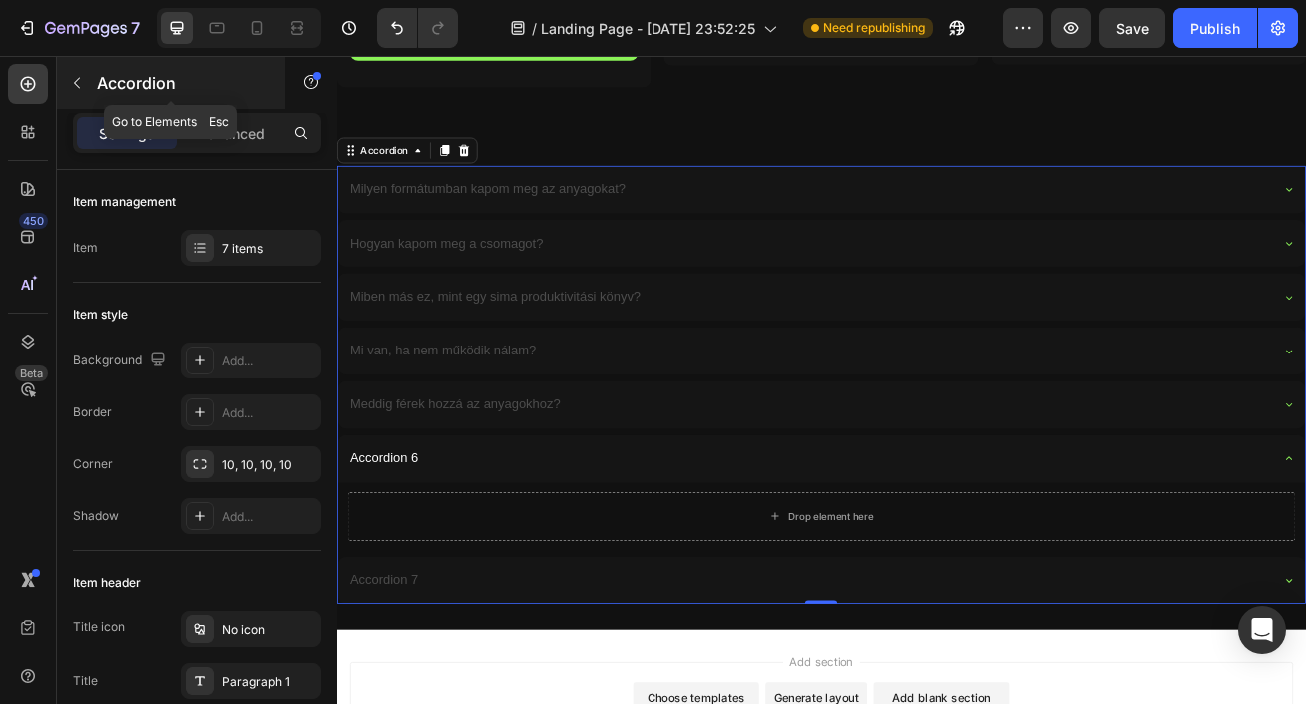
click at [74, 75] on icon "button" at bounding box center [77, 83] width 16 height 16
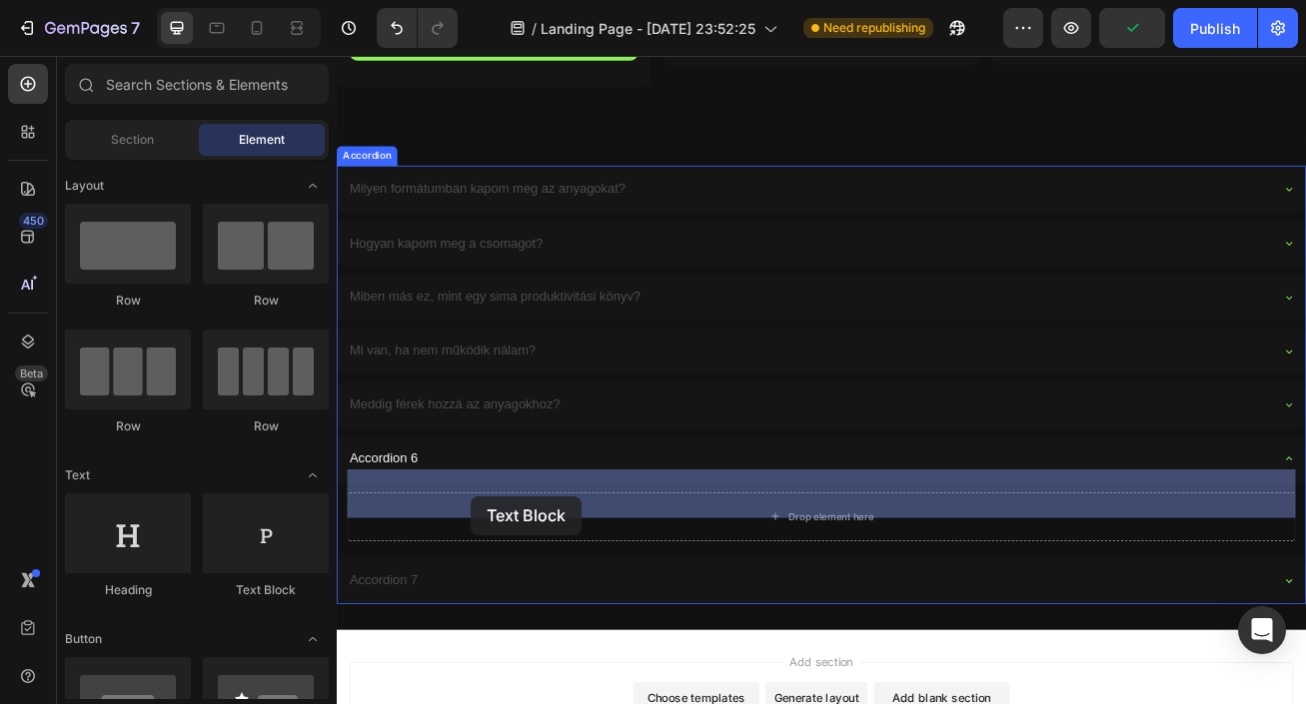
drag, startPoint x: 594, startPoint y: 607, endPoint x: 499, endPoint y: 601, distance: 95.1
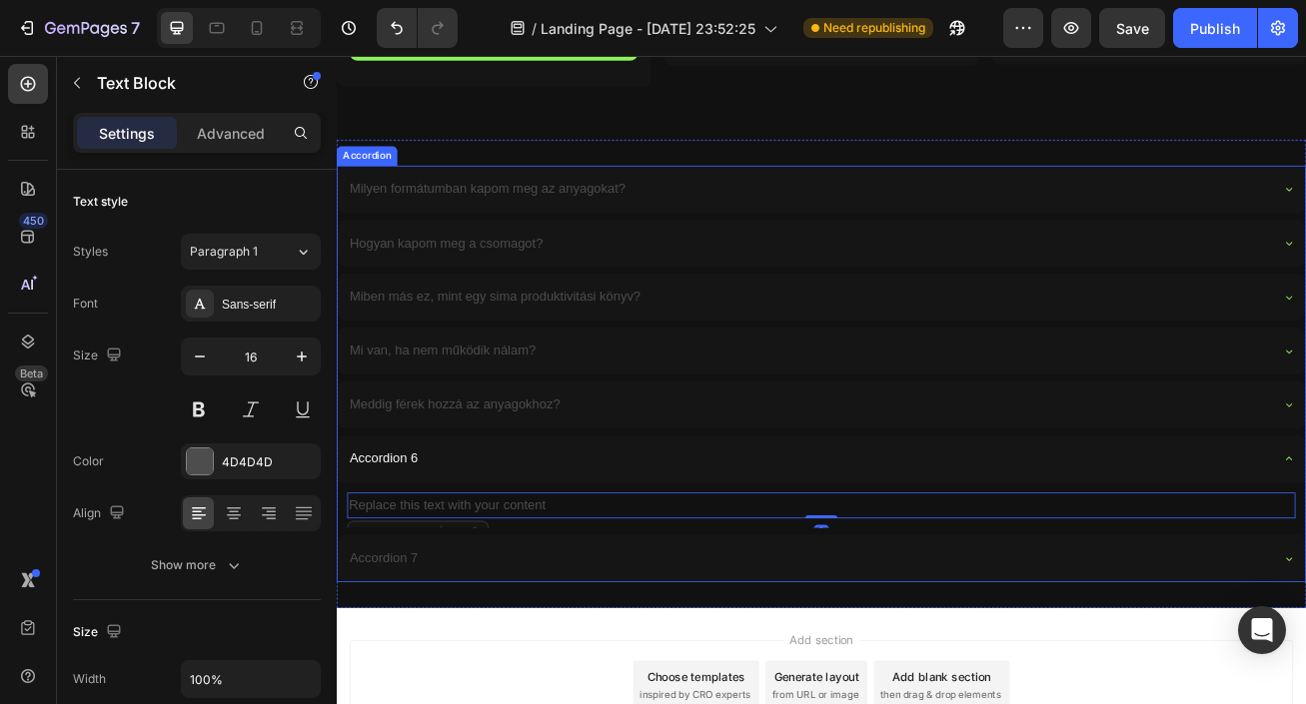
click at [466, 661] on div "Accordion 7" at bounding box center [920, 678] width 1141 height 35
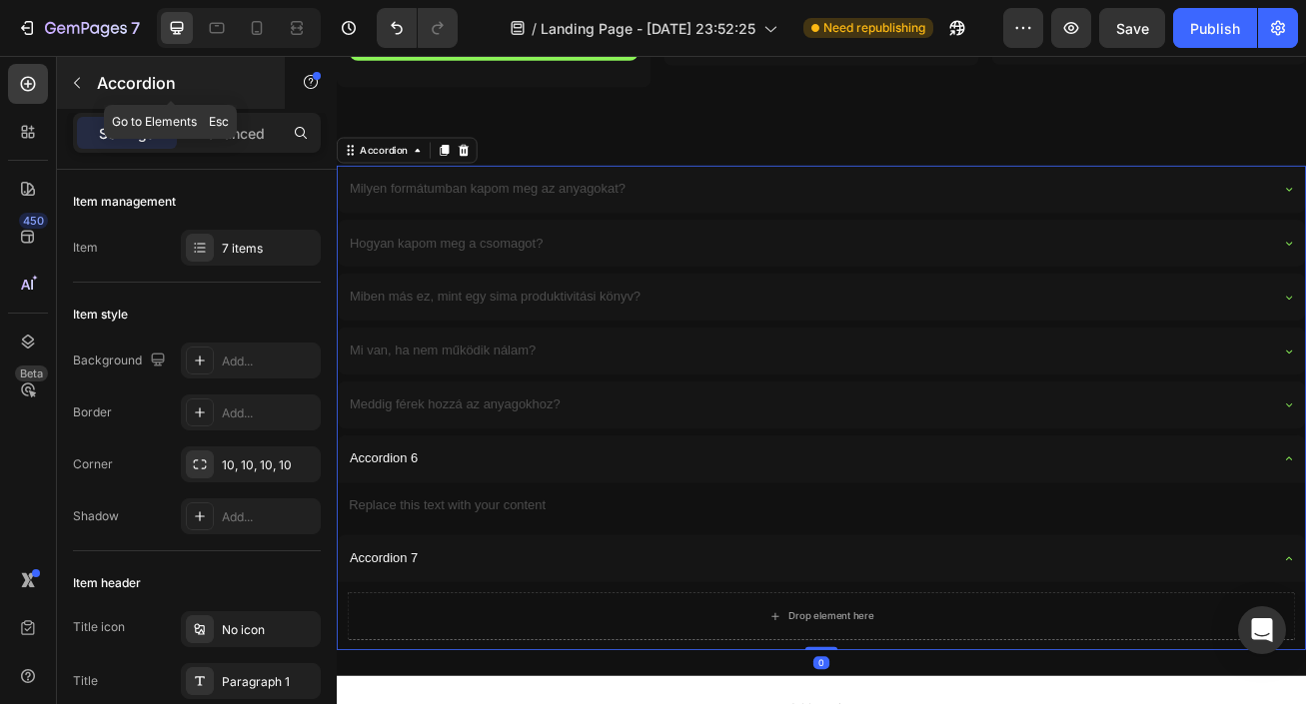
click at [82, 70] on button "button" at bounding box center [77, 83] width 32 height 32
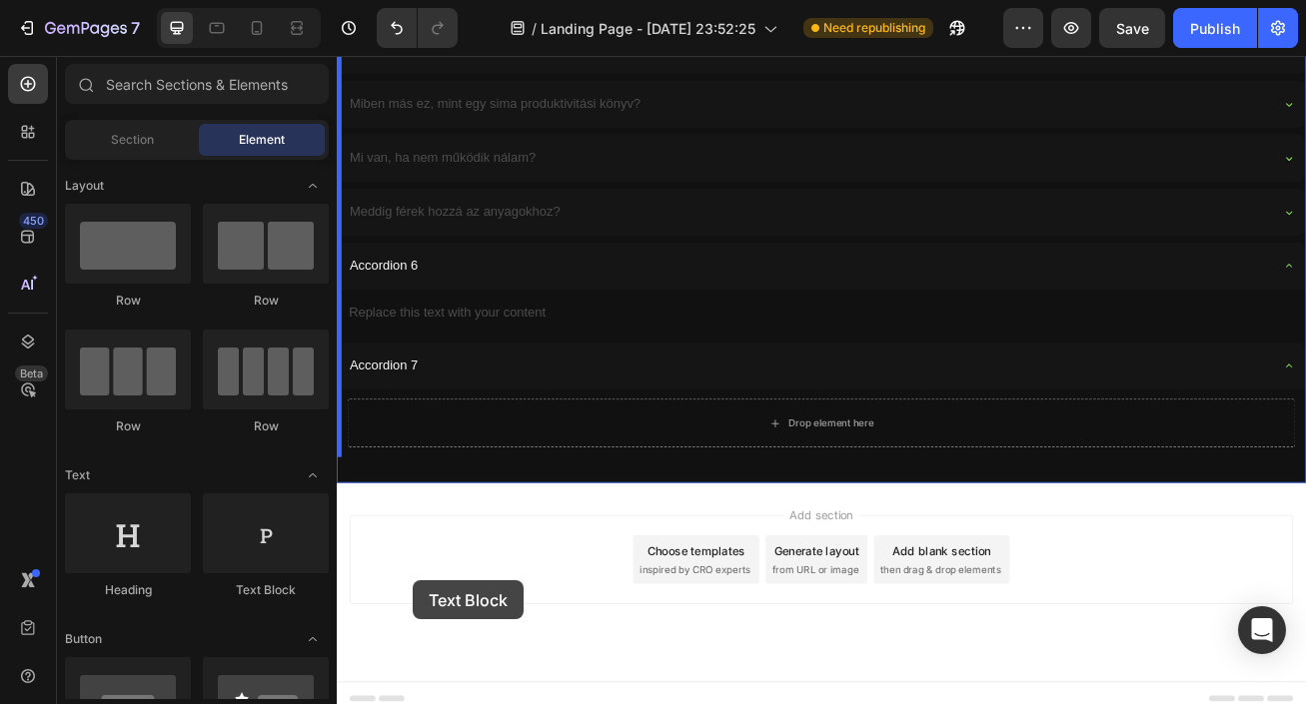
scroll to position [3221, 0]
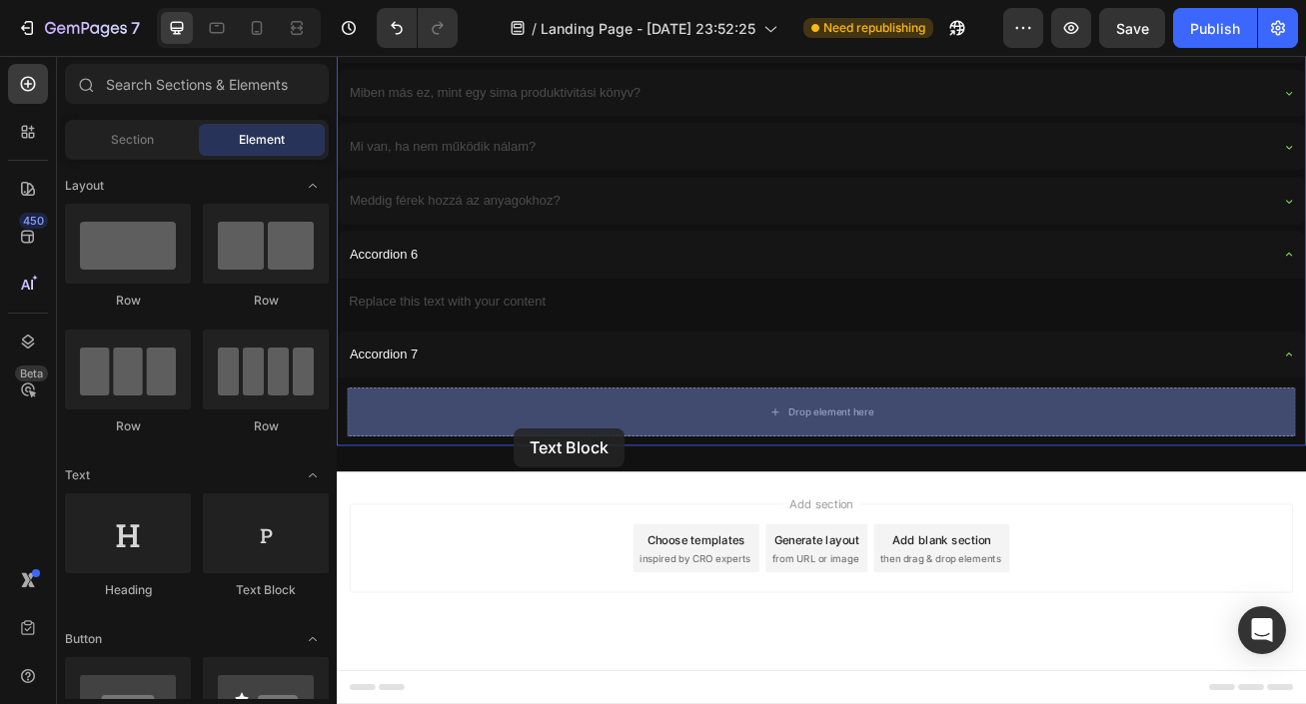
drag, startPoint x: 604, startPoint y: 586, endPoint x: 556, endPoint y: 517, distance: 84.0
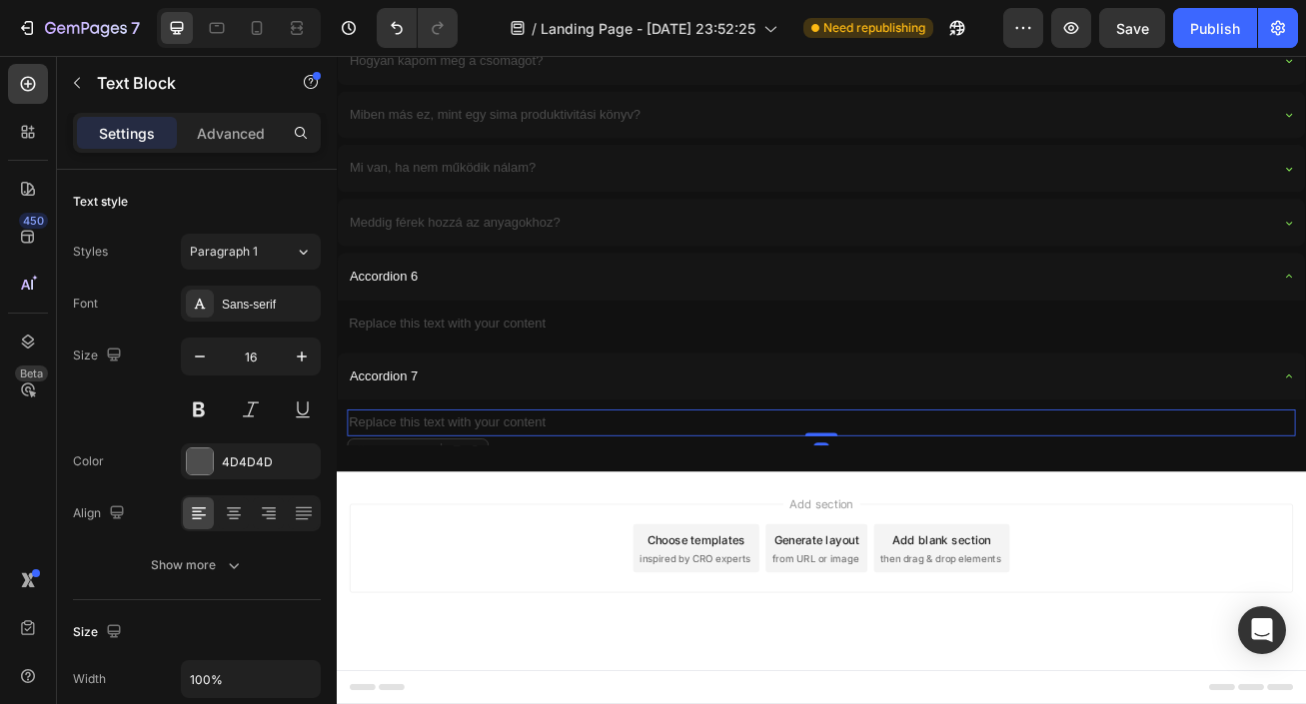
scroll to position [3194, 0]
click at [432, 325] on p "Accordion 6" at bounding box center [395, 329] width 85 height 29
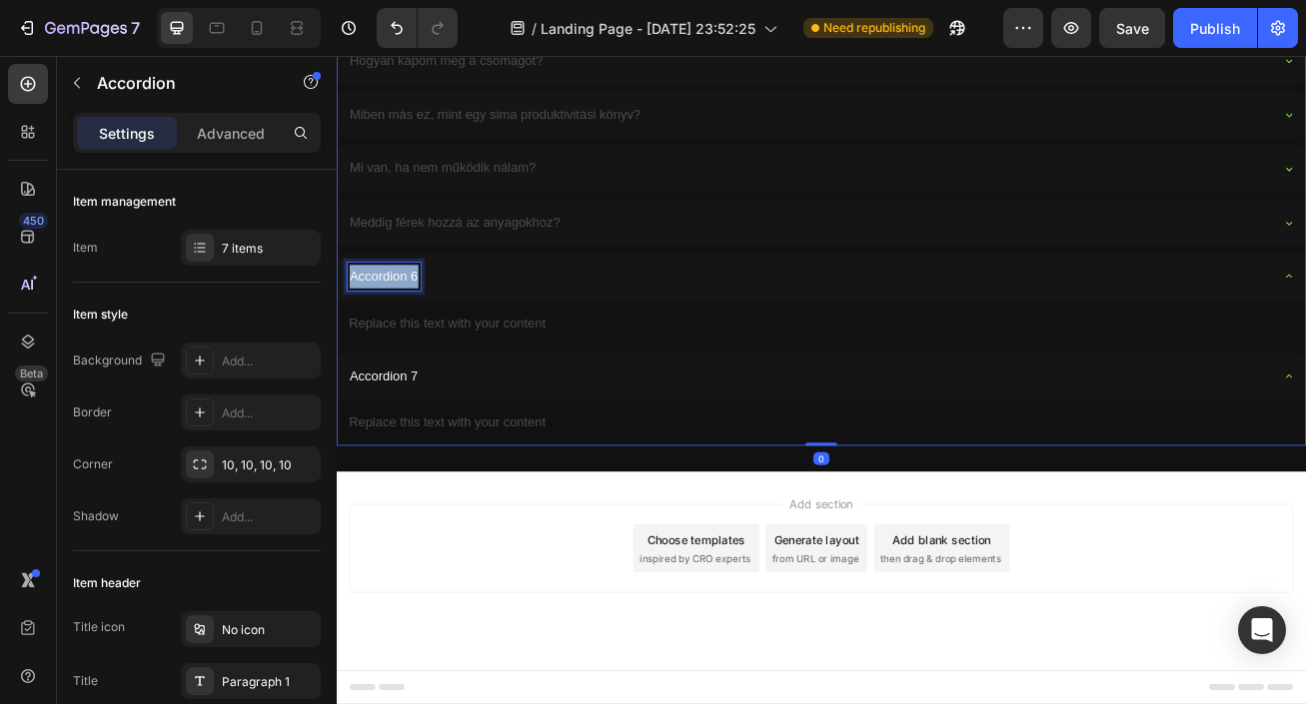
click at [432, 325] on p "Accordion 6" at bounding box center [395, 329] width 85 height 29
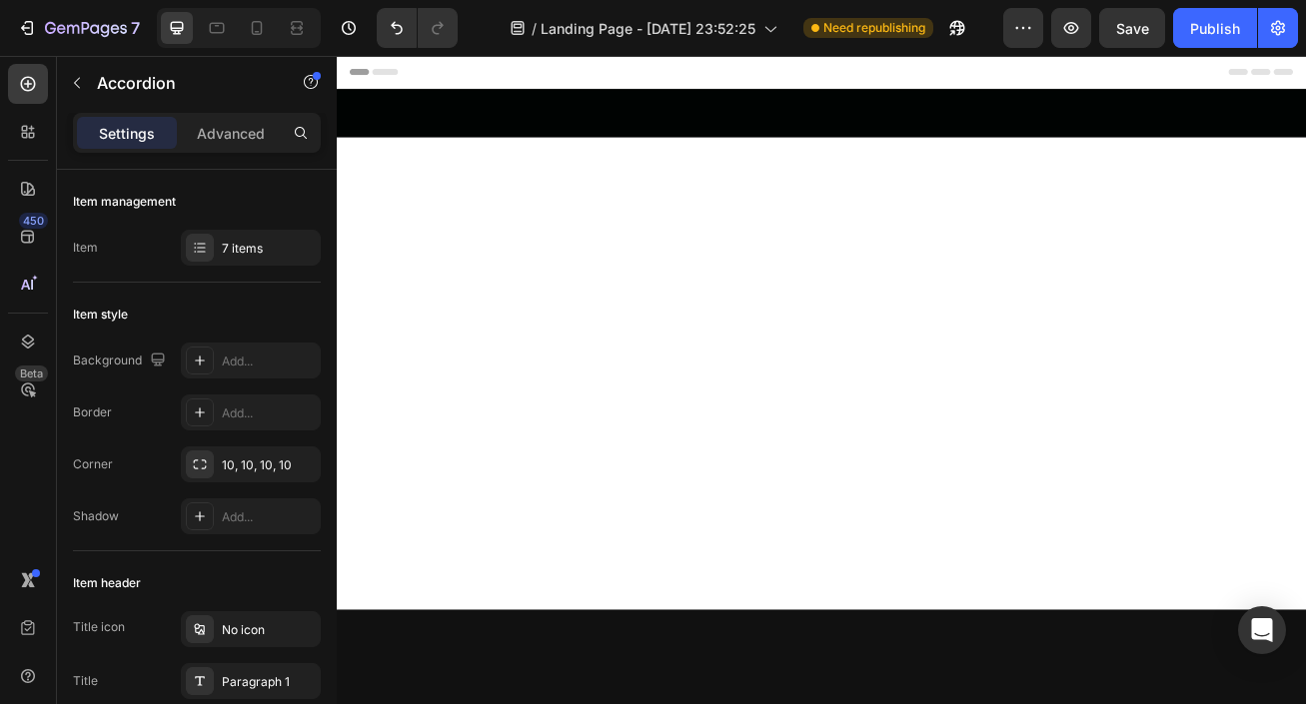
scroll to position [3170, 0]
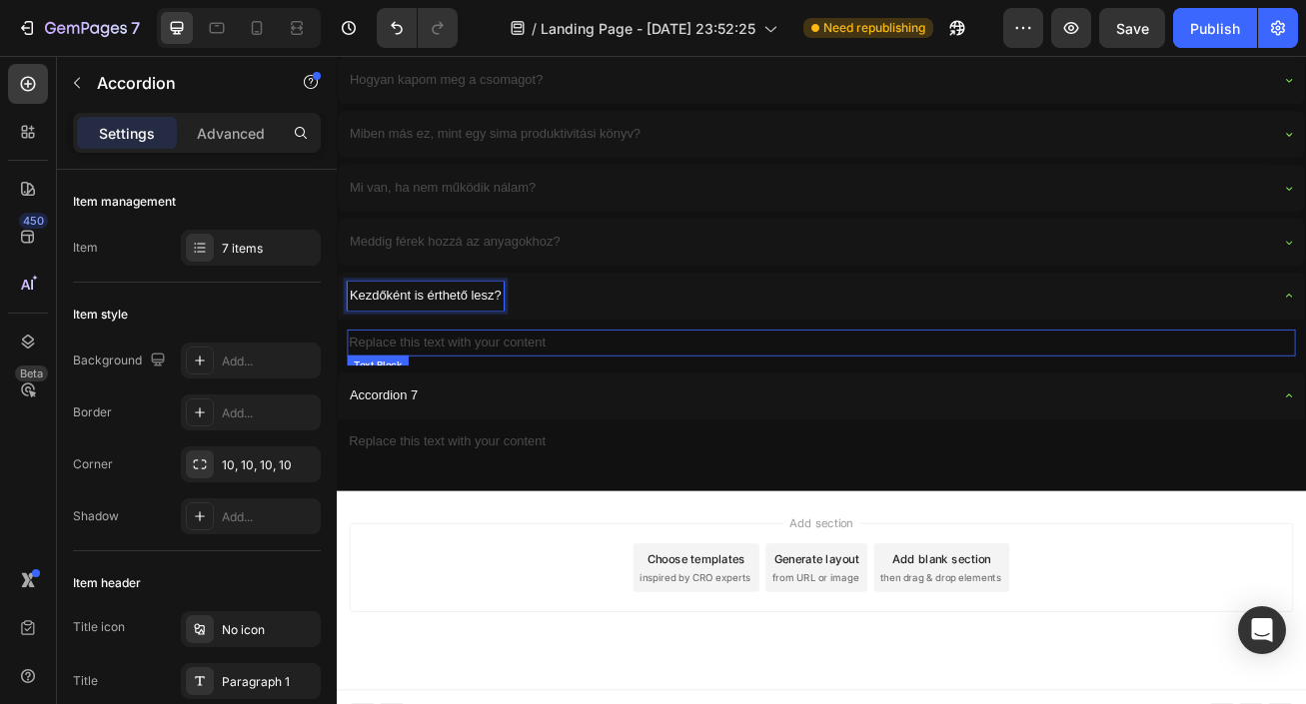
click at [509, 418] on div "Replace this text with your content" at bounding box center [936, 411] width 1173 height 33
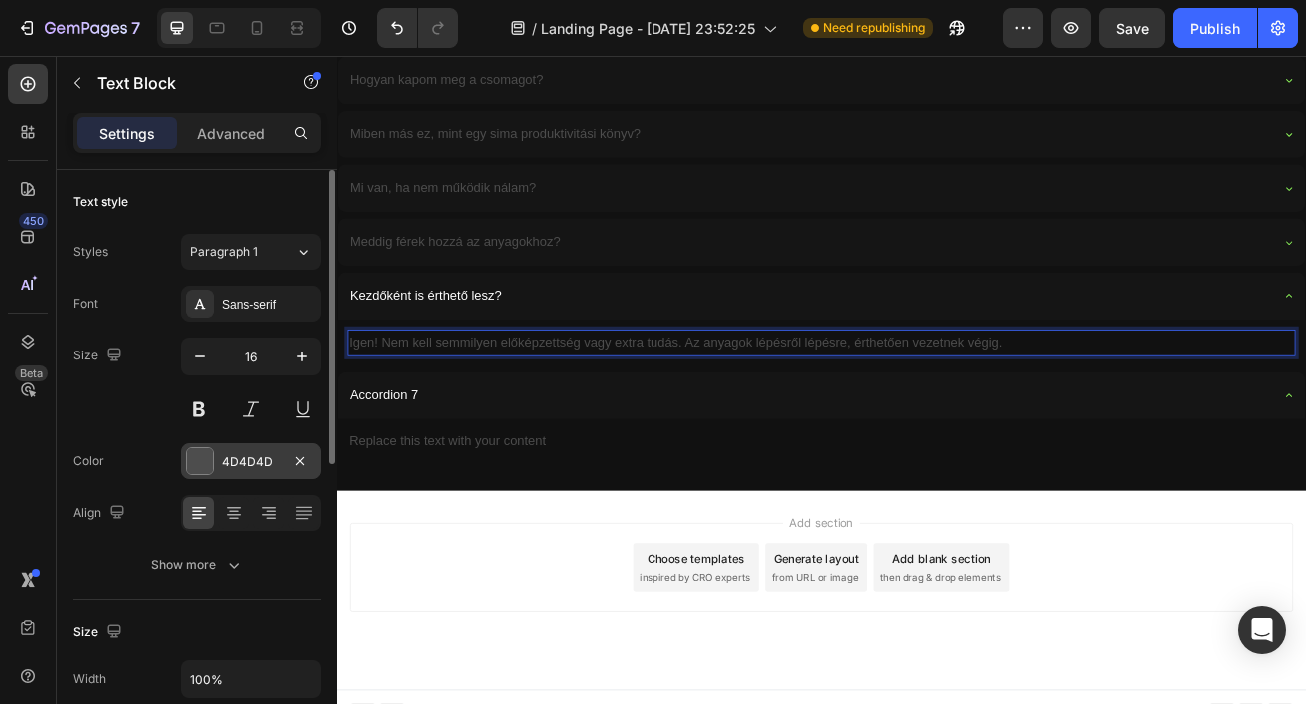
click at [238, 470] on div "4D4D4D" at bounding box center [251, 463] width 58 height 18
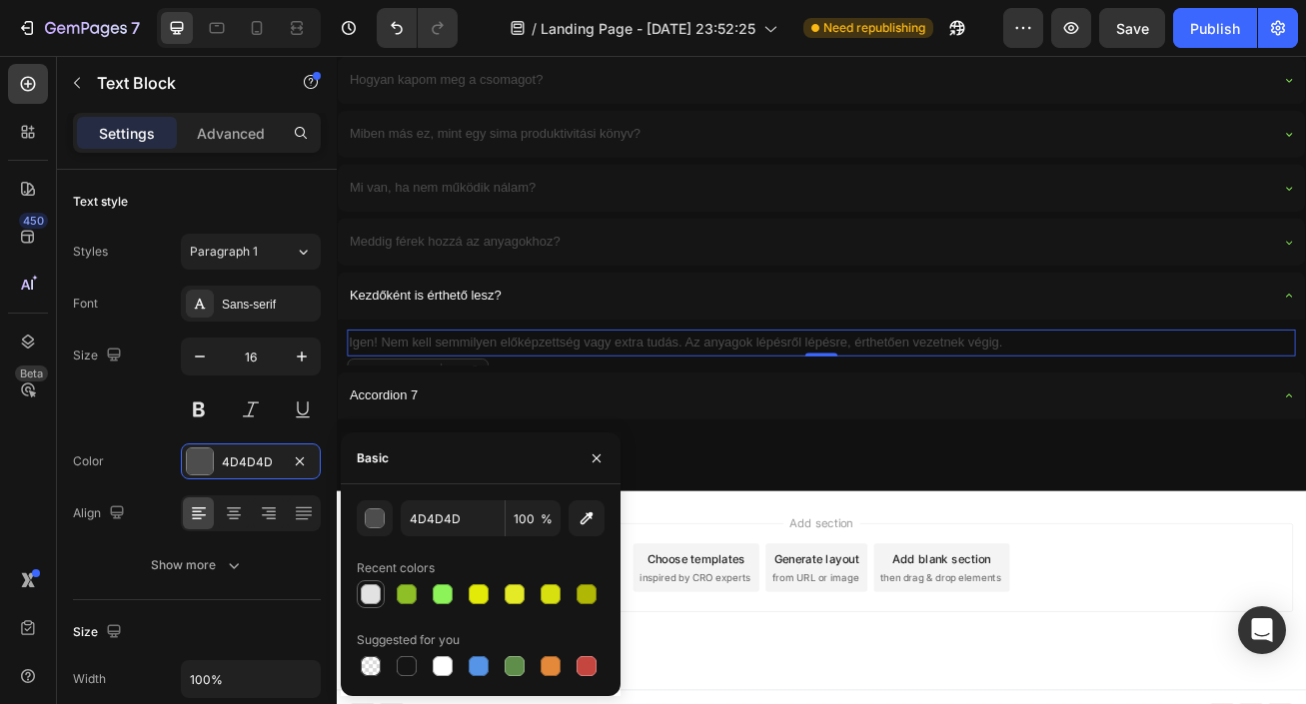
click at [373, 600] on div at bounding box center [371, 595] width 20 height 20
type input "E2E2E2"
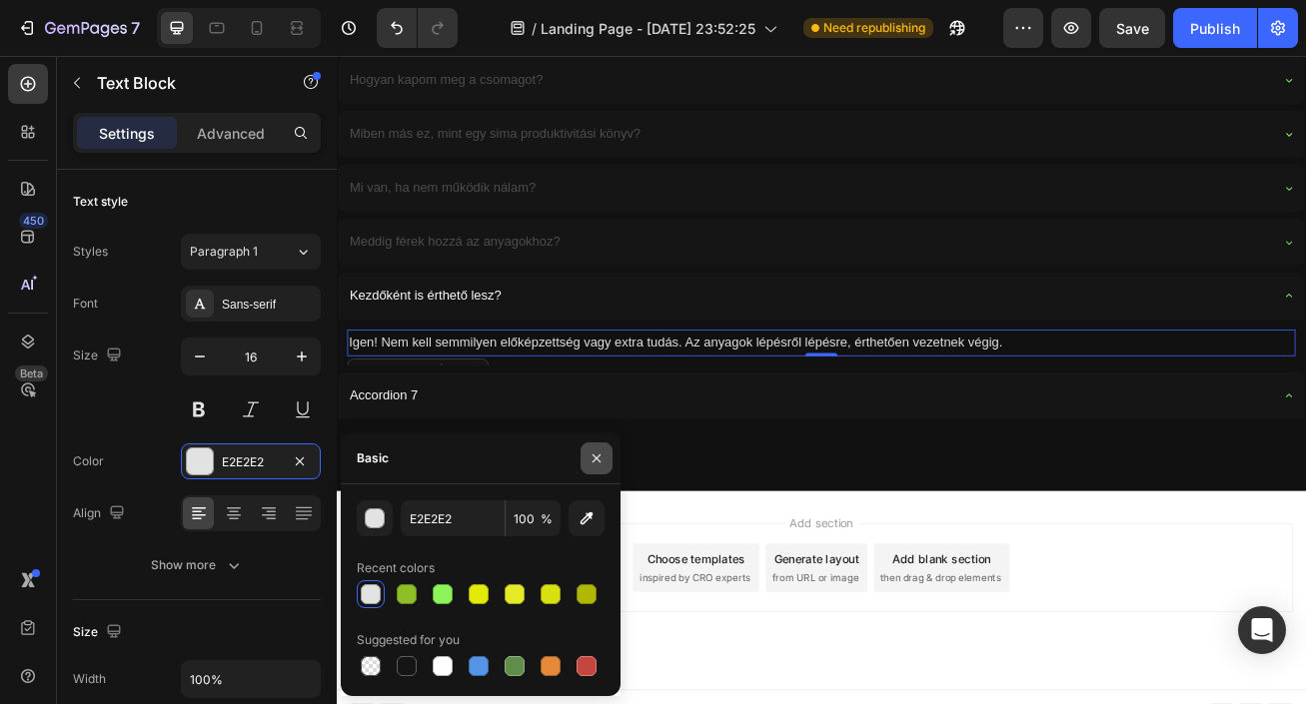
click at [596, 462] on icon "button" at bounding box center [597, 459] width 16 height 16
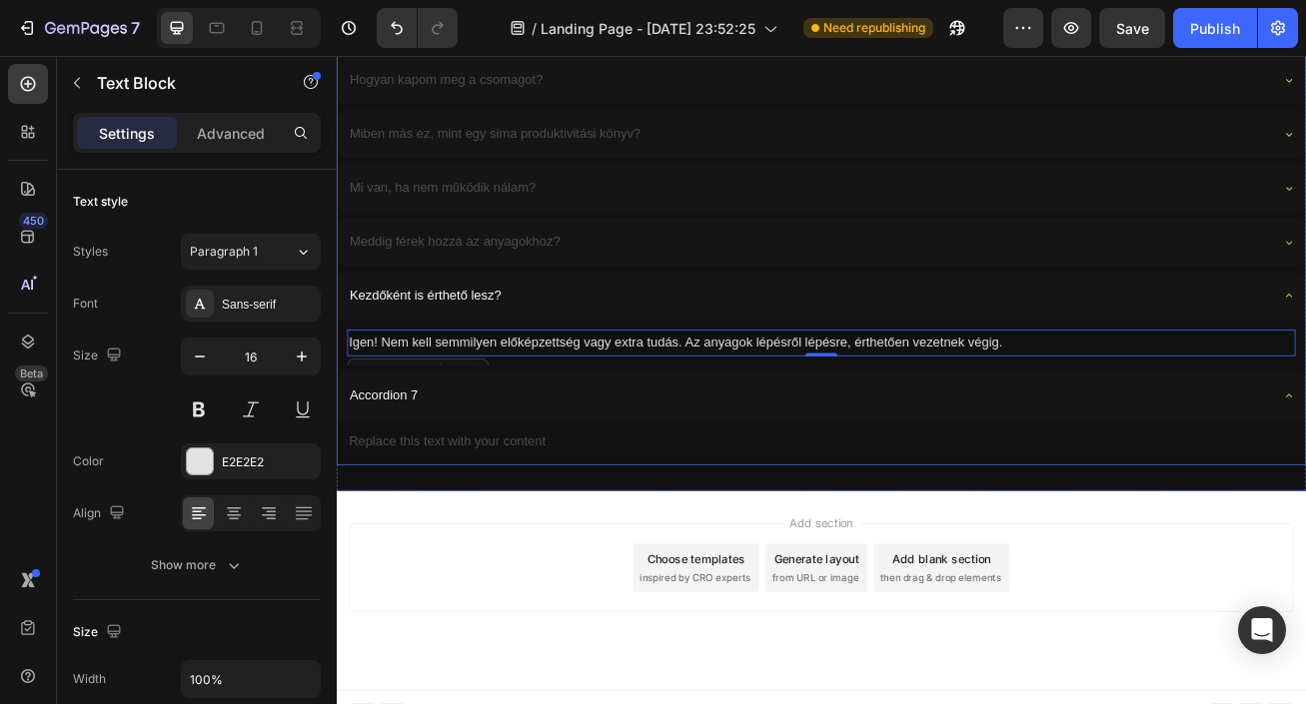
click at [413, 480] on p "Accordion 7" at bounding box center [395, 477] width 85 height 29
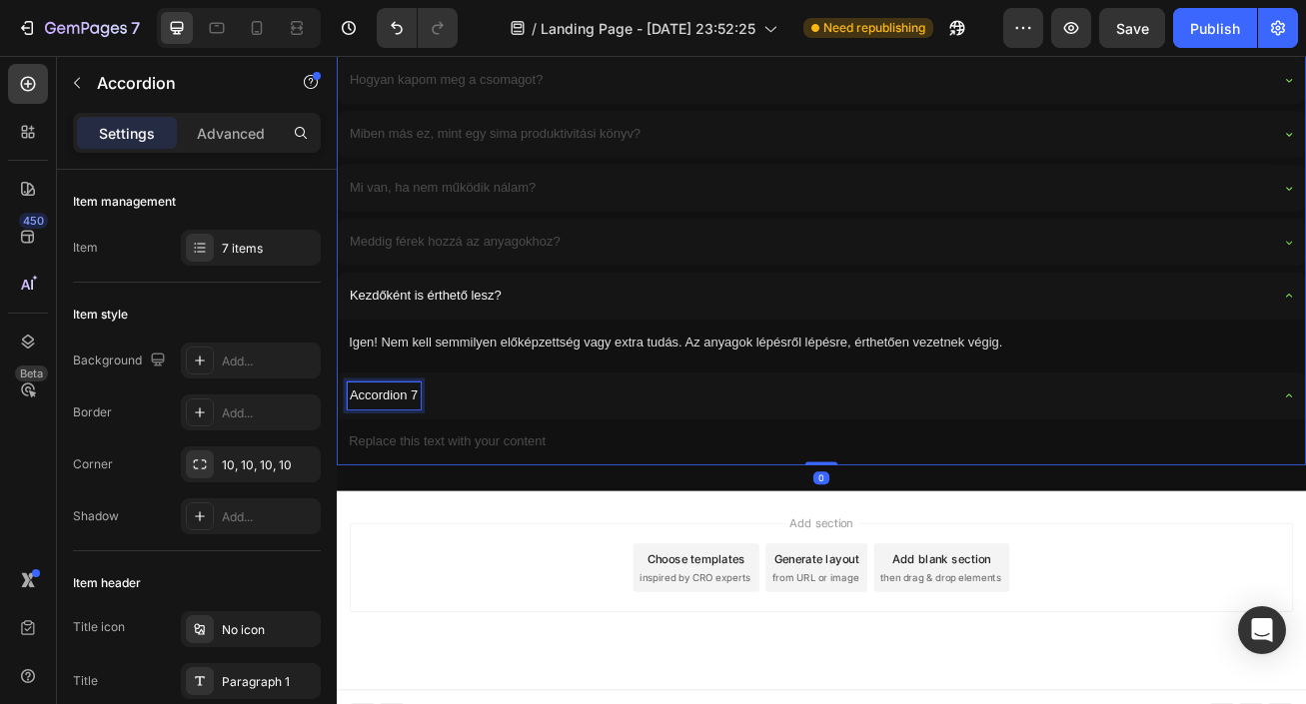
click at [413, 480] on p "Accordion 7" at bounding box center [395, 477] width 85 height 29
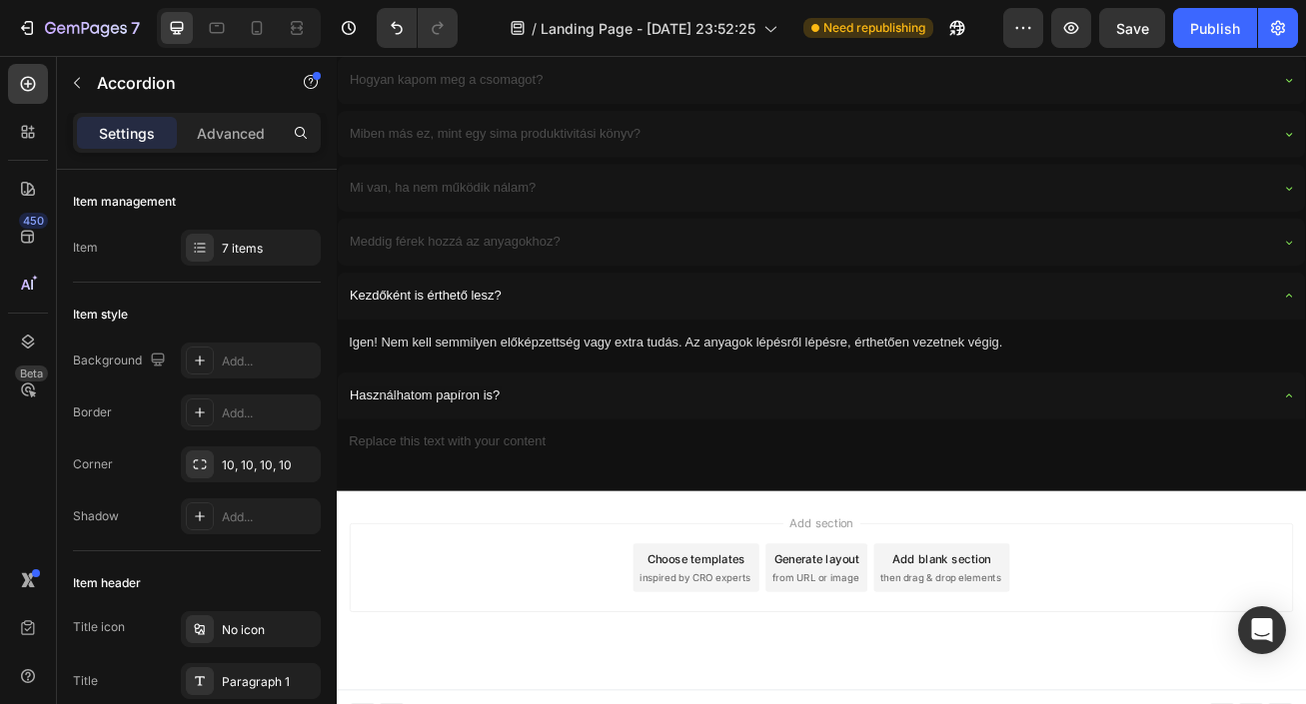
scroll to position [3165, 0]
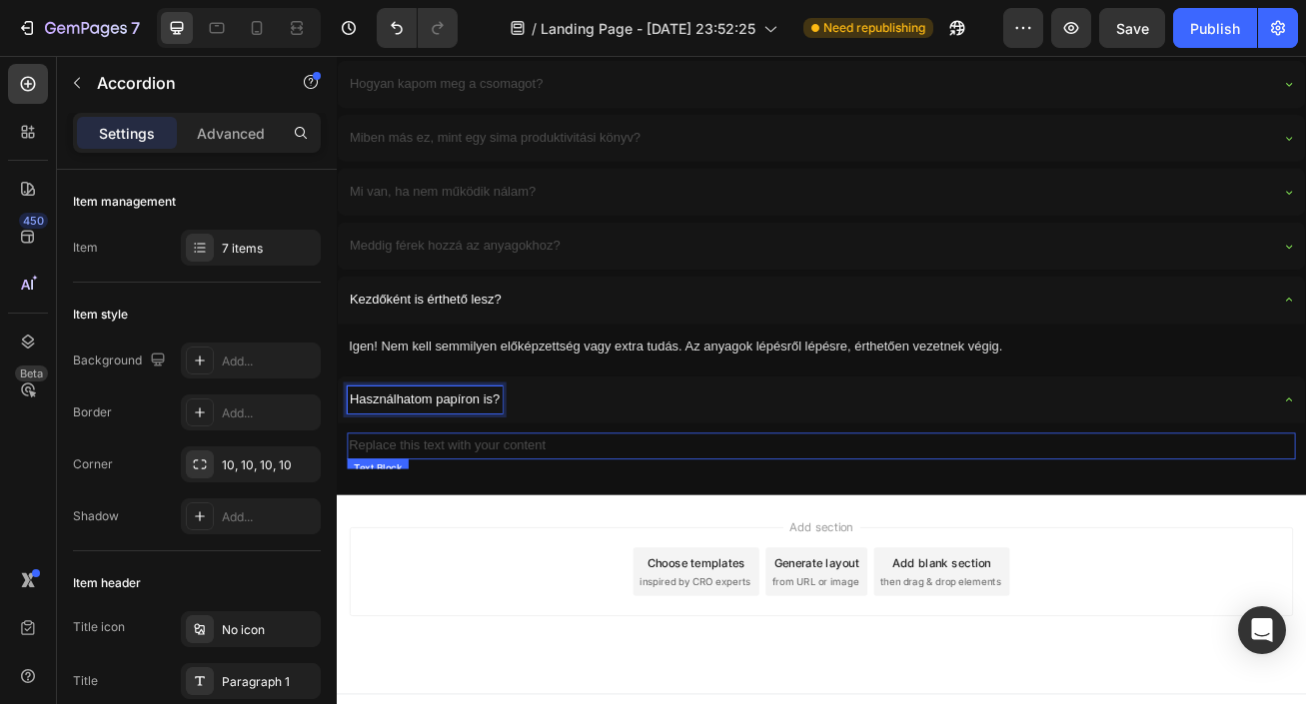
click at [506, 548] on div "Replace this text with your content" at bounding box center [936, 539] width 1173 height 33
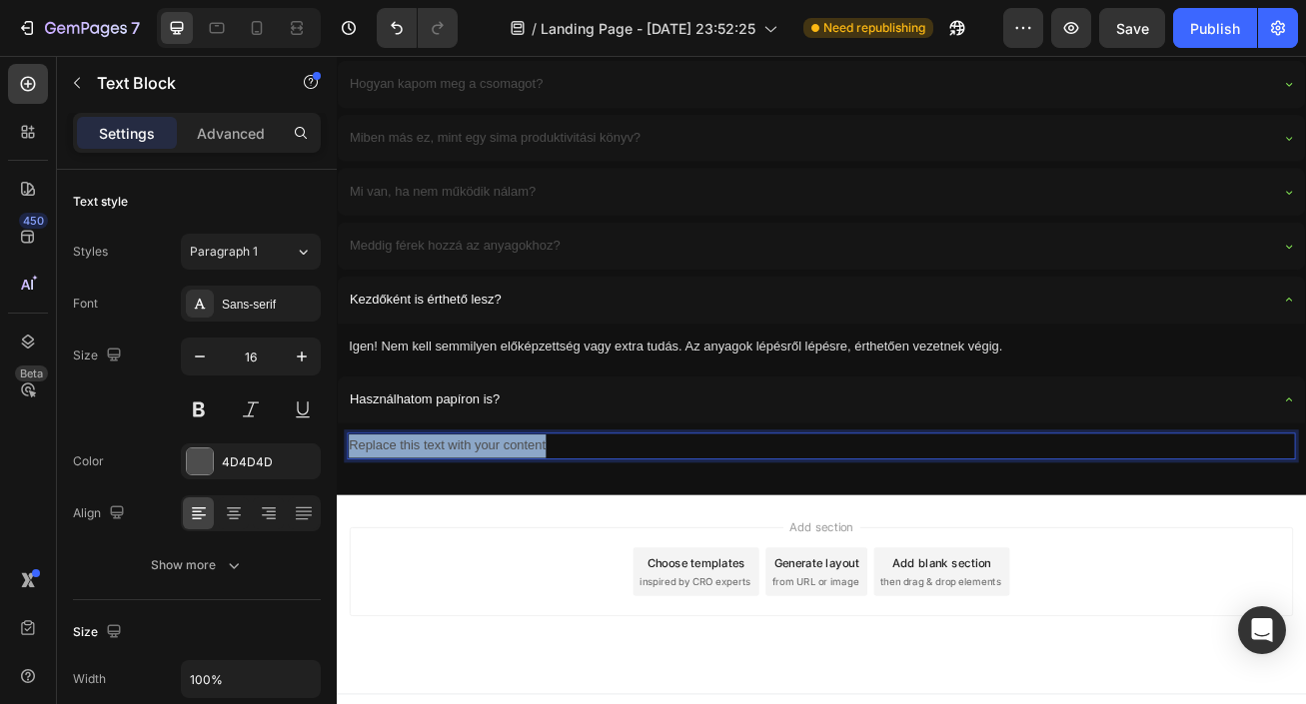
click at [506, 548] on p "Replace this text with your content" at bounding box center [936, 539] width 1169 height 29
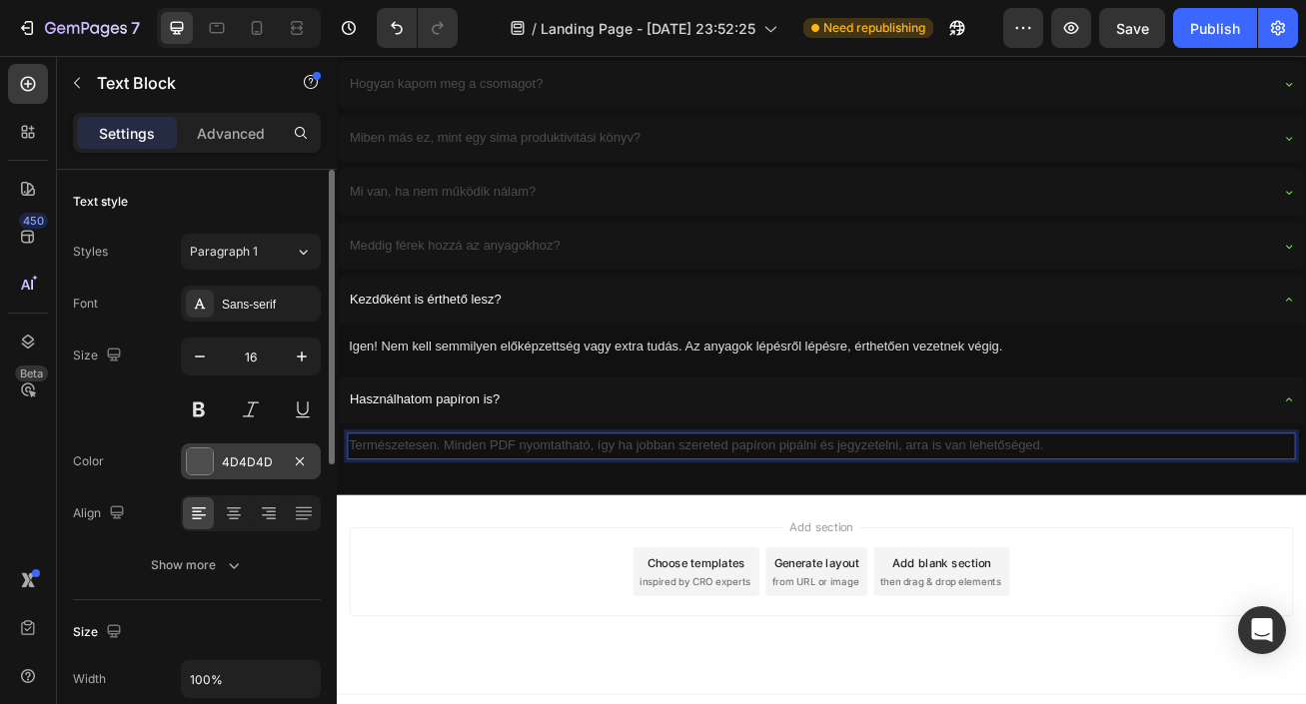
click at [218, 462] on div "4D4D4D" at bounding box center [251, 462] width 140 height 36
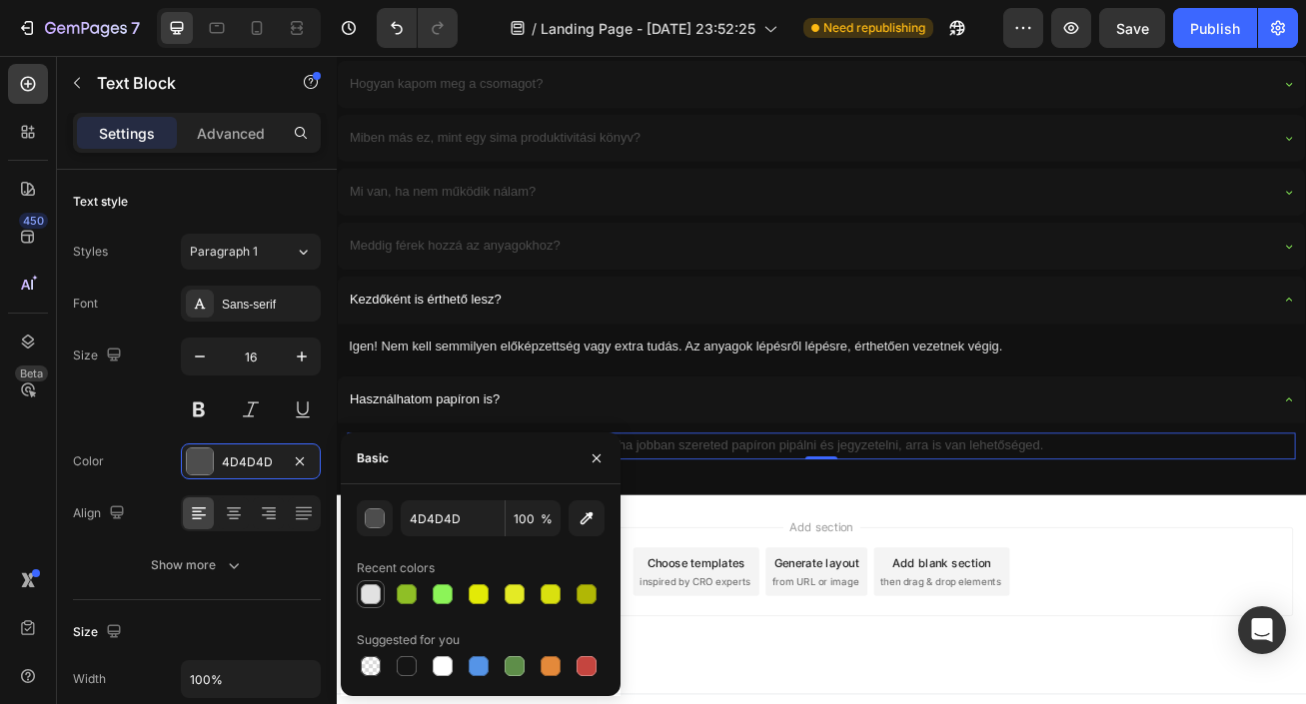
click at [367, 588] on div at bounding box center [371, 595] width 20 height 20
type input "E2E2E2"
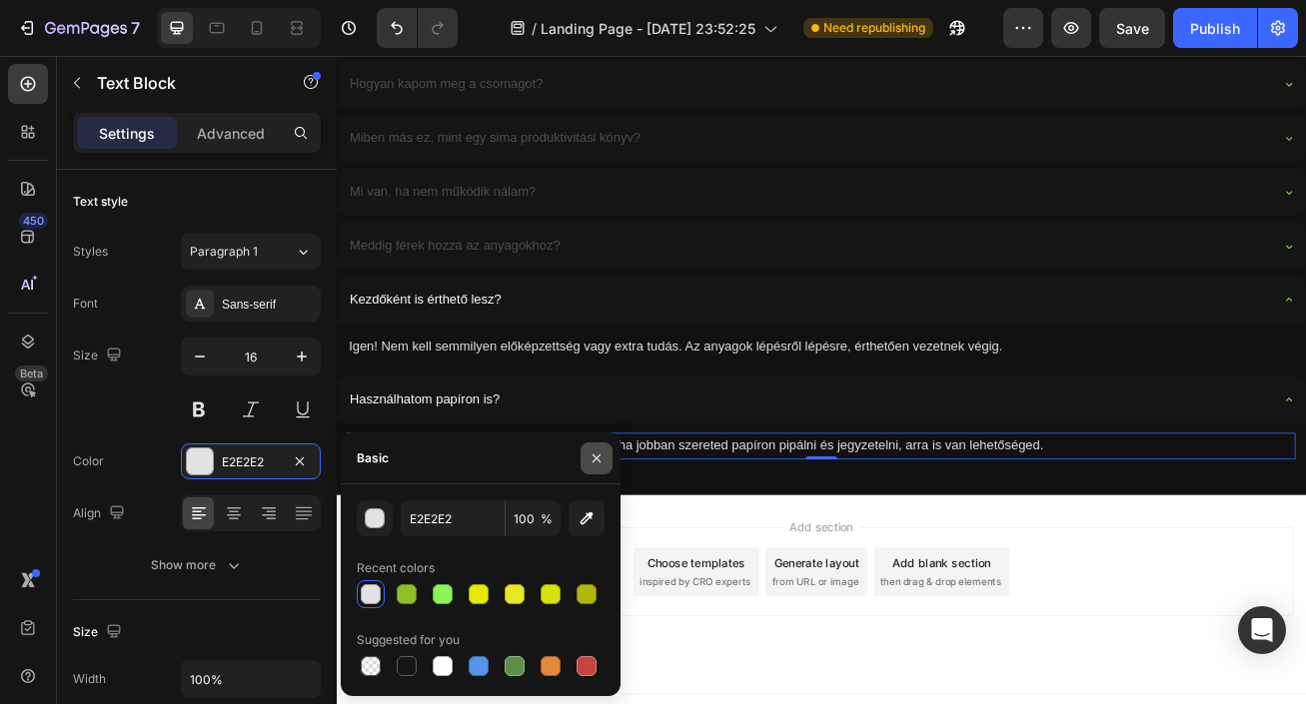
click at [603, 459] on icon "button" at bounding box center [597, 459] width 16 height 16
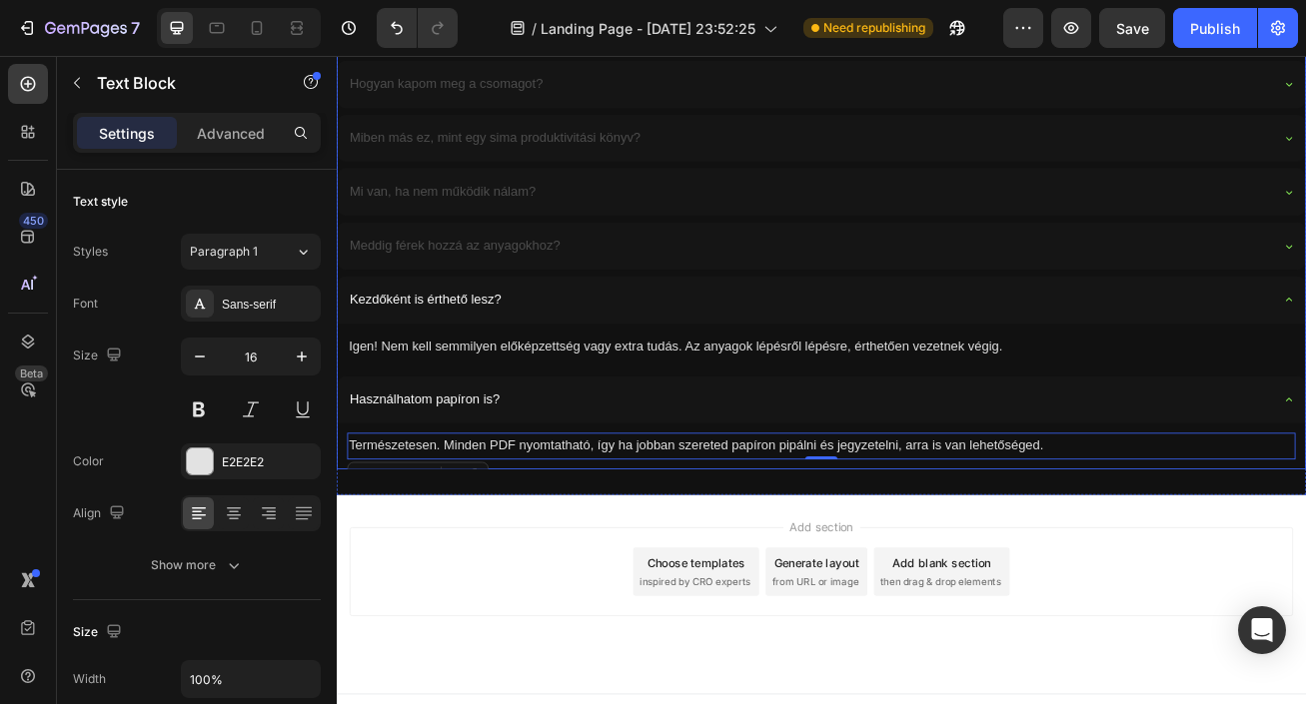
click at [645, 479] on div "Használhatom papíron is?" at bounding box center [920, 482] width 1141 height 35
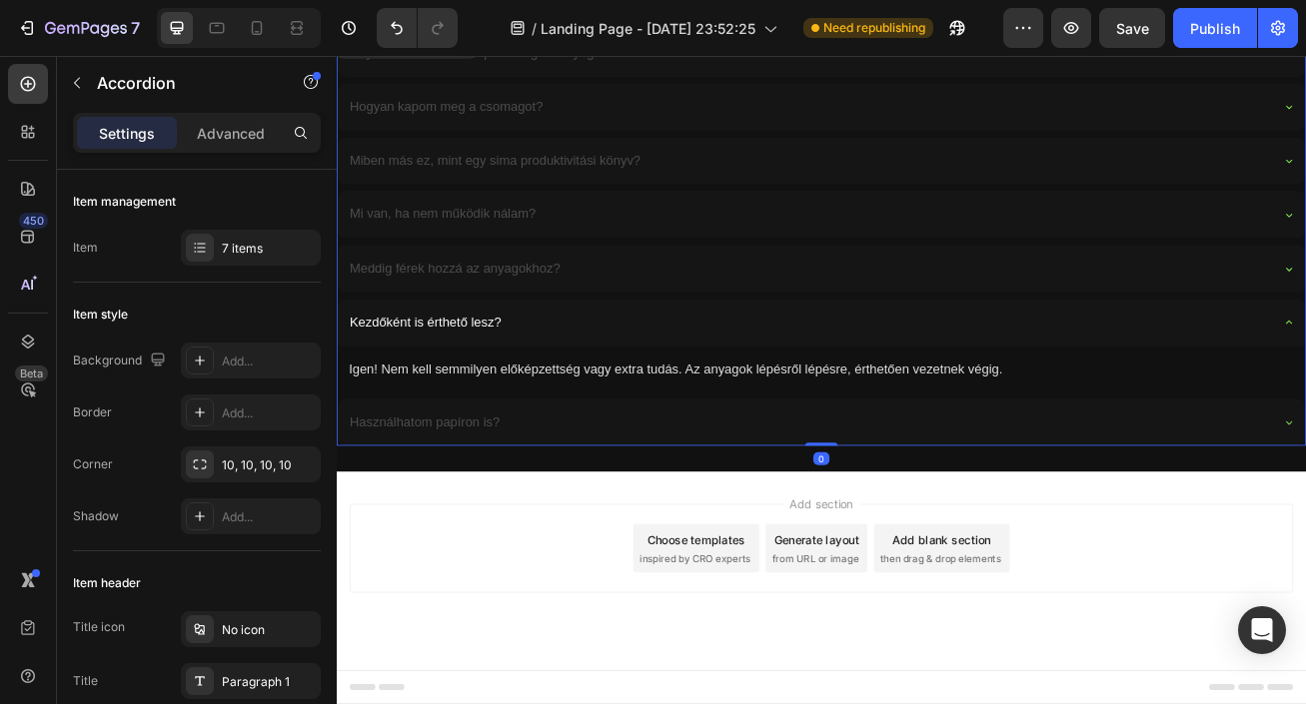
click at [646, 392] on div "Kezdőként is érthető lesz?" at bounding box center [920, 386] width 1141 height 35
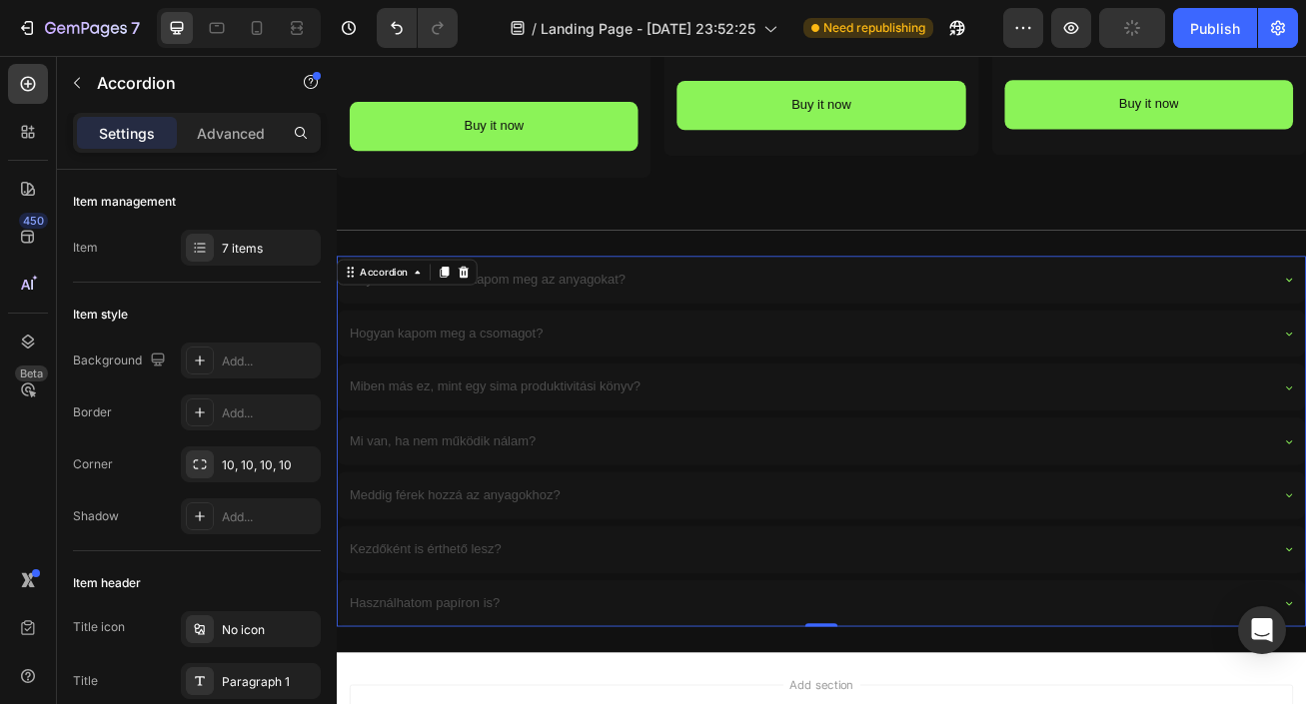
scroll to position [2906, 0]
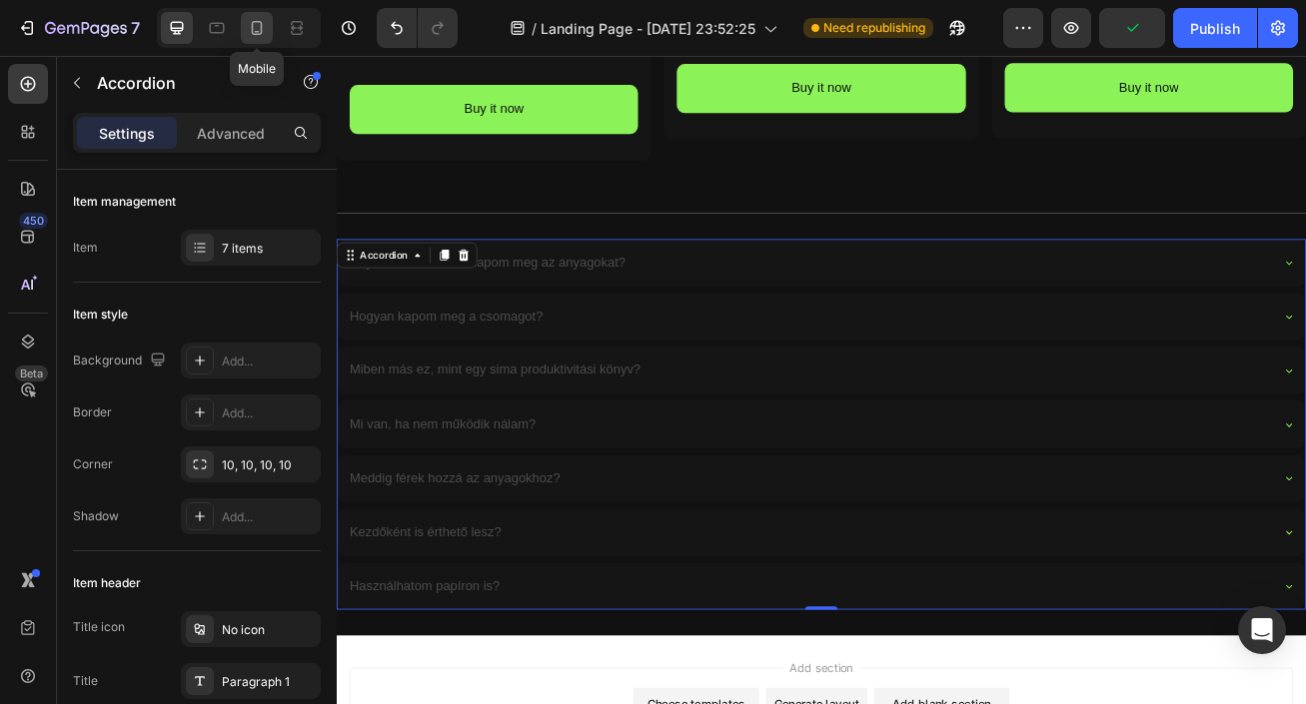
click at [267, 32] on div at bounding box center [257, 28] width 32 height 32
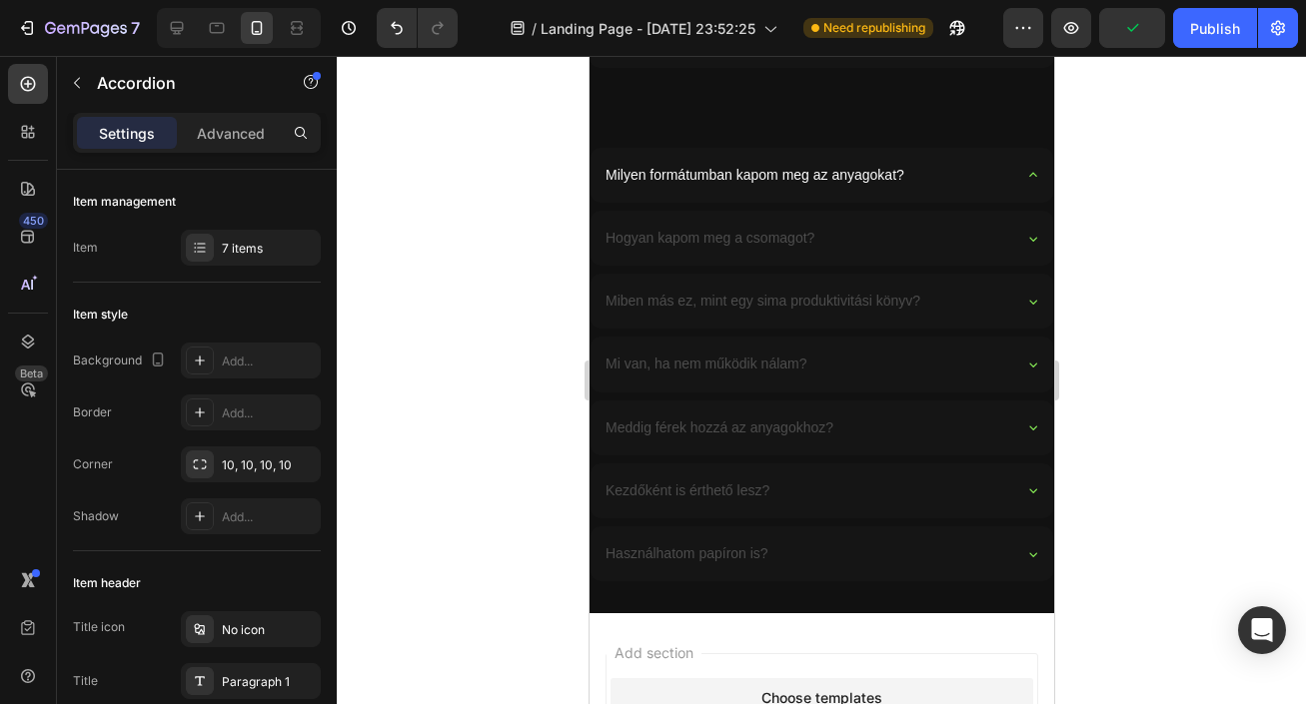
scroll to position [4830, 0]
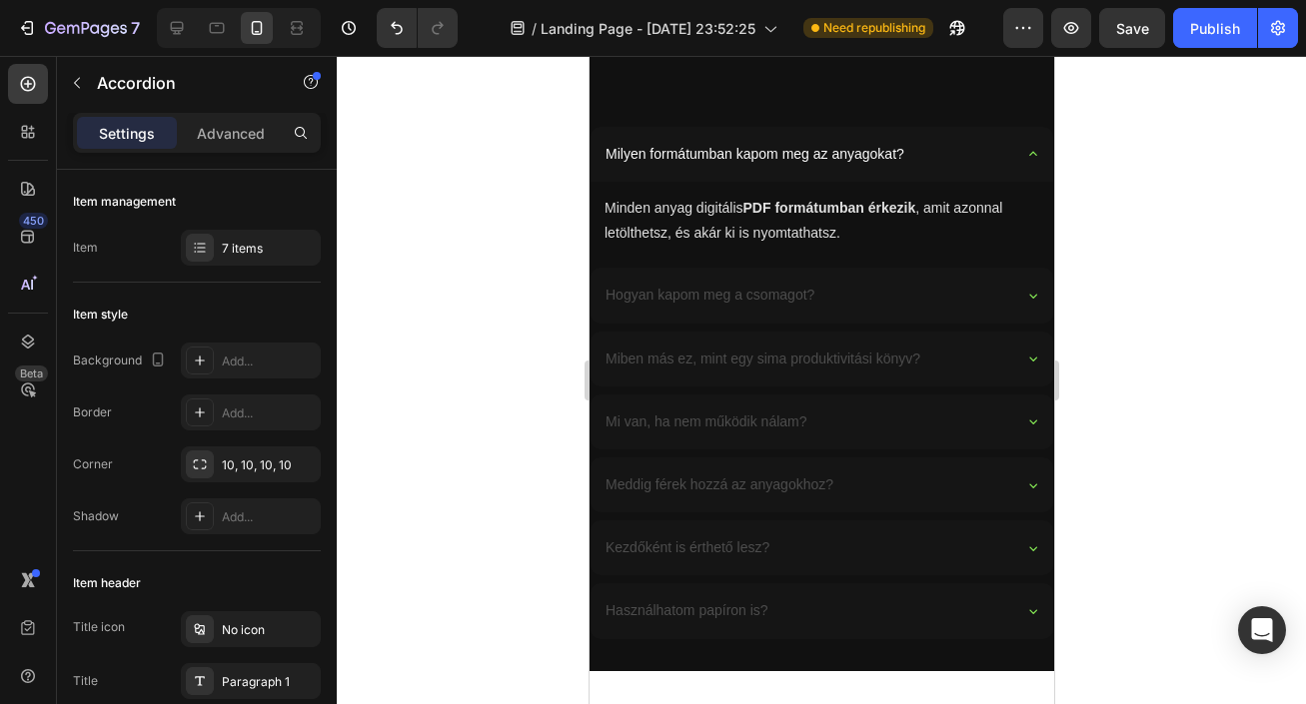
click at [1030, 153] on icon at bounding box center [1032, 154] width 16 height 16
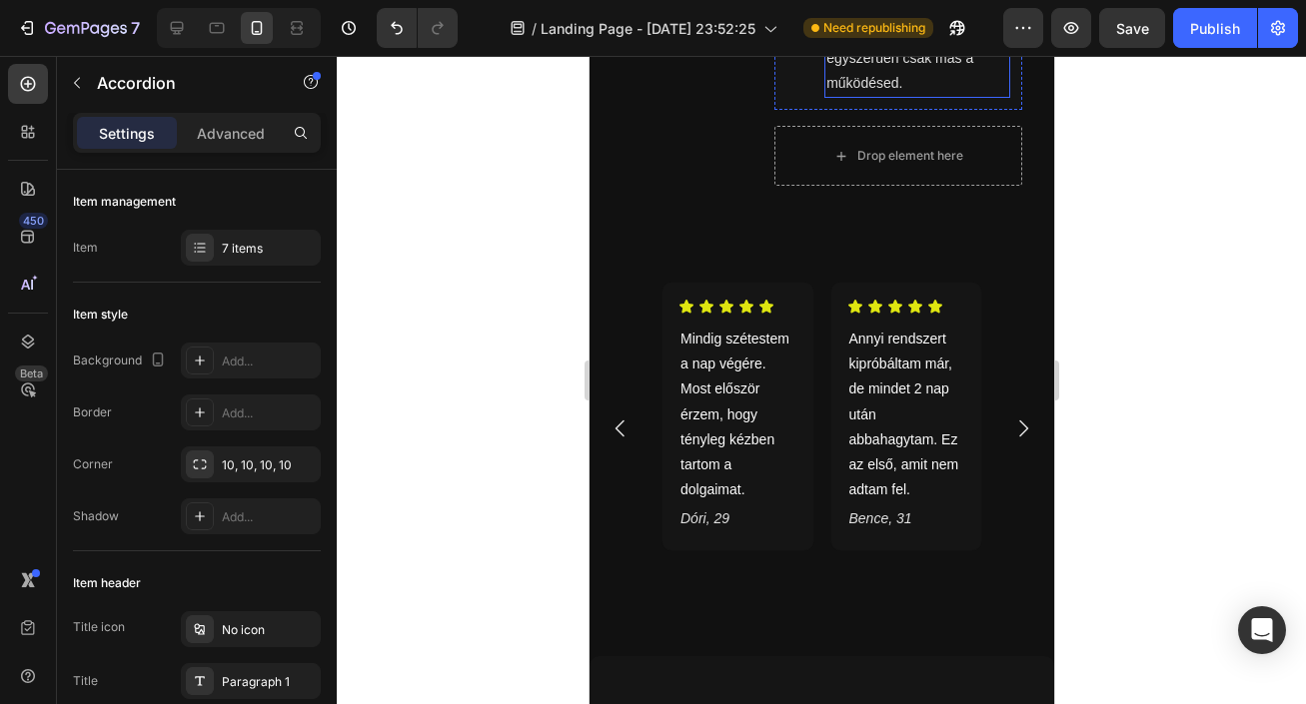
scroll to position [1947, 0]
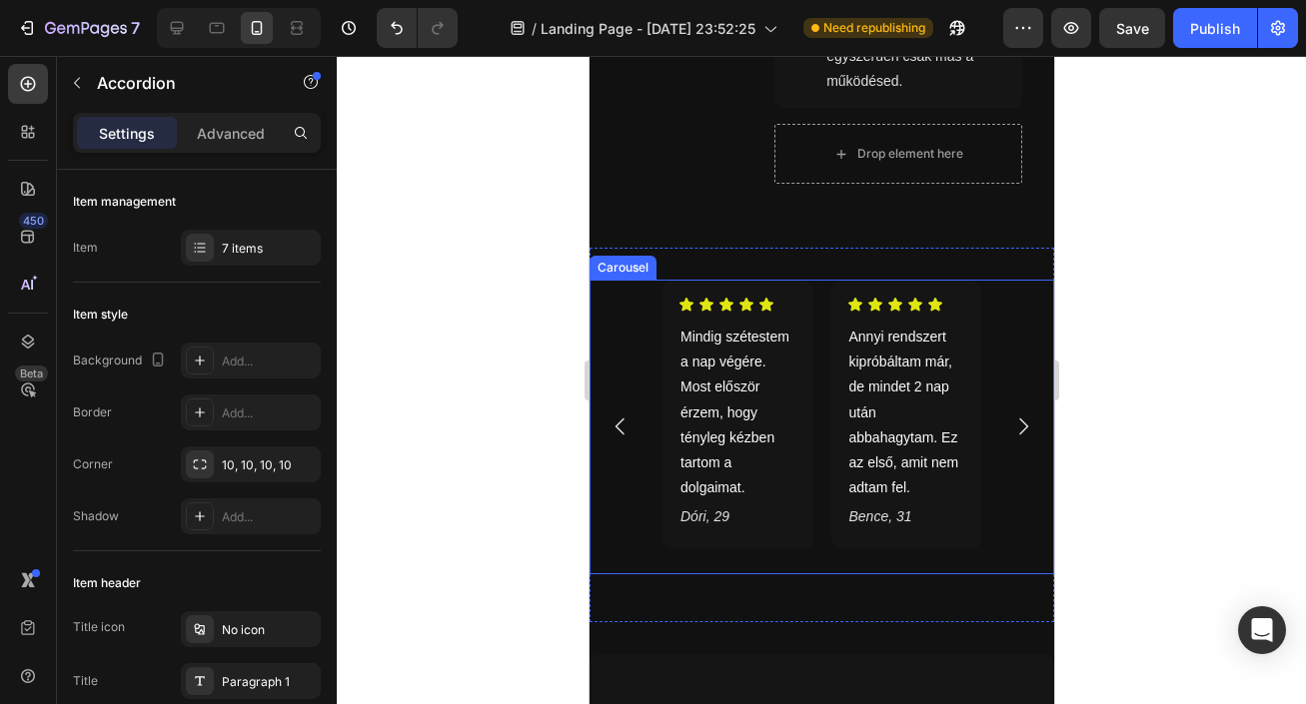
click at [1024, 419] on icon "Carousel Next Arrow" at bounding box center [1022, 427] width 9 height 17
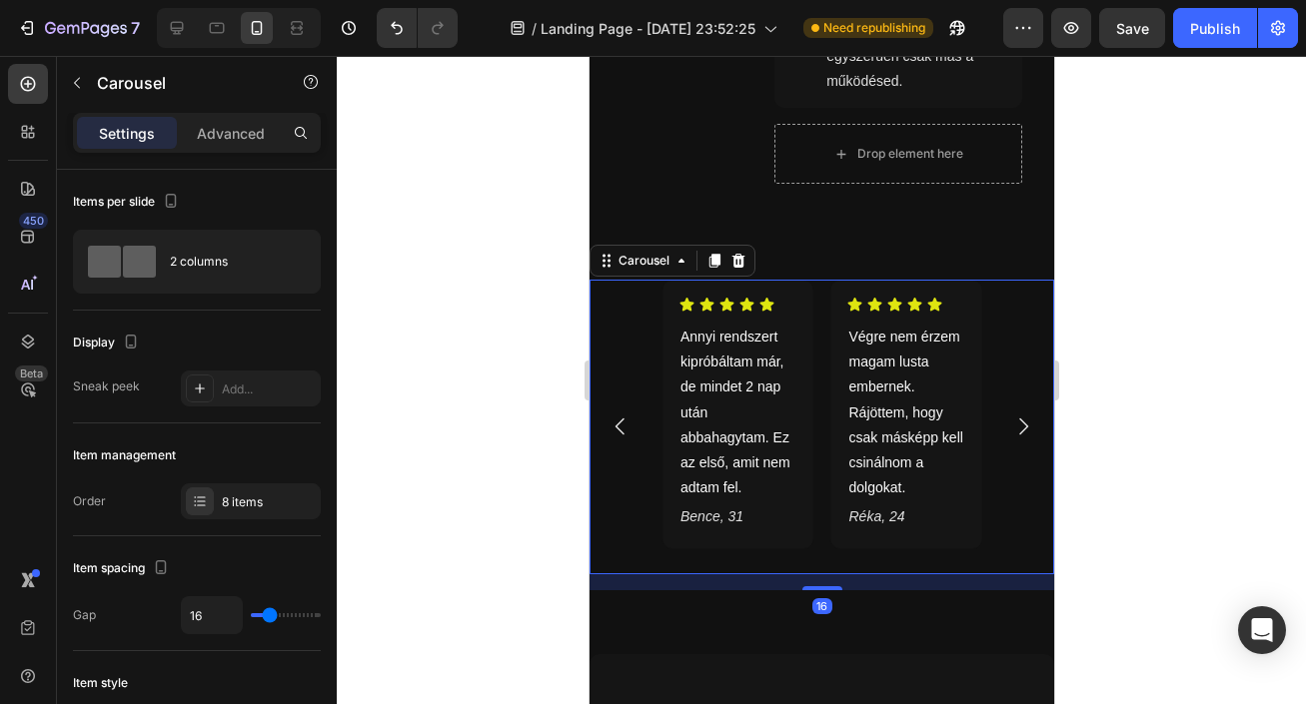
click at [1024, 419] on icon "Carousel Next Arrow" at bounding box center [1022, 427] width 9 height 17
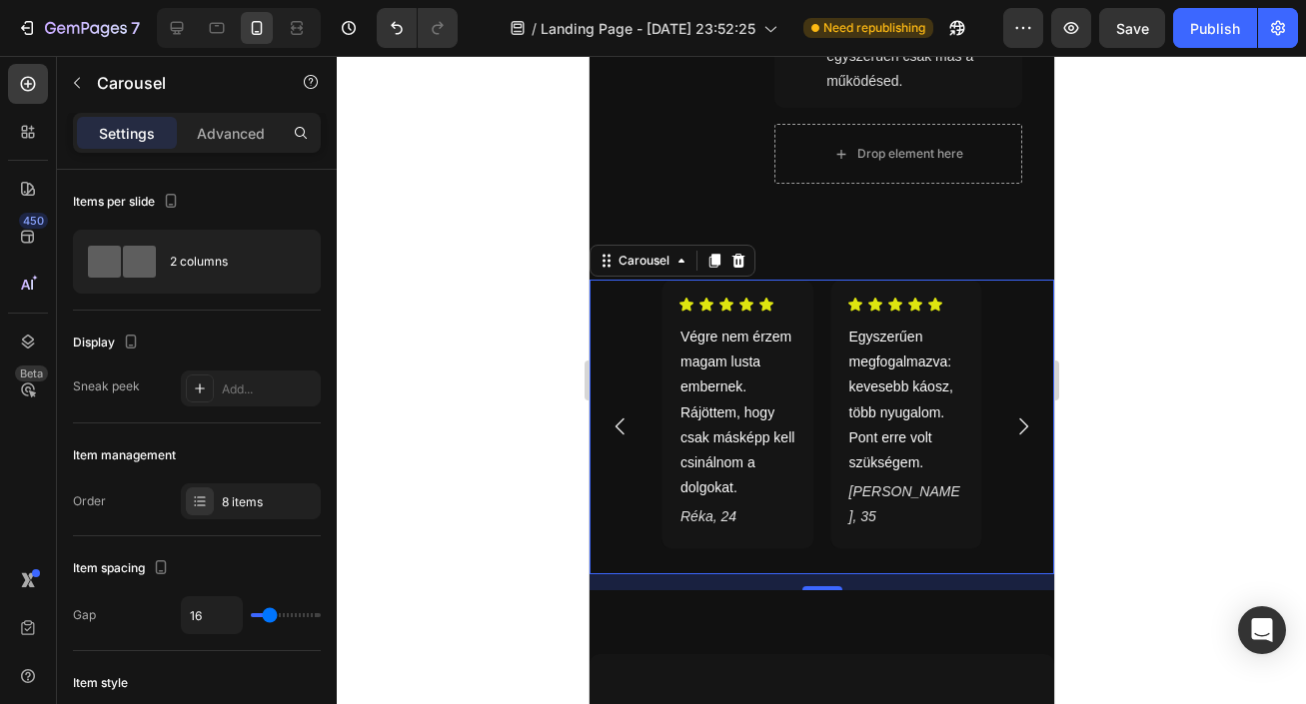
click at [1024, 419] on icon "Carousel Next Arrow" at bounding box center [1022, 427] width 9 height 17
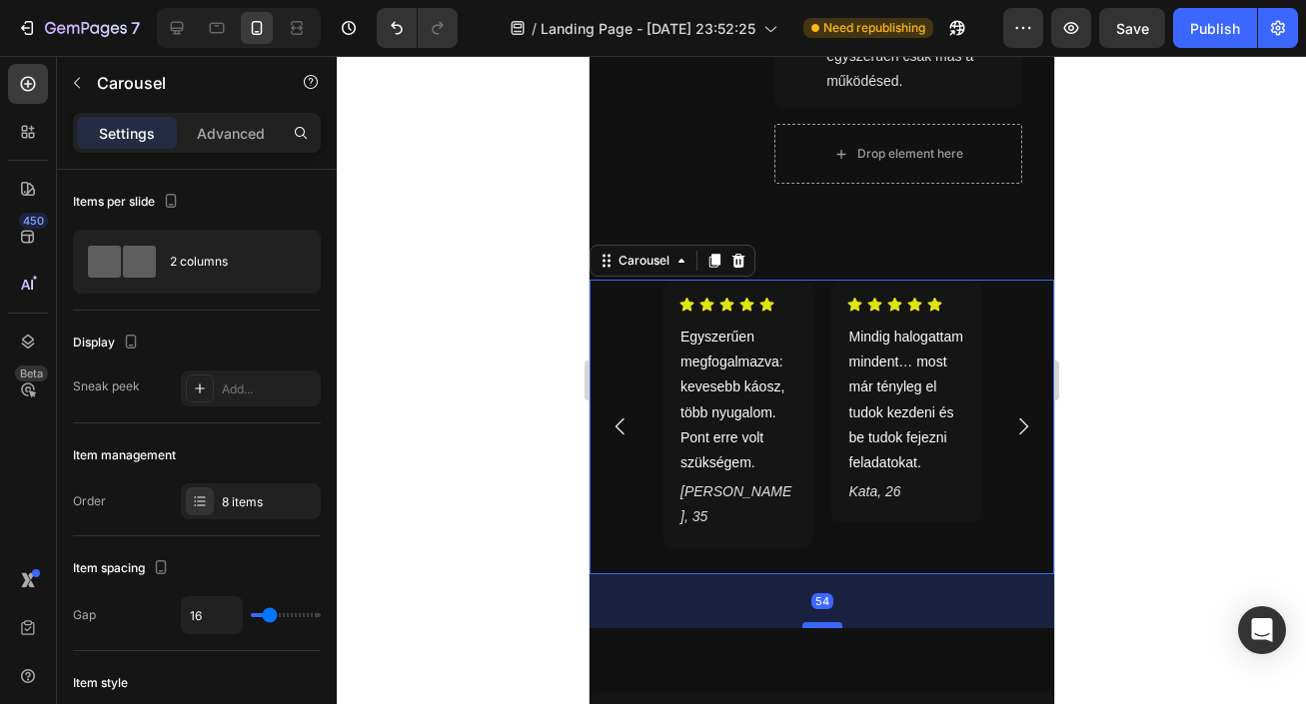
drag, startPoint x: 826, startPoint y: 536, endPoint x: 825, endPoint y: 574, distance: 38.0
click at [825, 623] on div at bounding box center [821, 626] width 40 height 6
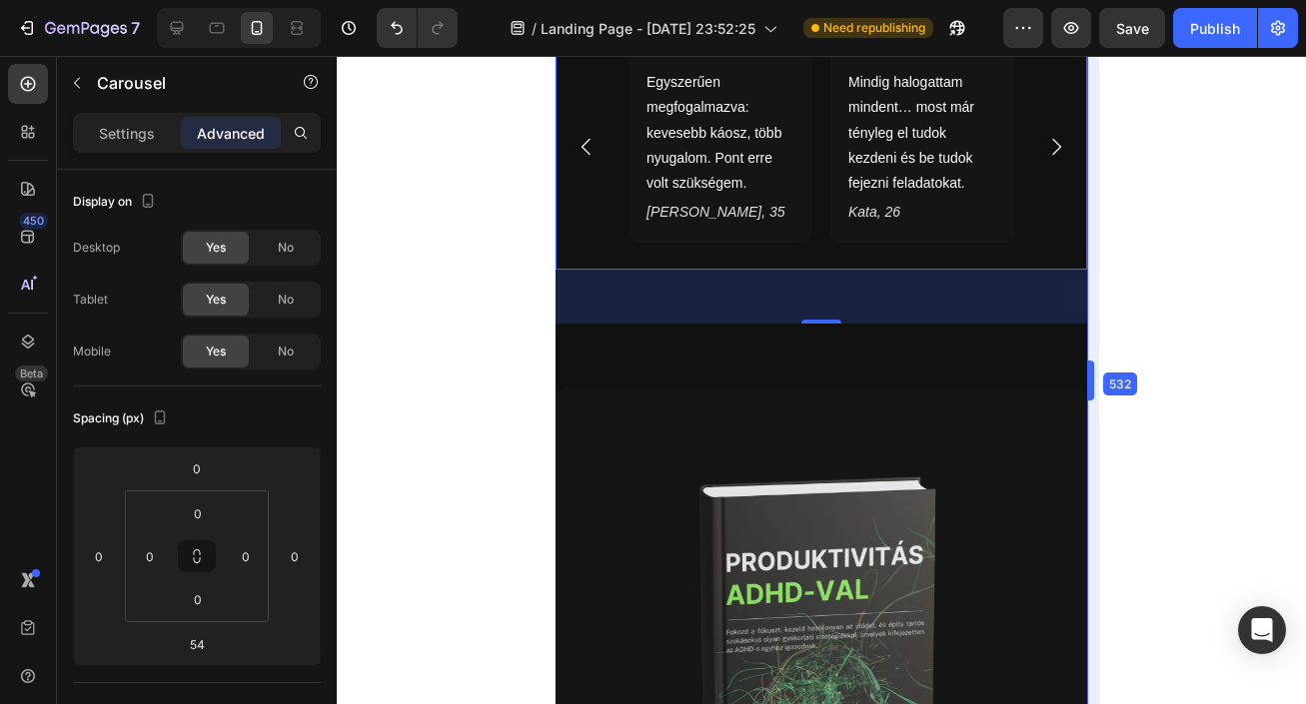
drag, startPoint x: 1059, startPoint y: 389, endPoint x: 1126, endPoint y: 391, distance: 67.0
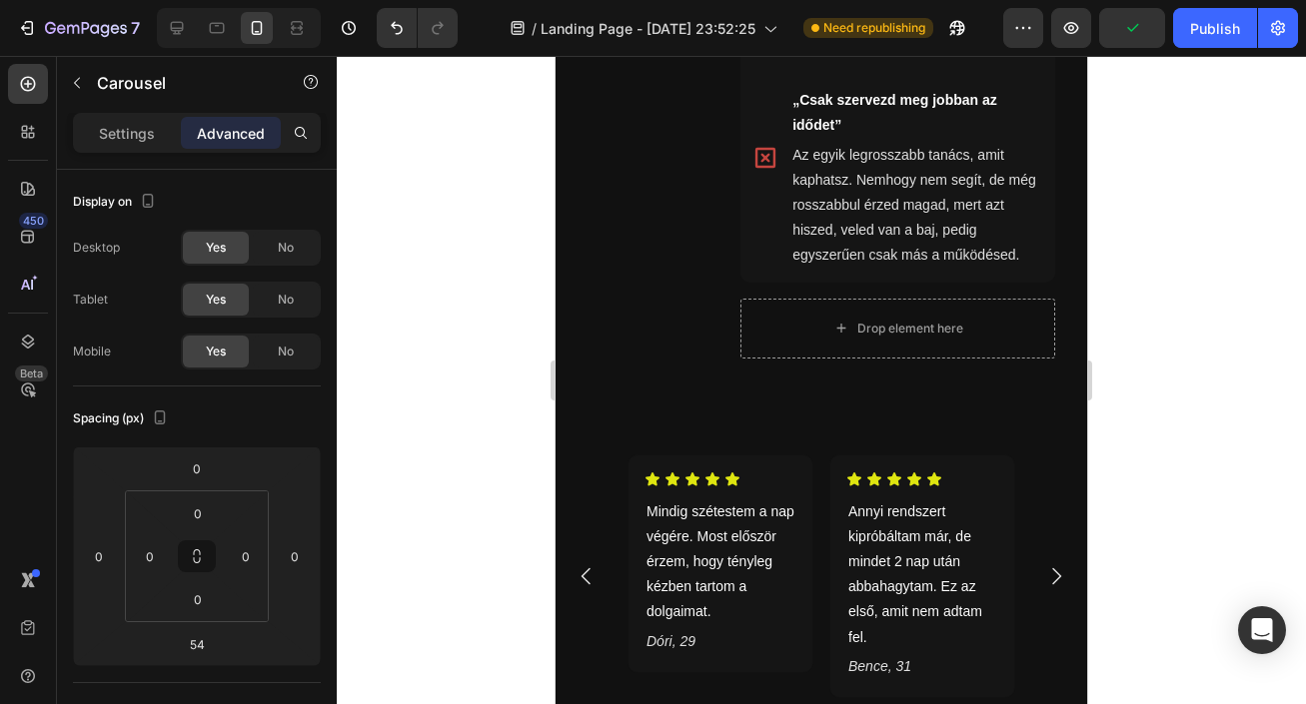
scroll to position [1659, 0]
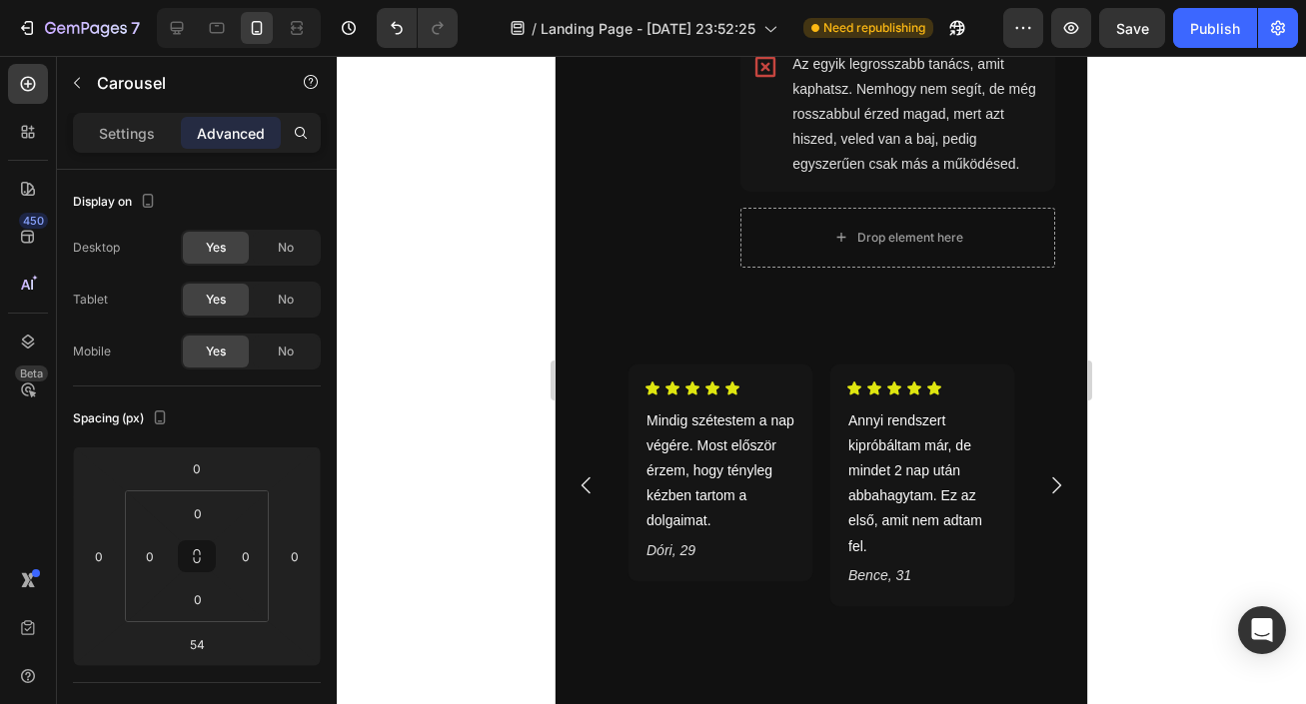
click at [1056, 477] on icon "Carousel Next Arrow" at bounding box center [1056, 485] width 9 height 17
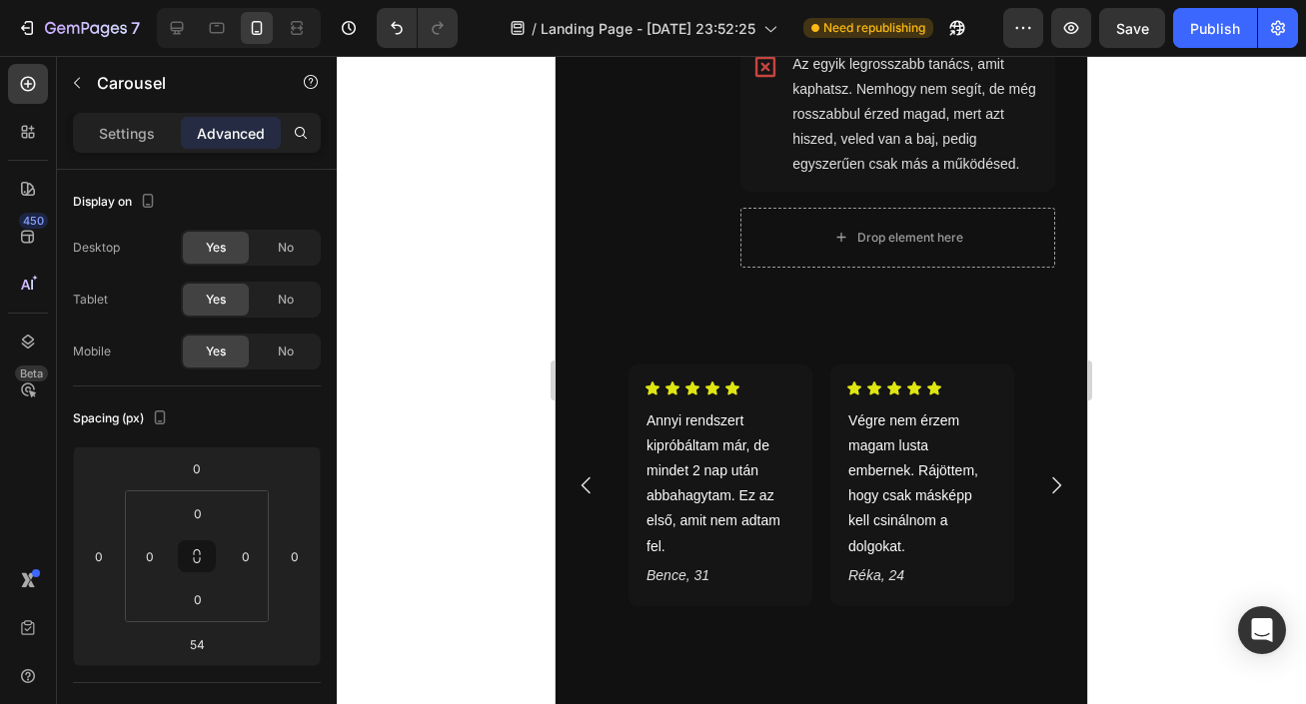
click at [1056, 477] on icon "Carousel Next Arrow" at bounding box center [1056, 485] width 9 height 17
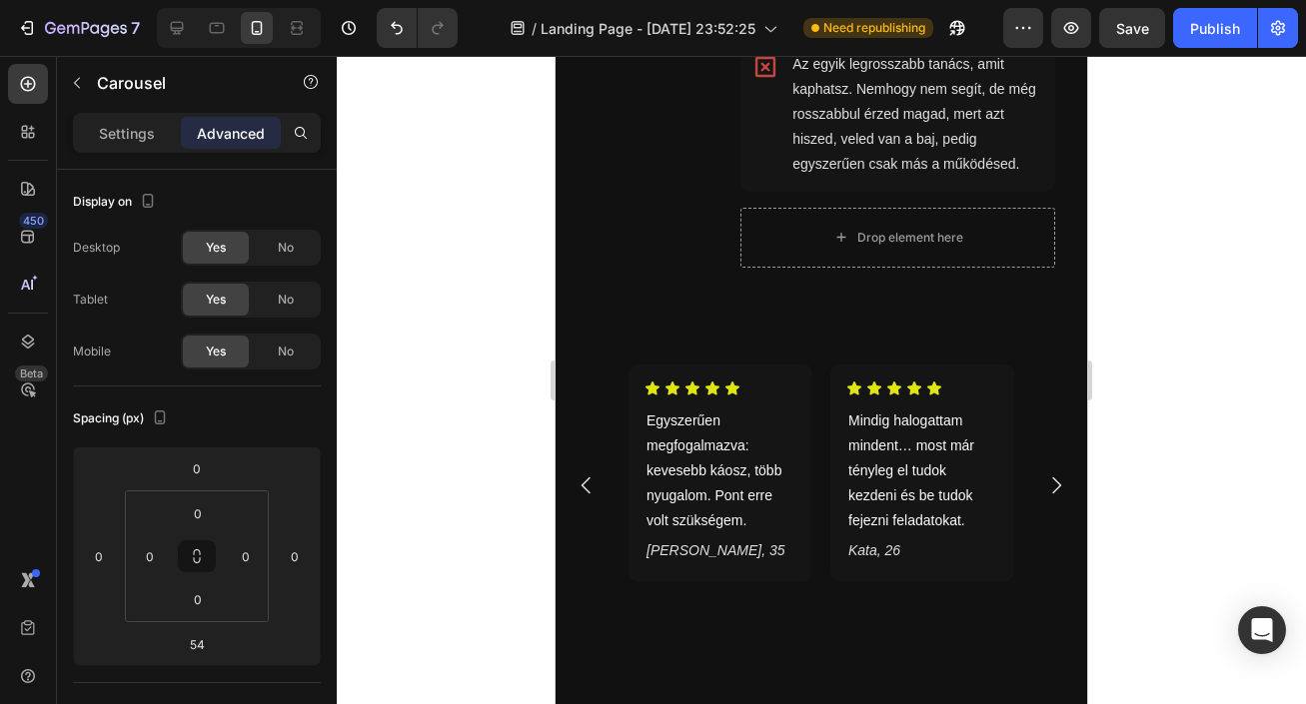
click at [1056, 477] on icon "Carousel Next Arrow" at bounding box center [1056, 485] width 9 height 17
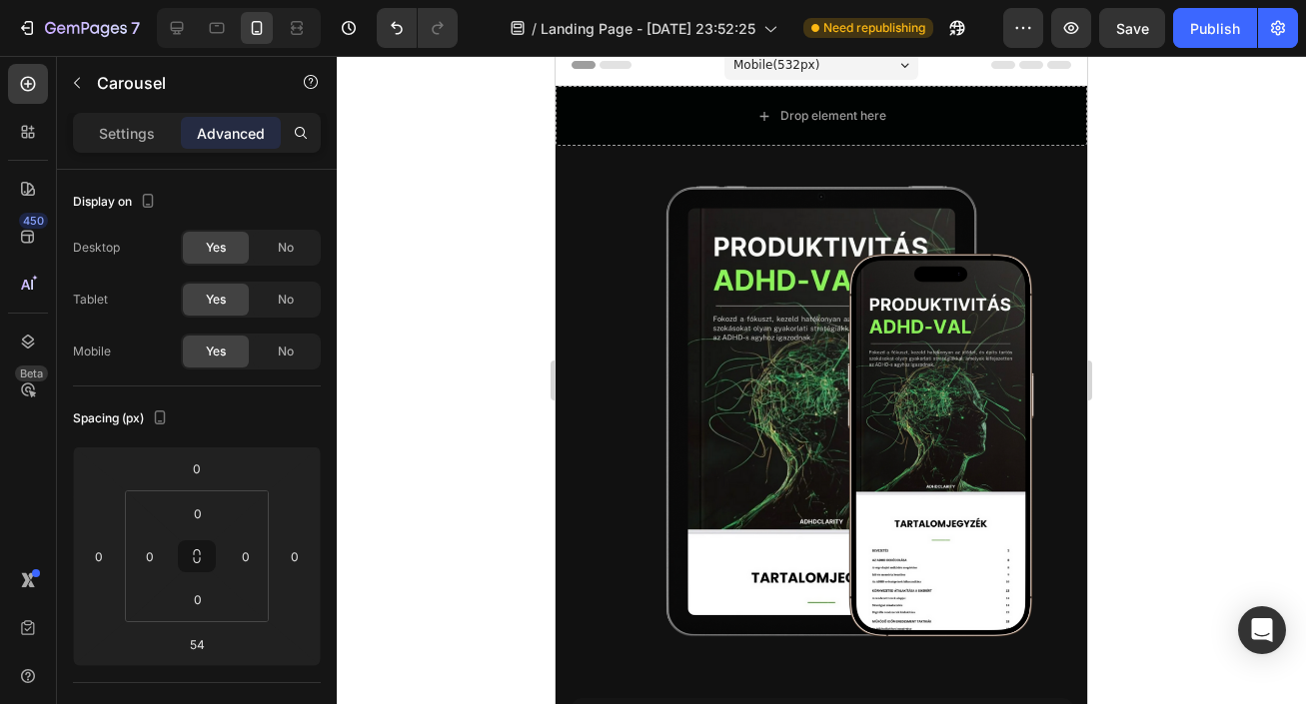
scroll to position [0, 0]
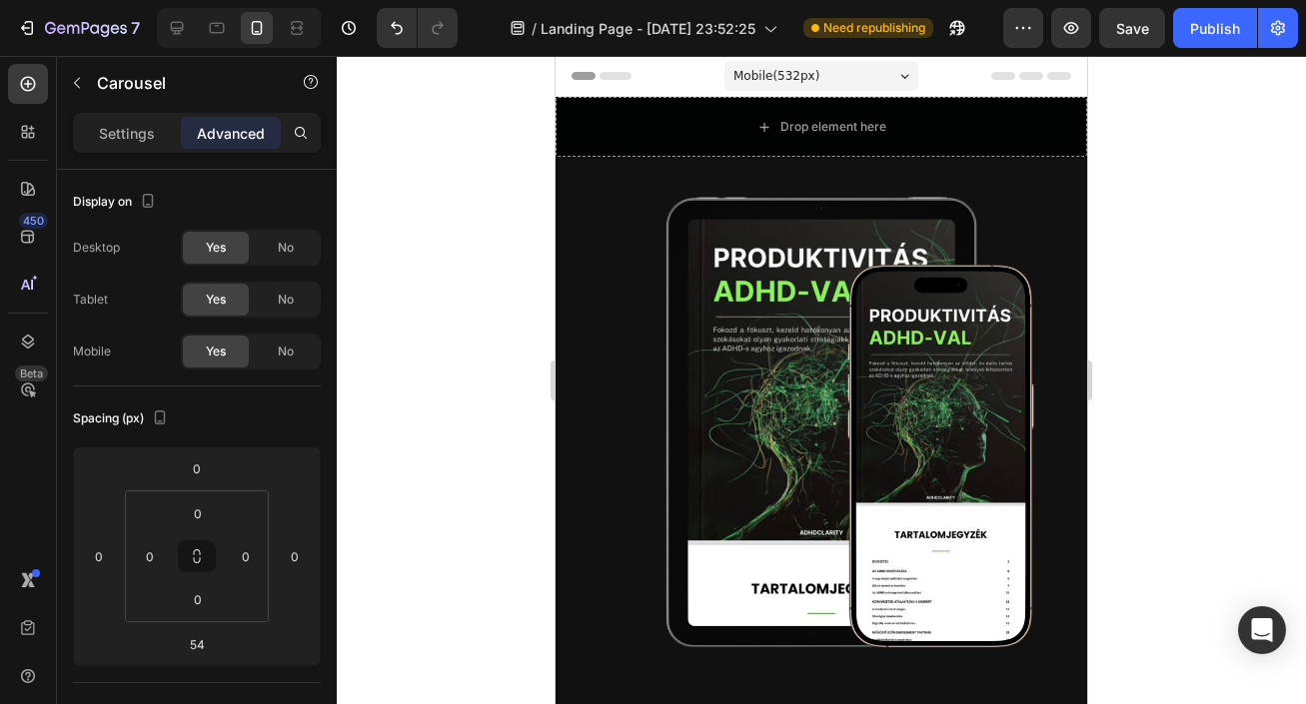
click at [911, 77] on div "Mobile ( 532 px)" at bounding box center [821, 76] width 194 height 30
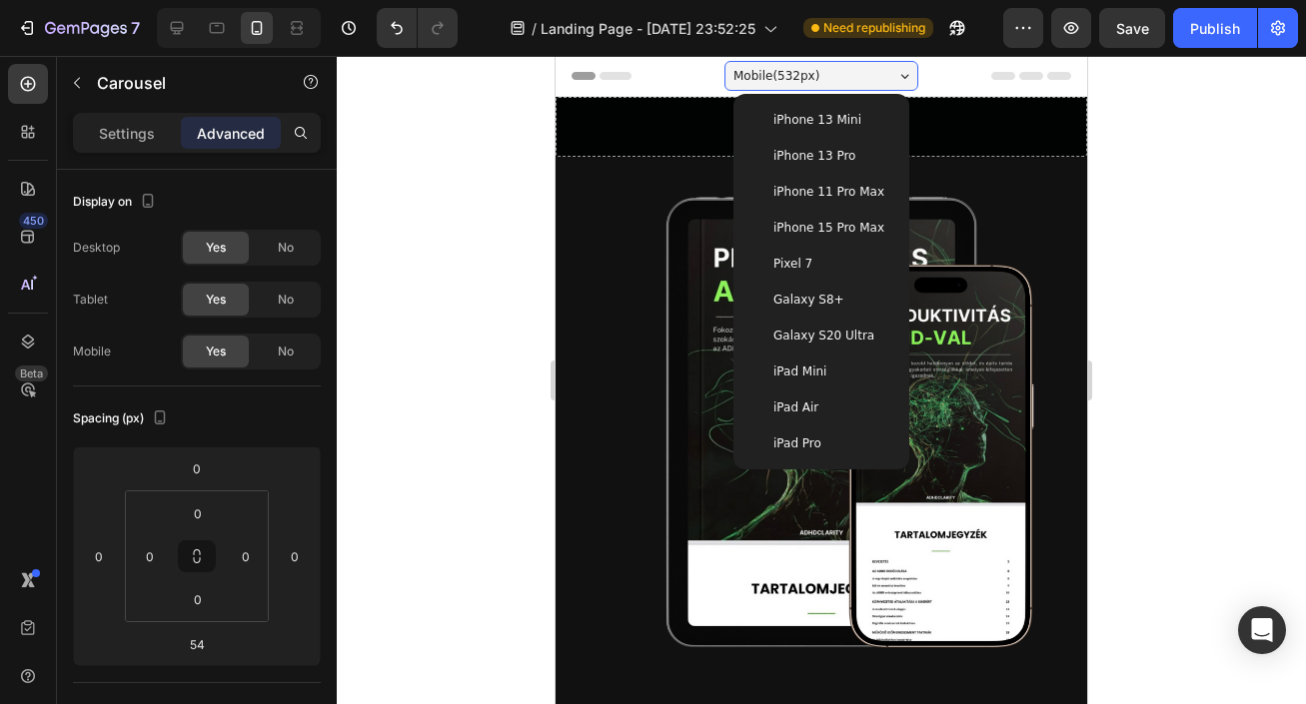
click at [854, 152] on div "iPhone 13 Pro" at bounding box center [821, 156] width 144 height 20
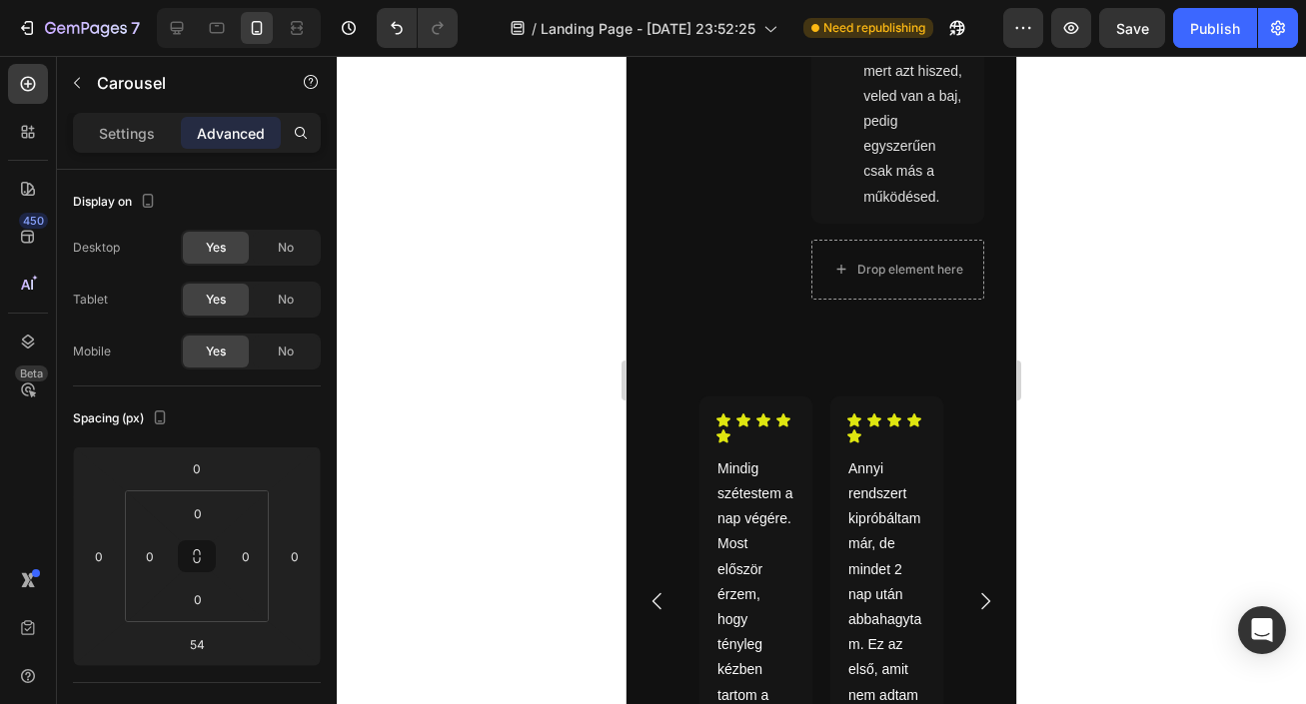
scroll to position [3156, 0]
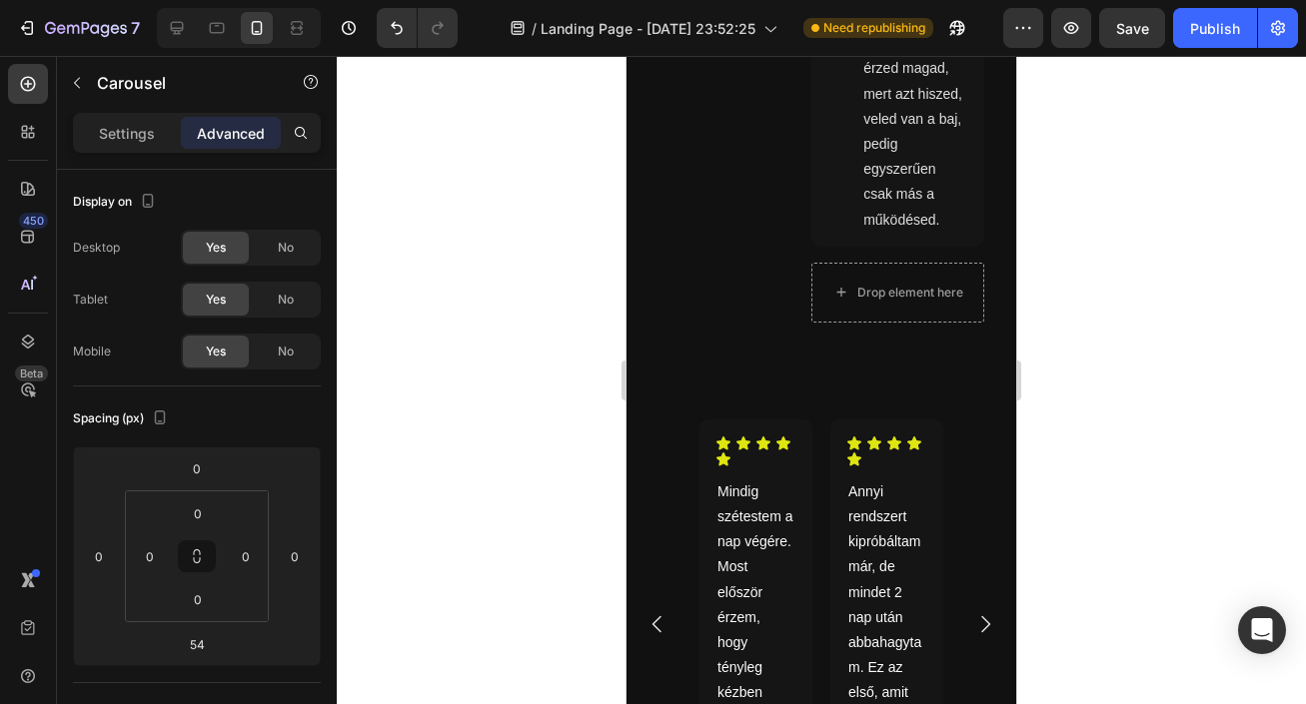
click at [991, 613] on icon "Carousel Next Arrow" at bounding box center [985, 625] width 24 height 24
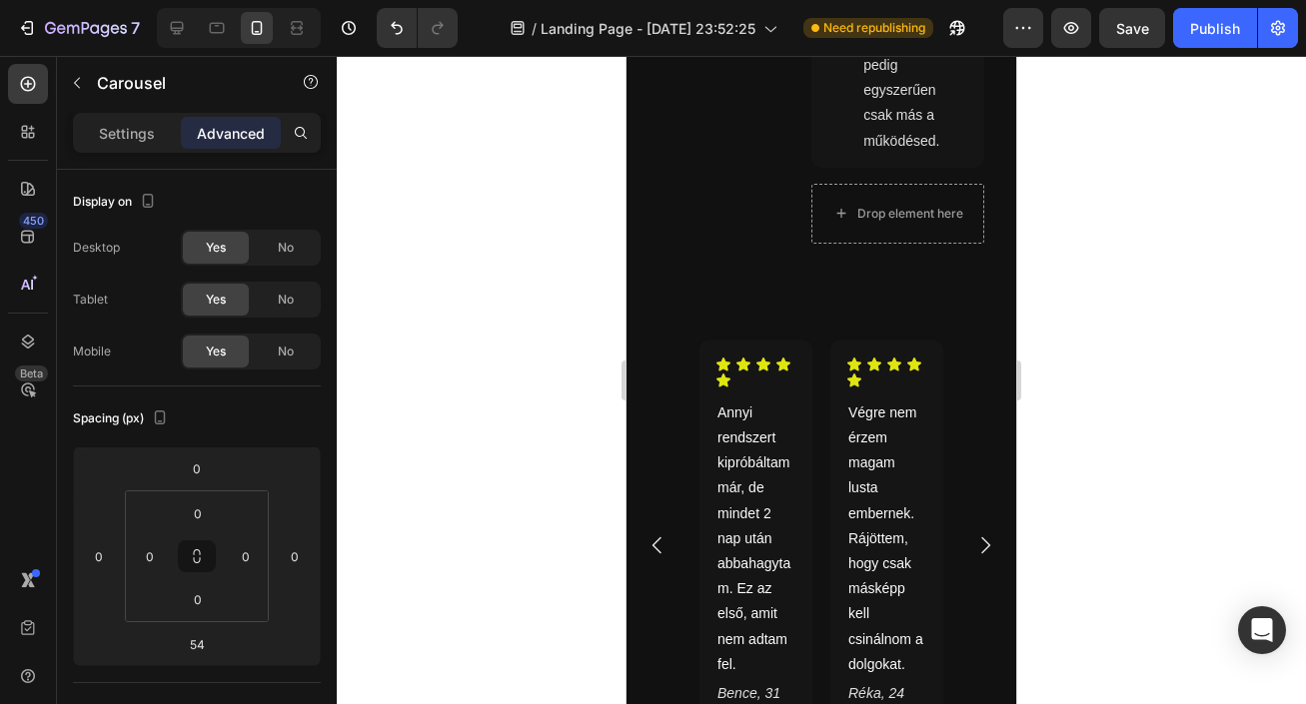
scroll to position [3242, 0]
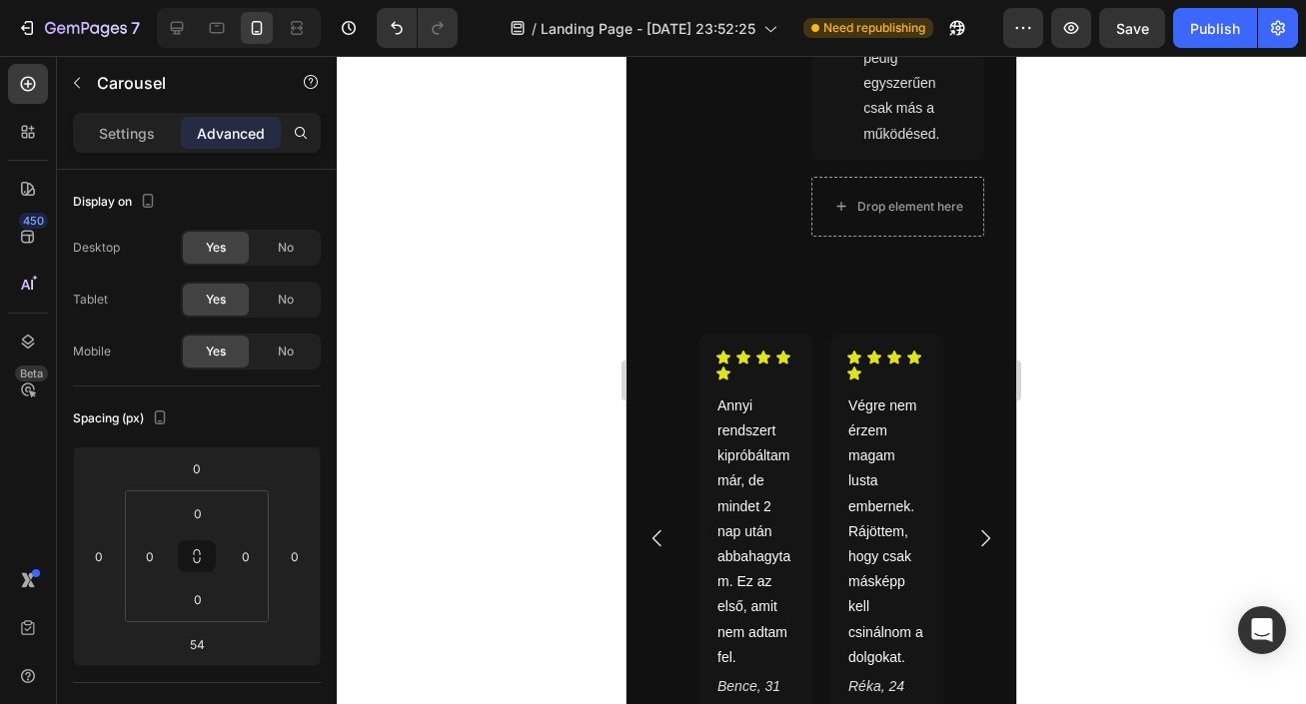
click at [982, 527] on icon "Carousel Next Arrow" at bounding box center [985, 539] width 24 height 24
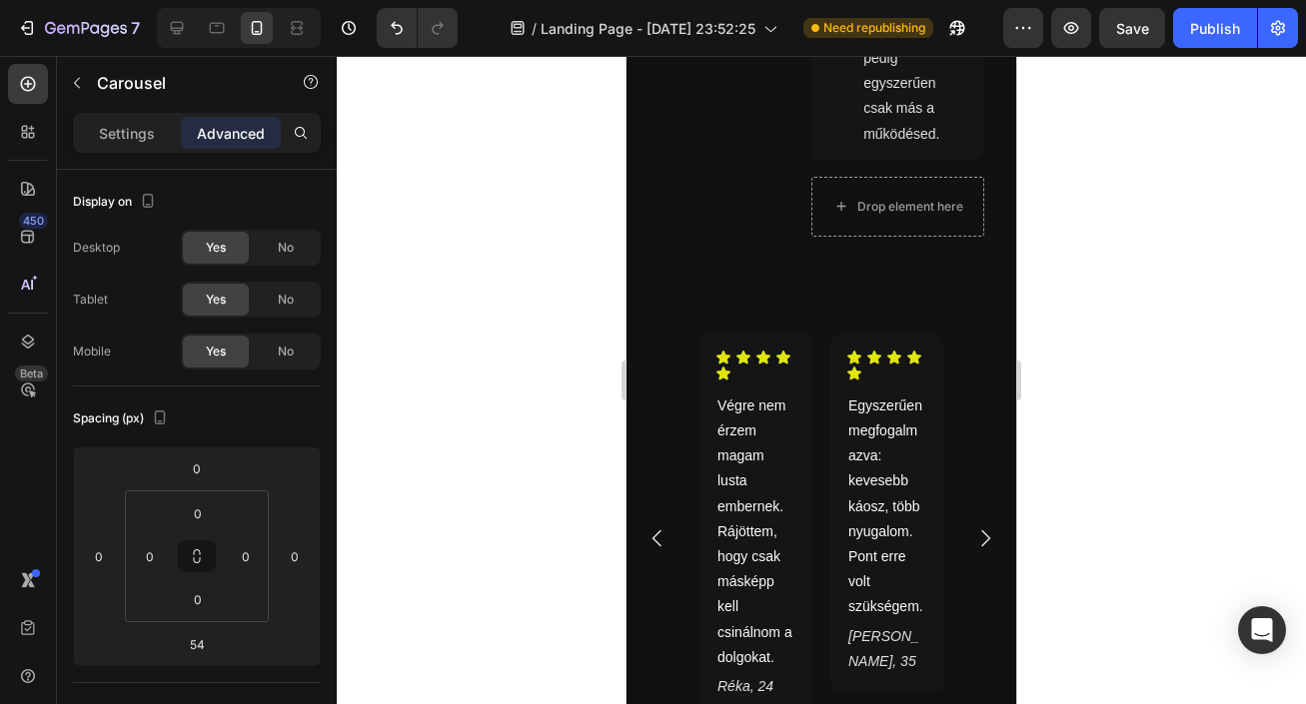
click at [987, 527] on icon "Carousel Next Arrow" at bounding box center [985, 539] width 24 height 24
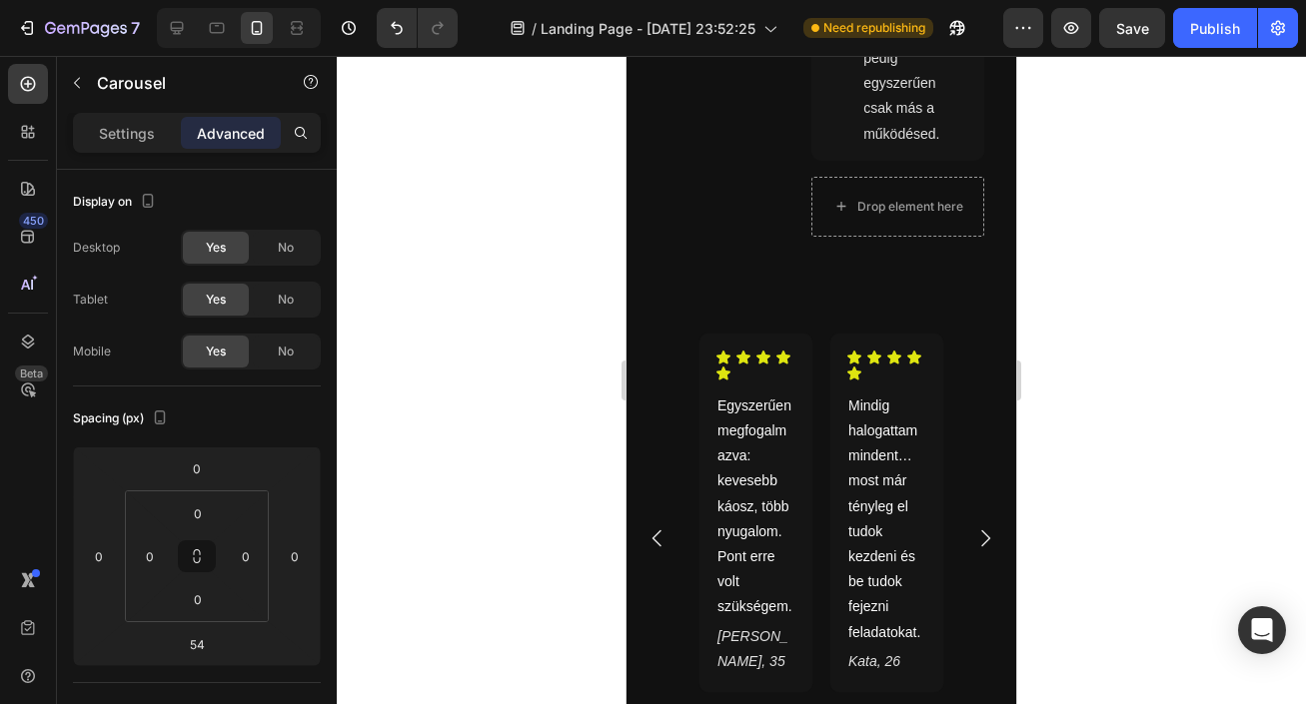
click at [690, 333] on div "Icon Icon Icon Icon Icon Icon List Mindig szétestem a nap végére. Most először …" at bounding box center [822, 539] width 390 height 412
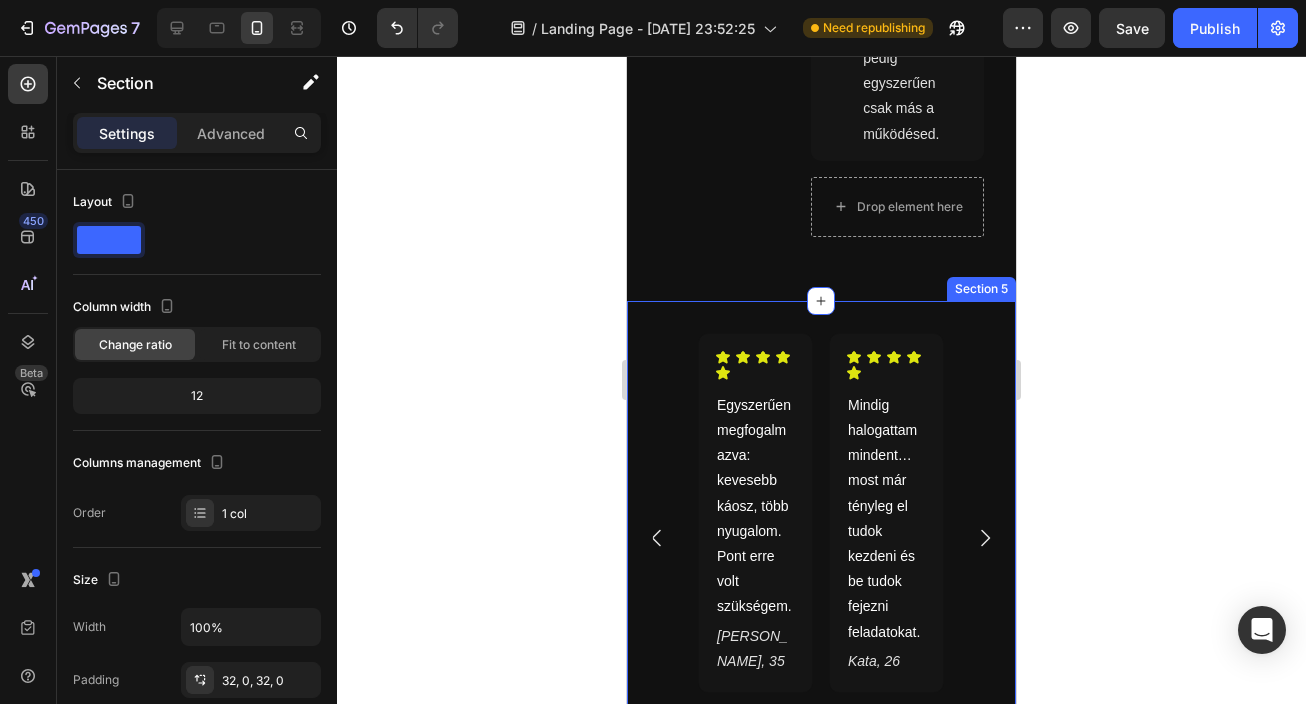
click at [669, 301] on div "Icon Icon Icon Icon Icon Icon List Mindig szétestem a nap végére. Most először …" at bounding box center [822, 566] width 390 height 530
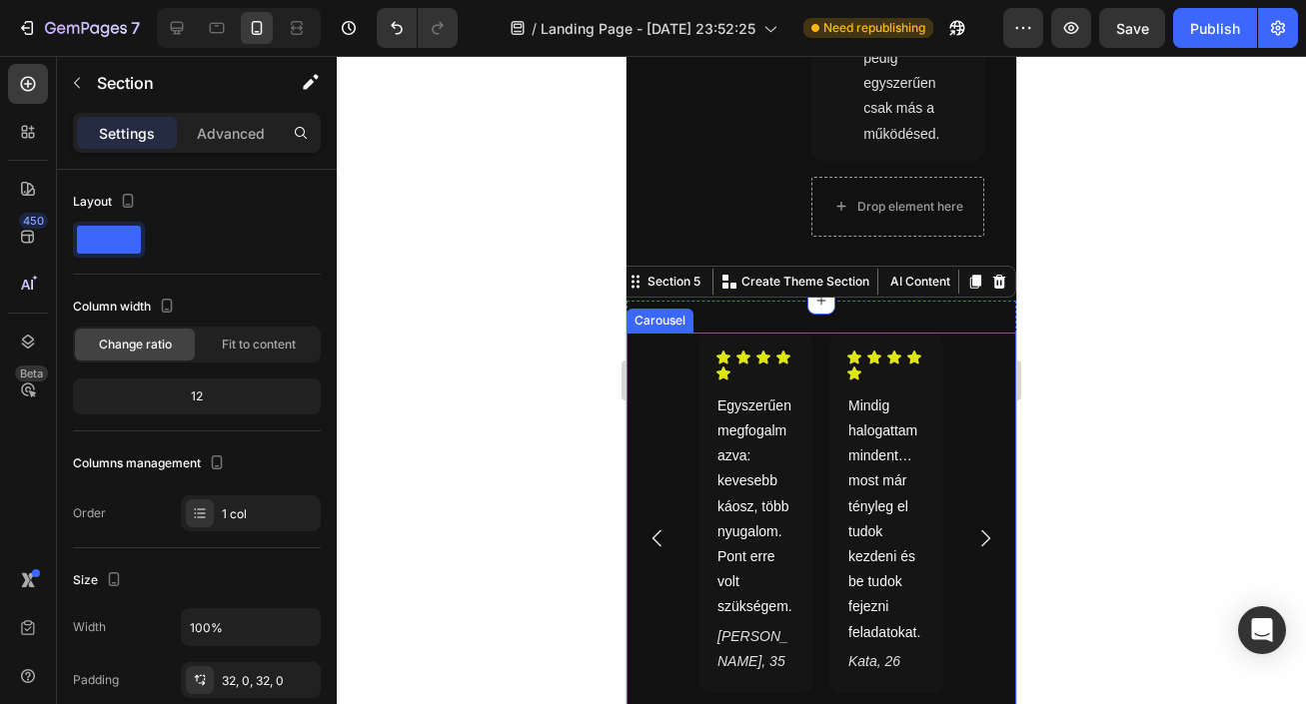
click at [674, 345] on div "Icon Icon Icon Icon Icon Icon List Mindig szétestem a nap végére. Most először …" at bounding box center [822, 539] width 390 height 412
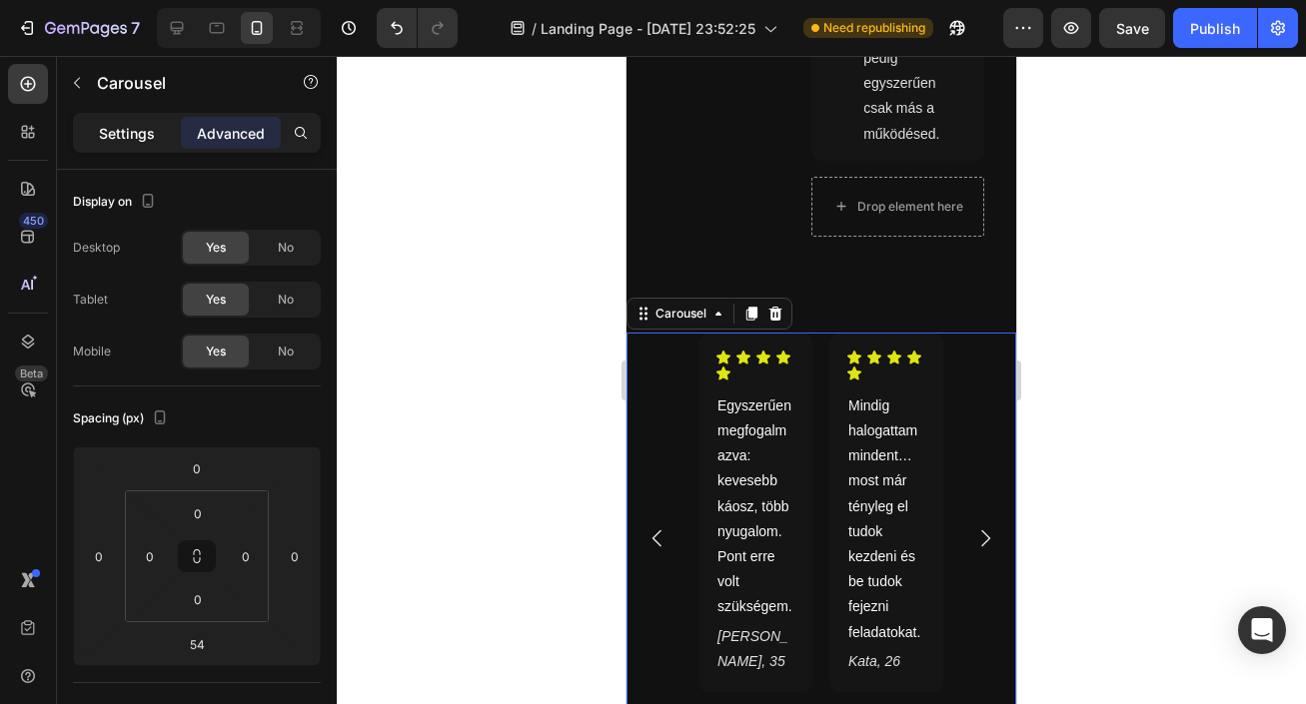
click at [138, 136] on p "Settings" at bounding box center [127, 133] width 56 height 21
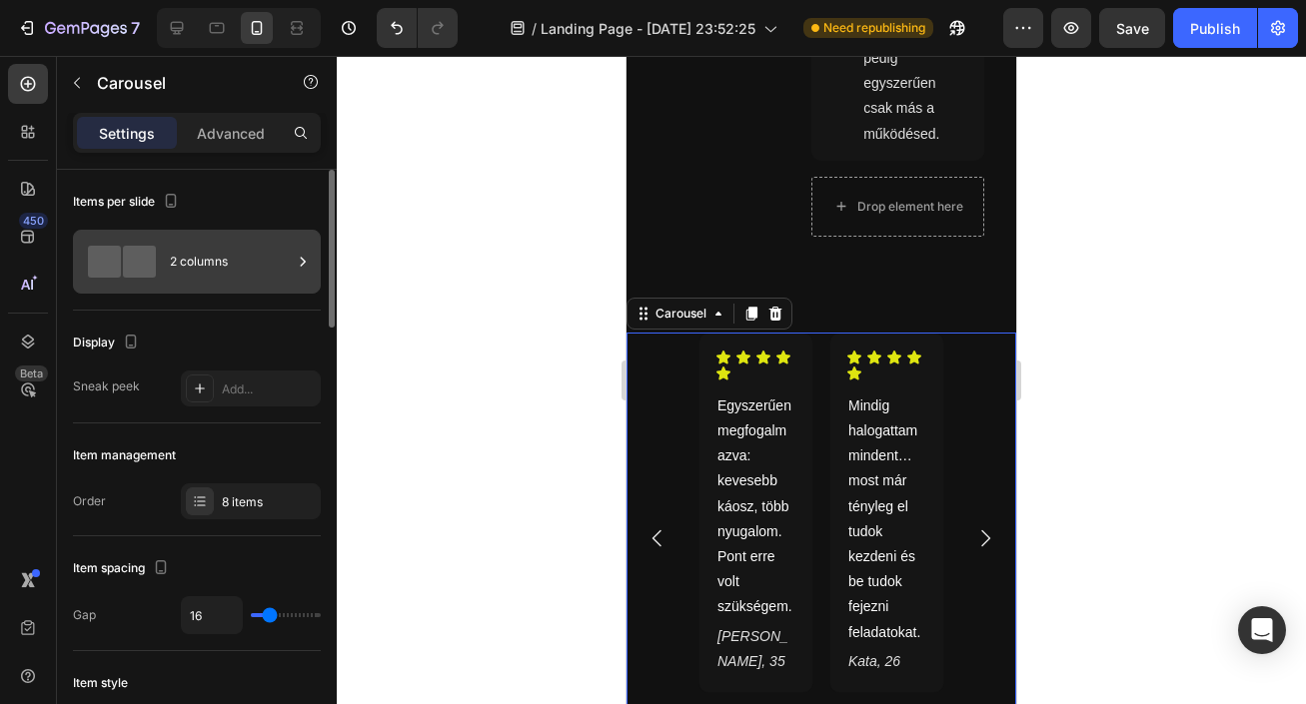
click at [270, 271] on div "2 columns" at bounding box center [231, 262] width 122 height 46
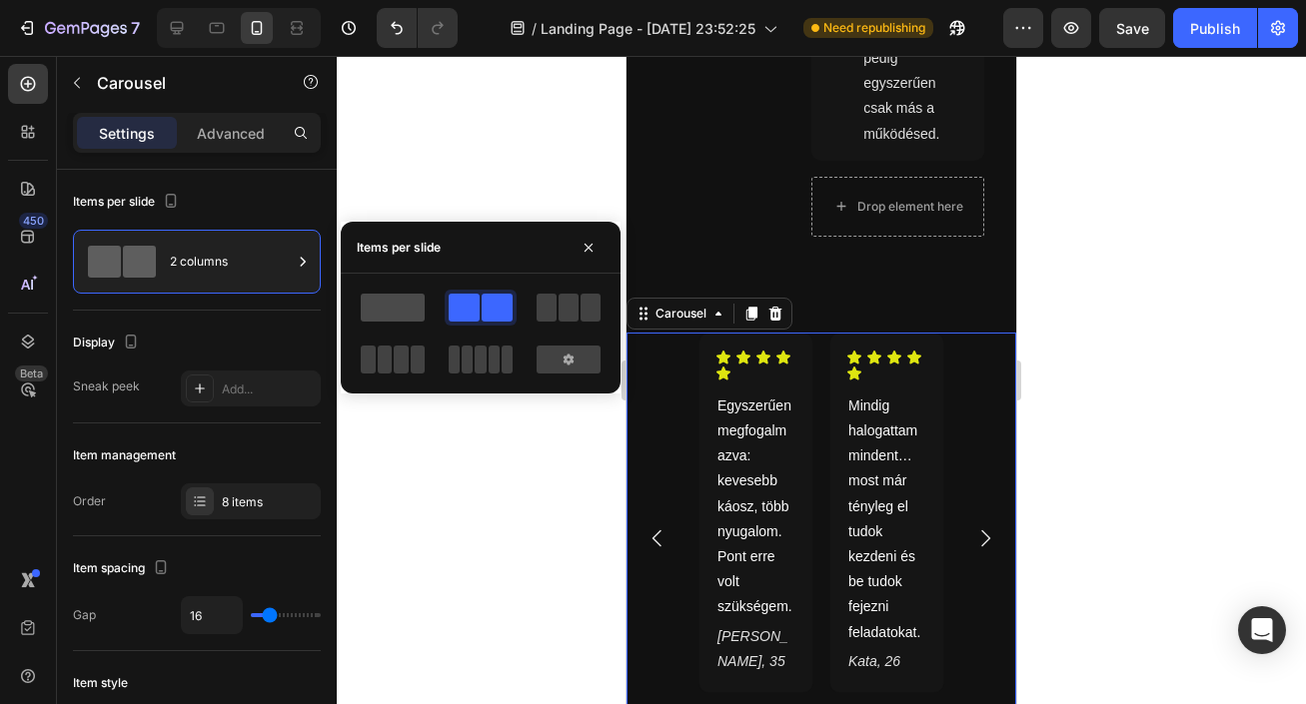
click at [400, 305] on span at bounding box center [393, 308] width 64 height 28
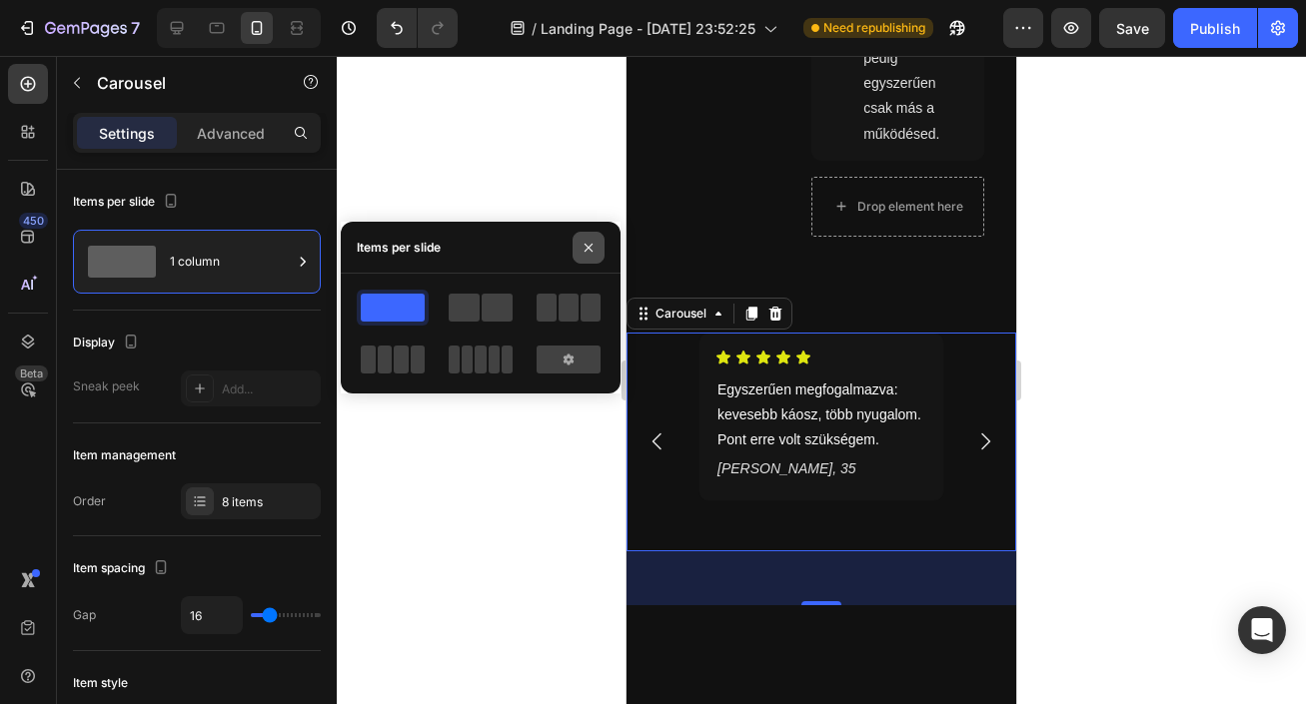
click at [593, 244] on icon "button" at bounding box center [589, 248] width 16 height 16
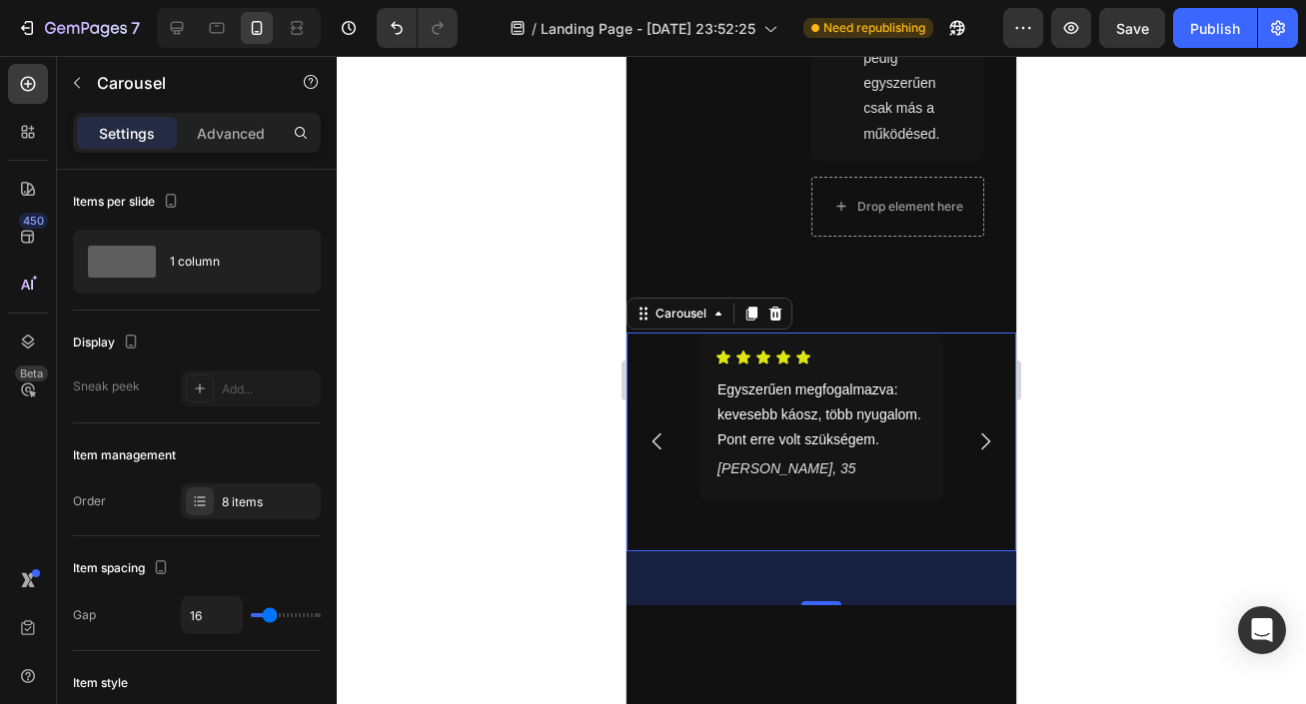
click at [987, 434] on icon "Carousel Next Arrow" at bounding box center [985, 442] width 9 height 17
click at [1080, 382] on div at bounding box center [821, 380] width 969 height 649
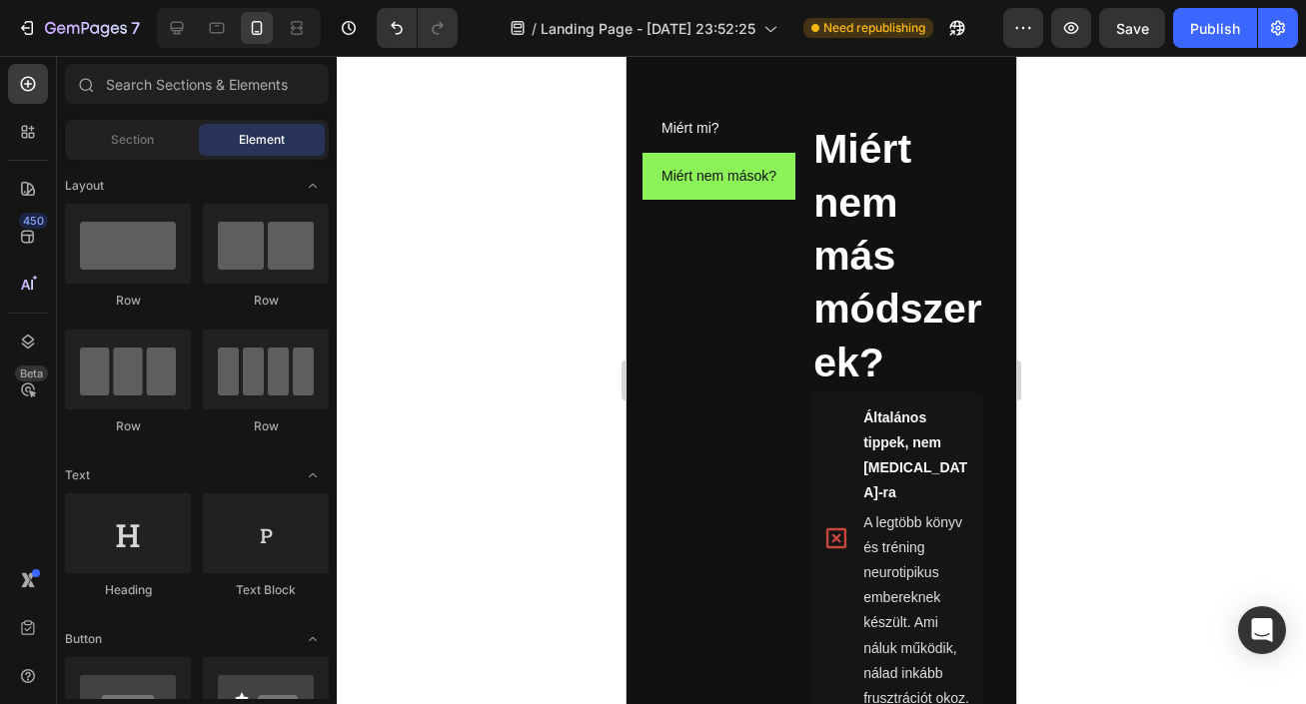
scroll to position [1775, 0]
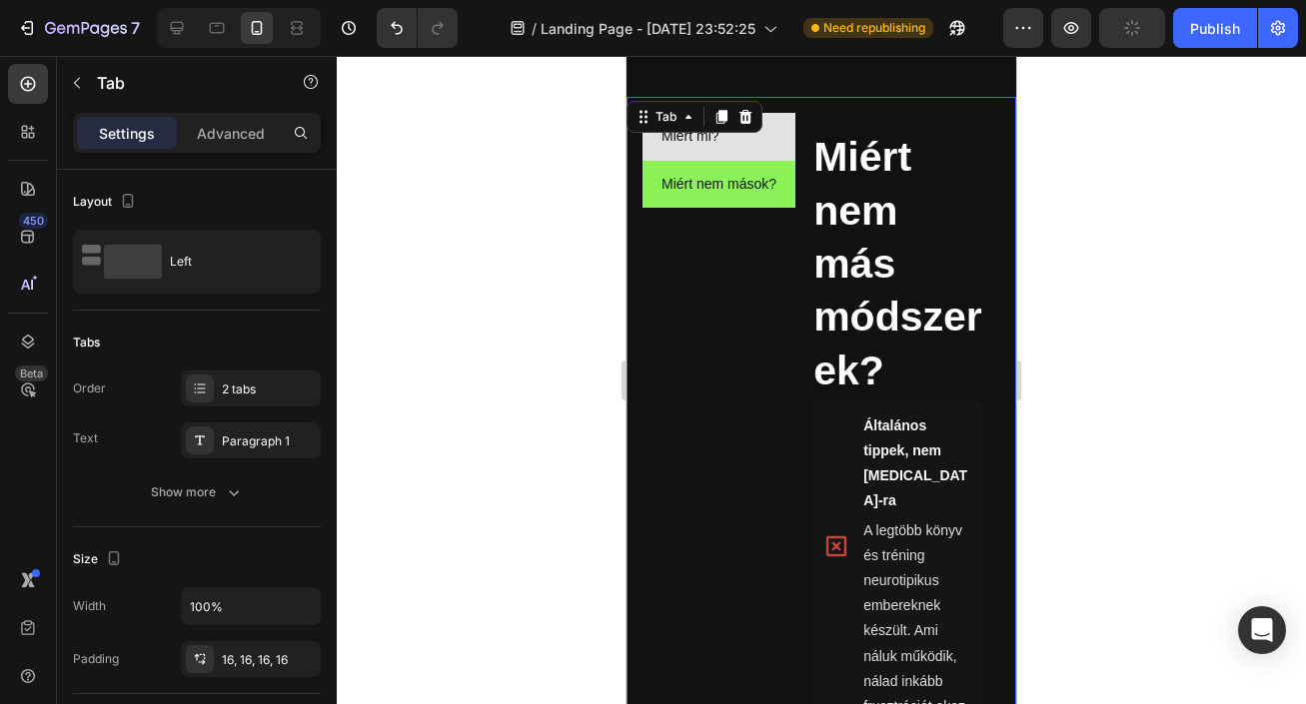
click at [755, 138] on li "Miért mi?" at bounding box center [719, 136] width 153 height 47
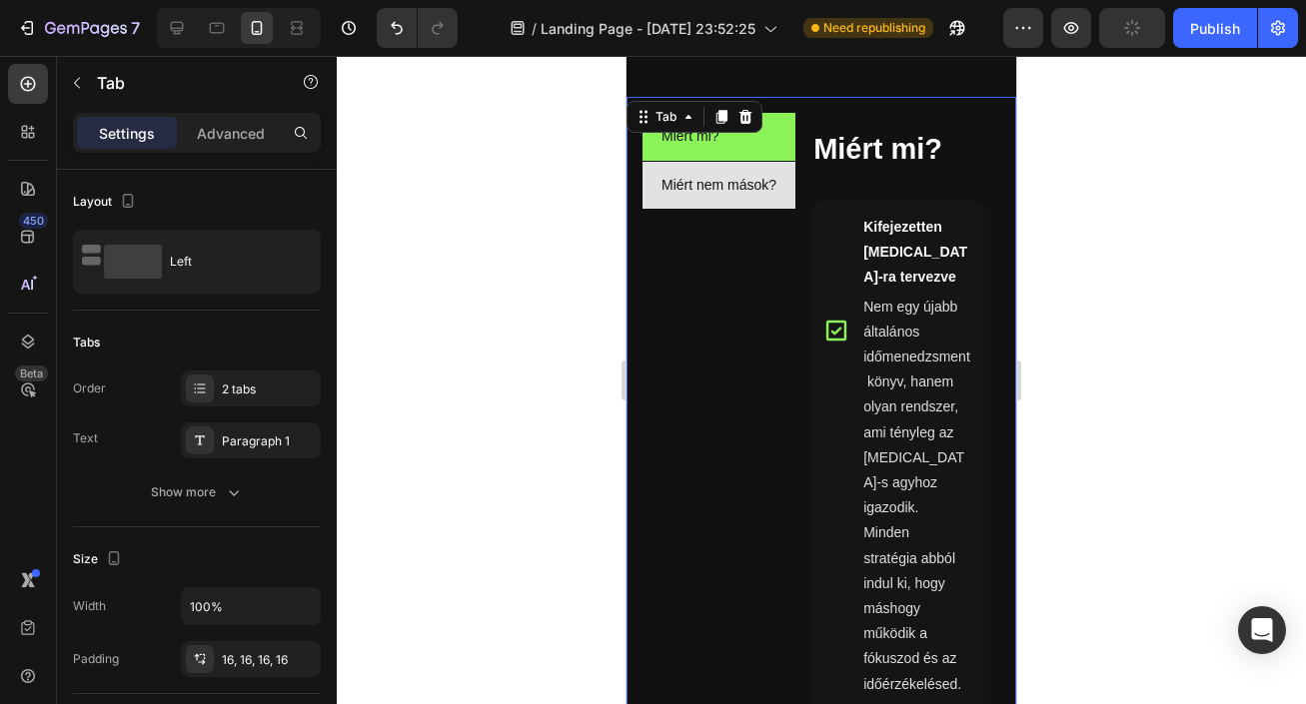
click at [788, 191] on li "Miért nem mások?" at bounding box center [719, 185] width 153 height 47
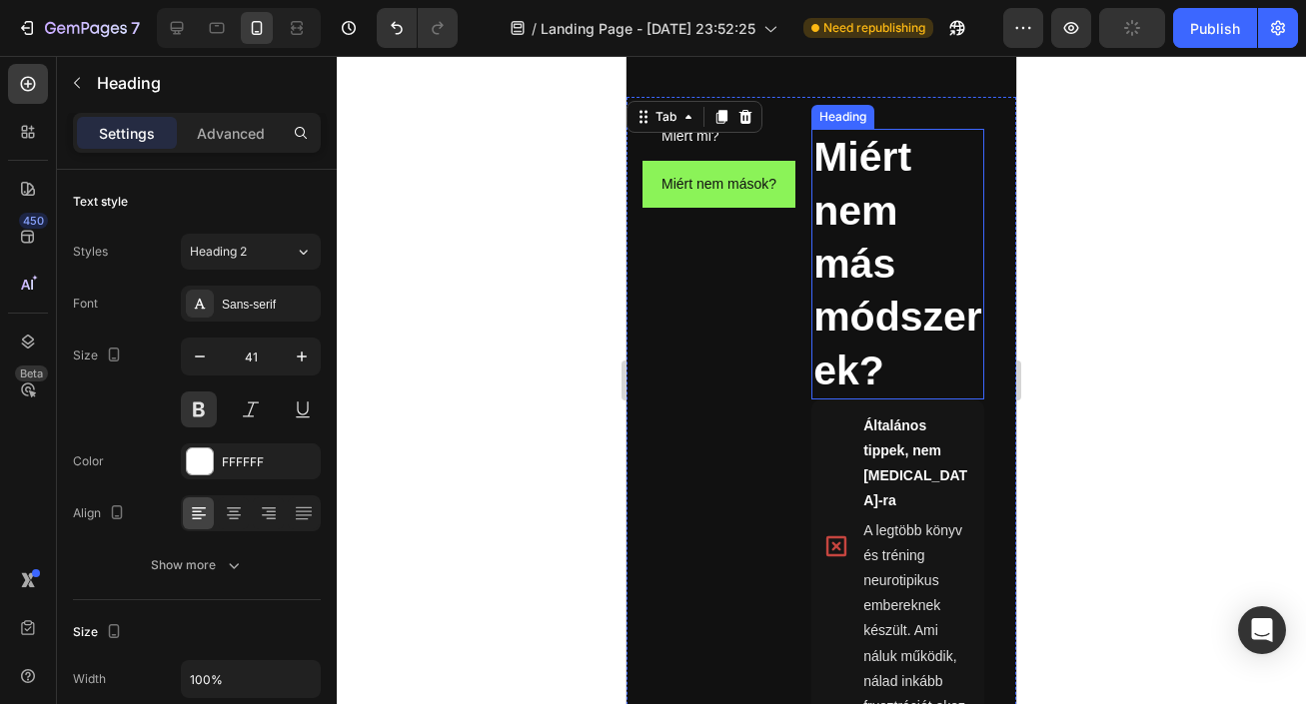
click at [860, 167] on h2 "Miért nem más módszerek?" at bounding box center [897, 264] width 173 height 270
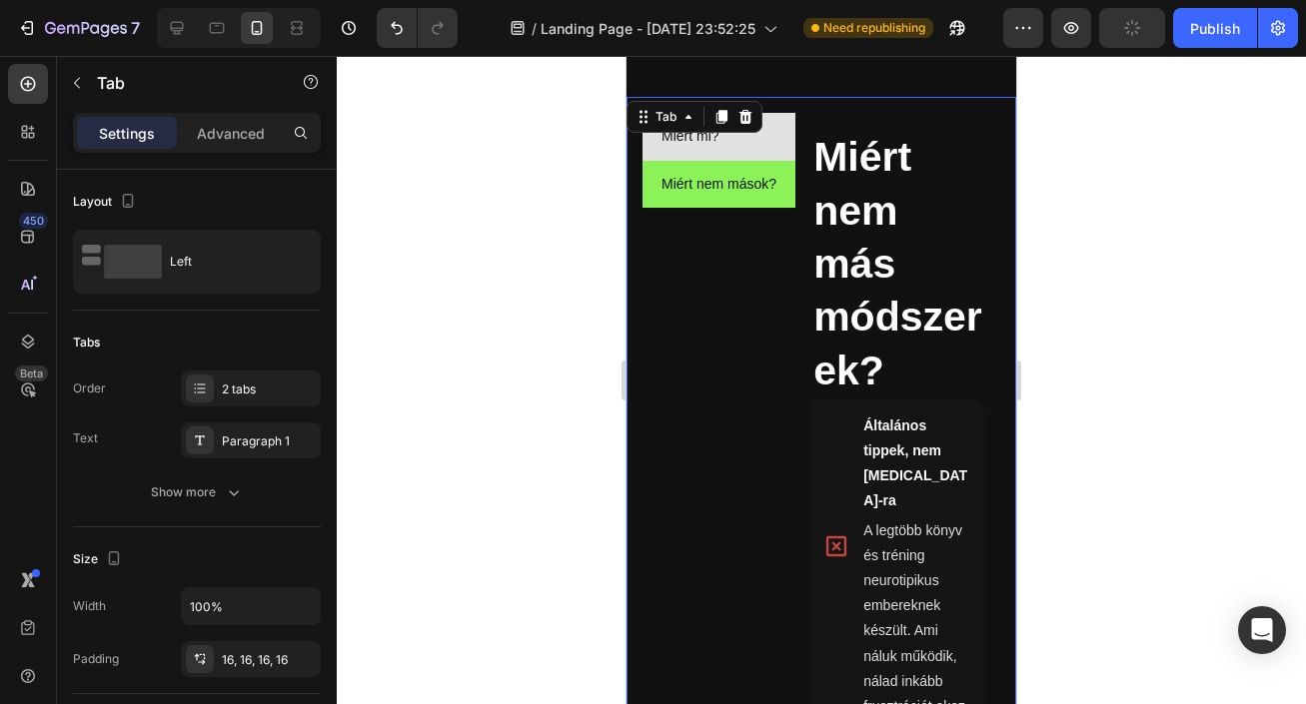
click at [725, 135] on li "Miért mi?" at bounding box center [719, 136] width 153 height 47
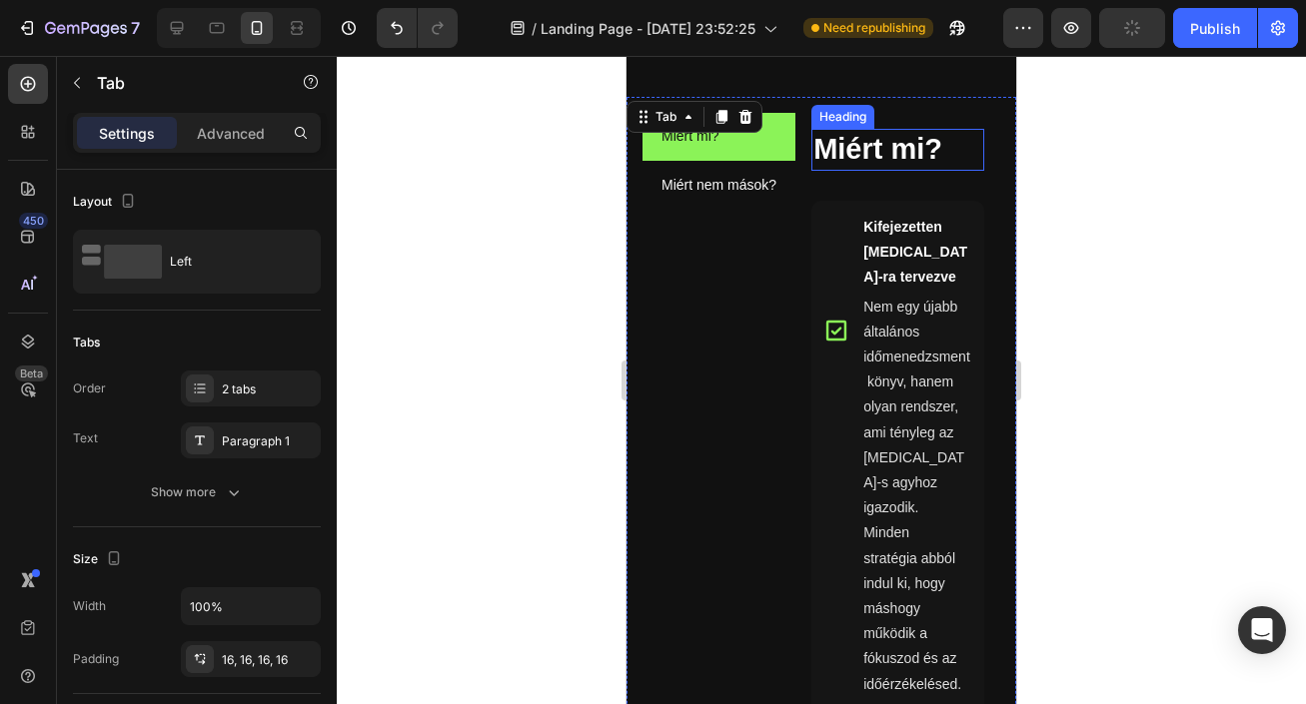
click at [880, 149] on h2 "Miért mi?" at bounding box center [897, 150] width 173 height 42
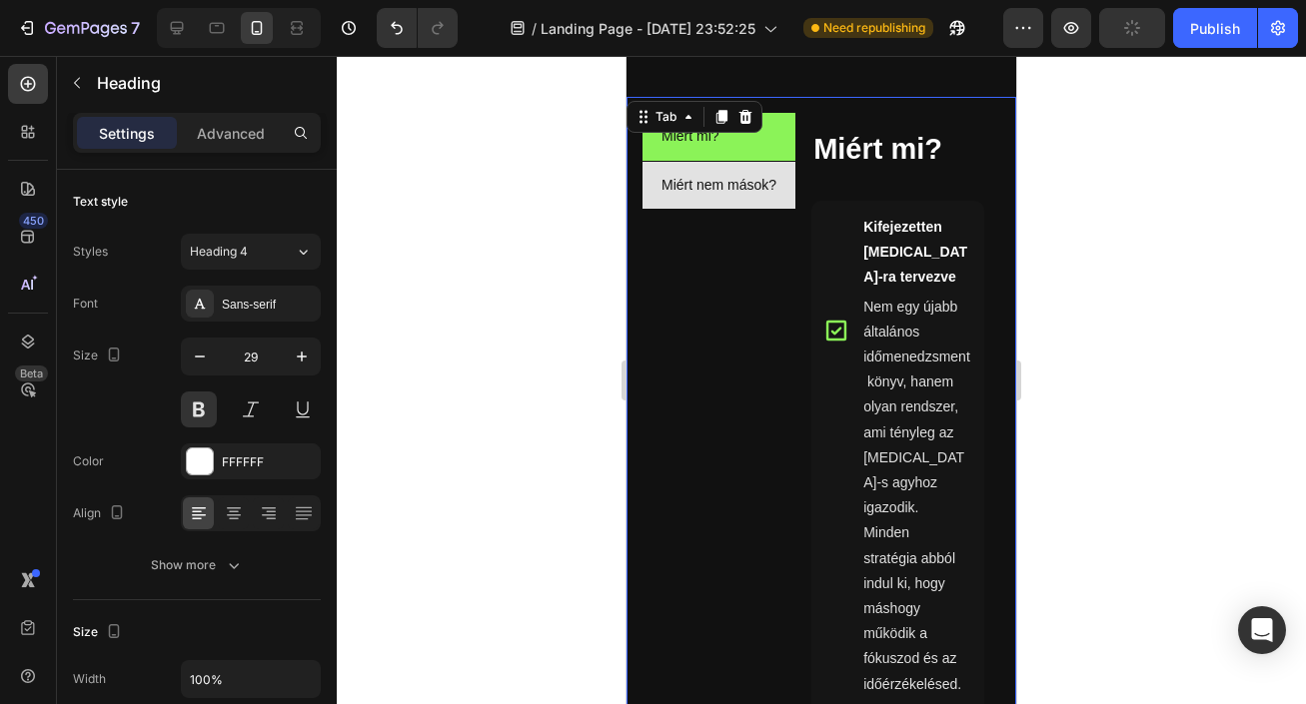
click at [791, 188] on li "Miért nem mások?" at bounding box center [719, 185] width 153 height 47
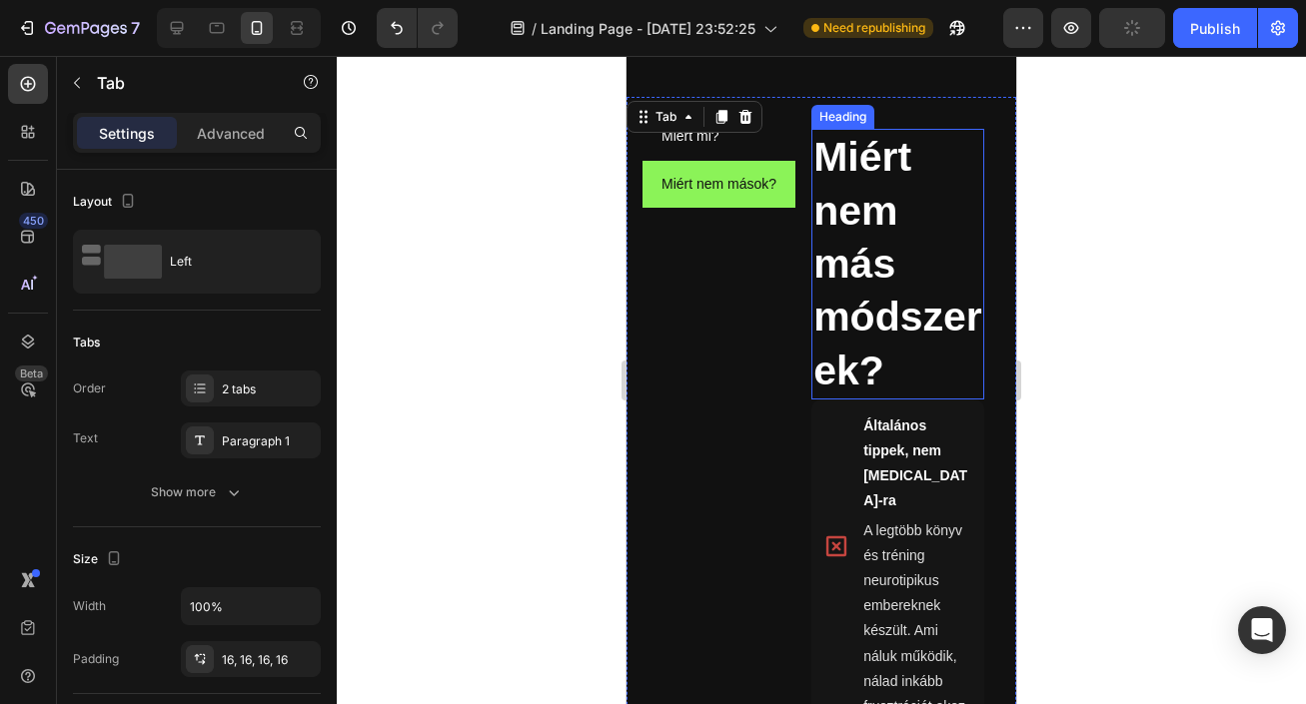
click at [859, 188] on h2 "Miért nem más módszerek?" at bounding box center [897, 264] width 173 height 270
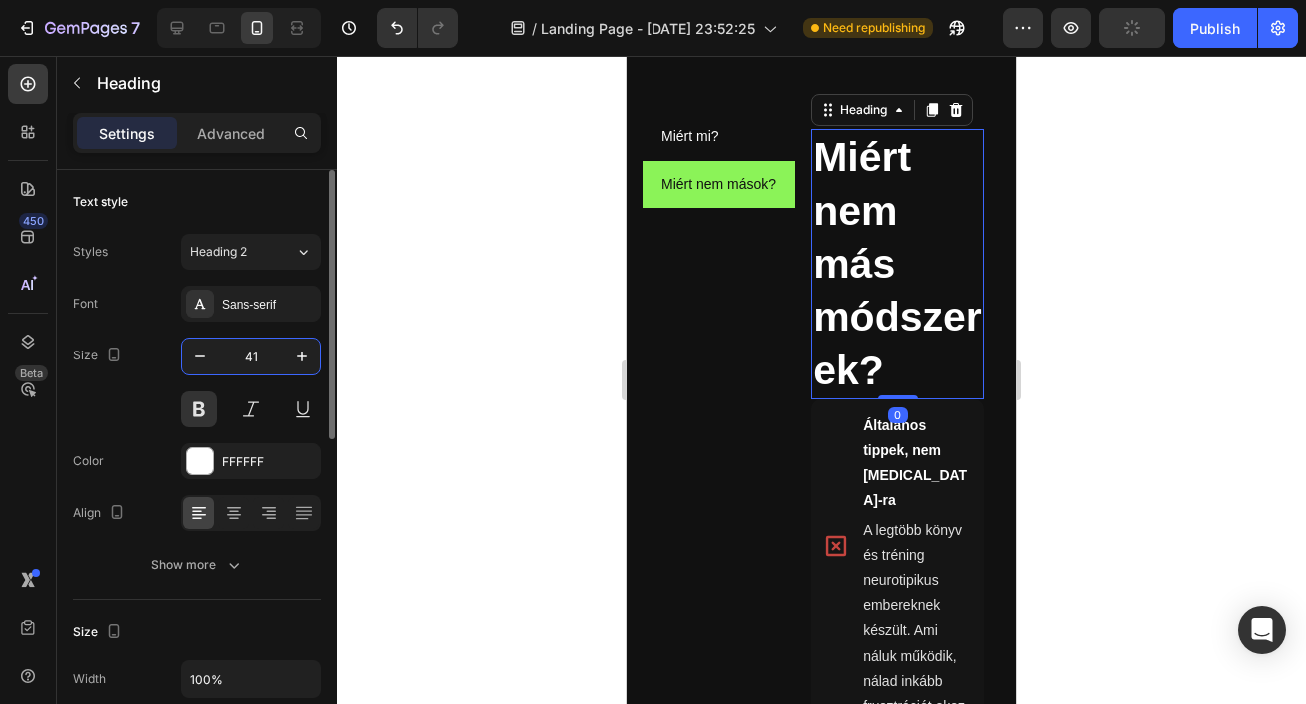
click at [261, 362] on input "41" at bounding box center [251, 357] width 66 height 36
click at [203, 358] on icon "button" at bounding box center [200, 357] width 20 height 20
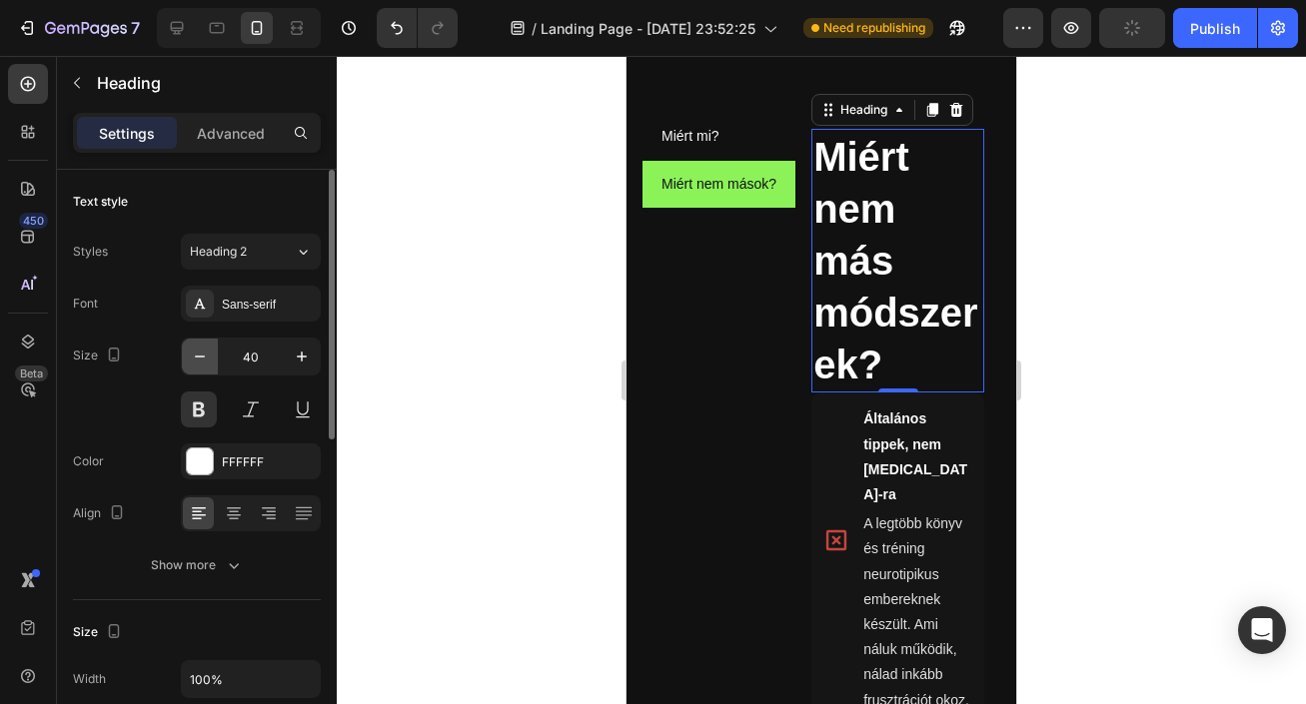
click at [203, 358] on icon "button" at bounding box center [200, 357] width 20 height 20
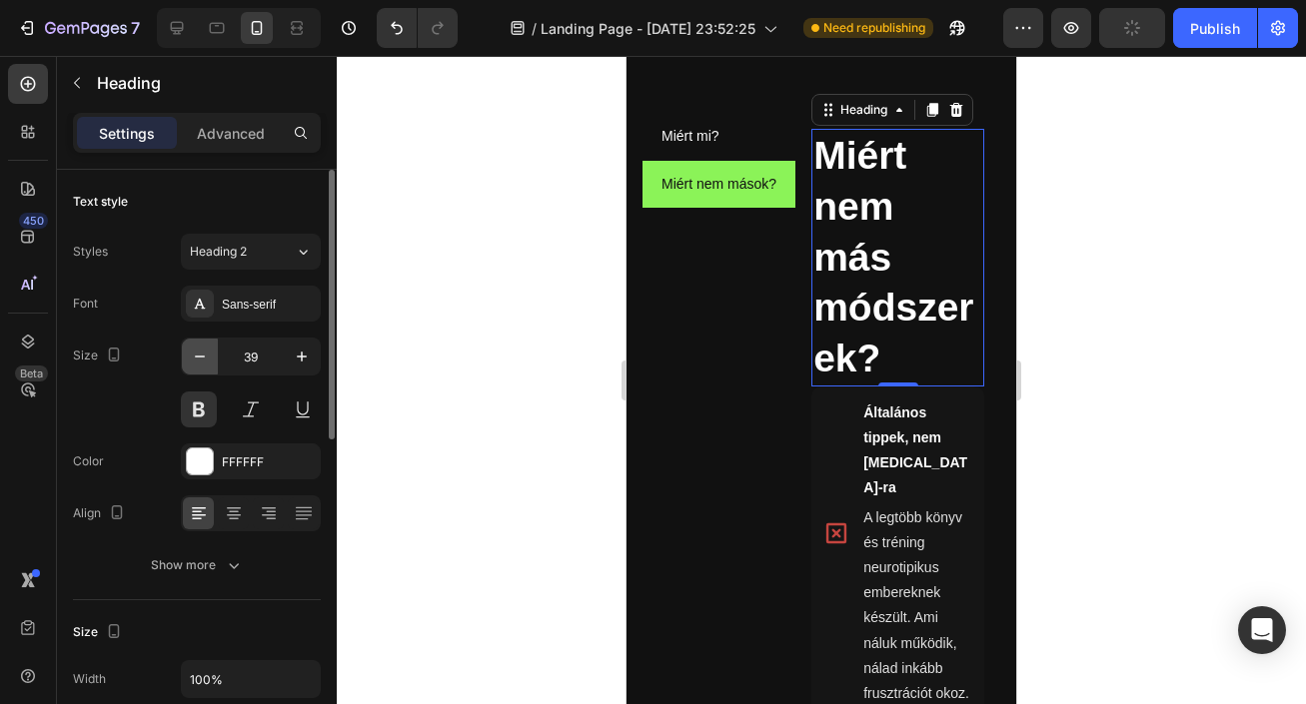
click at [203, 358] on icon "button" at bounding box center [200, 357] width 20 height 20
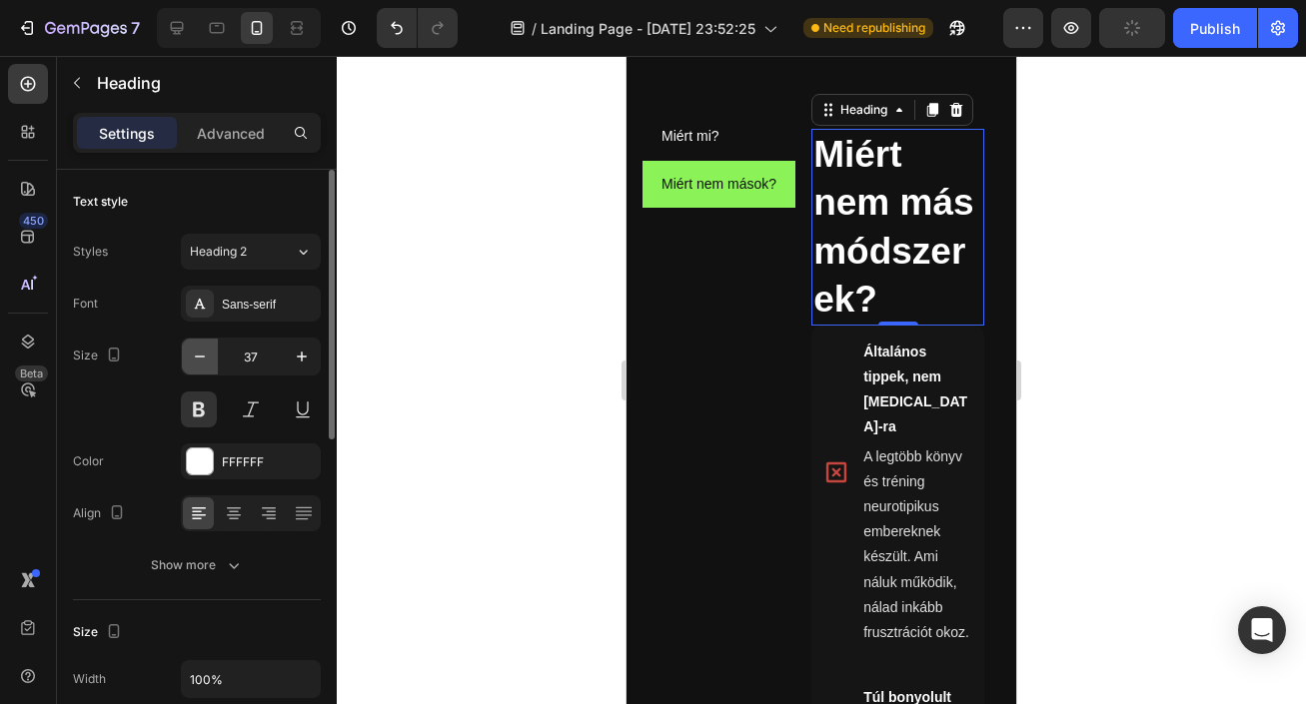
click at [203, 358] on icon "button" at bounding box center [200, 357] width 20 height 20
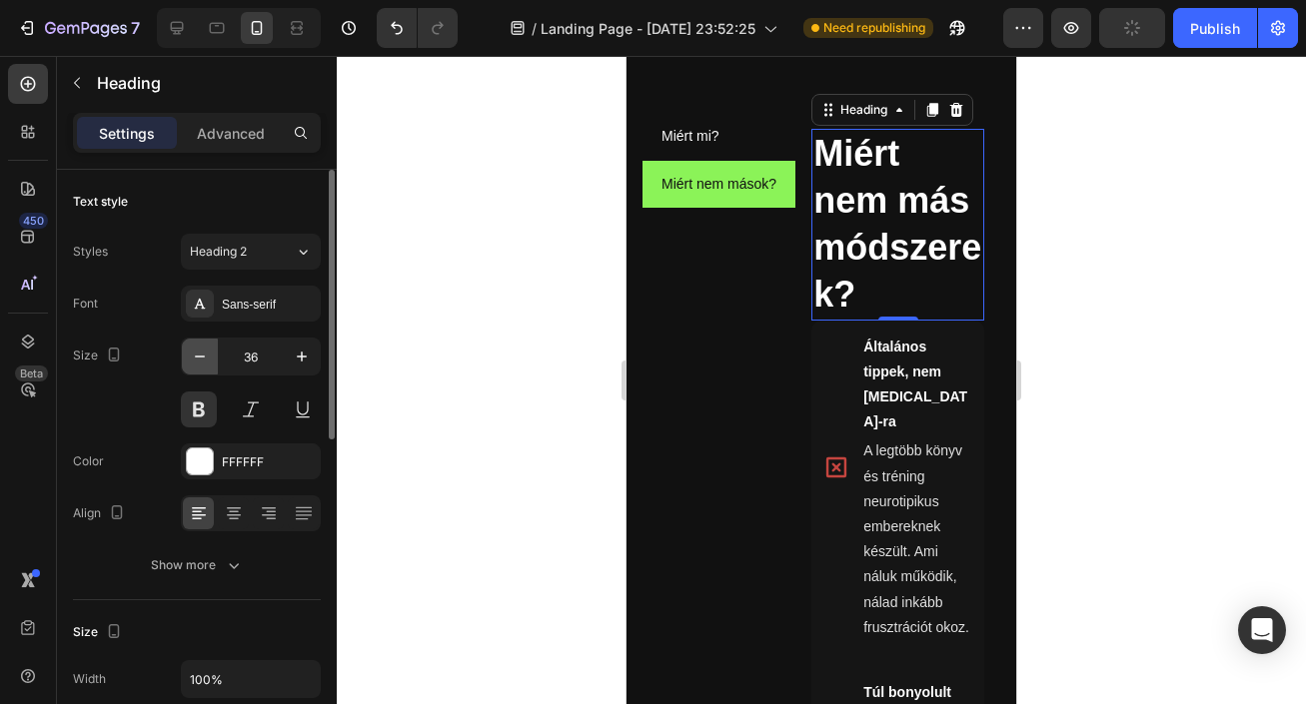
click at [203, 358] on icon "button" at bounding box center [200, 357] width 20 height 20
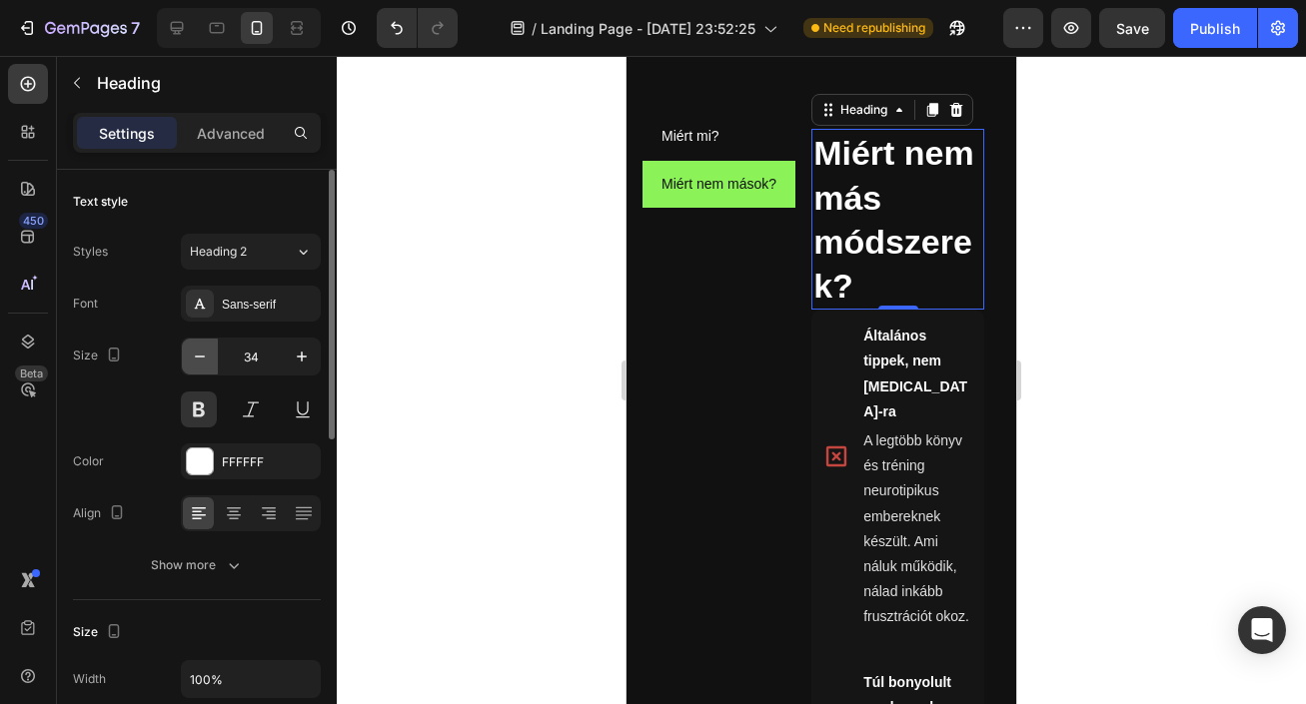
click at [203, 358] on icon "button" at bounding box center [200, 357] width 20 height 20
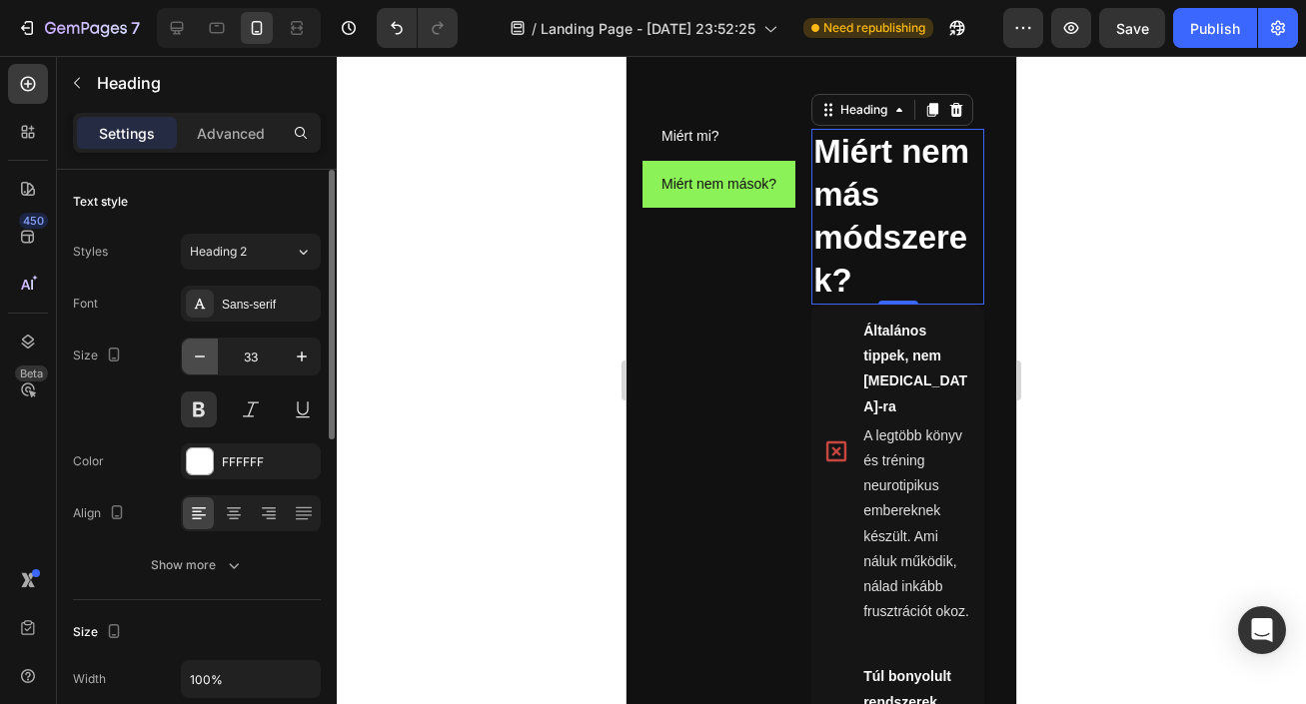
click at [202, 358] on icon "button" at bounding box center [200, 357] width 20 height 20
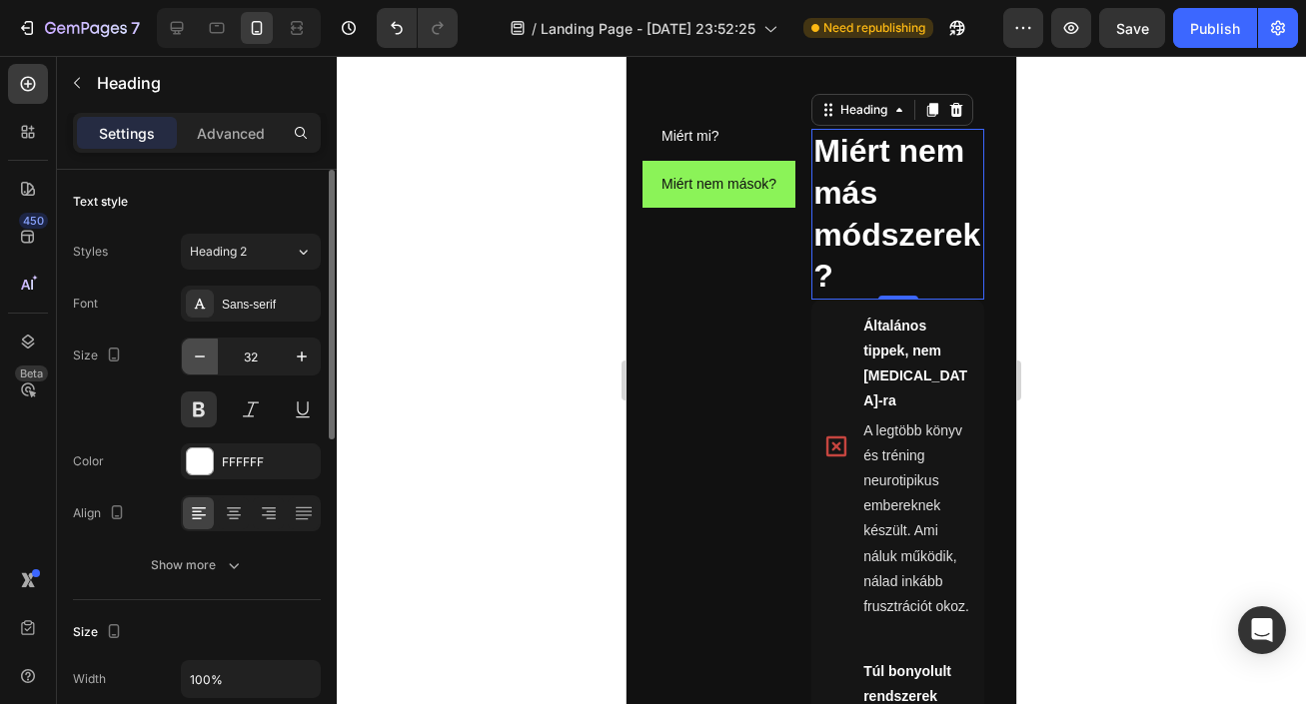
click at [202, 358] on icon "button" at bounding box center [200, 357] width 20 height 20
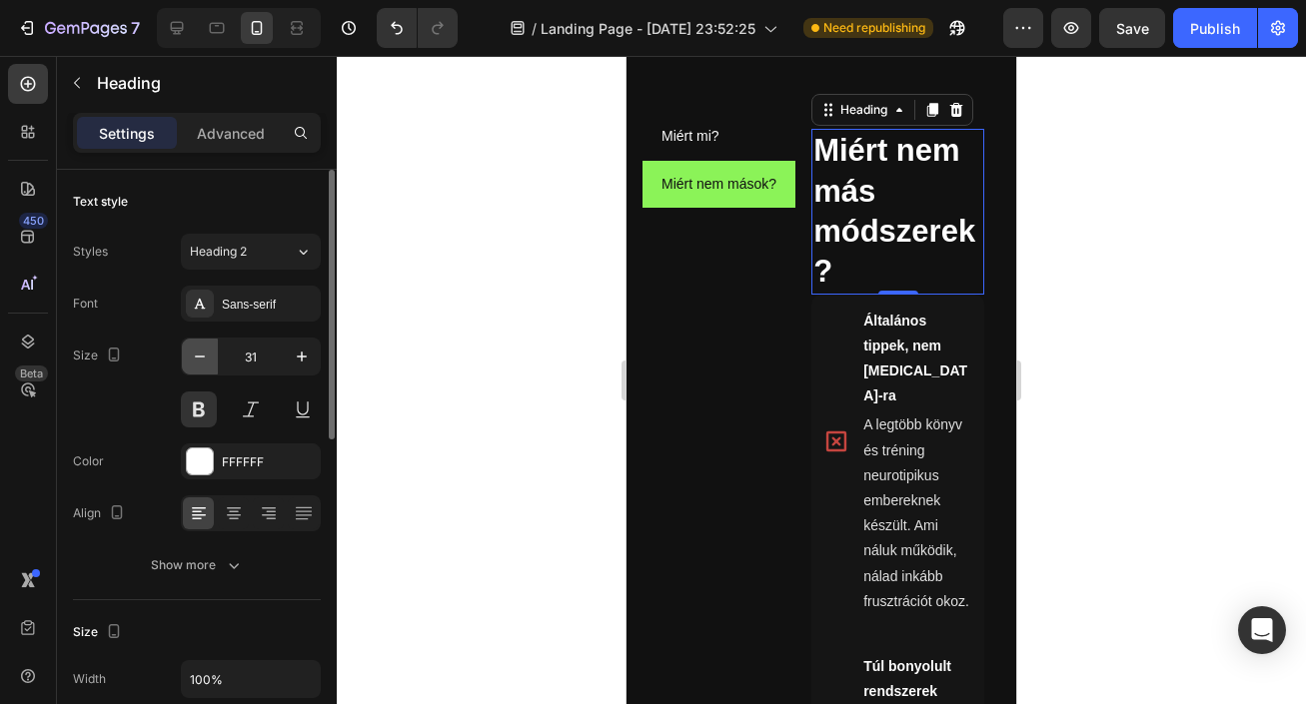
click at [202, 358] on icon "button" at bounding box center [200, 357] width 20 height 20
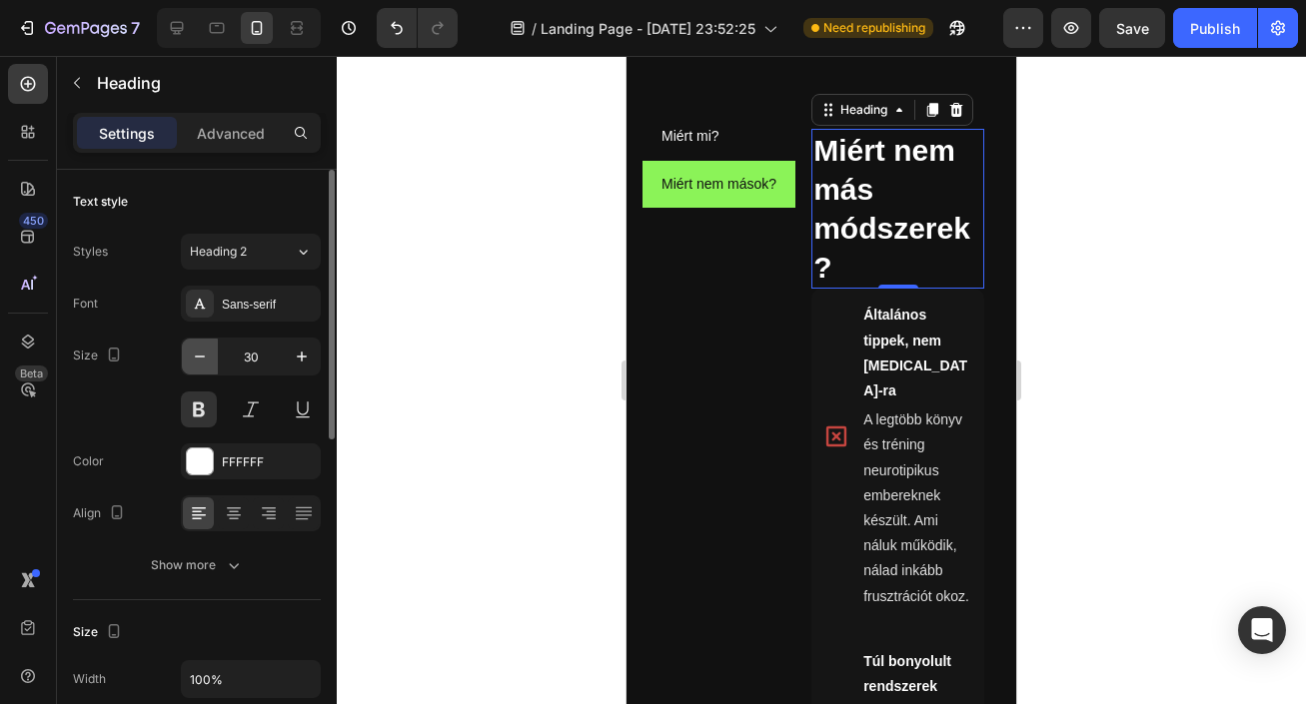
click at [202, 358] on icon "button" at bounding box center [200, 357] width 20 height 20
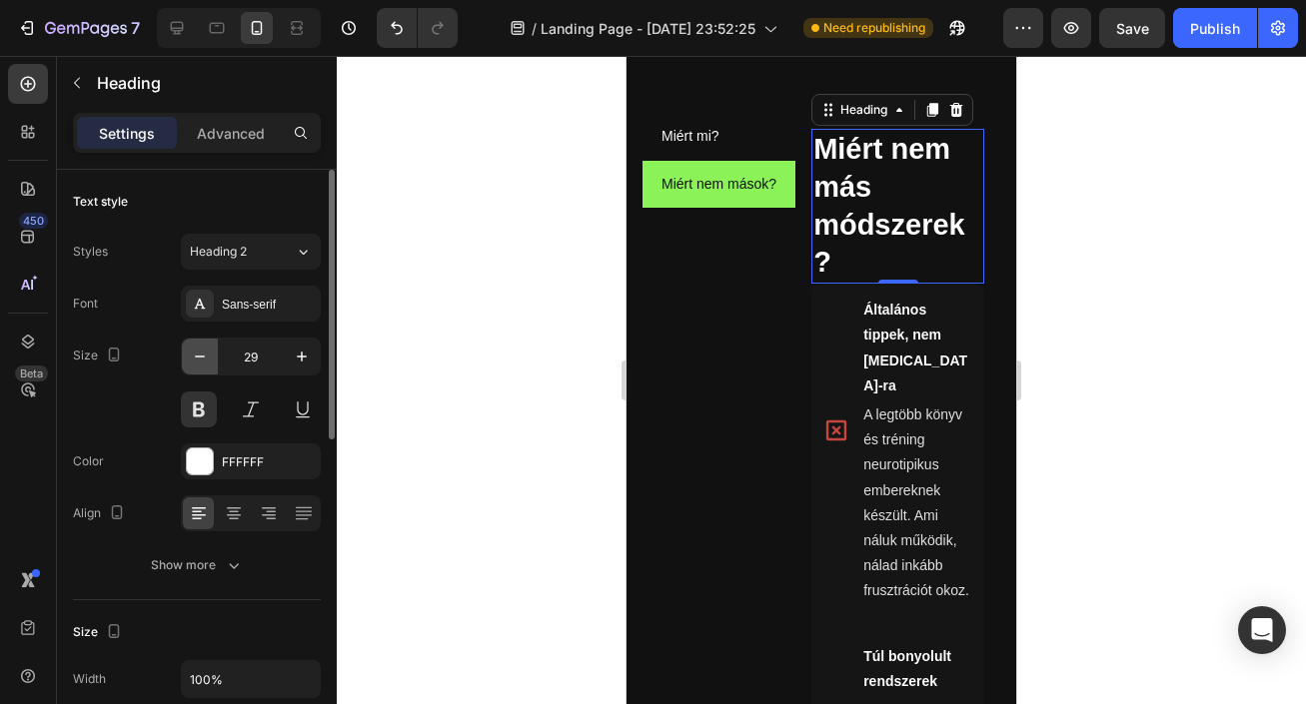
click at [201, 358] on icon "button" at bounding box center [200, 357] width 20 height 20
type input "28"
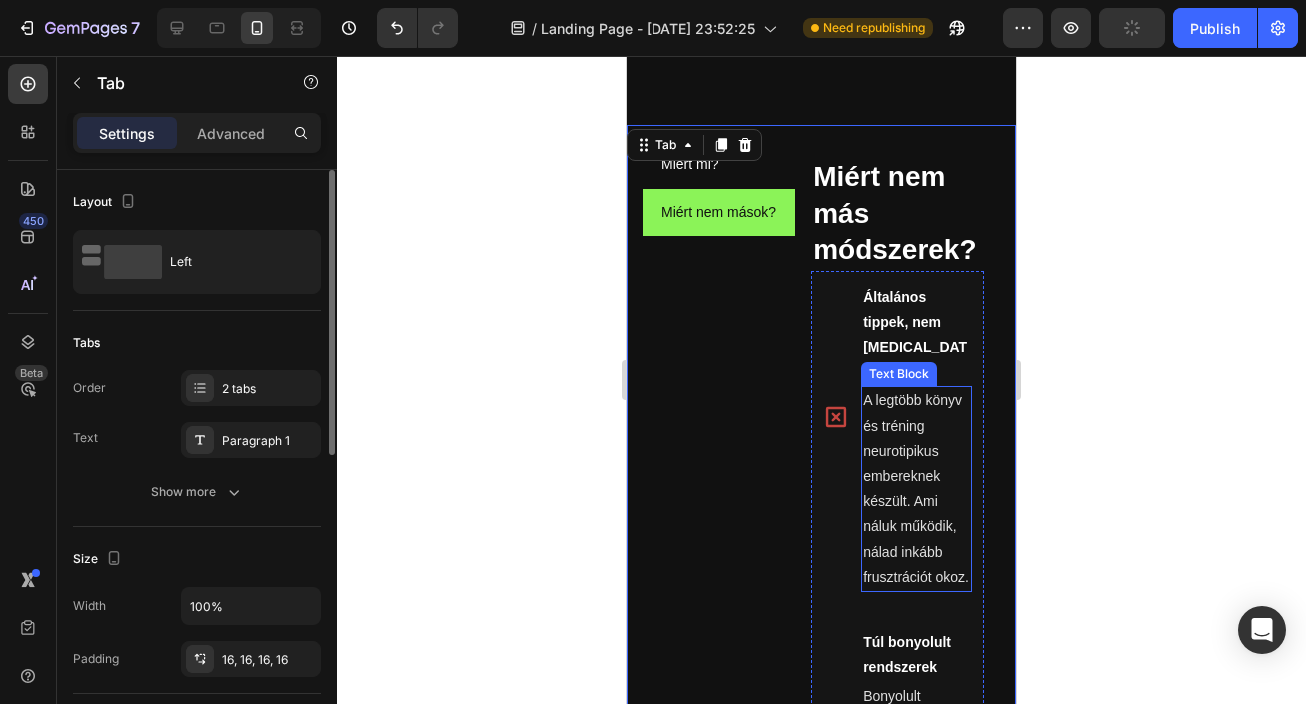
scroll to position [1739, 0]
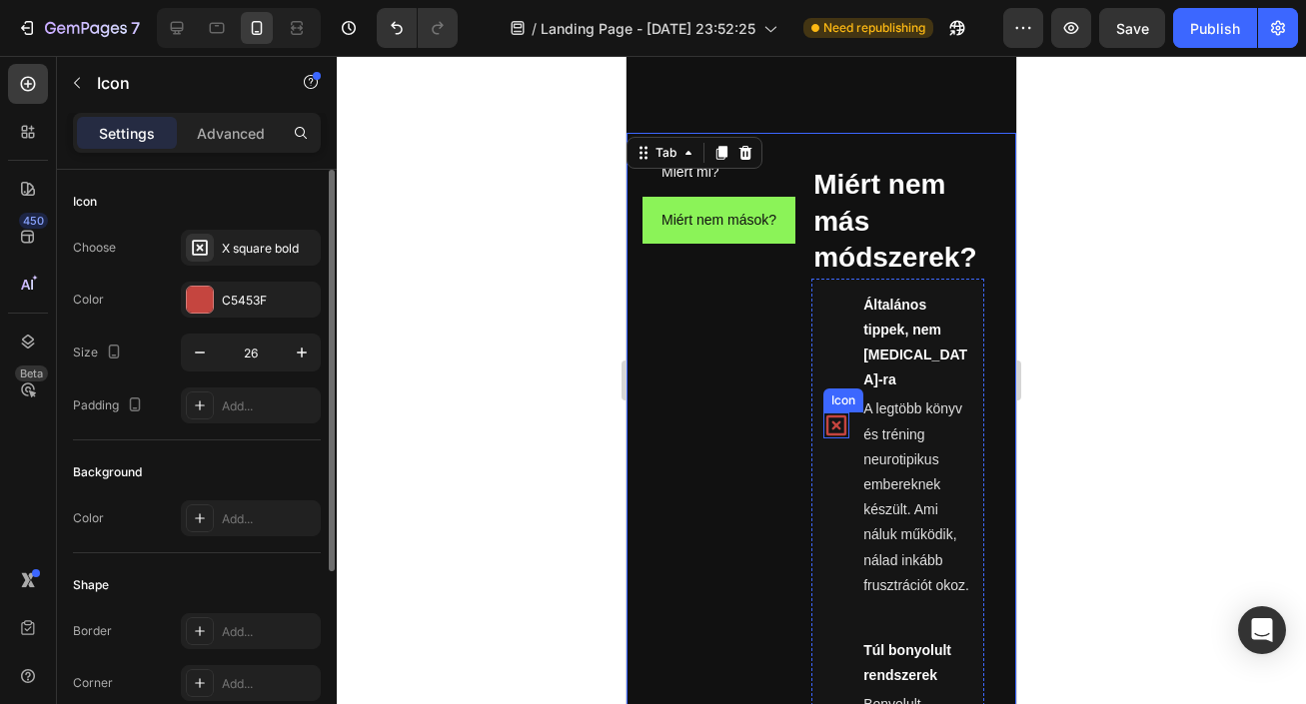
click at [840, 414] on icon at bounding box center [836, 426] width 26 height 26
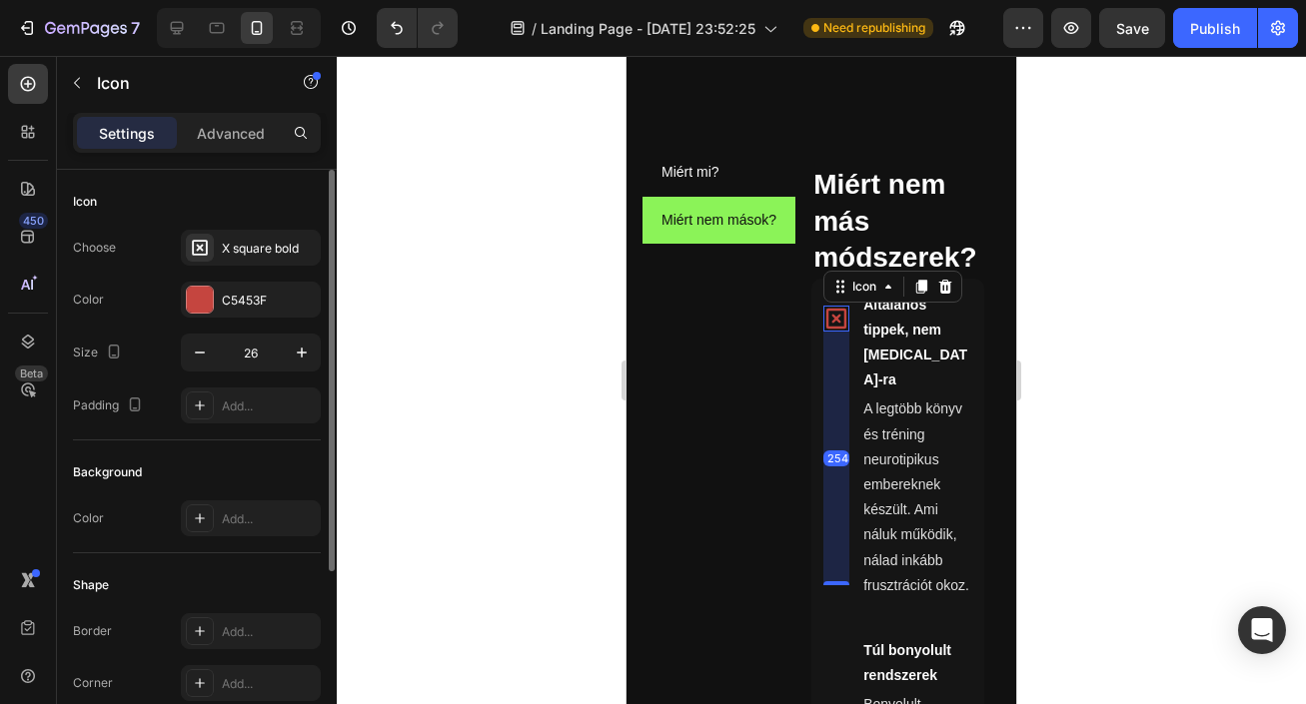
drag, startPoint x: 838, startPoint y: 464, endPoint x: 865, endPoint y: 678, distance: 215.5
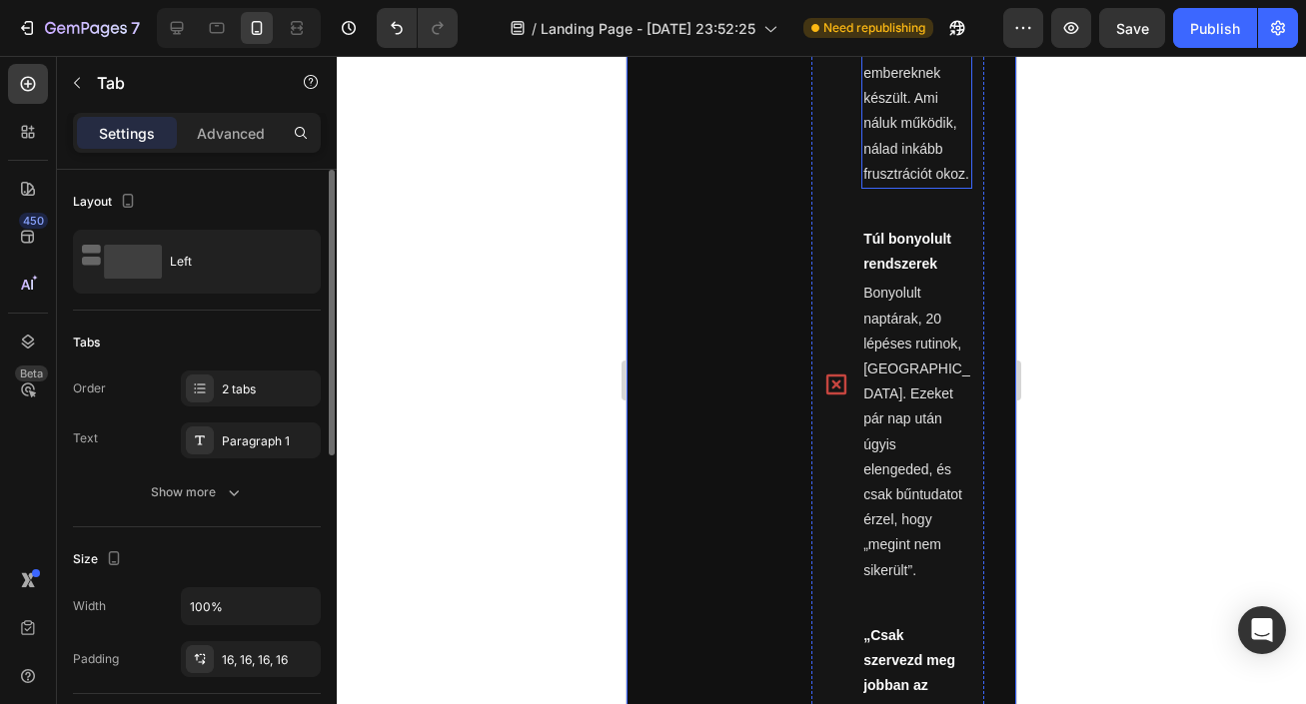
scroll to position [2167, 0]
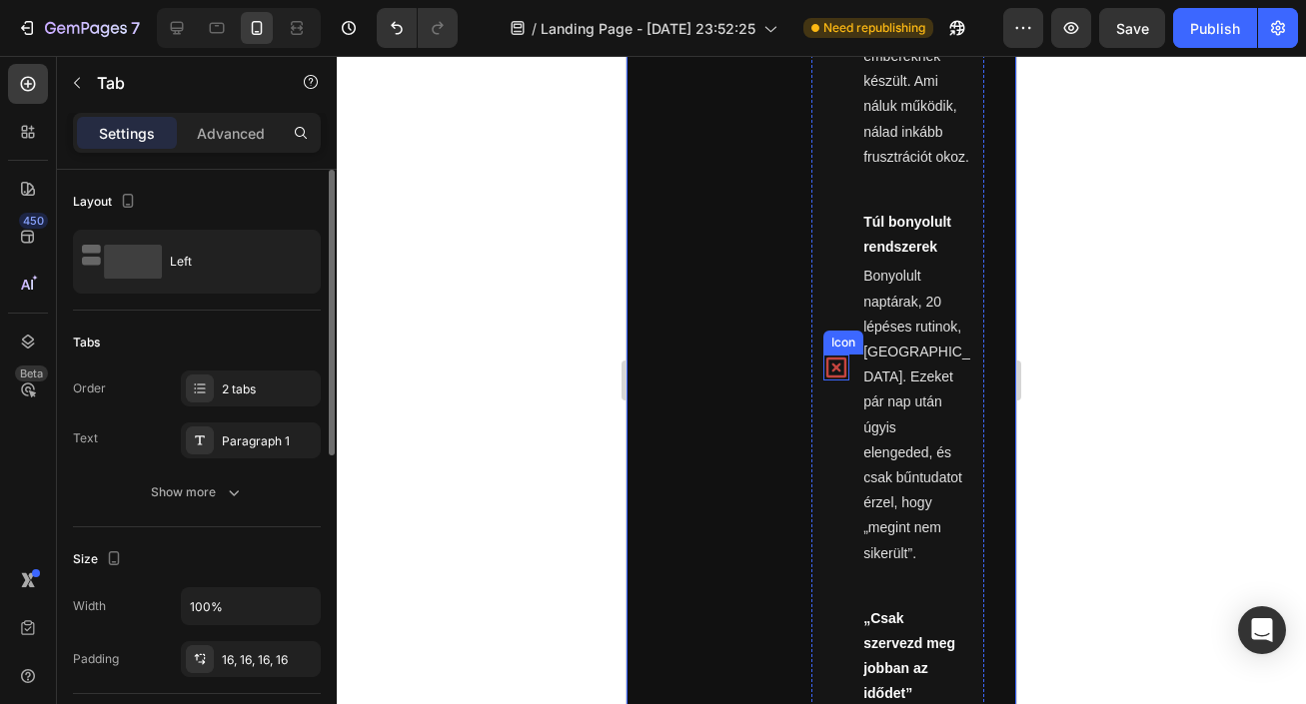
click at [837, 355] on icon at bounding box center [836, 368] width 26 height 26
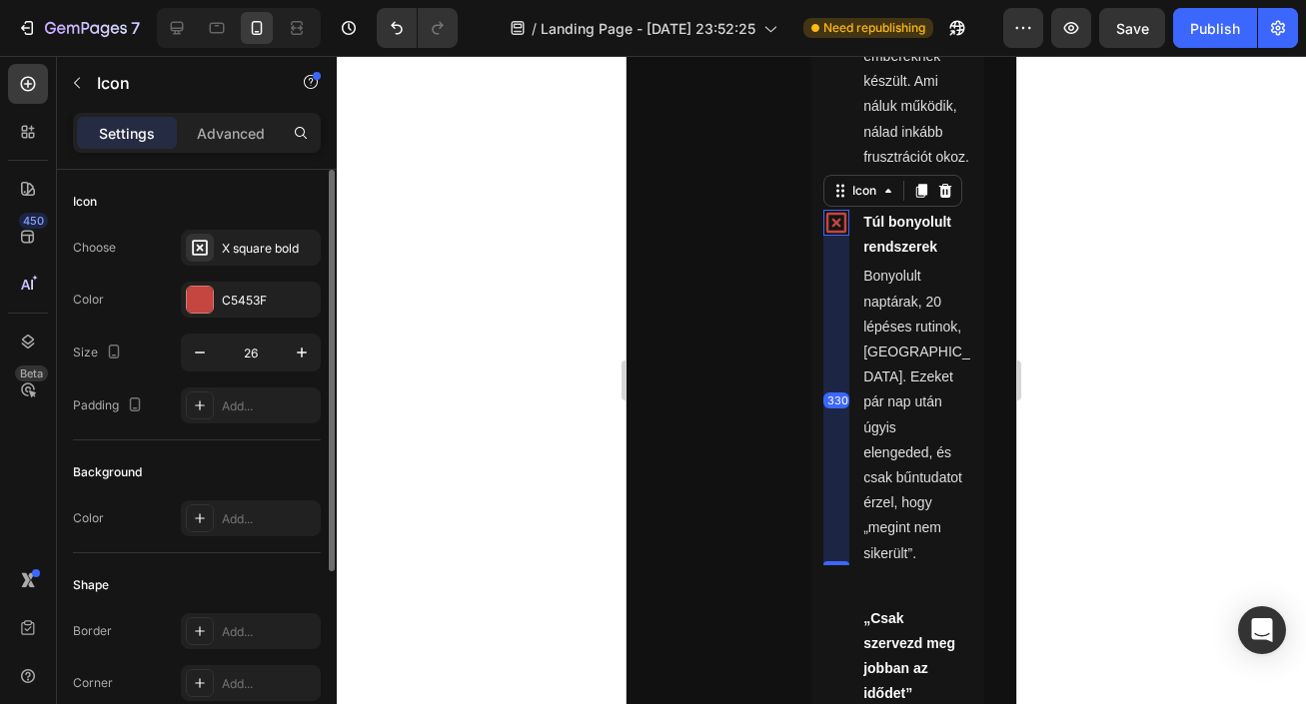
drag, startPoint x: 838, startPoint y: 394, endPoint x: 888, endPoint y: 684, distance: 294.1
click at [888, 684] on ul "Icon Általános tippek, nem ADHD-ra Text Block A legtöbb könyv és tréning neurot…" at bounding box center [897, 464] width 173 height 1228
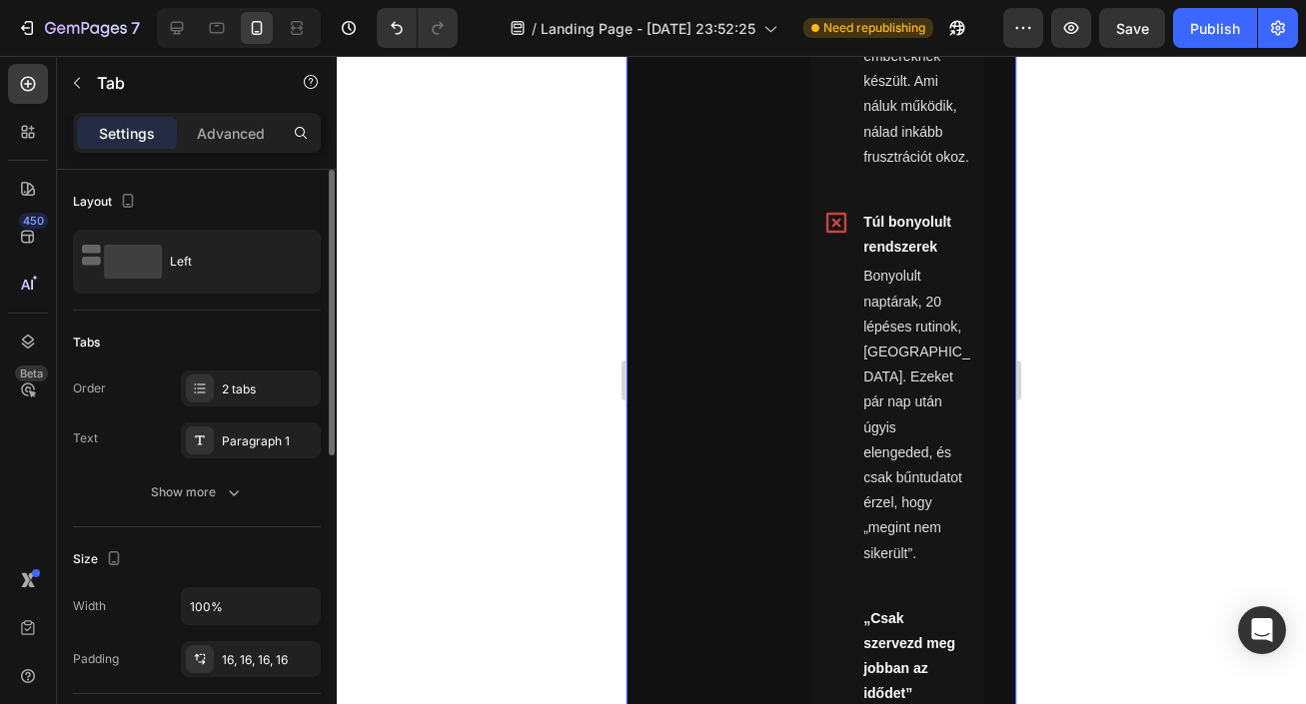
click at [995, 592] on div "Miért mi? Heading Icon Kifejezetten ADHD-ra tervezve Text Block Nem egy újabb á…" at bounding box center [897, 444] width 205 height 1449
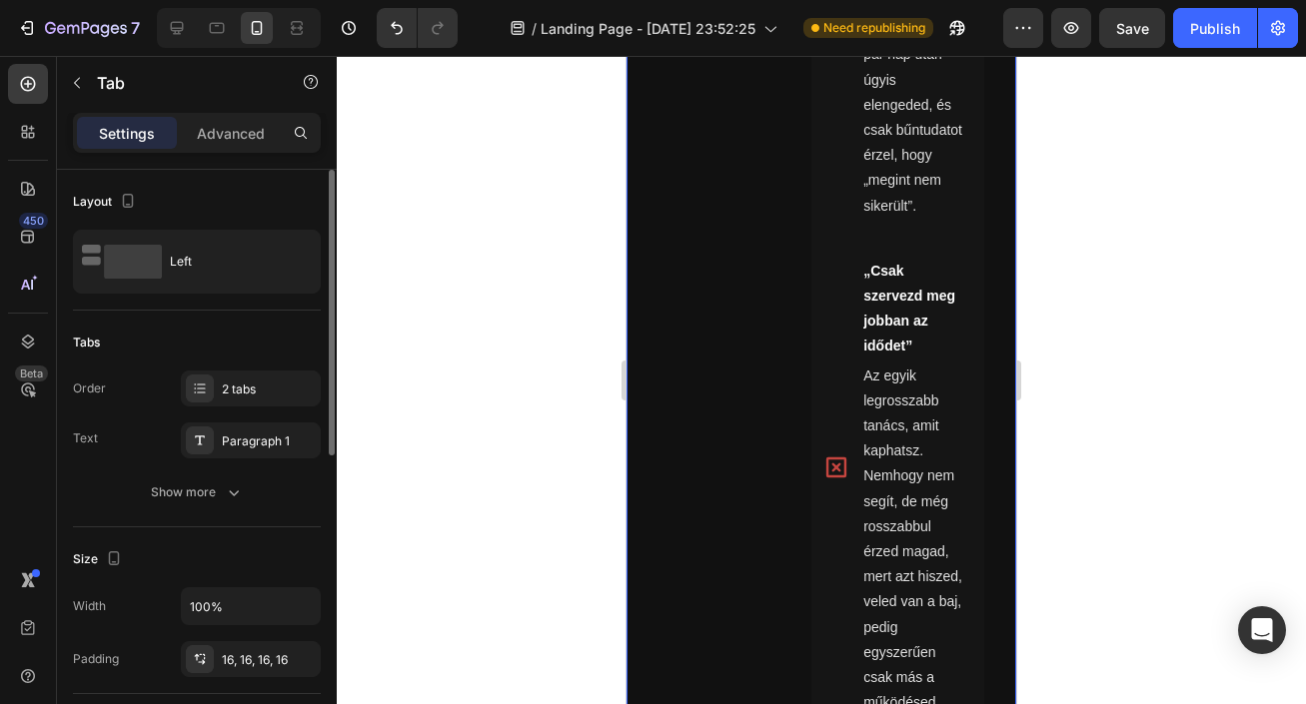
scroll to position [2519, 0]
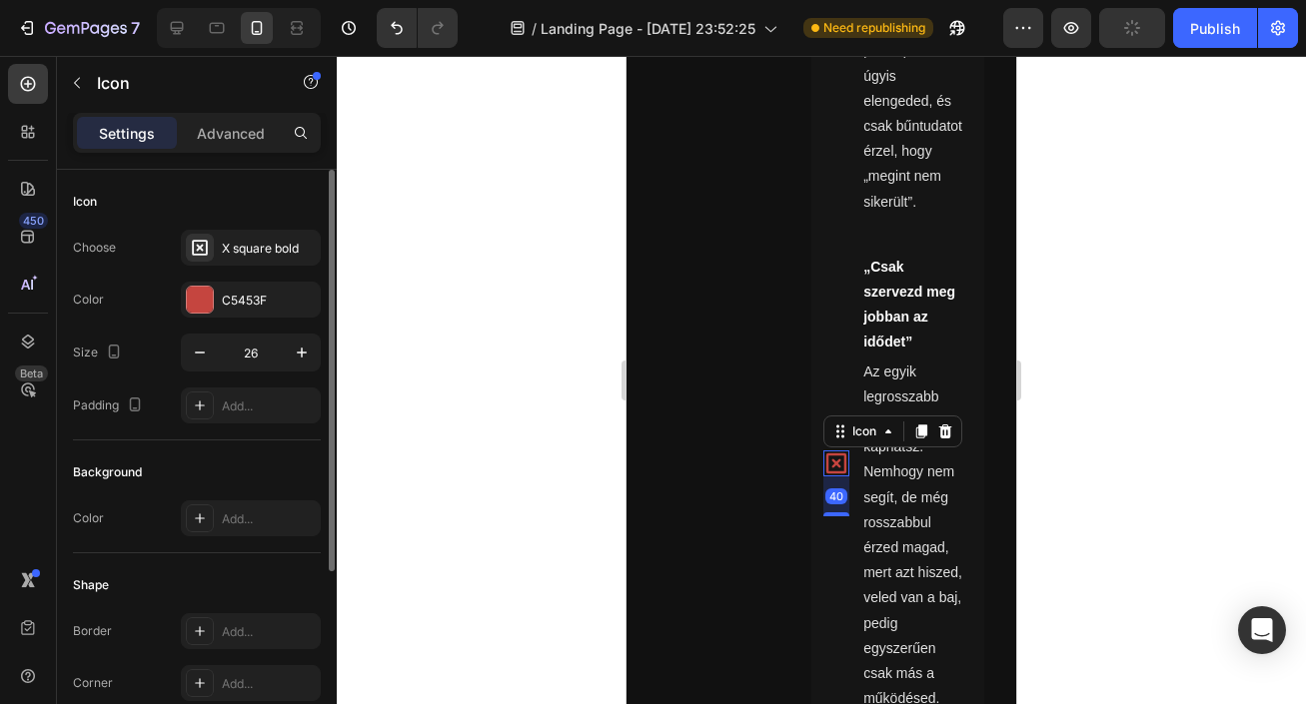
click at [836, 451] on icon at bounding box center [836, 464] width 26 height 26
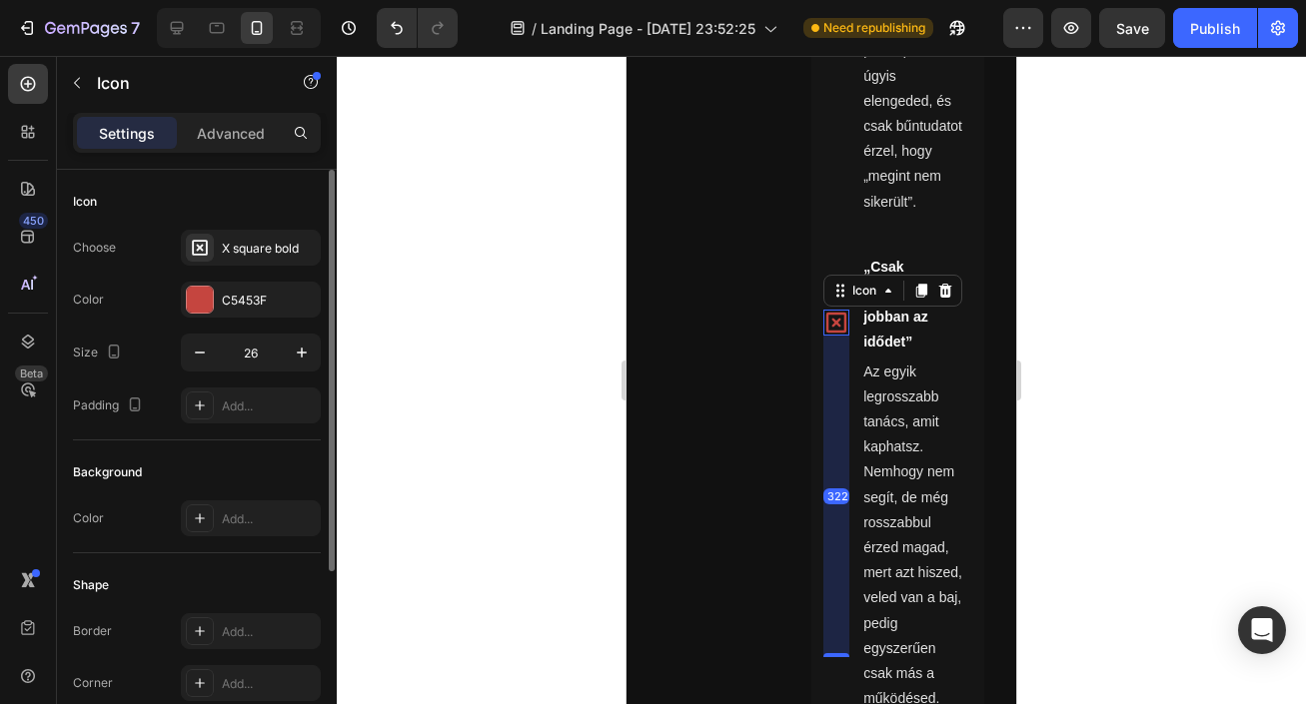
drag, startPoint x: 840, startPoint y: 488, endPoint x: 868, endPoint y: 769, distance: 283.2
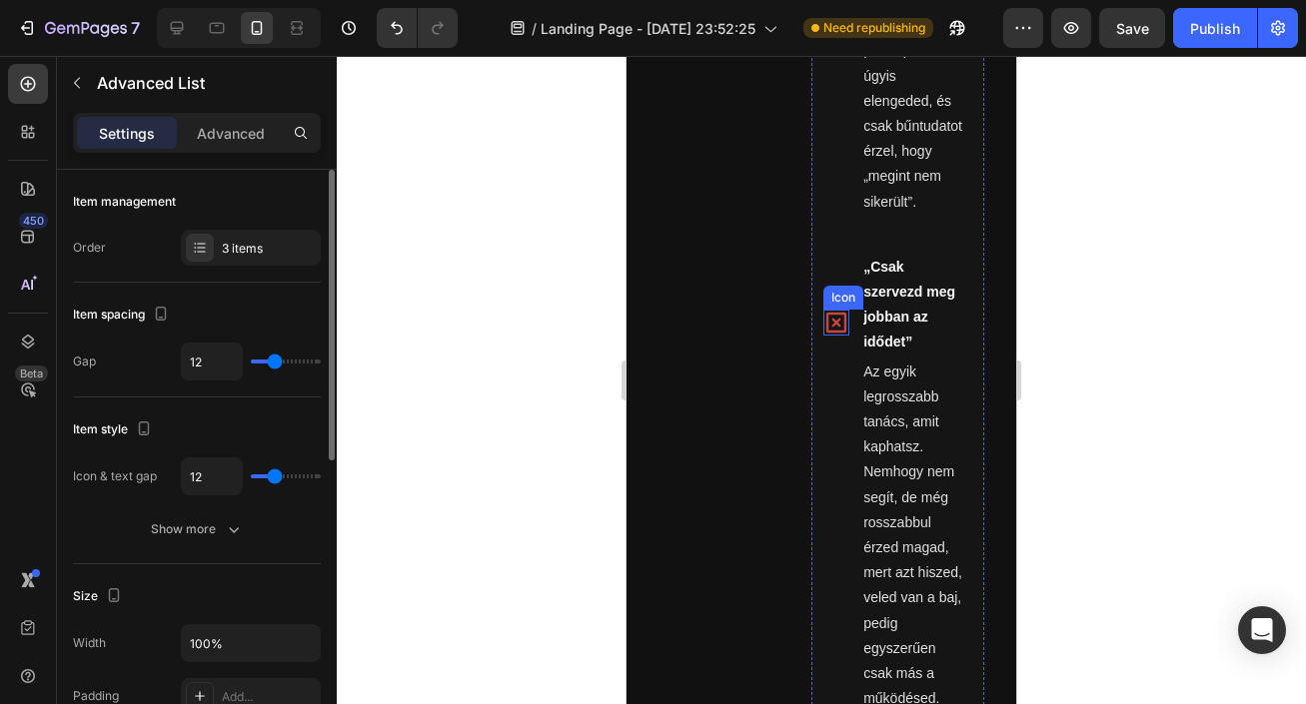
click at [837, 310] on icon at bounding box center [836, 323] width 26 height 26
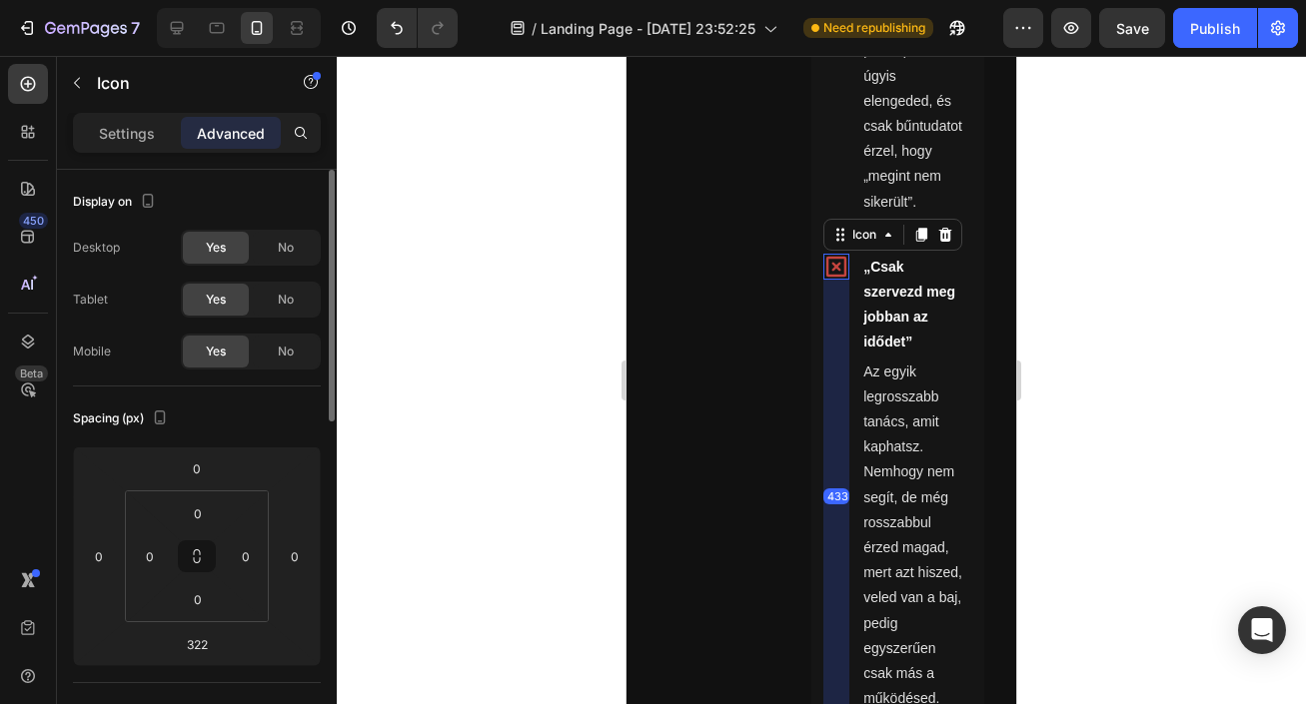
drag, startPoint x: 838, startPoint y: 630, endPoint x: 846, endPoint y: 740, distance: 111.2
type input "433"
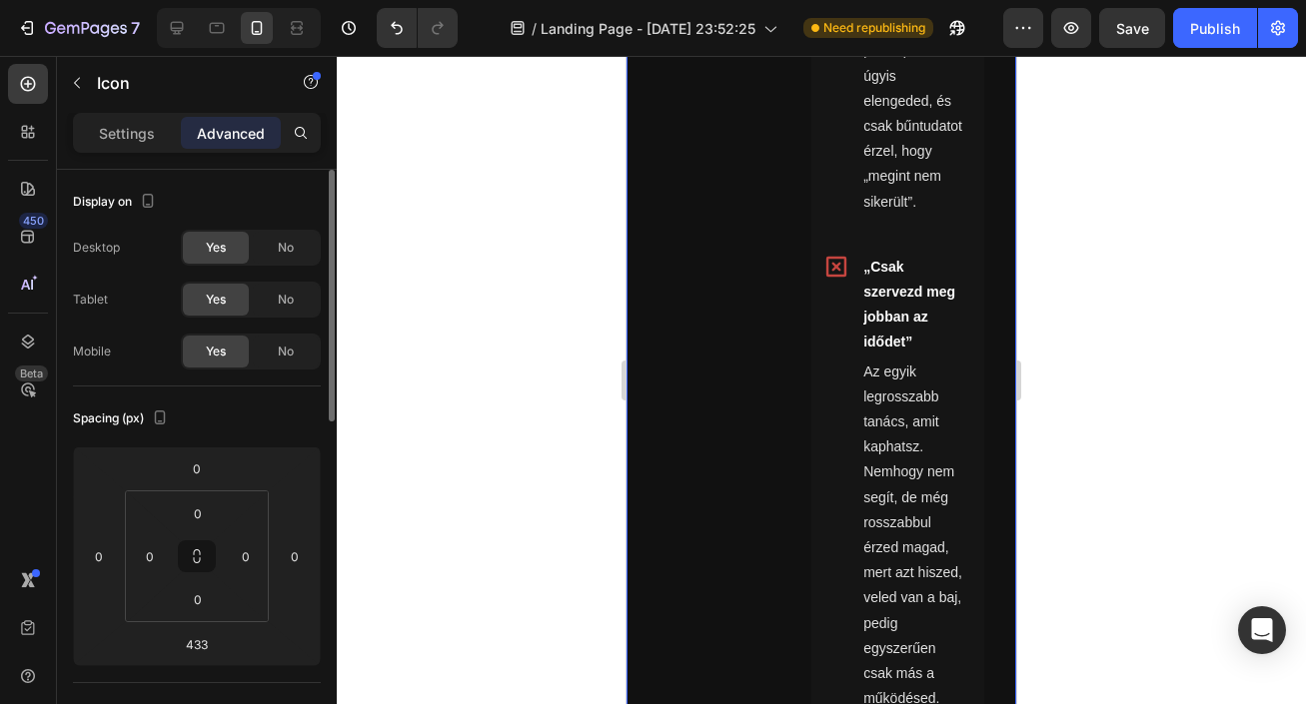
drag, startPoint x: 992, startPoint y: 463, endPoint x: 1645, endPoint y: 501, distance: 653.6
click at [992, 463] on div "Miért mi? Heading Icon Kifejezetten ADHD-ra tervezve Text Block Nem egy újabb á…" at bounding box center [897, 92] width 205 height 1449
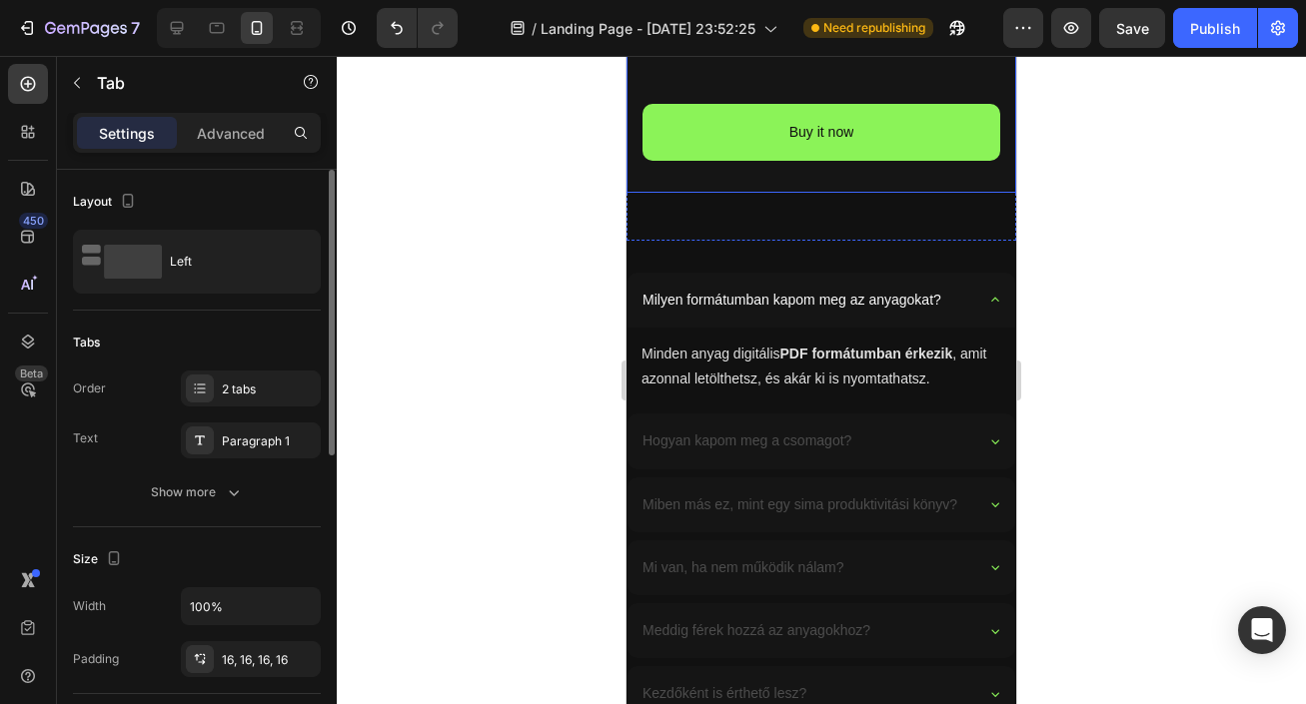
scroll to position [6233, 0]
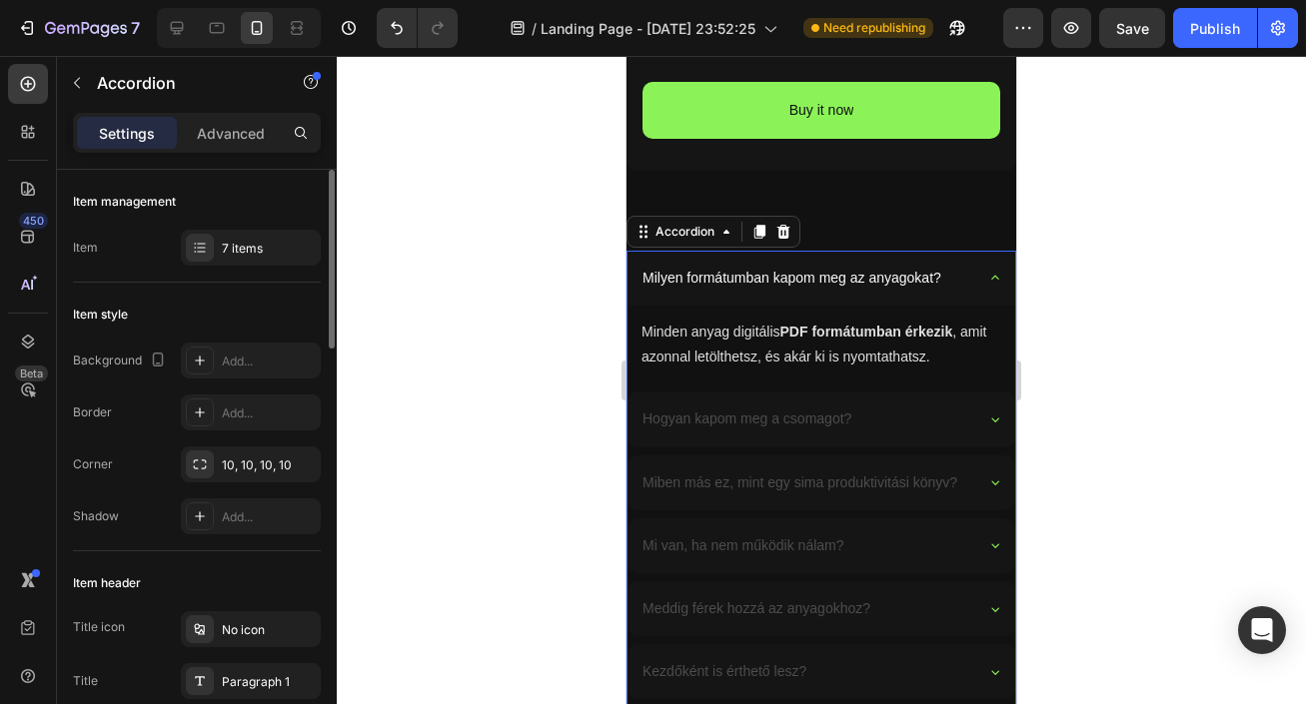
click at [992, 278] on icon at bounding box center [995, 278] width 16 height 16
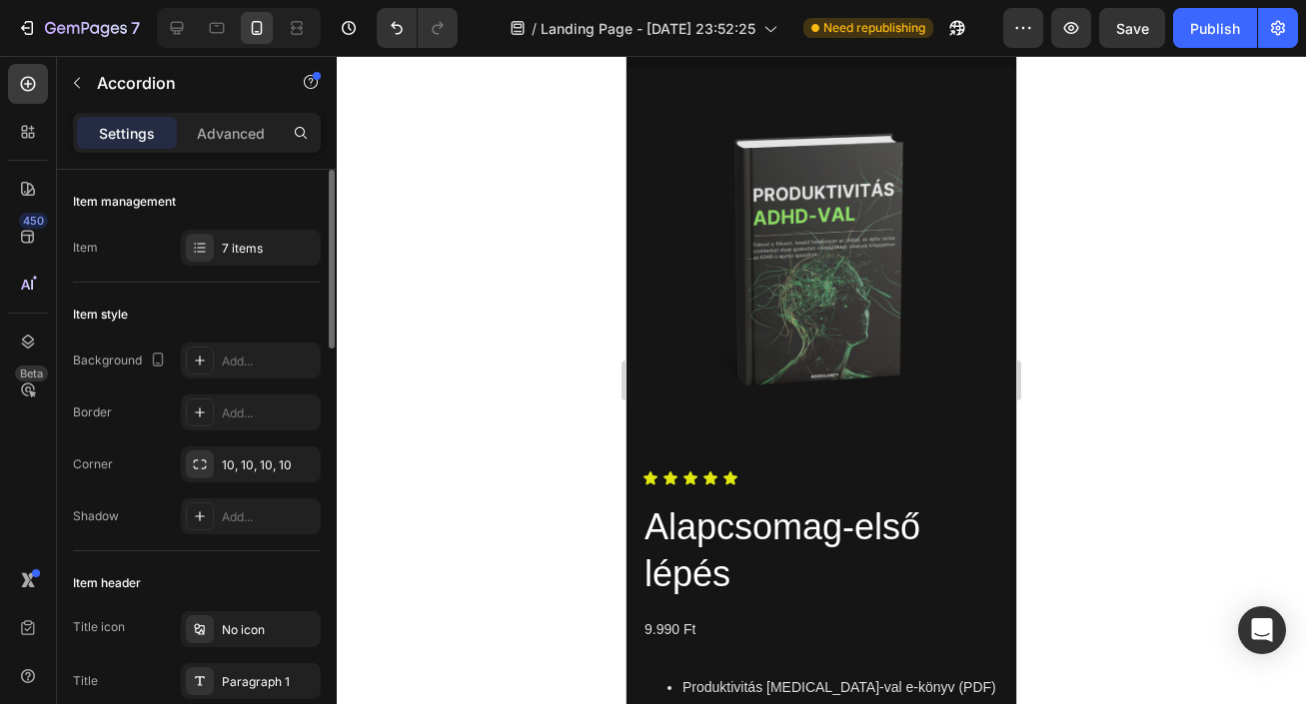
scroll to position [3203, 0]
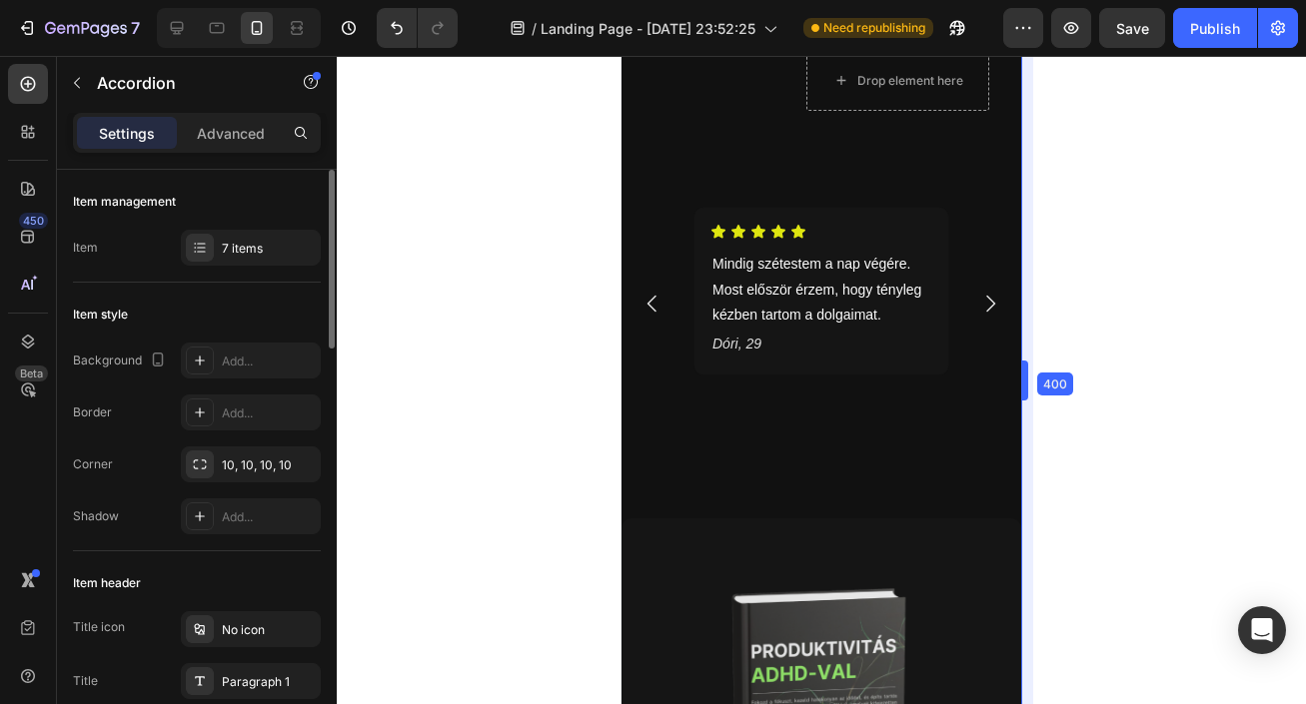
drag, startPoint x: 1018, startPoint y: 372, endPoint x: 1031, endPoint y: 372, distance: 13.0
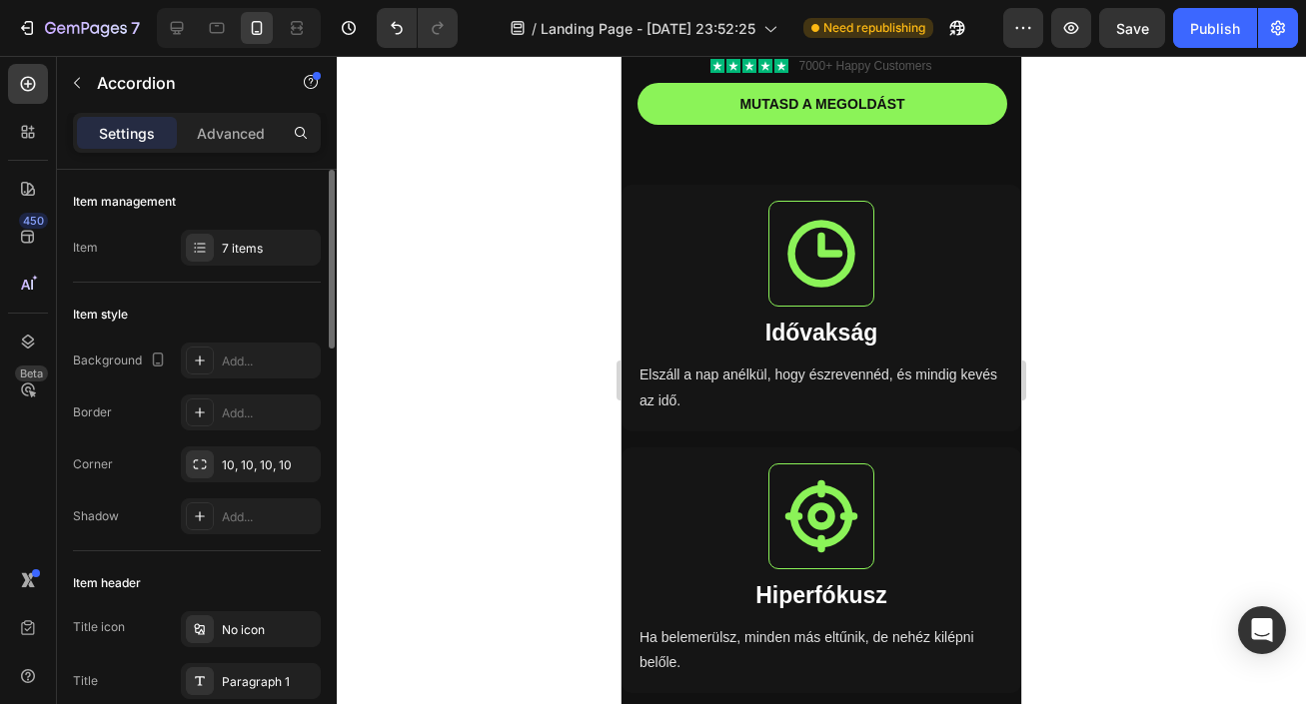
scroll to position [0, 0]
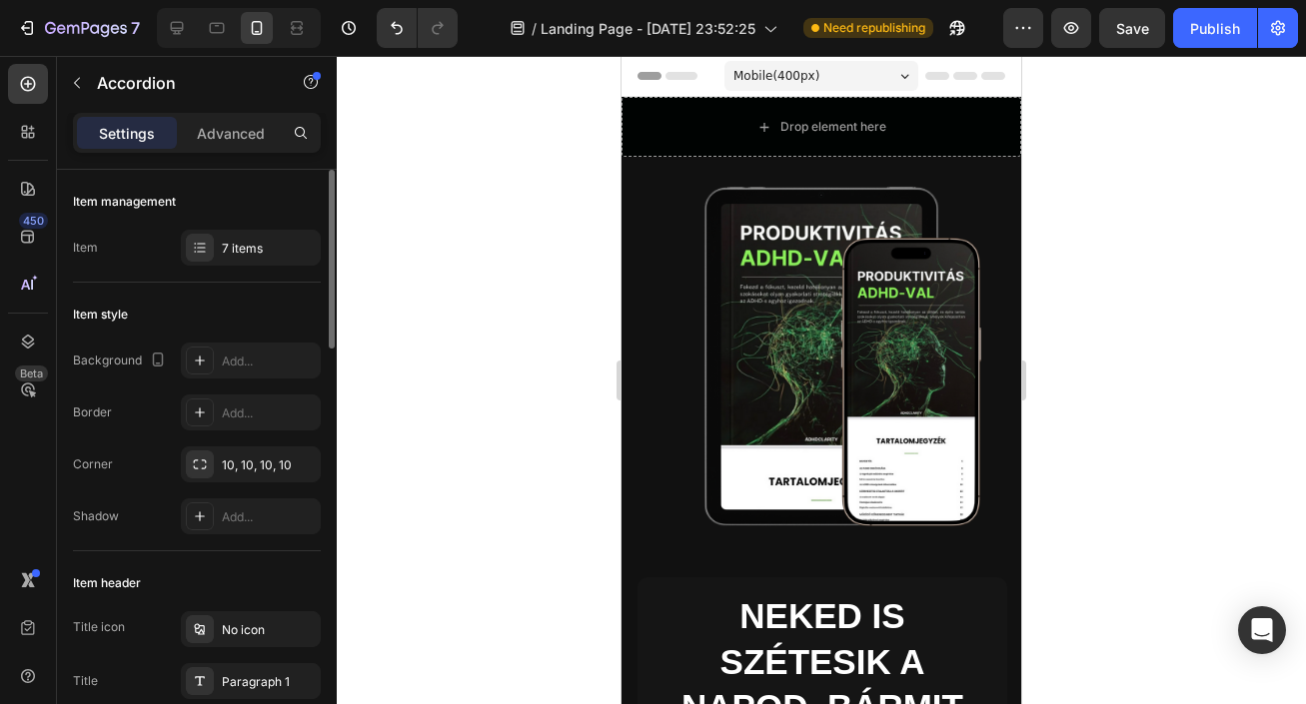
click at [902, 66] on div "Mobile ( 400 px)" at bounding box center [821, 76] width 194 height 30
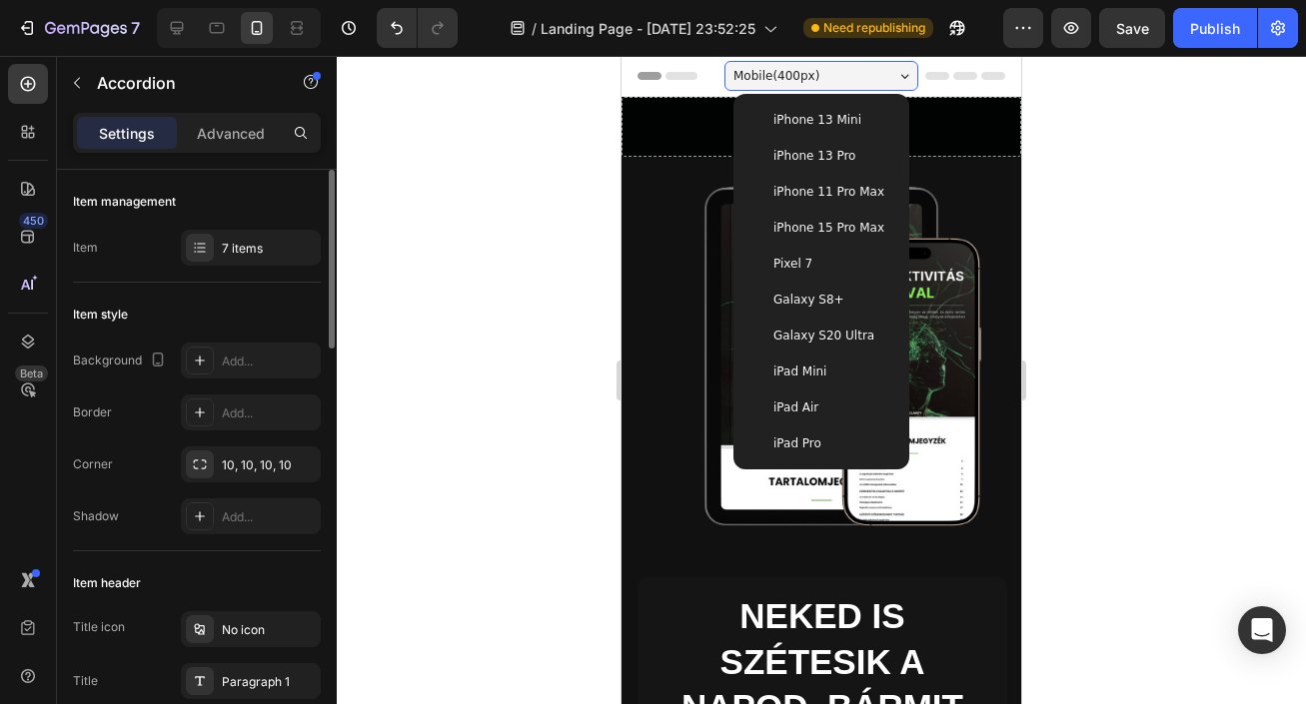
click at [834, 224] on span "iPhone 15 Pro Max" at bounding box center [828, 228] width 111 height 20
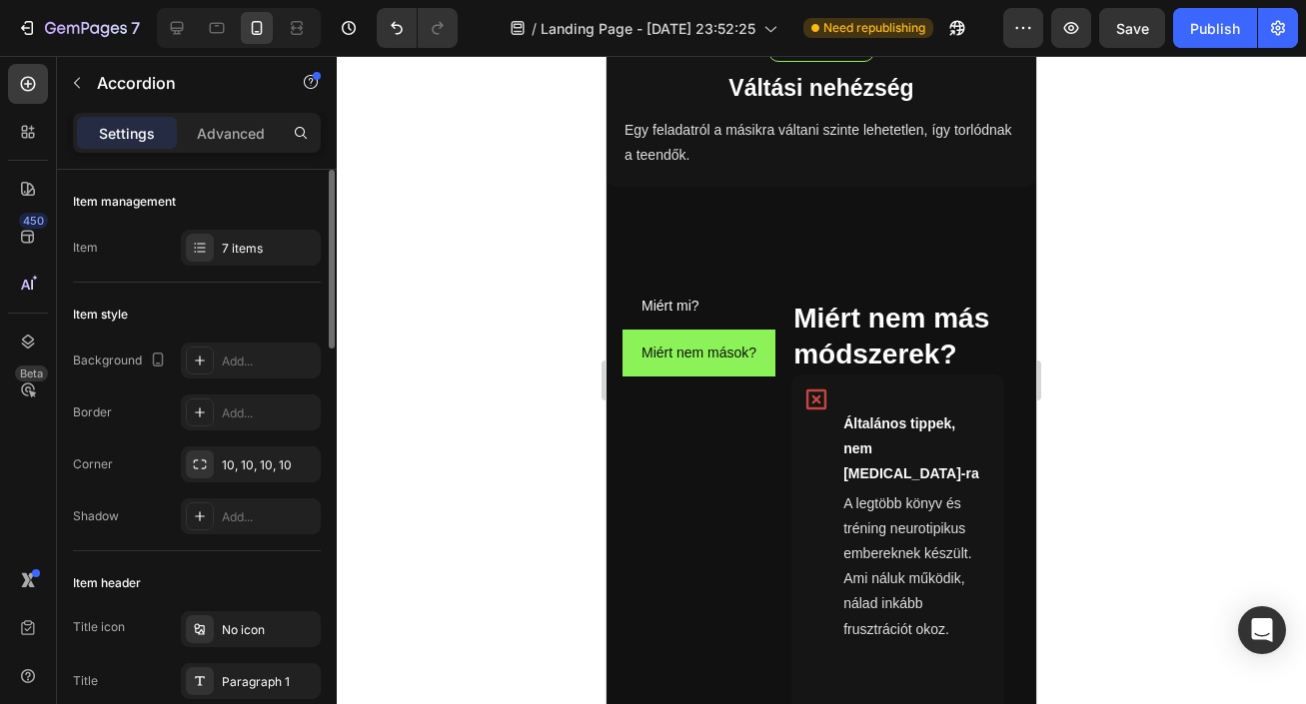
scroll to position [1570, 0]
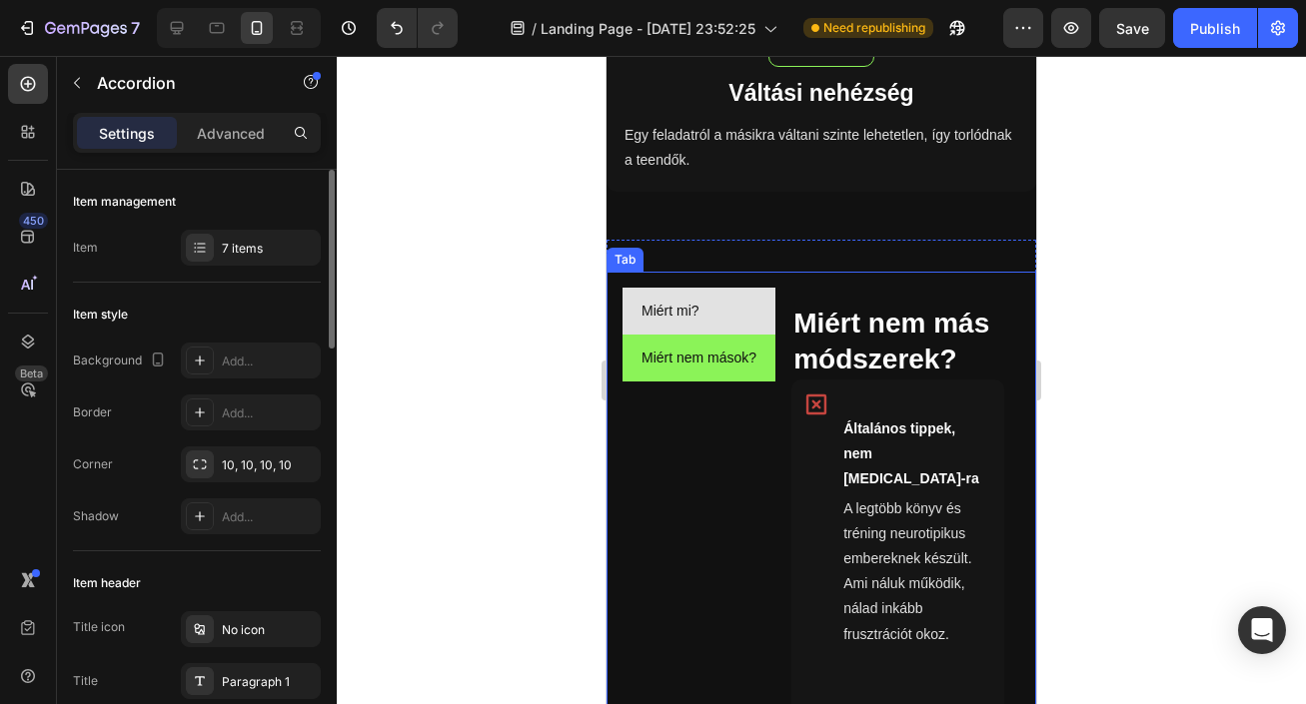
click at [728, 325] on li "Miért mi?" at bounding box center [699, 311] width 153 height 47
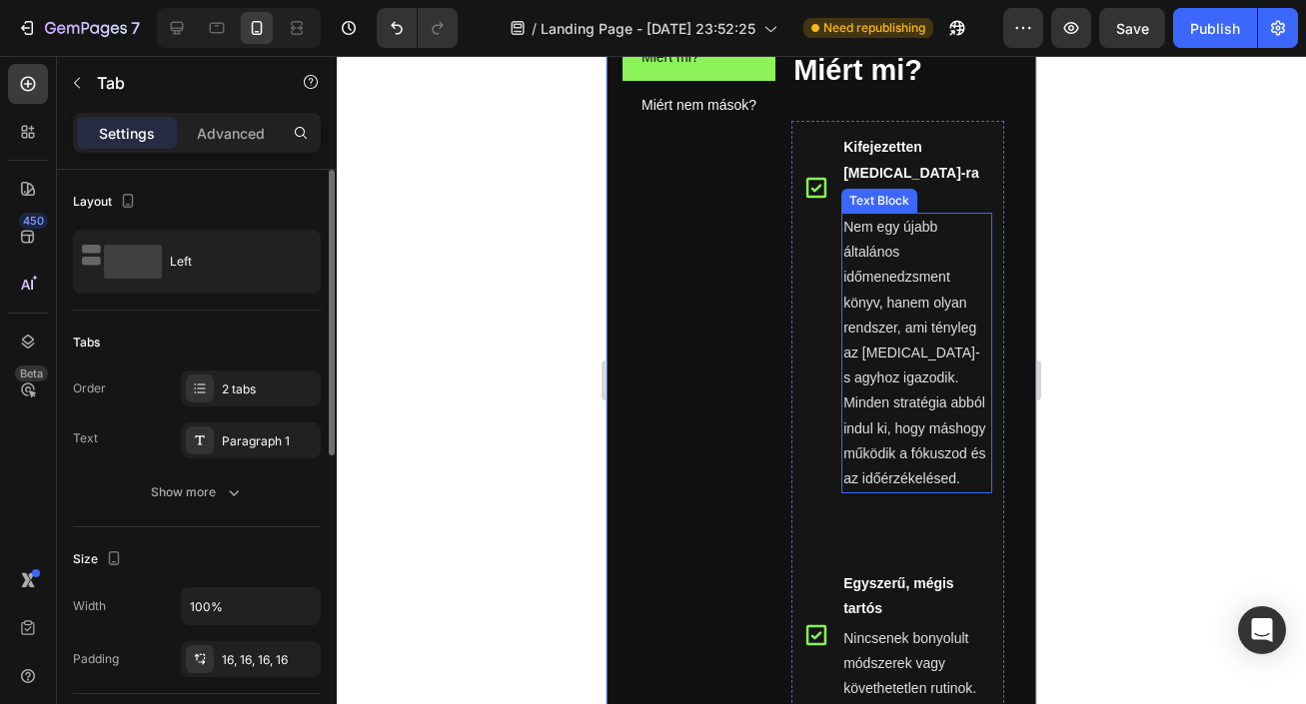
scroll to position [1823, 0]
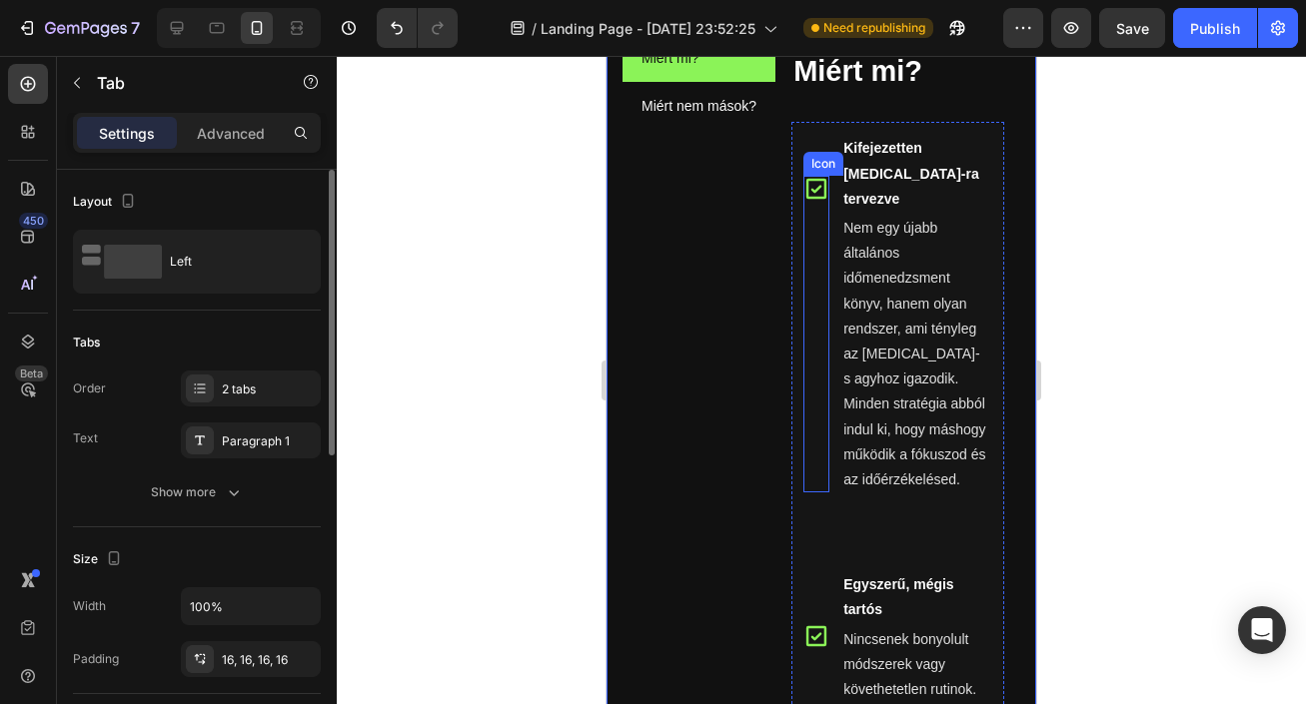
click at [817, 182] on icon at bounding box center [816, 189] width 26 height 26
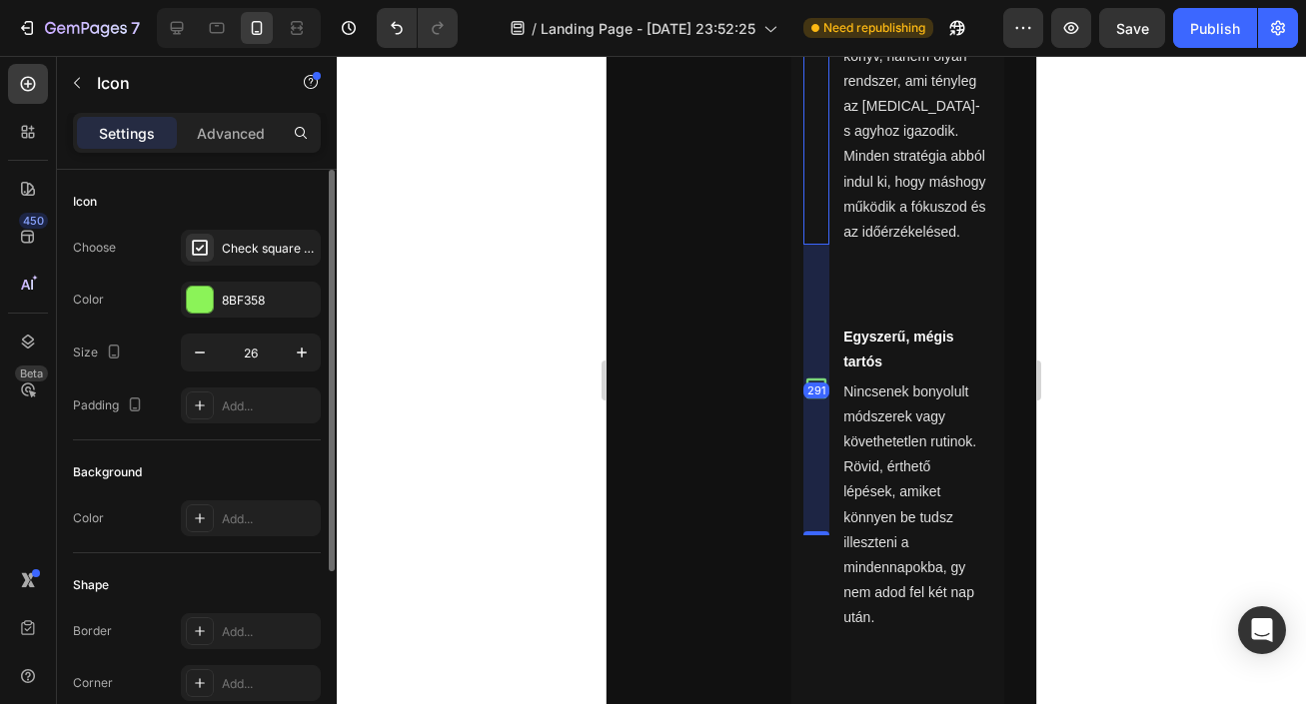
scroll to position [2079, 0]
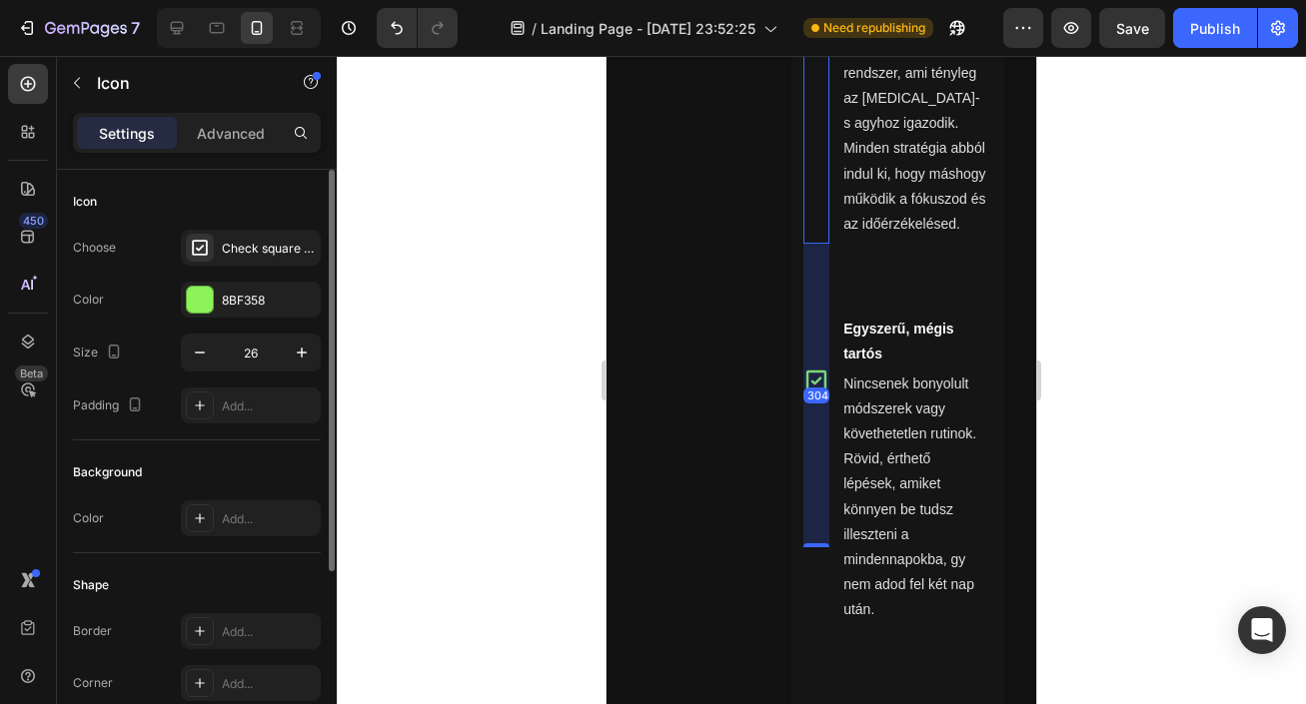
drag, startPoint x: 817, startPoint y: 512, endPoint x: 817, endPoint y: 525, distance: 13.0
click at [817, 244] on div "304" at bounding box center [816, 244] width 26 height 0
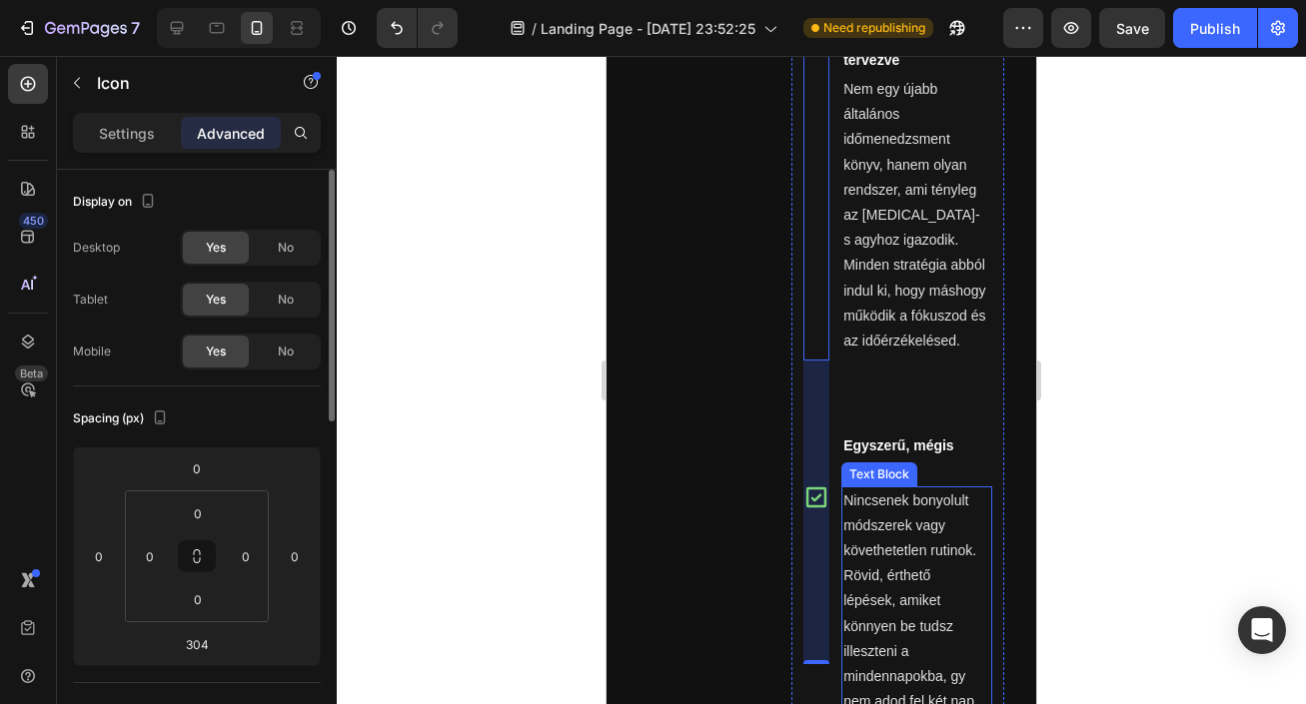
scroll to position [2150, 0]
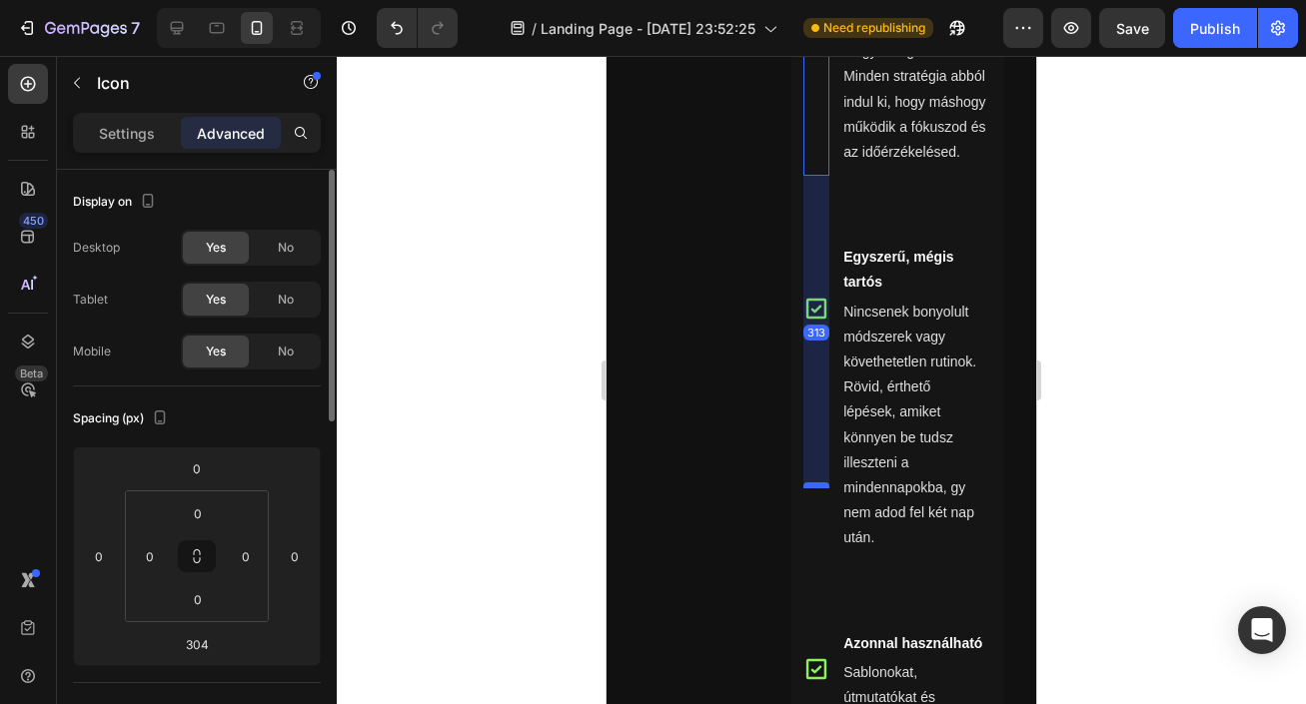
click at [817, 176] on div "313" at bounding box center [816, 176] width 26 height 0
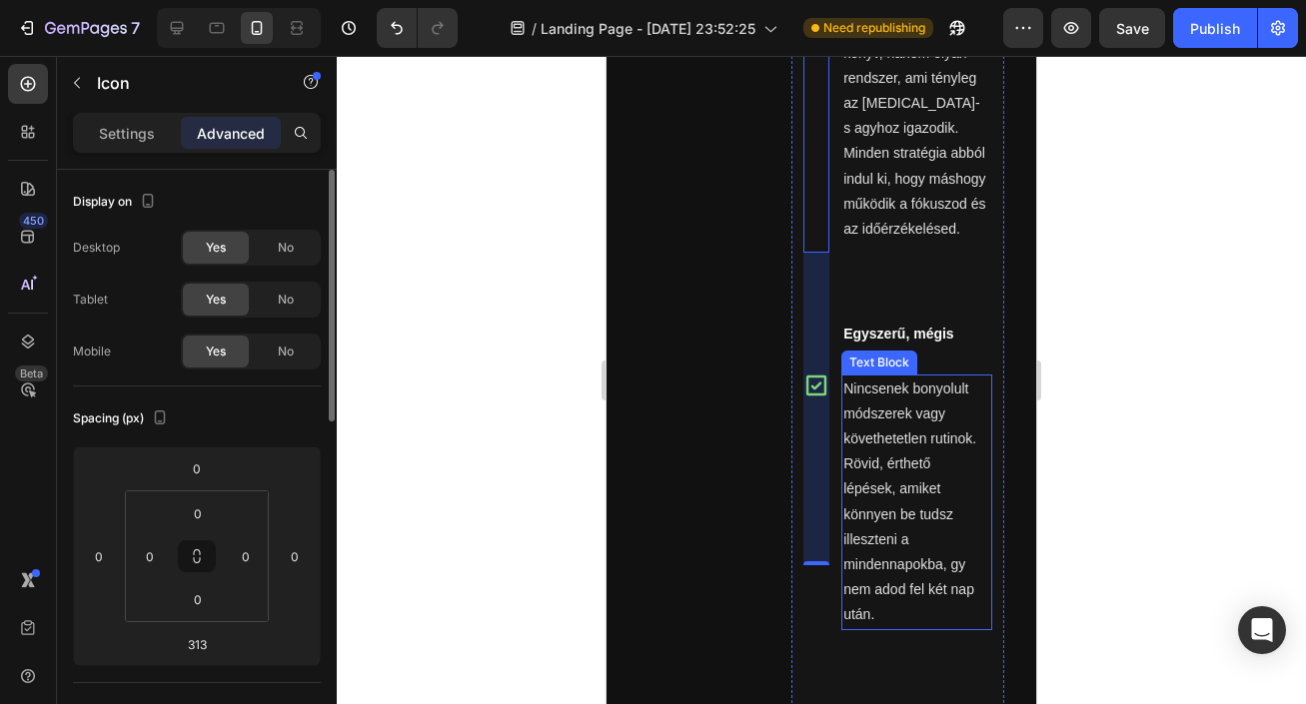
scroll to position [2076, 0]
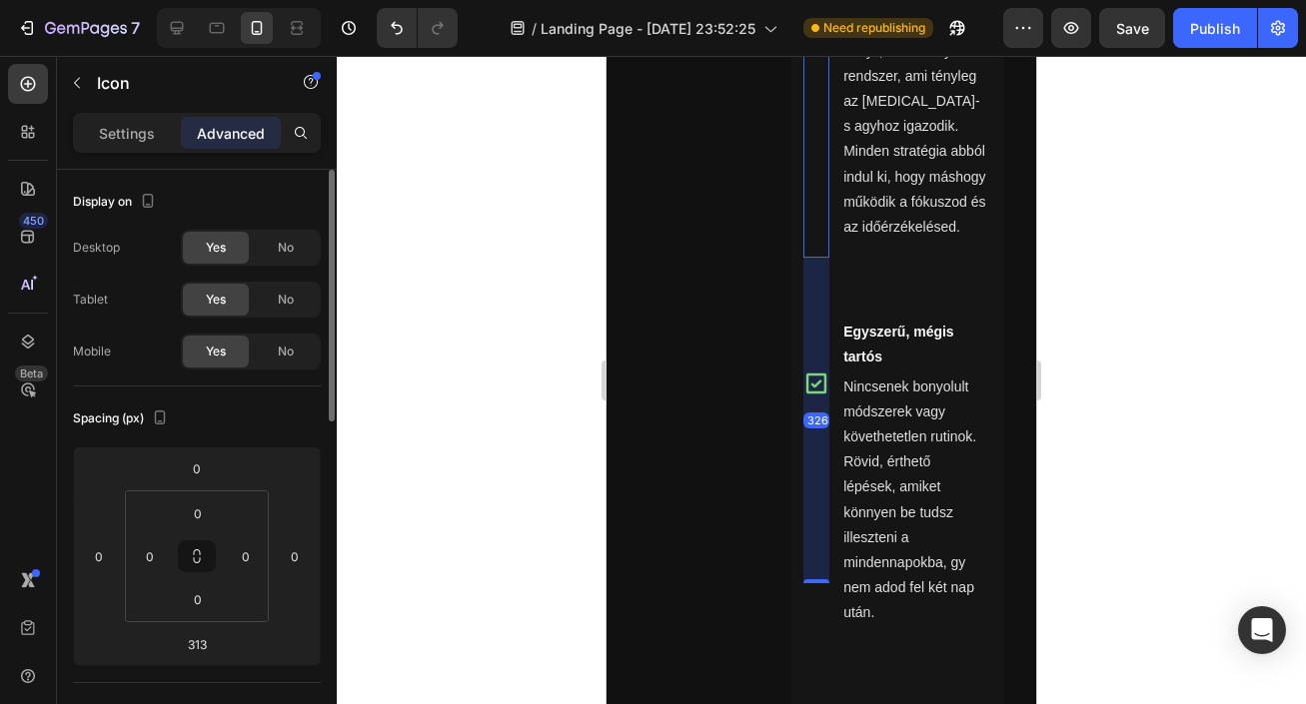
drag, startPoint x: 820, startPoint y: 549, endPoint x: 821, endPoint y: 563, distance: 14.0
click at [821, 258] on div "326" at bounding box center [816, 258] width 26 height 0
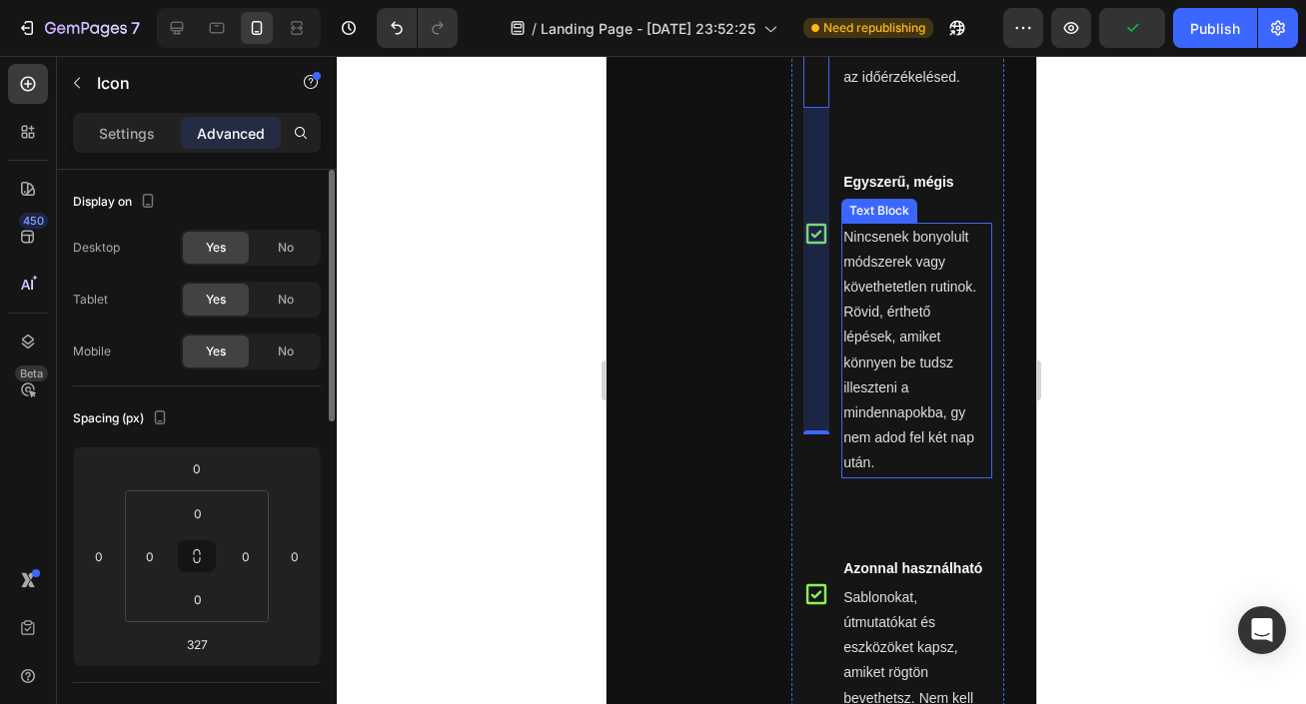
scroll to position [2227, 0]
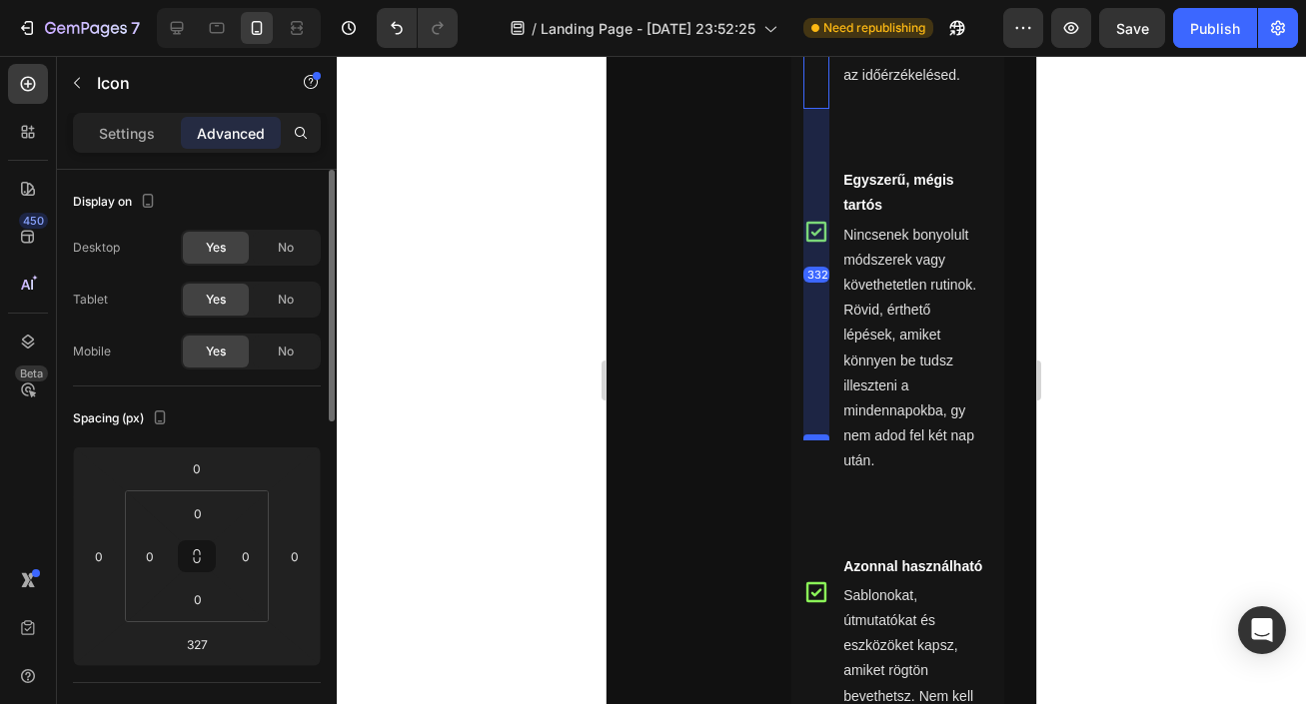
click at [819, 435] on div at bounding box center [816, 438] width 26 height 6
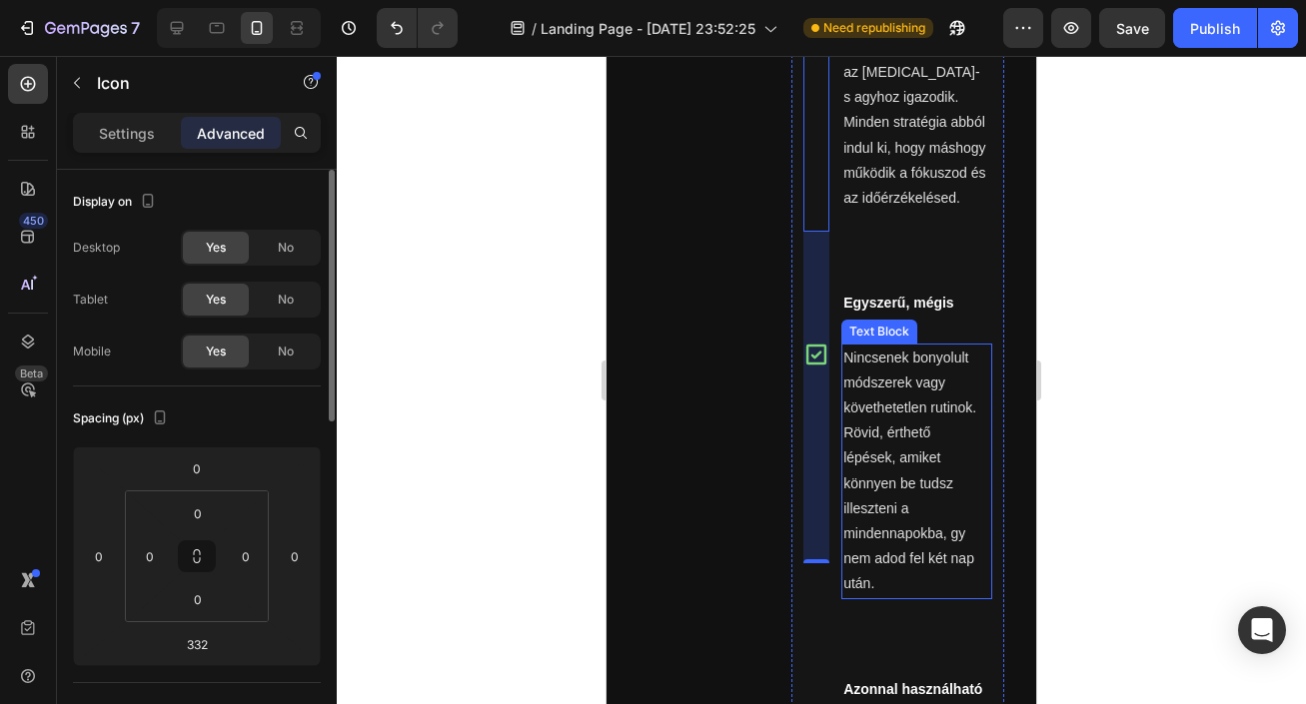
scroll to position [2105, 0]
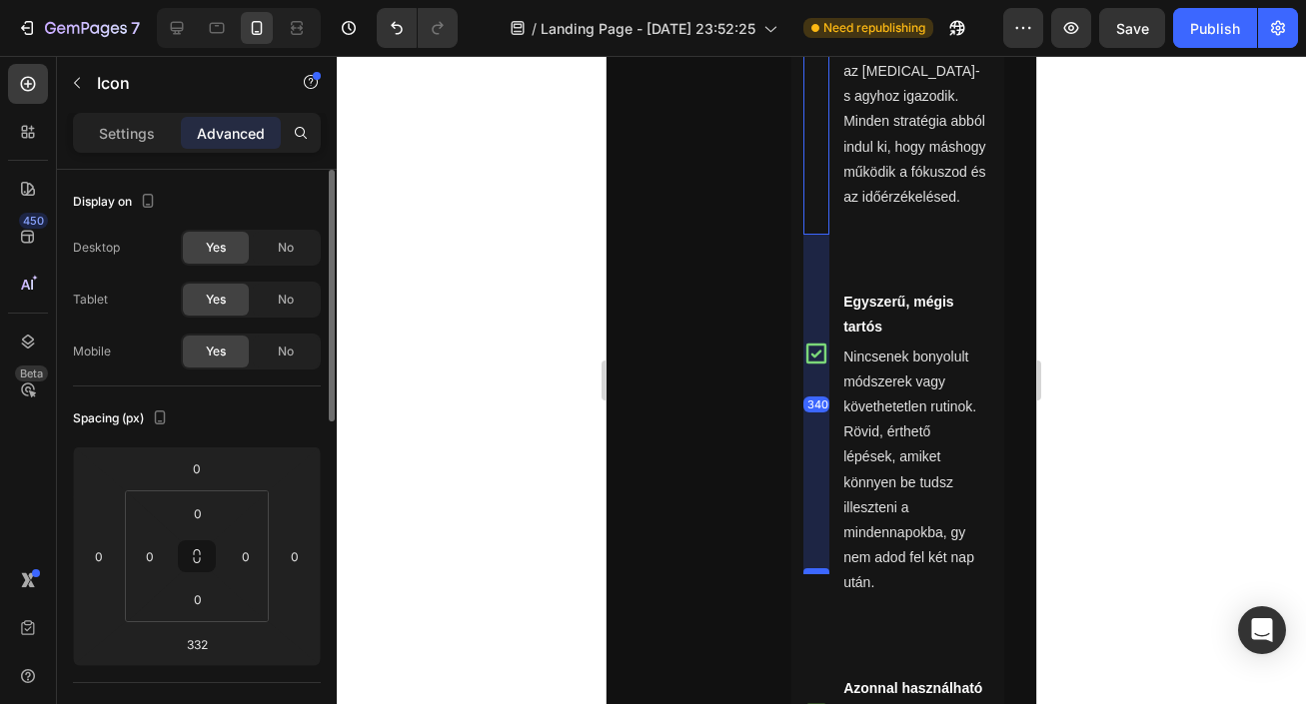
click at [819, 569] on div at bounding box center [816, 572] width 26 height 6
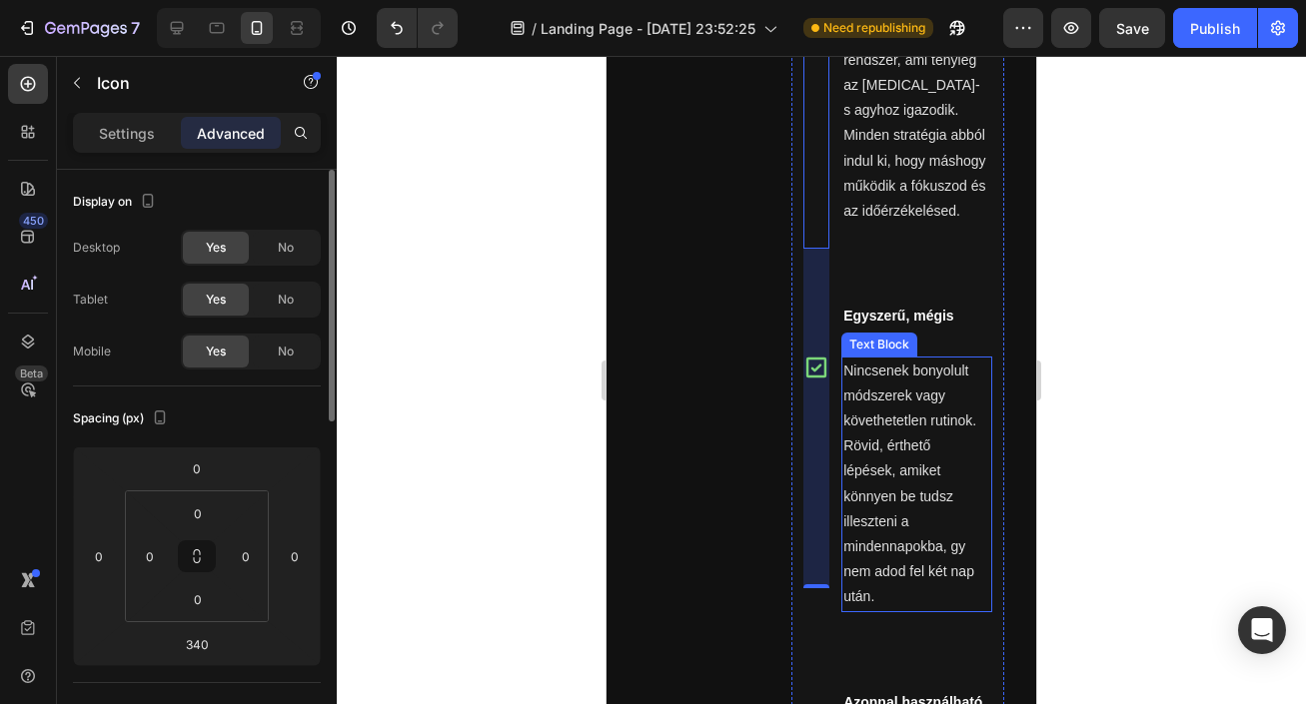
scroll to position [2094, 0]
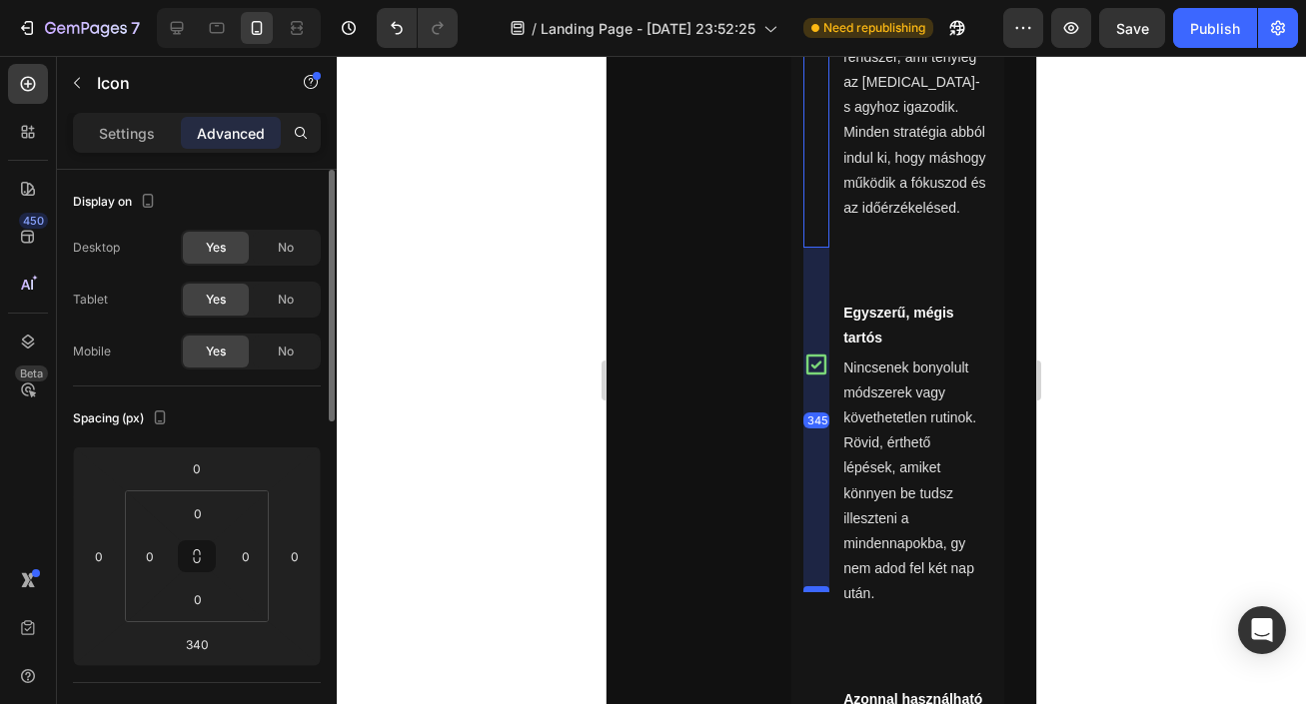
click at [823, 587] on div at bounding box center [816, 590] width 26 height 6
type input "345"
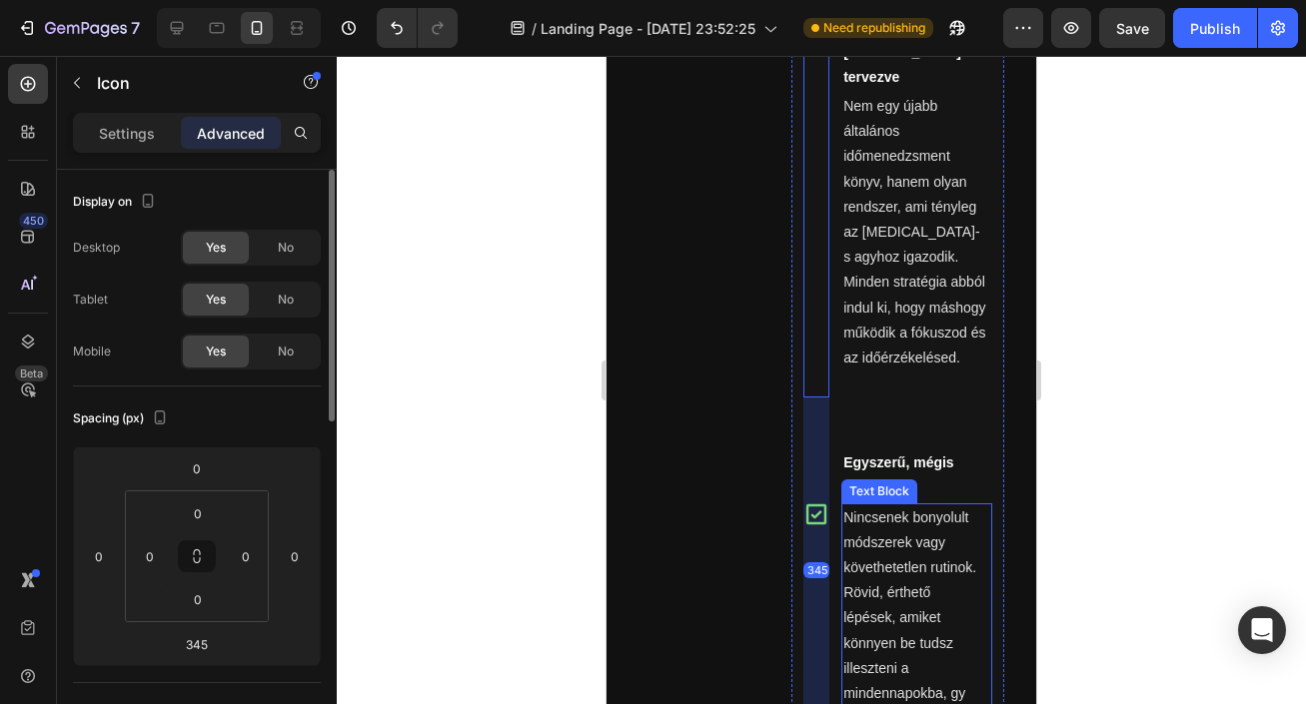
scroll to position [2027, 0]
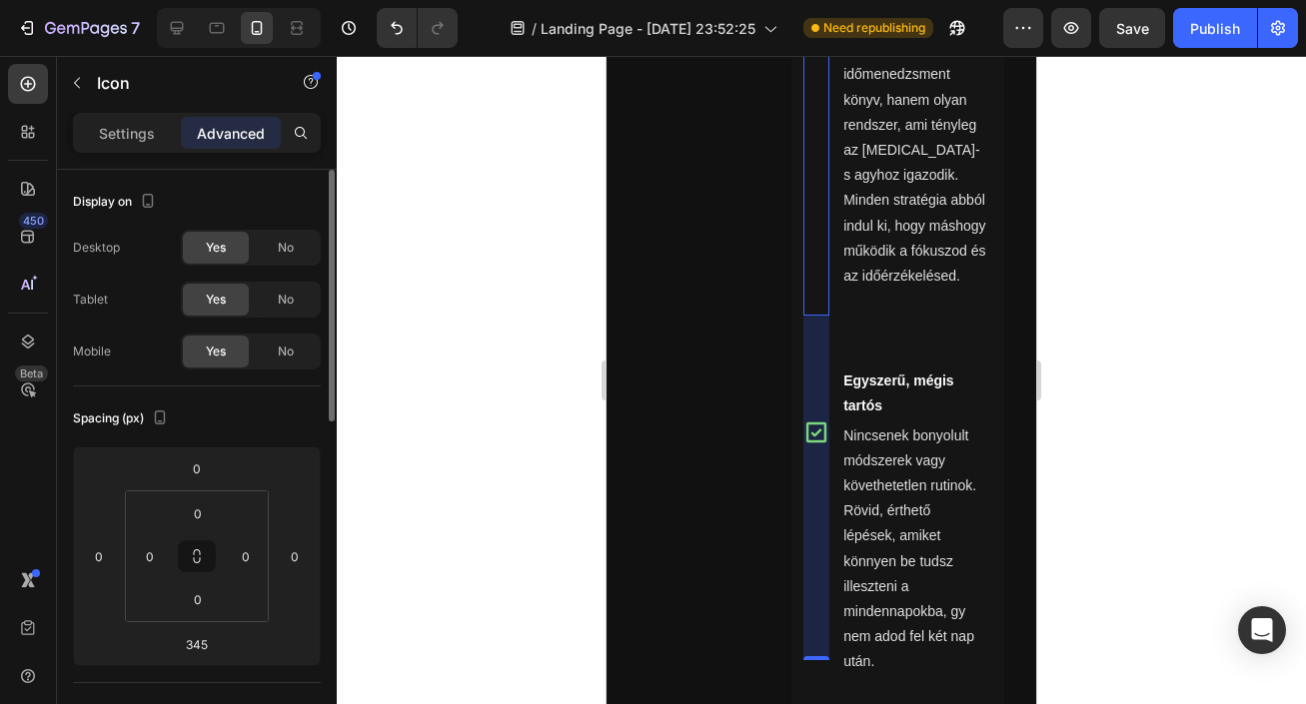
click at [813, 406] on div "345" at bounding box center [816, 488] width 26 height 345
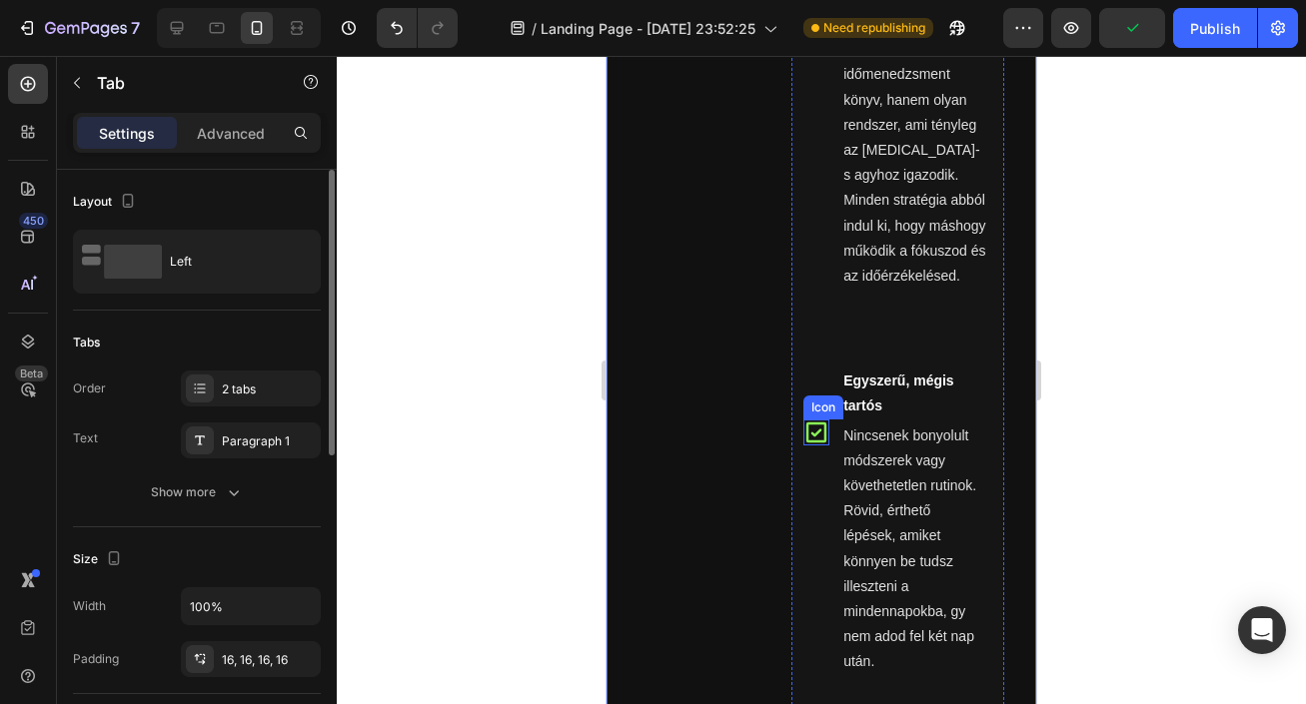
click at [811, 420] on icon at bounding box center [816, 433] width 26 height 26
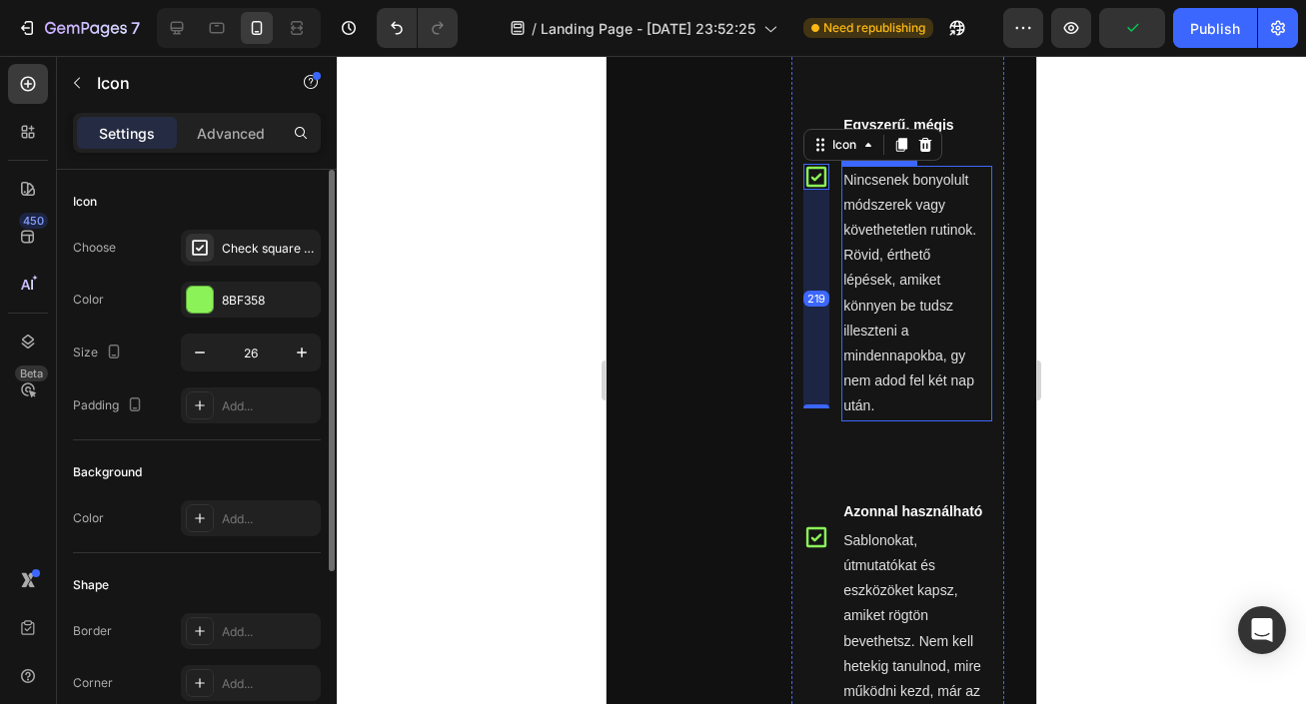
scroll to position [2283, 0]
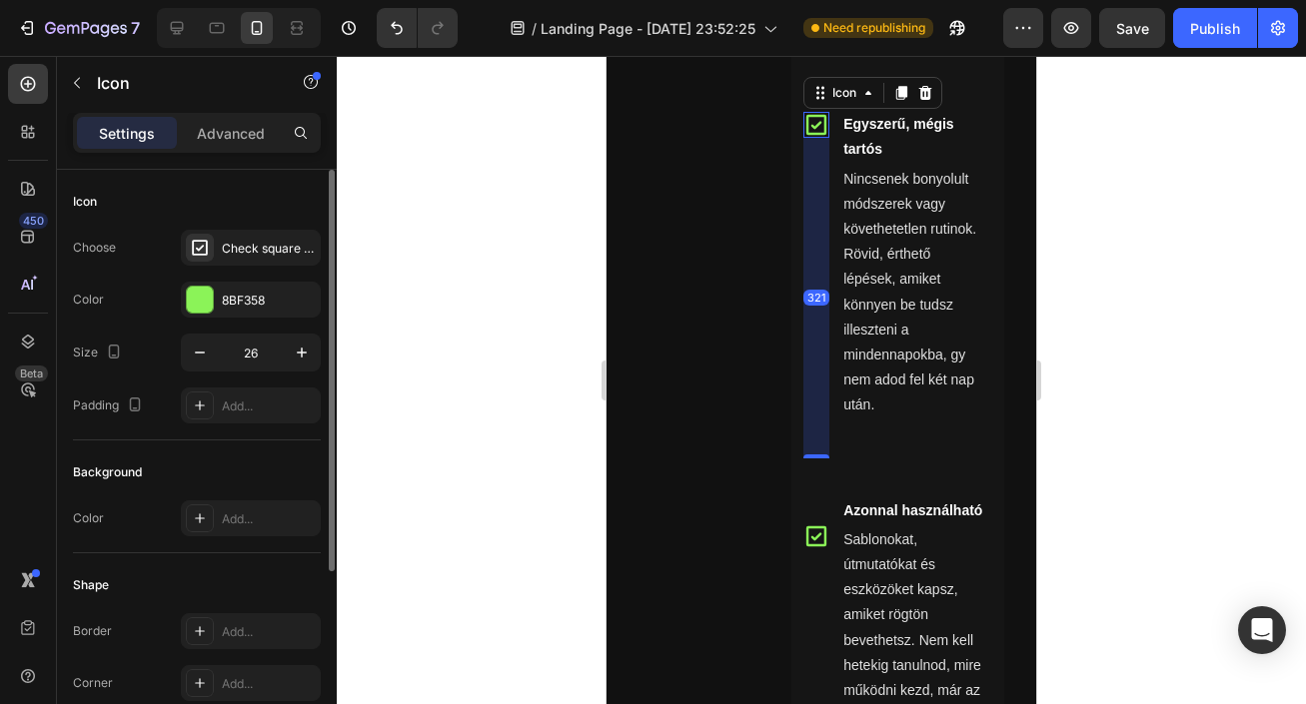
drag, startPoint x: 815, startPoint y: 380, endPoint x: 820, endPoint y: 482, distance: 102.0
click at [820, 482] on ul "Icon Kifejezetten ADHD-ra tervezve Text Block Nem egy újabb általános időmenedz…" at bounding box center [897, 234] width 213 height 1146
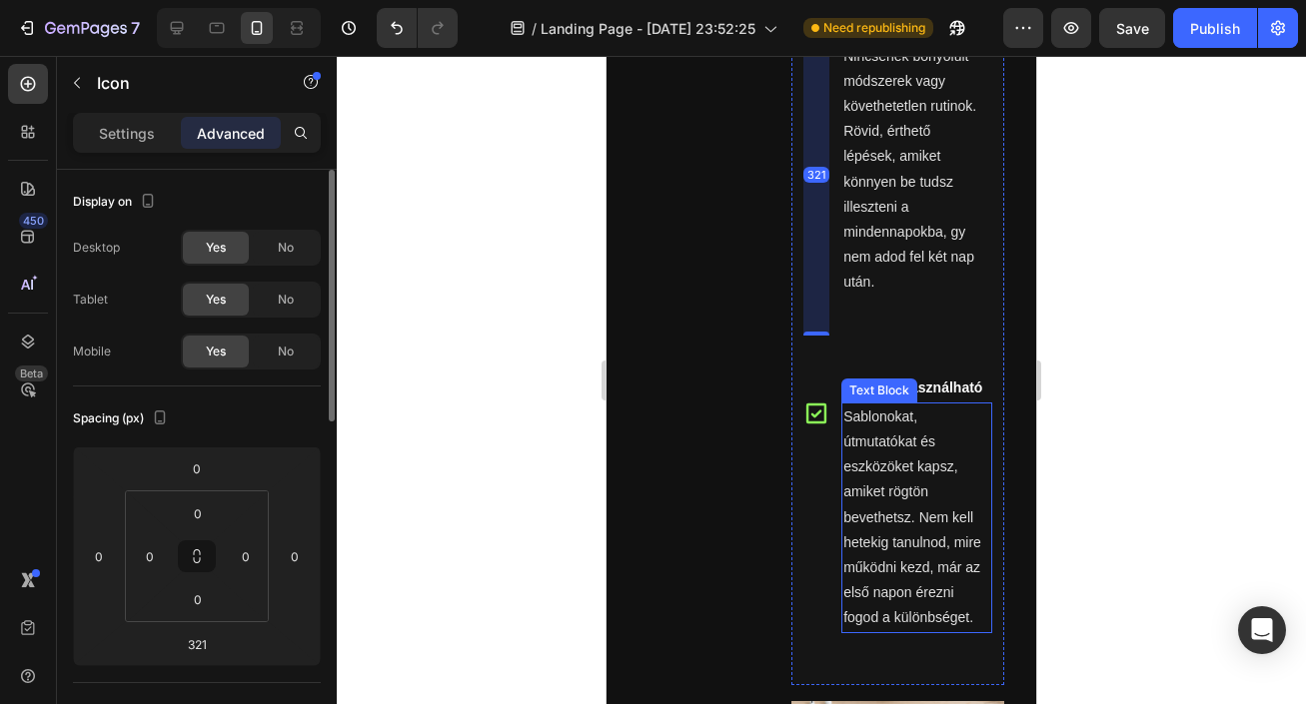
scroll to position [2407, 0]
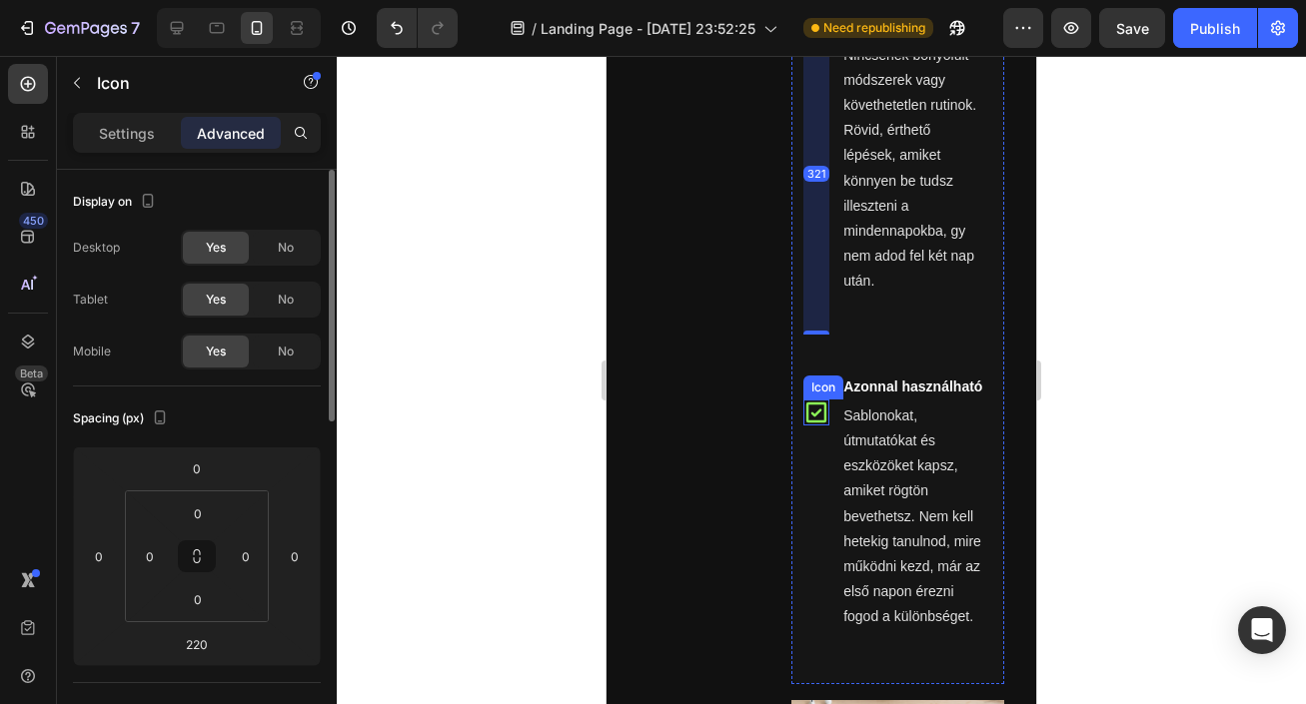
click at [812, 402] on icon at bounding box center [816, 412] width 20 height 20
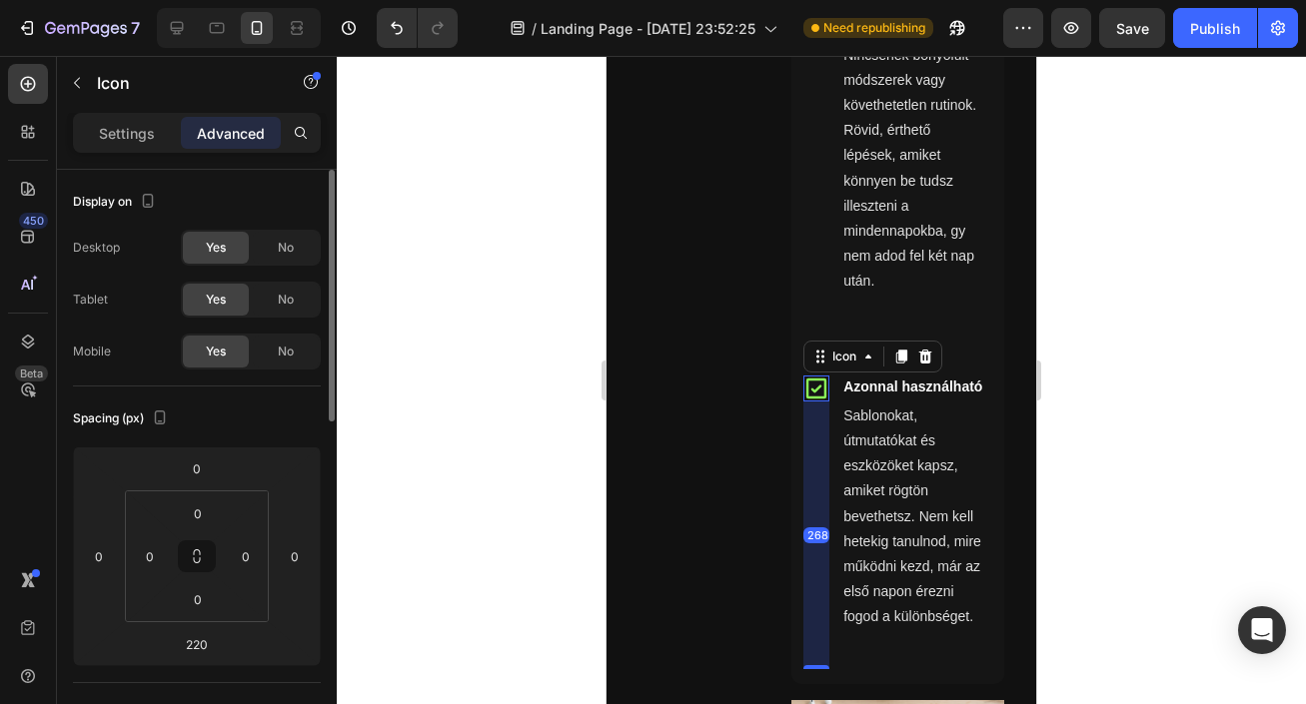
drag, startPoint x: 820, startPoint y: 619, endPoint x: 824, endPoint y: 667, distance: 48.1
click at [824, 667] on div "Icon Kifejezetten ADHD-ra tervezve Text Block Nem egy újabb általános időmenedz…" at bounding box center [897, 400] width 213 height 1726
type input "268"
click at [1097, 521] on div at bounding box center [821, 380] width 969 height 649
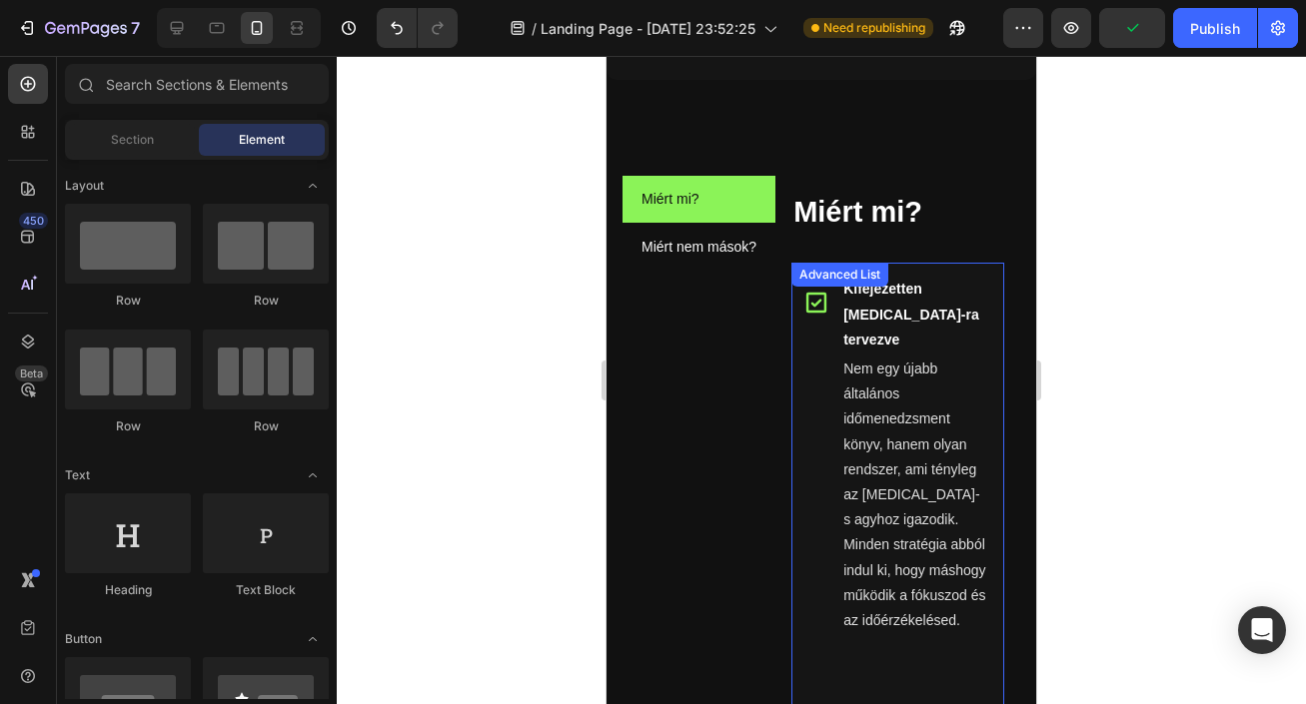
scroll to position [1669, 0]
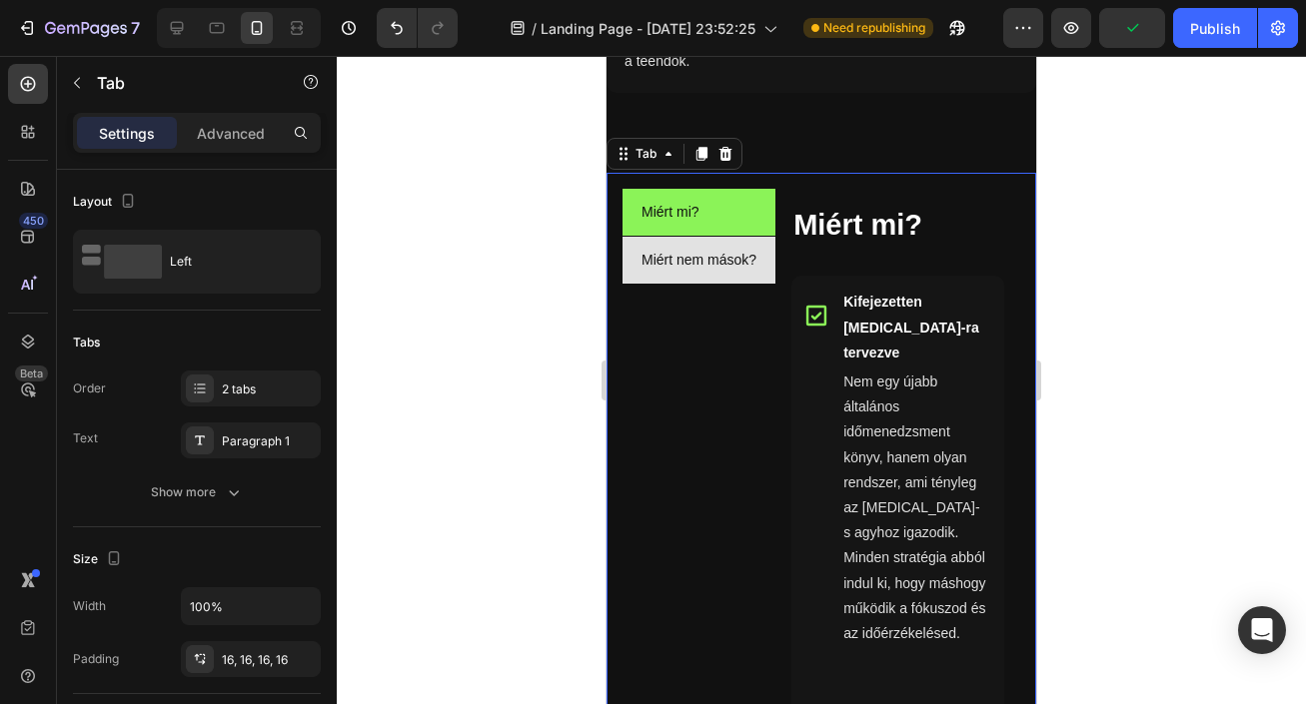
click at [769, 269] on li "Miért nem mások?" at bounding box center [699, 260] width 153 height 47
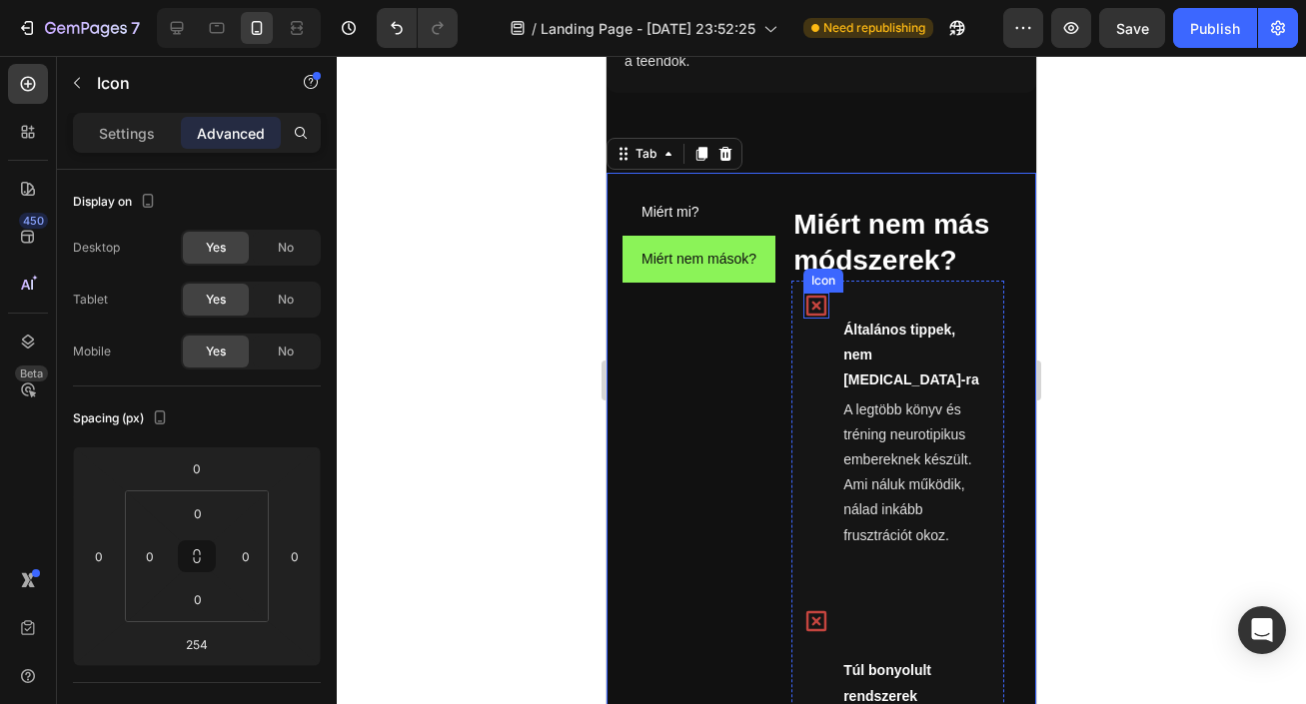
click at [819, 308] on icon at bounding box center [816, 306] width 20 height 20
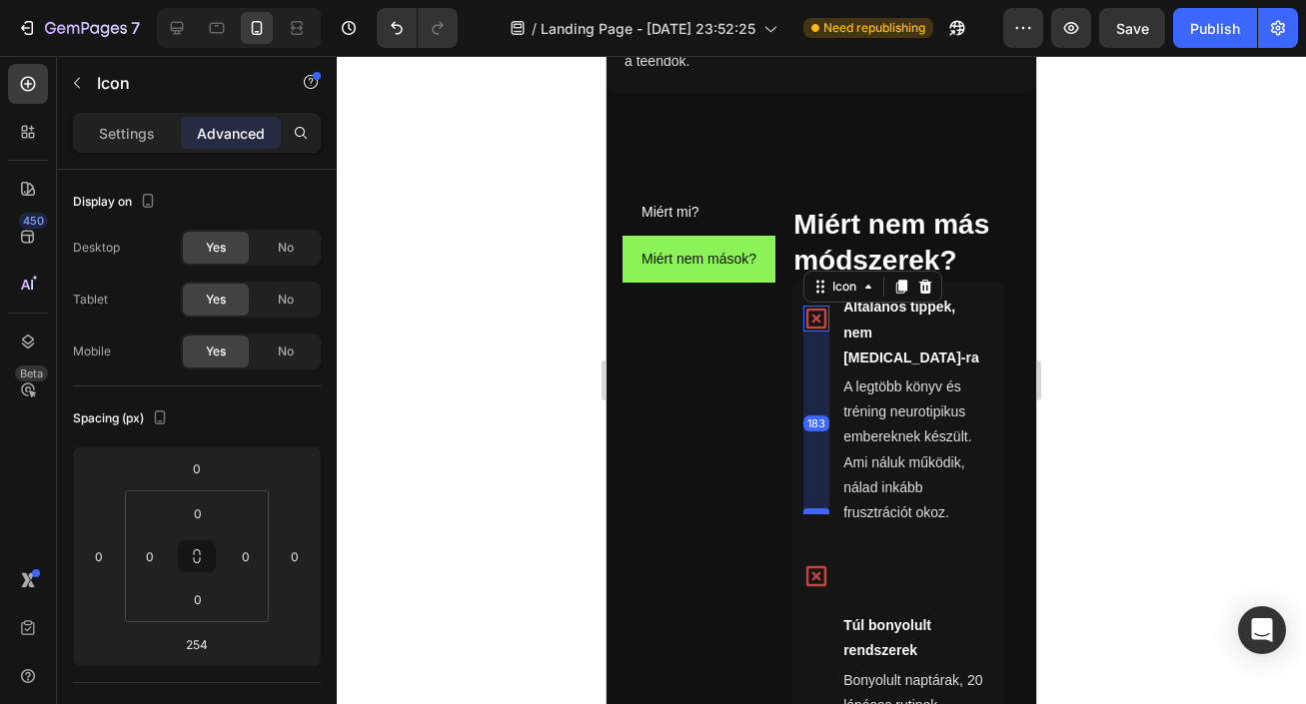
drag, startPoint x: 815, startPoint y: 572, endPoint x: 817, endPoint y: 501, distance: 71.0
click at [817, 509] on div at bounding box center [816, 512] width 26 height 6
type input "183"
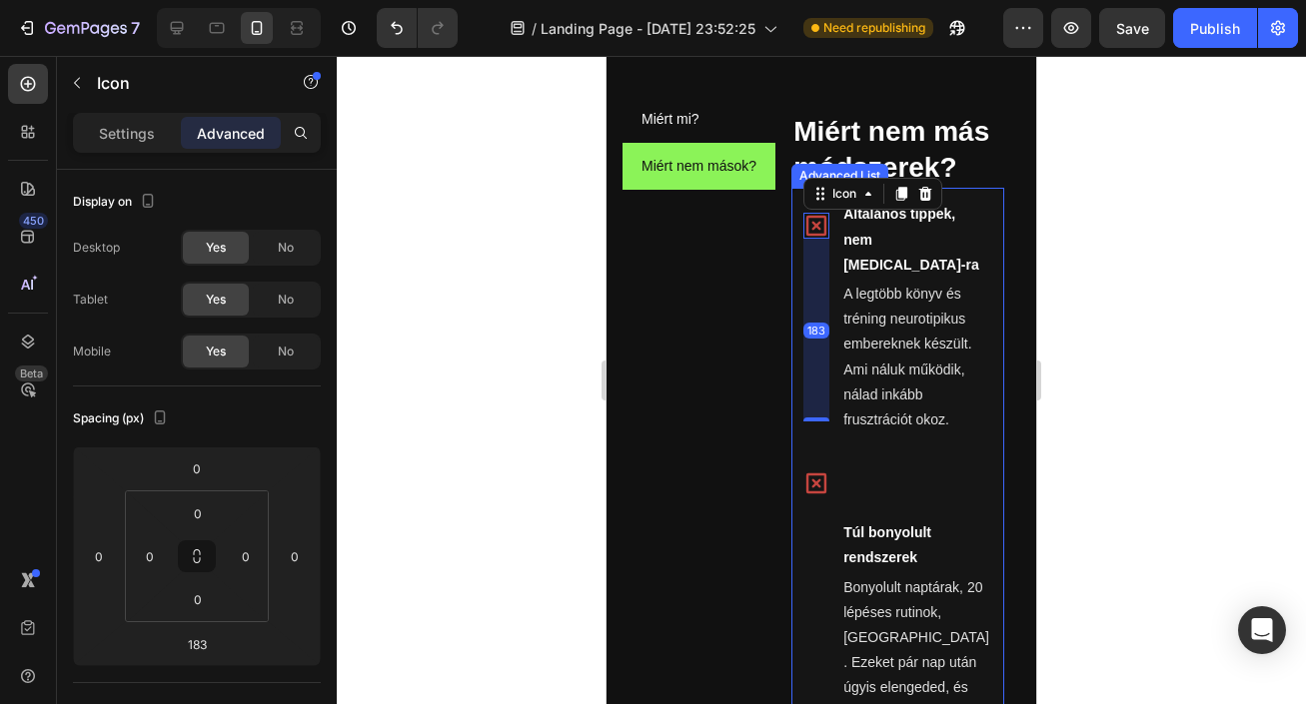
scroll to position [1817, 0]
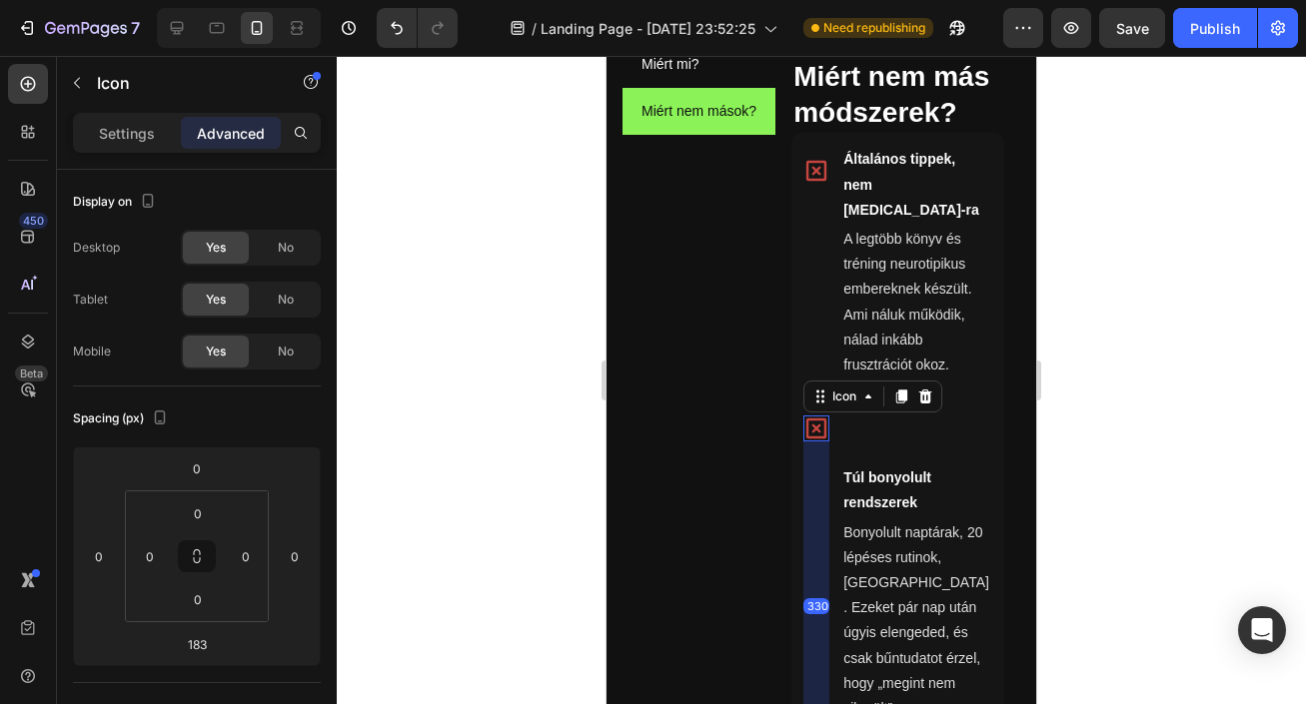
click at [807, 419] on icon at bounding box center [816, 429] width 20 height 20
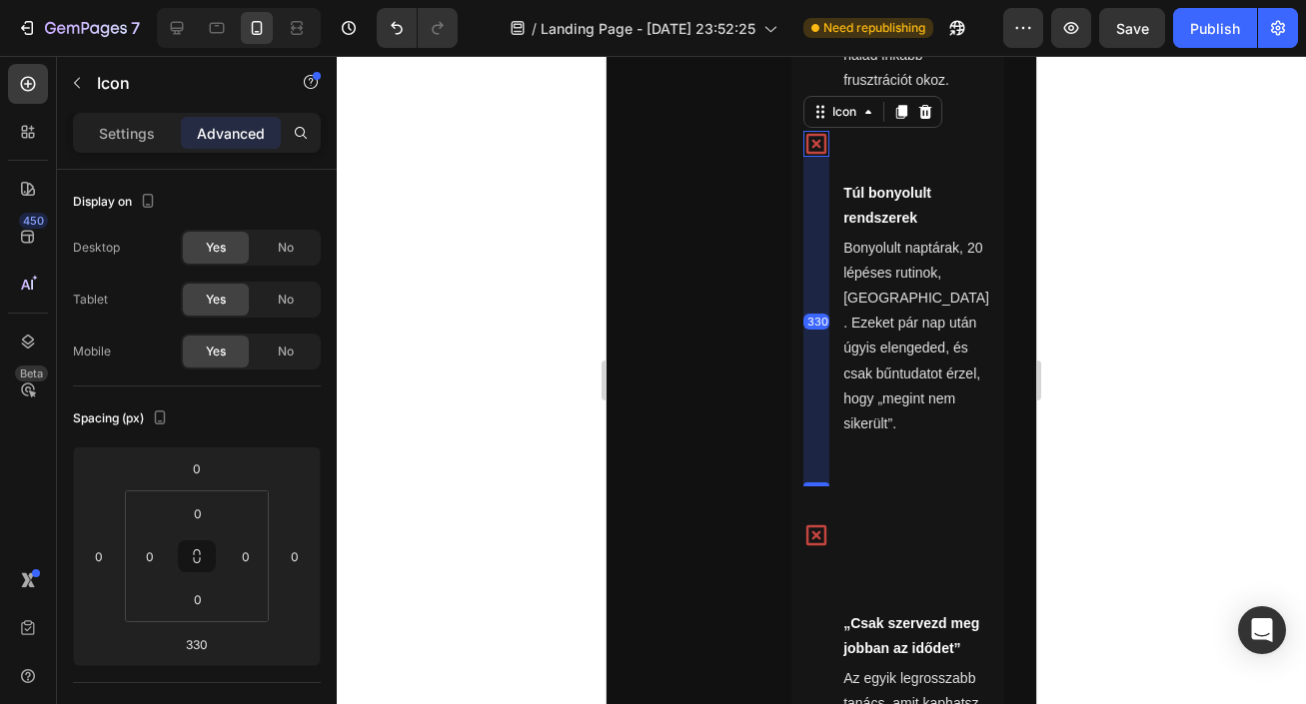
scroll to position [2108, 0]
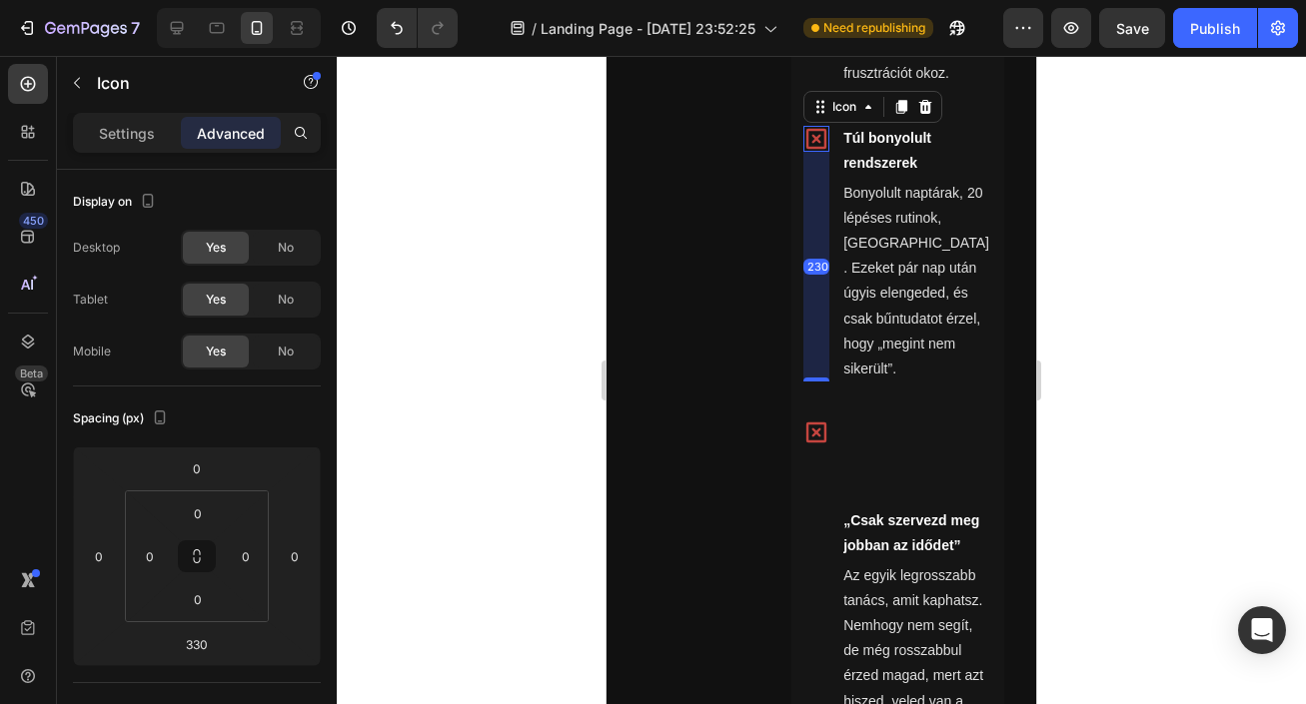
drag, startPoint x: 818, startPoint y: 450, endPoint x: 832, endPoint y: 350, distance: 100.9
click at [832, 350] on li "Icon 230 Túl bonyolult rendszerek Text Block Bonyolult naptárak, 20 lépéses rut…" at bounding box center [897, 254] width 213 height 284
type input "230"
click at [817, 420] on icon at bounding box center [816, 433] width 26 height 26
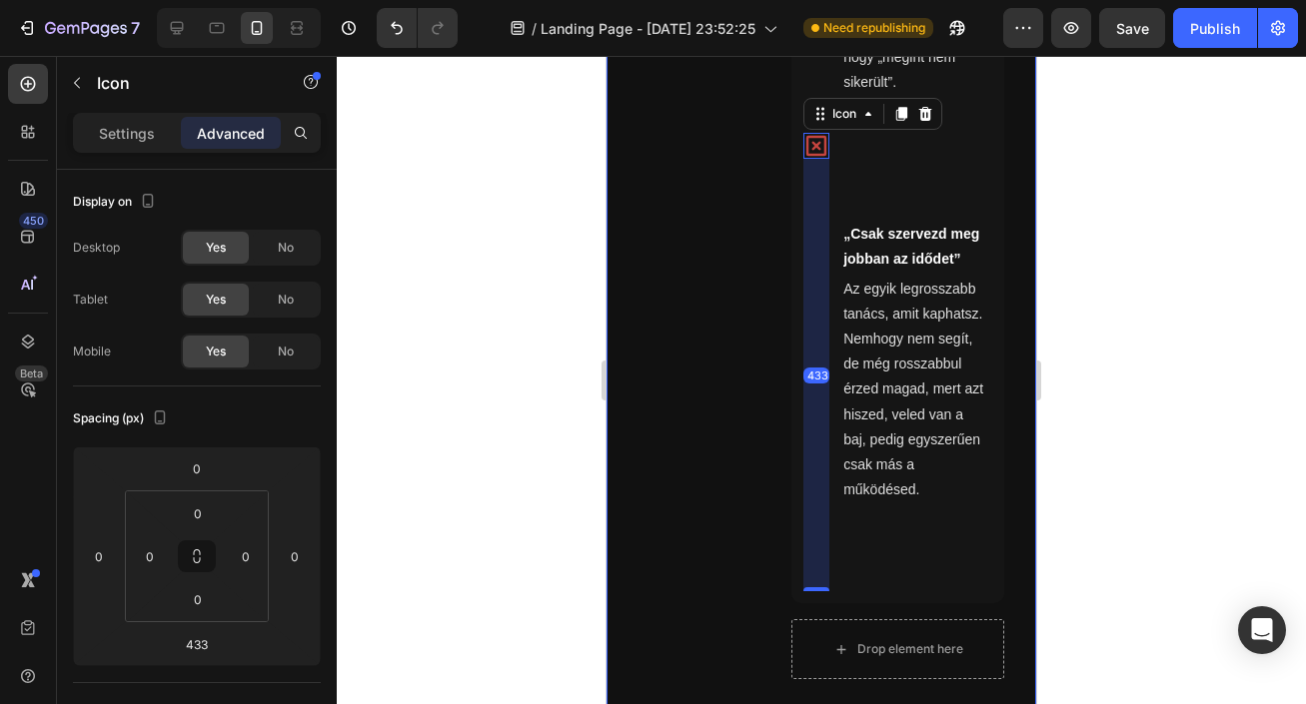
scroll to position [2642, 0]
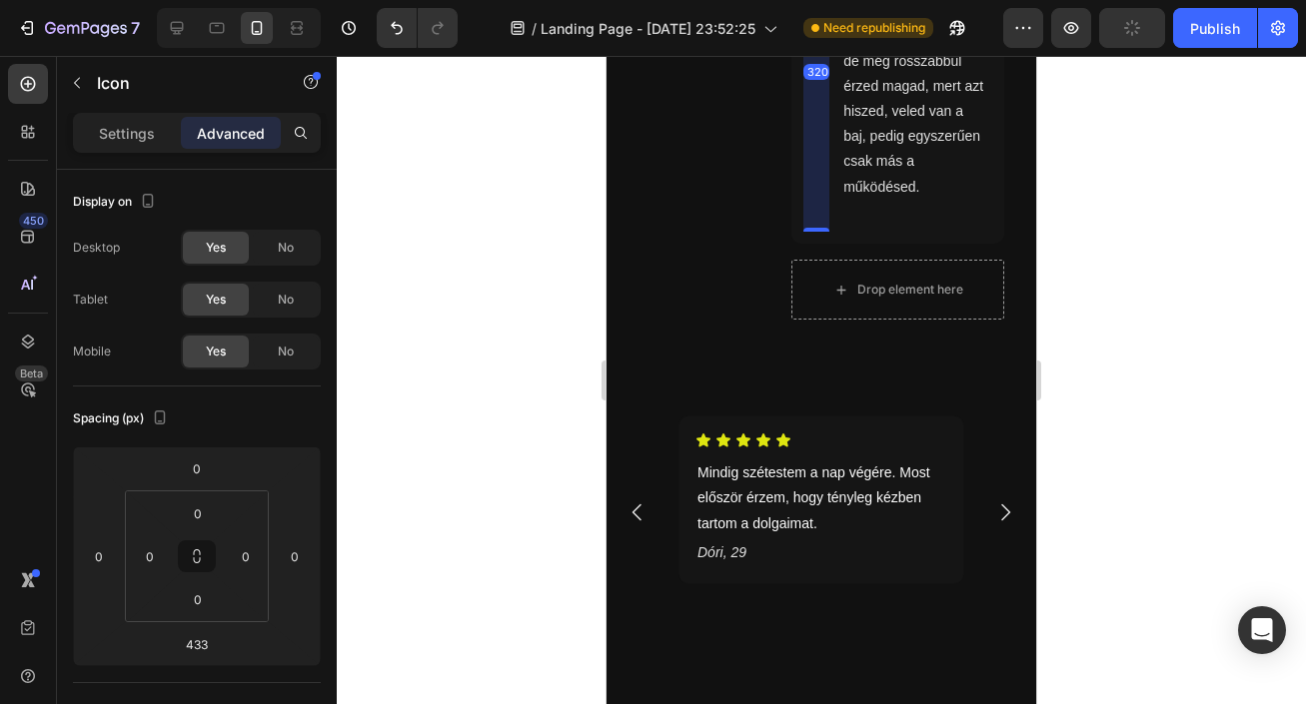
drag, startPoint x: 815, startPoint y: 317, endPoint x: 834, endPoint y: 204, distance: 114.5
click at [834, 204] on li "Icon 320 „Csak szervezd meg jobban az idődet” Text Block Az egyik legrosszabb t…" at bounding box center [897, 59] width 213 height 370
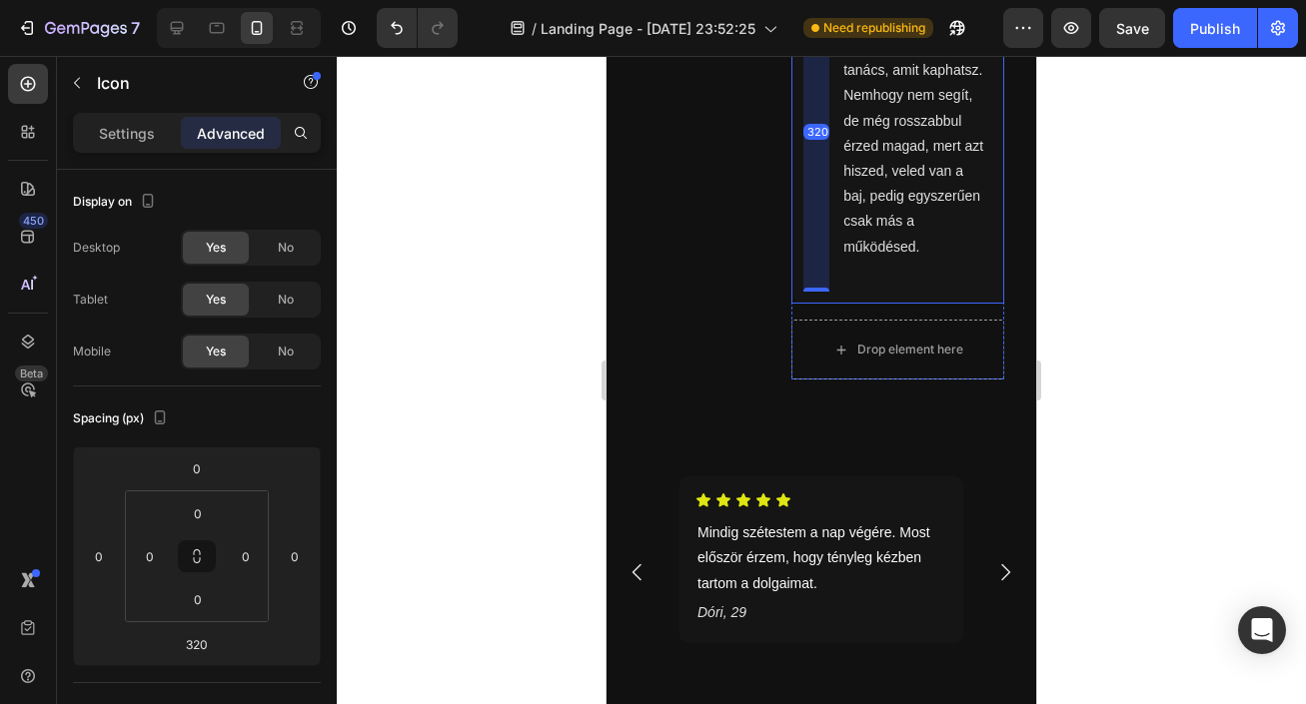
scroll to position [2397, 0]
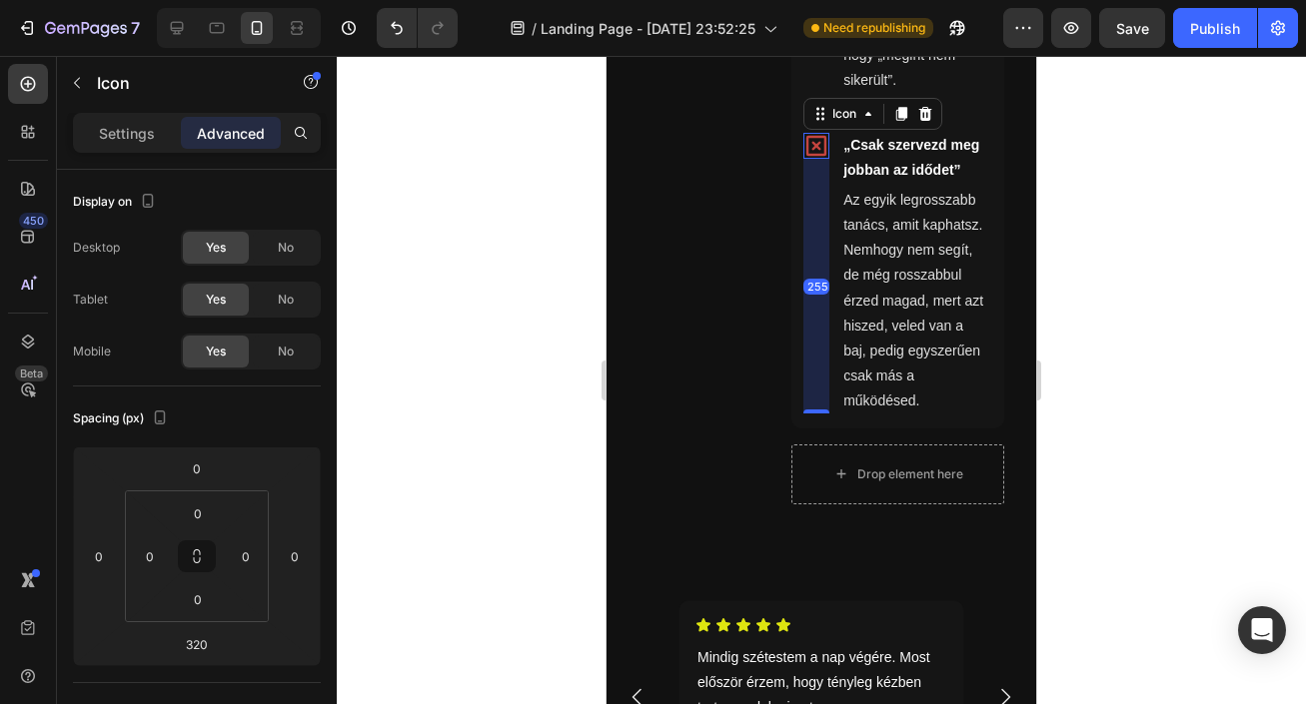
drag, startPoint x: 817, startPoint y: 450, endPoint x: 835, endPoint y: 385, distance: 67.4
click at [835, 385] on li "Icon 255 „Csak szervezd meg jobban az idődet” Text Block Az egyik legrosszabb t…" at bounding box center [897, 273] width 213 height 309
type input "255"
click at [1109, 374] on div at bounding box center [821, 380] width 969 height 649
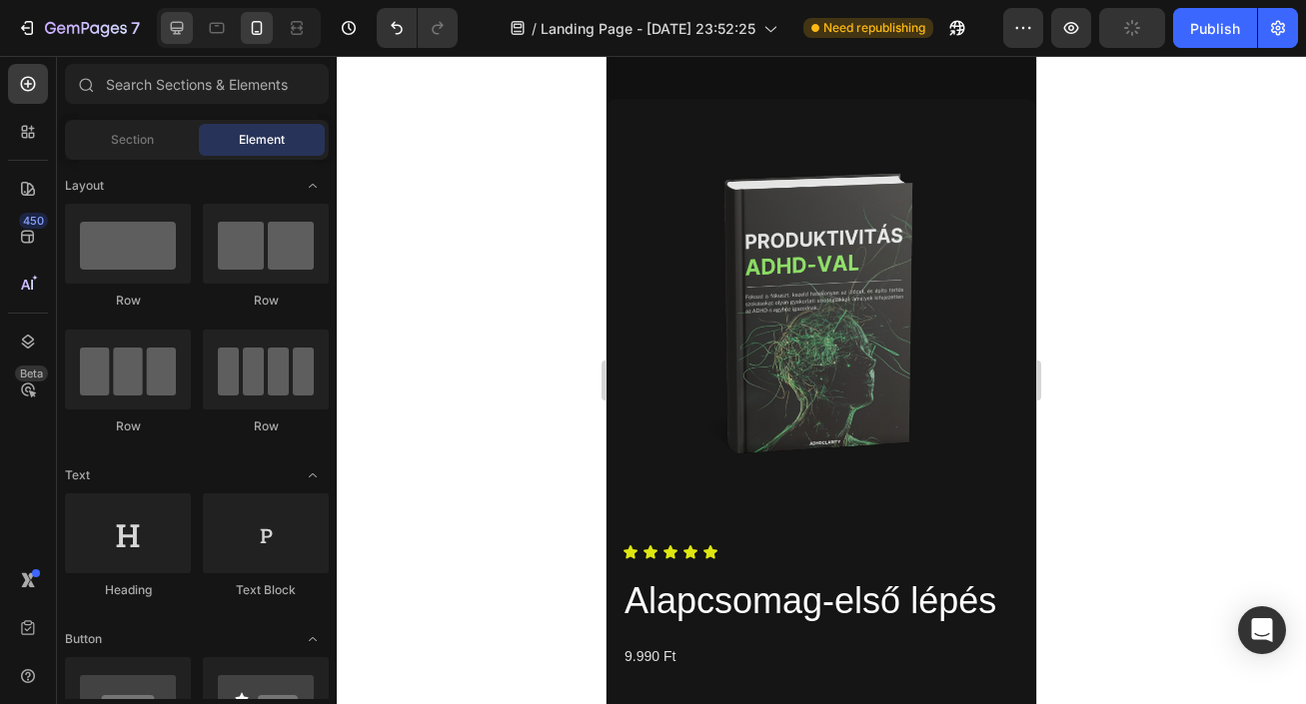
scroll to position [2810, 0]
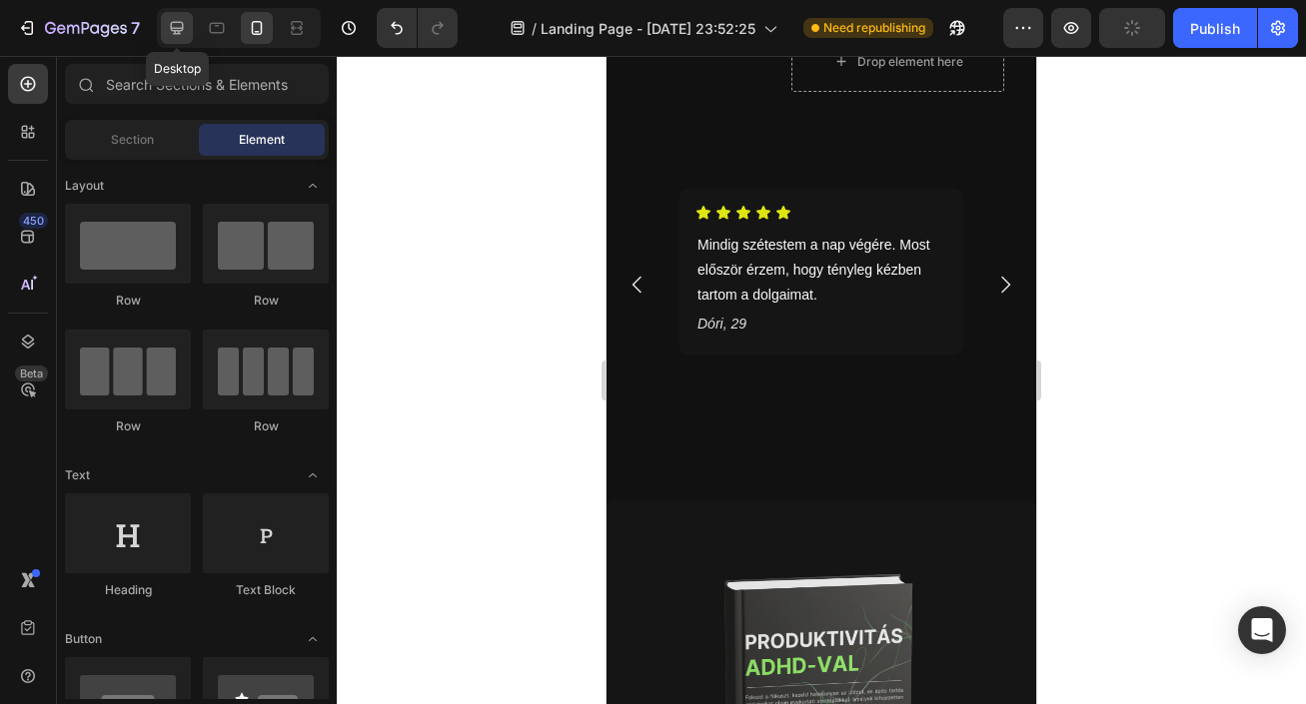
click at [179, 35] on icon at bounding box center [177, 28] width 20 height 20
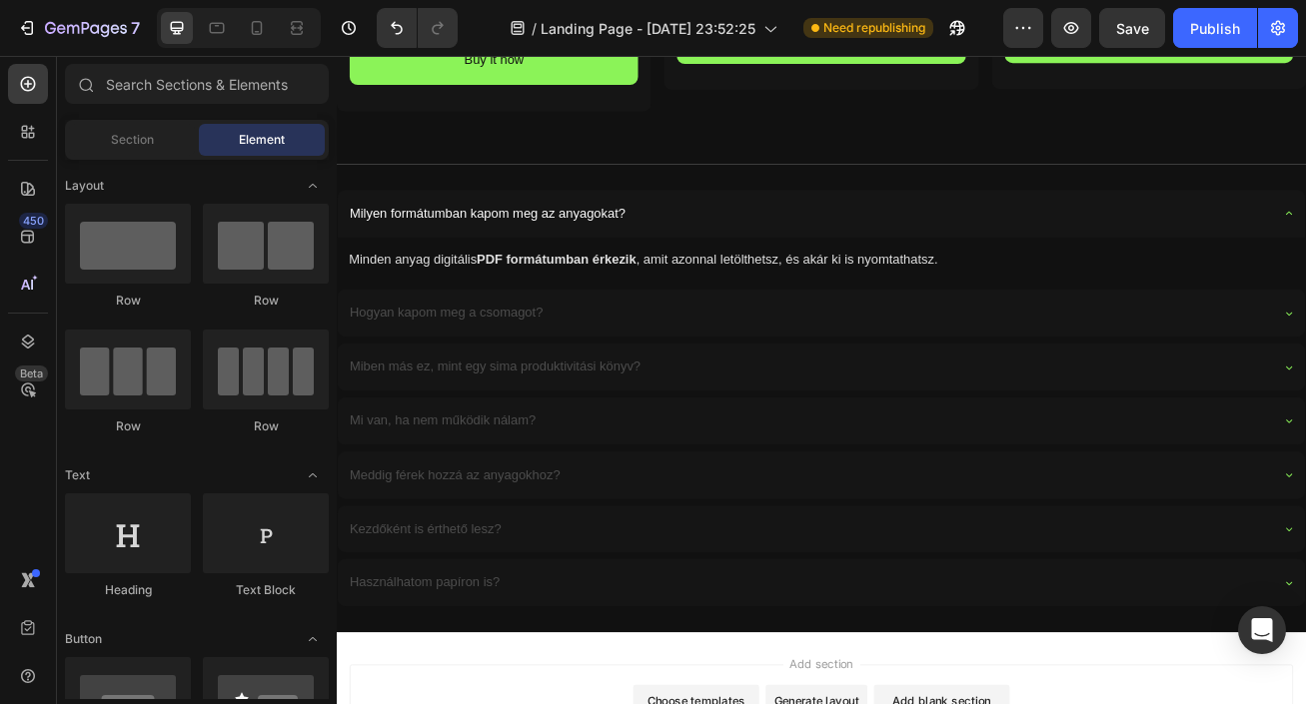
scroll to position [3137, 0]
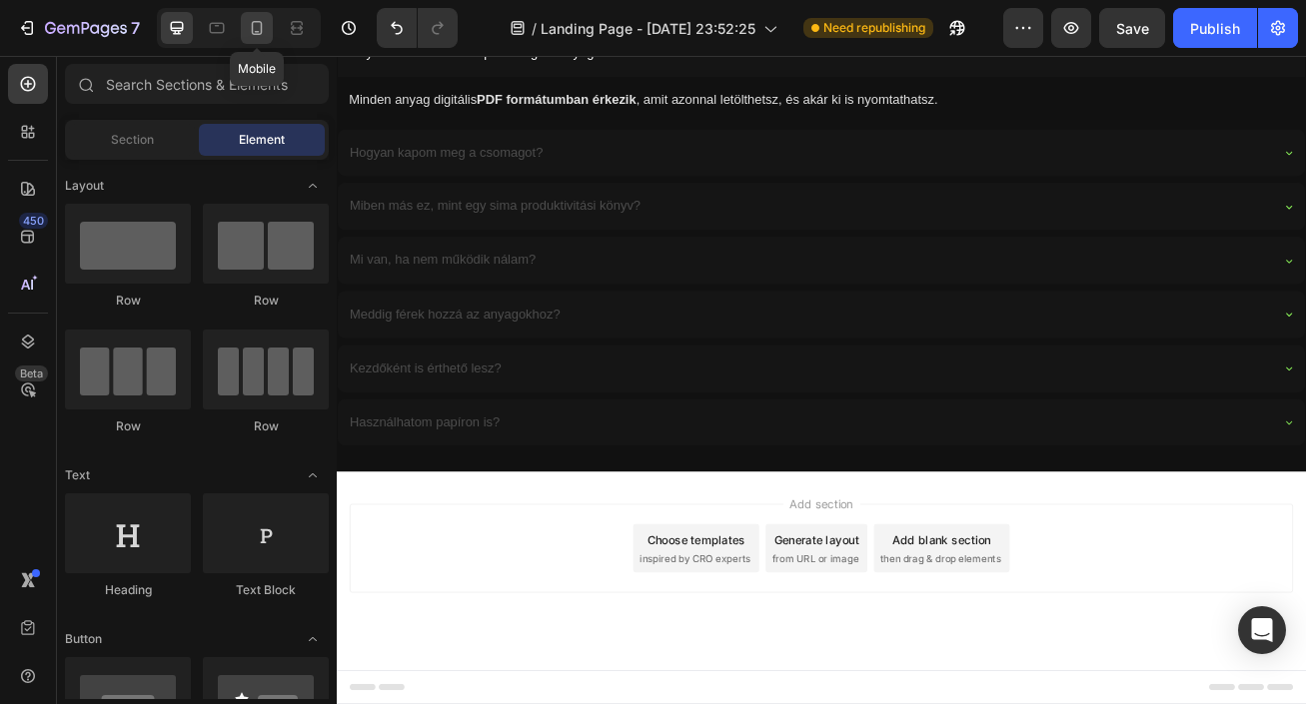
click at [248, 28] on icon at bounding box center [257, 28] width 20 height 20
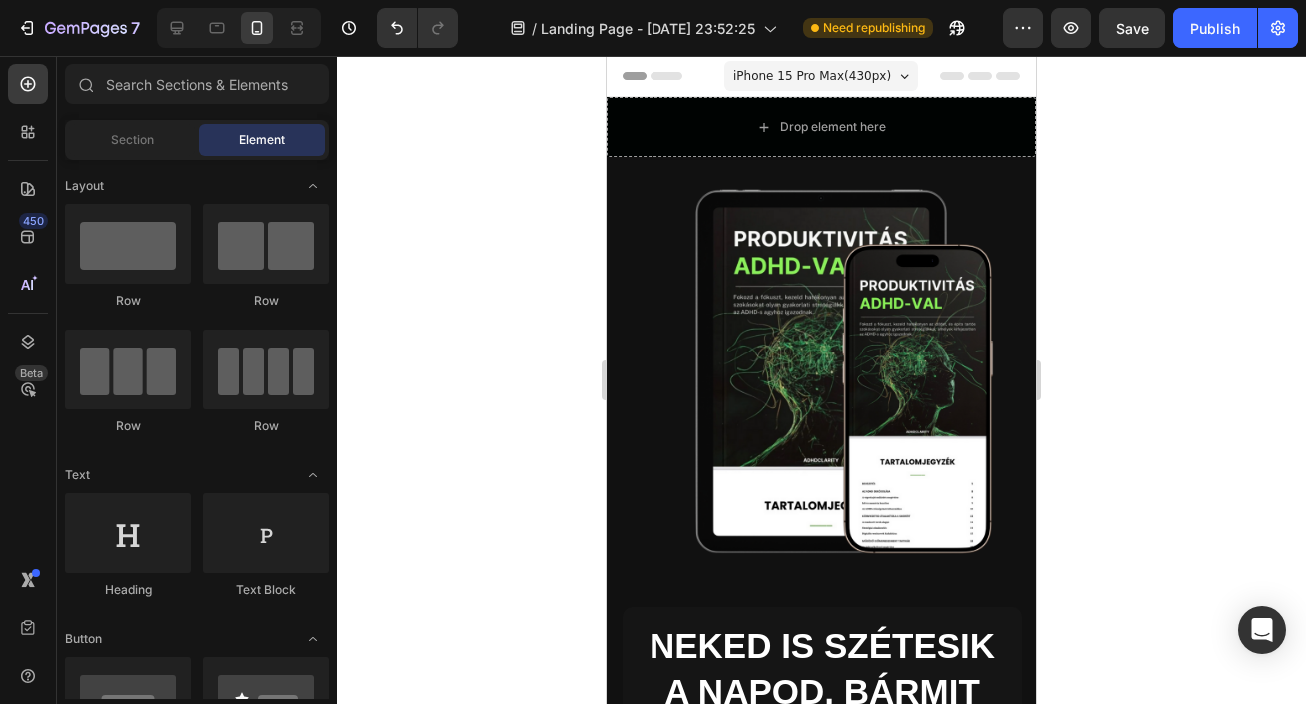
click at [815, 79] on span "iPhone 15 Pro Max ( 430 px)" at bounding box center [812, 76] width 158 height 20
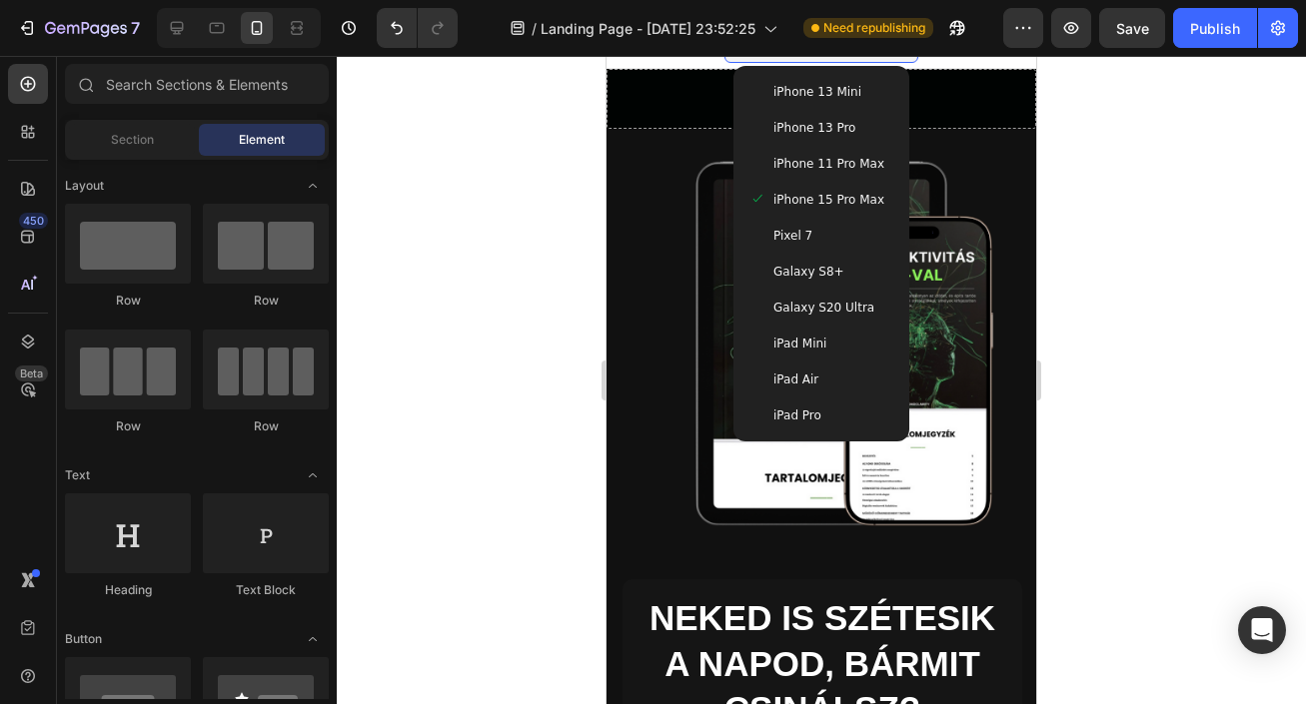
scroll to position [2, 0]
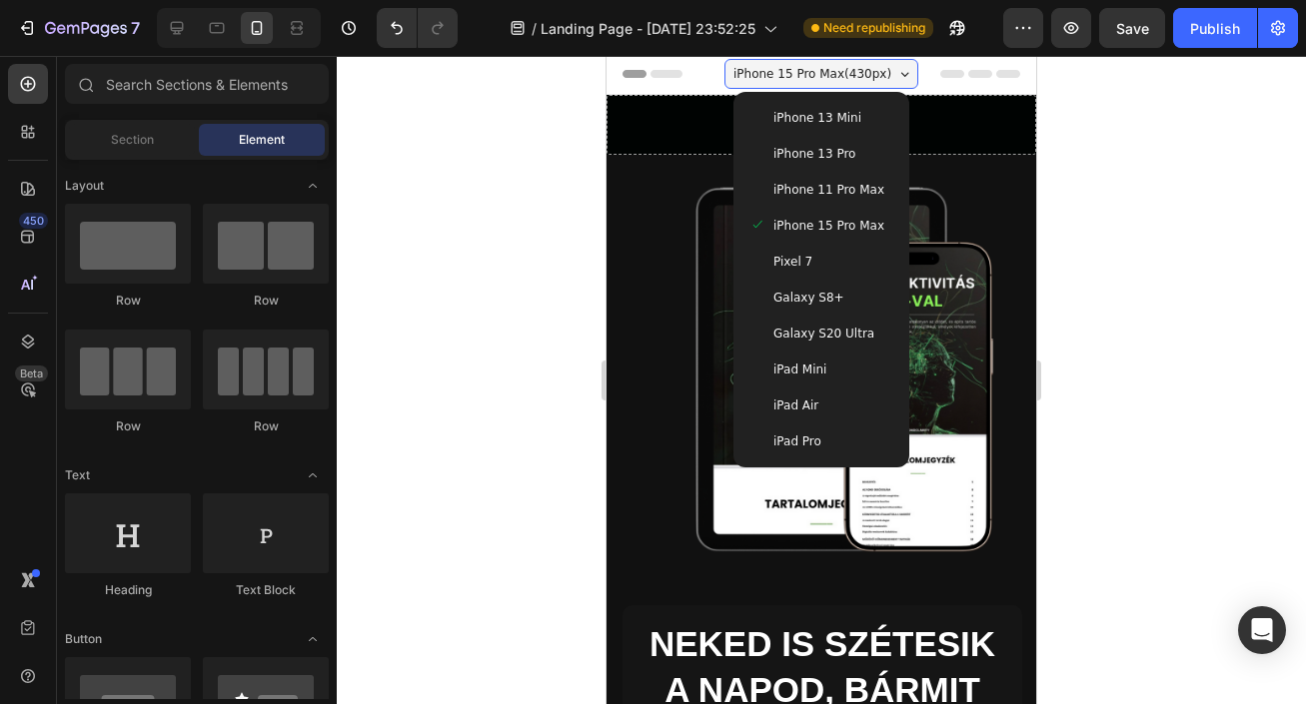
click at [843, 295] on div "Galaxy S8+" at bounding box center [821, 298] width 144 height 20
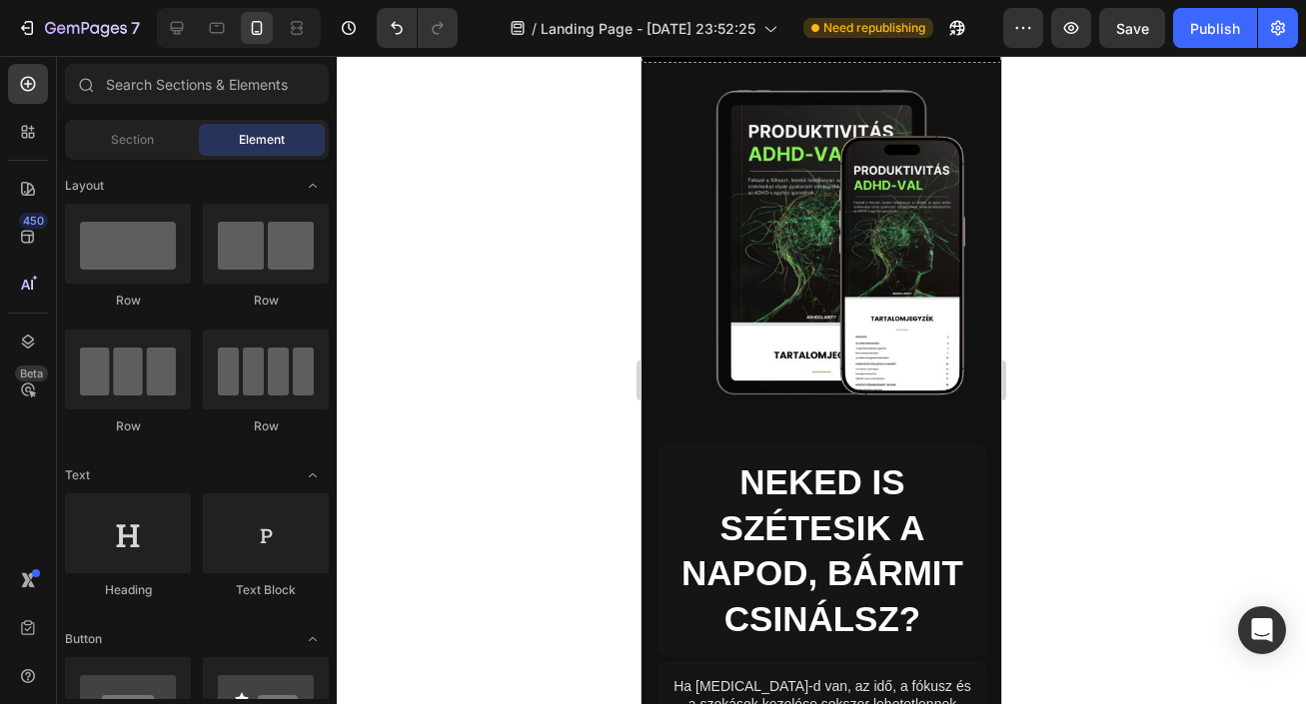
scroll to position [0, 0]
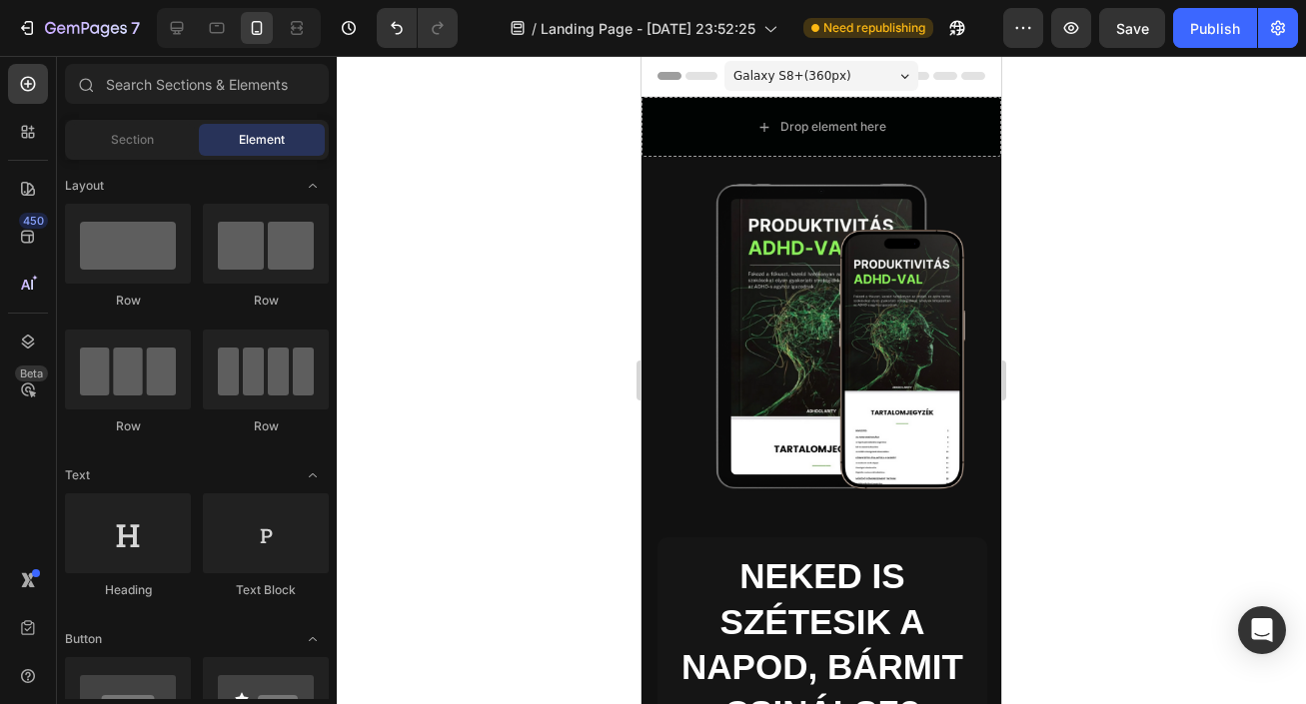
click at [883, 73] on div "Galaxy S8+ ( 360 px)" at bounding box center [821, 76] width 194 height 30
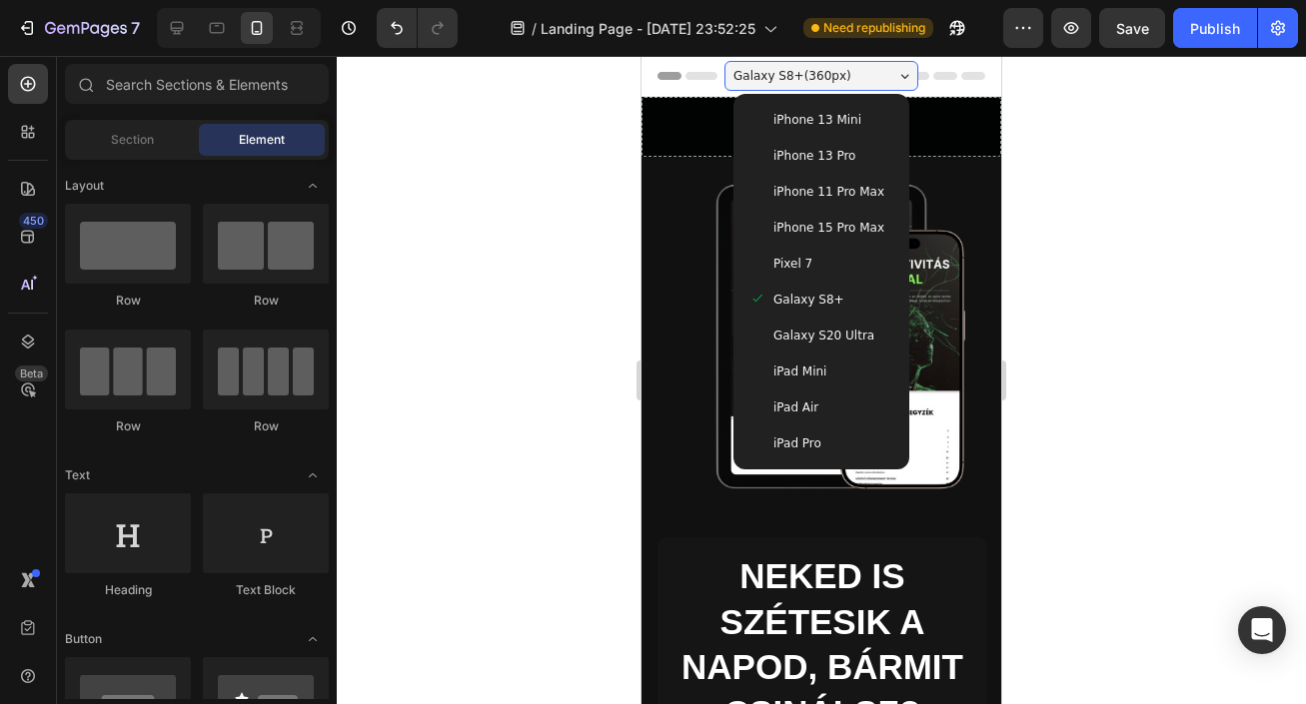
click at [843, 129] on span "iPhone 13 Mini" at bounding box center [817, 120] width 88 height 20
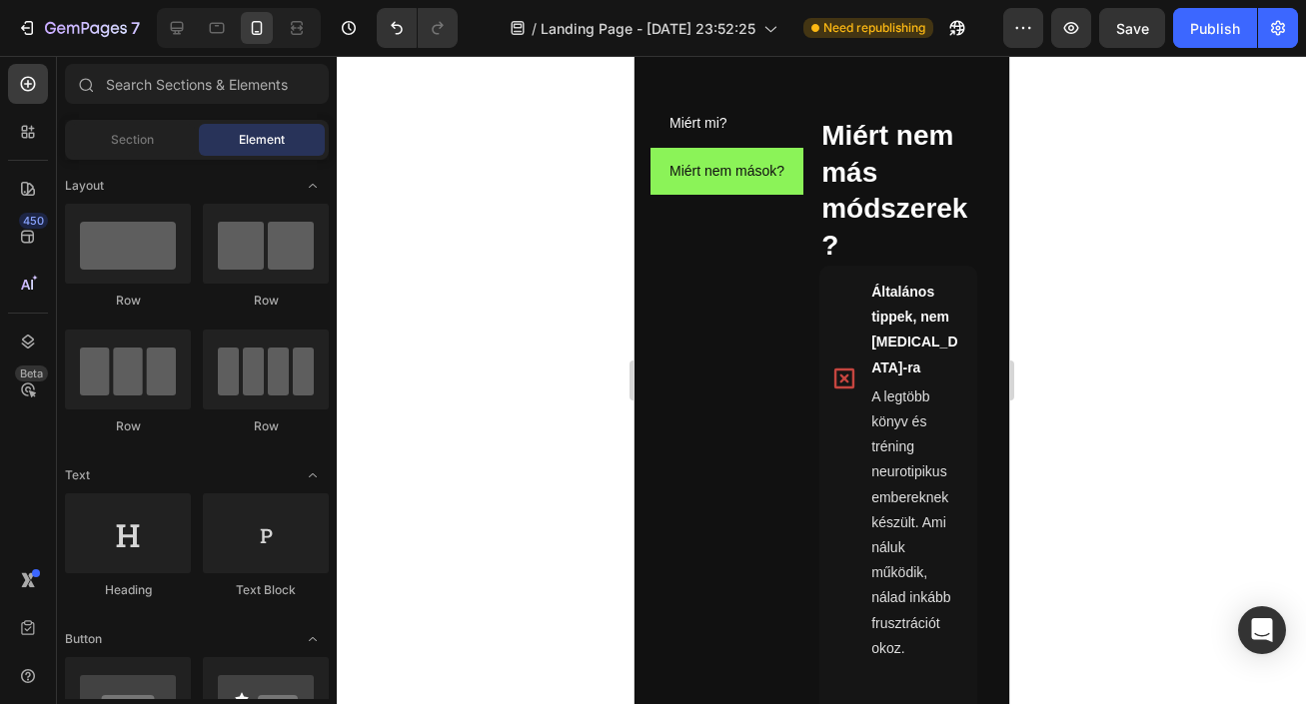
scroll to position [1772, 0]
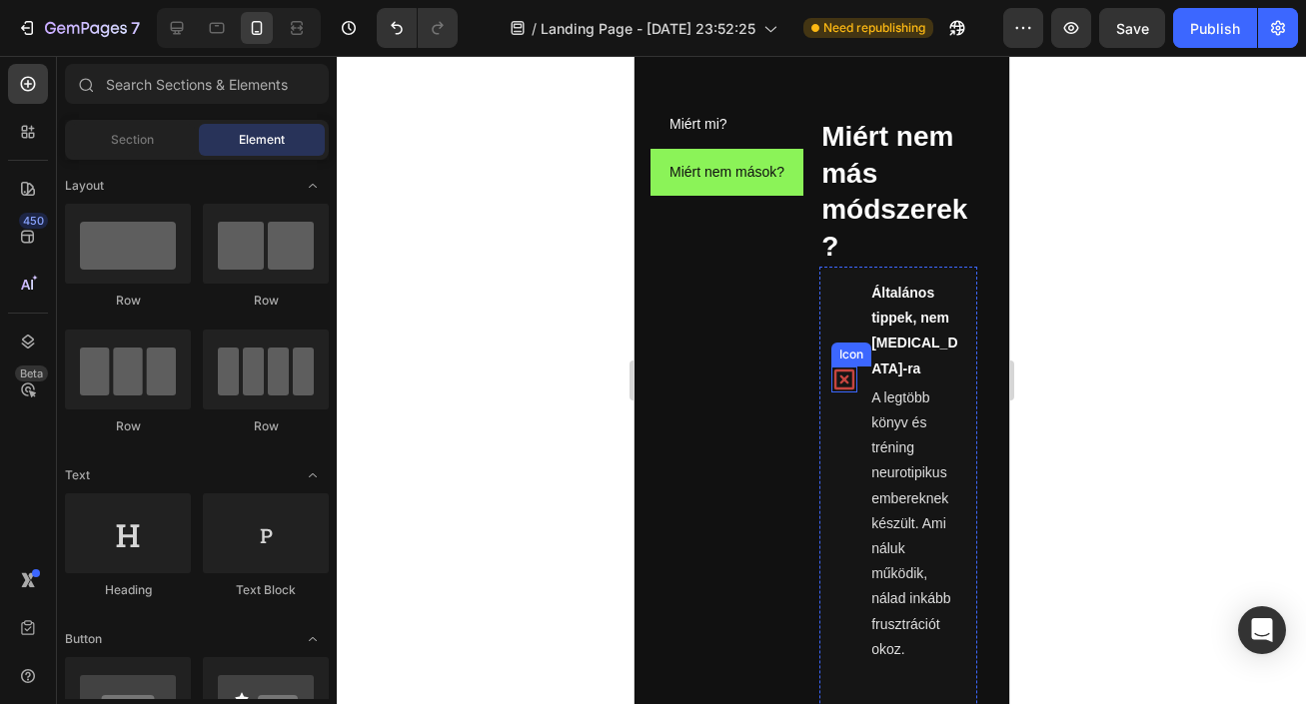
click at [839, 369] on icon at bounding box center [843, 380] width 26 height 26
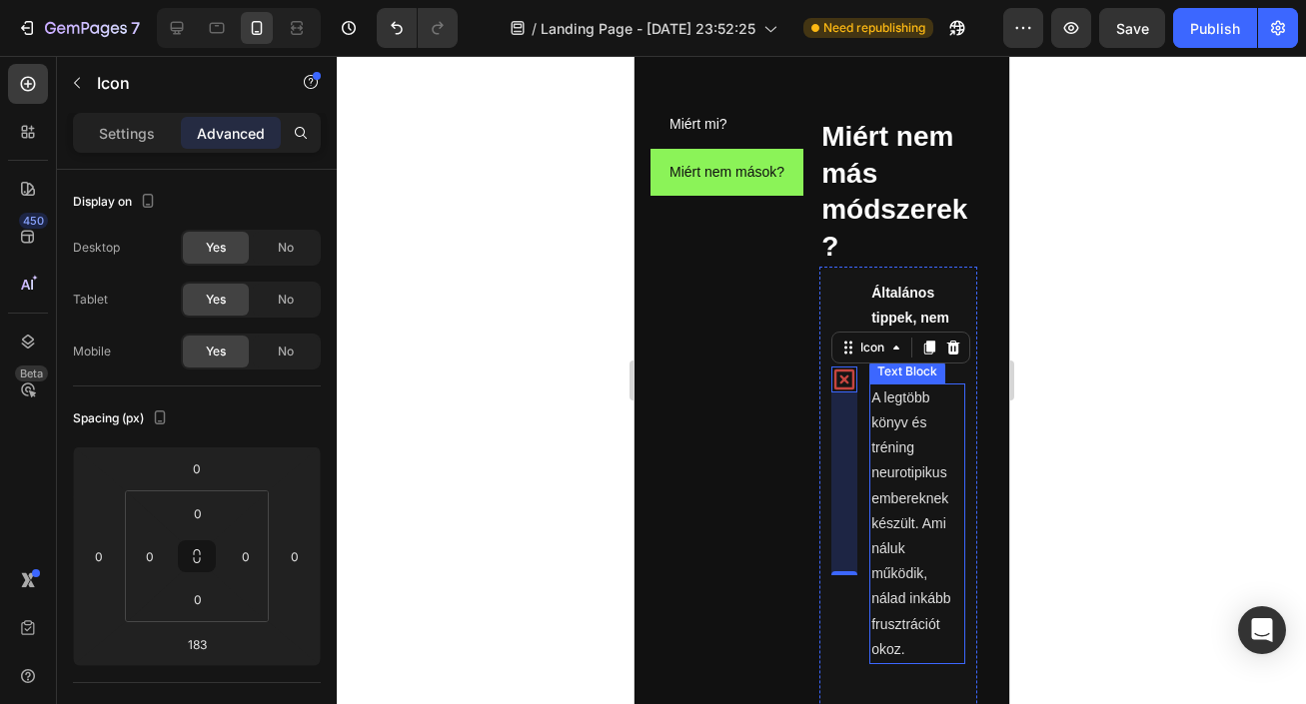
click at [1140, 449] on div at bounding box center [821, 380] width 969 height 649
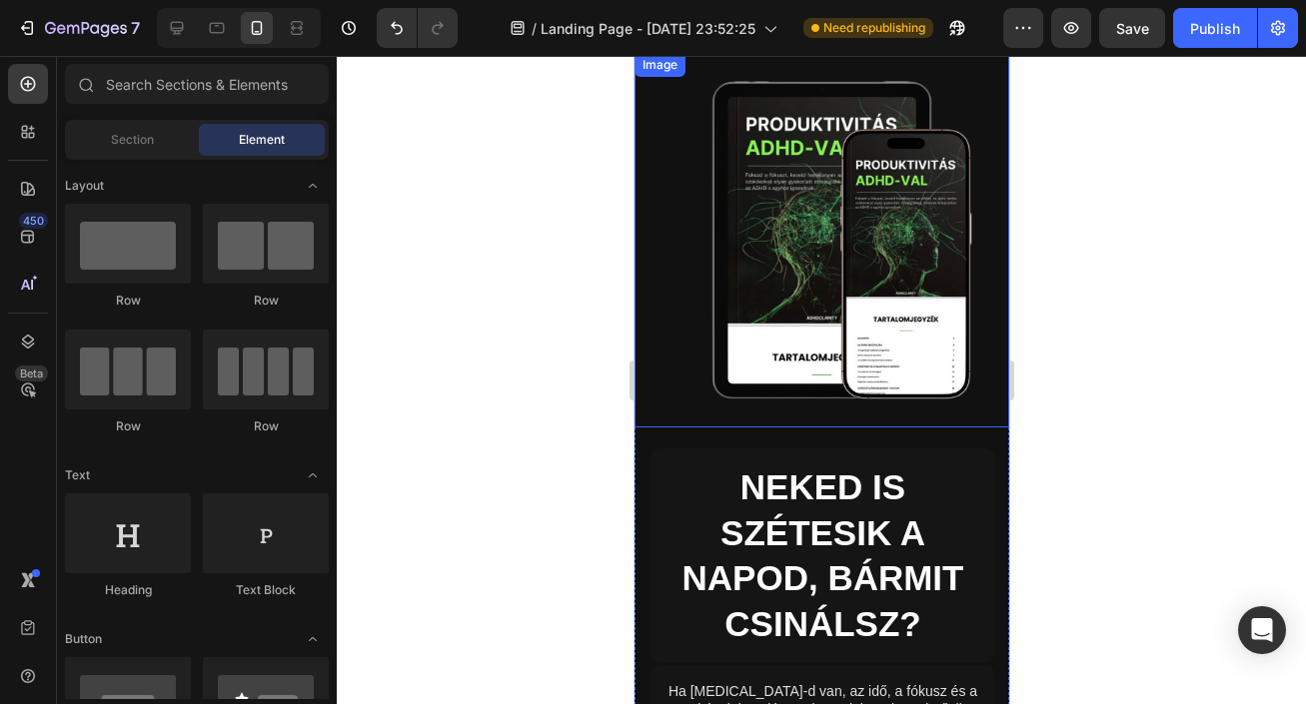
scroll to position [0, 0]
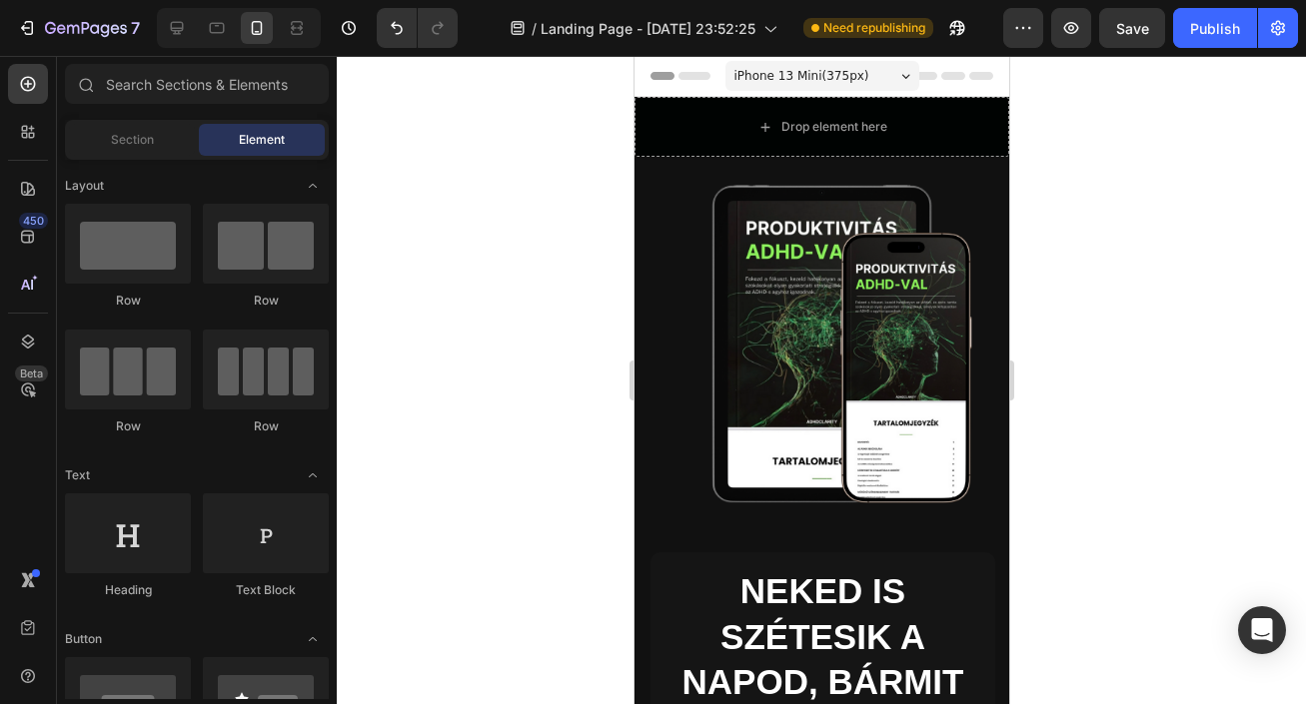
click at [861, 70] on span "iPhone 13 Mini ( 375 px)" at bounding box center [800, 76] width 135 height 20
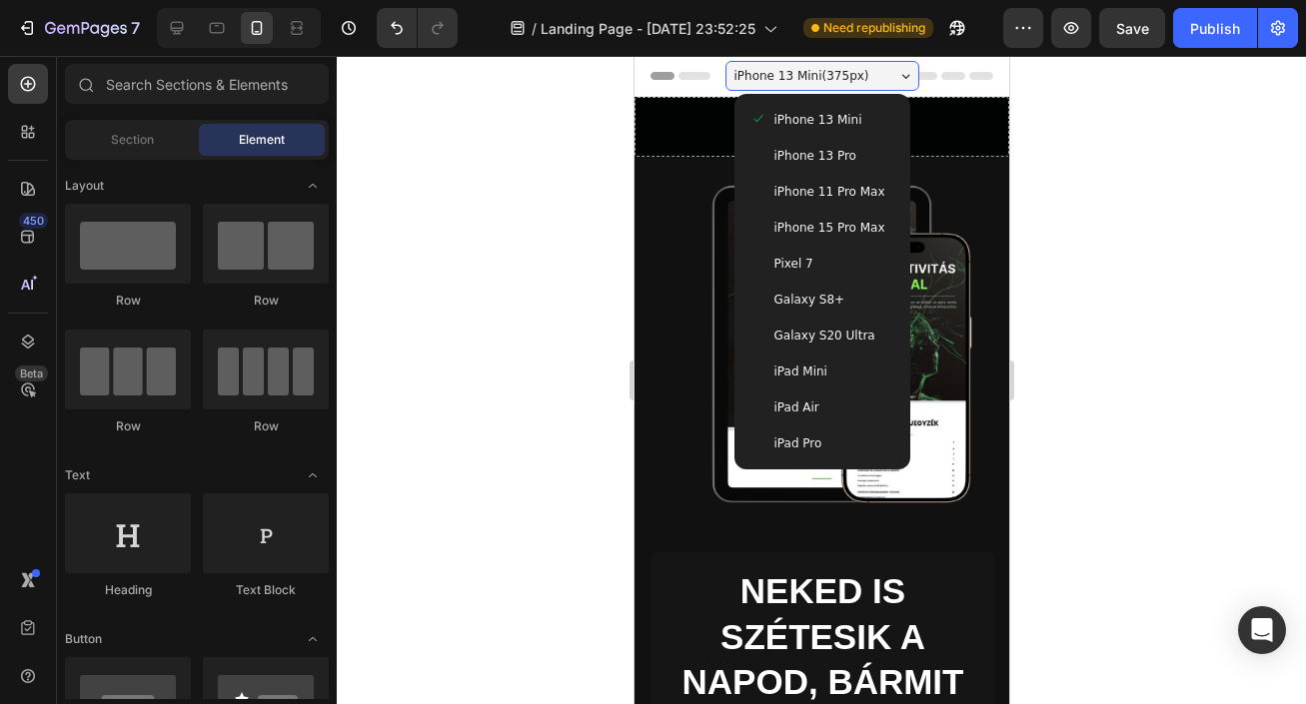
click at [816, 236] on span "iPhone 15 Pro Max" at bounding box center [828, 228] width 111 height 20
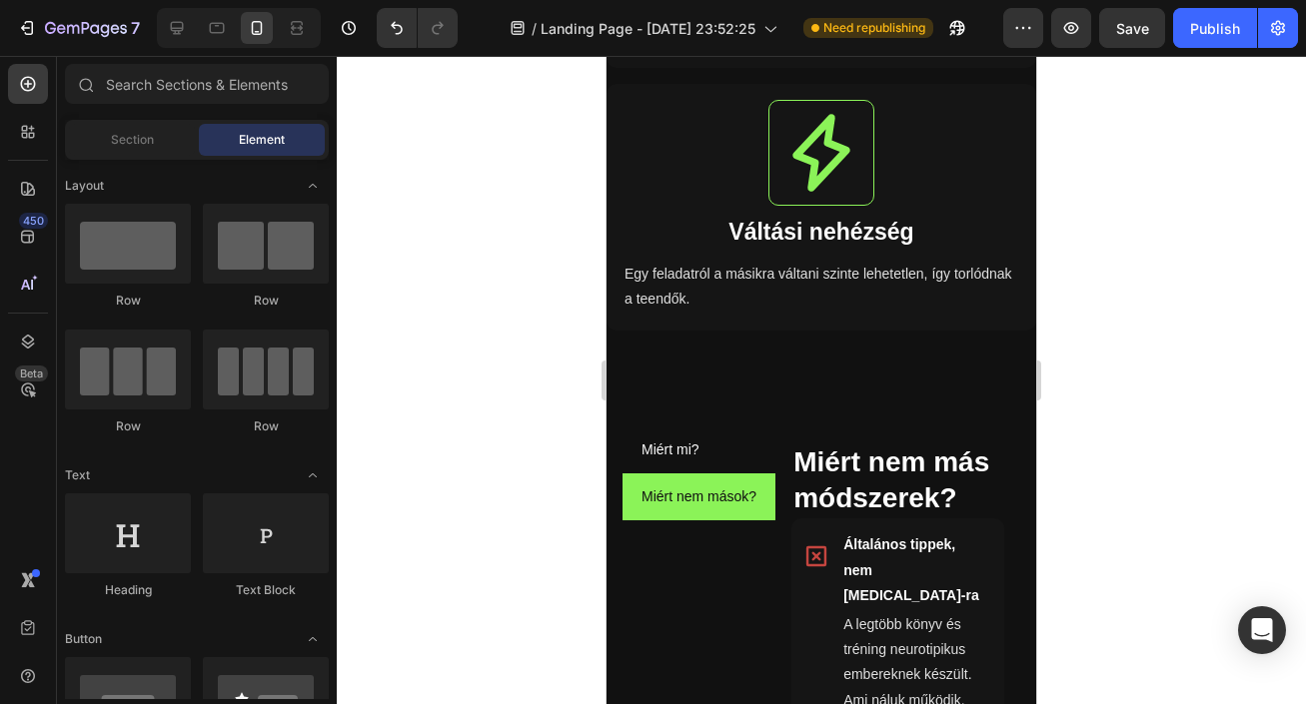
scroll to position [1465, 0]
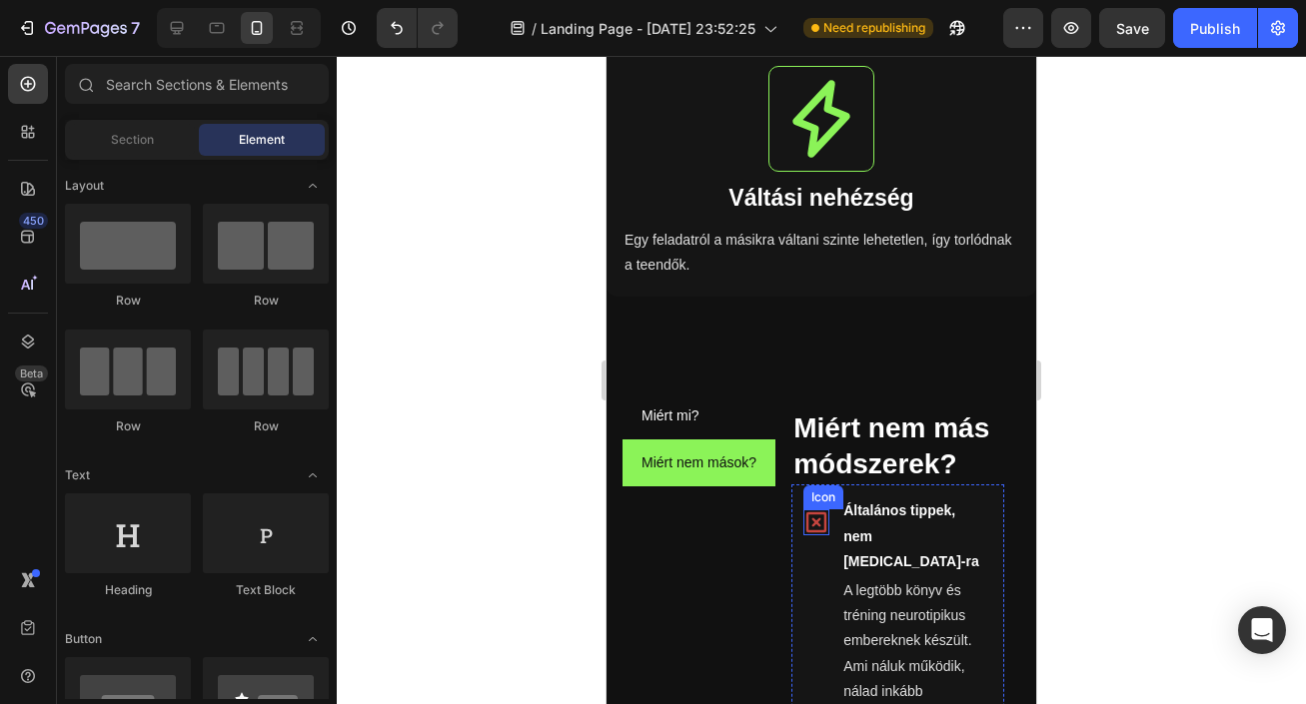
click at [813, 510] on icon at bounding box center [816, 523] width 26 height 26
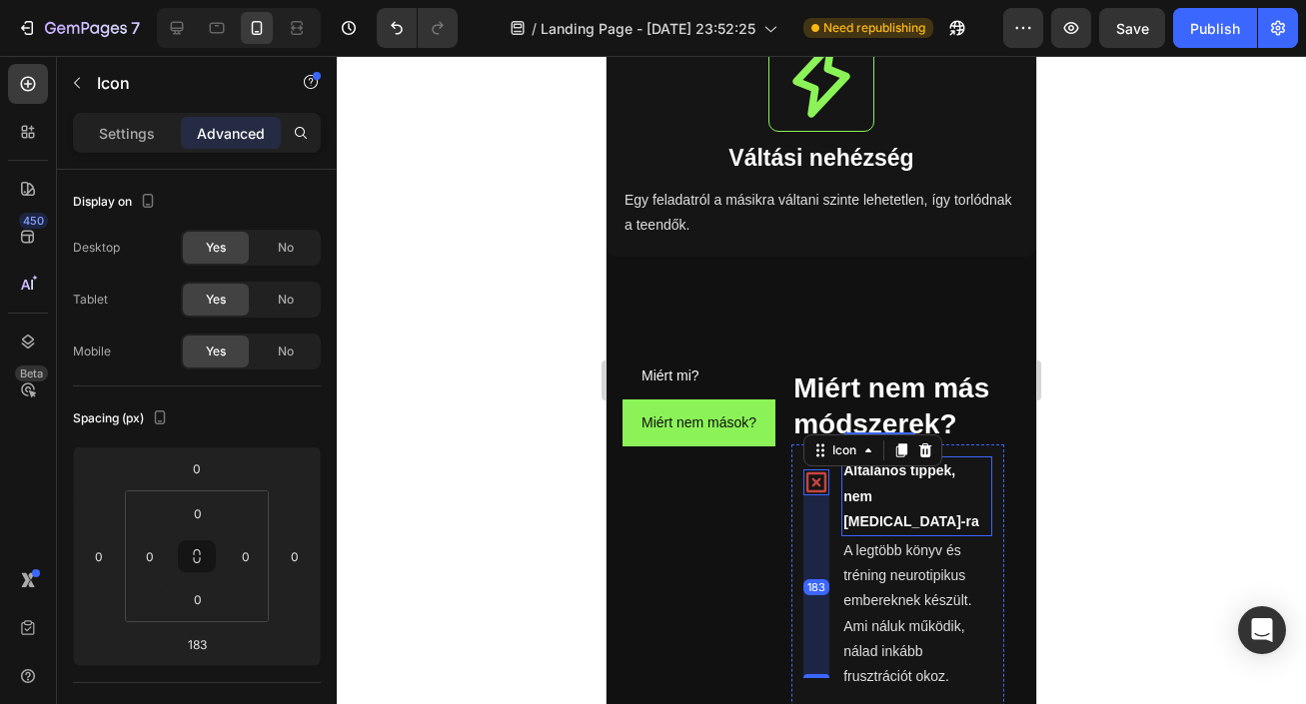
scroll to position [1509, 0]
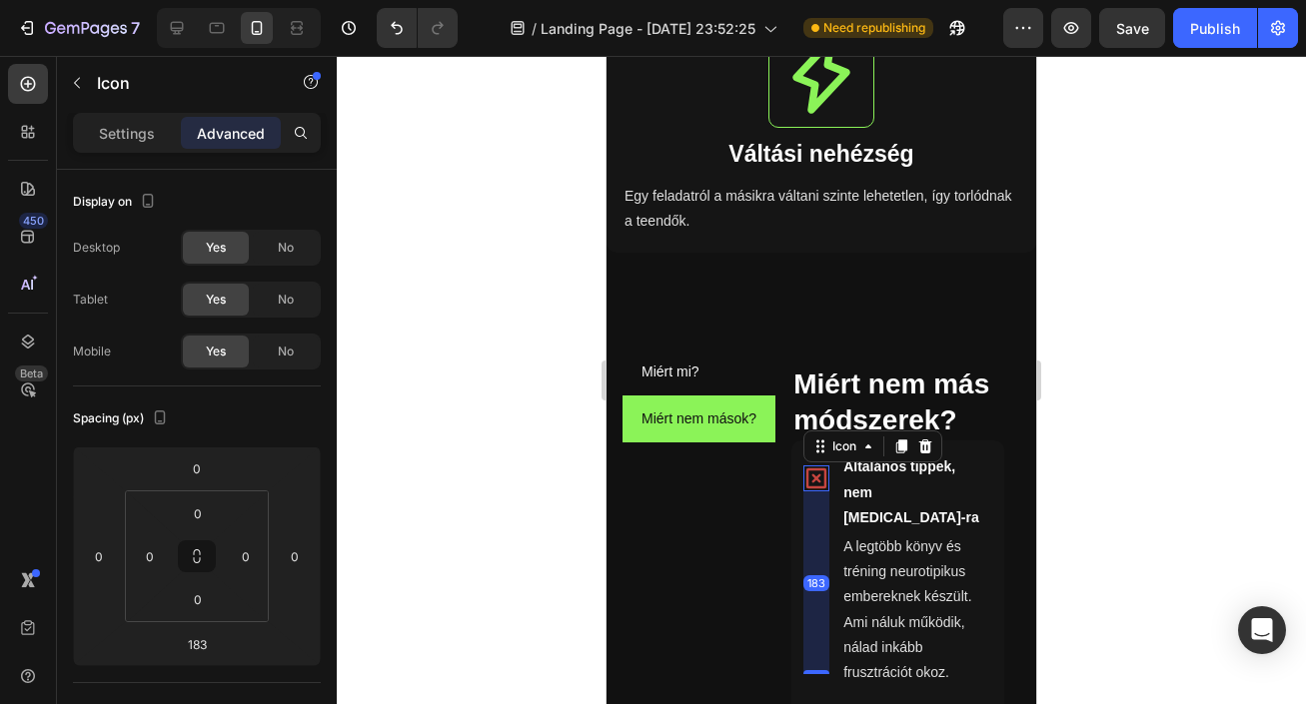
click at [1067, 481] on div at bounding box center [821, 380] width 969 height 649
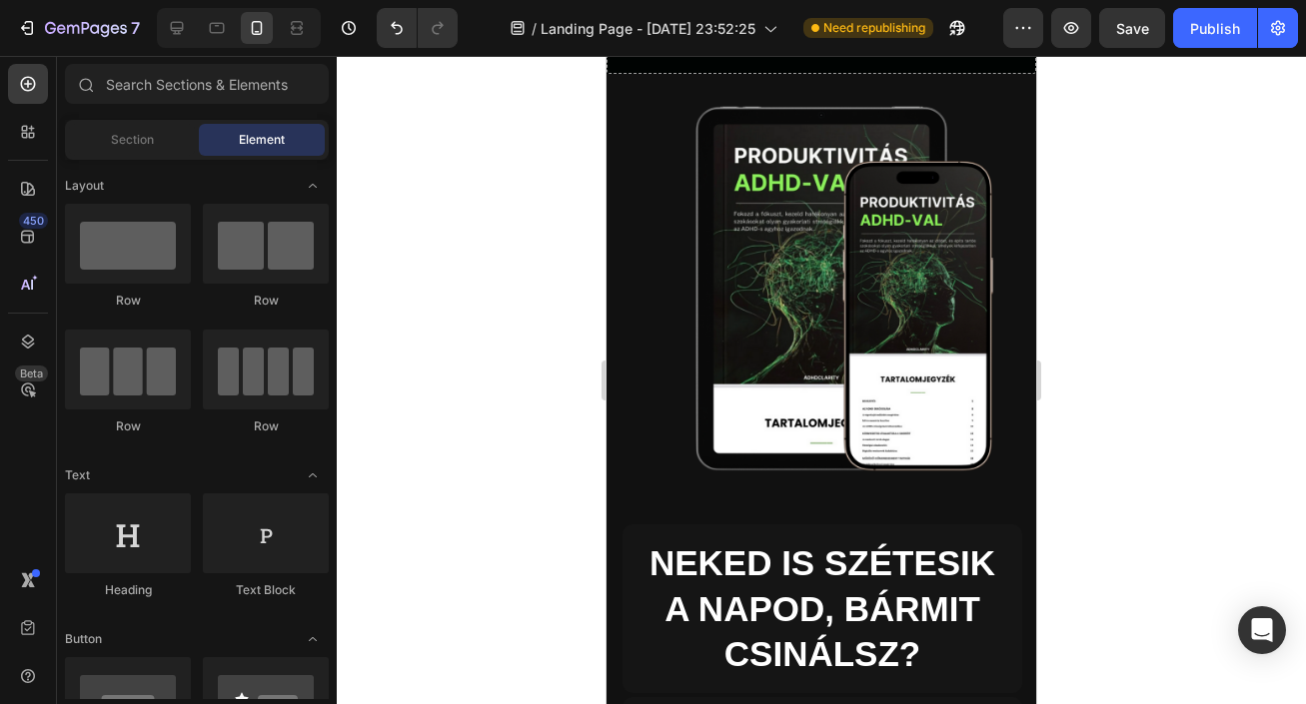
scroll to position [0, 0]
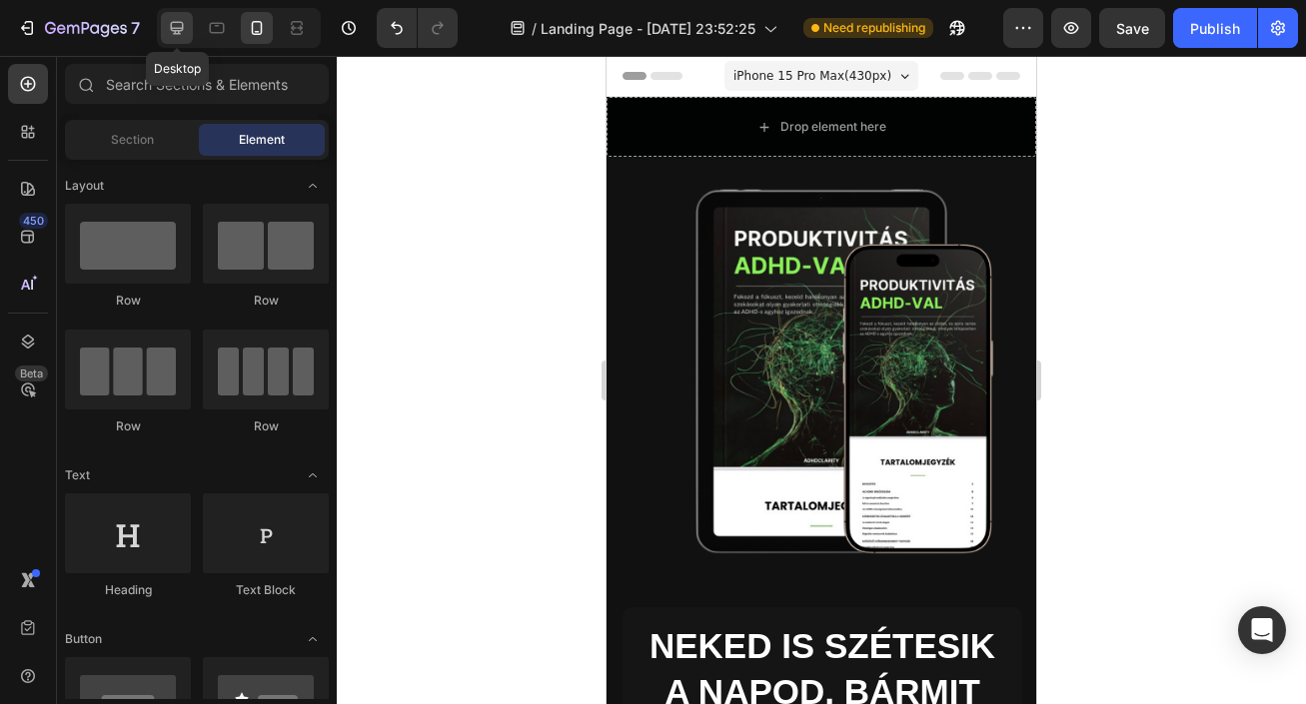
click at [168, 35] on icon at bounding box center [177, 28] width 20 height 20
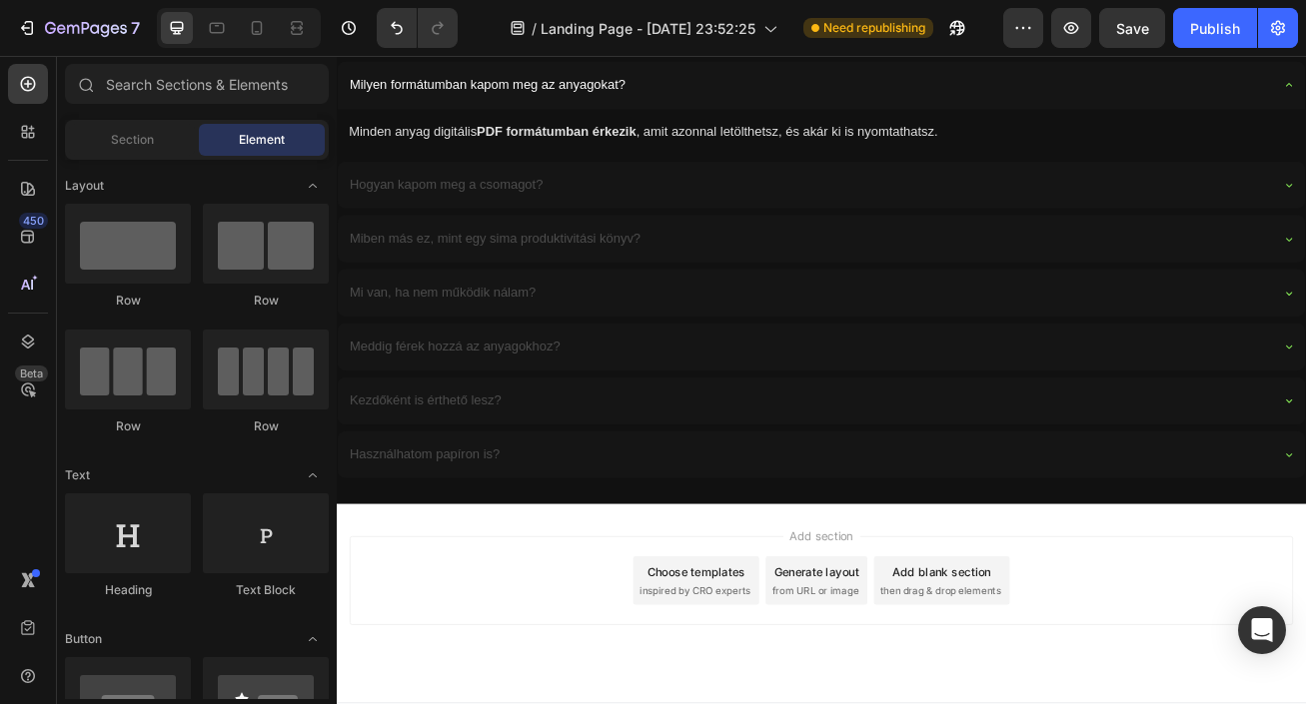
scroll to position [3137, 0]
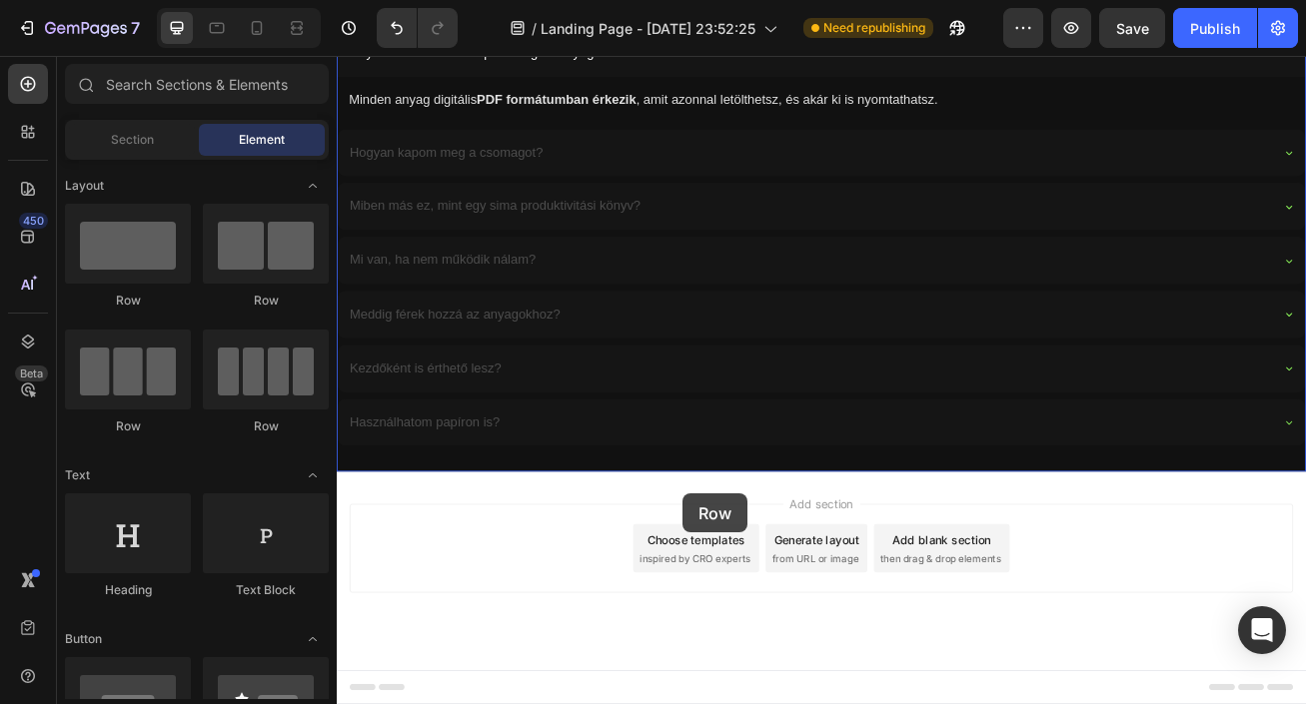
drag, startPoint x: 481, startPoint y: 299, endPoint x: 764, endPoint y: 598, distance: 412.1
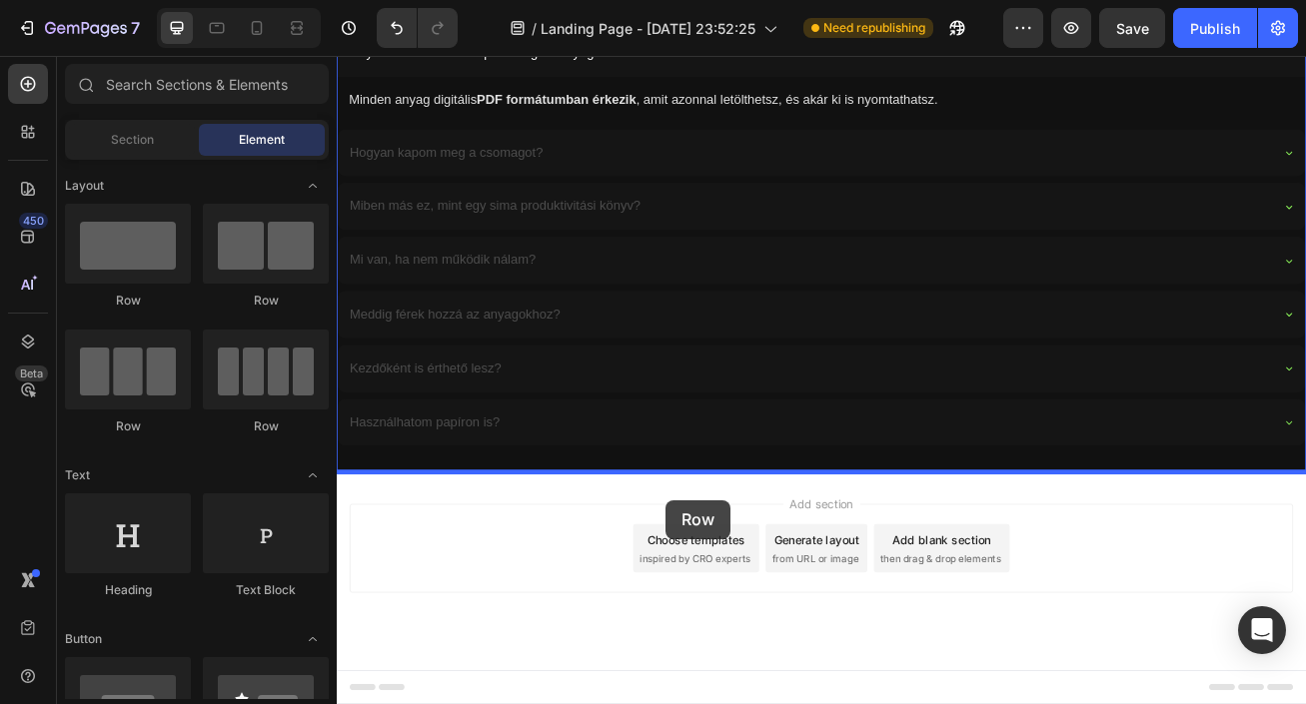
drag, startPoint x: 471, startPoint y: 301, endPoint x: 743, endPoint y: 606, distance: 409.0
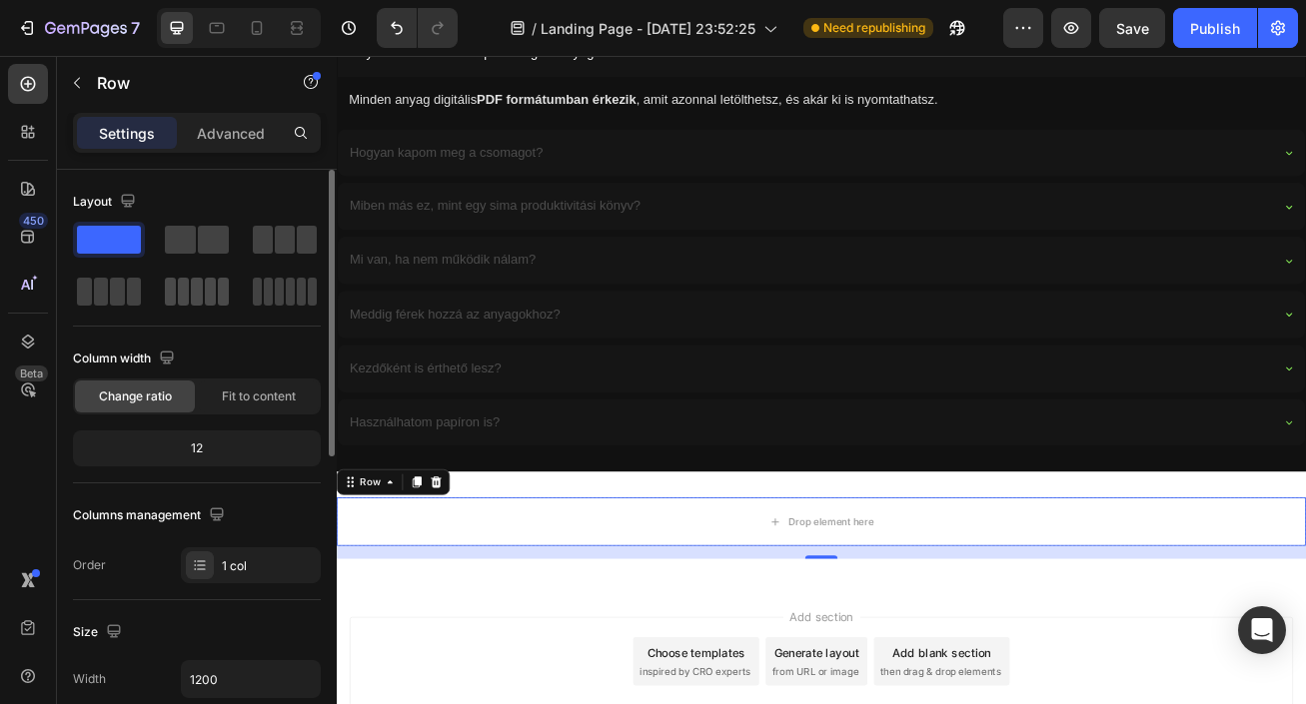
click at [207, 283] on span at bounding box center [210, 292] width 11 height 28
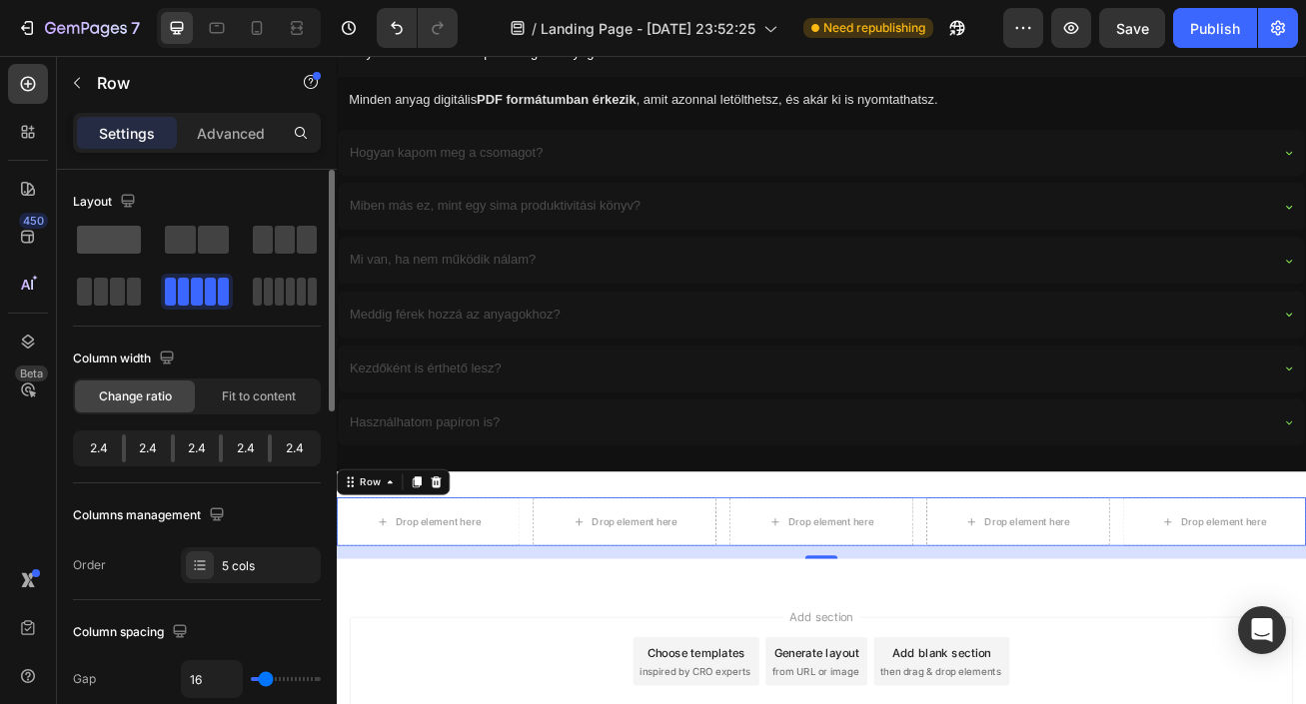
click at [161, 223] on div at bounding box center [197, 240] width 72 height 36
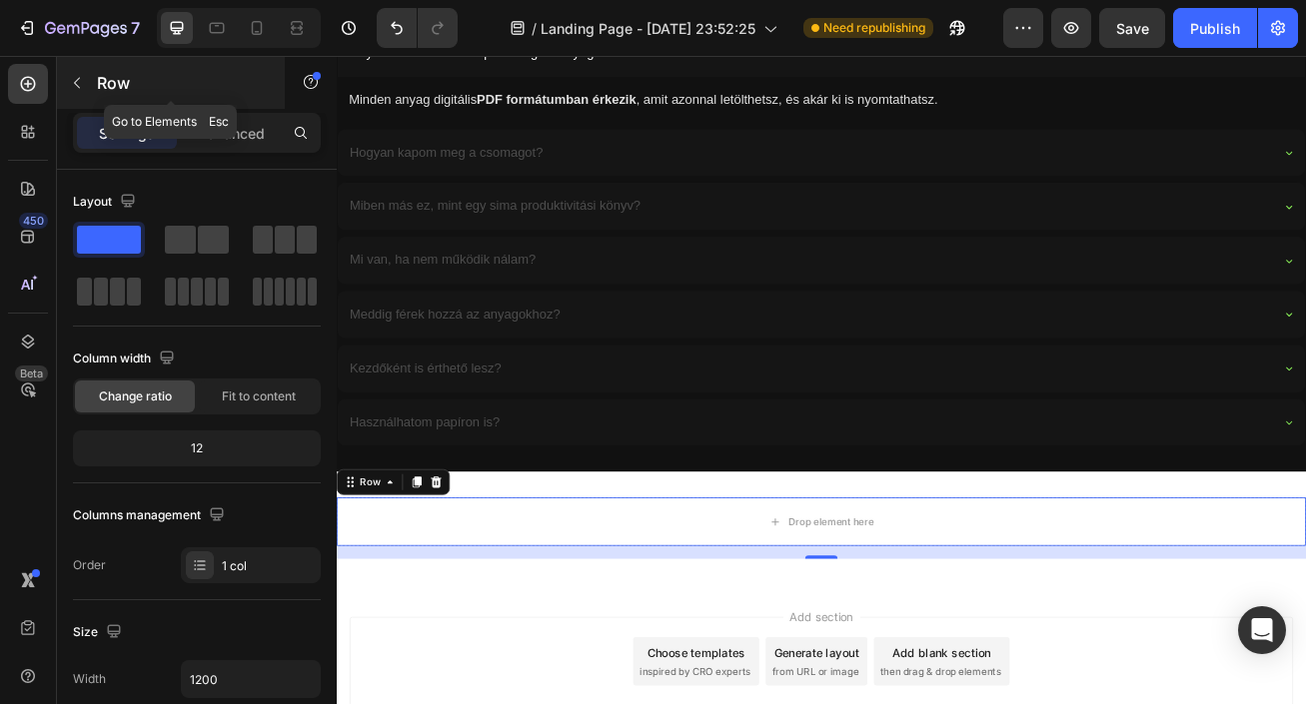
click at [80, 79] on icon "button" at bounding box center [77, 83] width 16 height 16
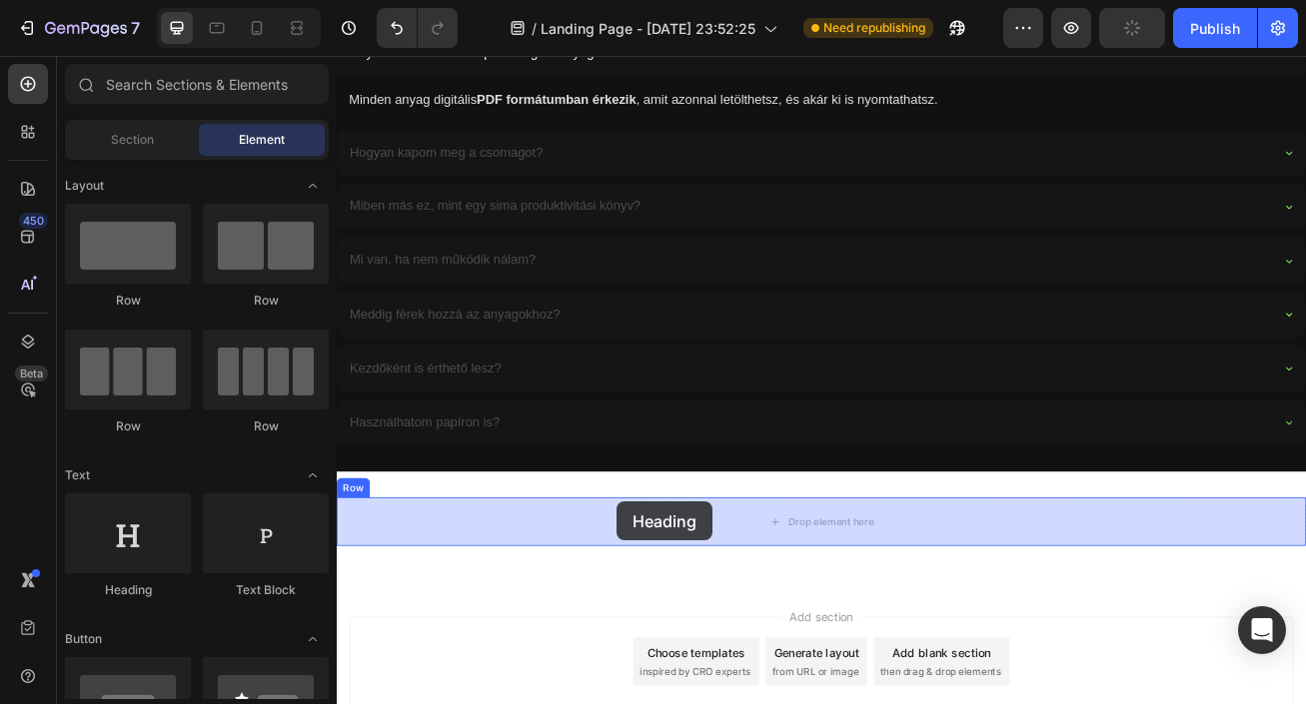
drag, startPoint x: 475, startPoint y: 576, endPoint x: 684, endPoint y: 608, distance: 211.3
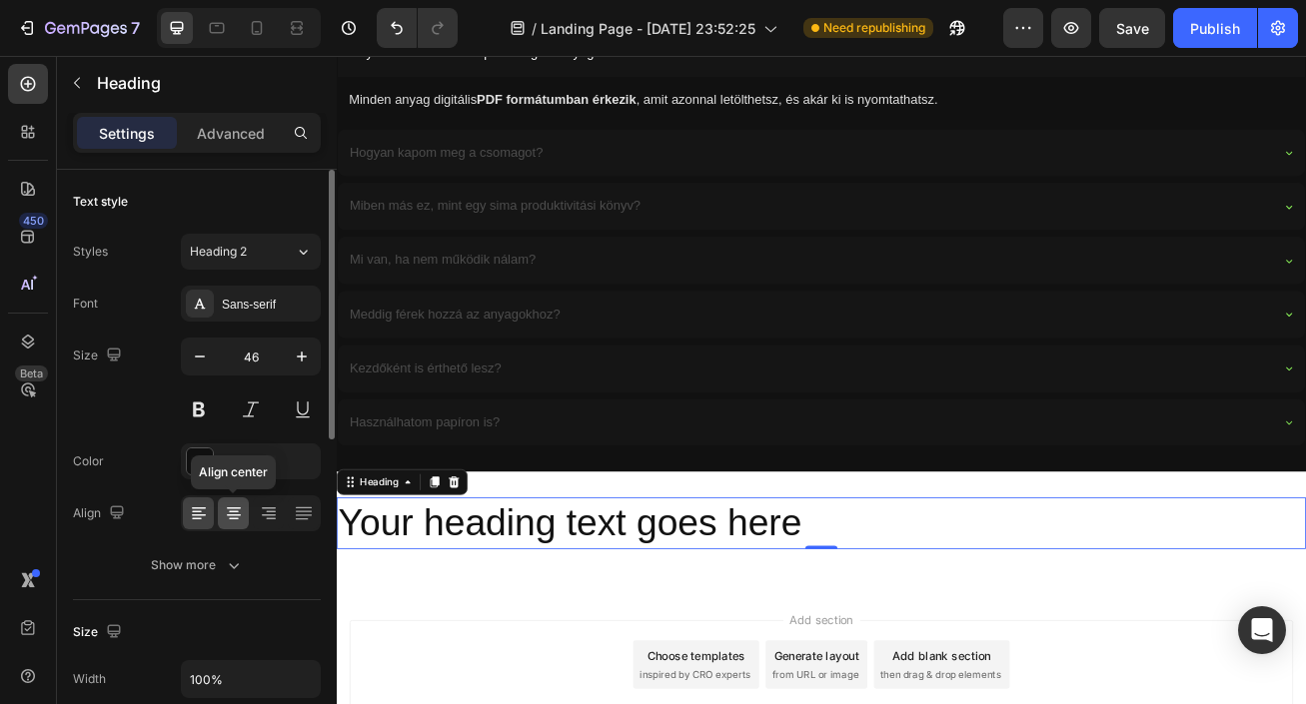
click at [235, 511] on icon at bounding box center [234, 514] width 20 height 20
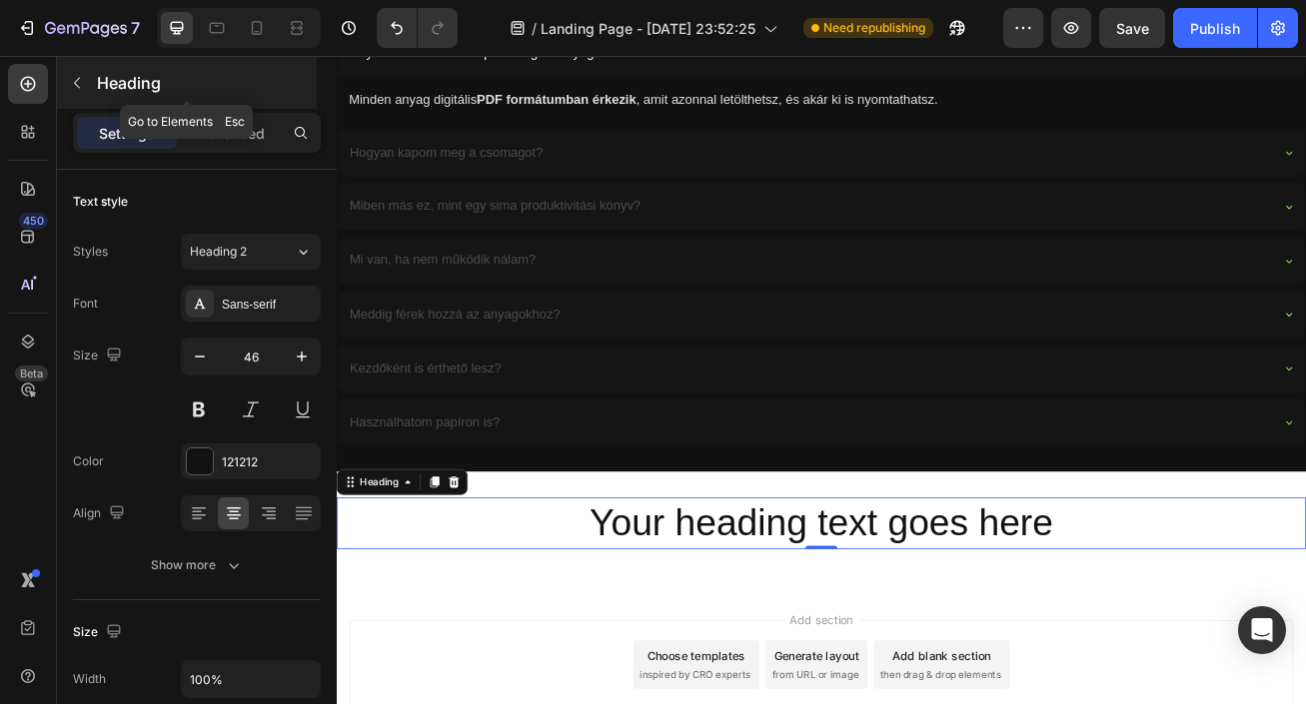
click at [83, 79] on icon "button" at bounding box center [77, 83] width 16 height 16
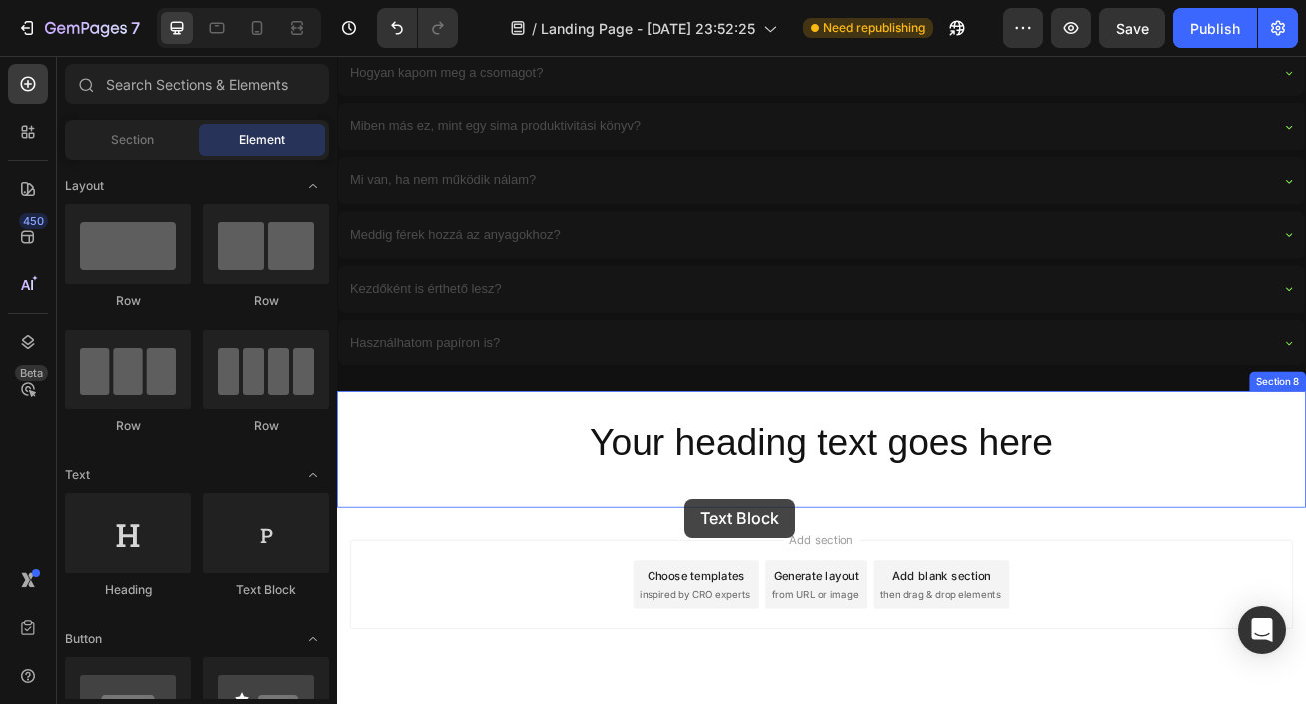
scroll to position [3239, 0]
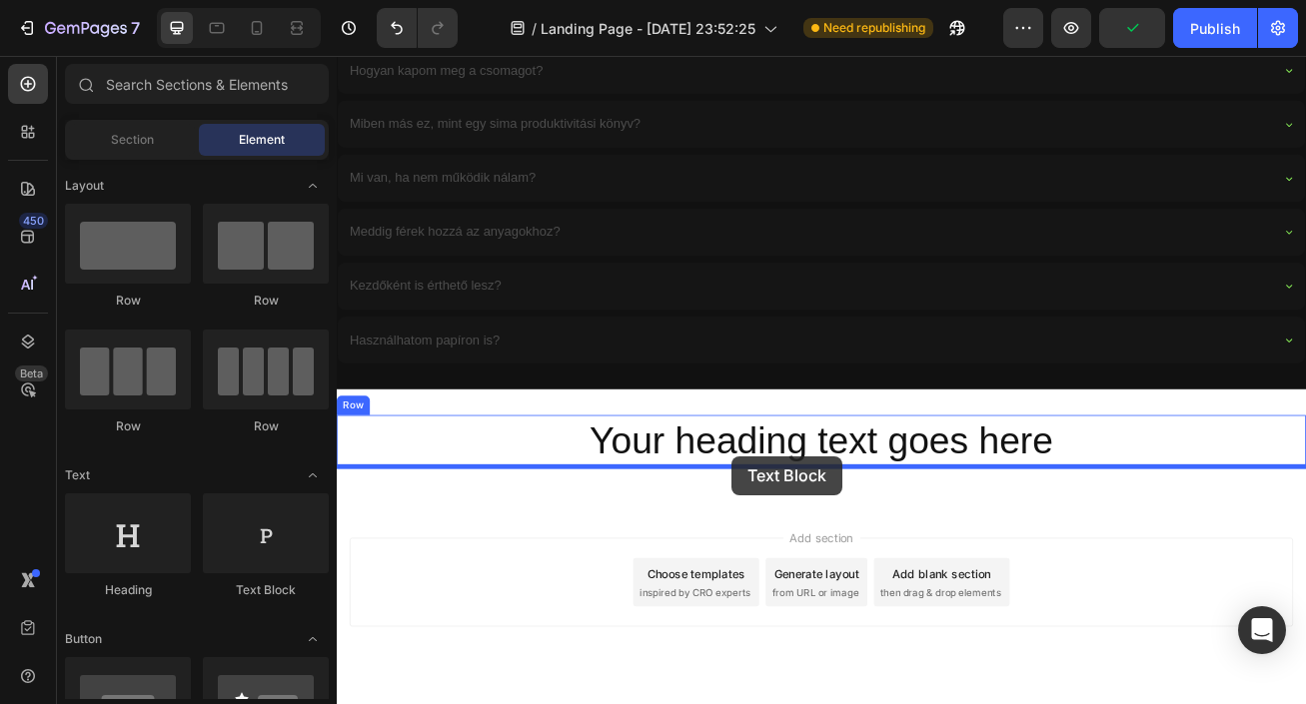
drag, startPoint x: 601, startPoint y: 580, endPoint x: 825, endPoint y: 552, distance: 226.6
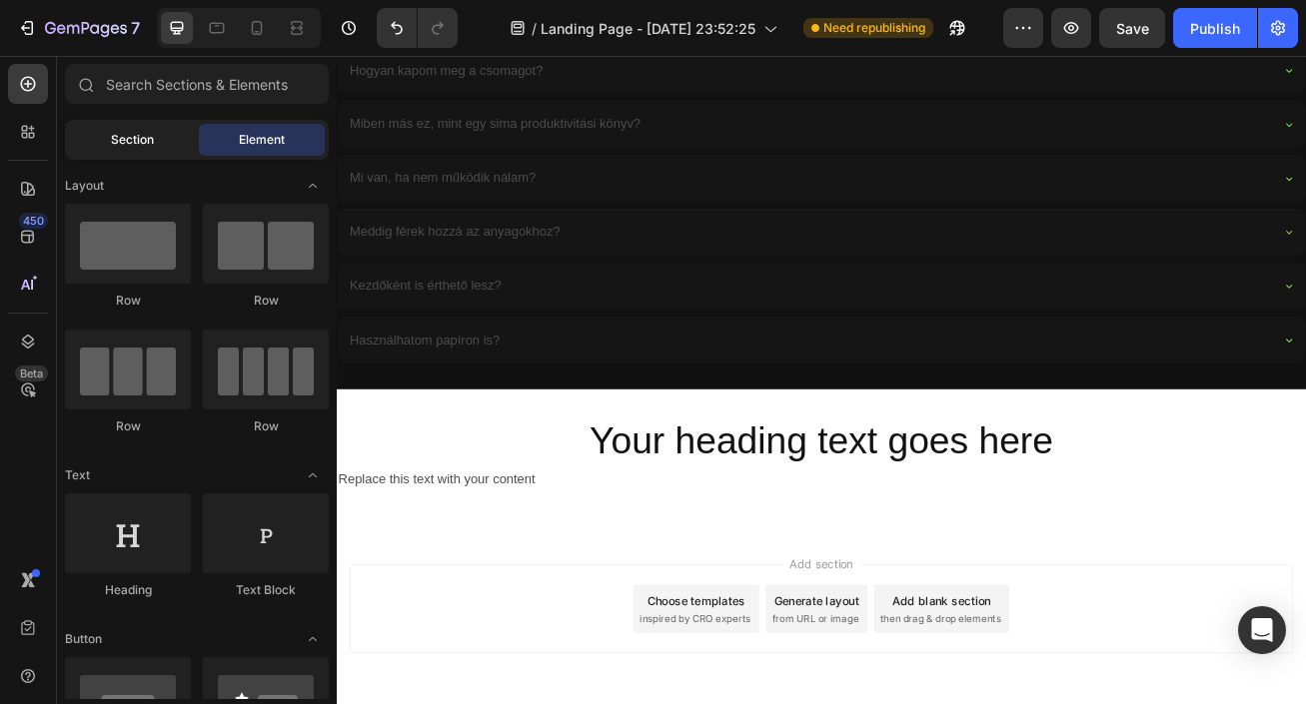
click at [136, 147] on span "Section" at bounding box center [132, 140] width 43 height 18
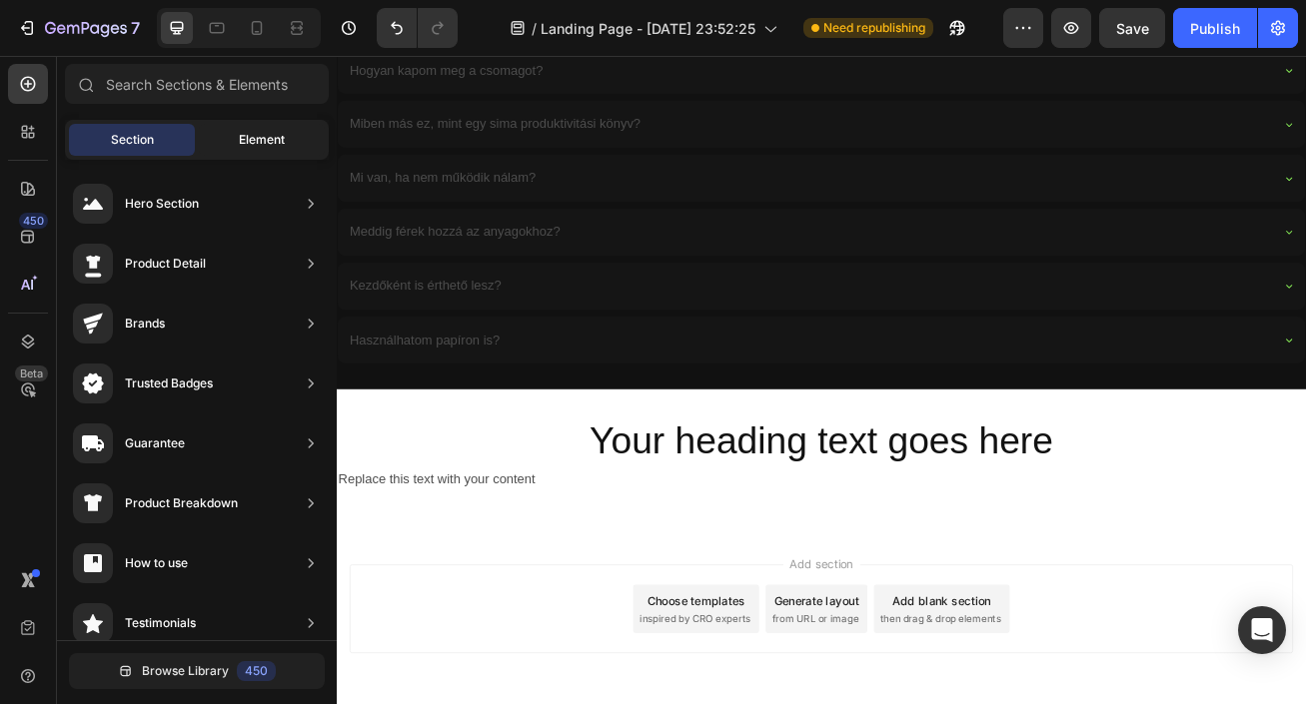
click at [225, 131] on div "Element" at bounding box center [262, 140] width 126 height 32
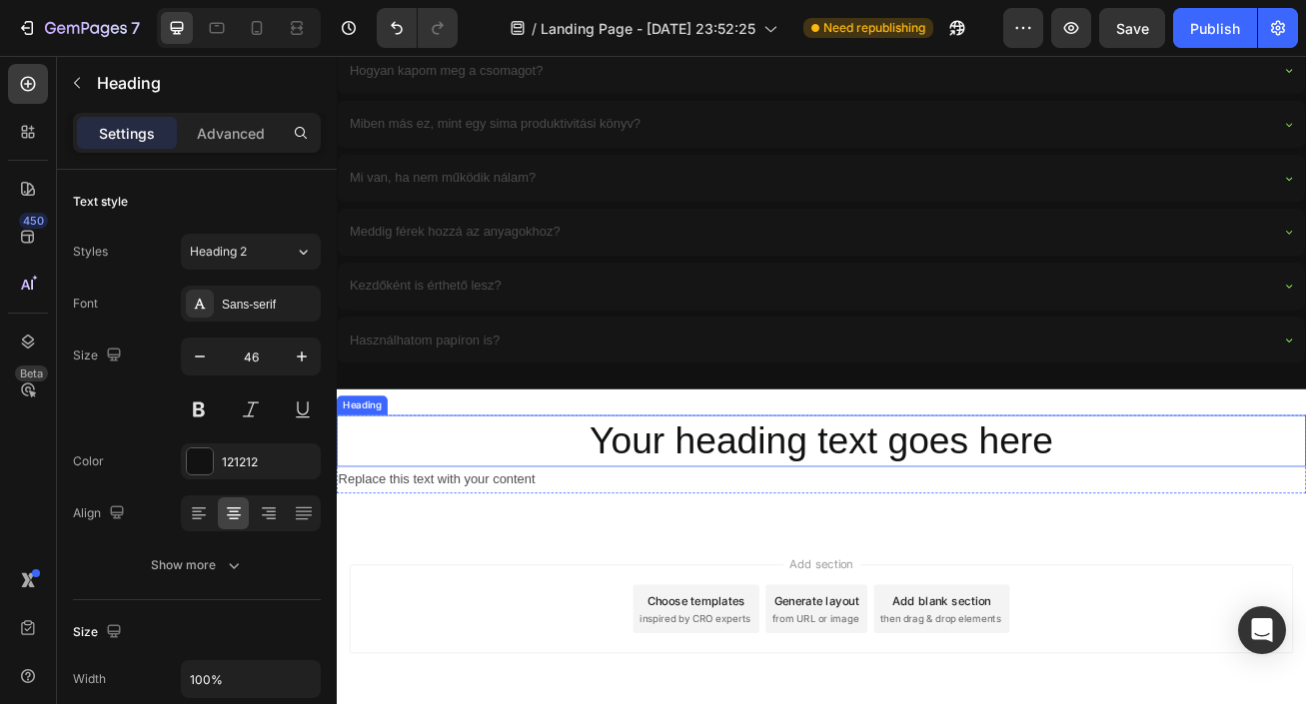
click at [445, 511] on h2 "Your heading text goes here" at bounding box center [936, 533] width 1199 height 64
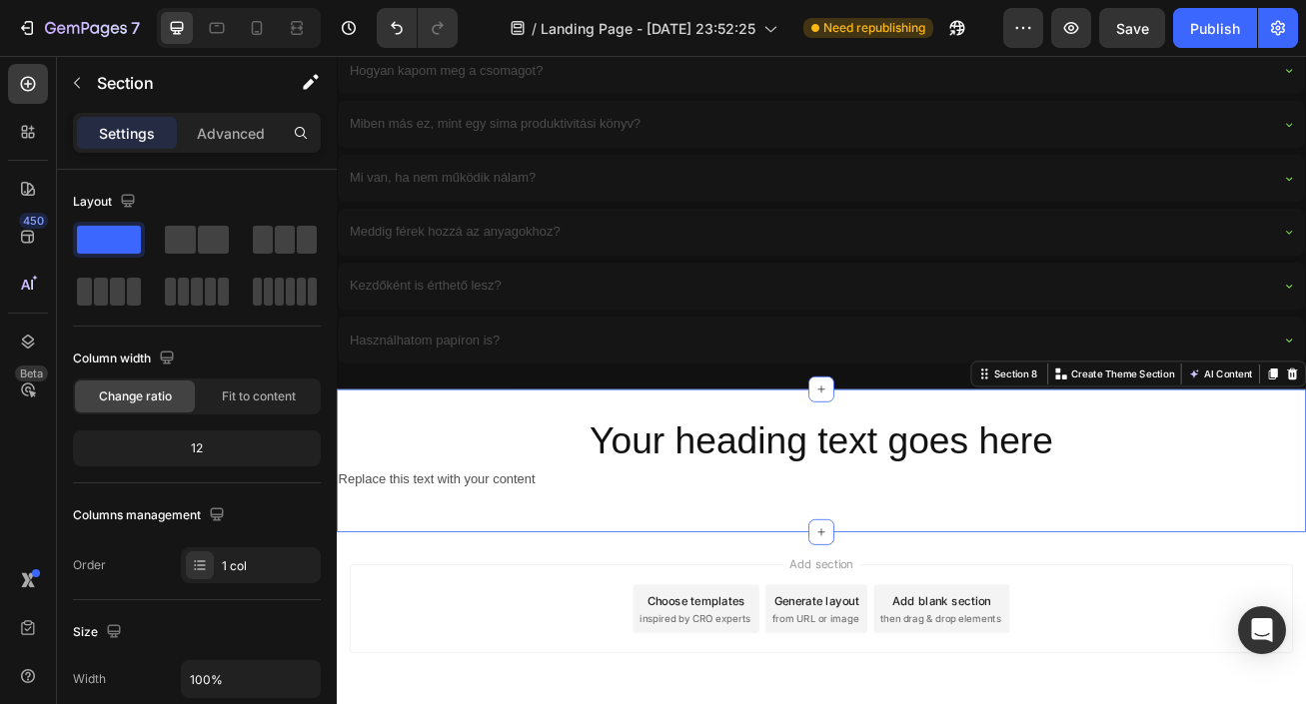
click at [559, 488] on div "Your heading text goes here Heading Replace this text with your content Text Bl…" at bounding box center [936, 557] width 1199 height 177
click at [478, 490] on div "Your heading text goes here Heading Replace this text with your content Text Bl…" at bounding box center [936, 557] width 1199 height 177
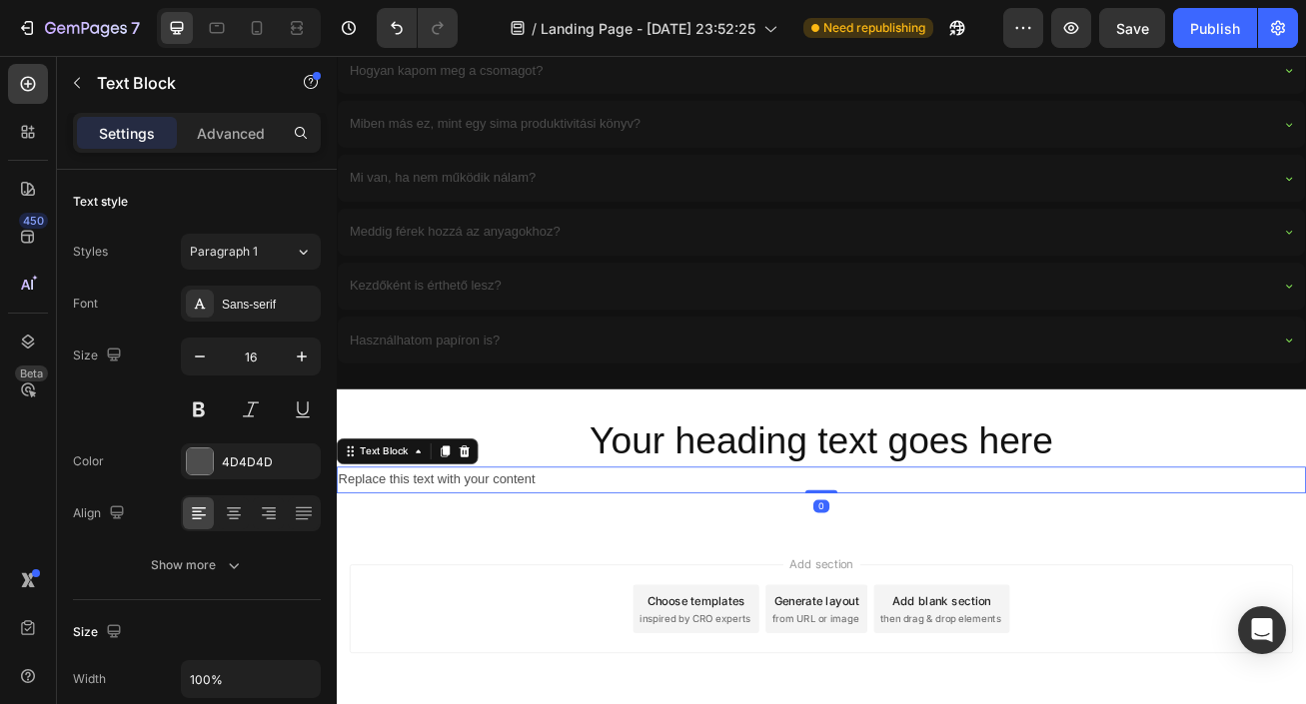
click at [578, 577] on div "Replace this text with your content" at bounding box center [936, 581] width 1199 height 33
click at [235, 517] on icon at bounding box center [234, 514] width 20 height 20
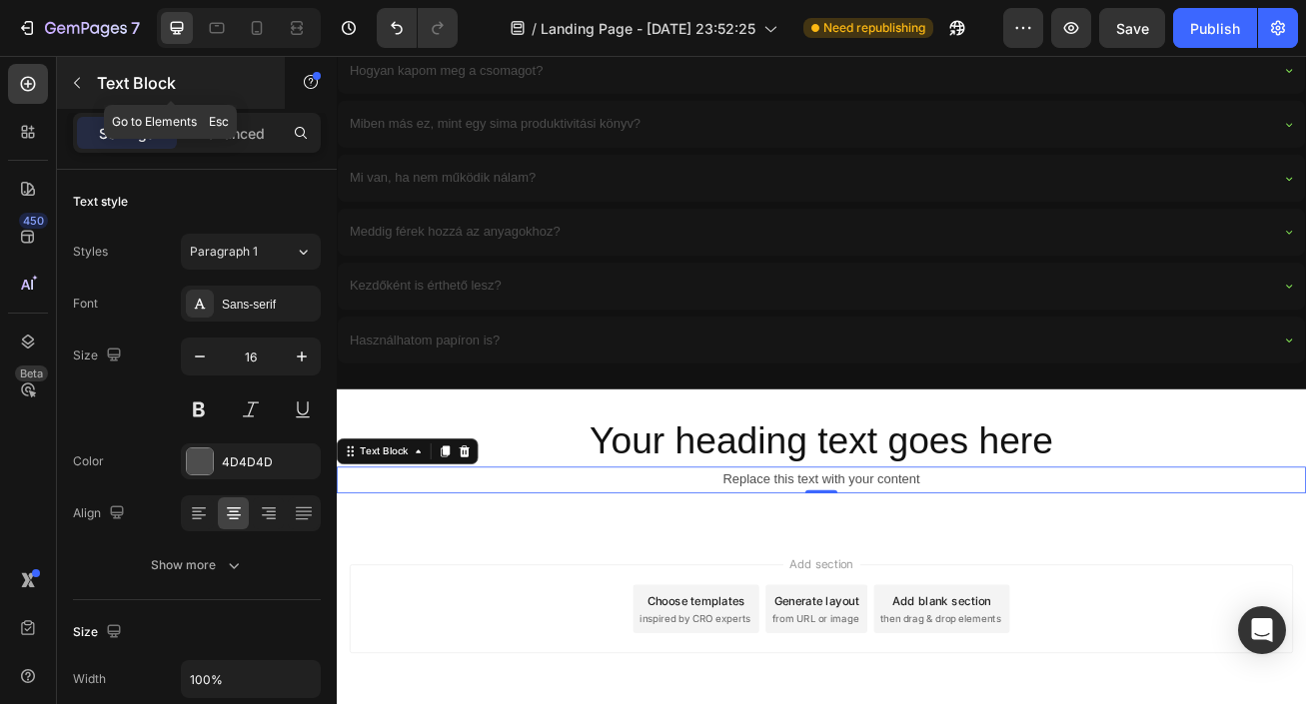
click at [74, 90] on icon "button" at bounding box center [77, 83] width 16 height 16
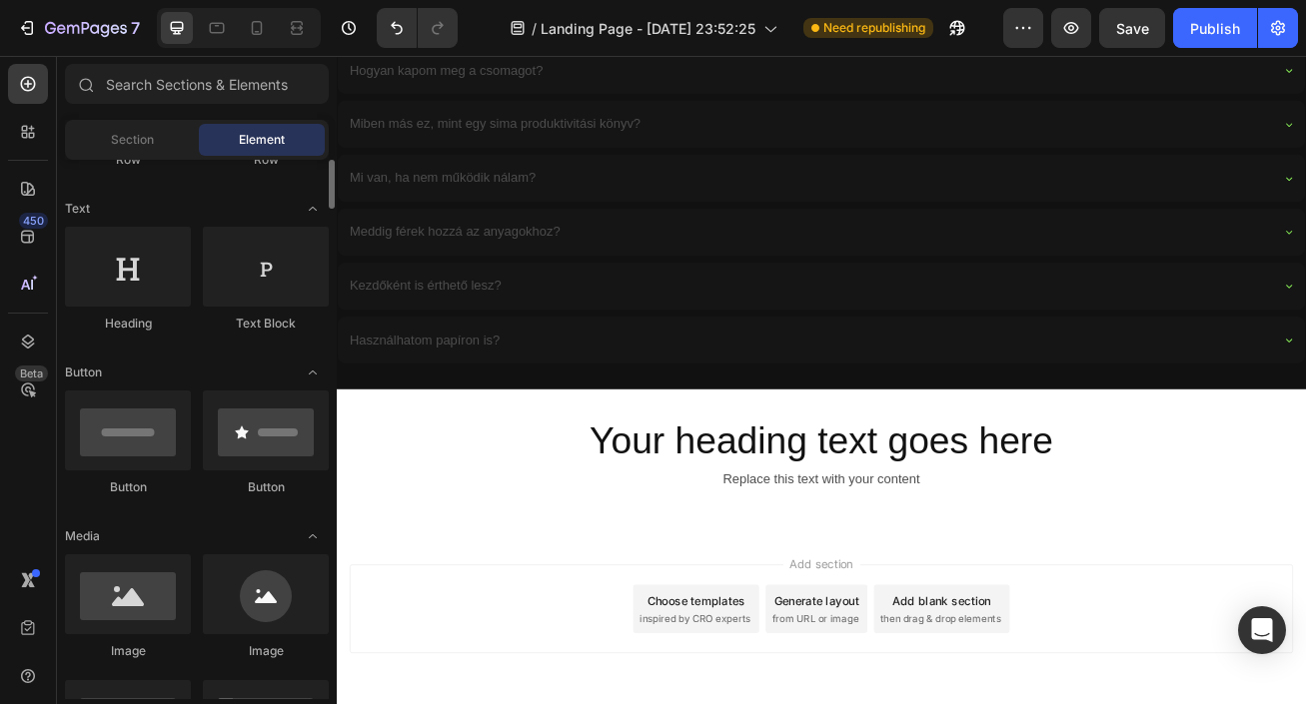
scroll to position [243, 0]
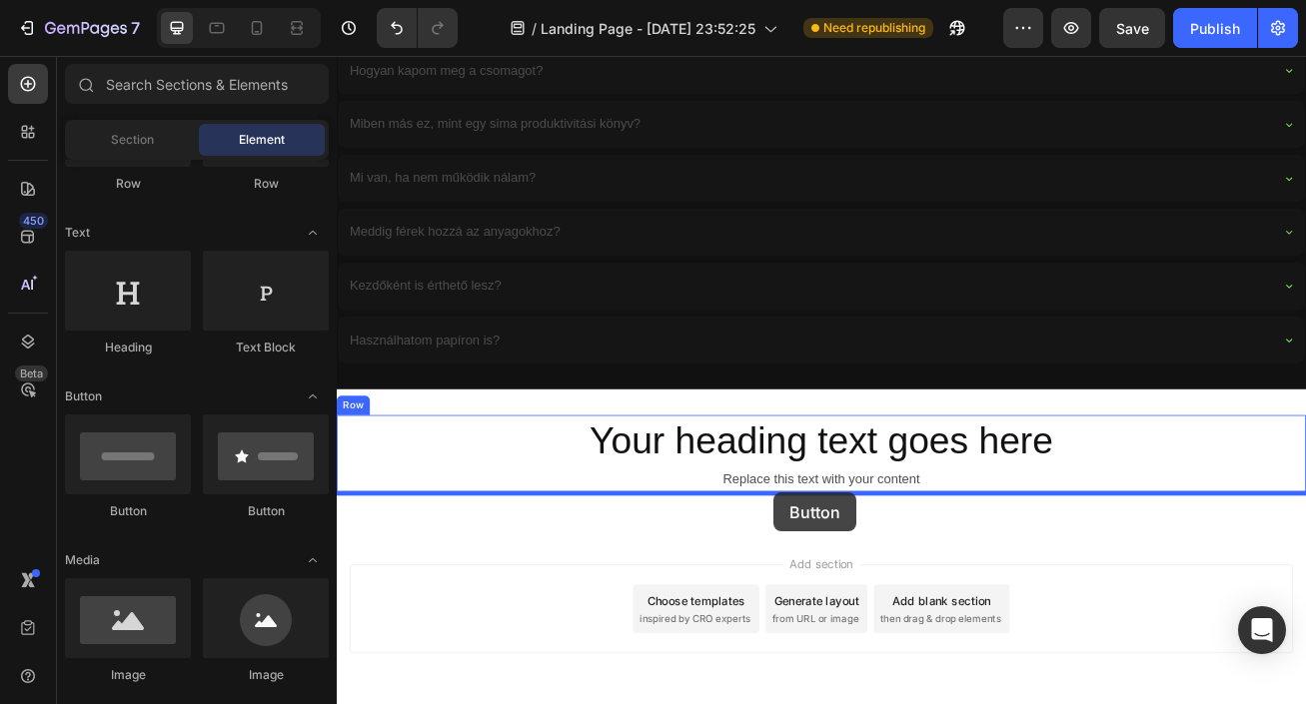
drag, startPoint x: 602, startPoint y: 534, endPoint x: 876, endPoint y: 597, distance: 281.9
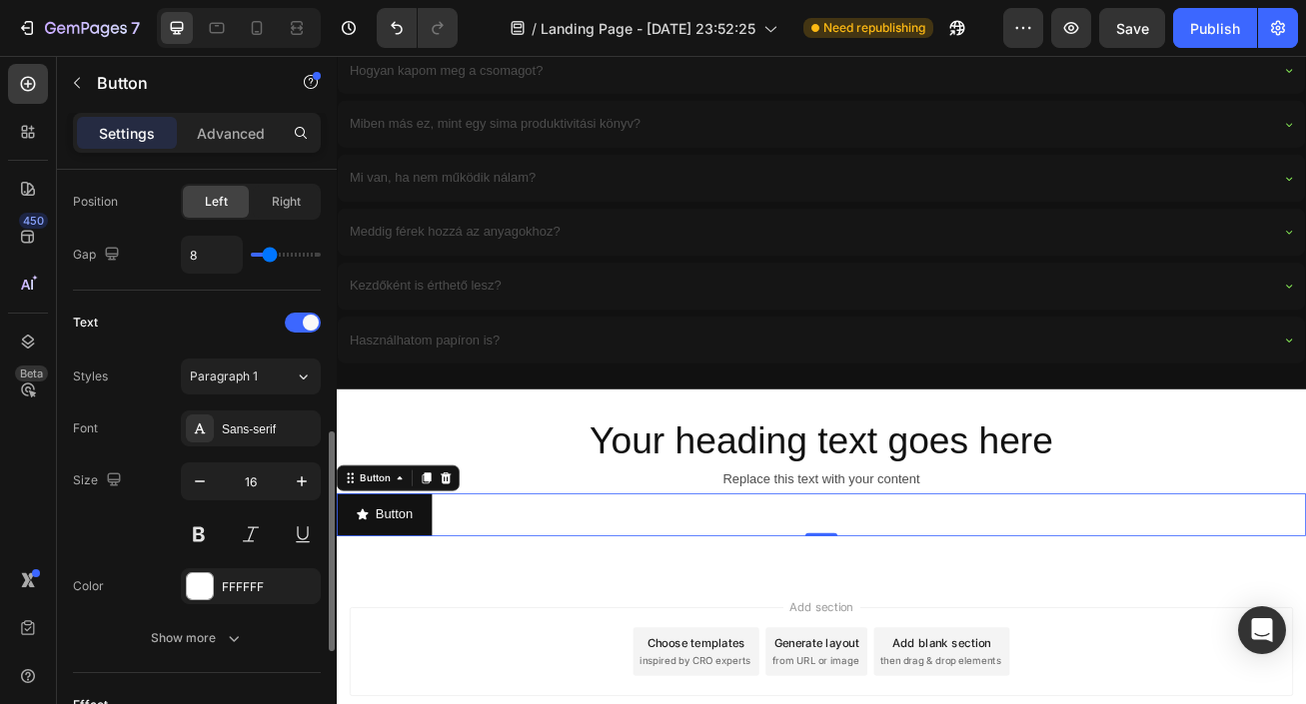
scroll to position [725, 0]
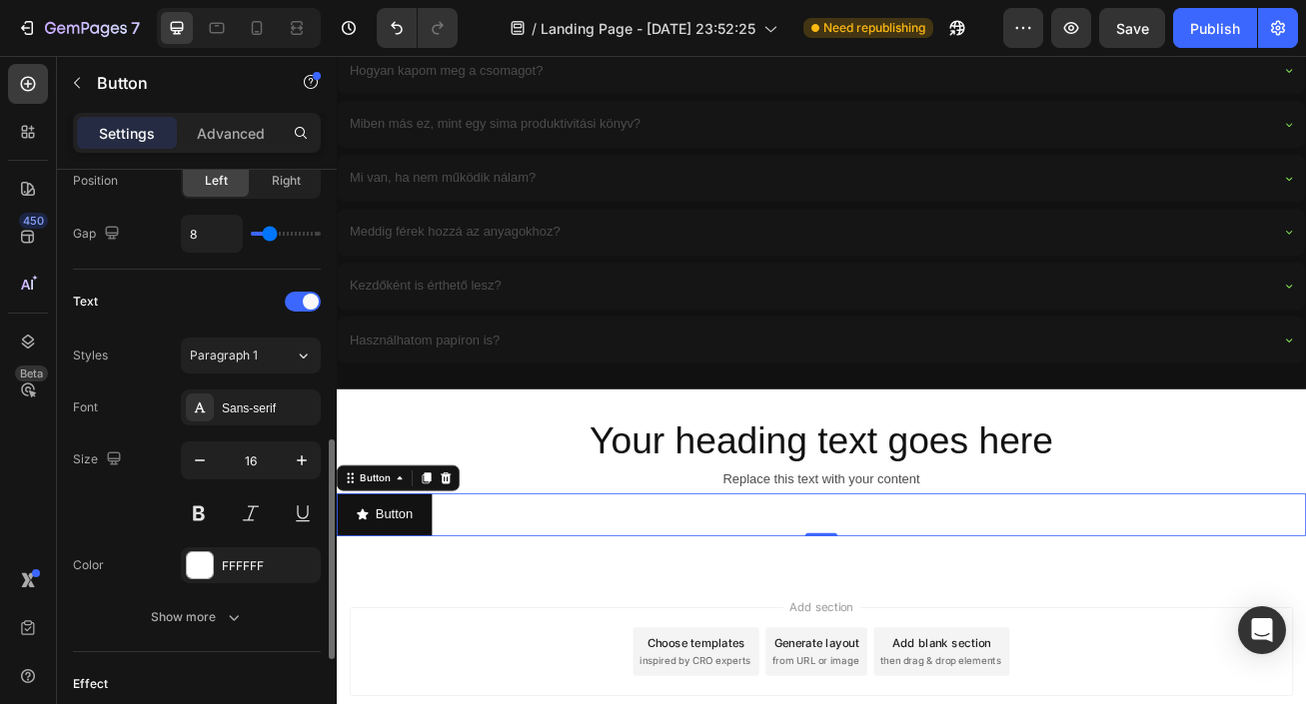
click at [257, 628] on button "Show more" at bounding box center [197, 618] width 248 height 36
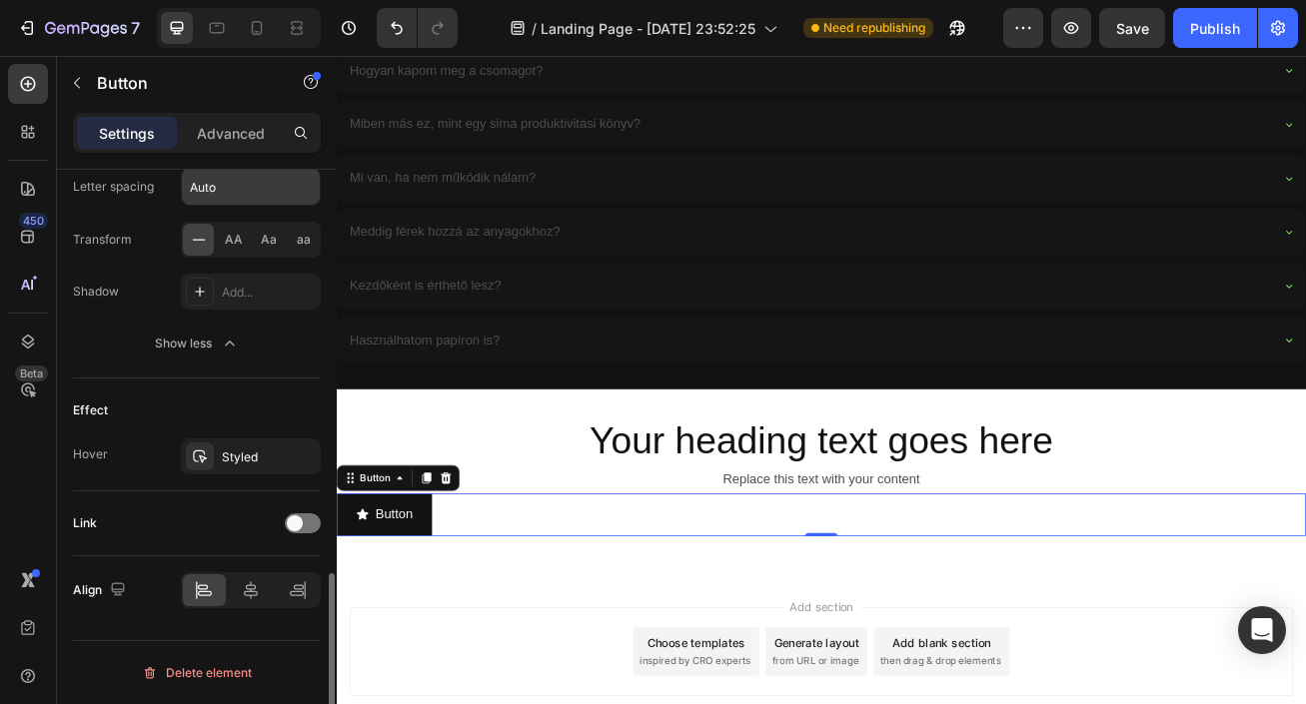
scroll to position [1248, 0]
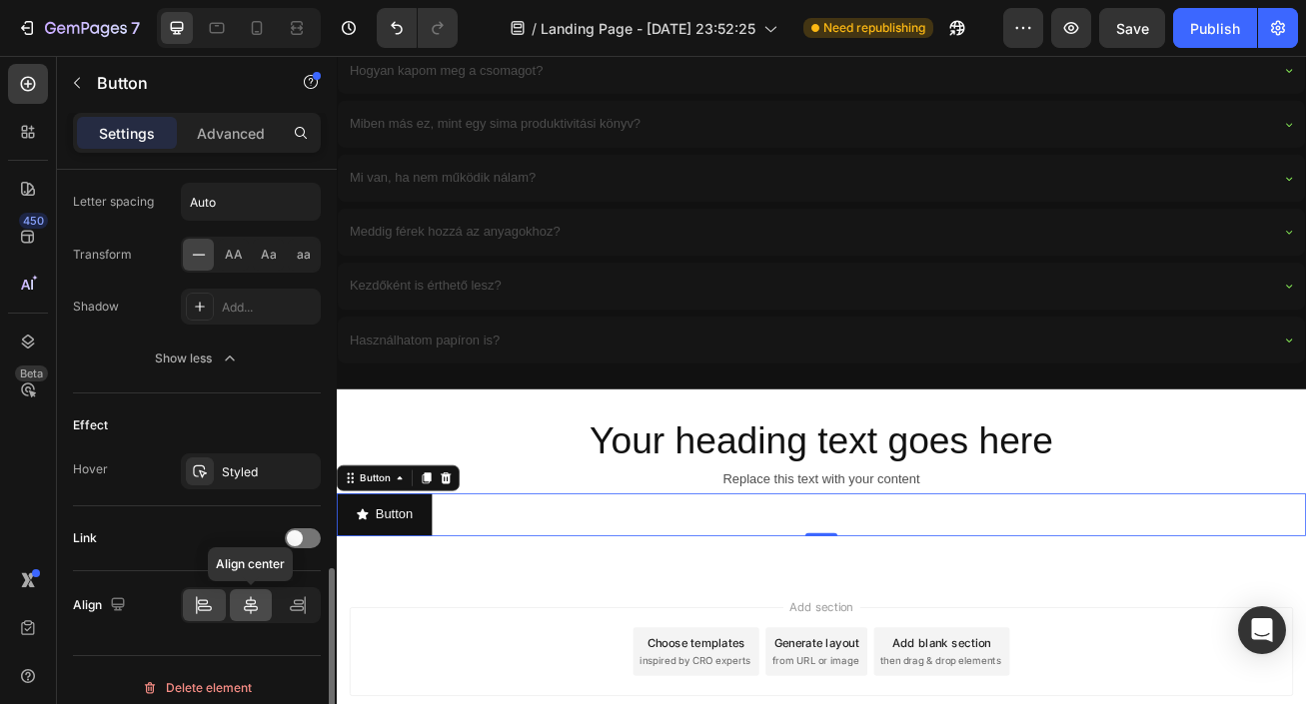
click at [252, 609] on icon at bounding box center [251, 606] width 20 height 20
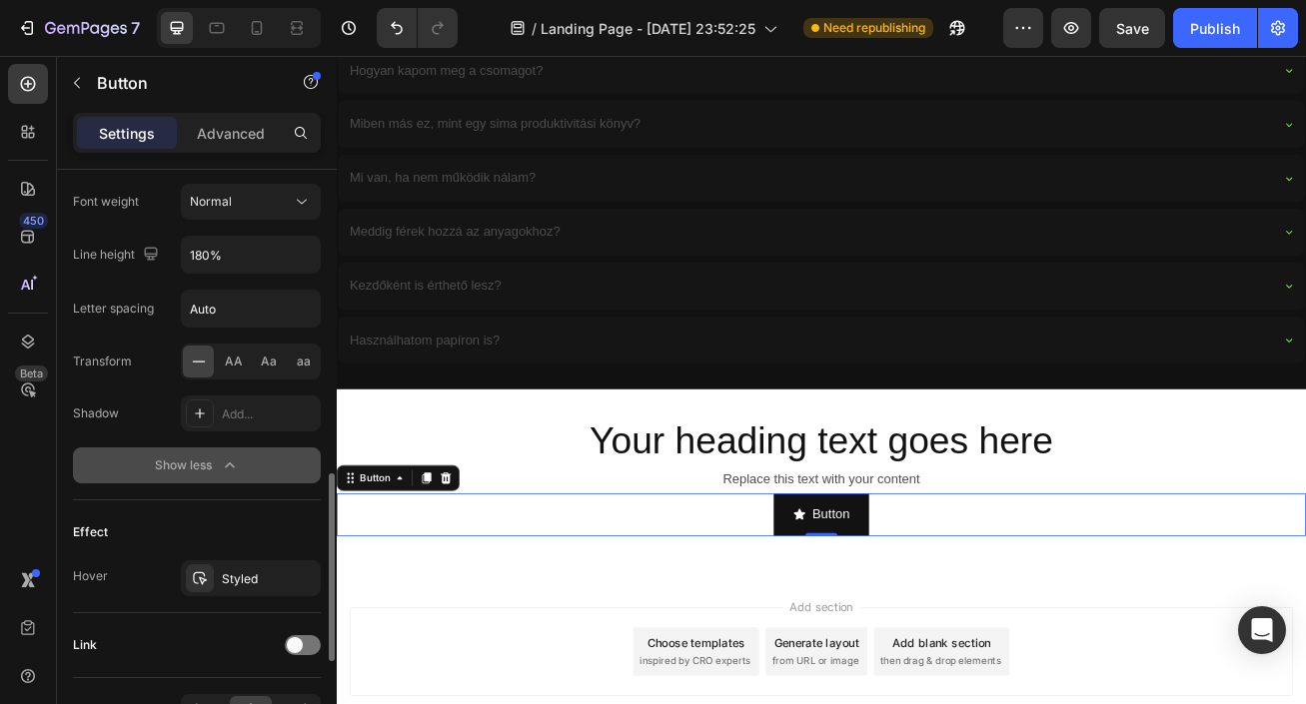
scroll to position [1188, 0]
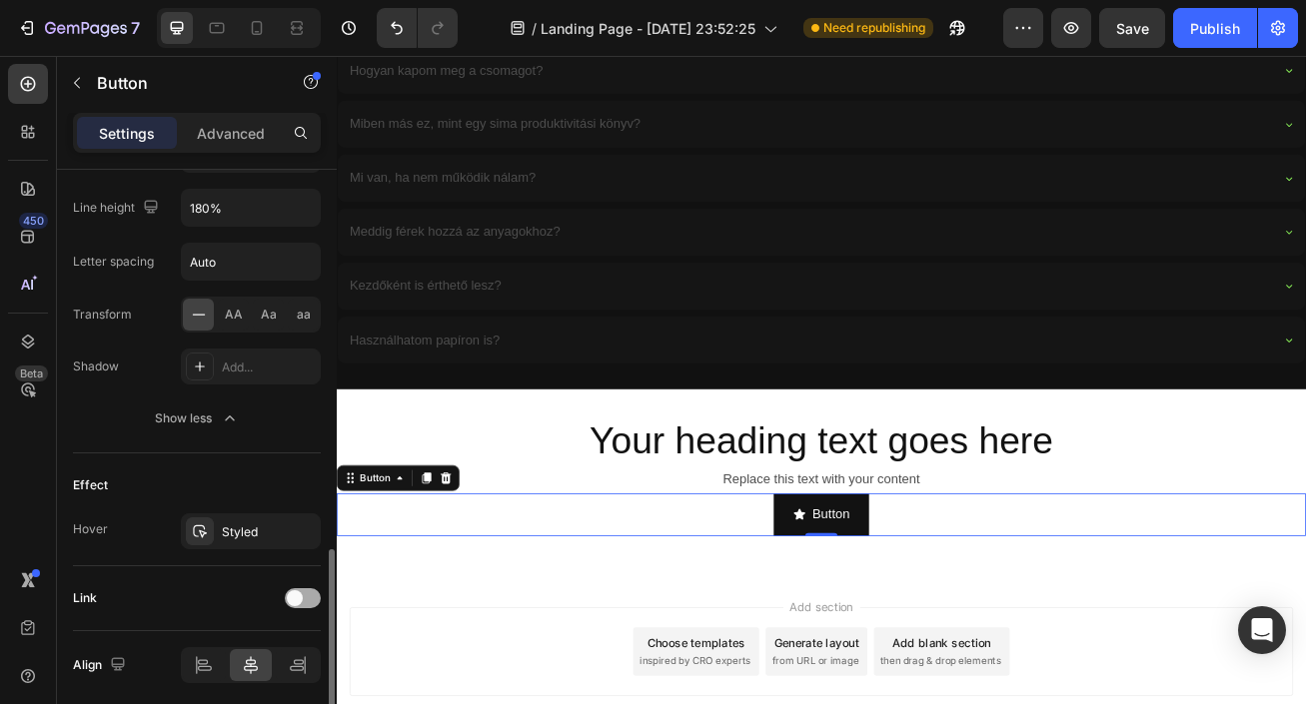
click at [299, 594] on span at bounding box center [295, 599] width 16 height 16
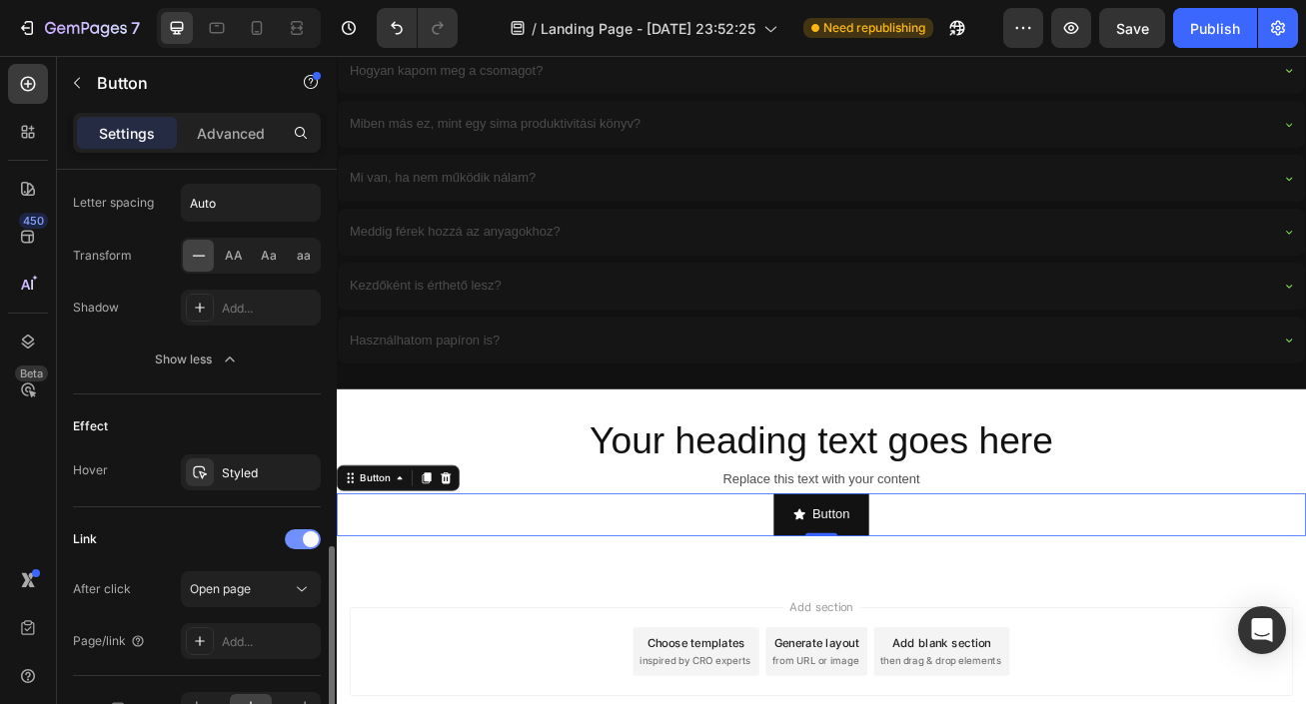
scroll to position [1258, 0]
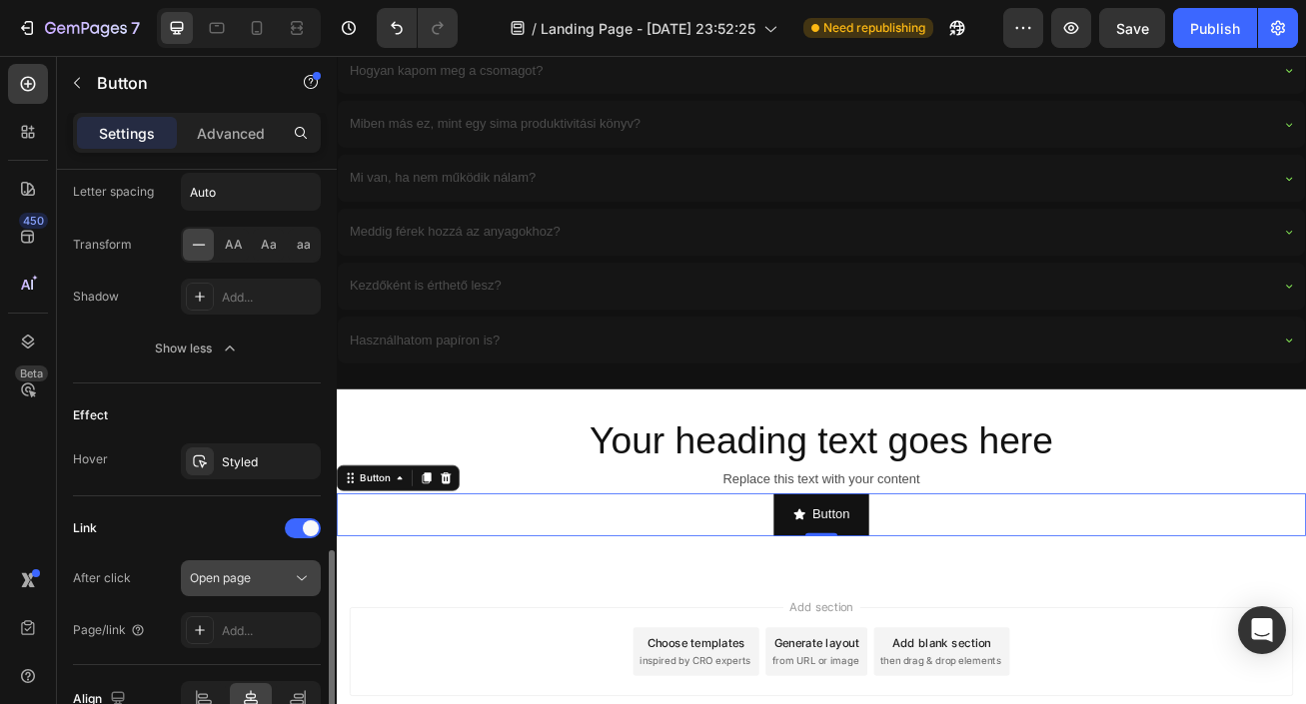
click at [299, 590] on button "Open page" at bounding box center [251, 579] width 140 height 36
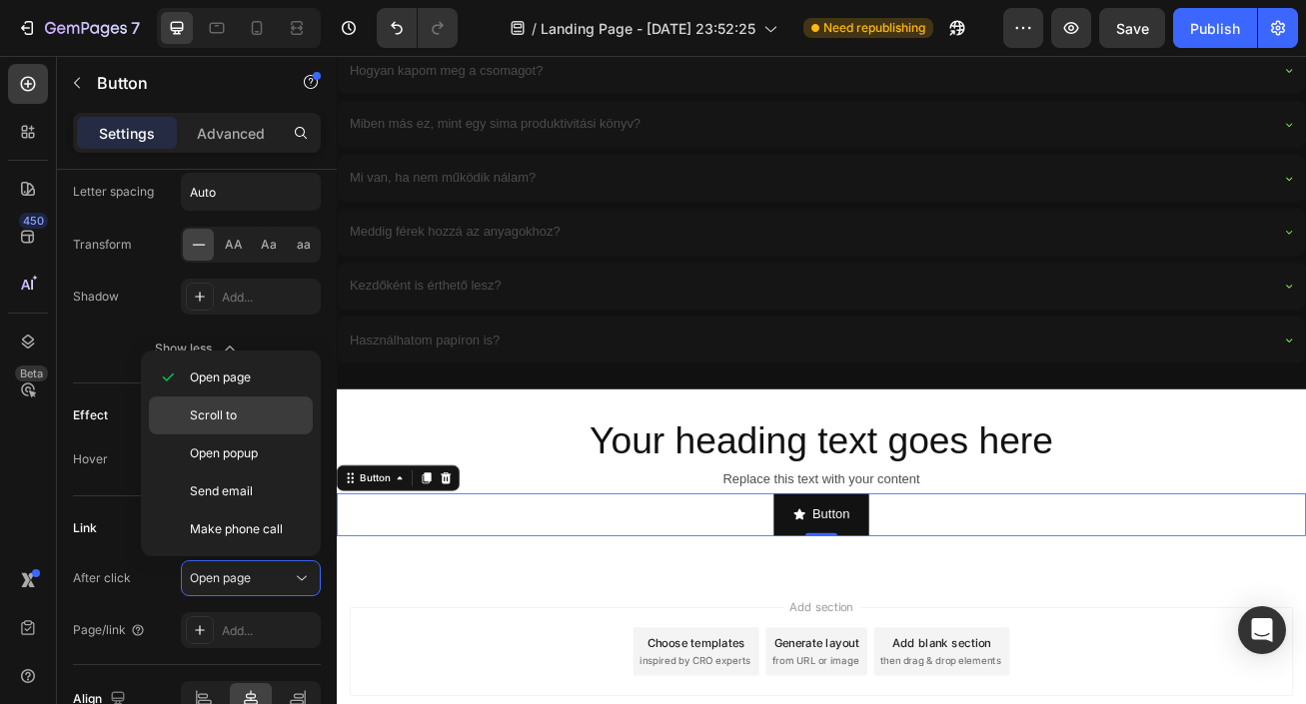
click at [244, 420] on p "Scroll to" at bounding box center [247, 416] width 114 height 18
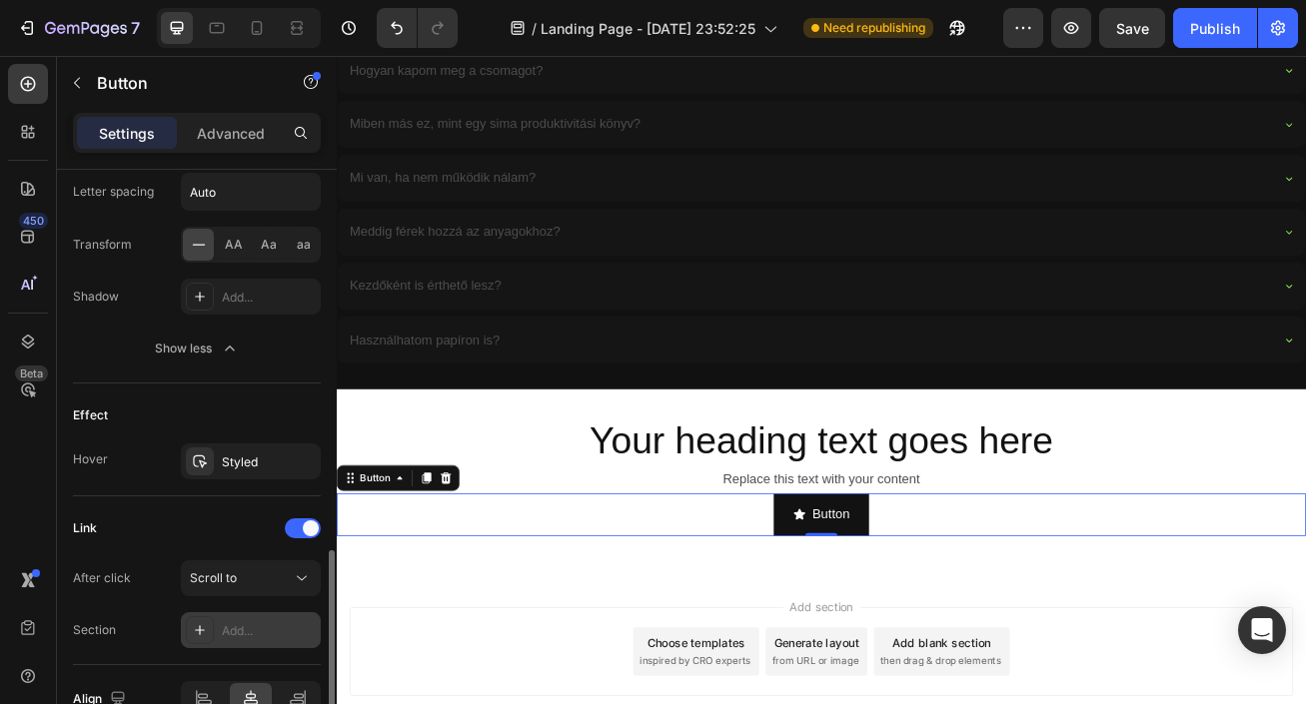
click at [254, 626] on div "Add..." at bounding box center [269, 632] width 94 height 18
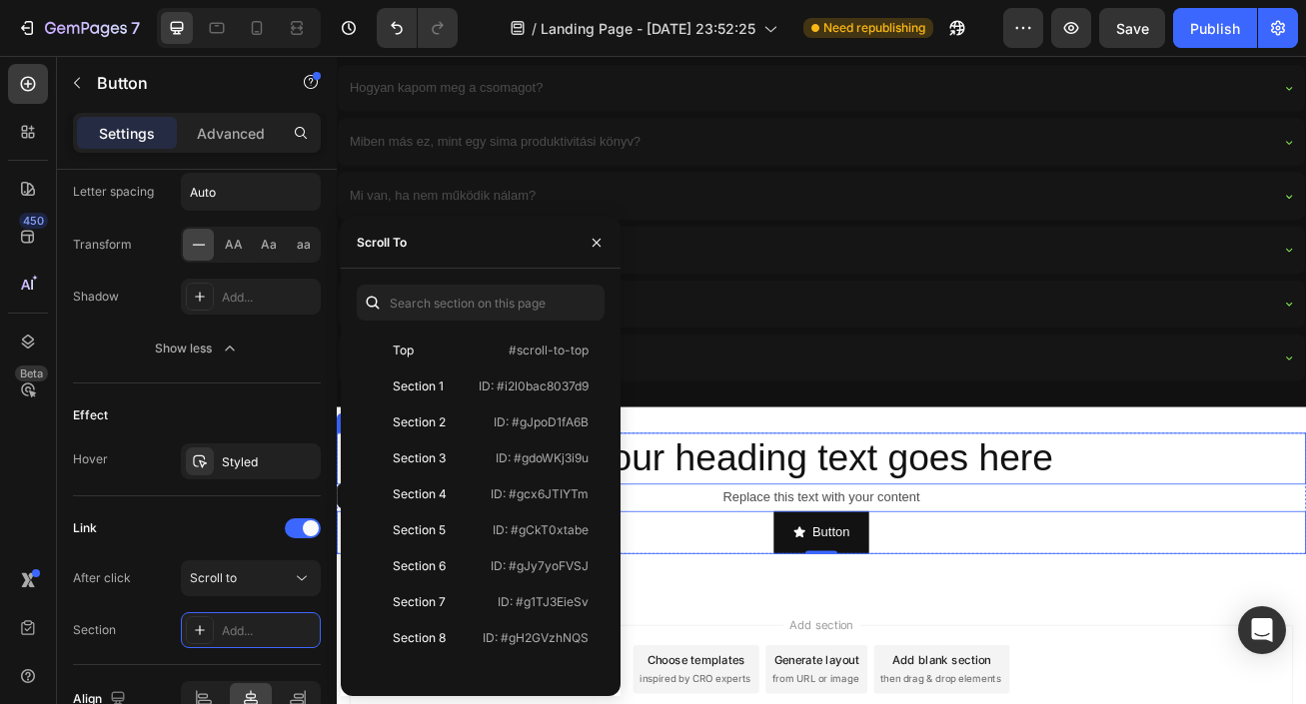
scroll to position [3211, 0]
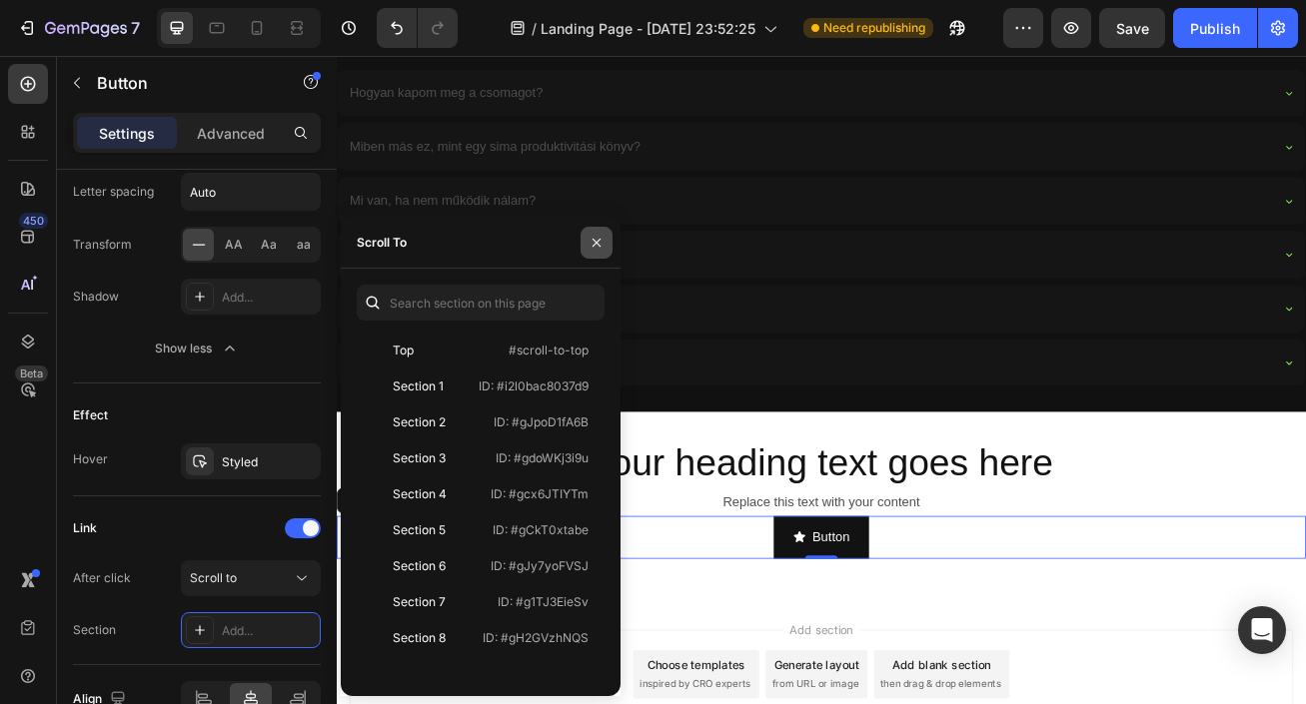
click at [589, 238] on icon "button" at bounding box center [597, 243] width 16 height 16
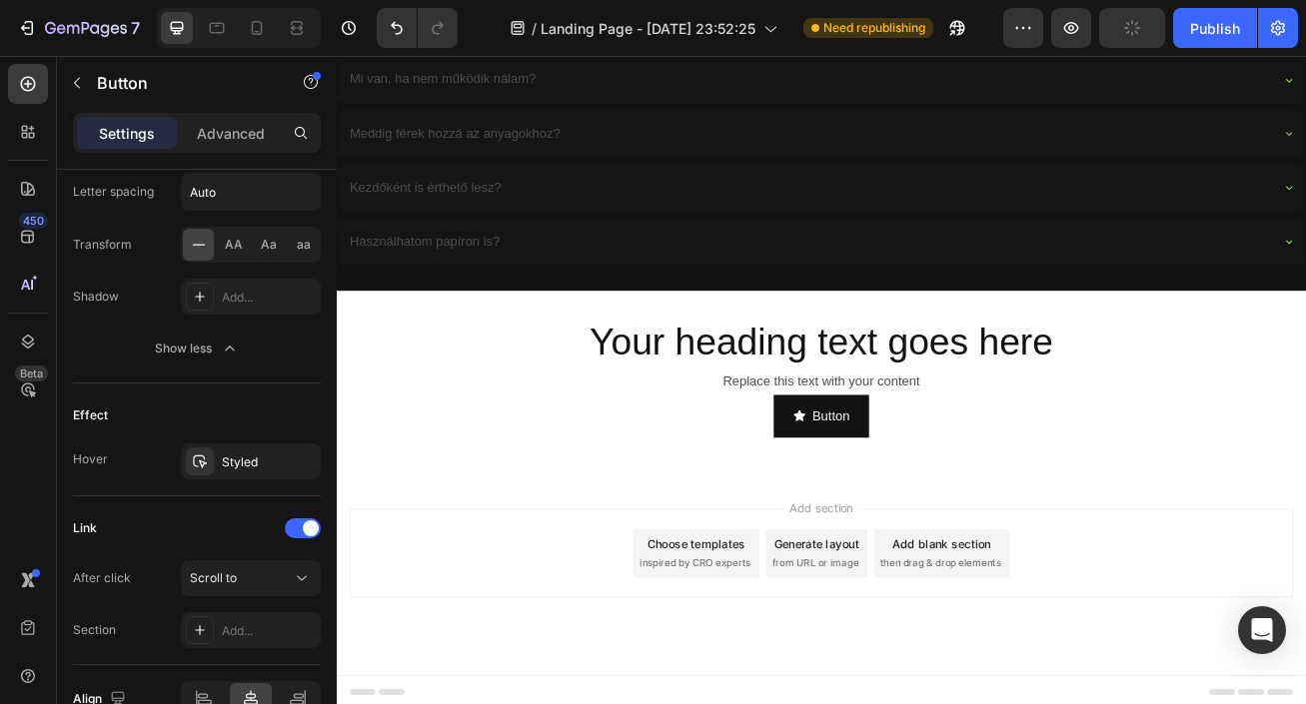
scroll to position [3367, 0]
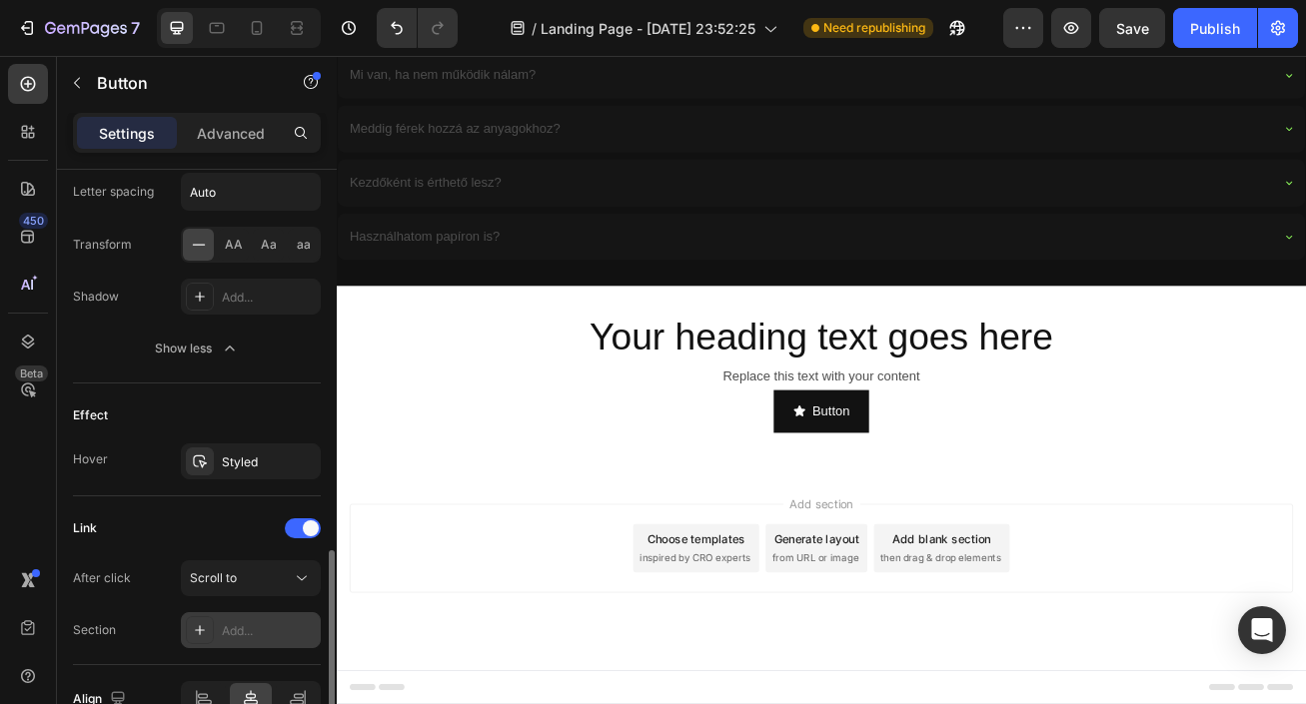
click at [274, 632] on div "Add..." at bounding box center [269, 632] width 94 height 18
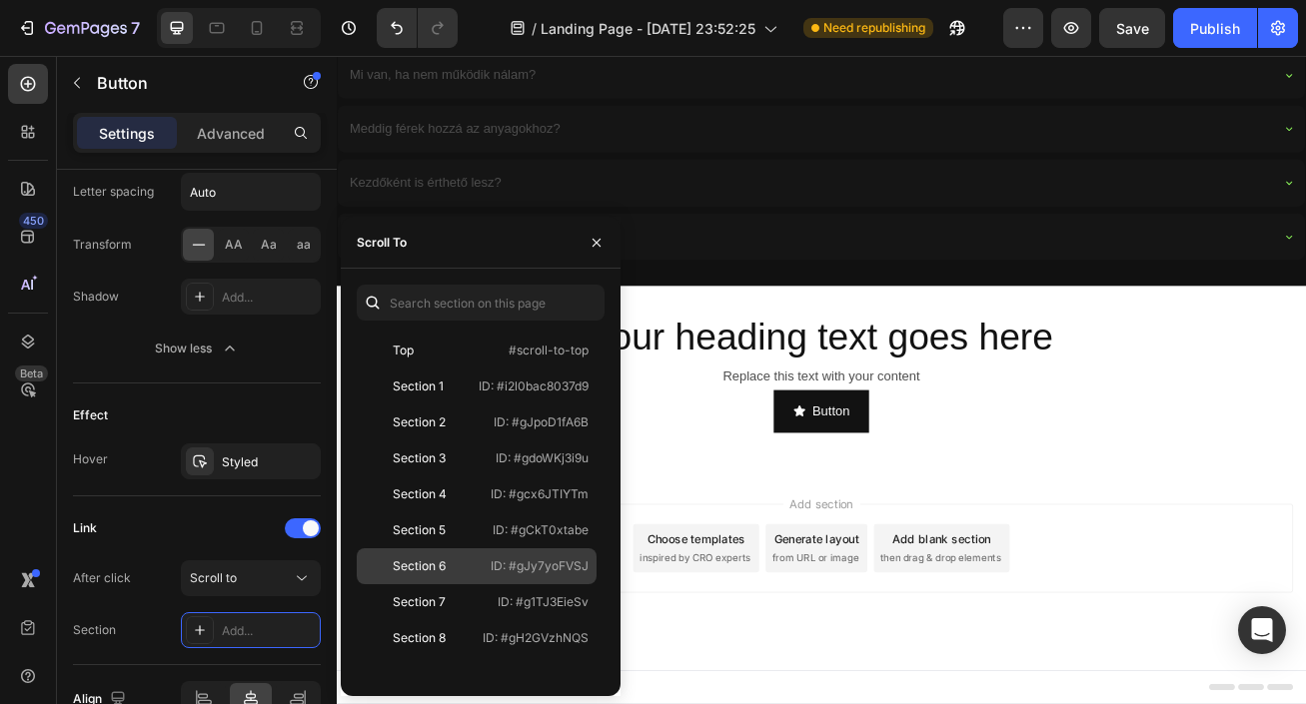
click at [469, 567] on div "Section 6" at bounding box center [423, 567] width 116 height 18
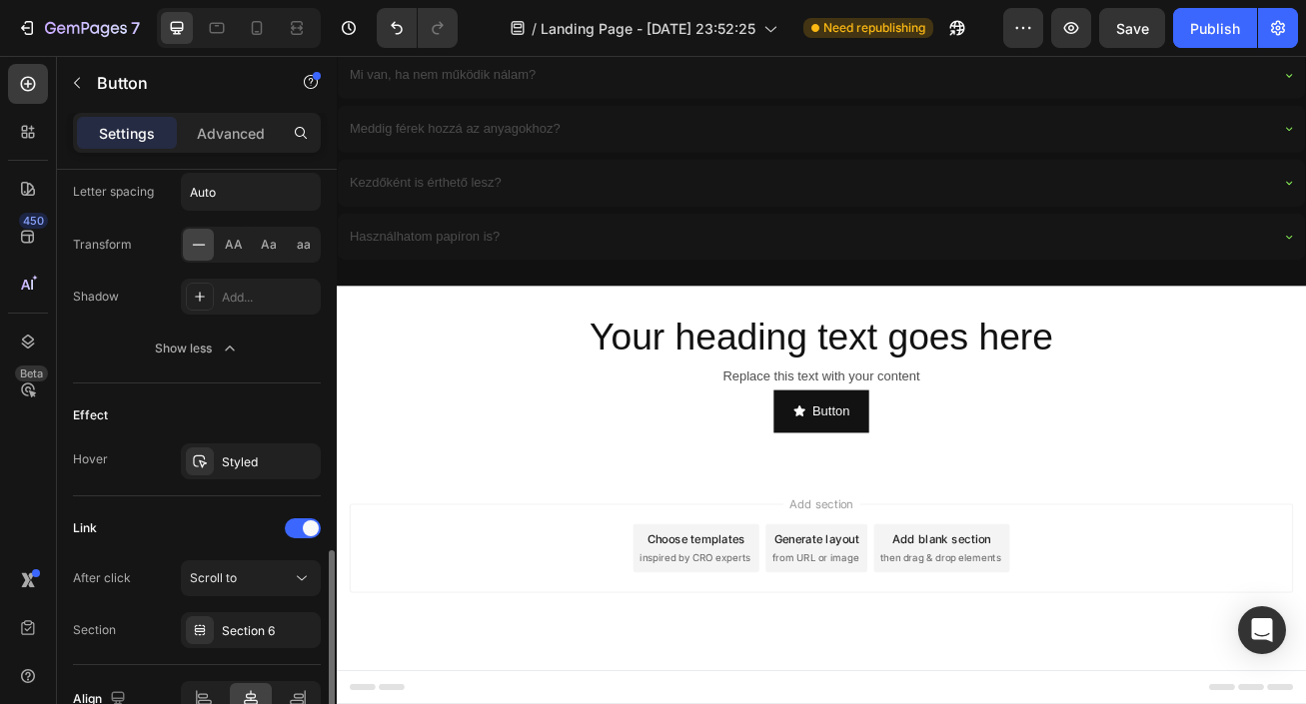
click at [222, 535] on div "Link" at bounding box center [197, 529] width 248 height 32
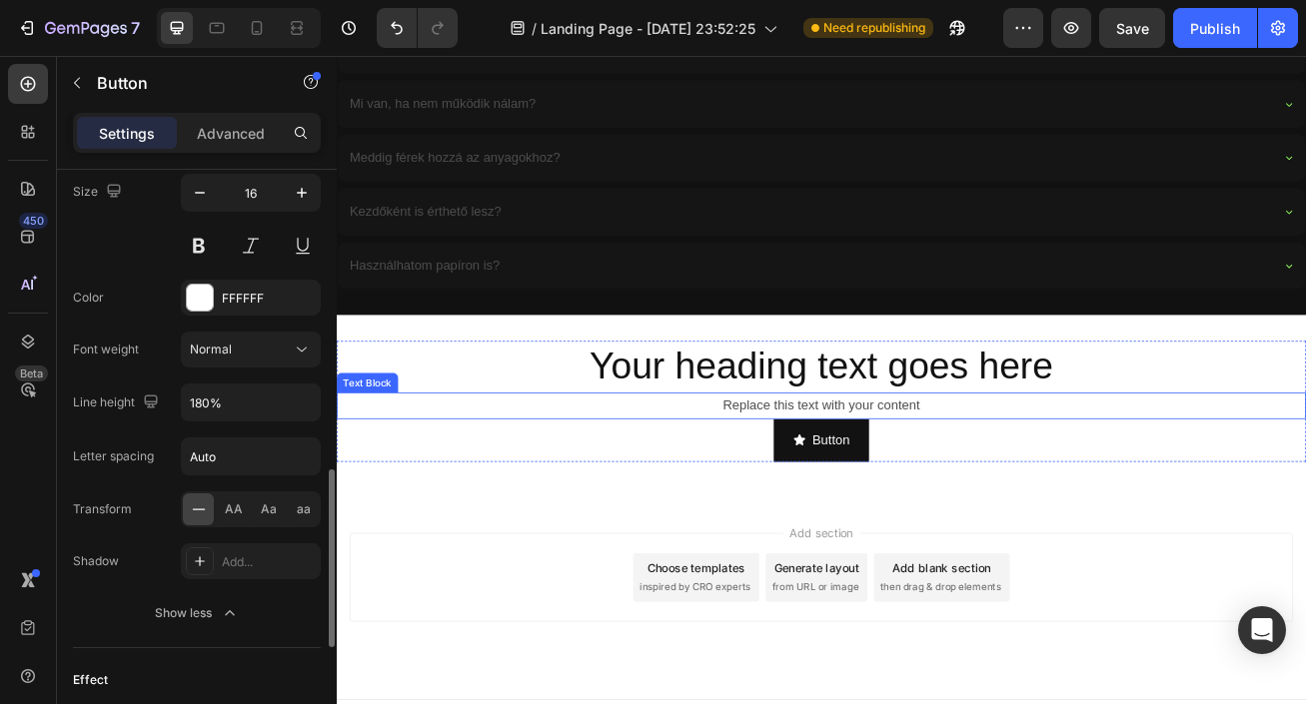
scroll to position [3309, 0]
